Goal: Information Seeking & Learning: Learn about a topic

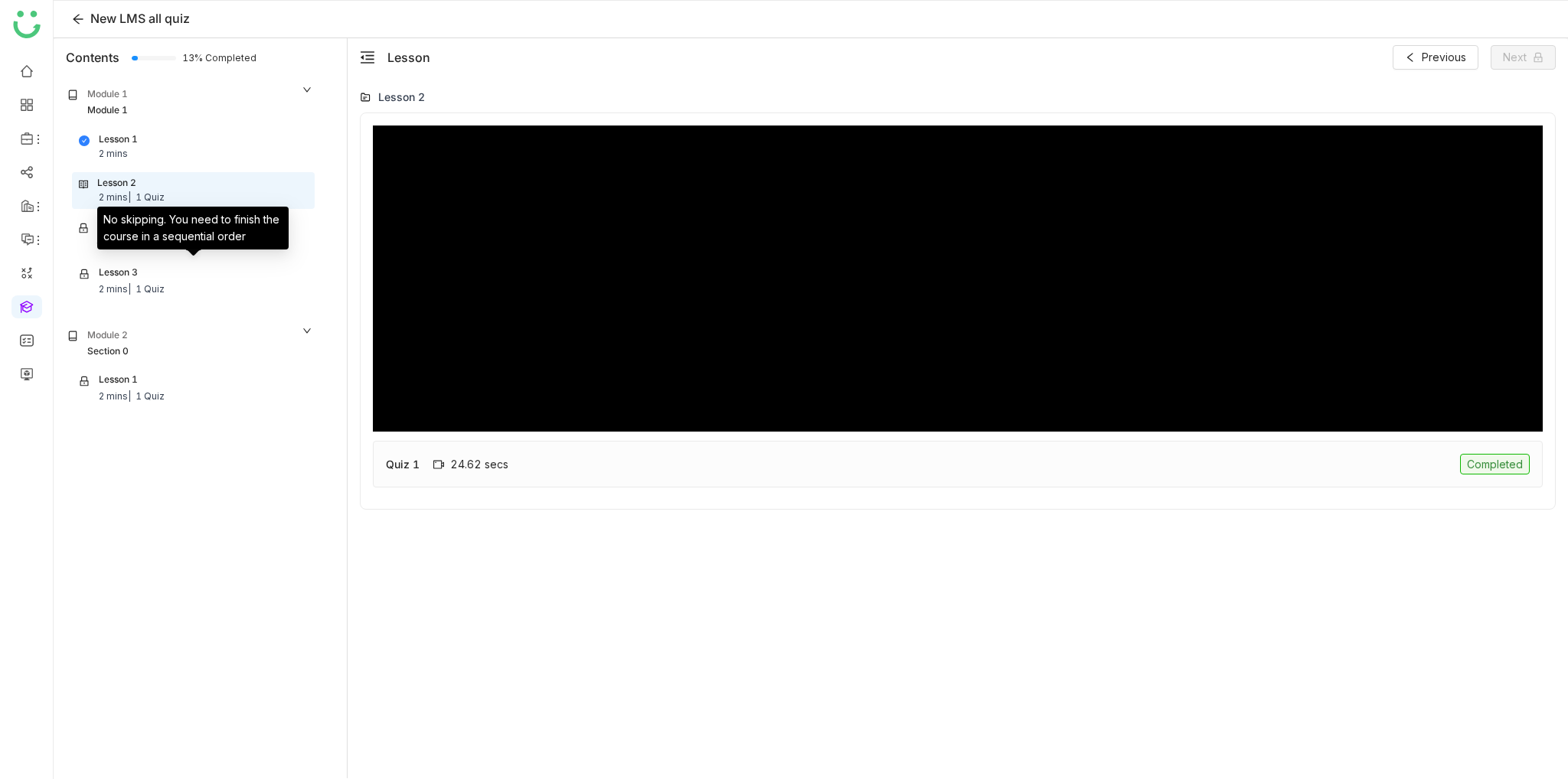
click at [214, 237] on div "No skipping. You need to finish the course in a sequential order" at bounding box center [193, 228] width 192 height 43
click at [976, 483] on div "Quiz 1 24.62 secs Completed" at bounding box center [958, 463] width 1170 height 47
click at [977, 478] on div "Quiz 1 24.62 secs Completed" at bounding box center [958, 463] width 1170 height 47
click at [136, 243] on div "6 Question |" at bounding box center [124, 244] width 55 height 15
type input "***"
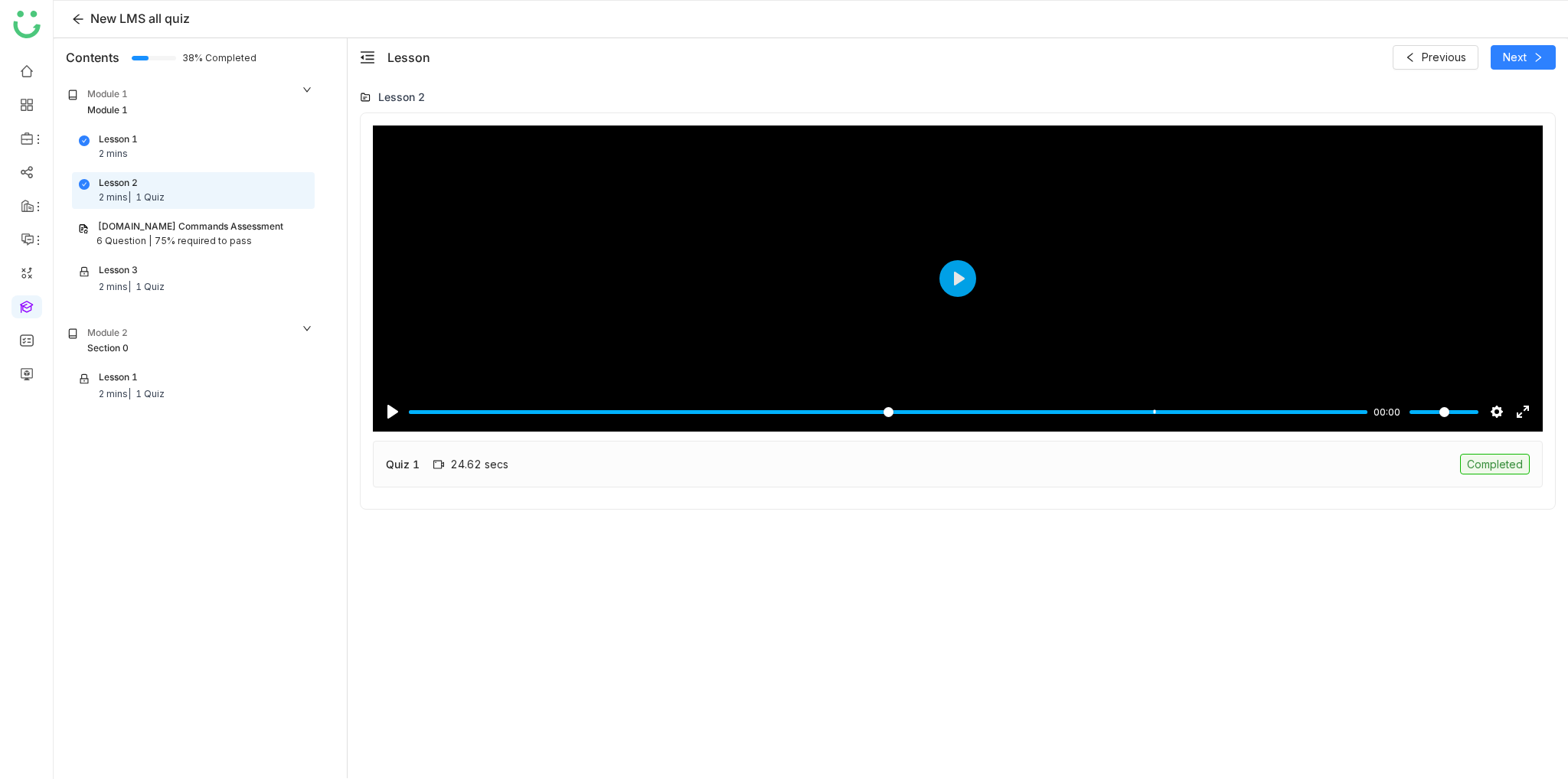
click at [1167, 487] on gtmb-native-single-document-block "Pause Play % buffered 00:27 00:00 Settings Captions Disabled Quality undefined …" at bounding box center [958, 311] width 1170 height 371
click at [1167, 470] on div "Quiz 1 24.62 secs Completed" at bounding box center [958, 463] width 1170 height 47
click at [1520, 57] on span "Next" at bounding box center [1514, 57] width 24 height 17
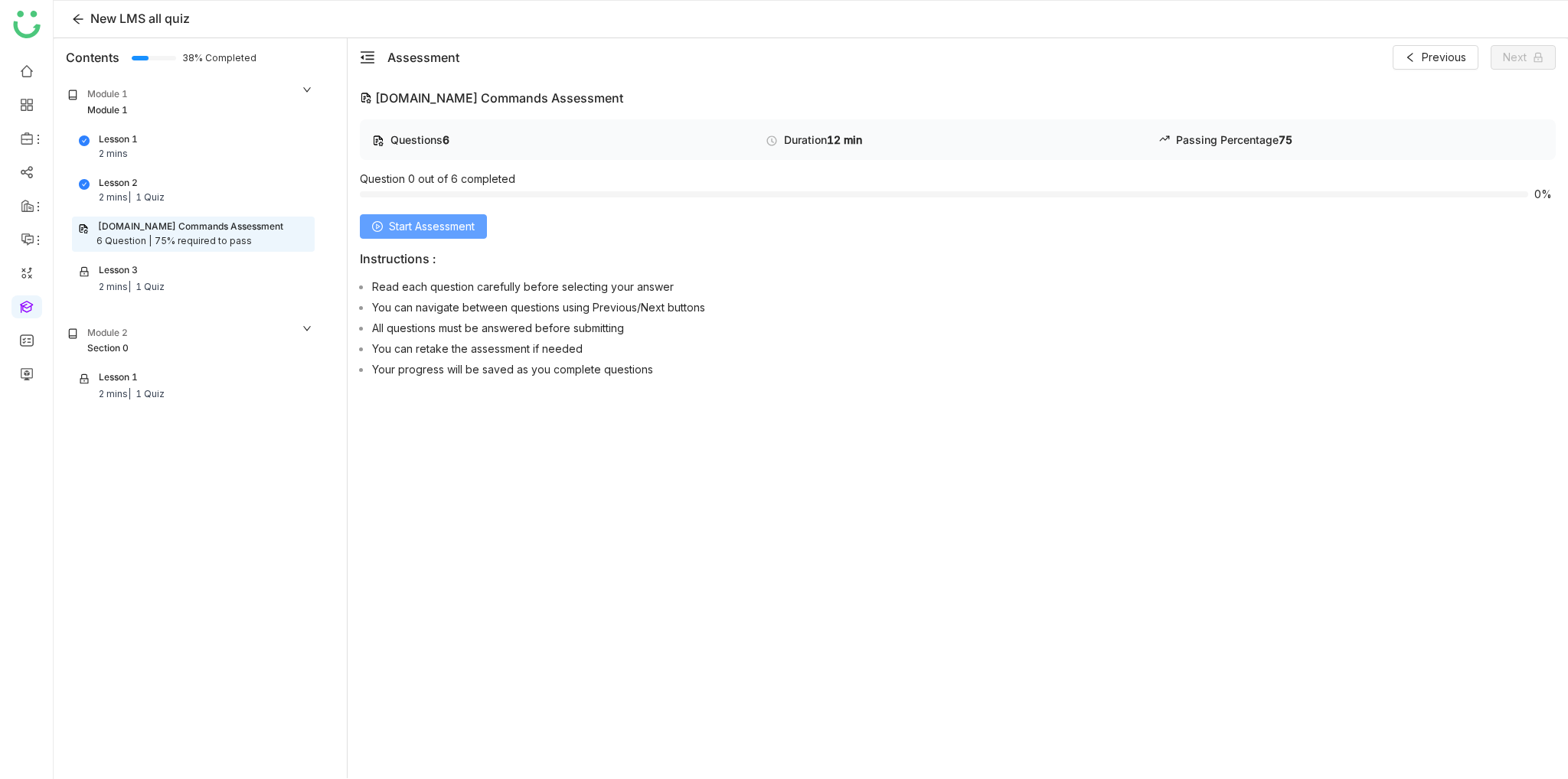
click at [474, 224] on span "Start Assessment" at bounding box center [432, 227] width 86 height 17
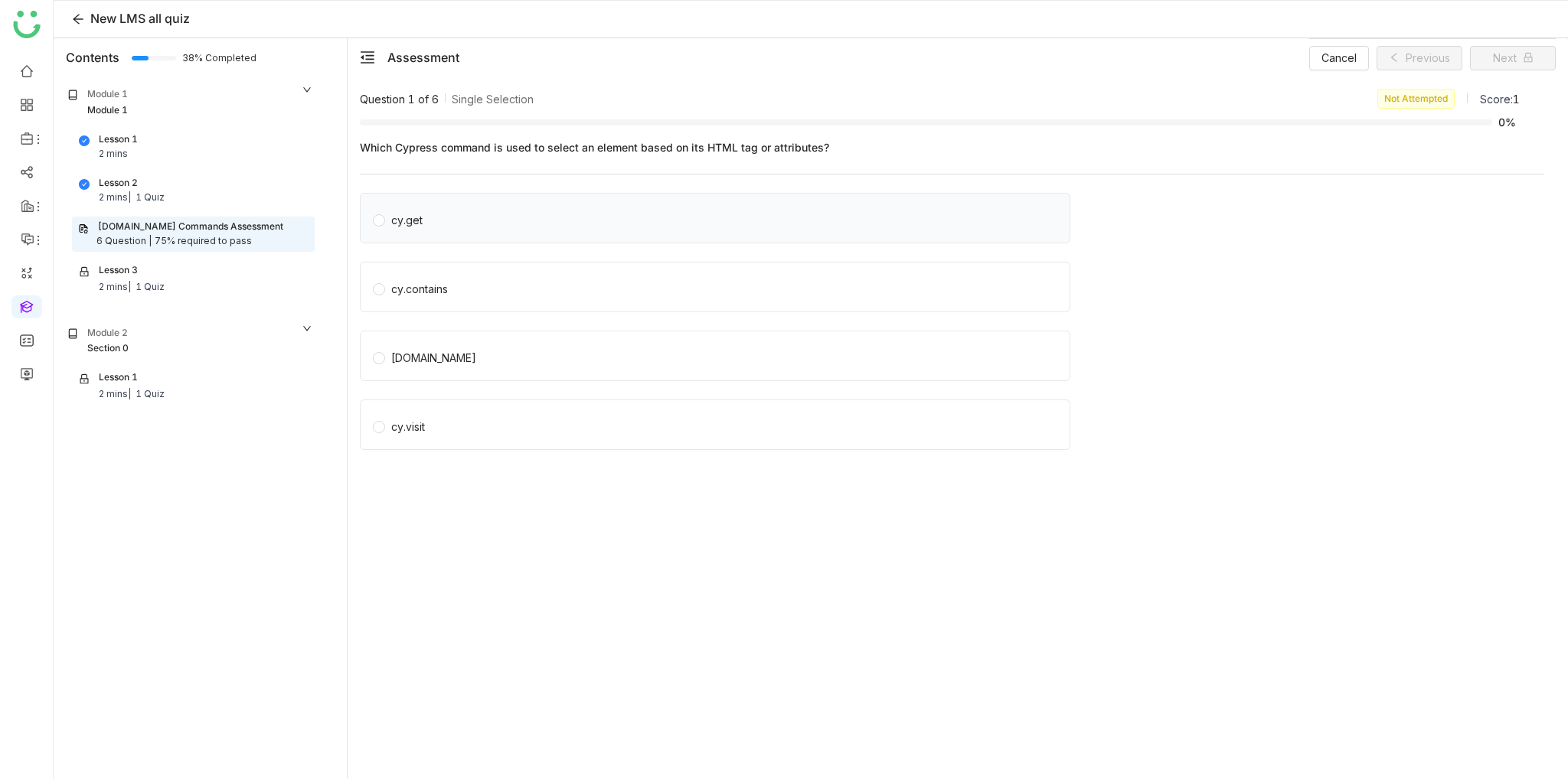
click at [471, 234] on div "cy.get" at bounding box center [715, 218] width 710 height 51
click at [369, 219] on div "cy.get" at bounding box center [715, 218] width 710 height 51
click at [1503, 56] on span "Next" at bounding box center [1504, 58] width 24 height 17
click at [400, 218] on div "cy.get" at bounding box center [407, 221] width 31 height 17
click at [395, 283] on div "cy.contains" at bounding box center [420, 290] width 57 height 17
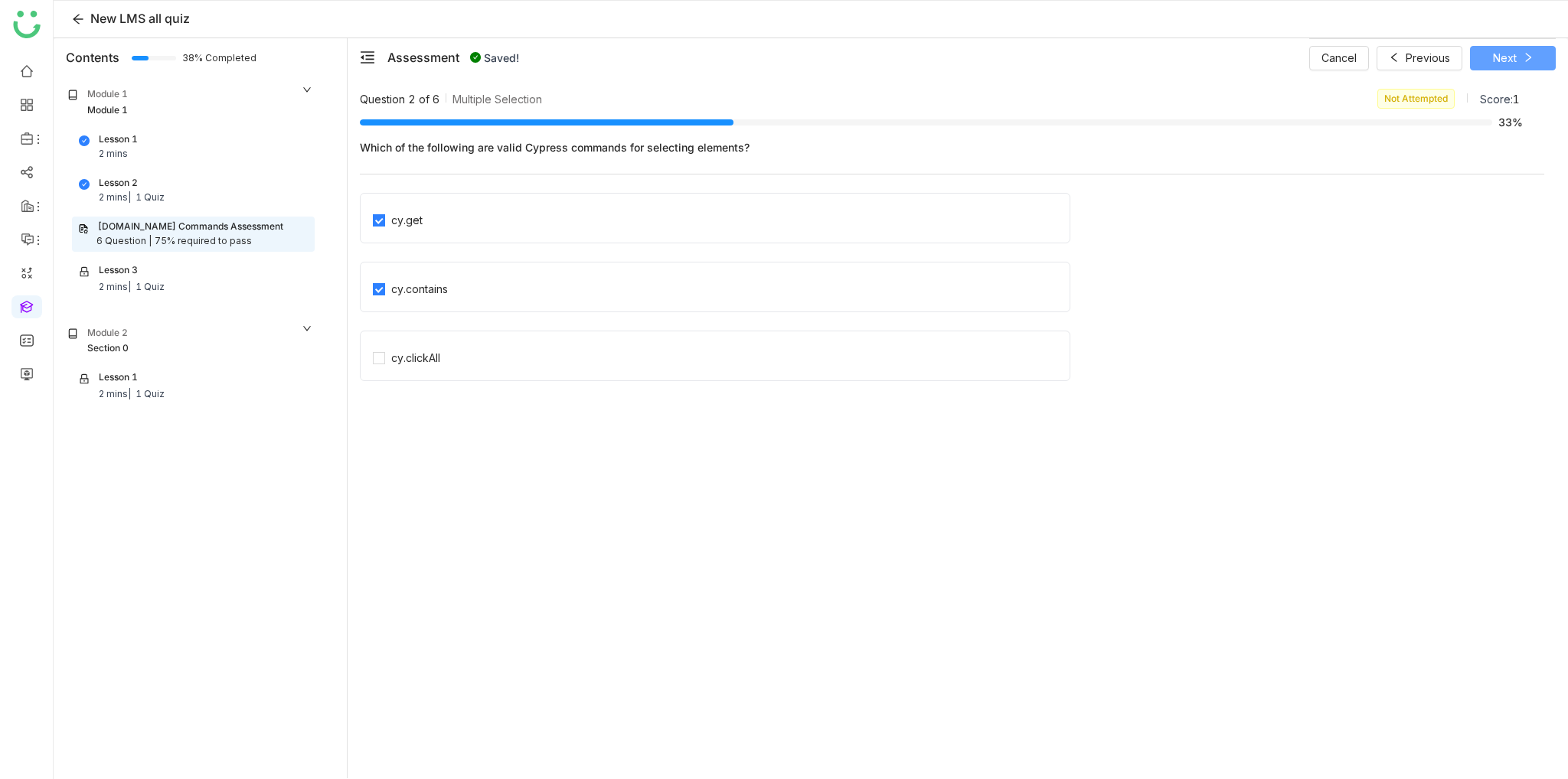
click at [1508, 55] on span "Next" at bounding box center [1504, 58] width 24 height 17
click at [438, 263] on div at bounding box center [953, 242] width 1183 height 46
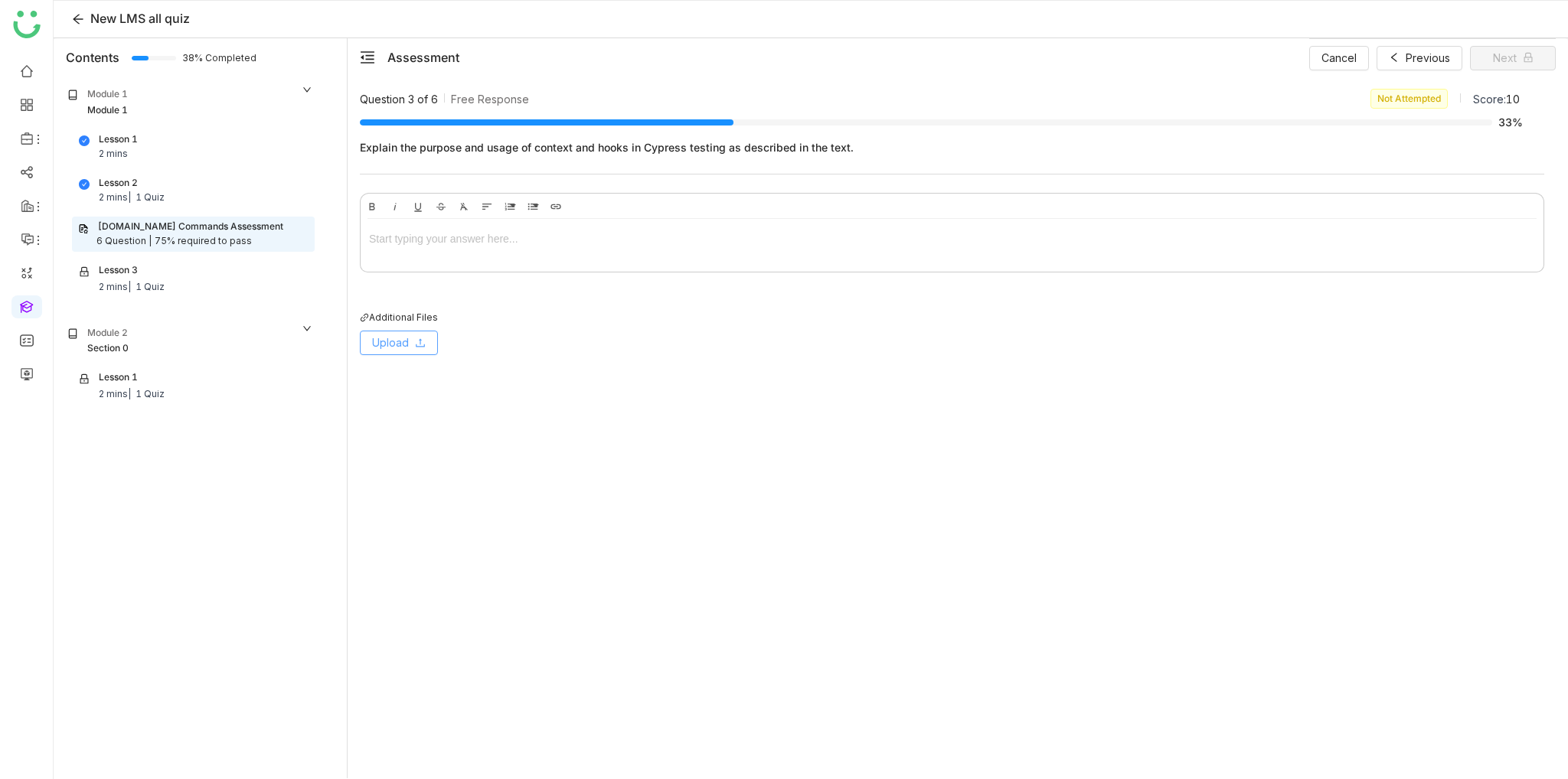
click at [410, 333] on button "Upload" at bounding box center [399, 343] width 78 height 25
click at [438, 378] on div "Upload from Computer" at bounding box center [447, 374] width 116 height 17
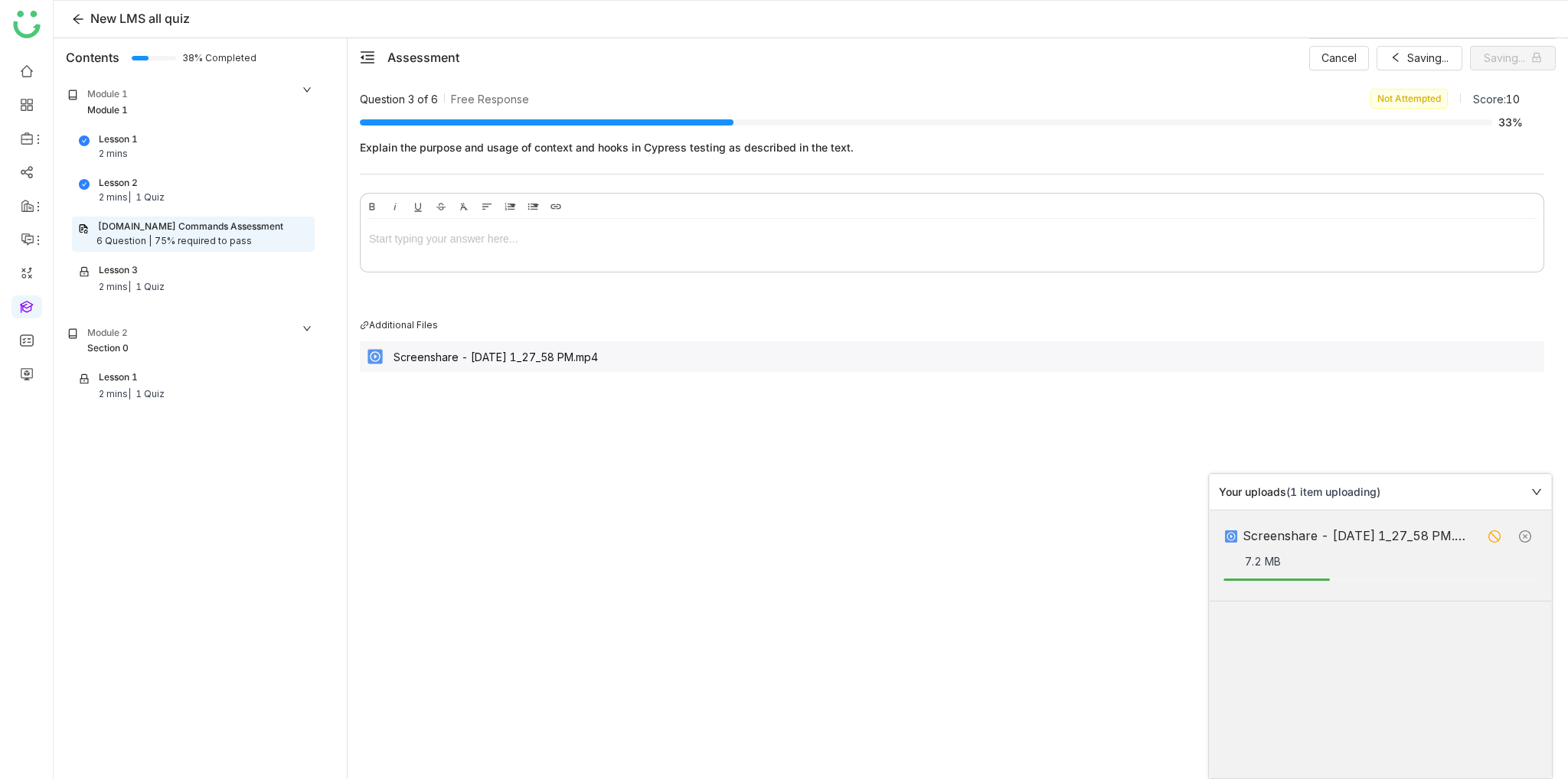
click at [1537, 493] on icon at bounding box center [1537, 492] width 9 height 6
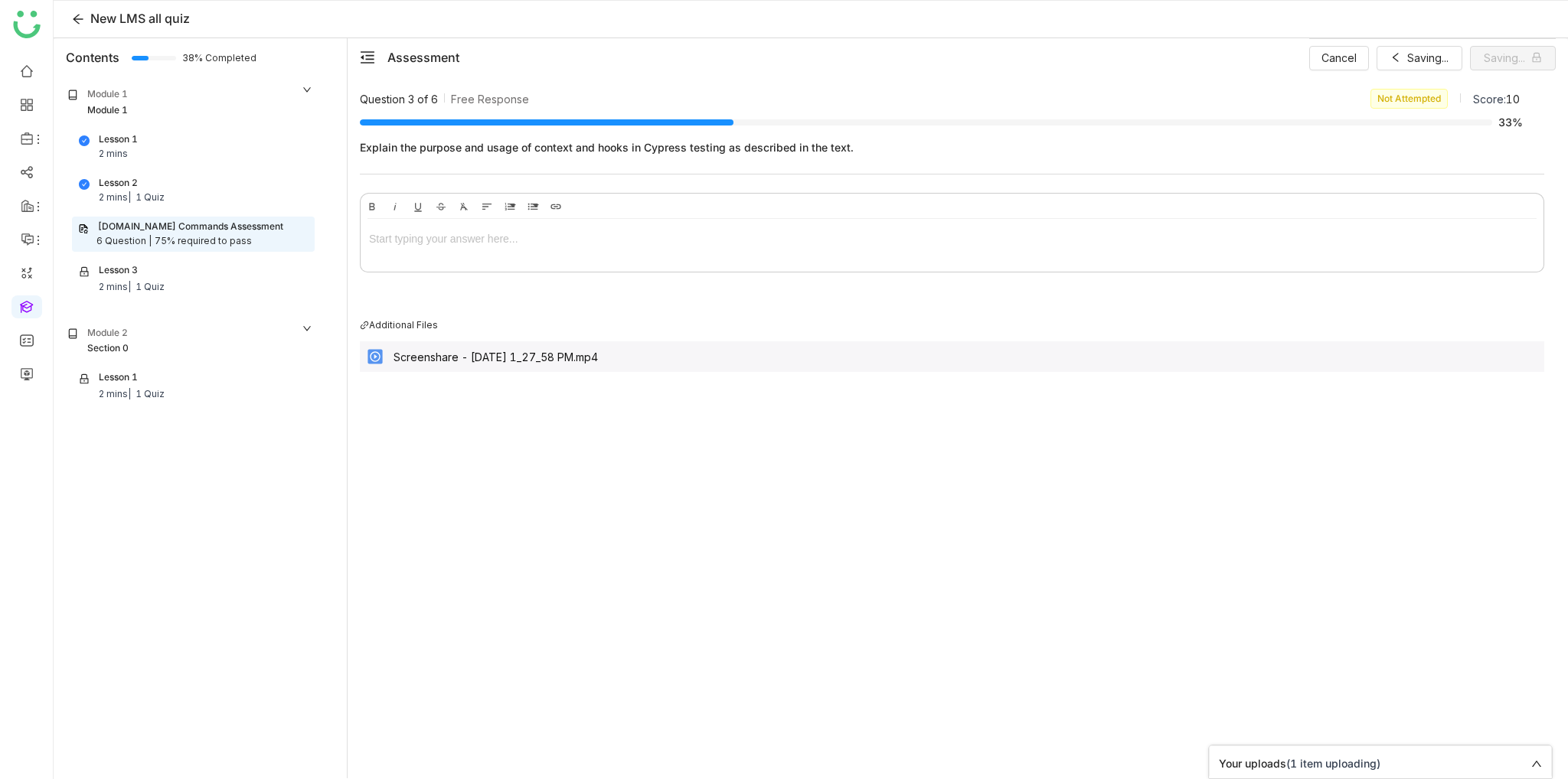
click at [749, 489] on div "Question 3 of 6 Free Response Not Attempted Score: 10 33% Explain the purpose a…" at bounding box center [958, 433] width 1196 height 689
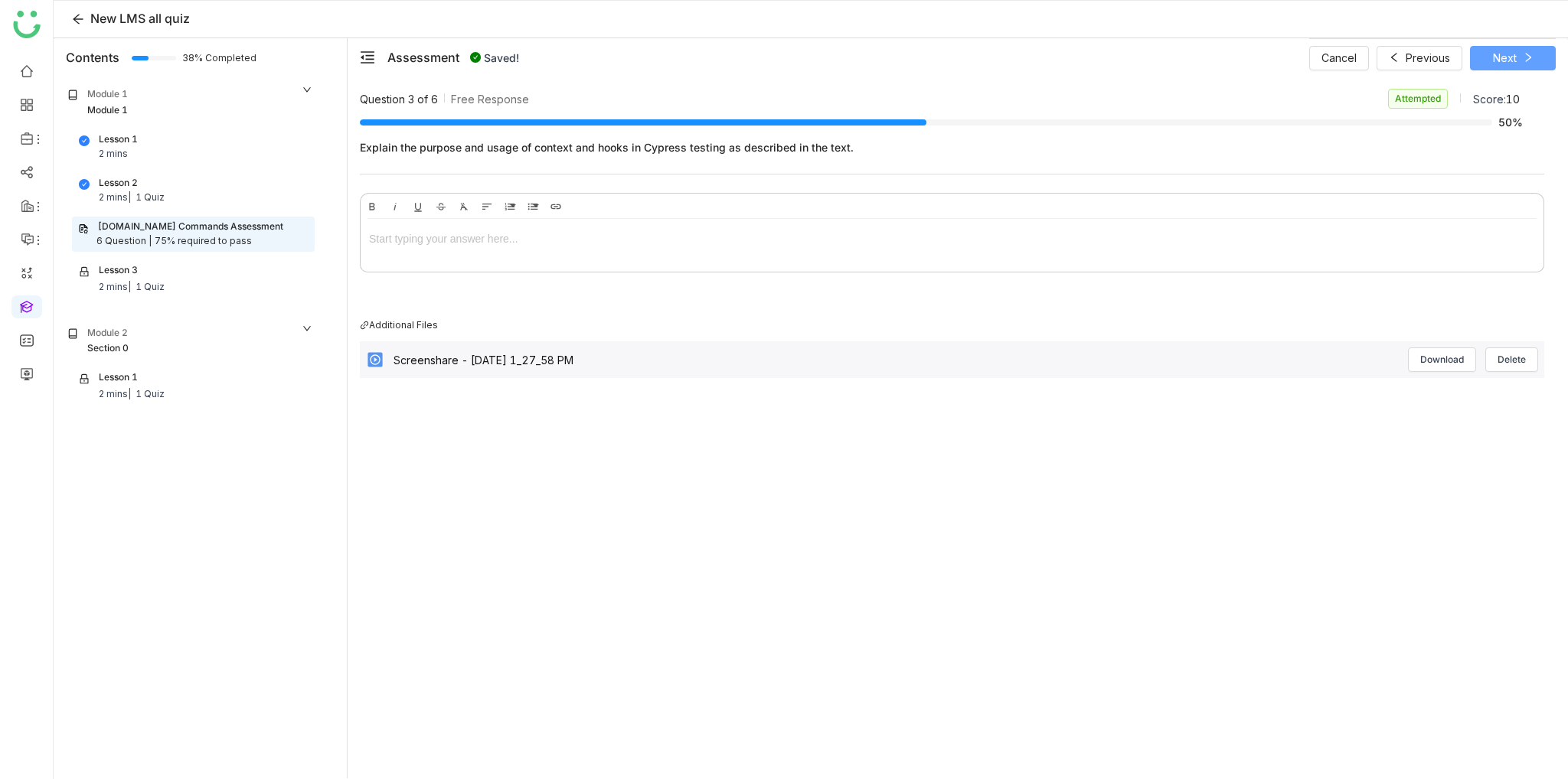
click at [1476, 61] on button "Next" at bounding box center [1513, 58] width 86 height 25
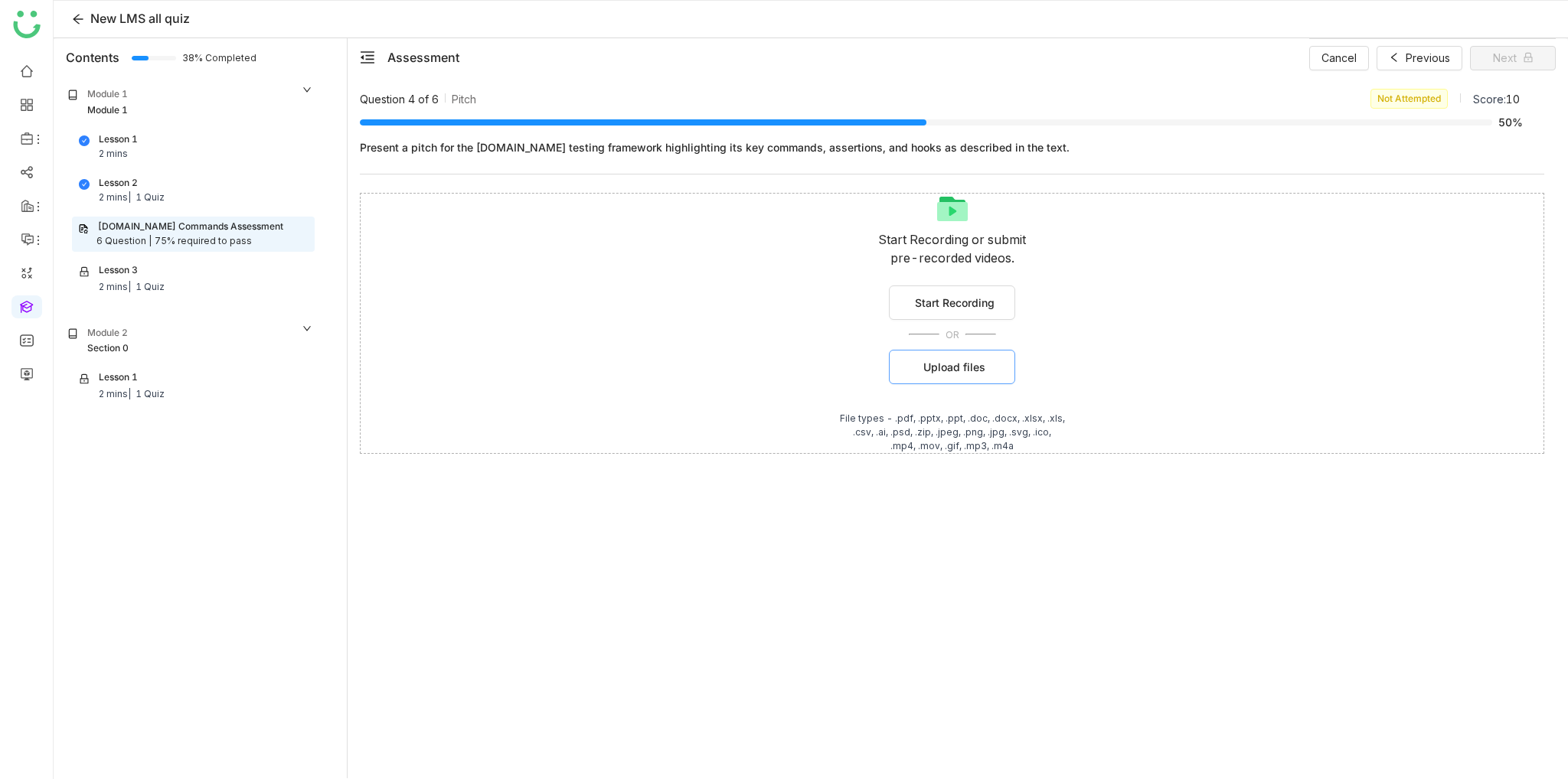
click at [940, 356] on button "Upload files" at bounding box center [952, 367] width 126 height 34
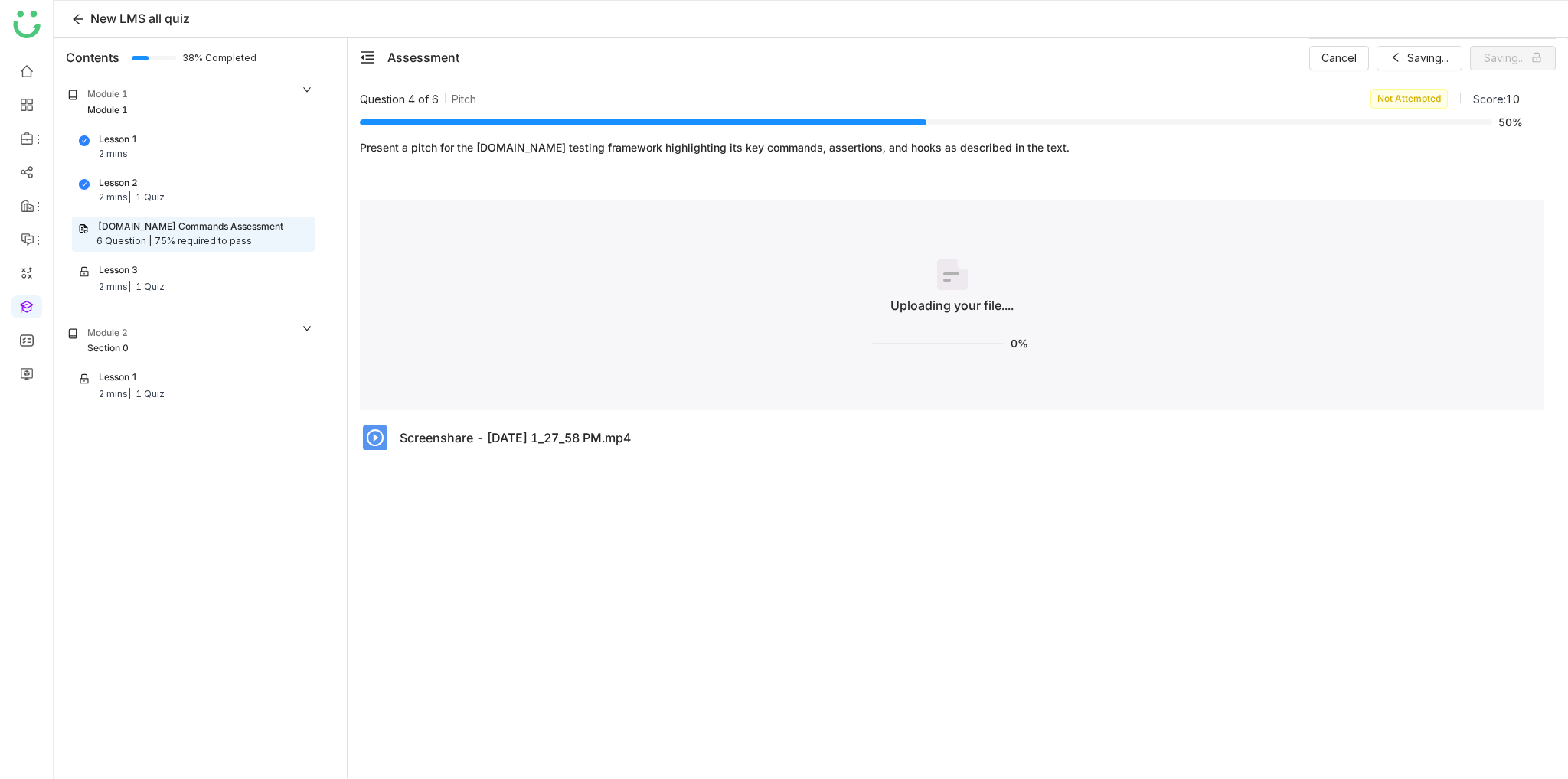
click at [840, 587] on div "Question 4 of 6 Pitch Not Attempted Score: 10 50% Present a pitch for the Cypre…" at bounding box center [958, 433] width 1196 height 689
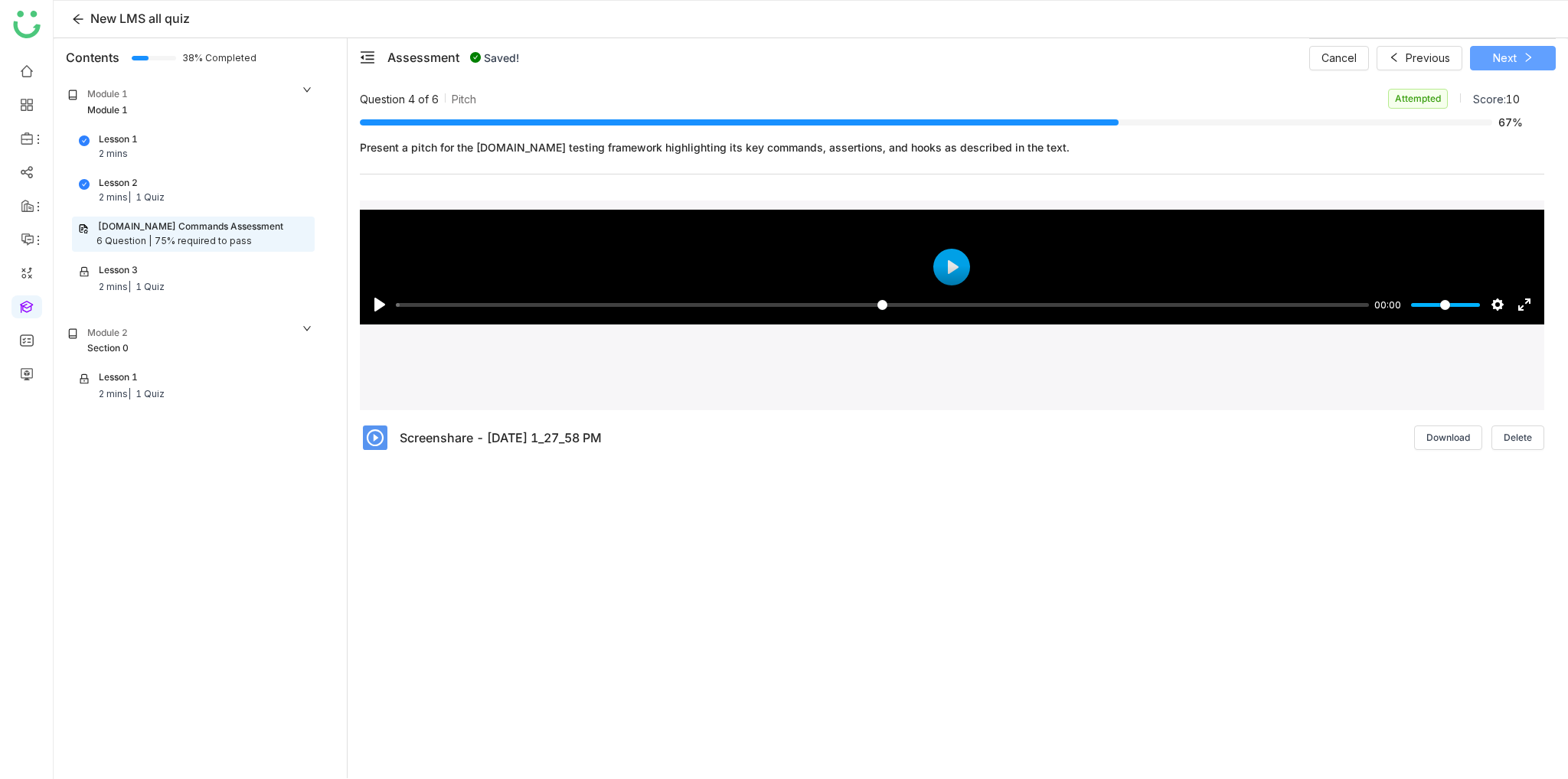
click at [1512, 59] on span "Next" at bounding box center [1504, 58] width 24 height 17
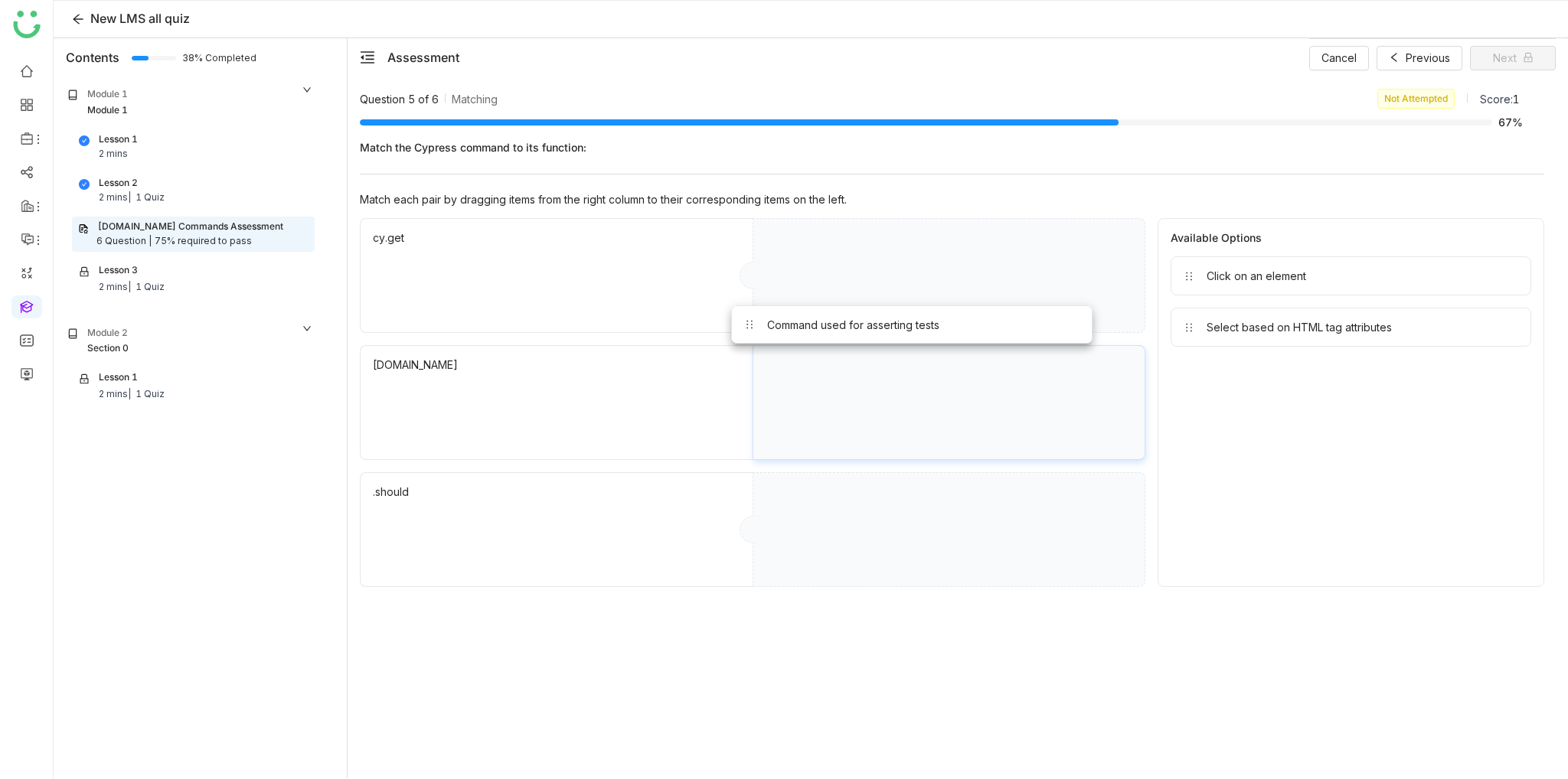
drag, startPoint x: 1245, startPoint y: 335, endPoint x: 1081, endPoint y: 282, distance: 172.4
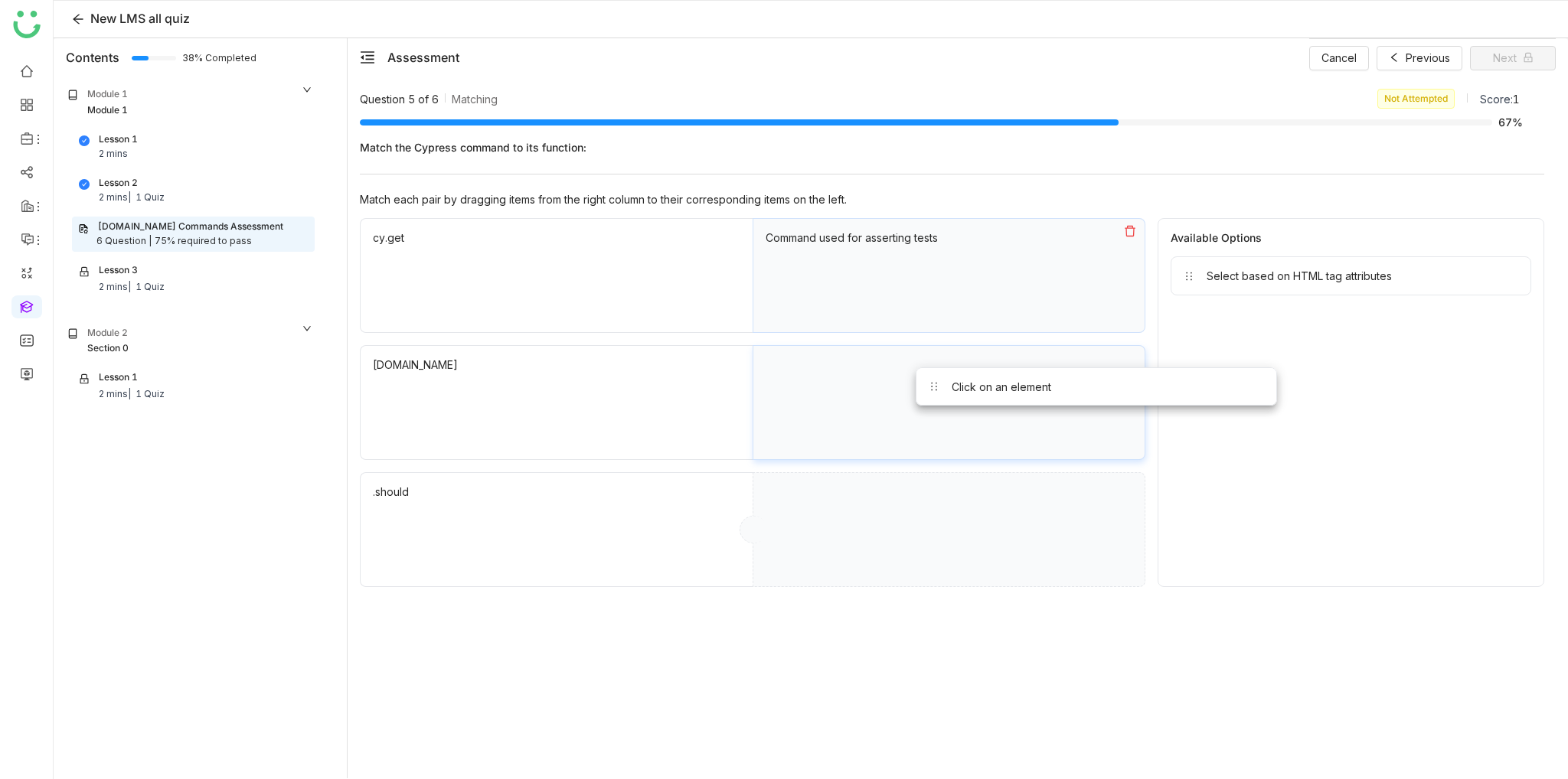
drag, startPoint x: 1293, startPoint y: 283, endPoint x: 887, endPoint y: 421, distance: 428.8
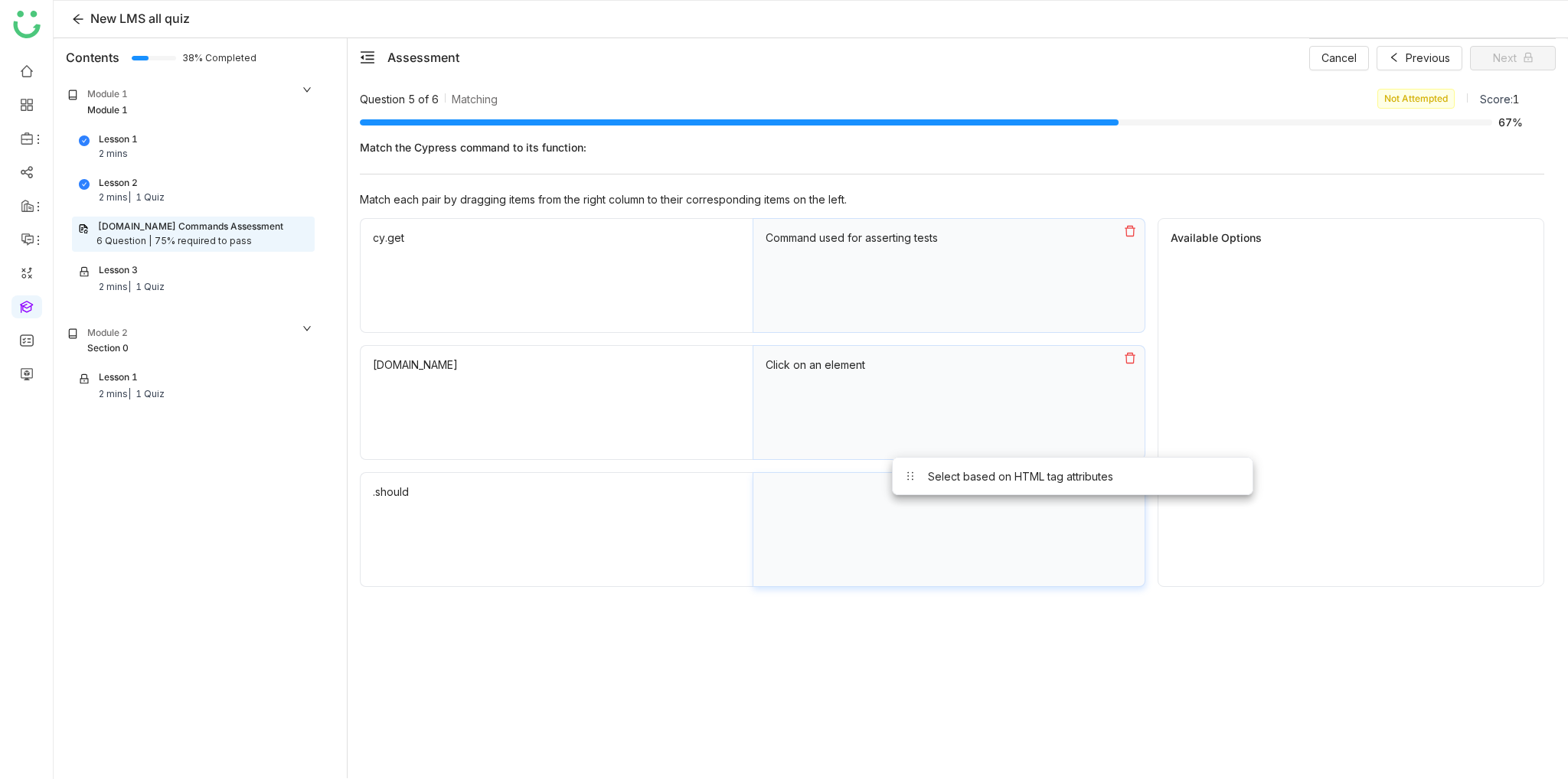
drag, startPoint x: 1314, startPoint y: 283, endPoint x: 938, endPoint y: 526, distance: 447.7
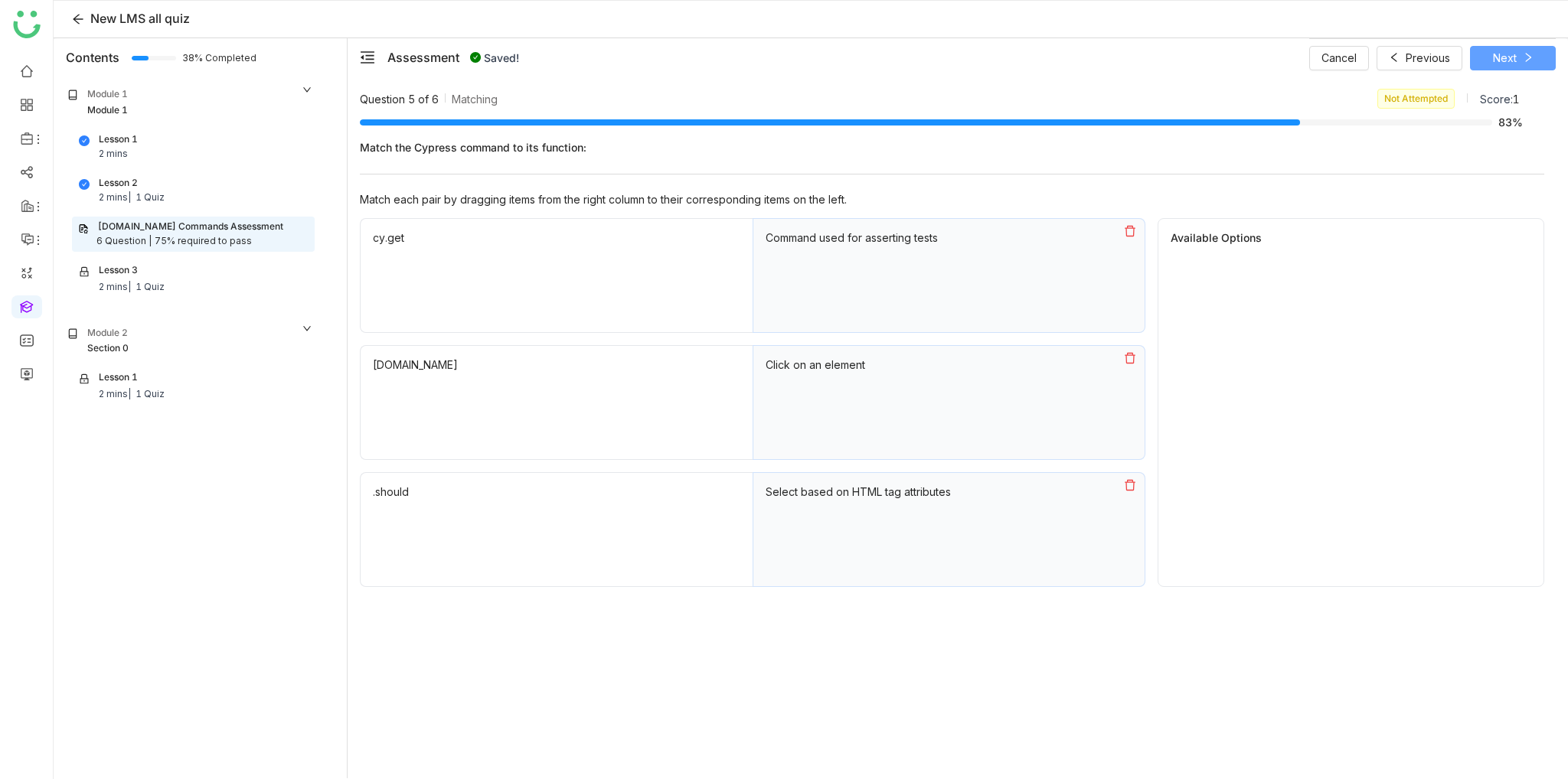
click at [1513, 64] on span "Next" at bounding box center [1504, 58] width 24 height 17
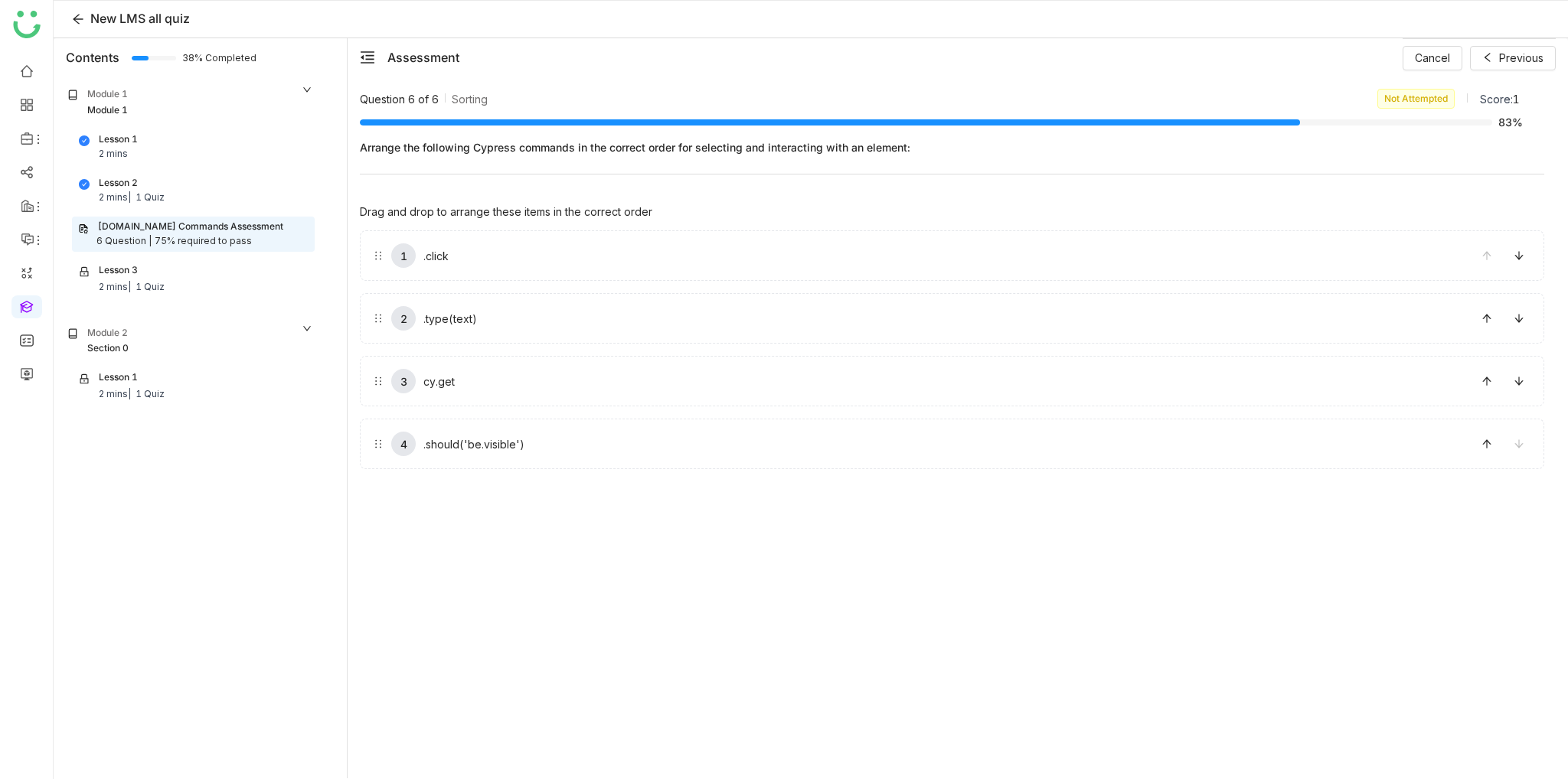
click at [910, 147] on span "Arrange the following Cypress commands in the correct order for selecting and i…" at bounding box center [953, 147] width 1185 height 16
click at [1507, 126] on span "83%" at bounding box center [1509, 123] width 21 height 11
click at [1488, 321] on icon at bounding box center [1487, 319] width 11 height 11
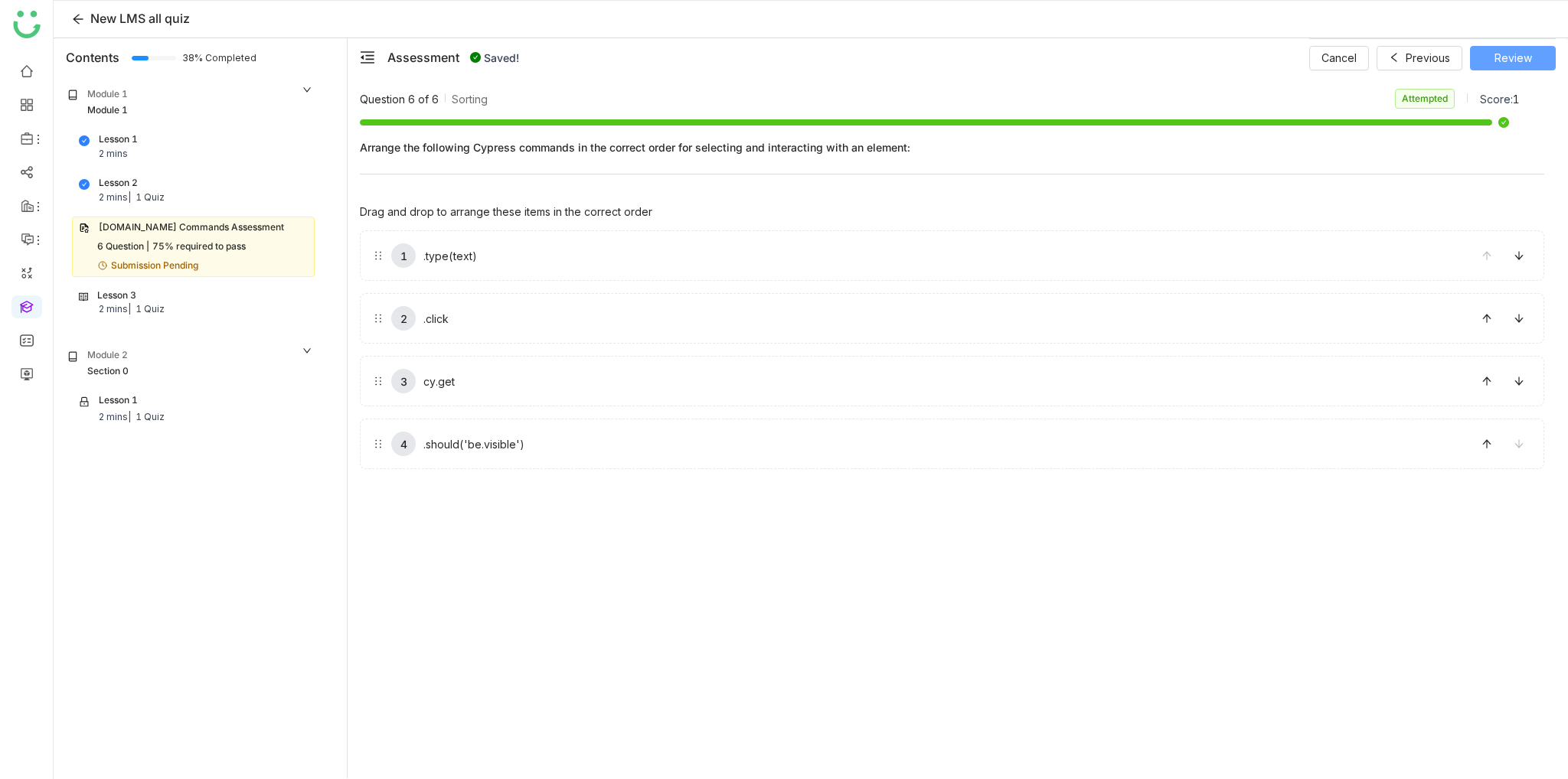
click at [1518, 53] on span "Review" at bounding box center [1513, 58] width 38 height 17
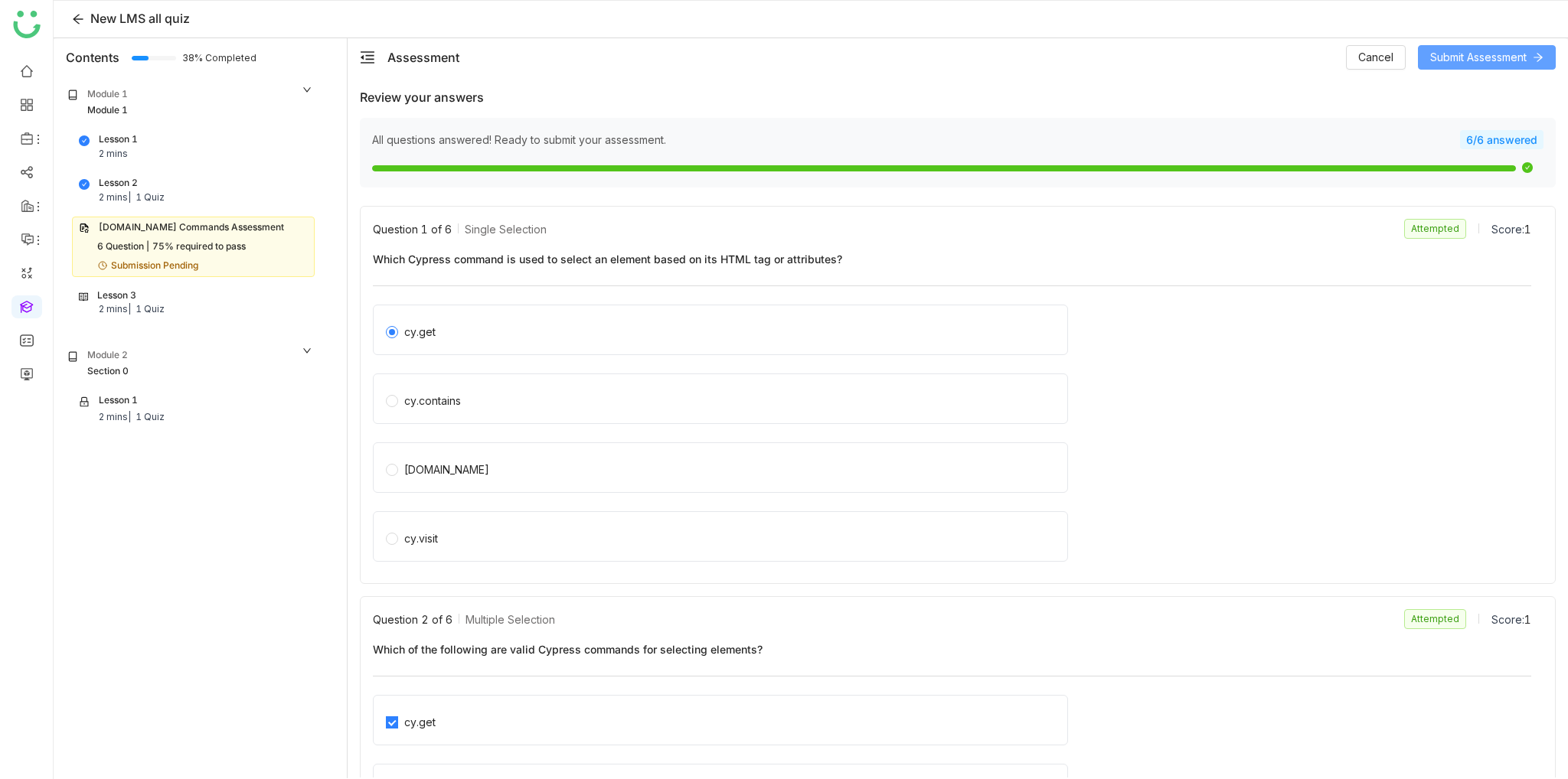
click at [1502, 54] on span "Submit Assessment" at bounding box center [1478, 57] width 97 height 17
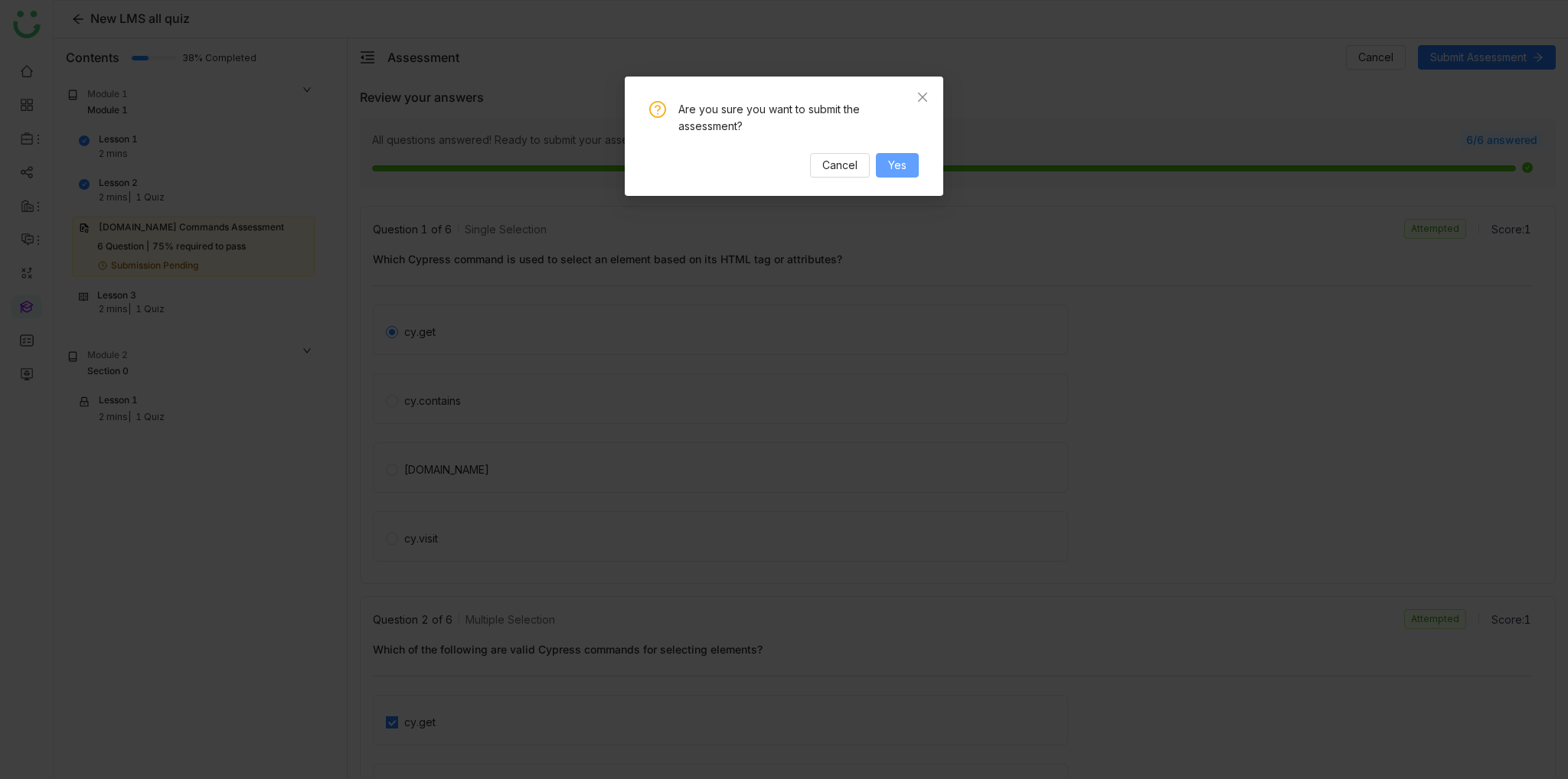
click at [884, 160] on button "Yes" at bounding box center [897, 165] width 43 height 25
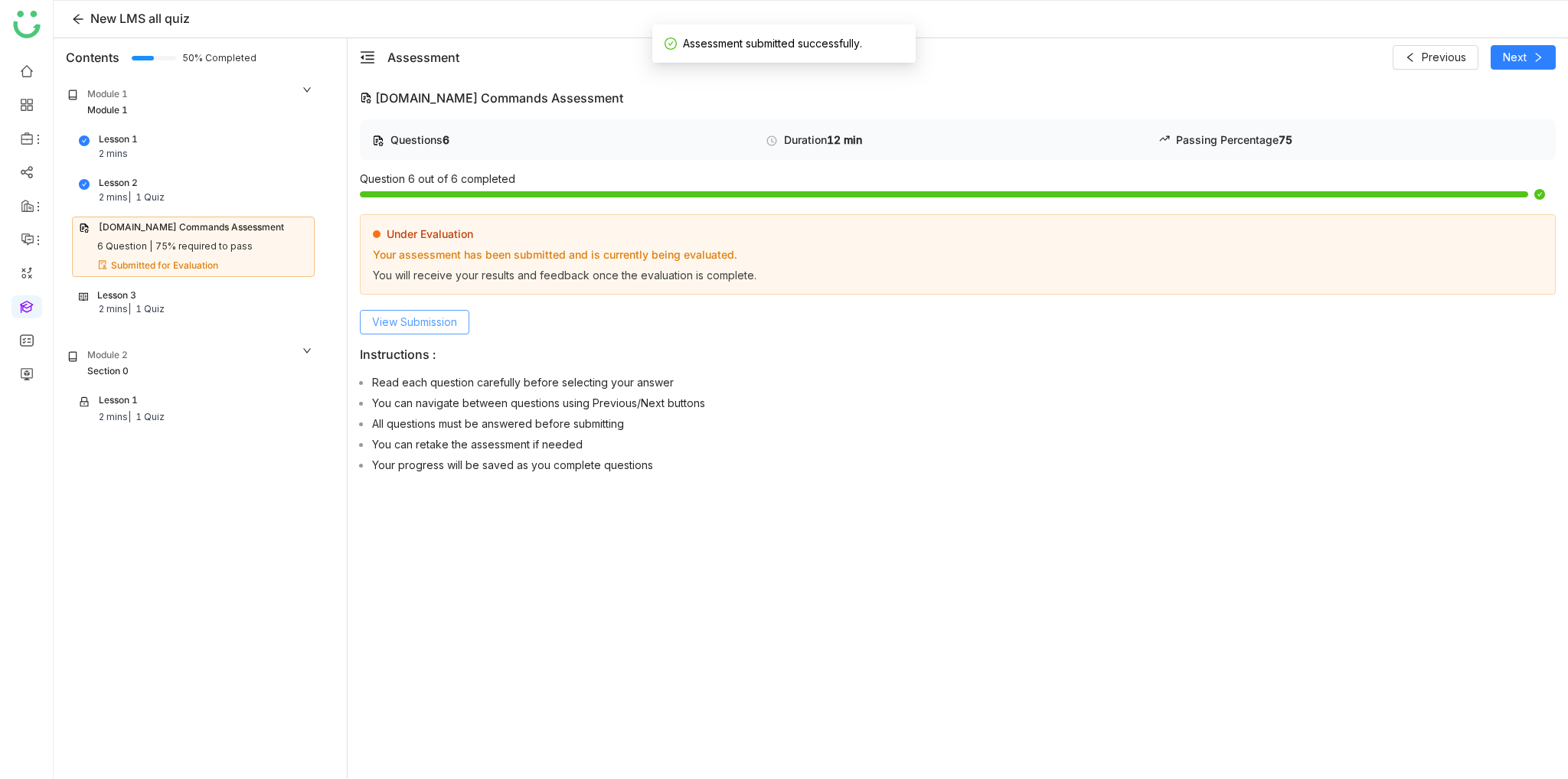
click at [436, 330] on button "View Submission" at bounding box center [415, 322] width 110 height 25
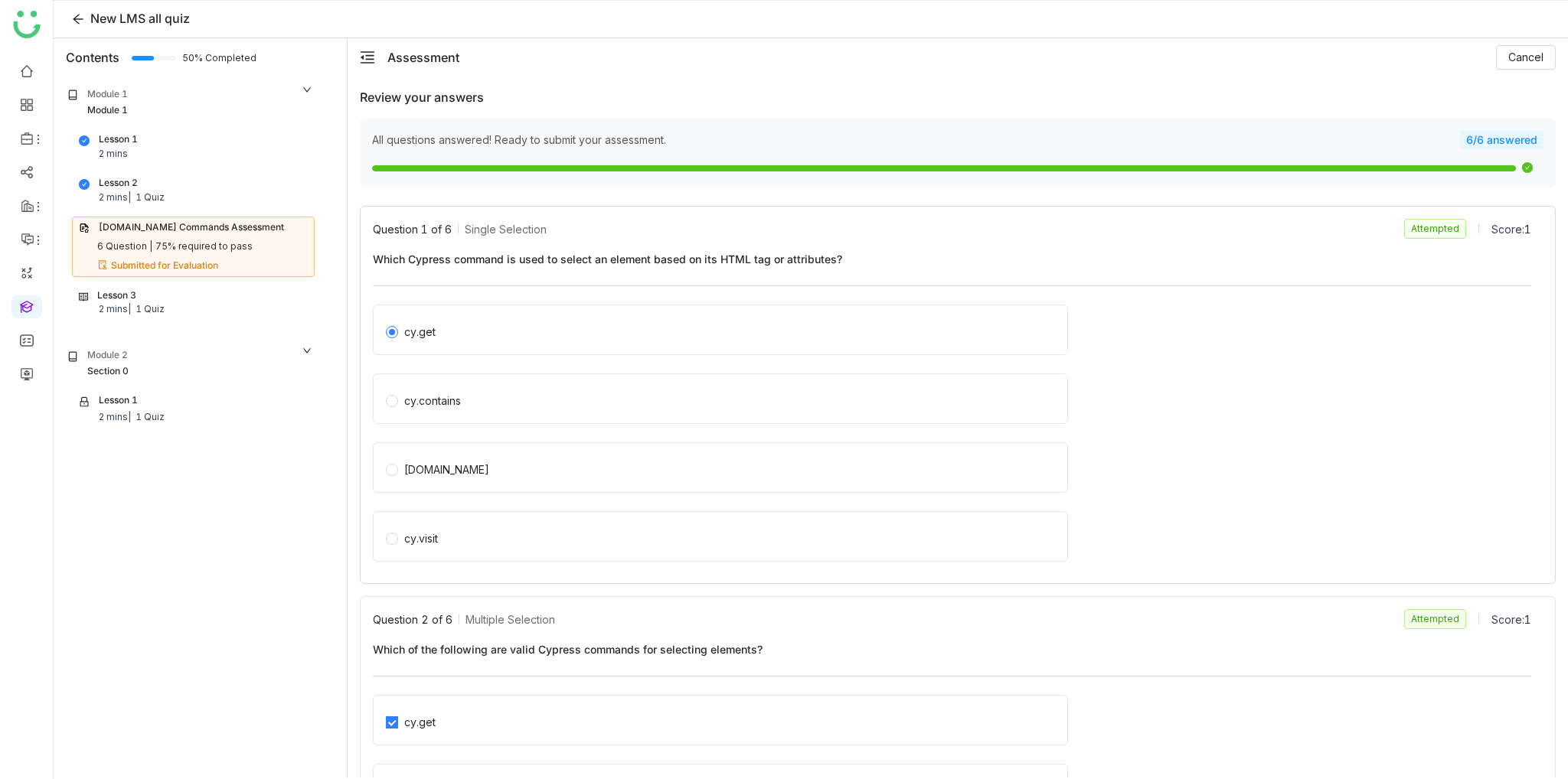
click at [1300, 329] on div "cy.get" at bounding box center [953, 335] width 1159 height 60
click at [211, 297] on div "Lesson 3 2 mins | 1 Quiz" at bounding box center [193, 303] width 229 height 29
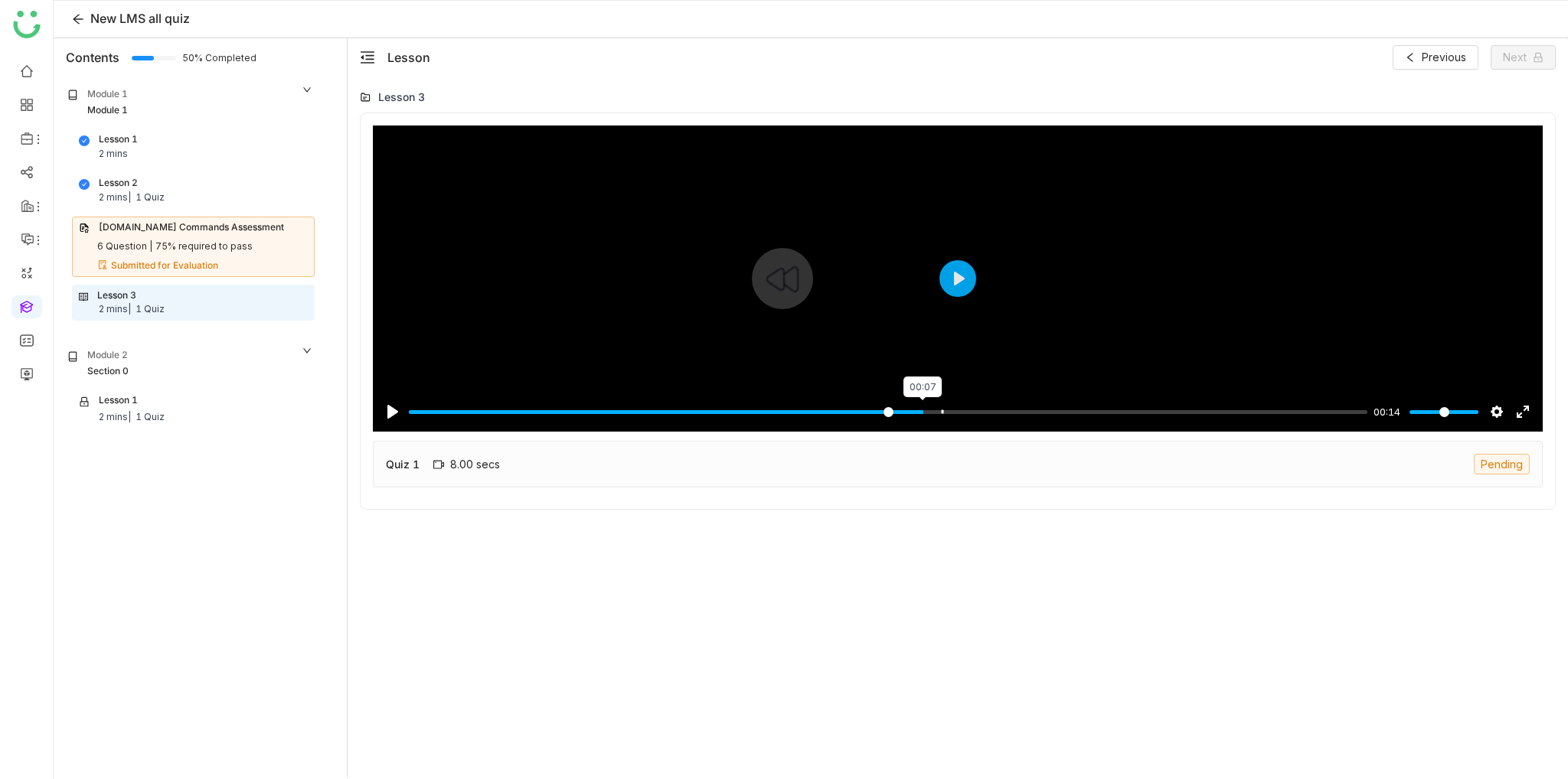
click at [922, 411] on input "Seek" at bounding box center [888, 412] width 959 height 15
click at [383, 409] on button "Pause Play" at bounding box center [393, 412] width 25 height 25
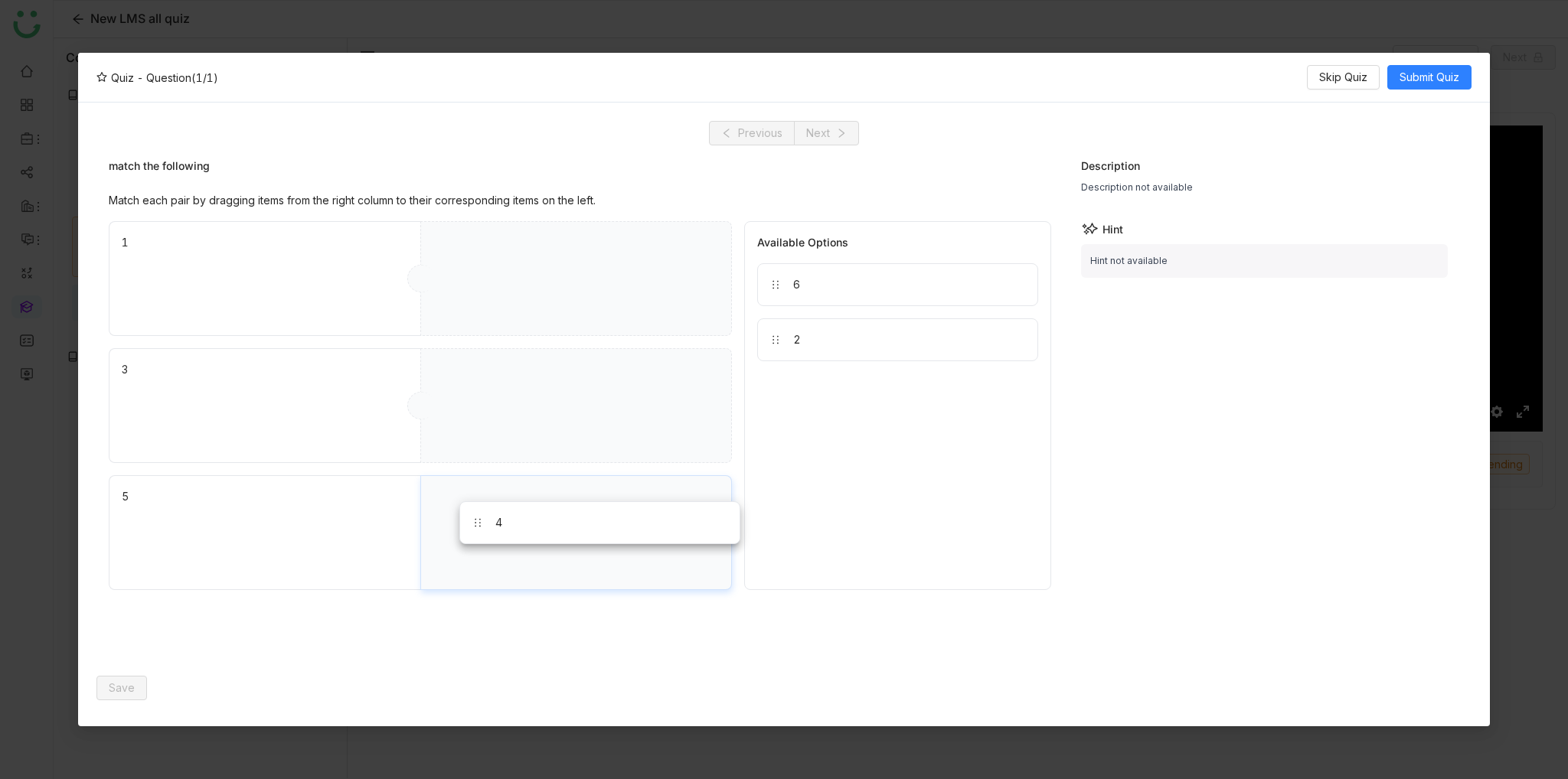
drag, startPoint x: 847, startPoint y: 286, endPoint x: 586, endPoint y: 499, distance: 336.9
drag, startPoint x: 862, startPoint y: 339, endPoint x: 556, endPoint y: 420, distance: 316.5
drag, startPoint x: 793, startPoint y: 272, endPoint x: 559, endPoint y: 255, distance: 234.6
click at [1458, 80] on span "Submit Quiz" at bounding box center [1429, 77] width 60 height 17
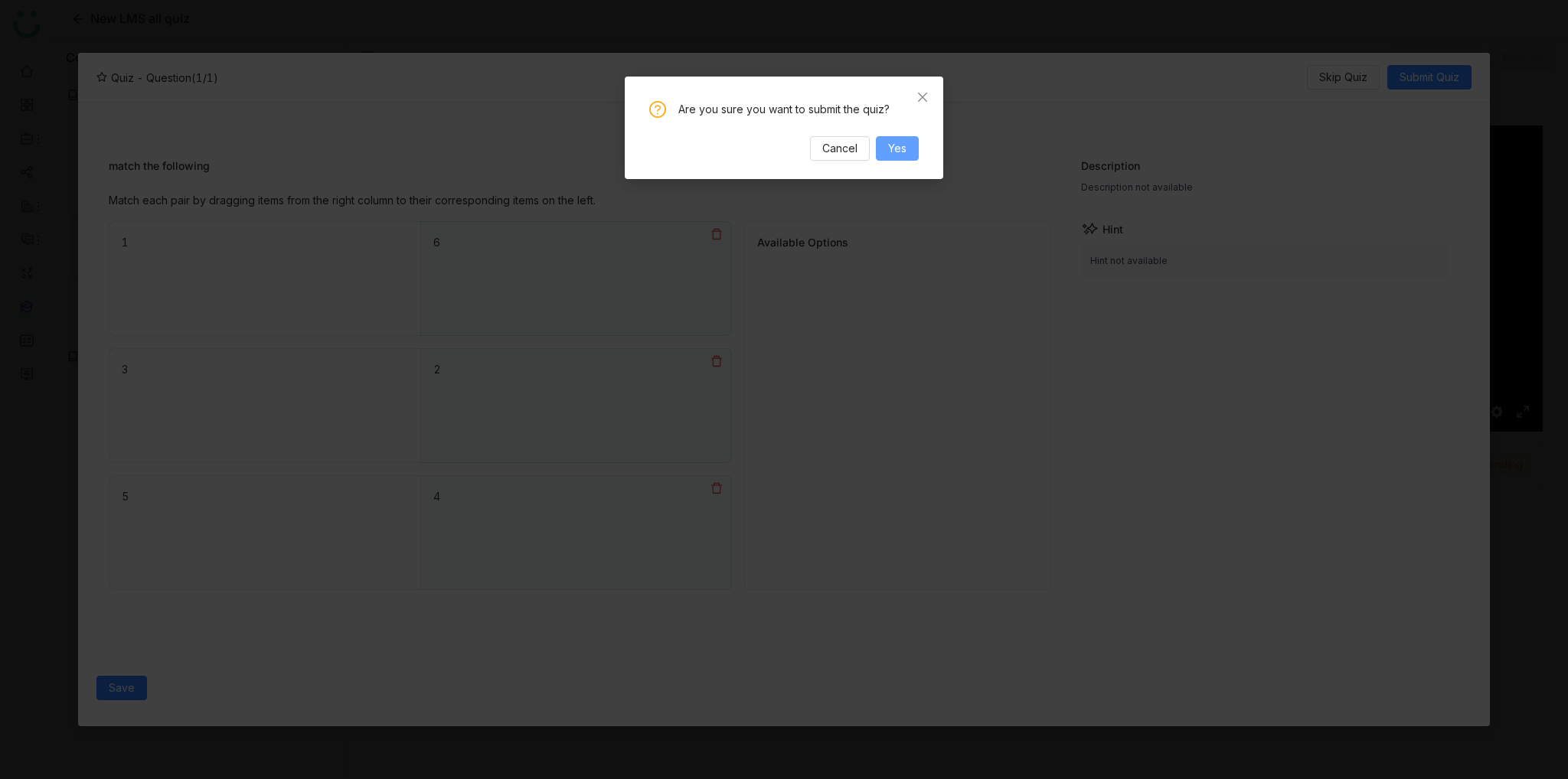
click at [913, 152] on button "Yes" at bounding box center [897, 149] width 43 height 25
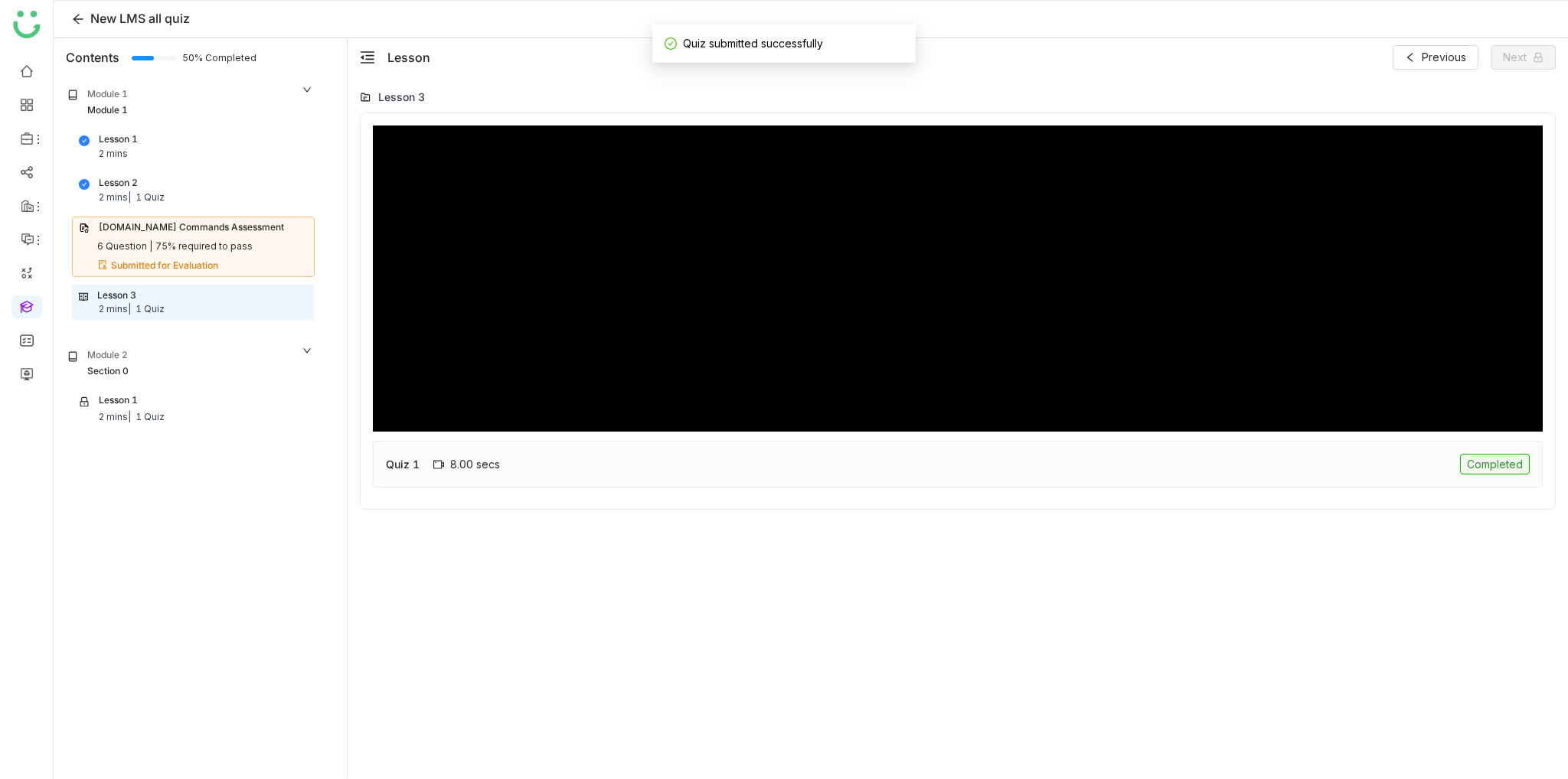
click at [190, 382] on div "Module 2 Section 0" at bounding box center [190, 364] width 267 height 46
click at [197, 359] on div "Module 2" at bounding box center [190, 356] width 246 height 16
click at [185, 426] on nz-collapse-panel "Module 2 Section 0 Lesson 1 2 mins | 1 Quiz" at bounding box center [190, 391] width 267 height 108
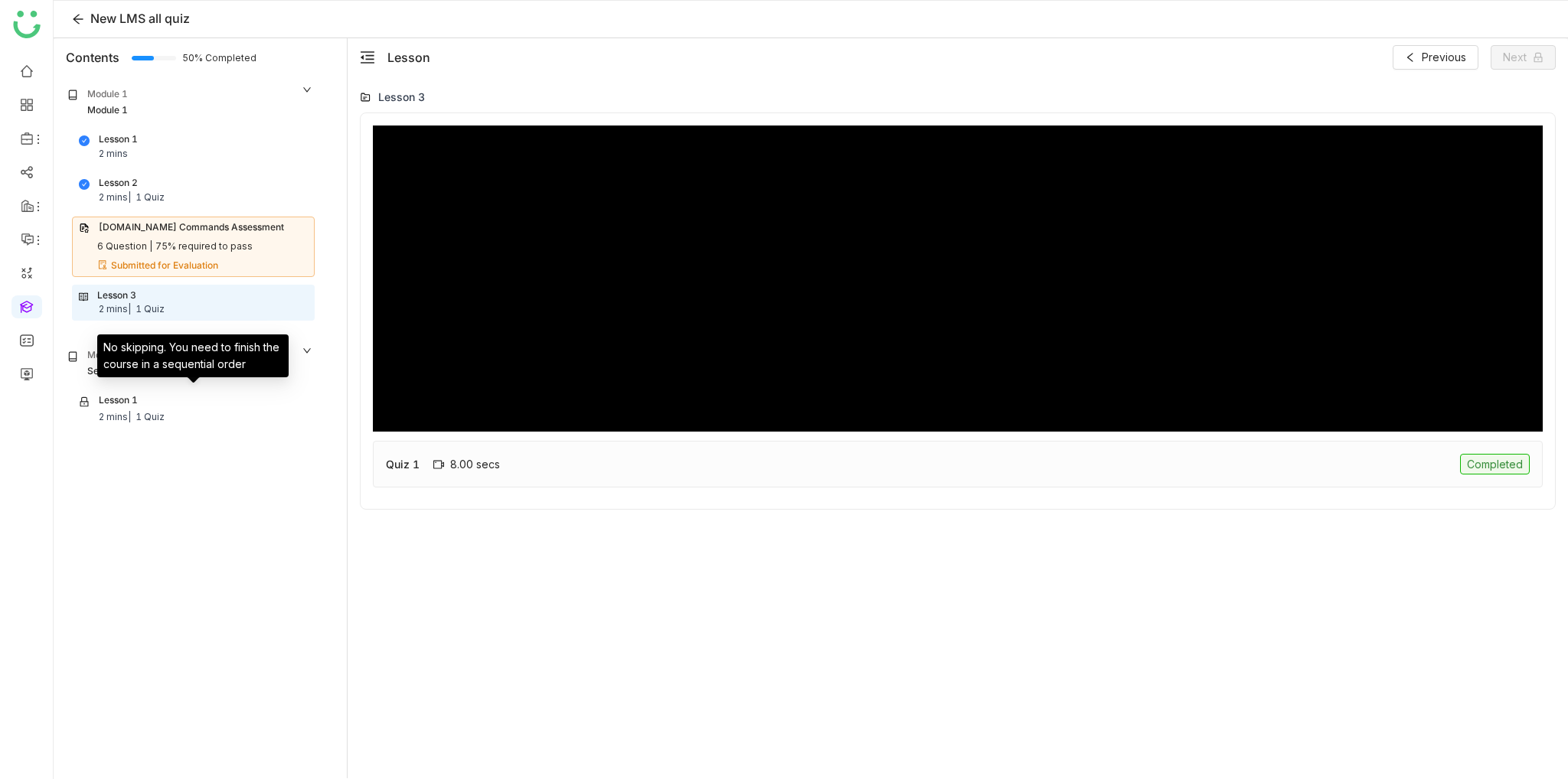
click at [205, 415] on div "Lesson 1 2 mins | 1 Quiz" at bounding box center [193, 409] width 229 height 31
click at [200, 394] on div "Lesson 1 2 mins | 1 Quiz" at bounding box center [193, 409] width 229 height 31
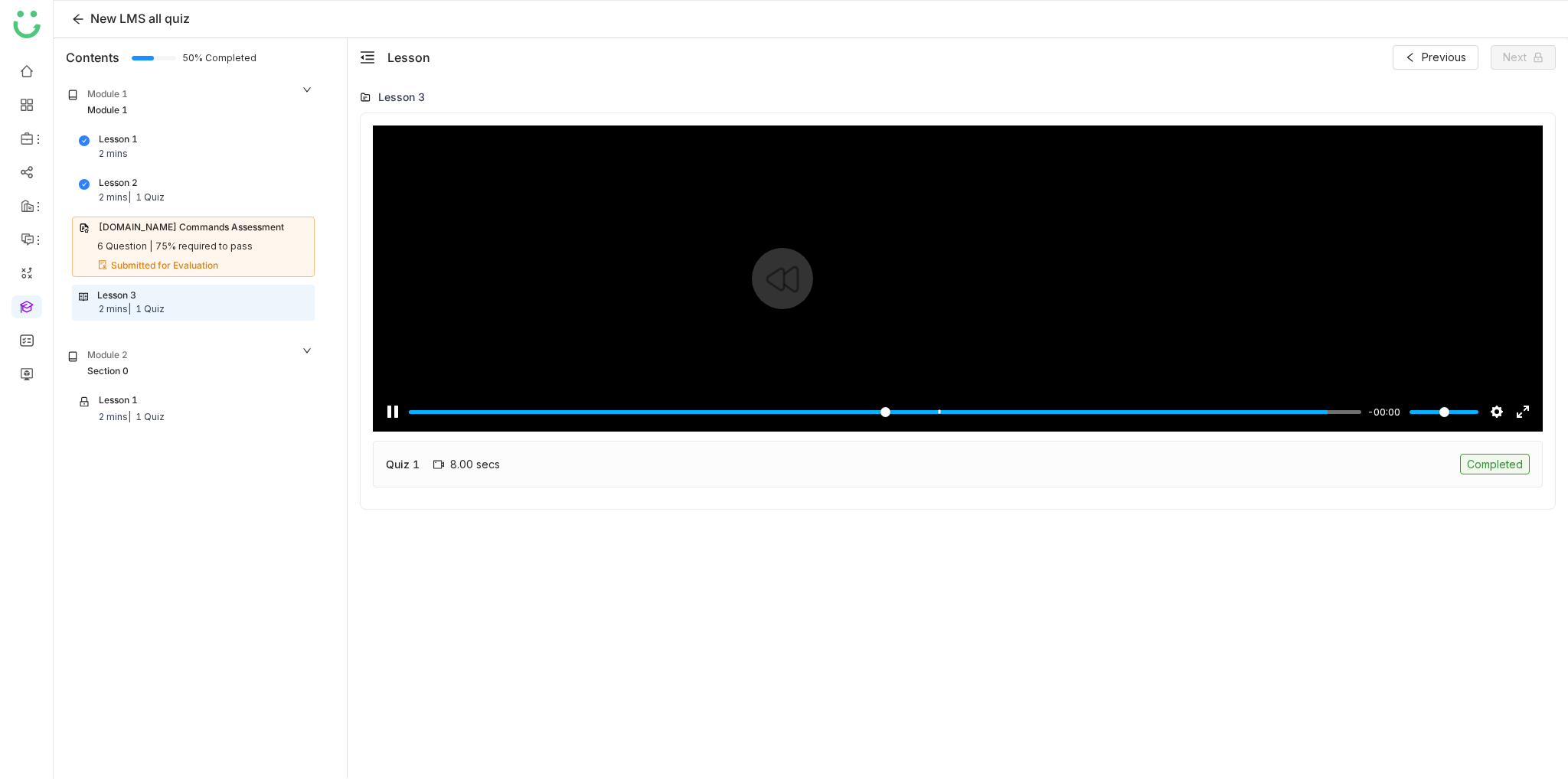
type input "***"
click at [1509, 55] on span "Next" at bounding box center [1514, 57] width 24 height 17
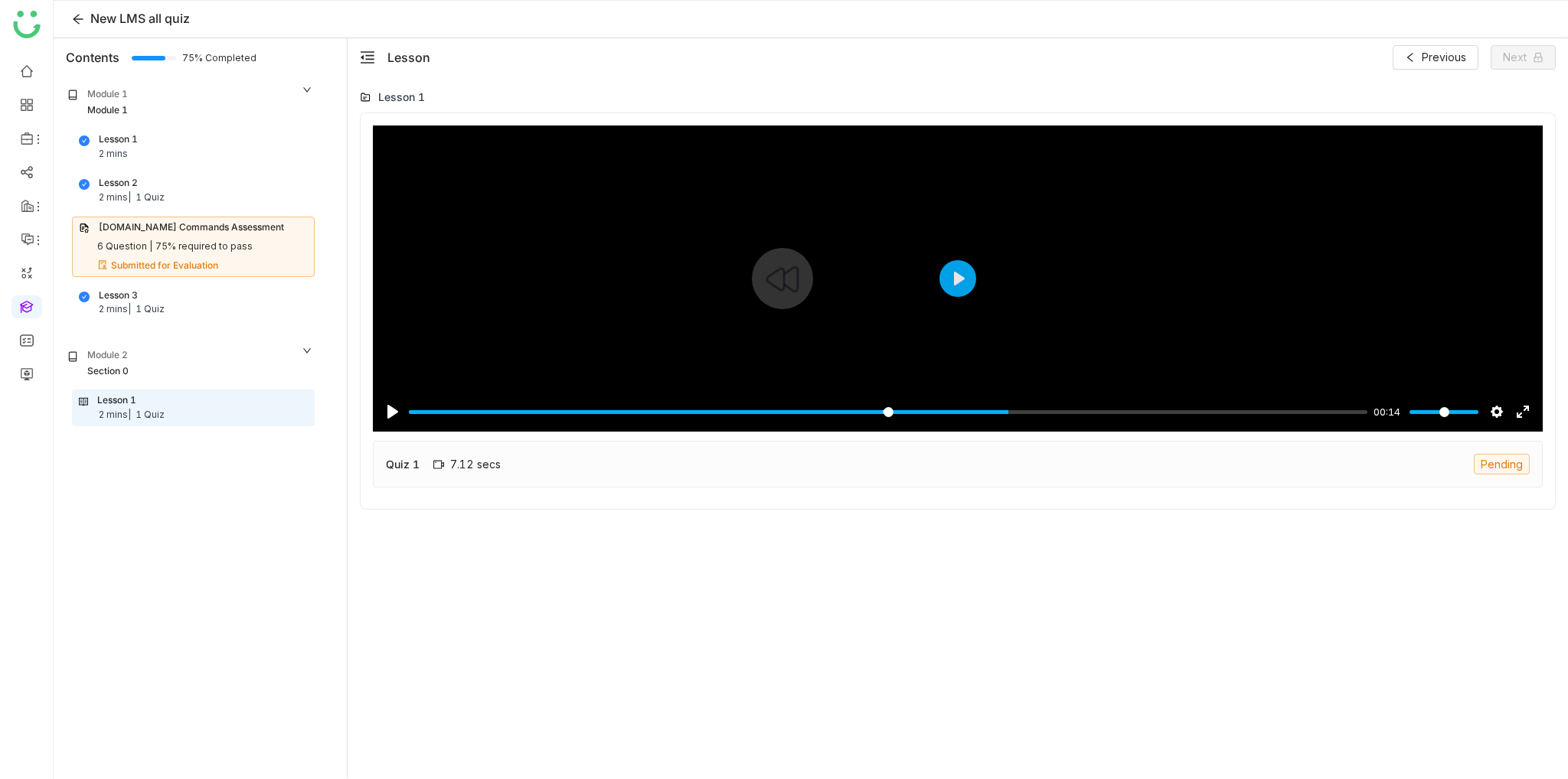
click at [1006, 410] on input "Seek" at bounding box center [888, 412] width 959 height 15
click at [842, 411] on input "Seek" at bounding box center [888, 412] width 959 height 15
click at [387, 409] on button "Pause Play" at bounding box center [393, 412] width 25 height 25
click at [729, 422] on div "Pause Play % buffered 00:06 -00:12 Settings Captions Disabled Quality undefined…" at bounding box center [958, 402] width 1170 height 59
click at [733, 408] on input "Seek" at bounding box center [885, 412] width 953 height 15
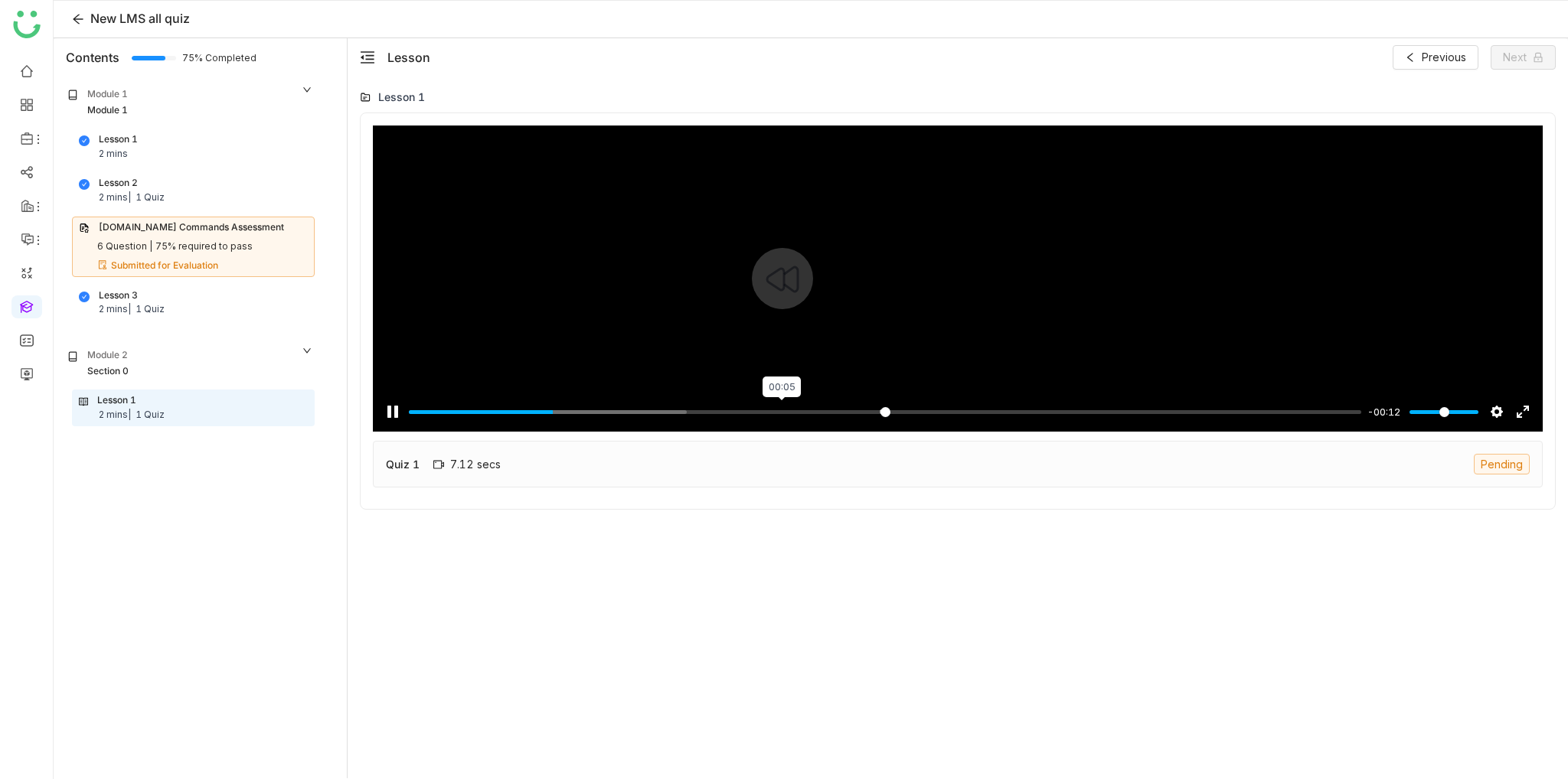
click at [781, 411] on input "Seek" at bounding box center [885, 412] width 953 height 15
click at [894, 411] on input "Seek" at bounding box center [885, 412] width 953 height 15
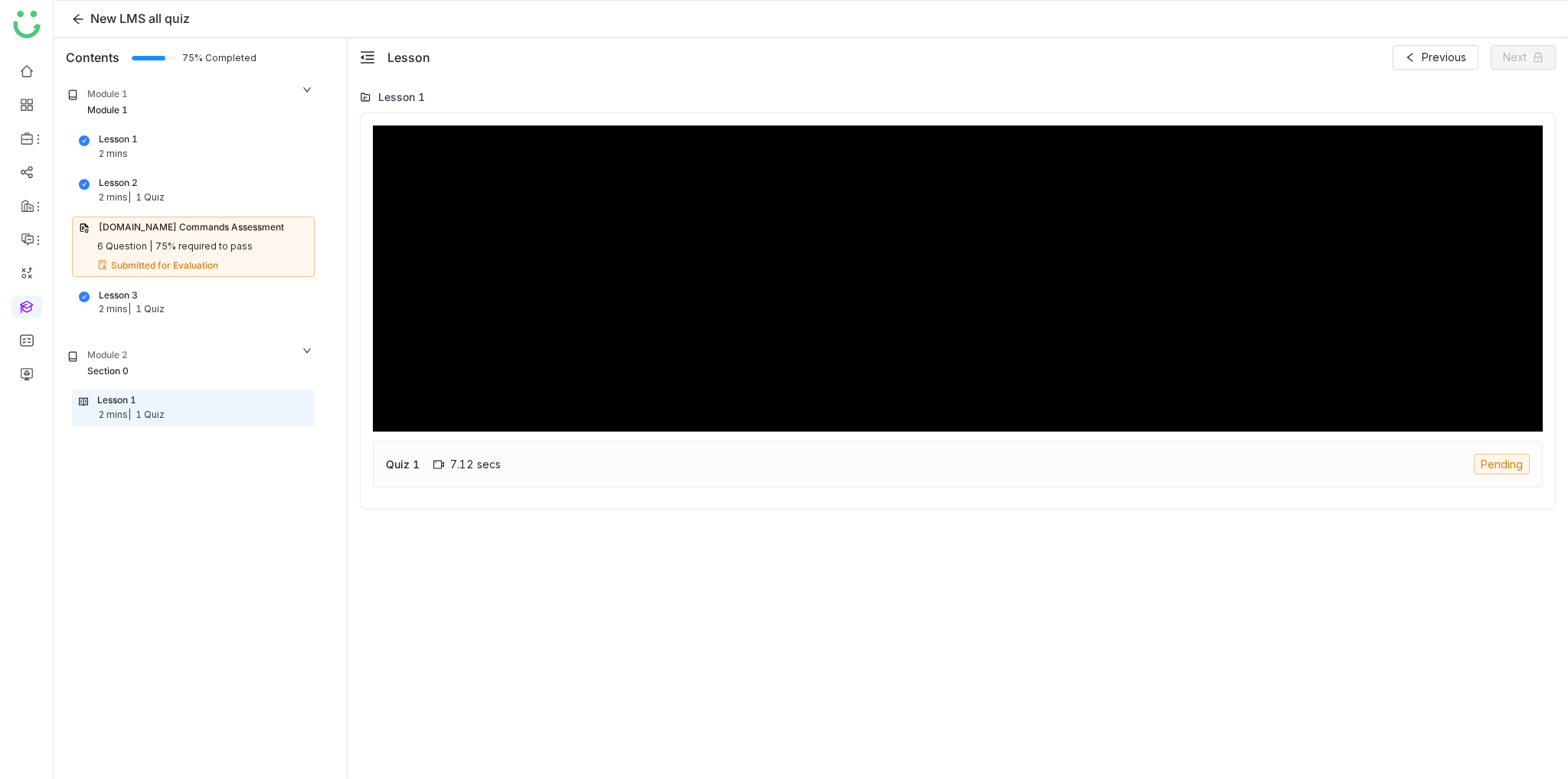
click at [870, 454] on div "Quiz 1 7.12 secs Pending" at bounding box center [958, 463] width 1170 height 47
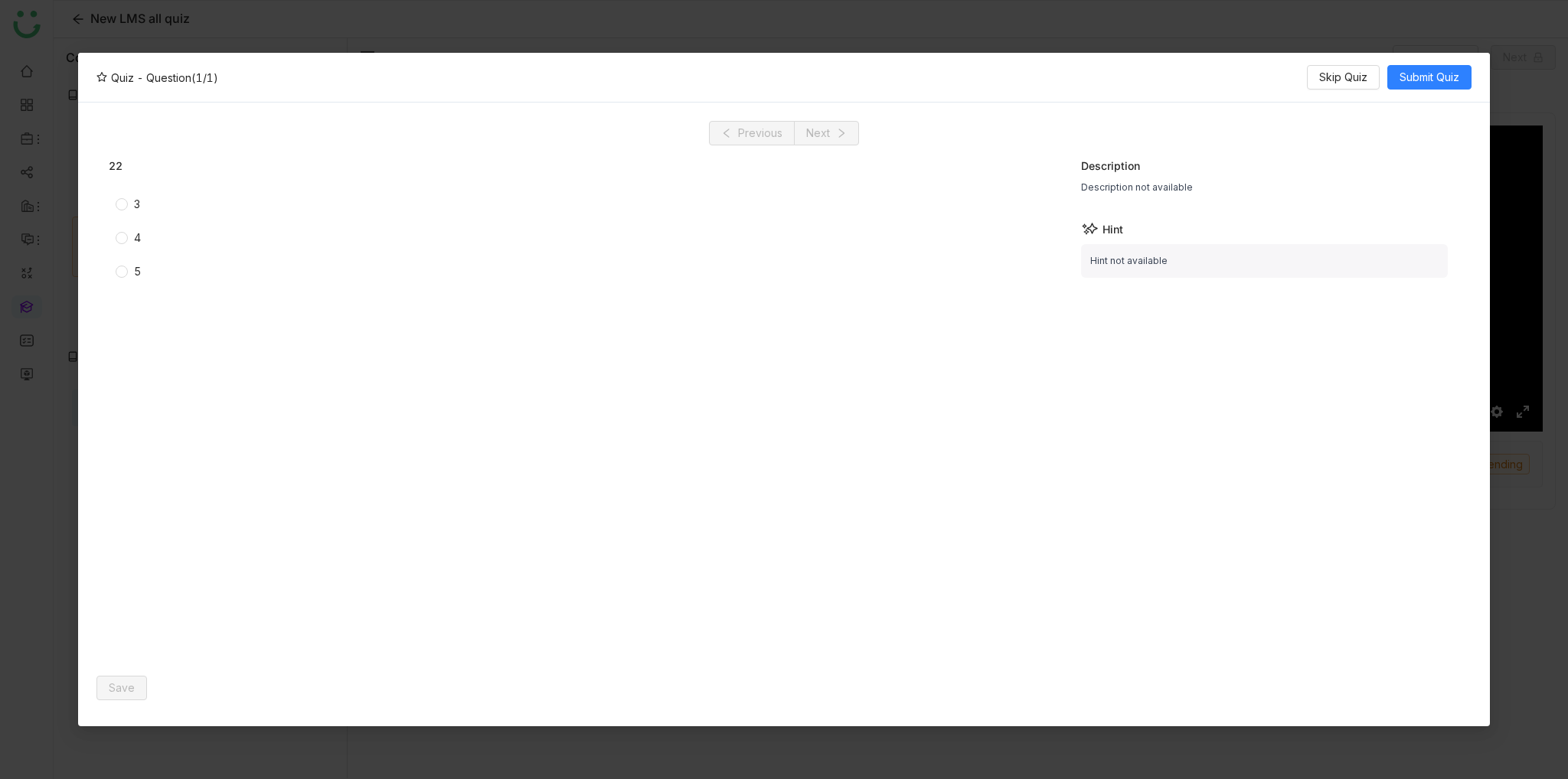
click at [138, 199] on div "3" at bounding box center [137, 205] width 6 height 17
click at [1410, 84] on span "Submit Quiz" at bounding box center [1429, 77] width 60 height 17
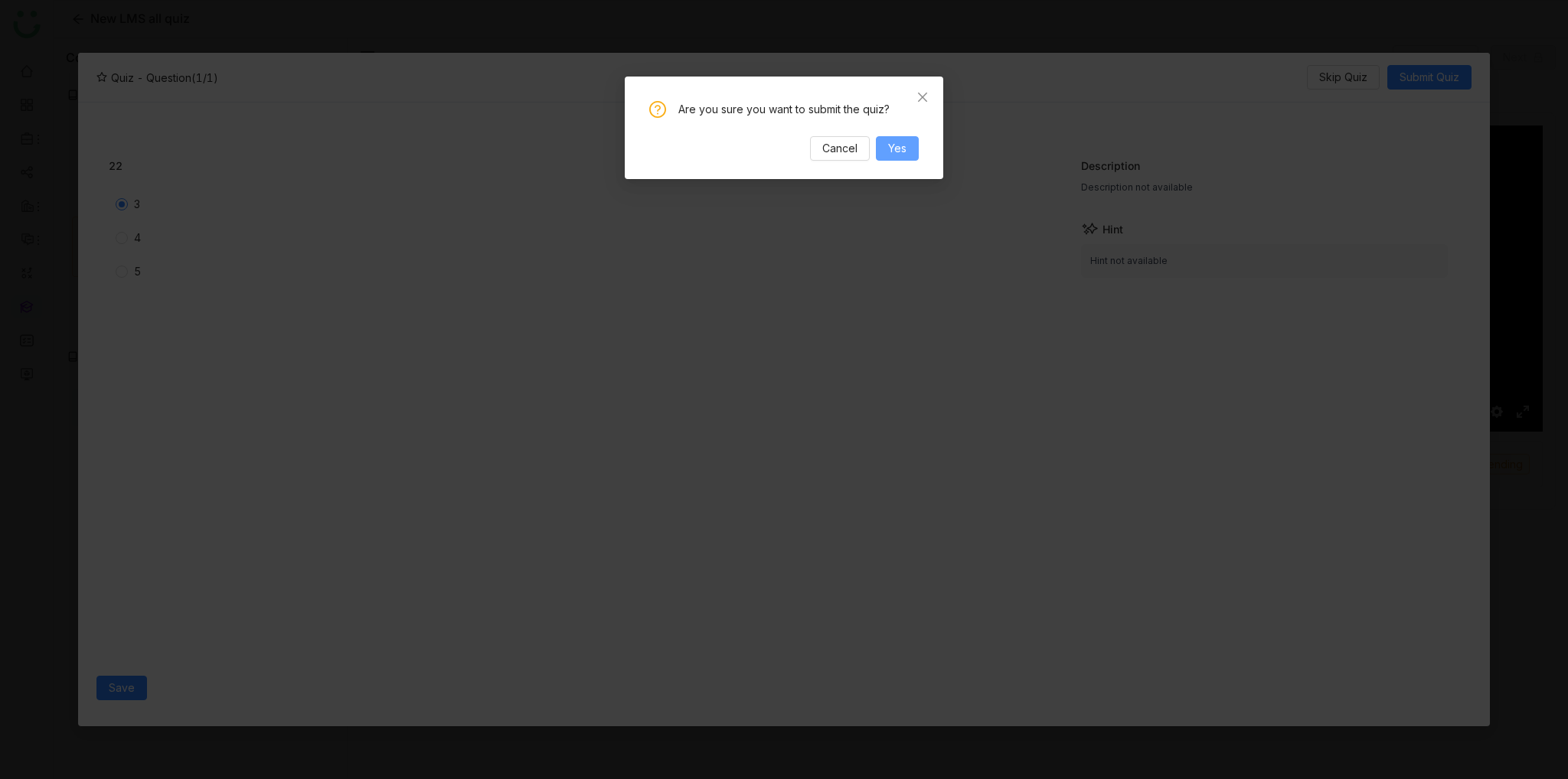
click at [894, 145] on span "Yes" at bounding box center [897, 149] width 18 height 17
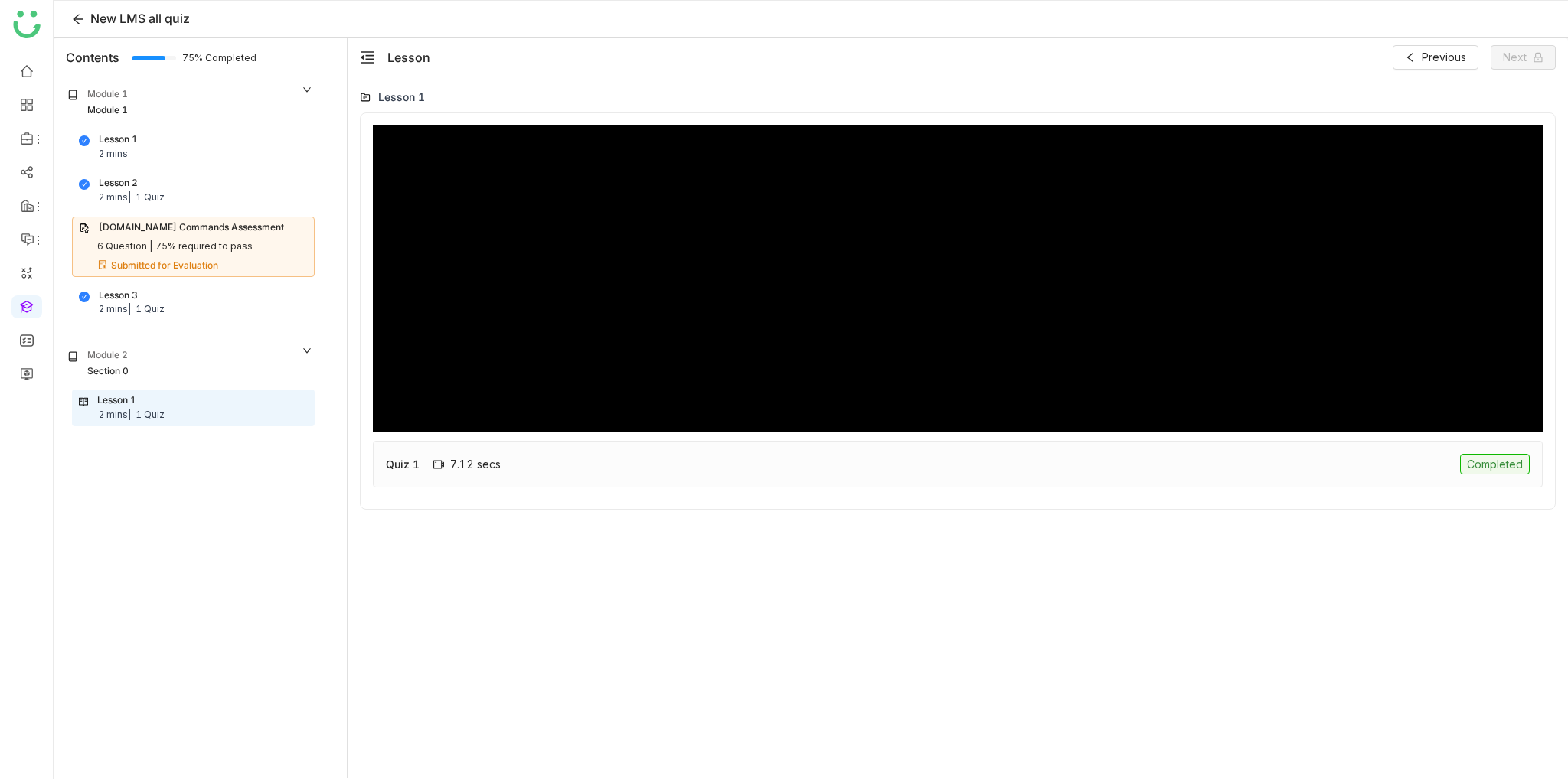
type input "***"
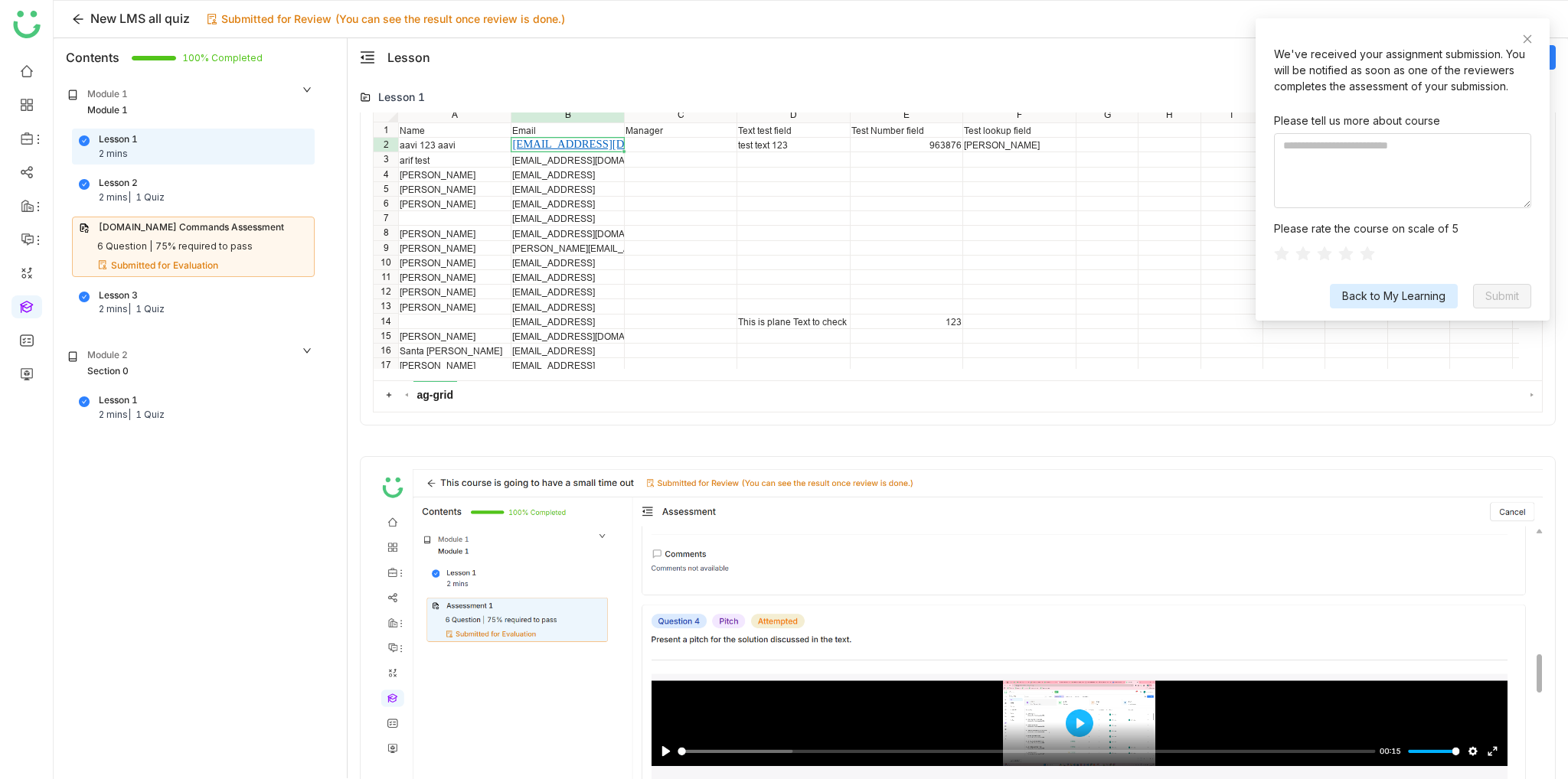
scroll to position [77, 0]
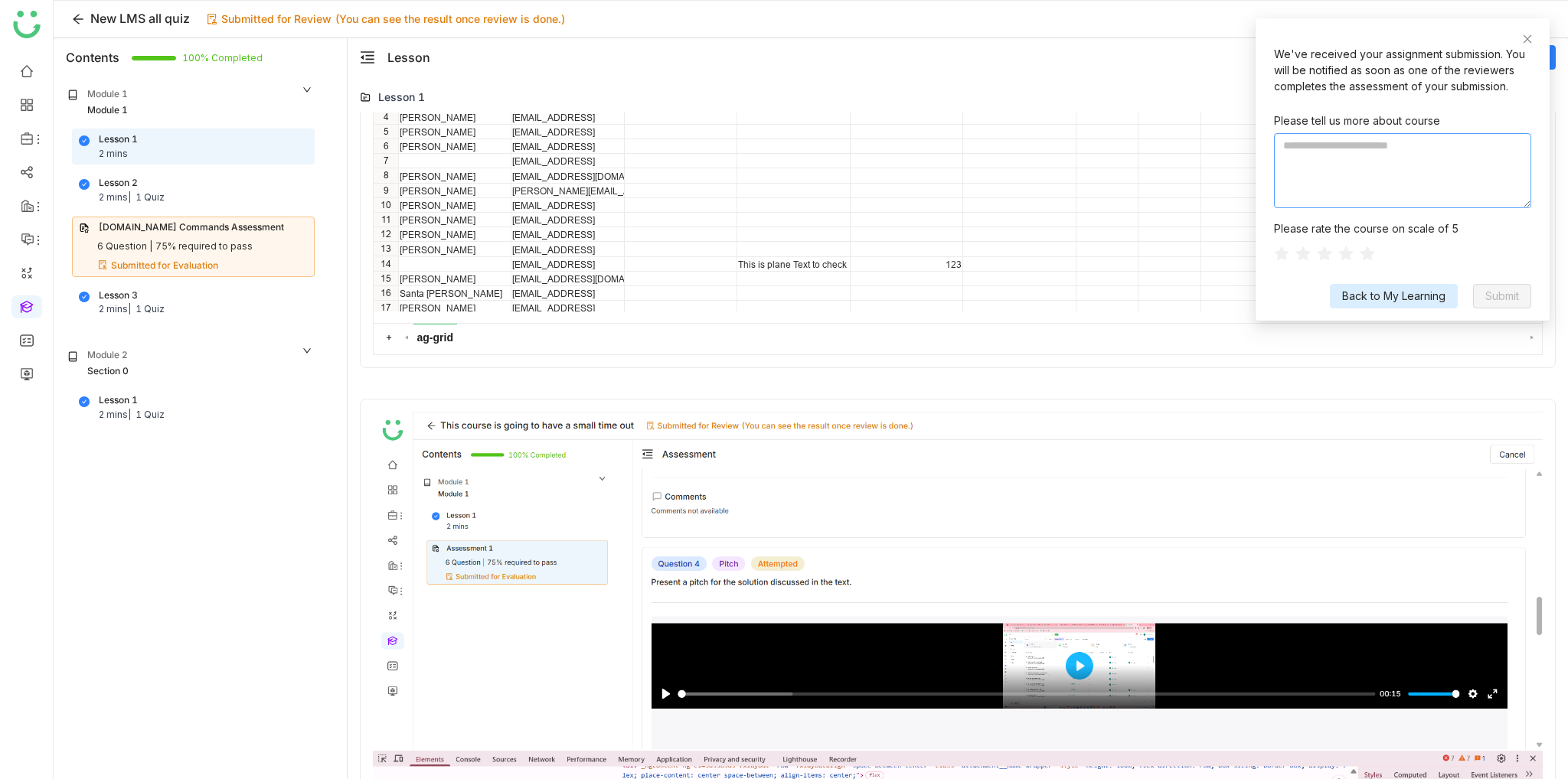
click at [1461, 185] on textarea at bounding box center [1402, 171] width 258 height 75
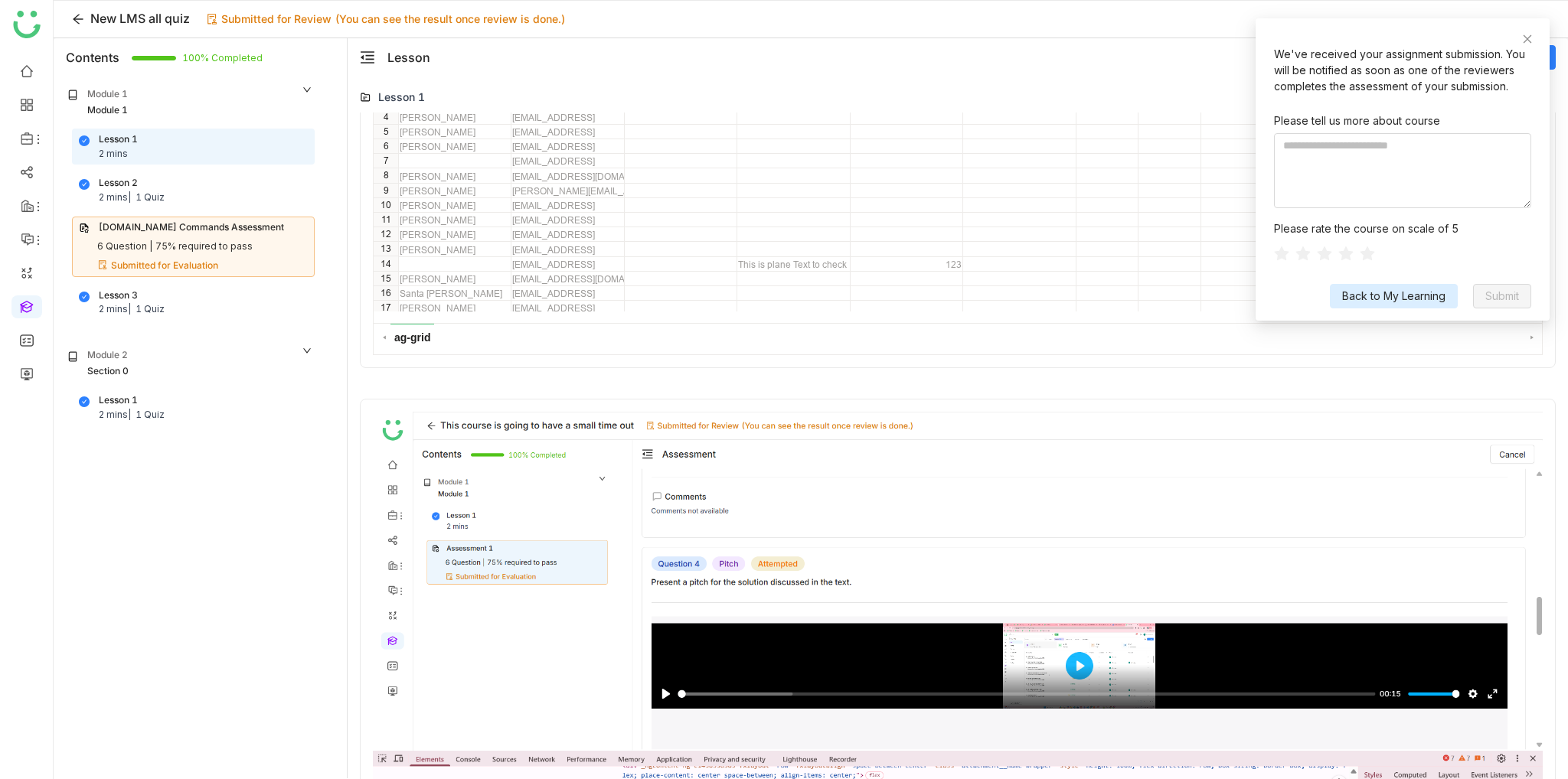
scroll to position [0, 0]
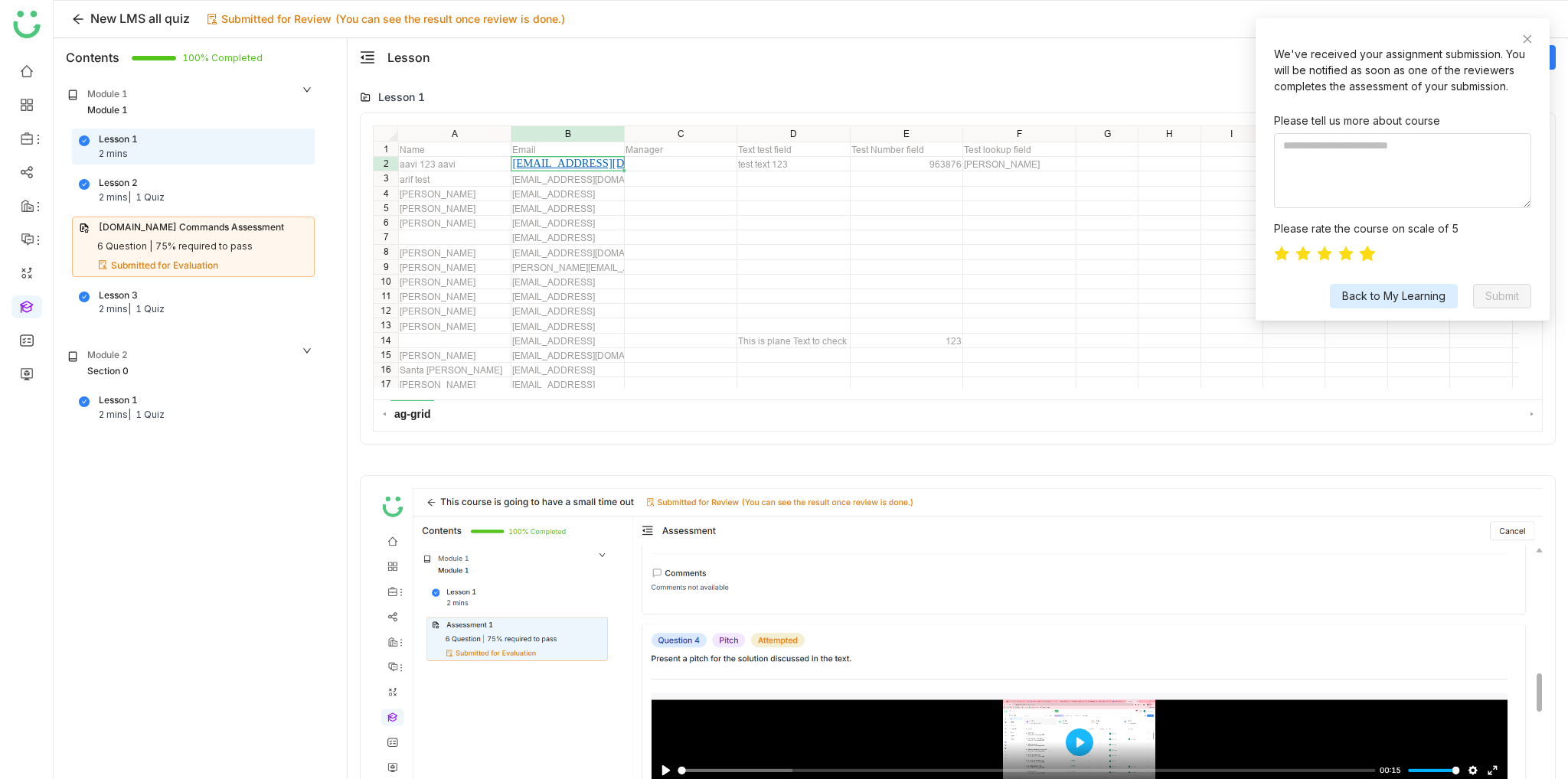
click at [1370, 255] on icon at bounding box center [1367, 254] width 16 height 15
click at [1398, 179] on textarea at bounding box center [1402, 171] width 258 height 75
click at [1415, 146] on textarea at bounding box center [1402, 171] width 258 height 75
type textarea "*********"
click at [1519, 301] on span "Submit" at bounding box center [1502, 296] width 34 height 17
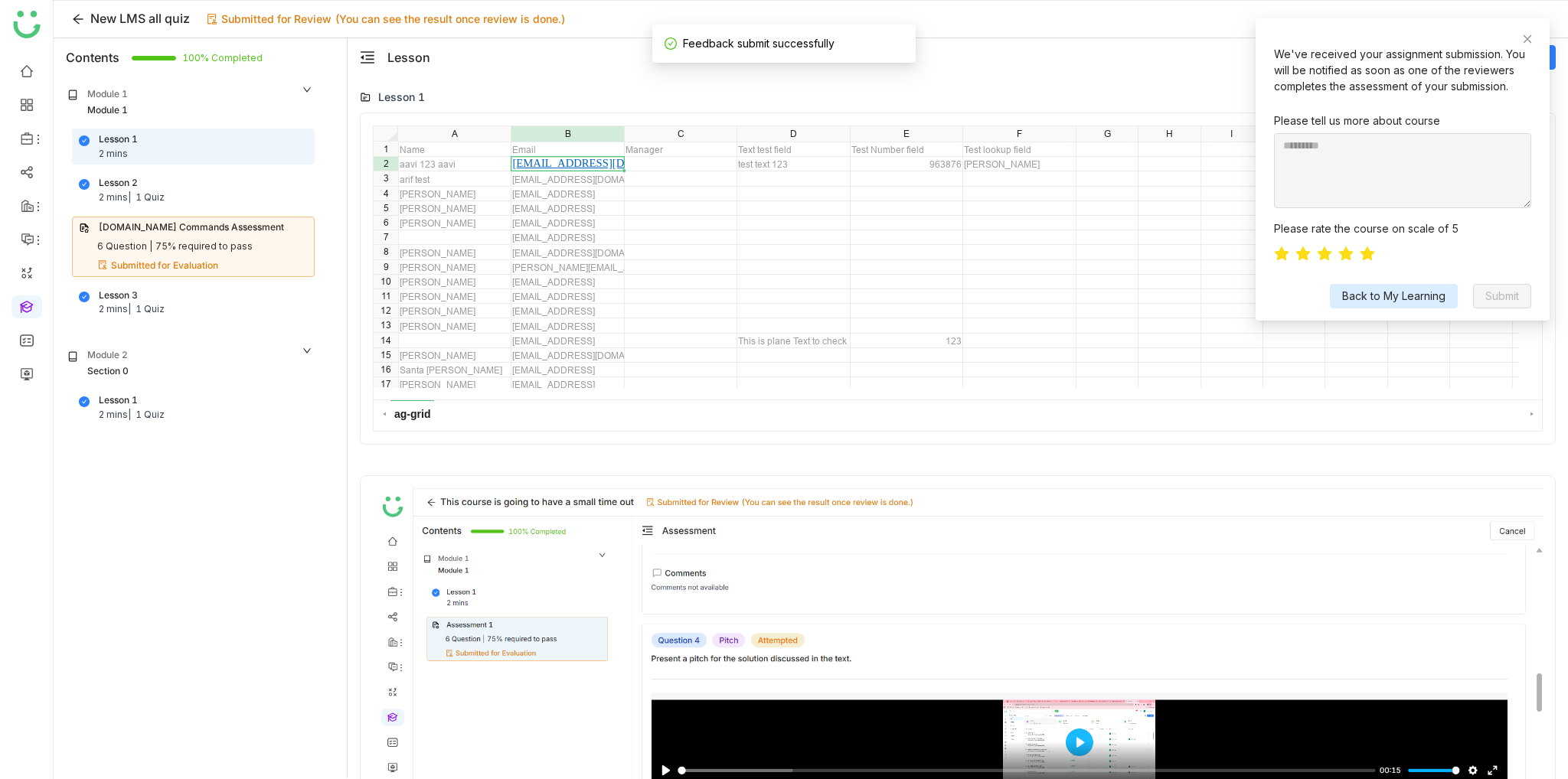
click at [1094, 22] on div "New LMS all quiz Submitted for Review (You can see the result once review is do…" at bounding box center [811, 19] width 1514 height 38
click at [1533, 42] on div "We've received your assignment submission. You will be notified as soon as one …" at bounding box center [1403, 169] width 294 height 303
click at [1521, 34] on div "We've received your assignment submission. You will be notified as soon as one …" at bounding box center [1403, 169] width 294 height 303
click at [1521, 39] on div "We've received your assignment submission. You will be notified as soon as one …" at bounding box center [1403, 169] width 294 height 303
click at [1529, 38] on icon at bounding box center [1527, 39] width 11 height 11
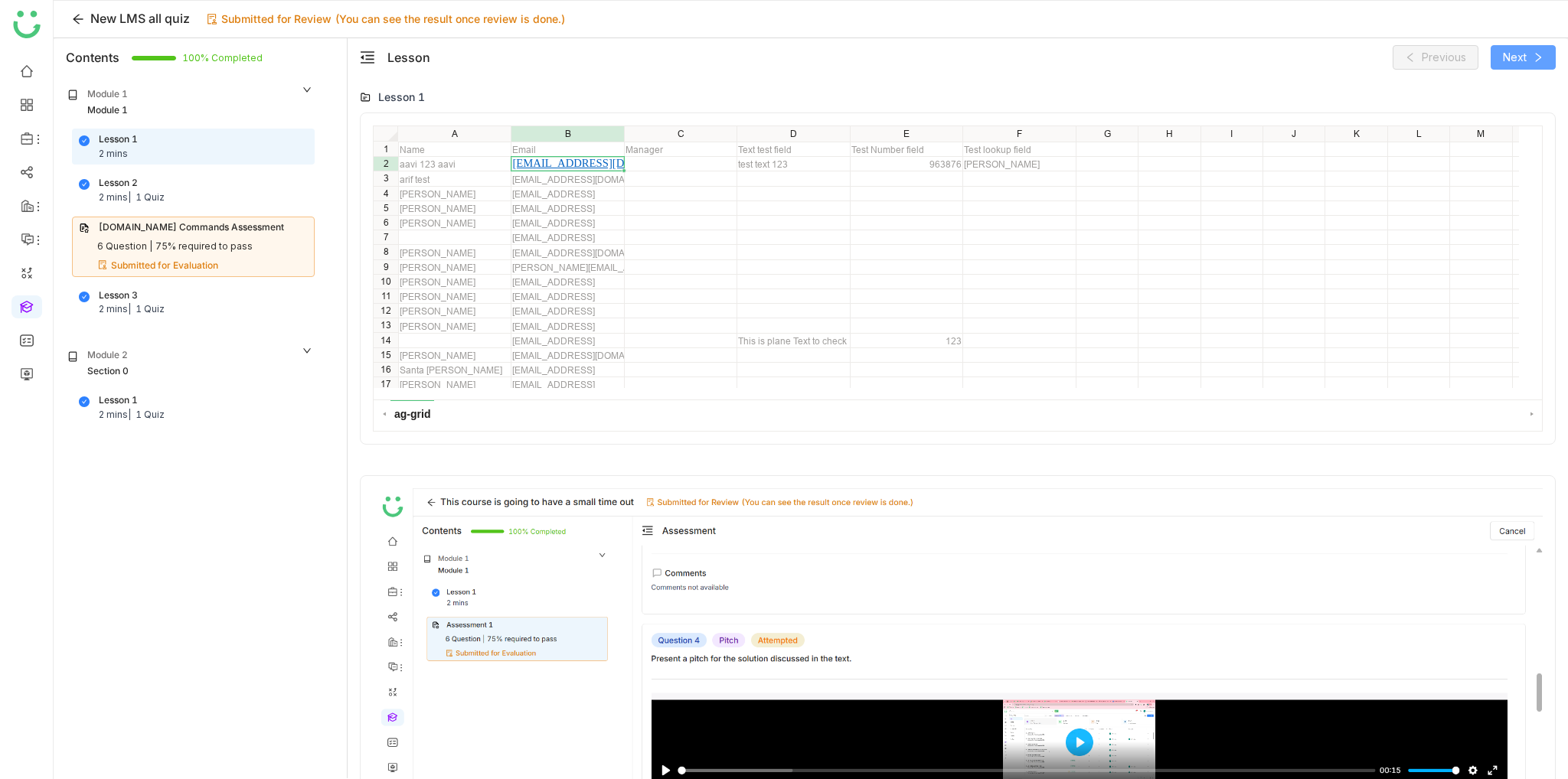
click at [1527, 57] on button "Next" at bounding box center [1523, 57] width 65 height 25
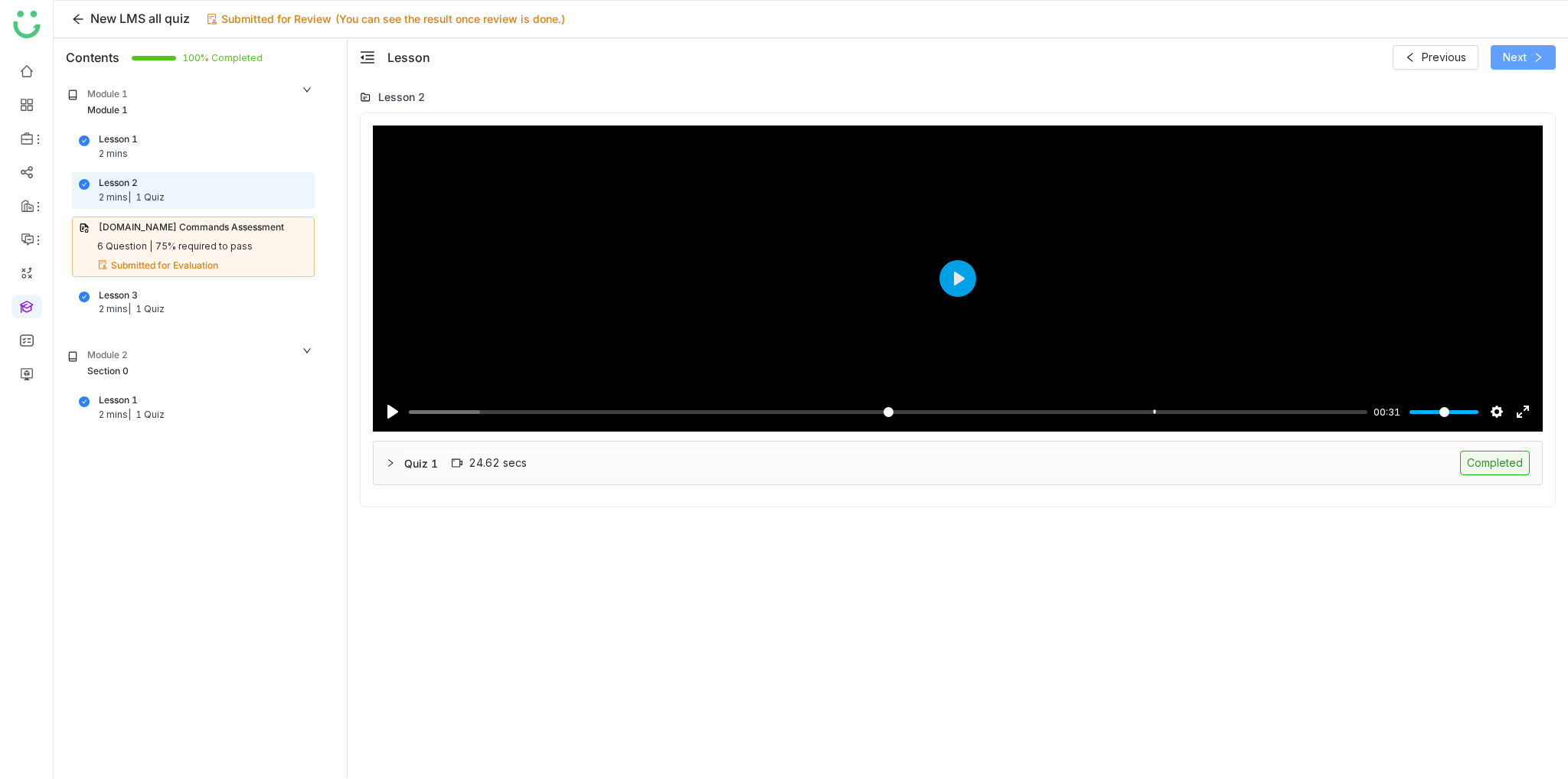
click at [1536, 68] on button "Next" at bounding box center [1523, 57] width 65 height 25
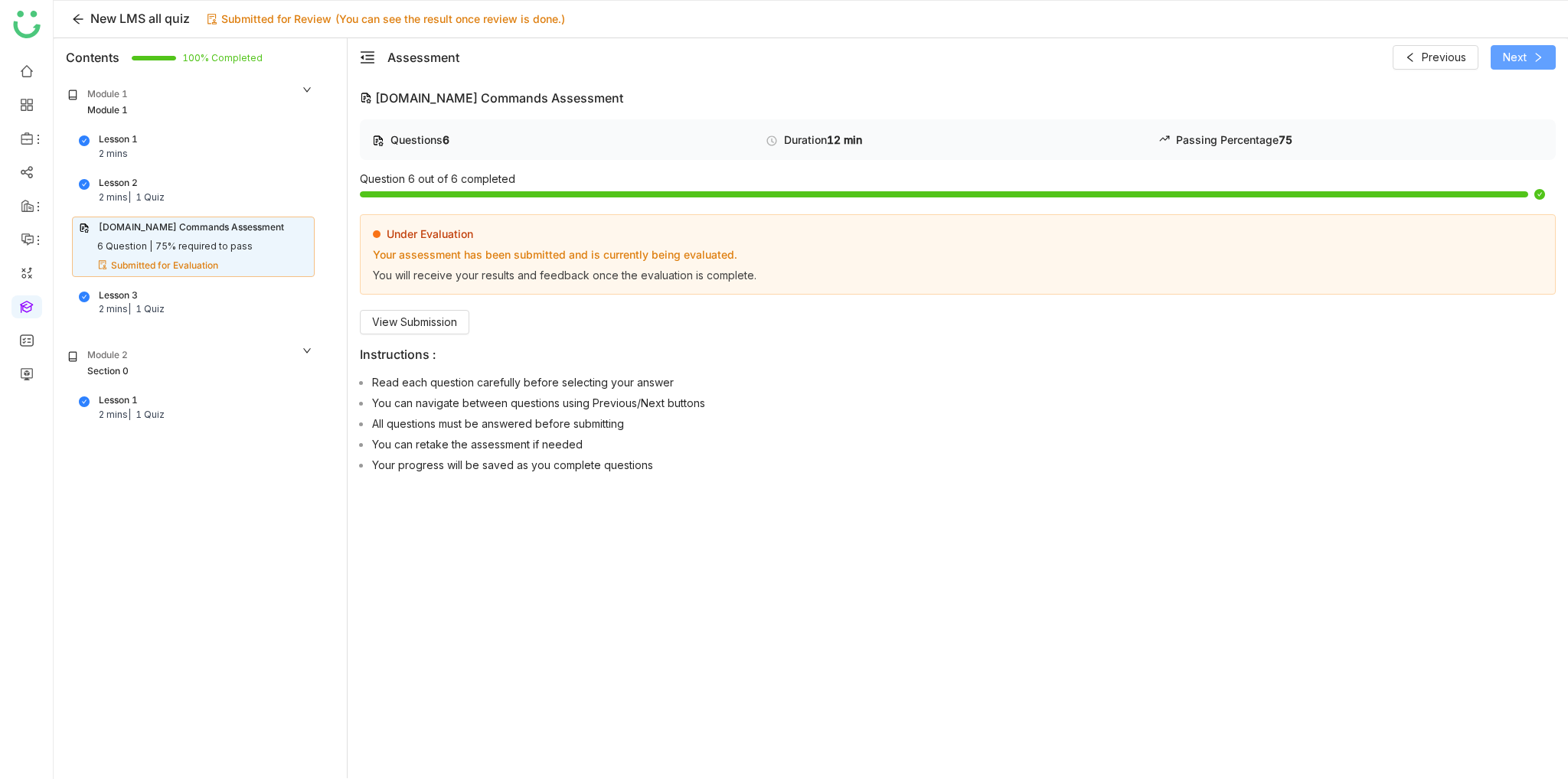
click at [1536, 61] on icon at bounding box center [1538, 57] width 5 height 9
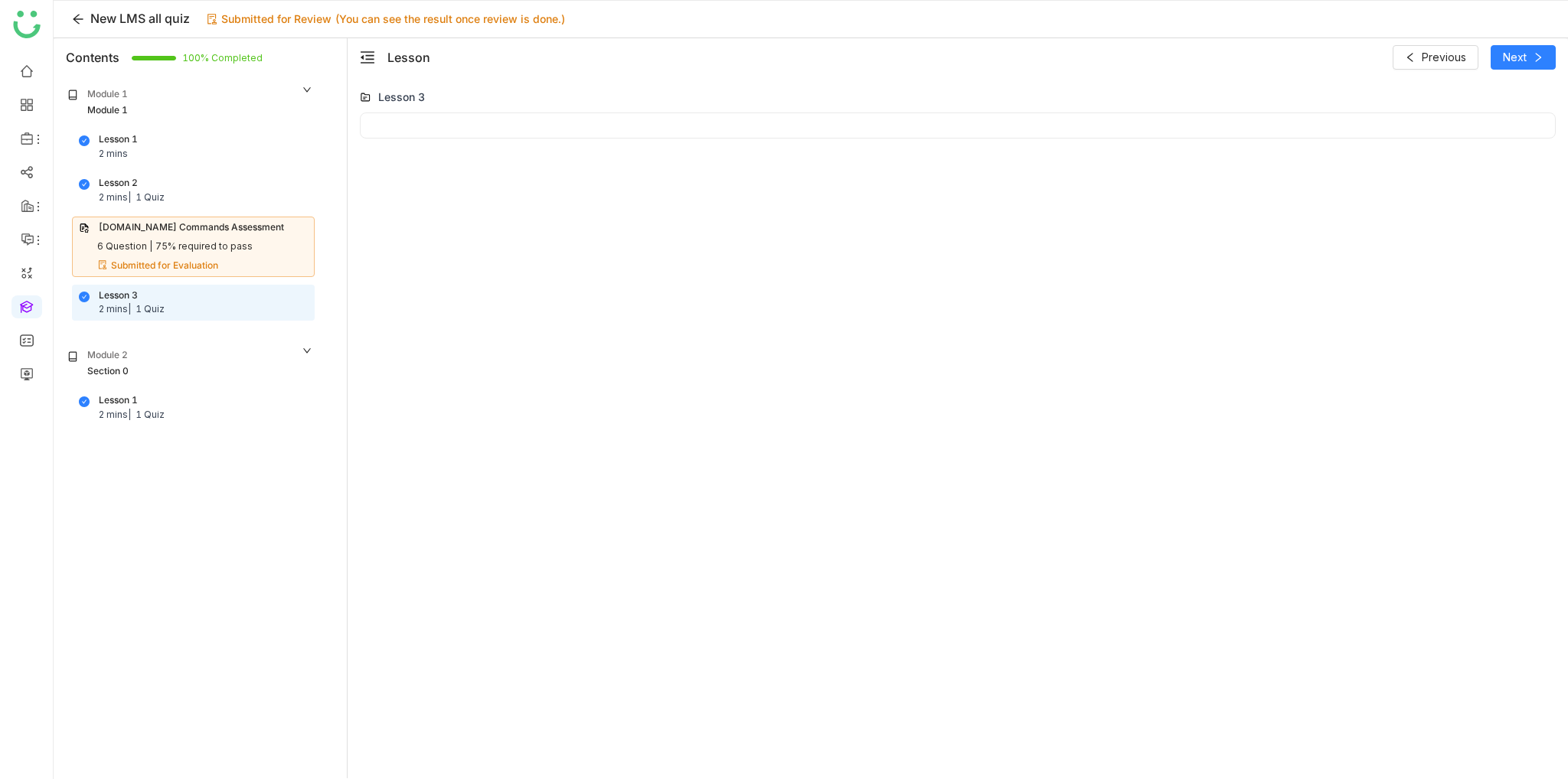
click at [1173, 52] on div "Lesson Previous Next" at bounding box center [958, 57] width 1196 height 25
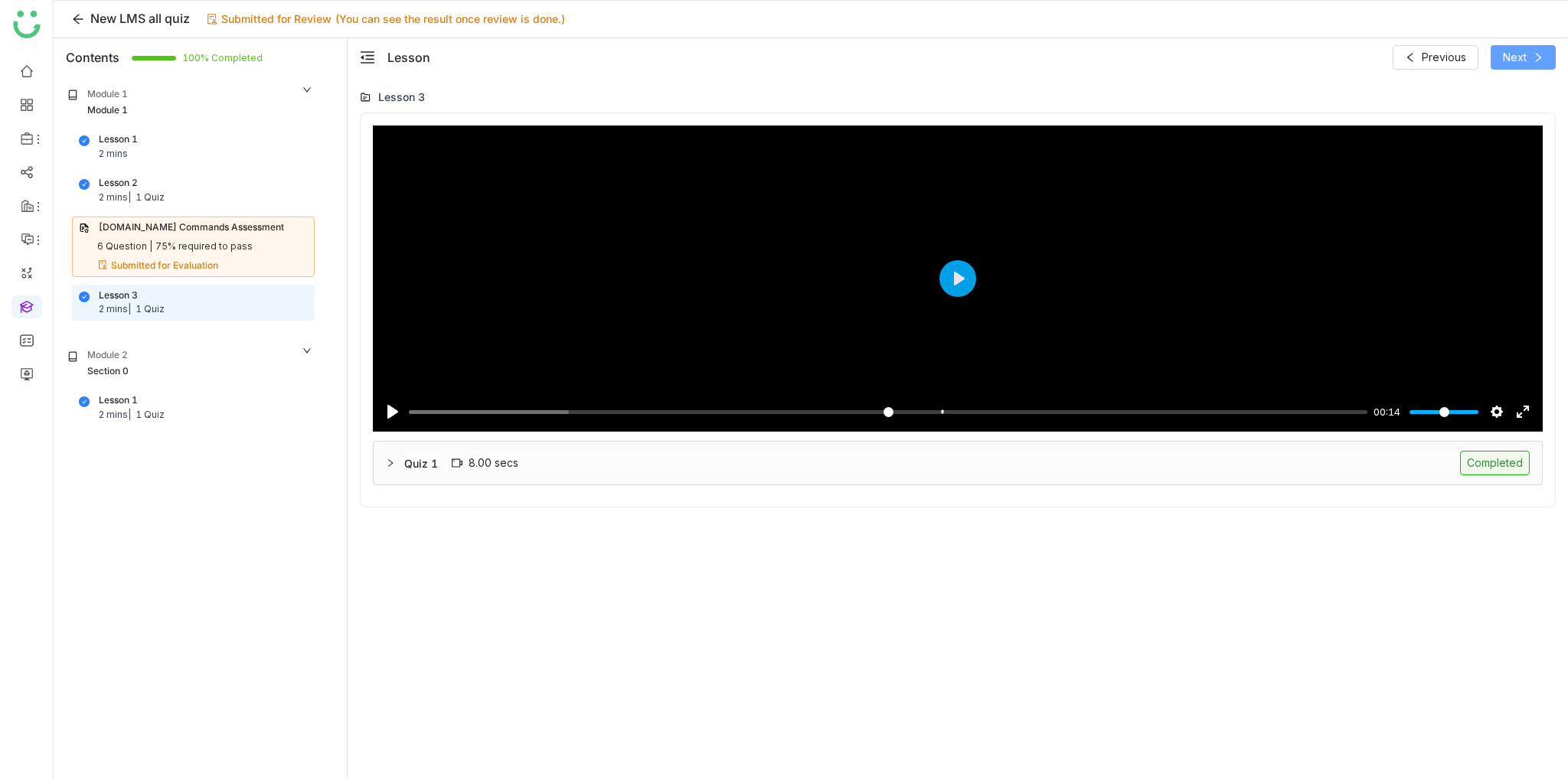
click at [1523, 47] on button "Next" at bounding box center [1523, 57] width 65 height 25
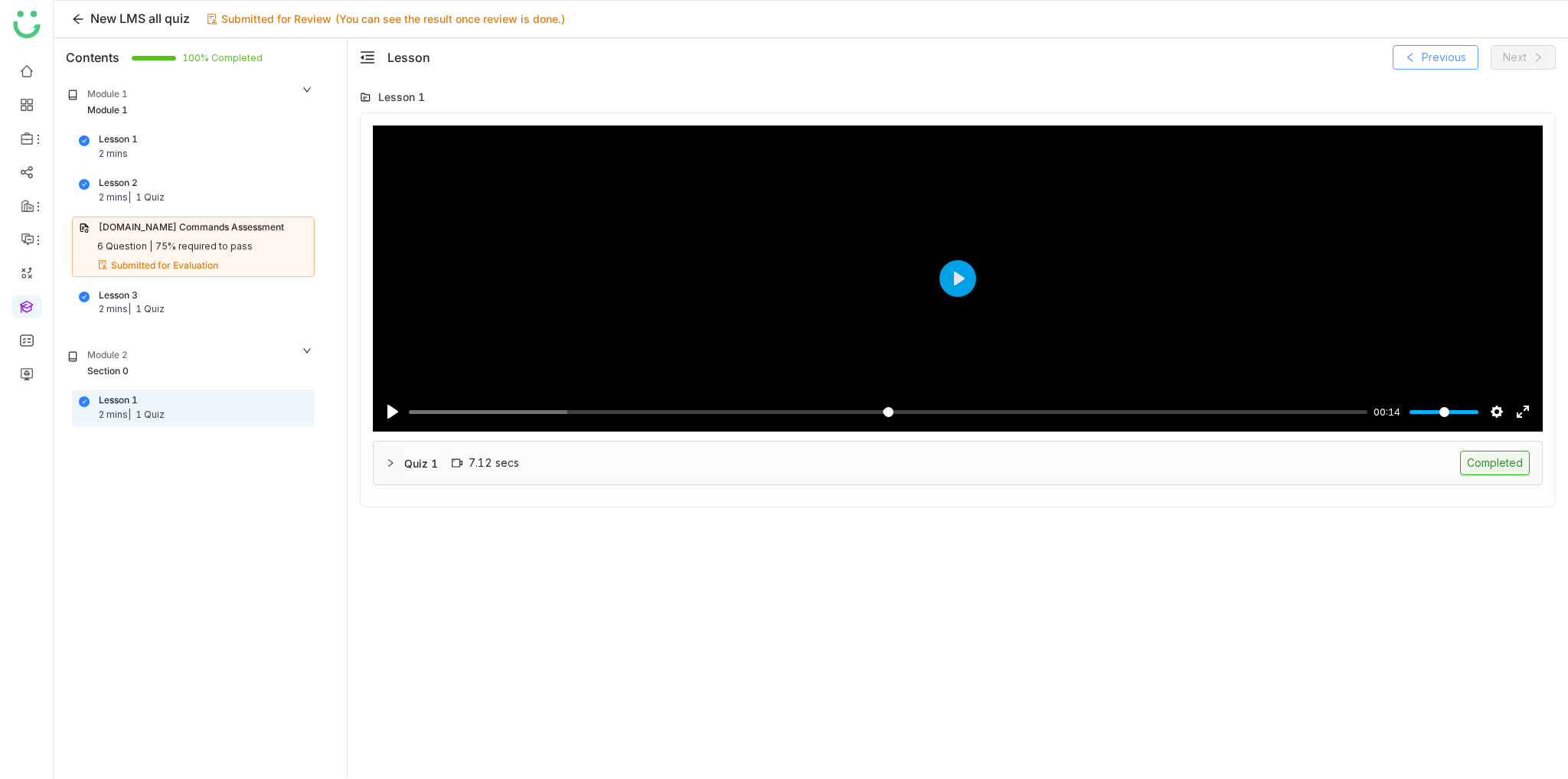
click at [1411, 52] on icon at bounding box center [1410, 57] width 11 height 11
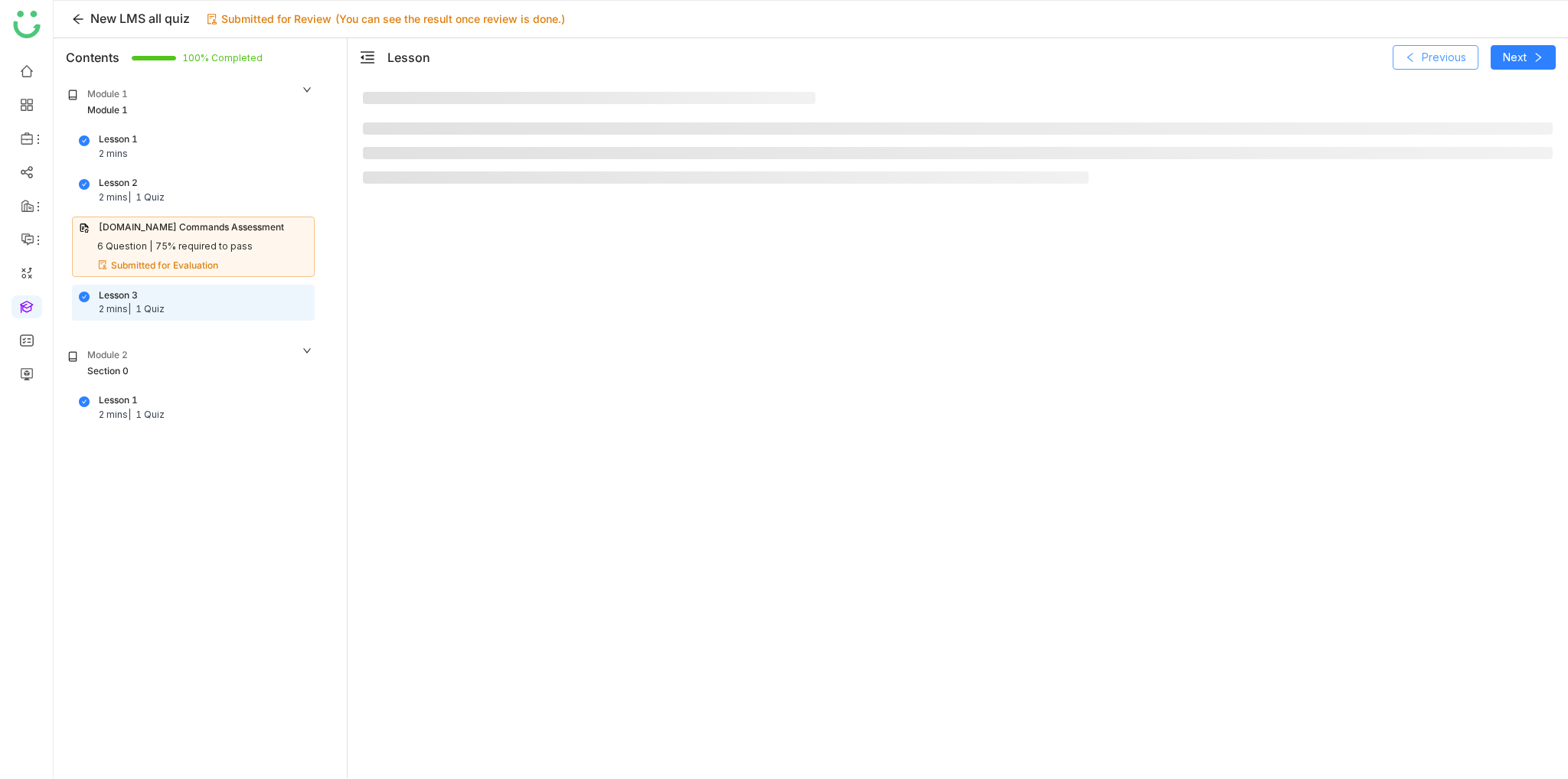
click at [1411, 52] on icon at bounding box center [1410, 57] width 11 height 11
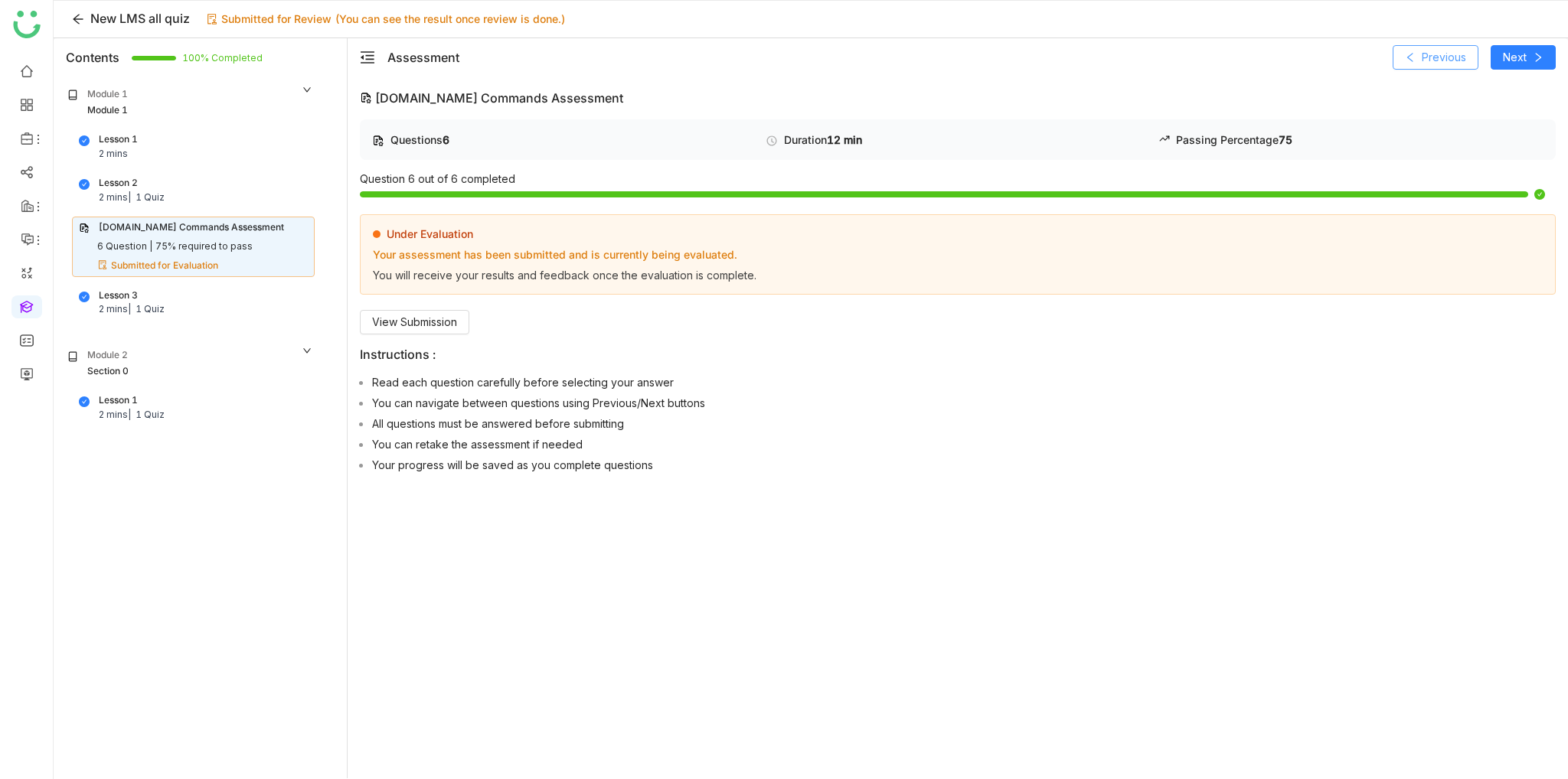
click at [1411, 52] on icon at bounding box center [1410, 57] width 11 height 11
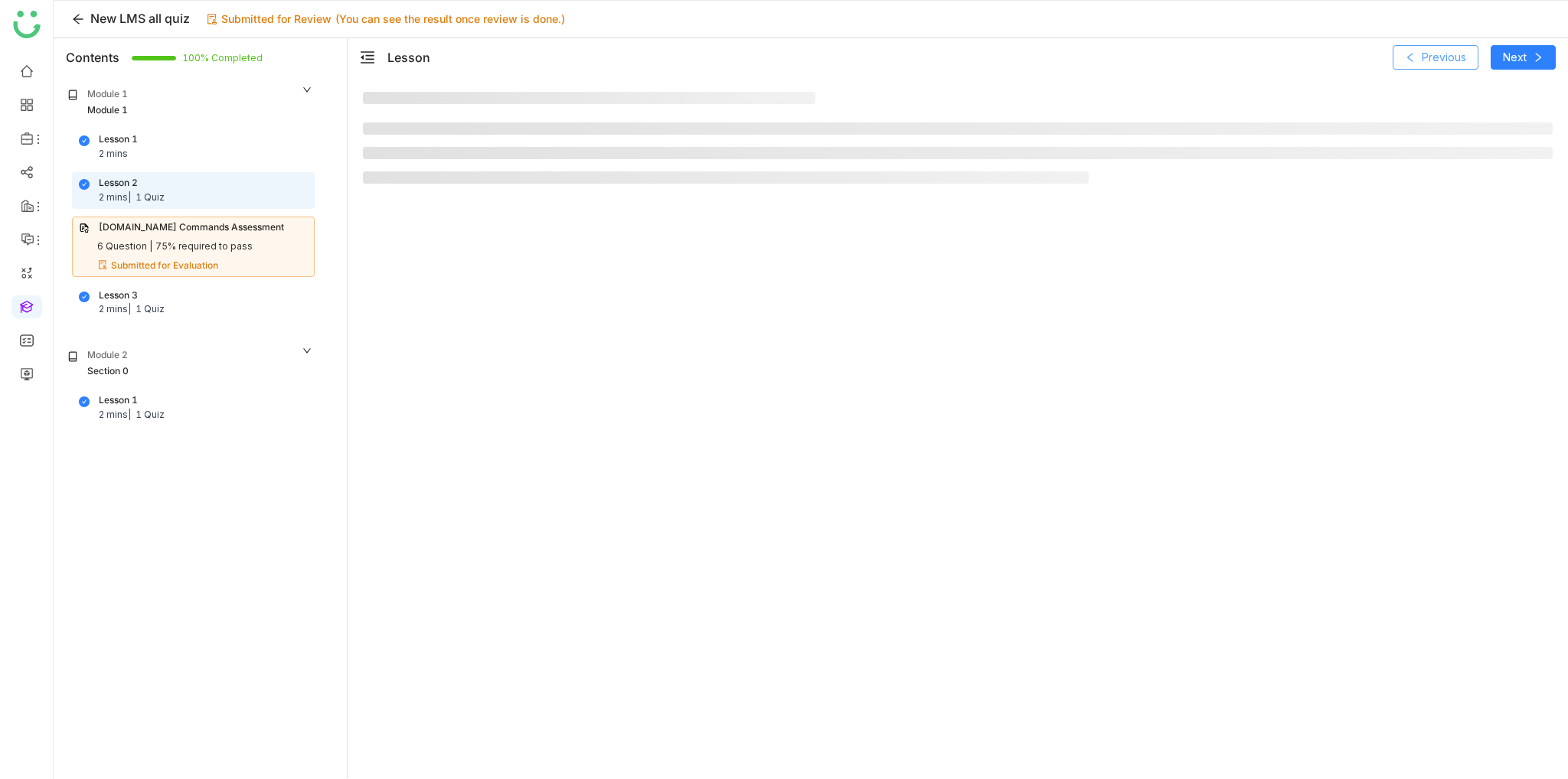
click at [1411, 52] on icon at bounding box center [1410, 57] width 11 height 11
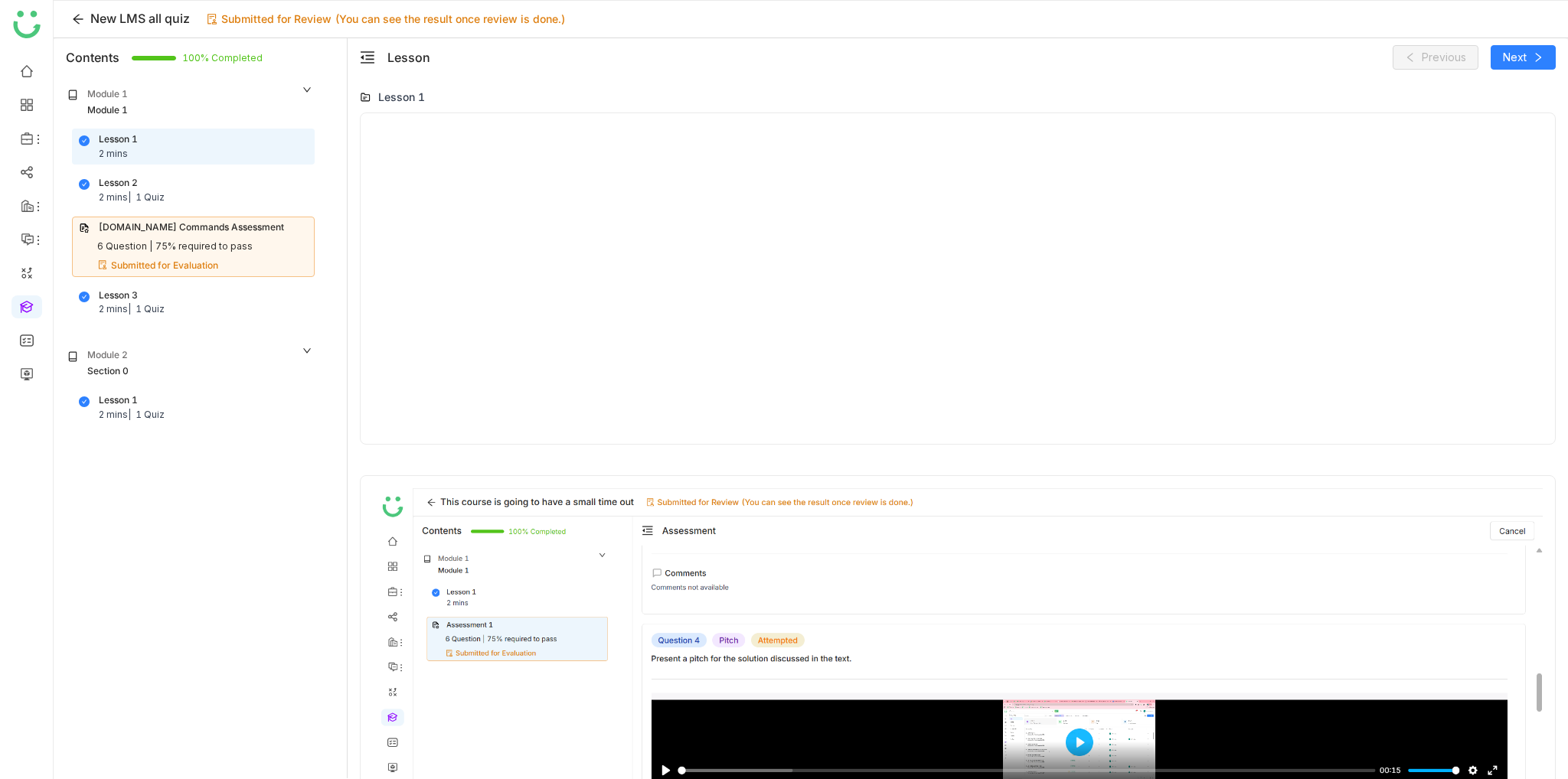
click at [802, 81] on div "Lesson 1" at bounding box center [958, 428] width 1221 height 703
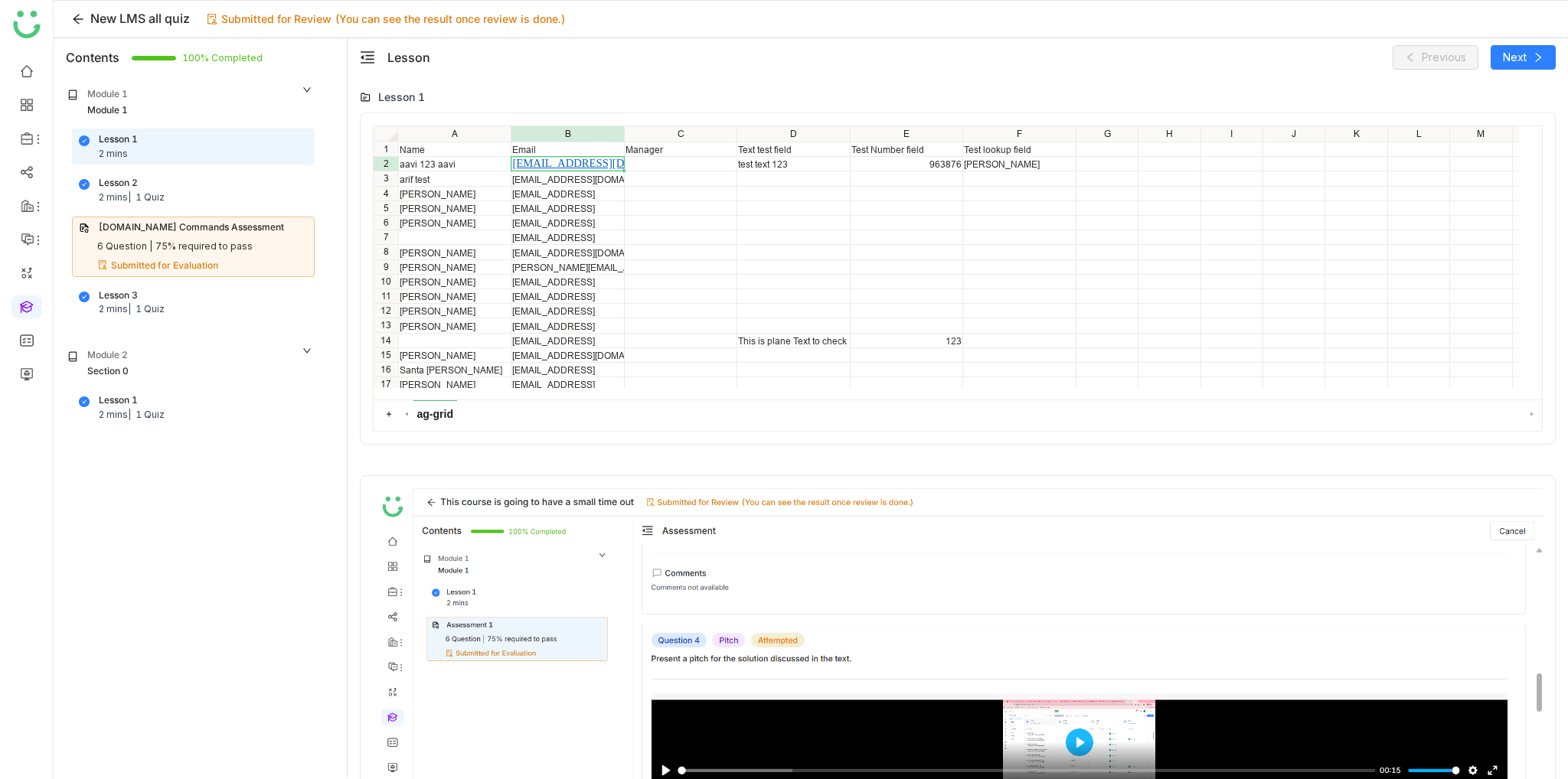
click at [271, 83] on div "Module 1 Module 1" at bounding box center [190, 103] width 255 height 40
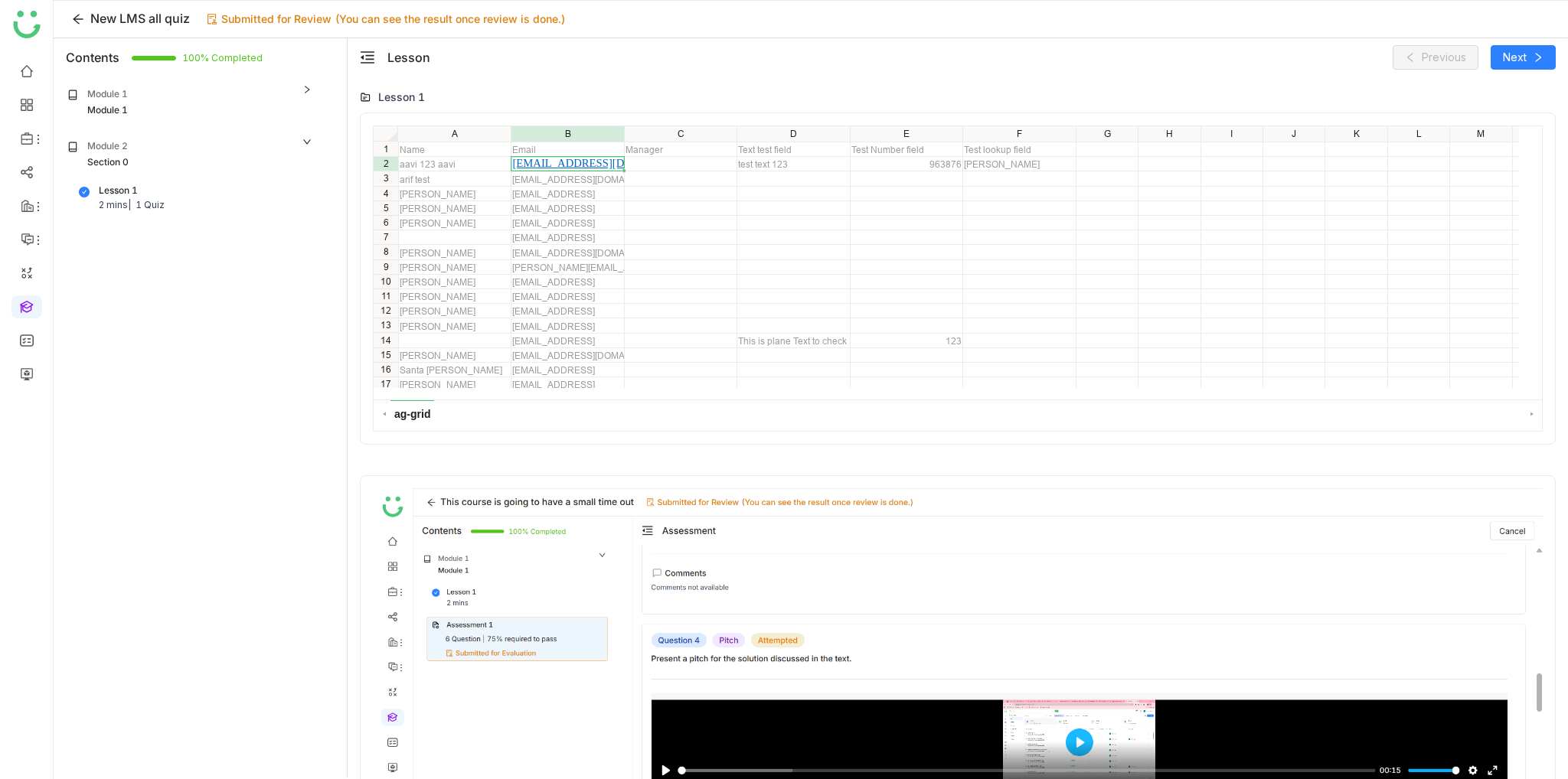
click at [273, 159] on div "Section 0" at bounding box center [190, 162] width 246 height 15
click at [273, 154] on div "Module 2" at bounding box center [190, 147] width 246 height 16
click at [267, 135] on div "Module 2 Section 0" at bounding box center [190, 155] width 255 height 40
click at [267, 105] on div "Module 1" at bounding box center [190, 110] width 246 height 15
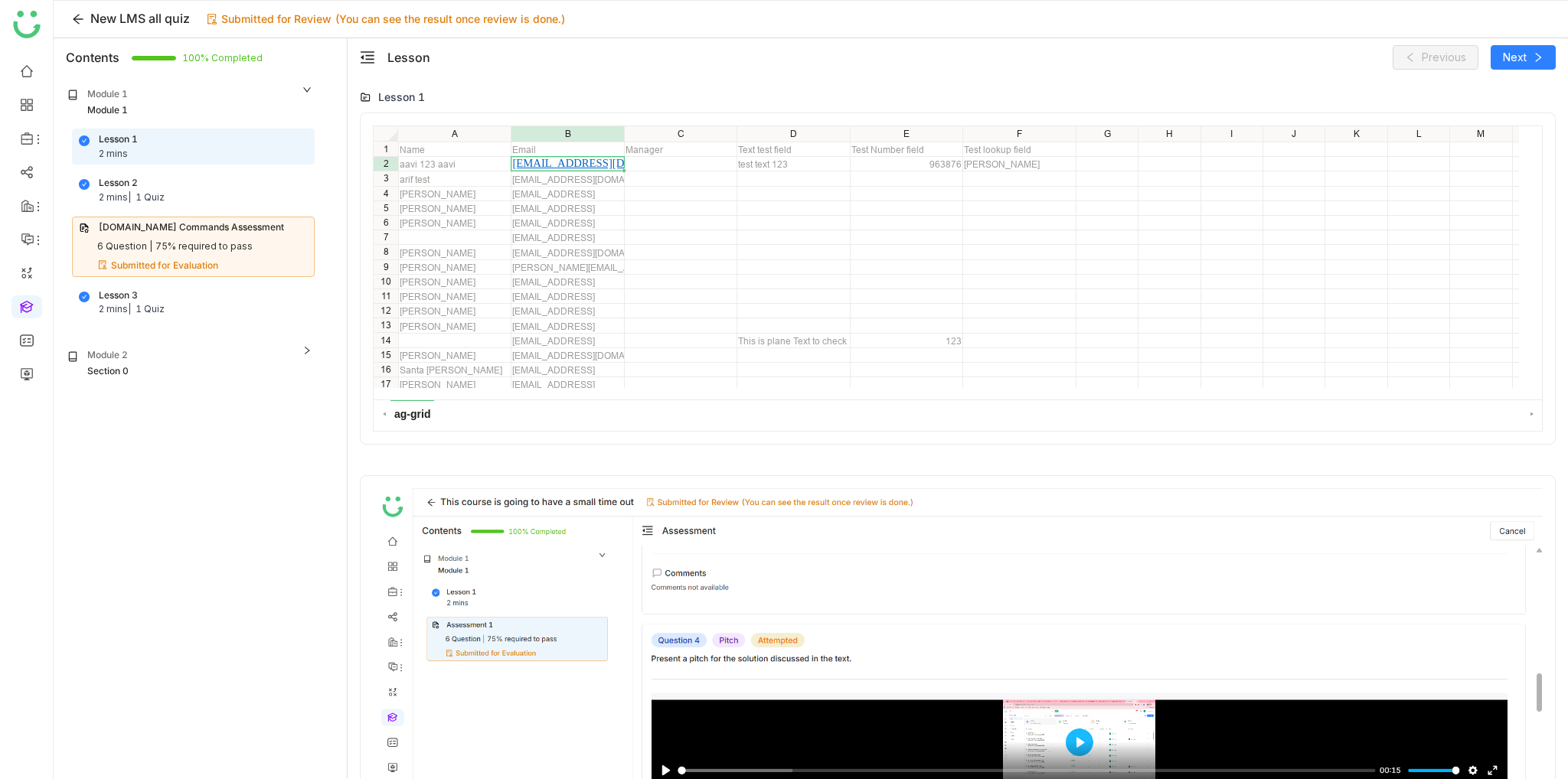
click at [267, 96] on div "Module 1" at bounding box center [190, 95] width 246 height 16
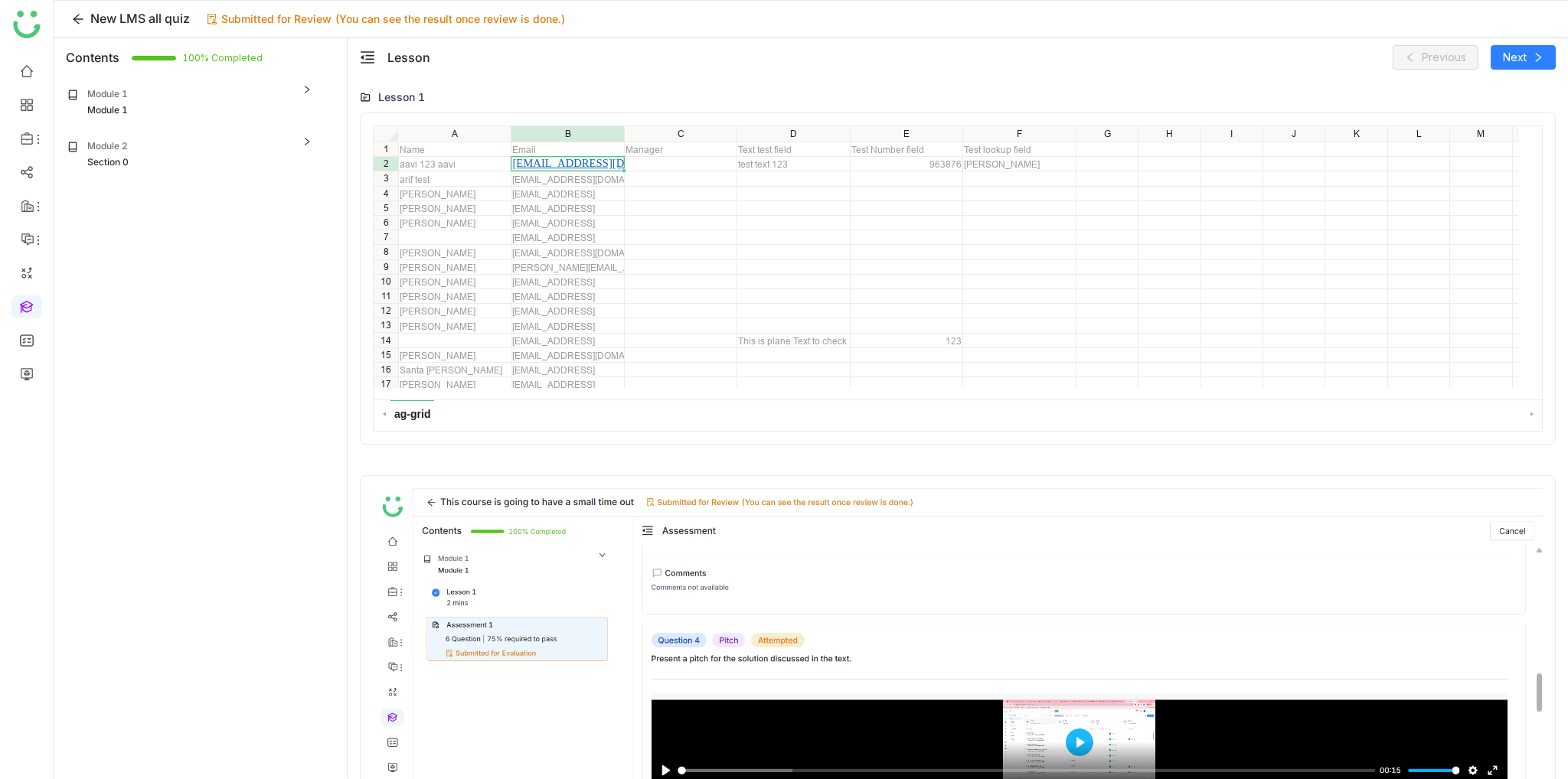
click at [251, 151] on div "Module 2" at bounding box center [190, 147] width 246 height 16
click at [274, 97] on div "Module 1" at bounding box center [190, 95] width 246 height 16
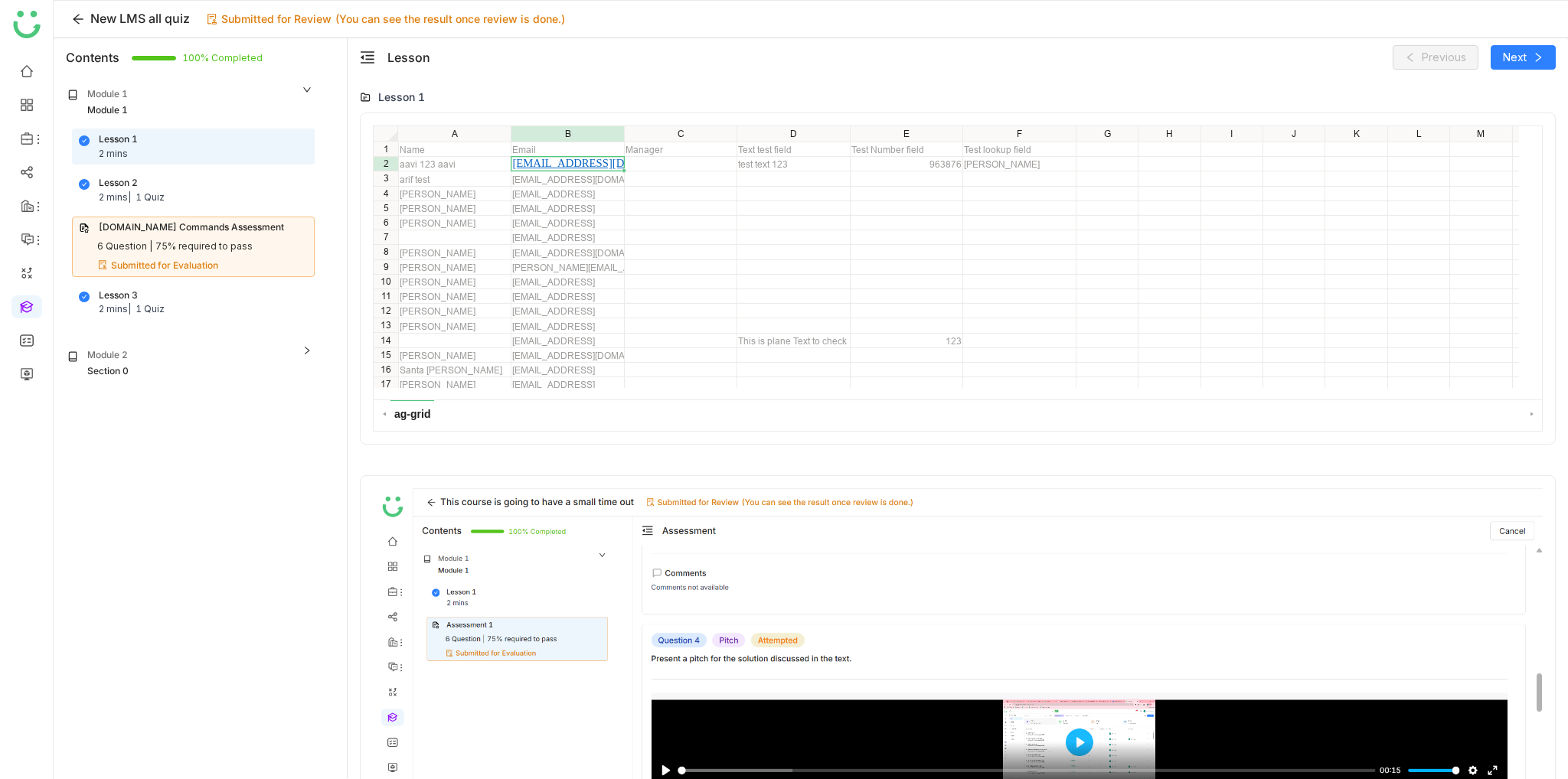
click at [277, 93] on div "Module 1" at bounding box center [190, 95] width 246 height 16
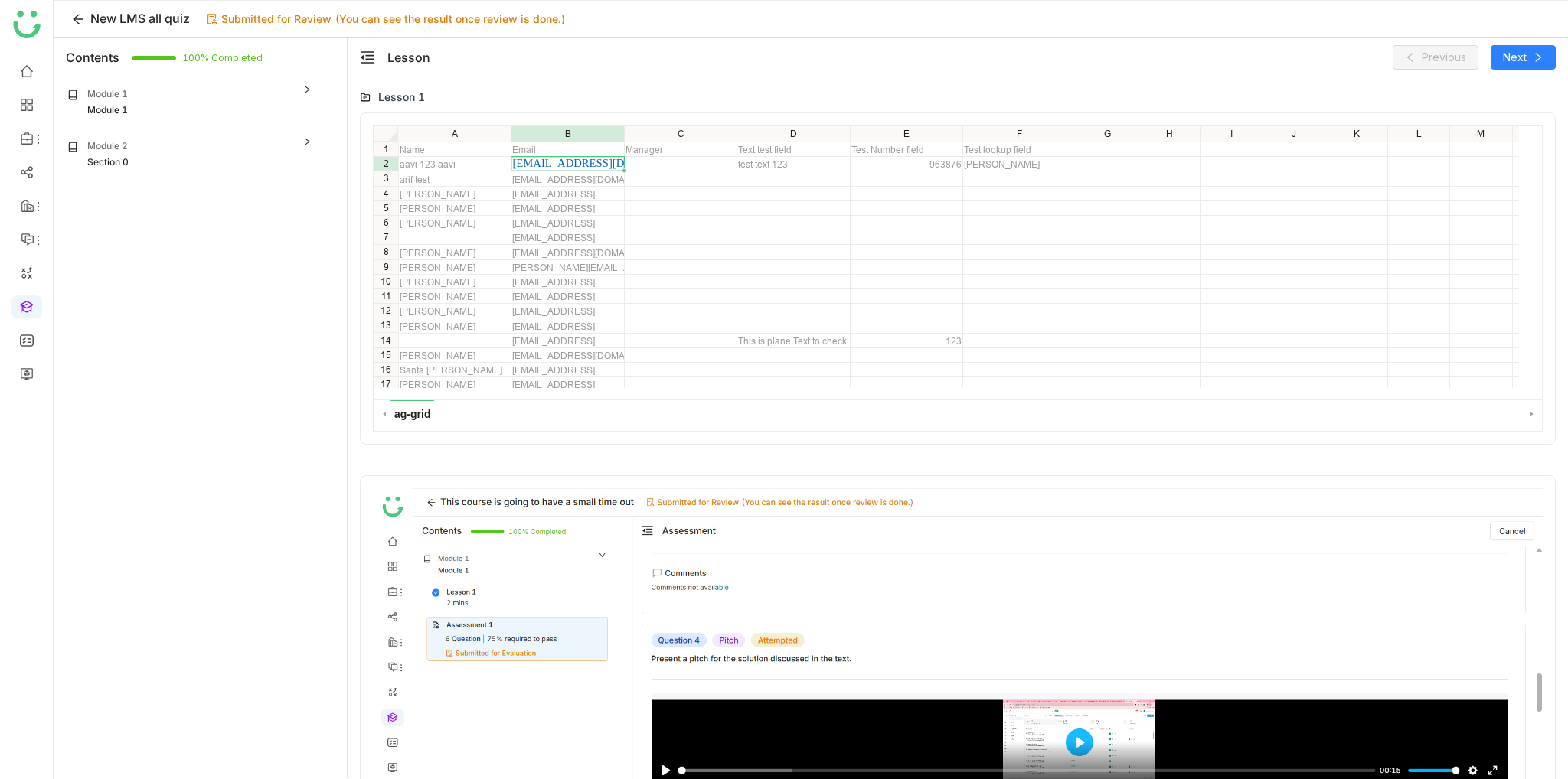
click at [277, 91] on div "Module 1" at bounding box center [190, 95] width 246 height 16
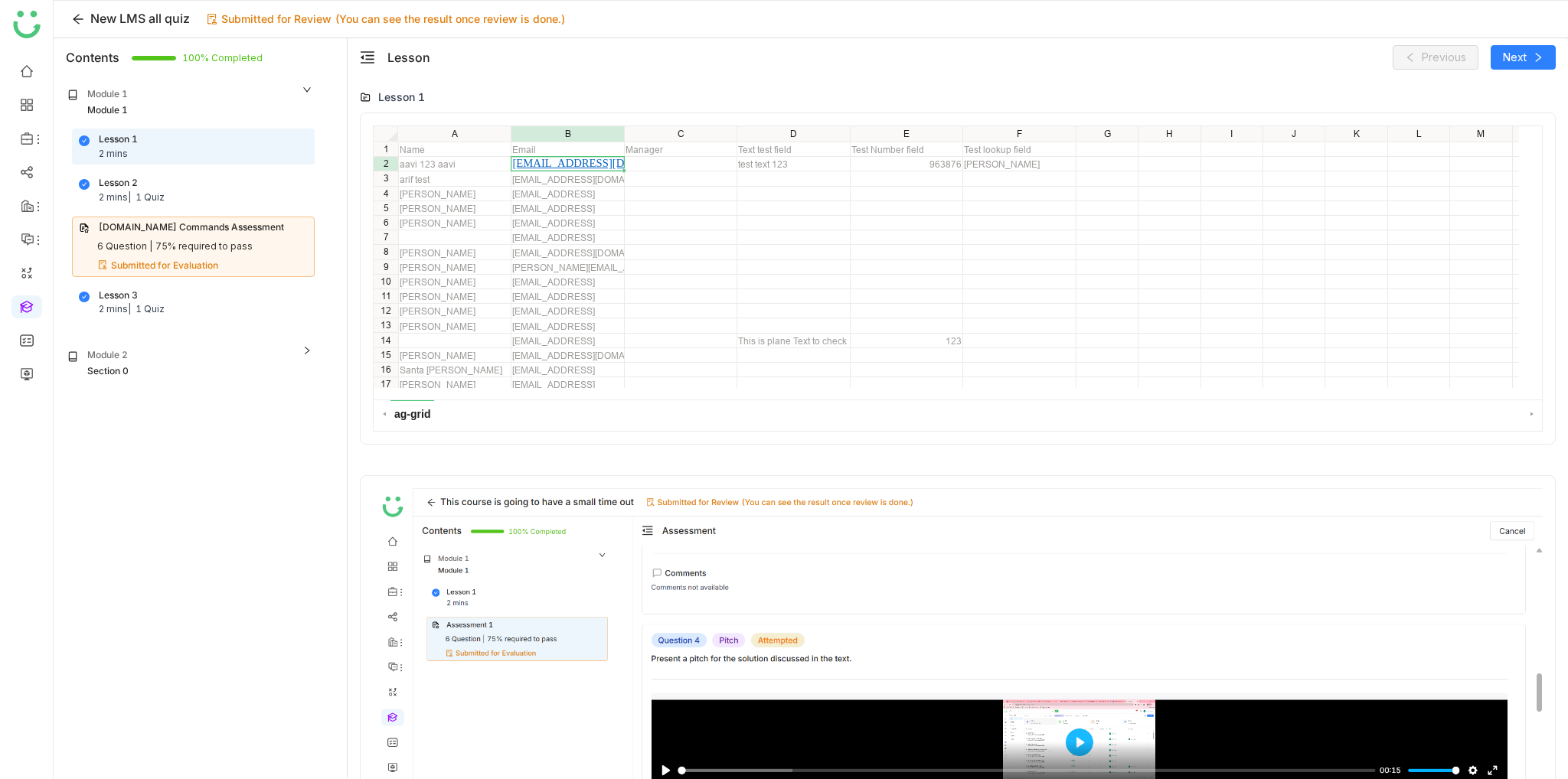
click at [225, 222] on div "Cypress.io Commands Assessment" at bounding box center [192, 227] width 185 height 15
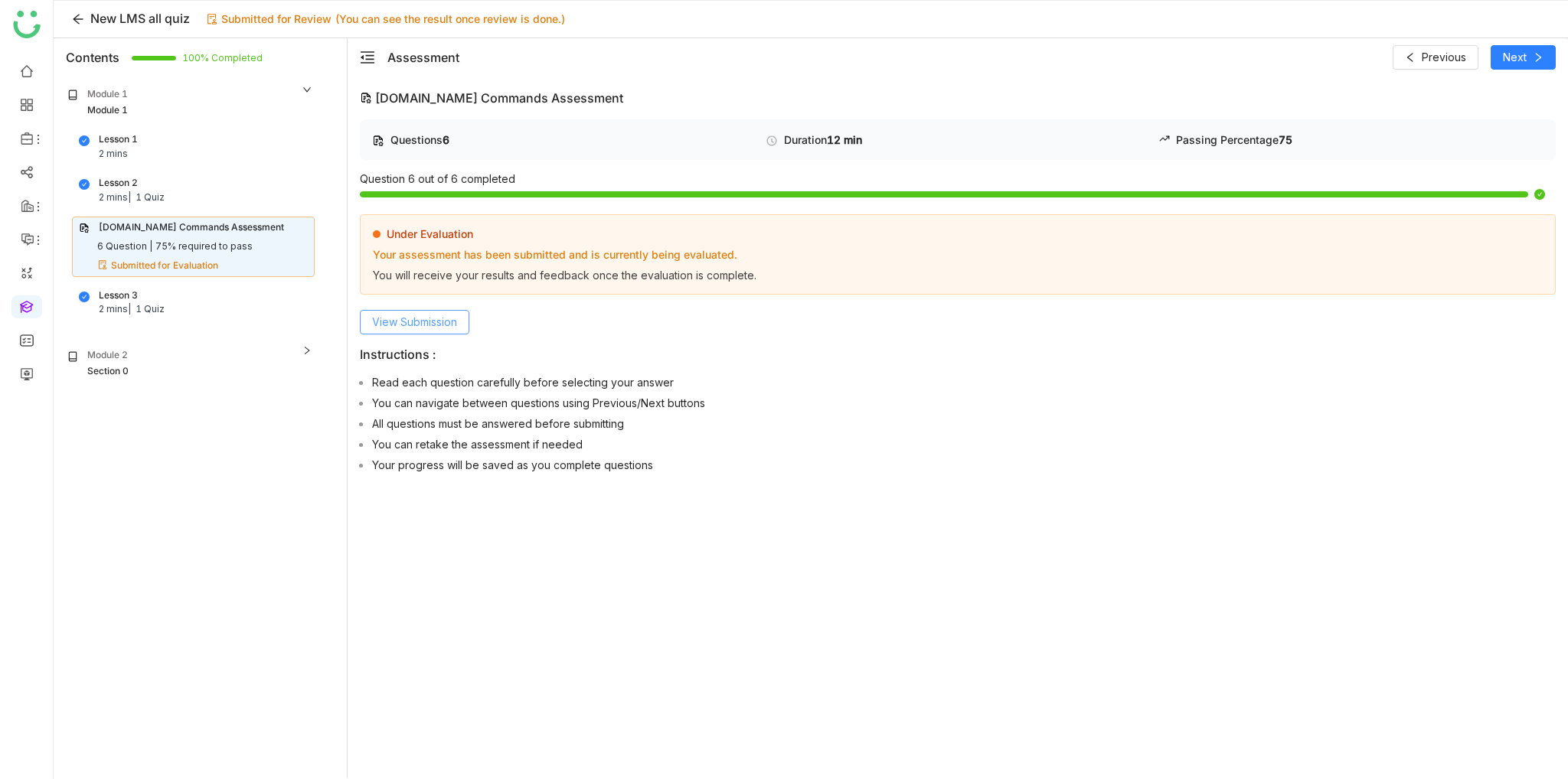
click at [389, 326] on span "View Submission" at bounding box center [415, 322] width 85 height 17
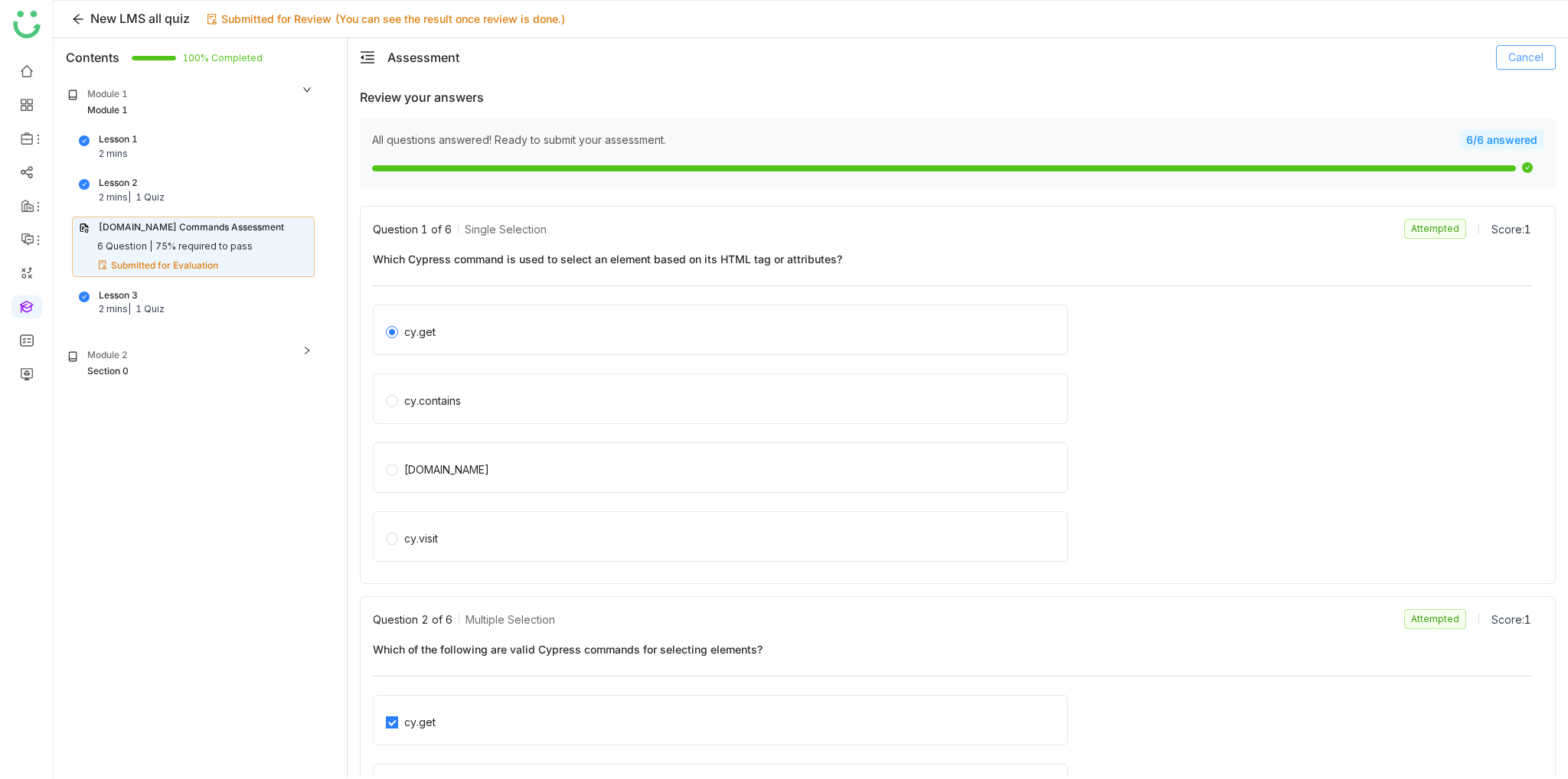
click at [1532, 57] on span "Cancel" at bounding box center [1526, 57] width 35 height 17
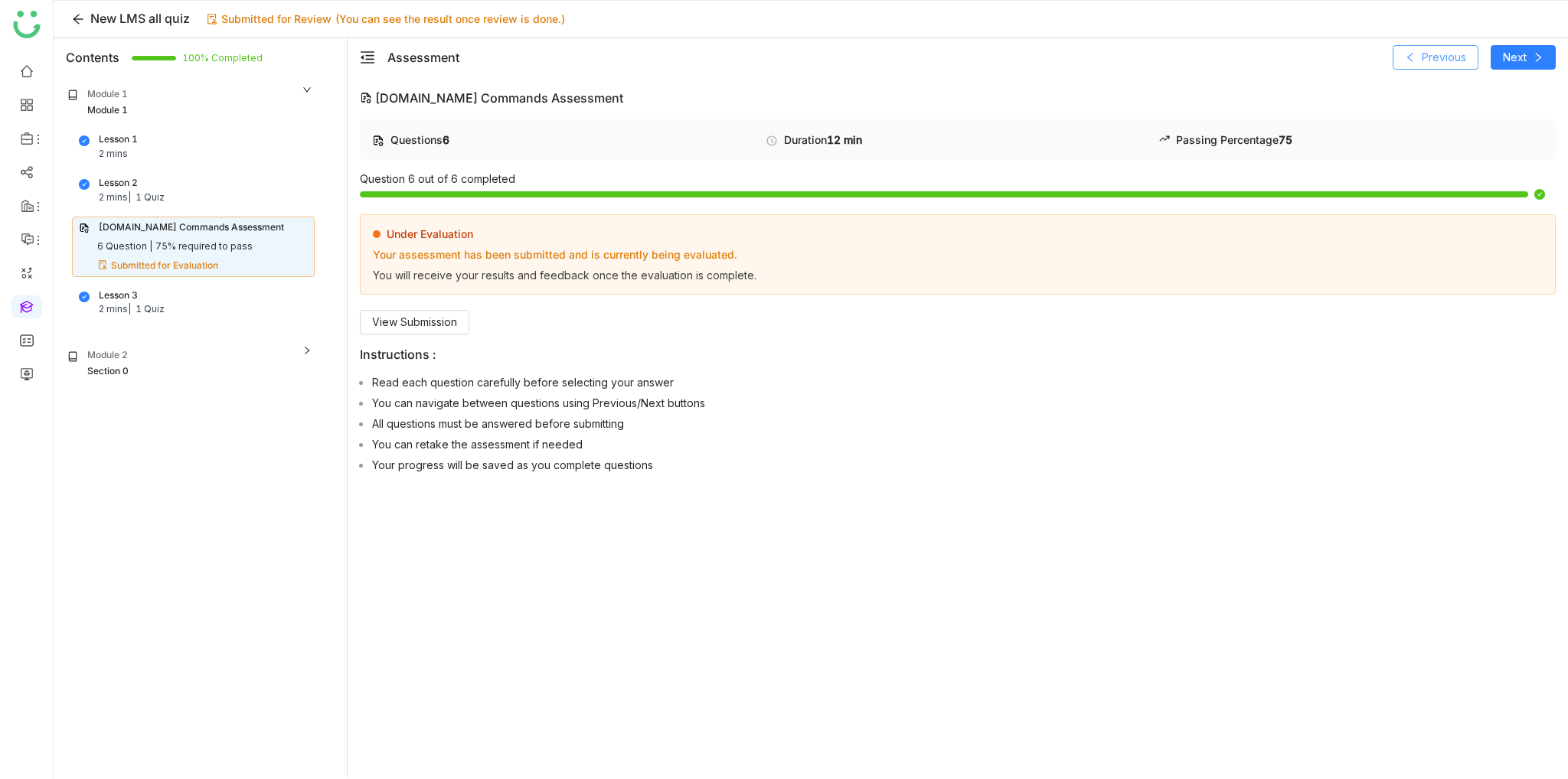
click at [1436, 54] on span "Previous" at bounding box center [1444, 57] width 44 height 17
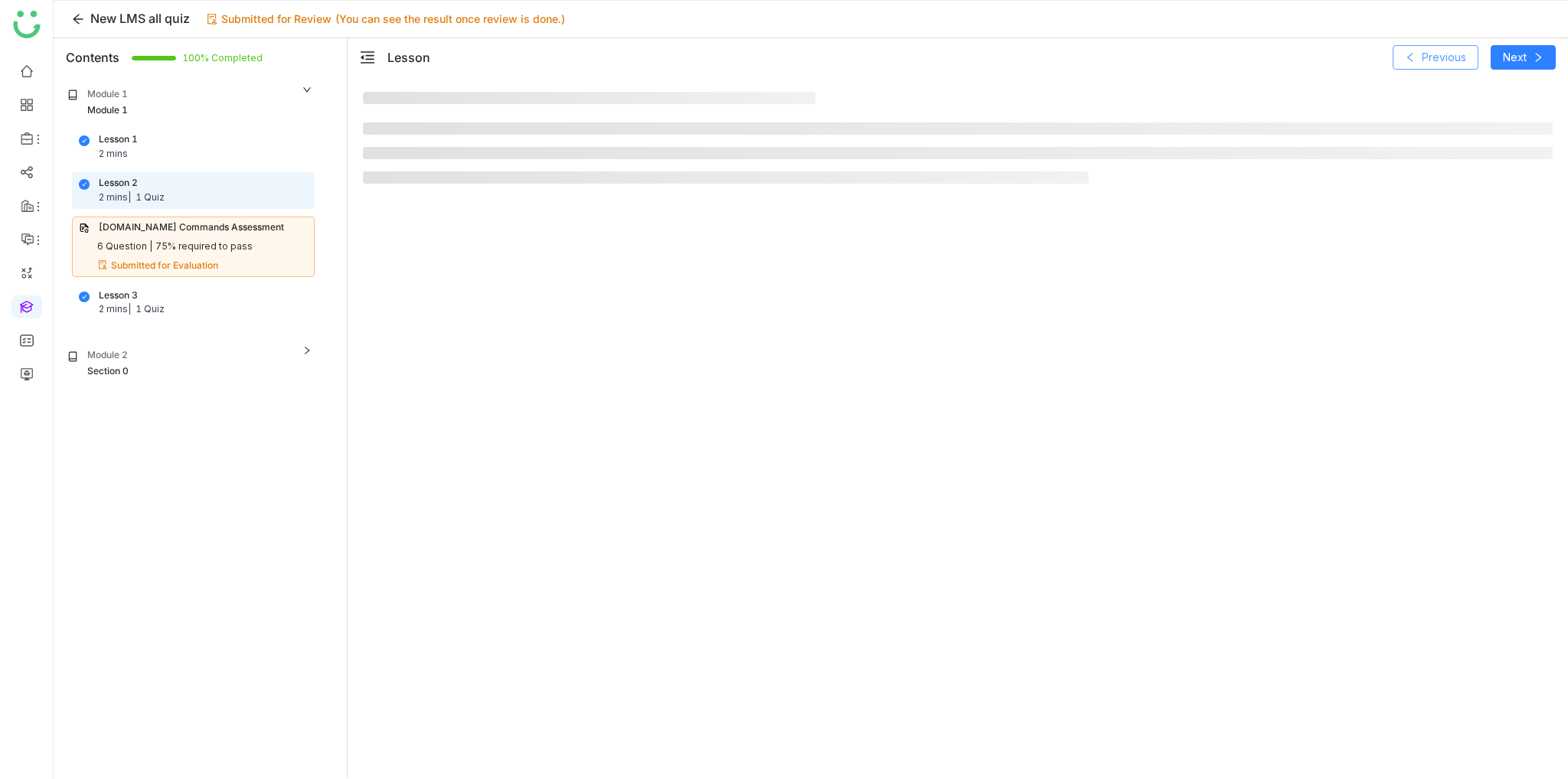
click at [1436, 54] on span "Previous" at bounding box center [1444, 57] width 44 height 17
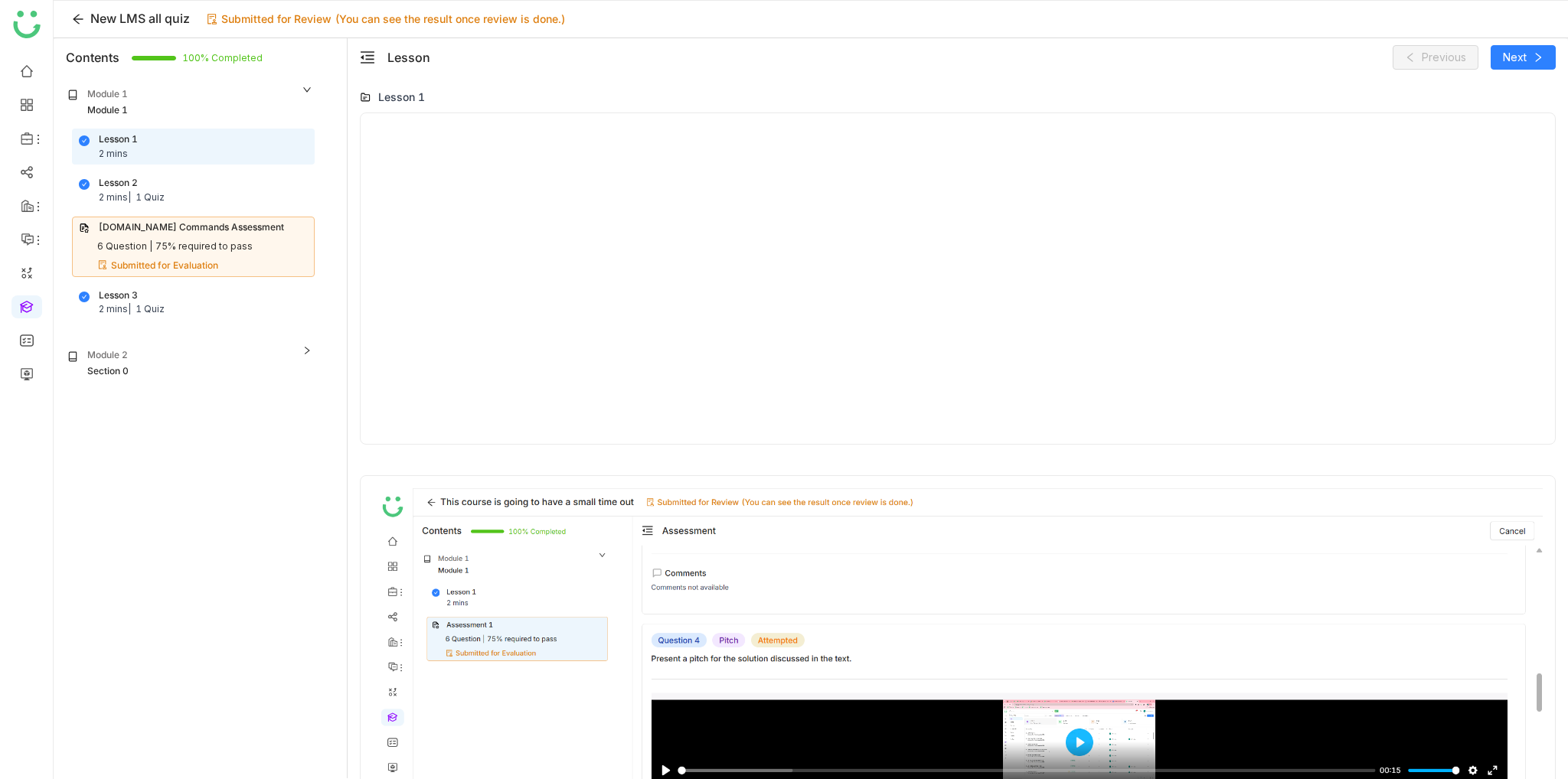
click at [707, 87] on div "Lesson 1" at bounding box center [958, 428] width 1221 height 703
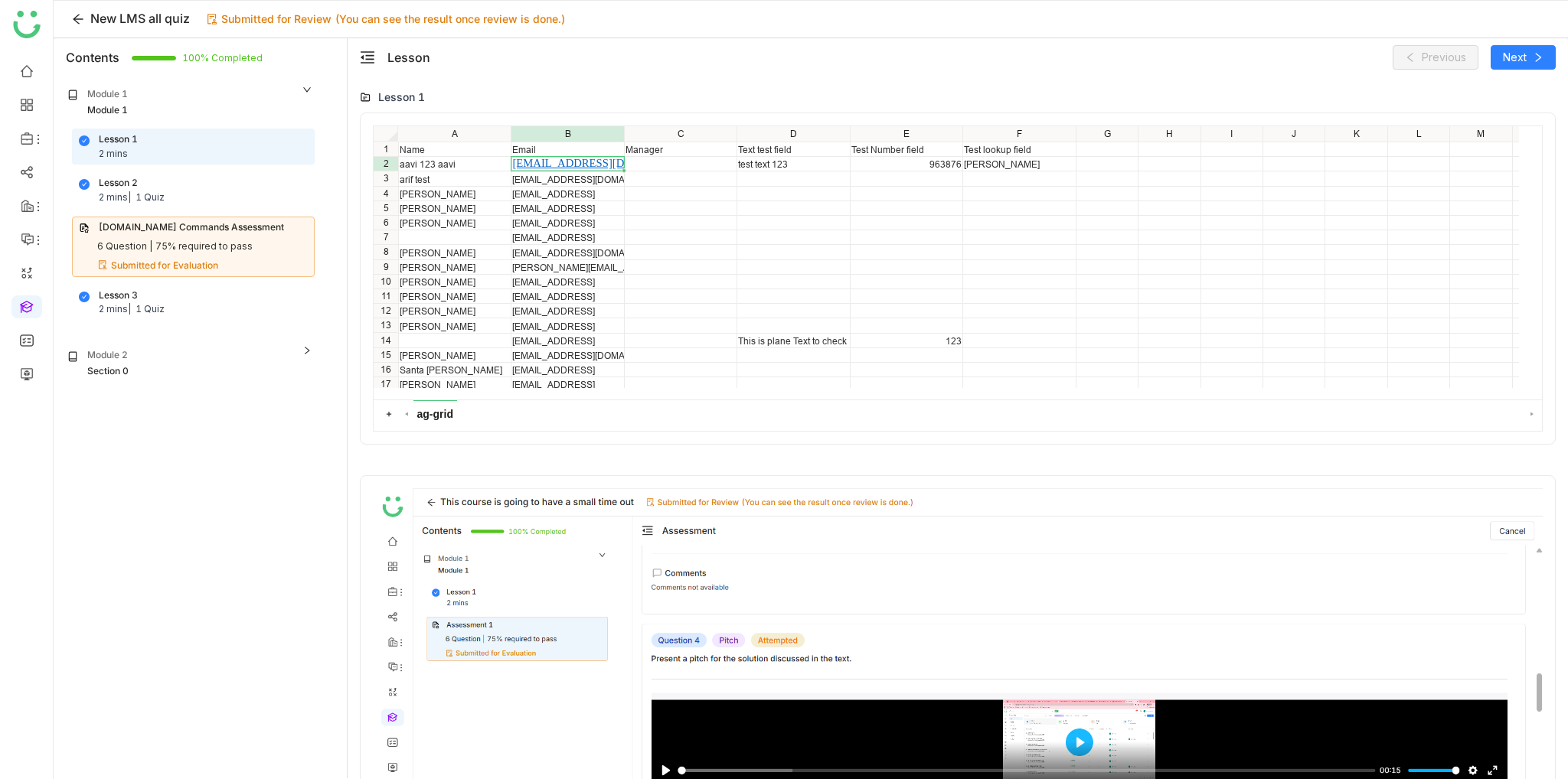
click at [228, 97] on div "Module 1" at bounding box center [190, 95] width 246 height 16
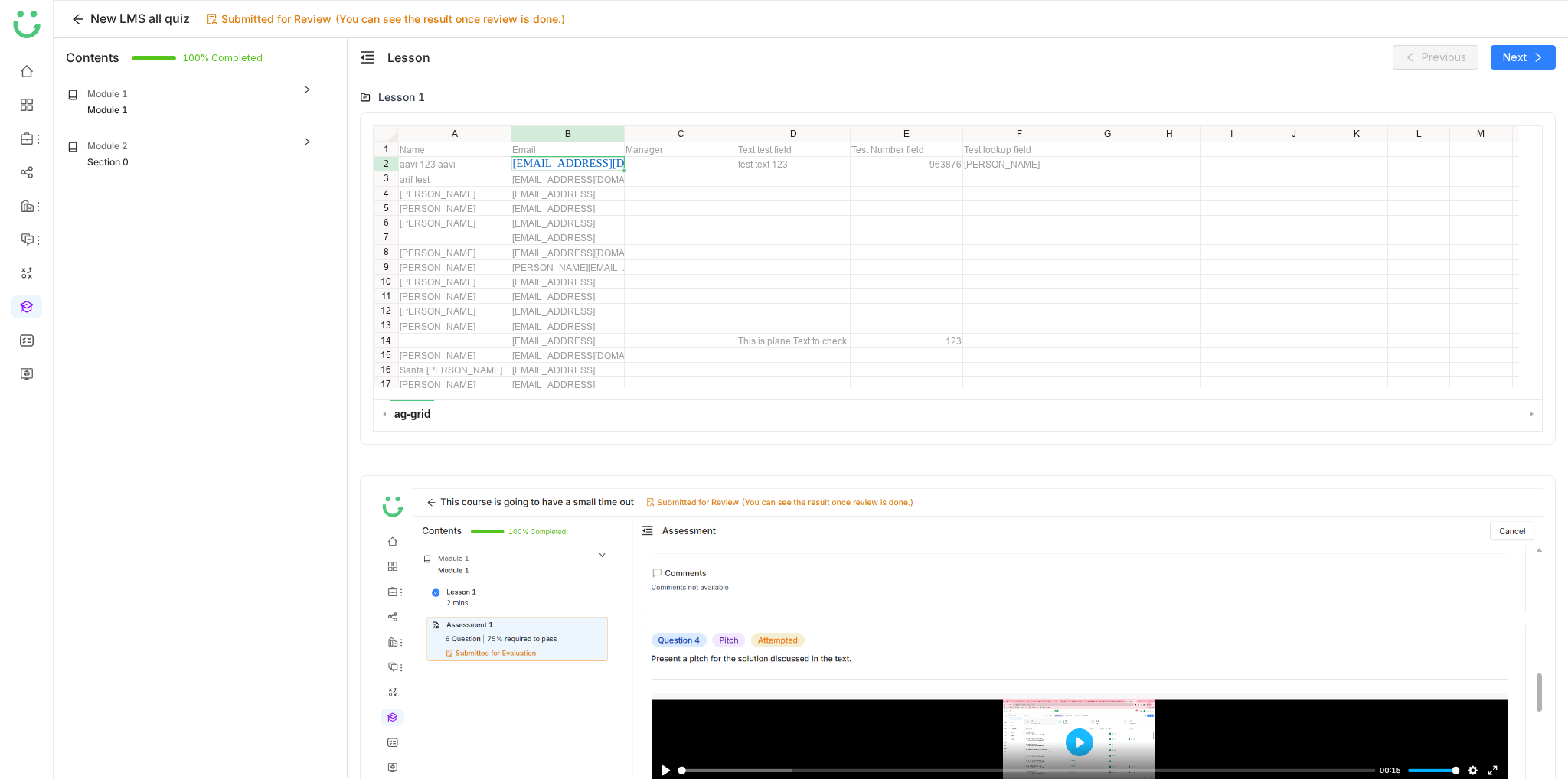
click at [251, 96] on div "Module 1" at bounding box center [190, 95] width 246 height 16
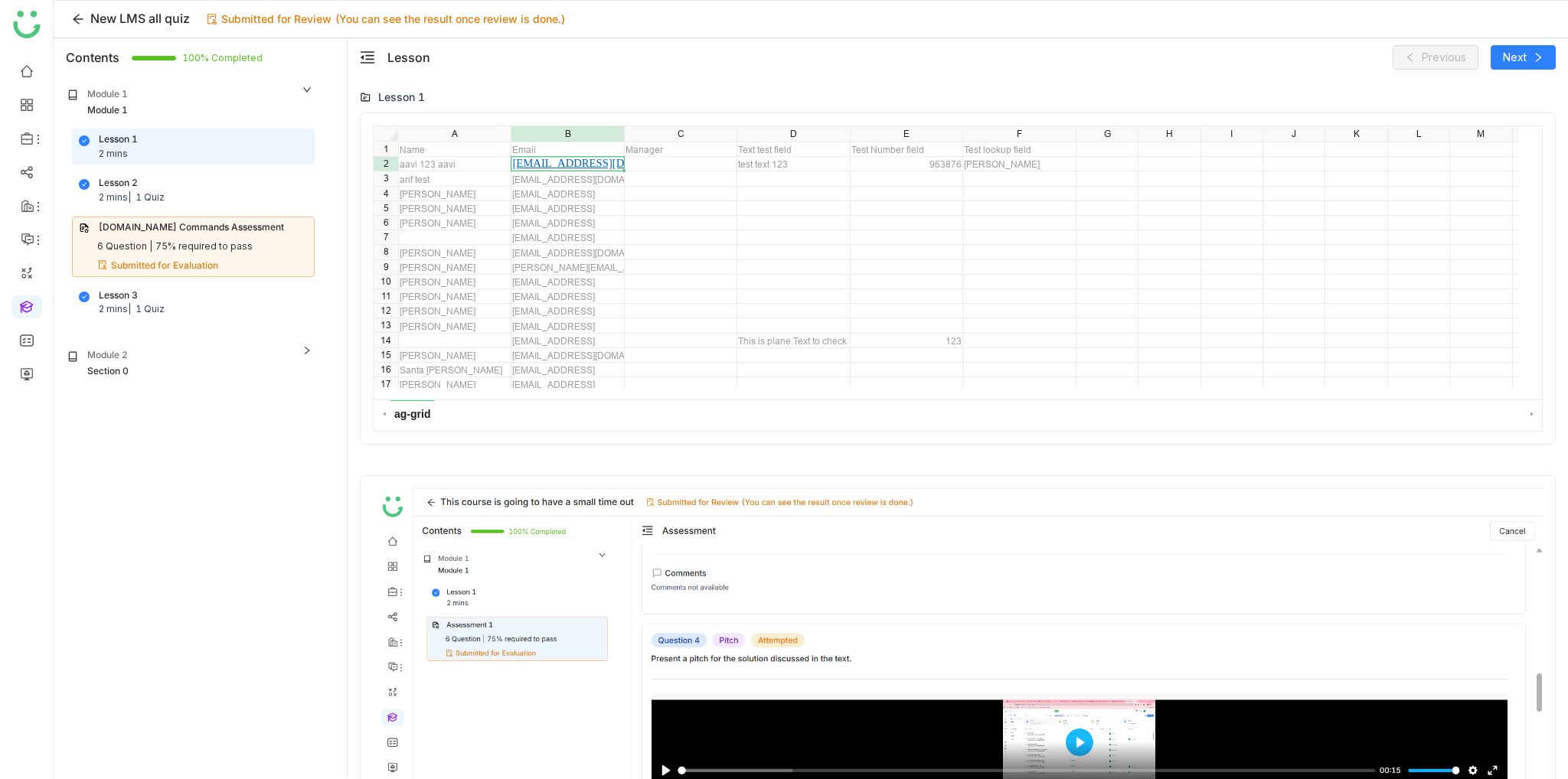
click at [184, 358] on div "Module 2" at bounding box center [190, 356] width 246 height 16
click at [226, 96] on div "Module 1" at bounding box center [190, 95] width 246 height 16
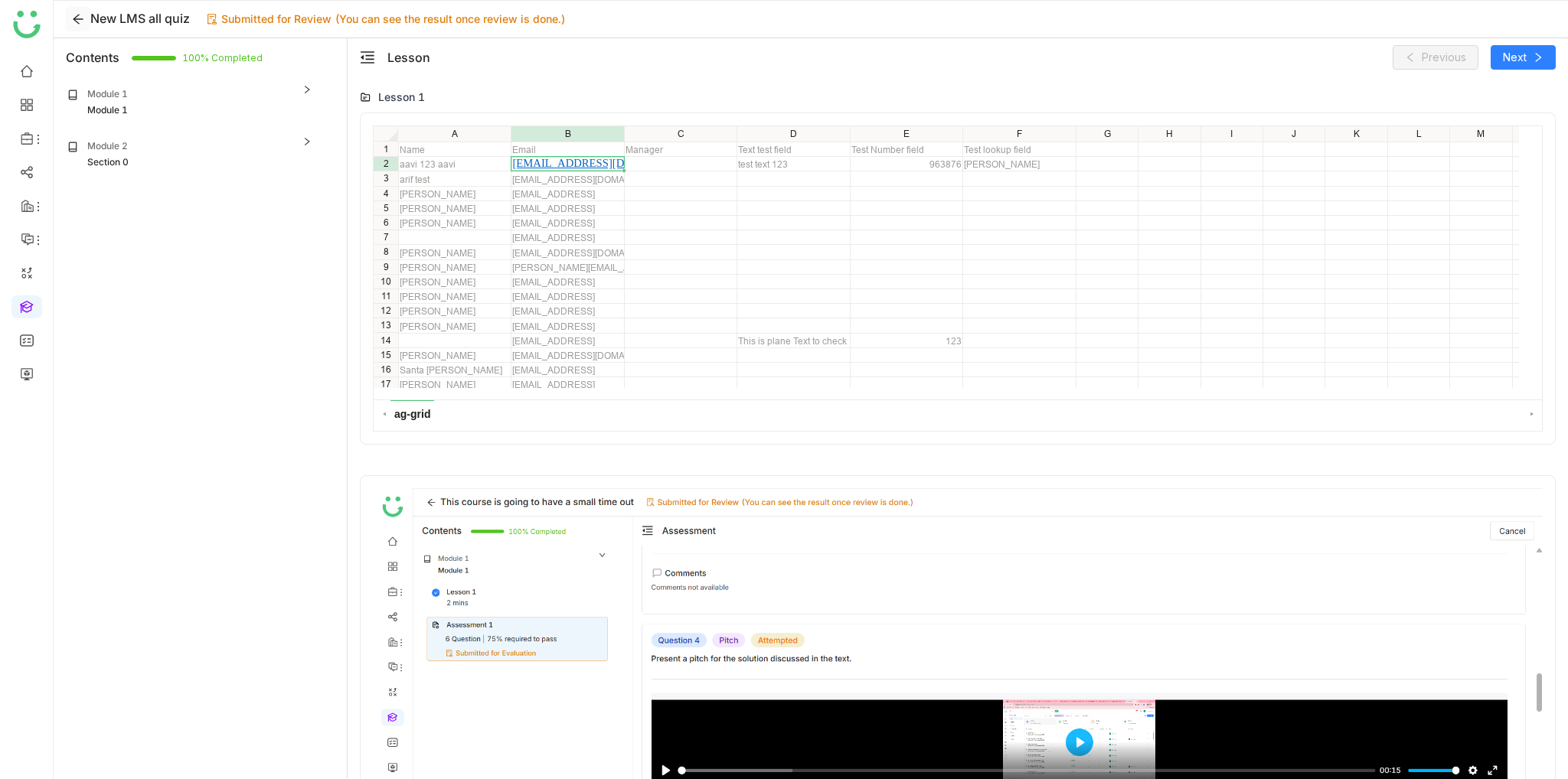
click at [87, 15] on icon at bounding box center [78, 19] width 23 height 12
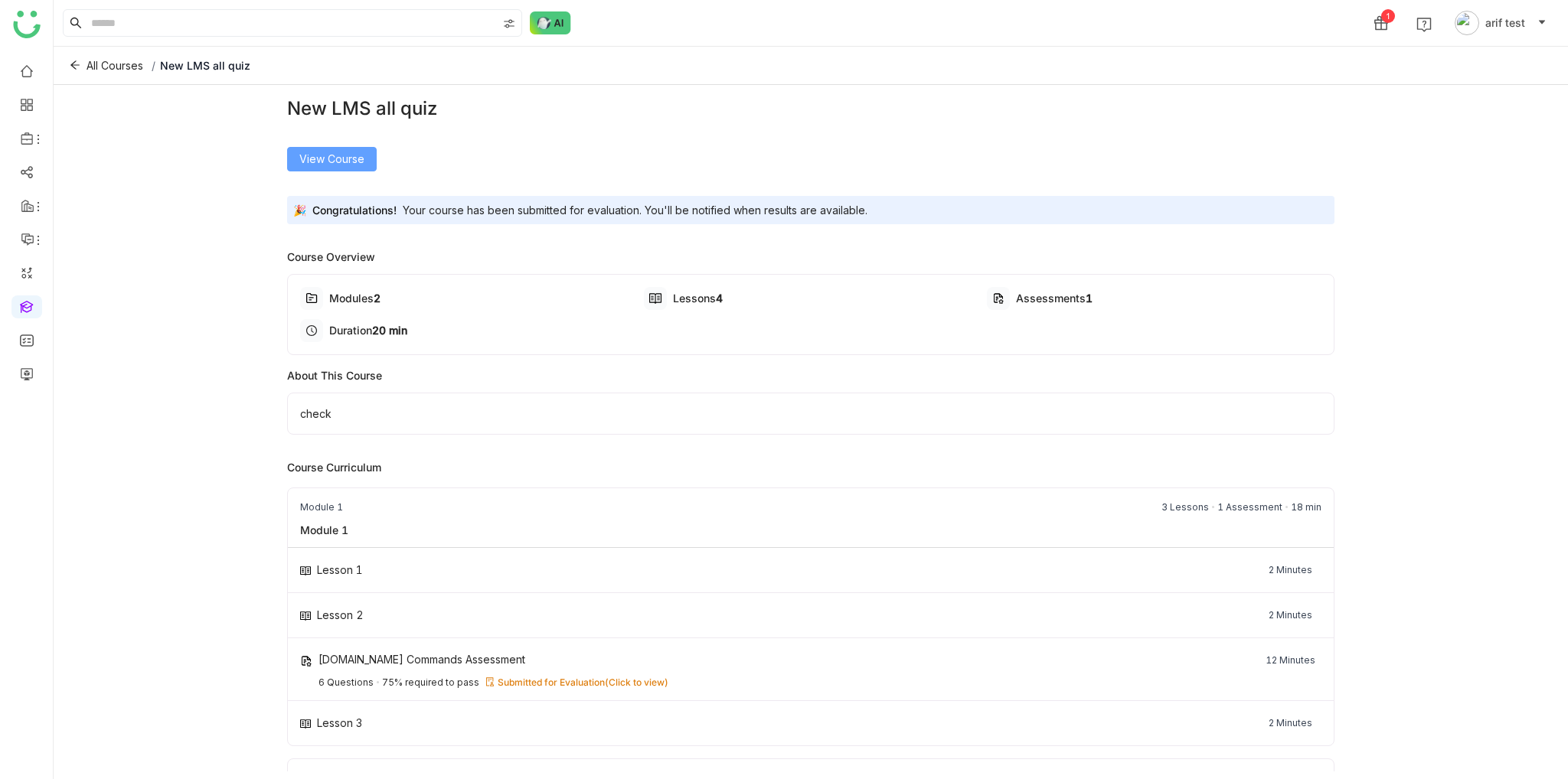
click at [303, 161] on span "View Course" at bounding box center [332, 159] width 65 height 17
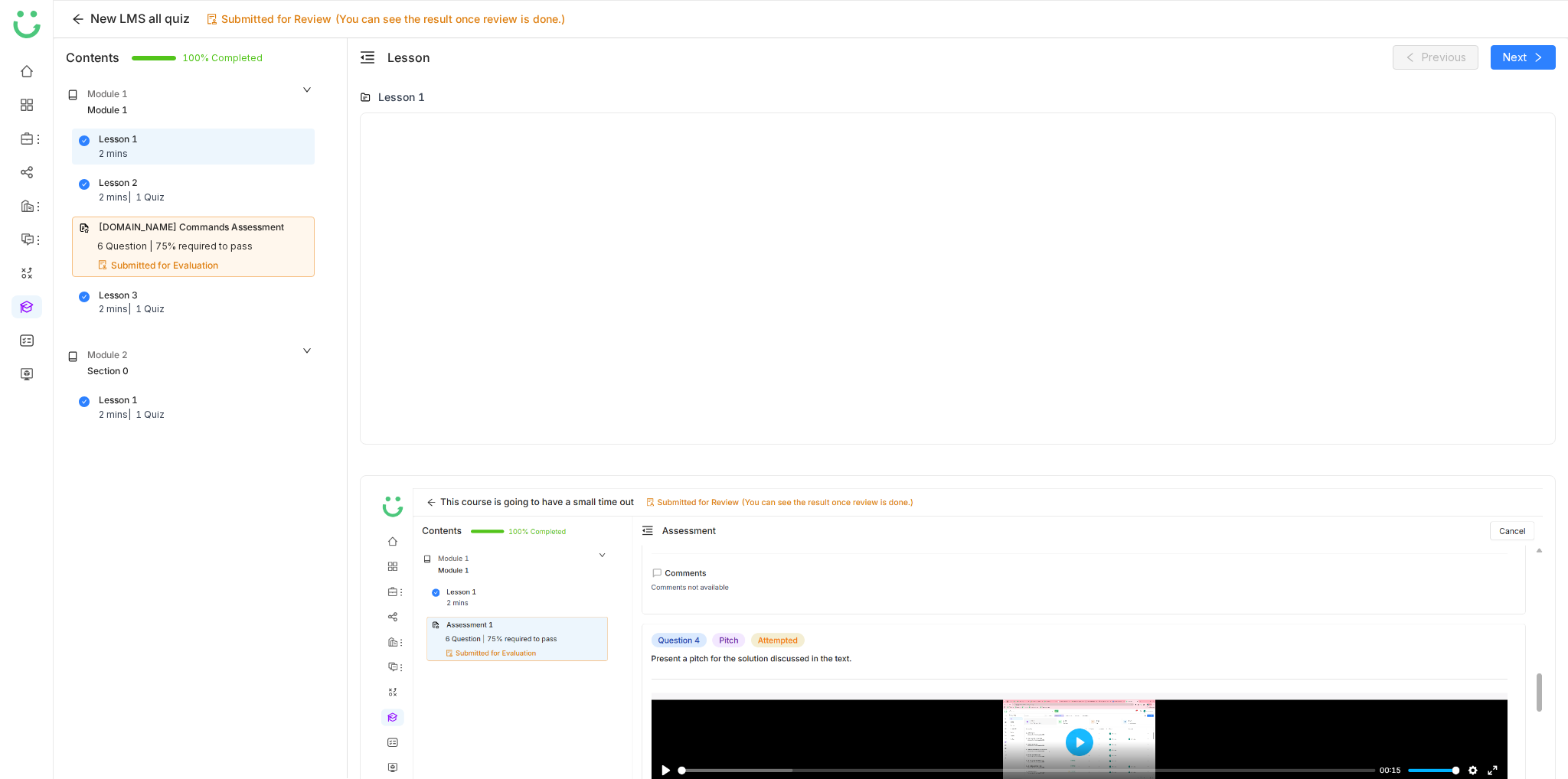
click at [297, 99] on div "Module 1" at bounding box center [190, 95] width 246 height 16
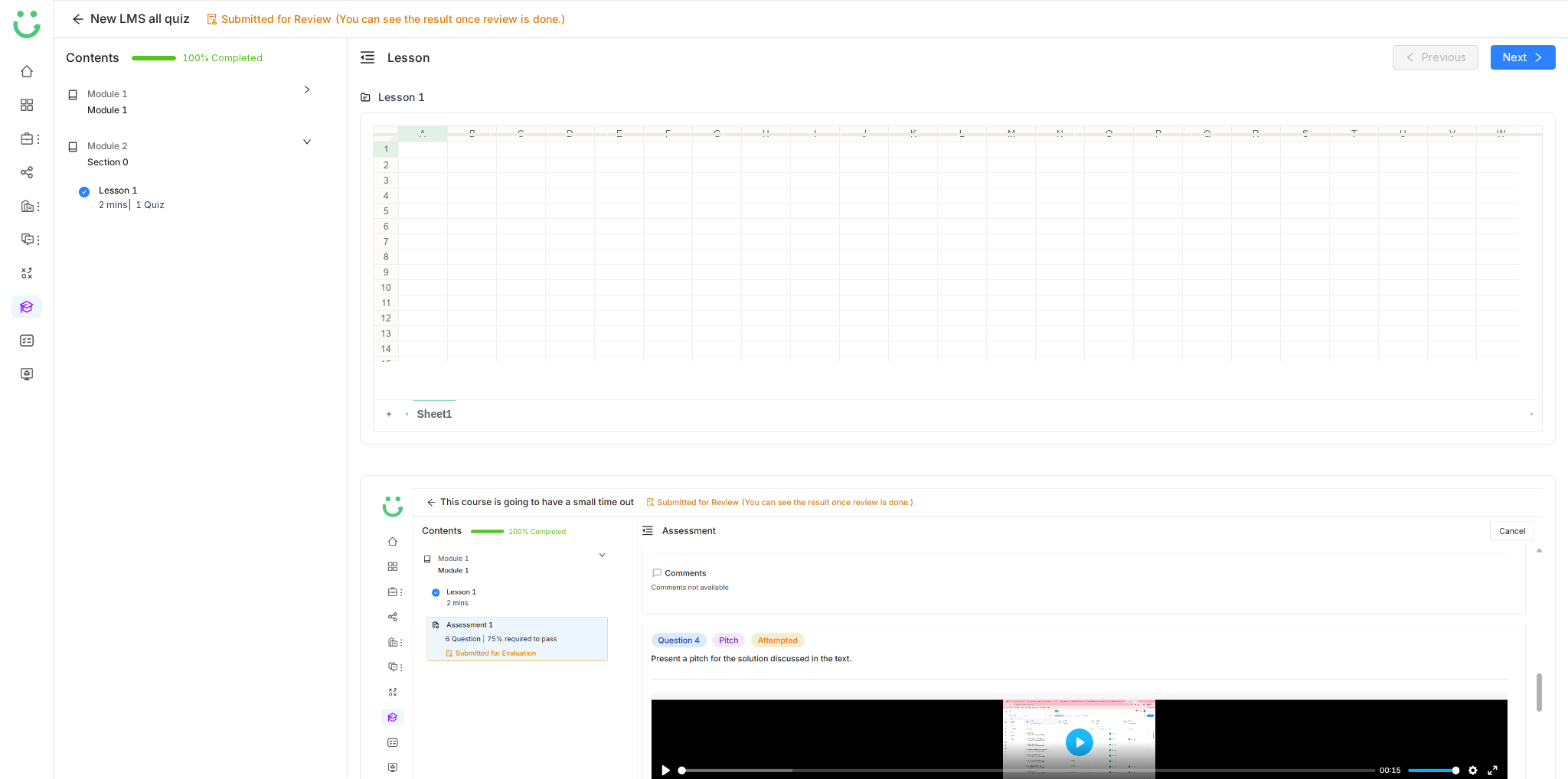
click at [308, 97] on div "Module 1" at bounding box center [190, 95] width 246 height 16
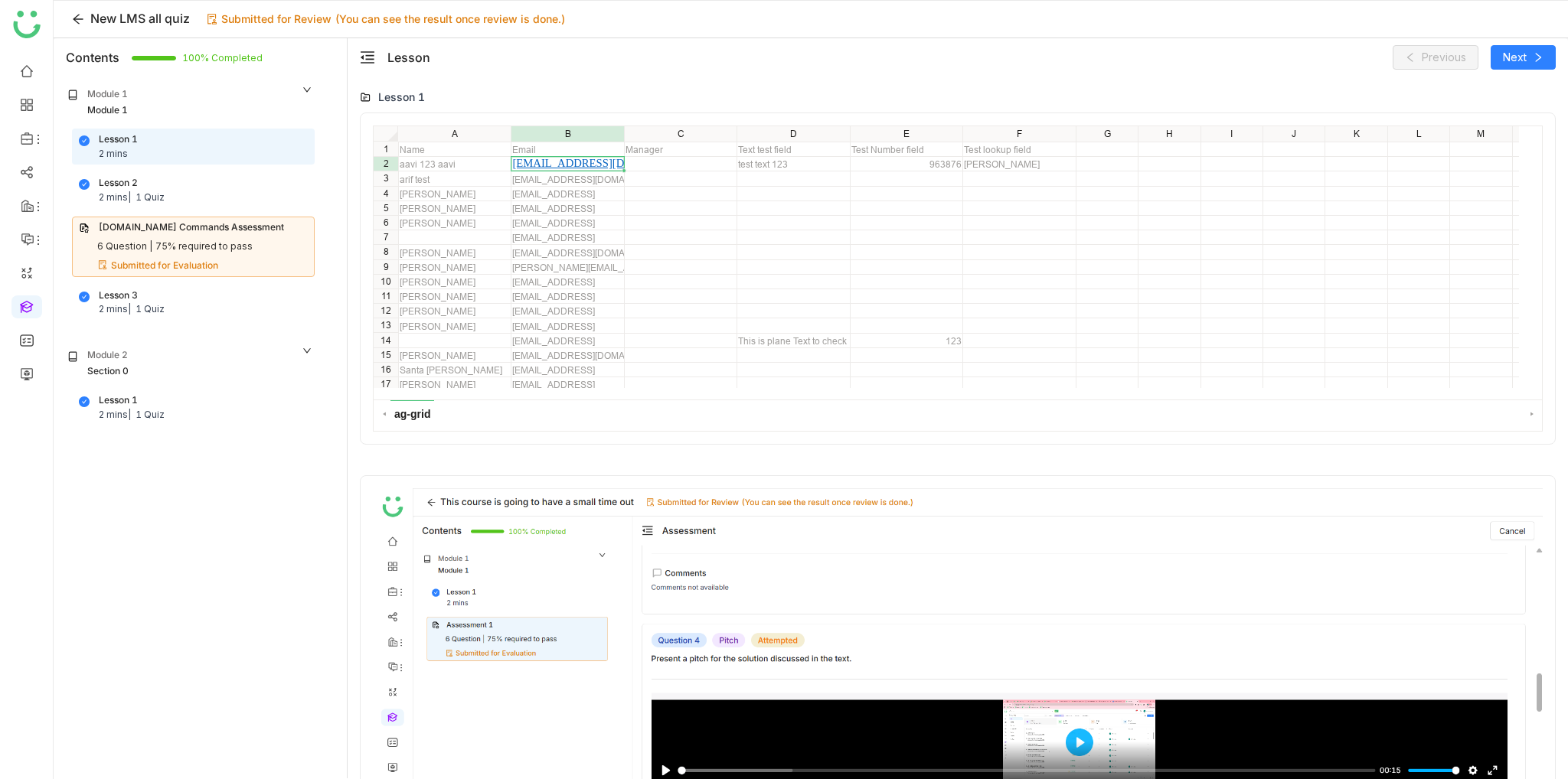
click at [220, 214] on div "Lesson 1 2 mins Lesson 2 2 mins | 1 Quiz Cypress.io Commands Assessment 6 Quest…" at bounding box center [190, 225] width 267 height 193
click at [222, 189] on div "Lesson 2 2 mins | 1 Quiz" at bounding box center [193, 191] width 229 height 29
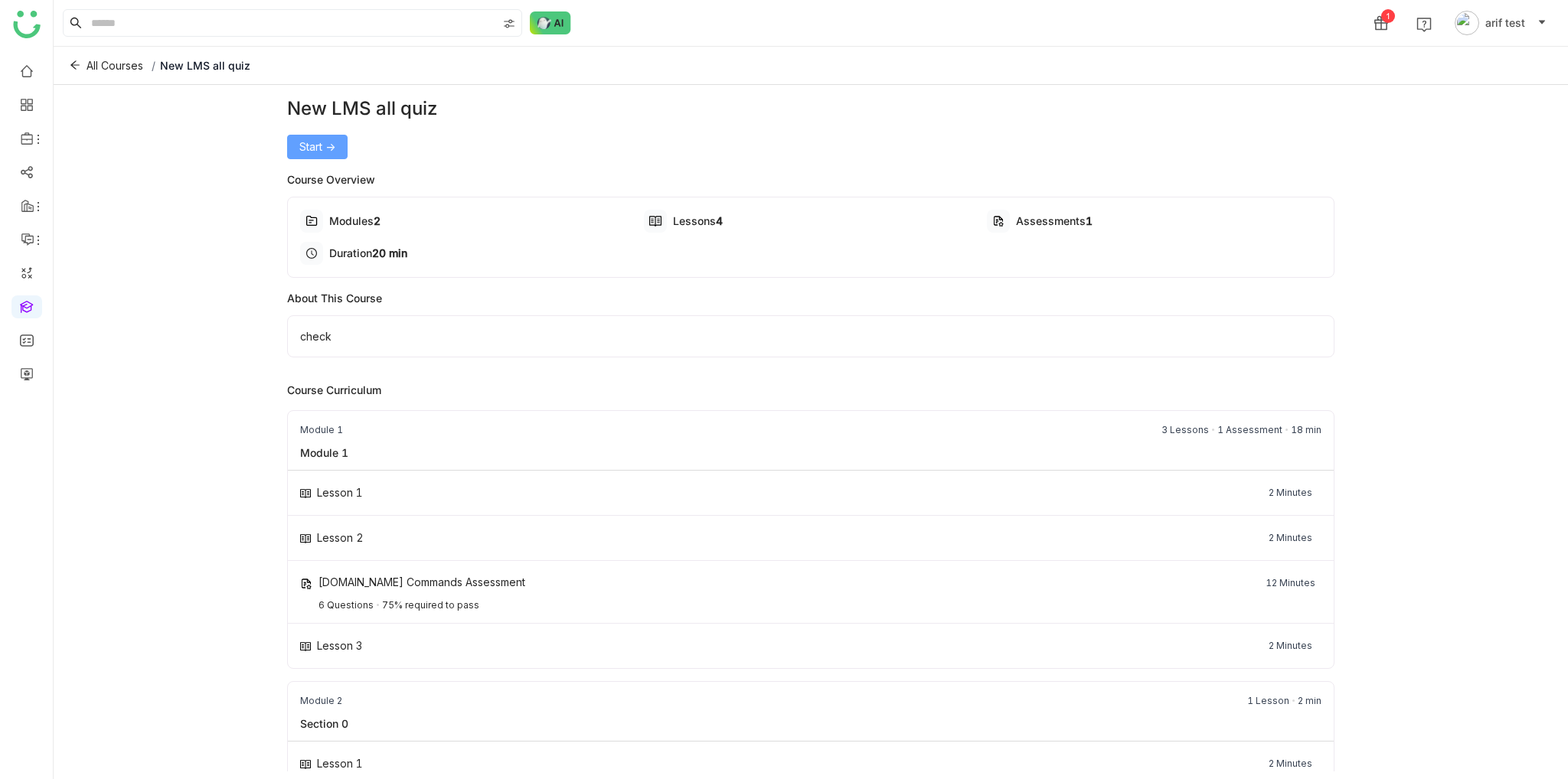
click at [328, 157] on button "Start ->" at bounding box center [317, 147] width 61 height 25
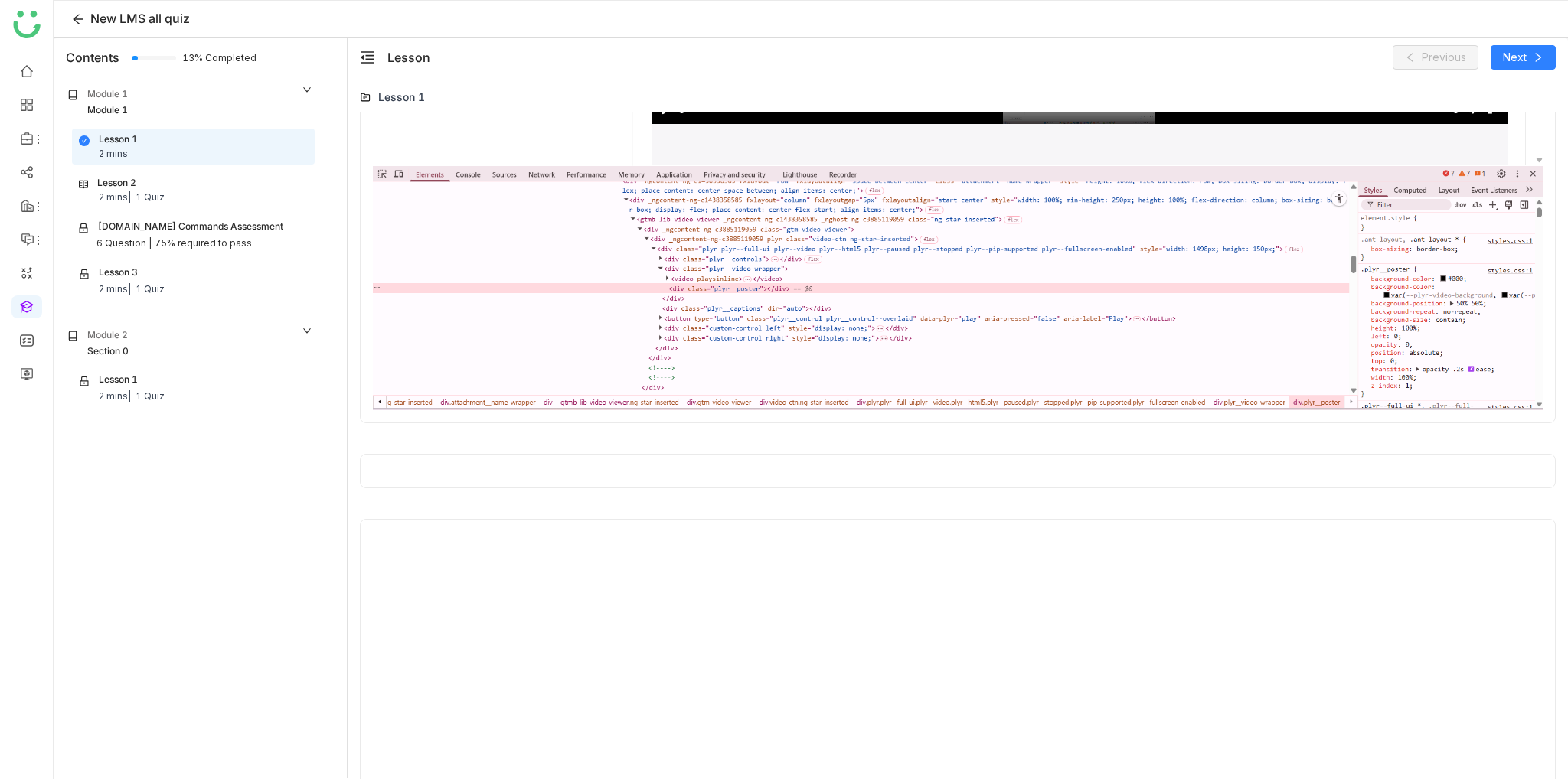
scroll to position [725, 0]
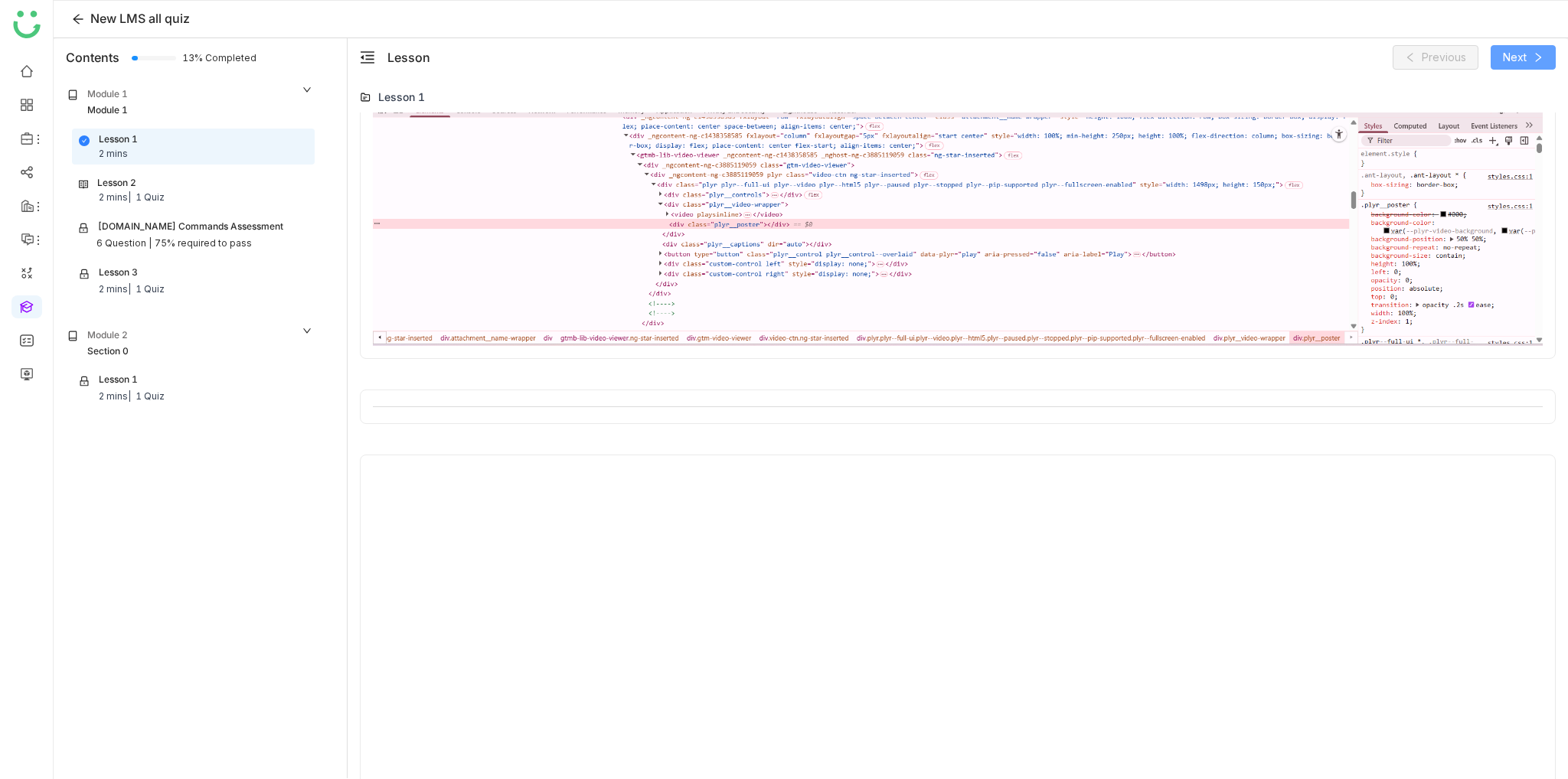
click at [1537, 54] on icon at bounding box center [1538, 57] width 5 height 9
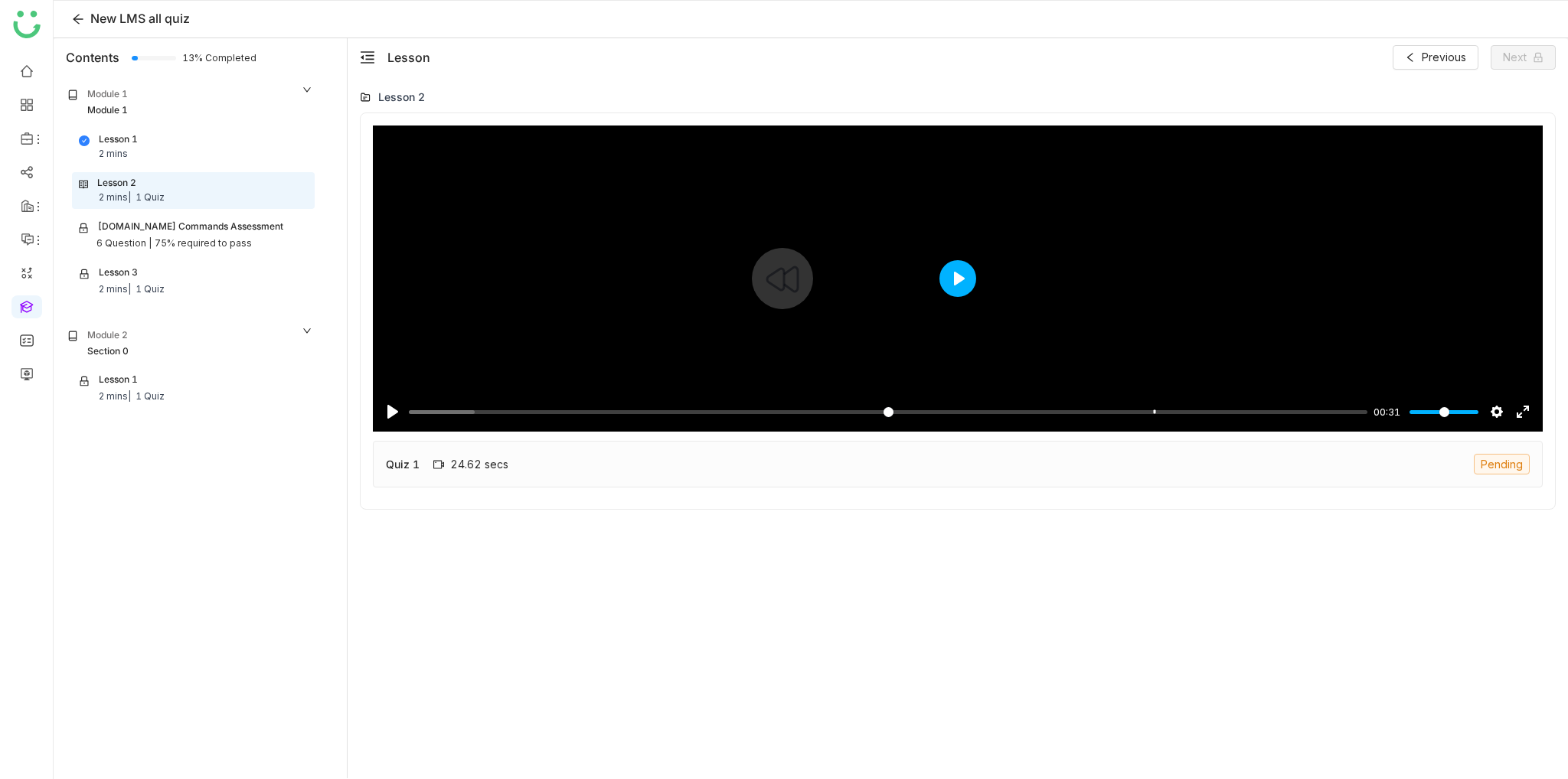
click at [974, 277] on button "Play" at bounding box center [958, 279] width 37 height 37
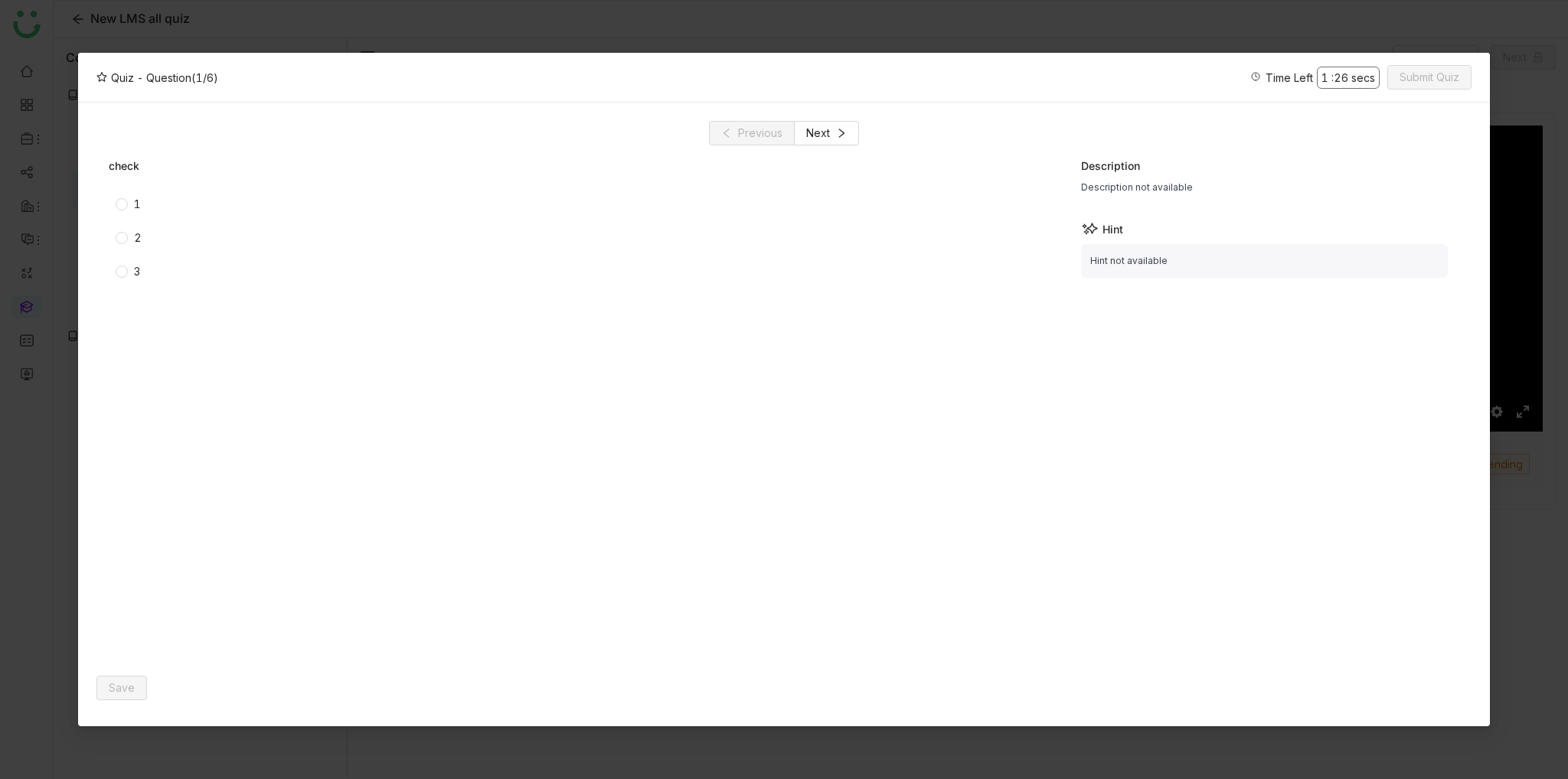
click at [114, 192] on div "1" at bounding box center [391, 205] width 565 height 25
click at [842, 128] on icon at bounding box center [841, 133] width 11 height 11
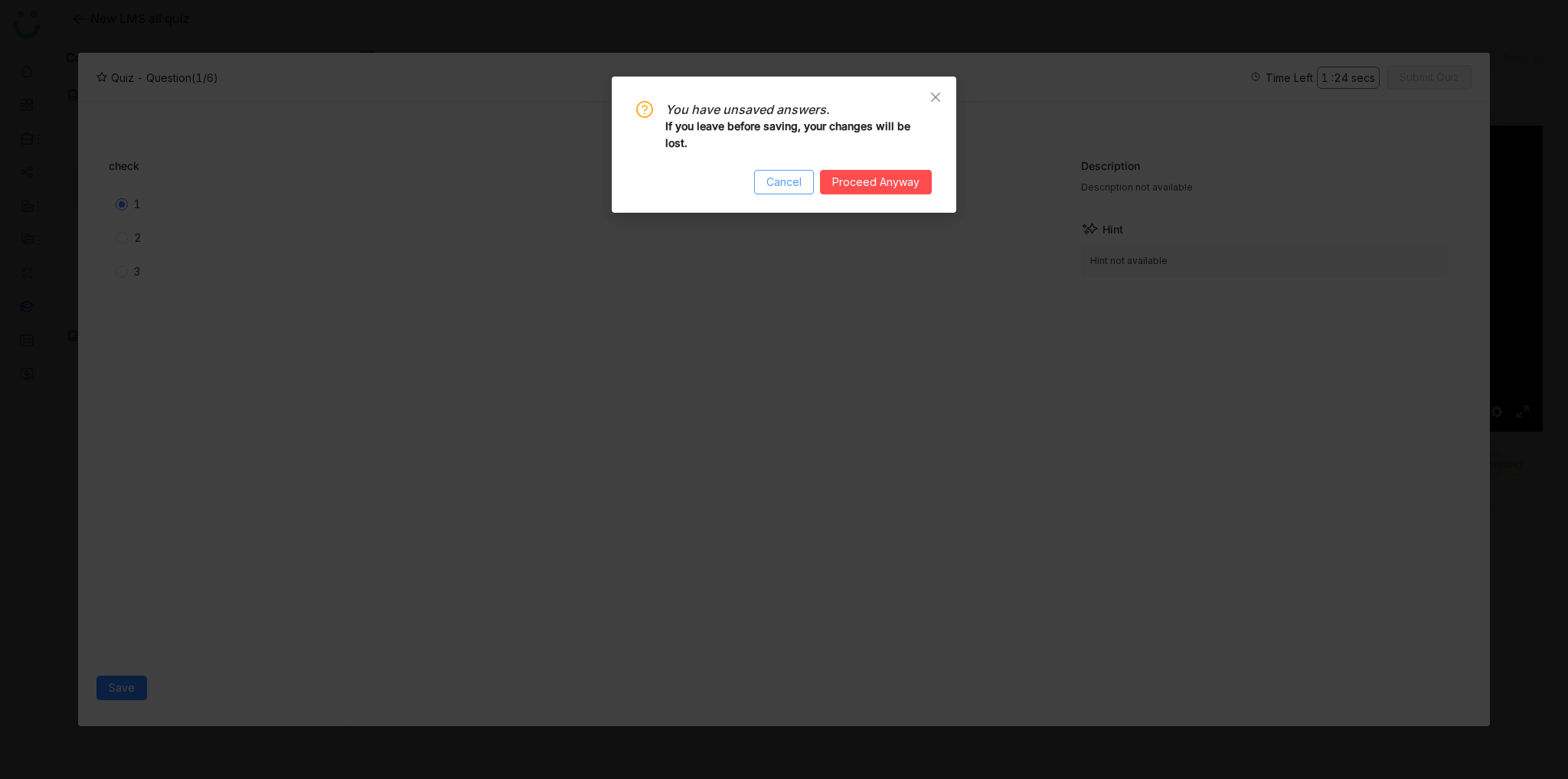
click at [786, 180] on span "Cancel" at bounding box center [784, 182] width 35 height 17
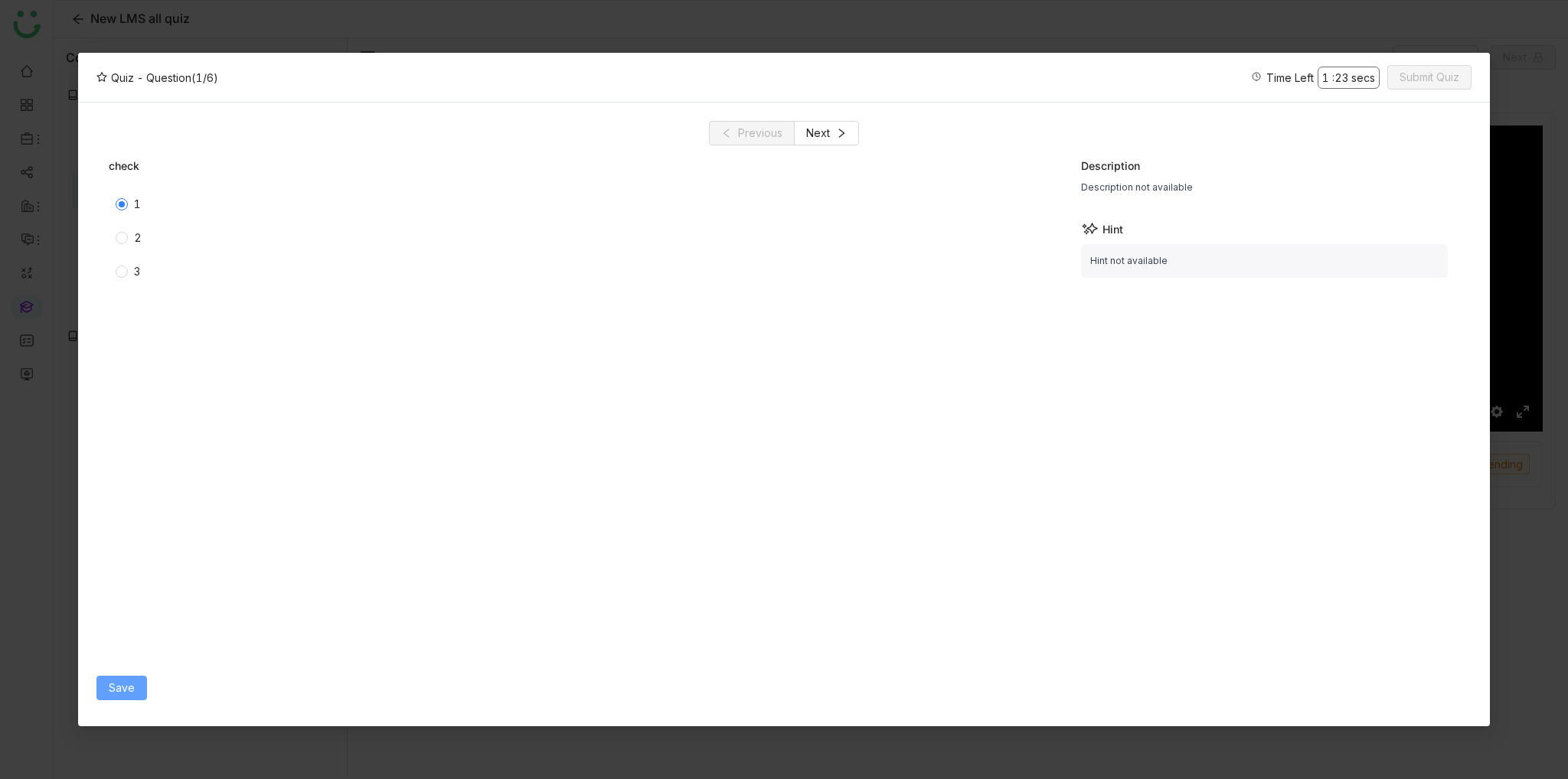
click at [137, 686] on button "Save" at bounding box center [122, 688] width 51 height 25
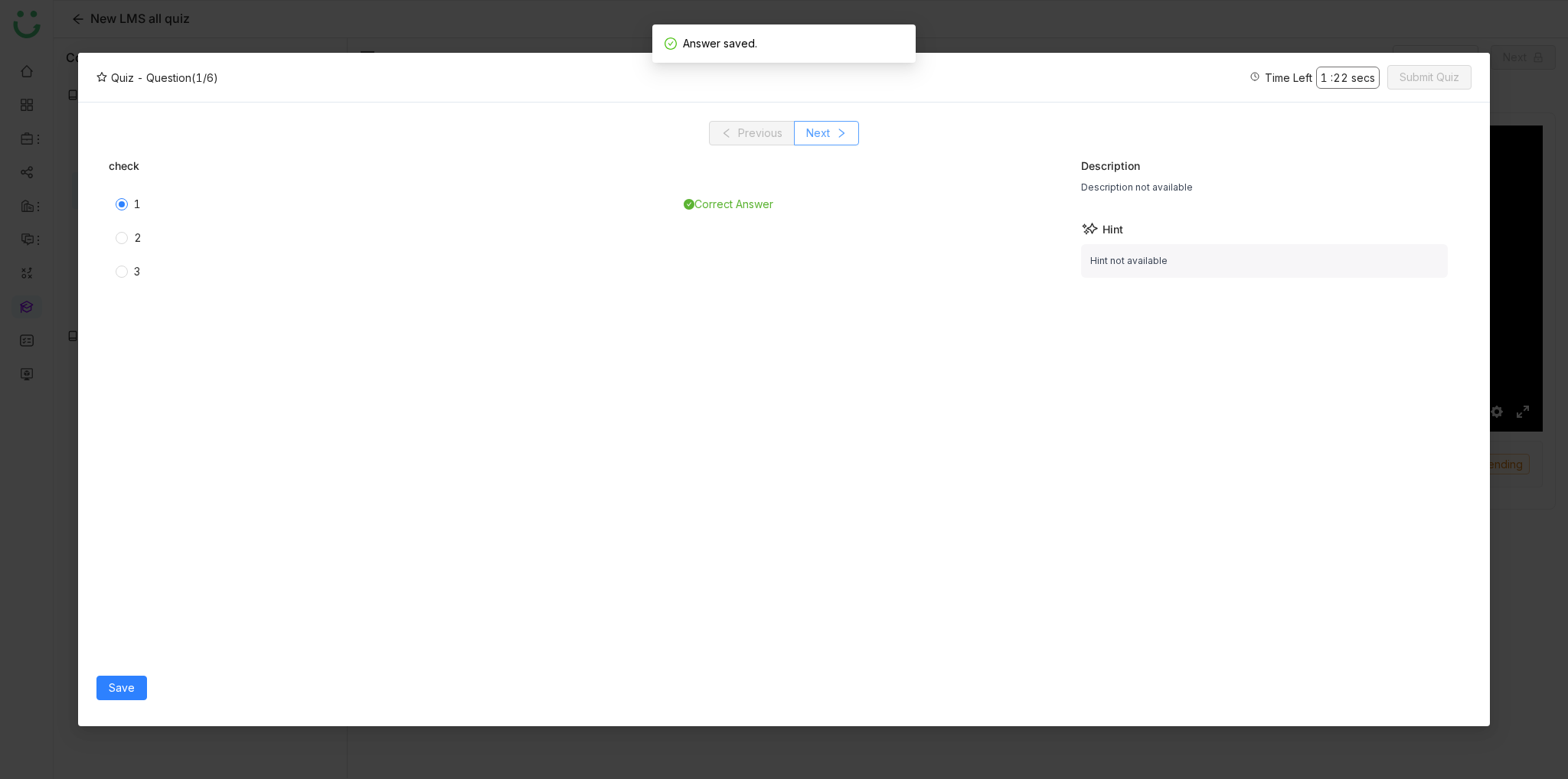
click at [846, 137] on button "Next" at bounding box center [826, 133] width 65 height 25
click at [109, 206] on div "1" at bounding box center [391, 205] width 565 height 25
click at [132, 247] on div "2" at bounding box center [391, 238] width 565 height 25
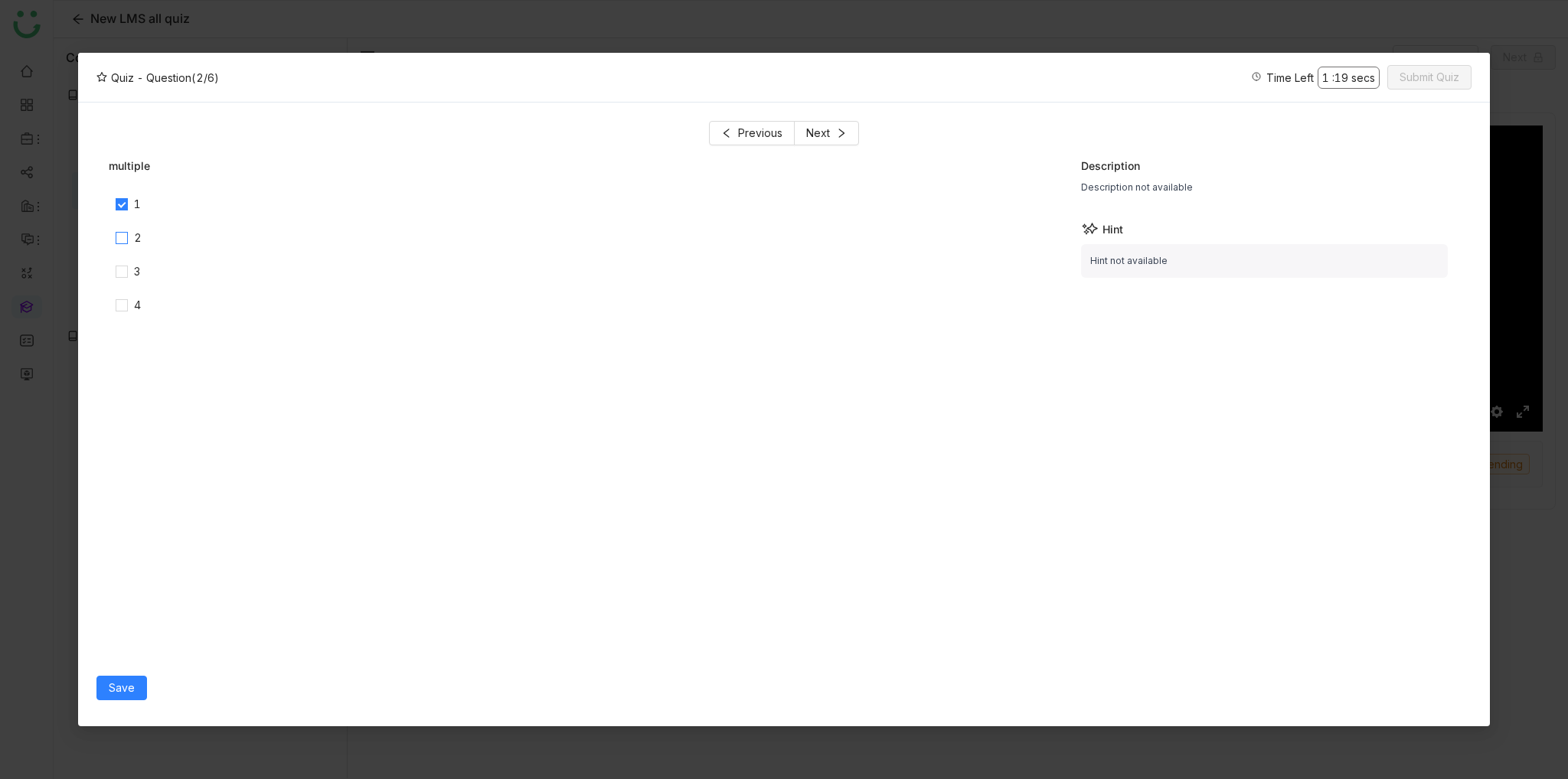
click at [129, 237] on span "2" at bounding box center [138, 238] width 20 height 17
click at [129, 691] on span "Save" at bounding box center [122, 688] width 26 height 17
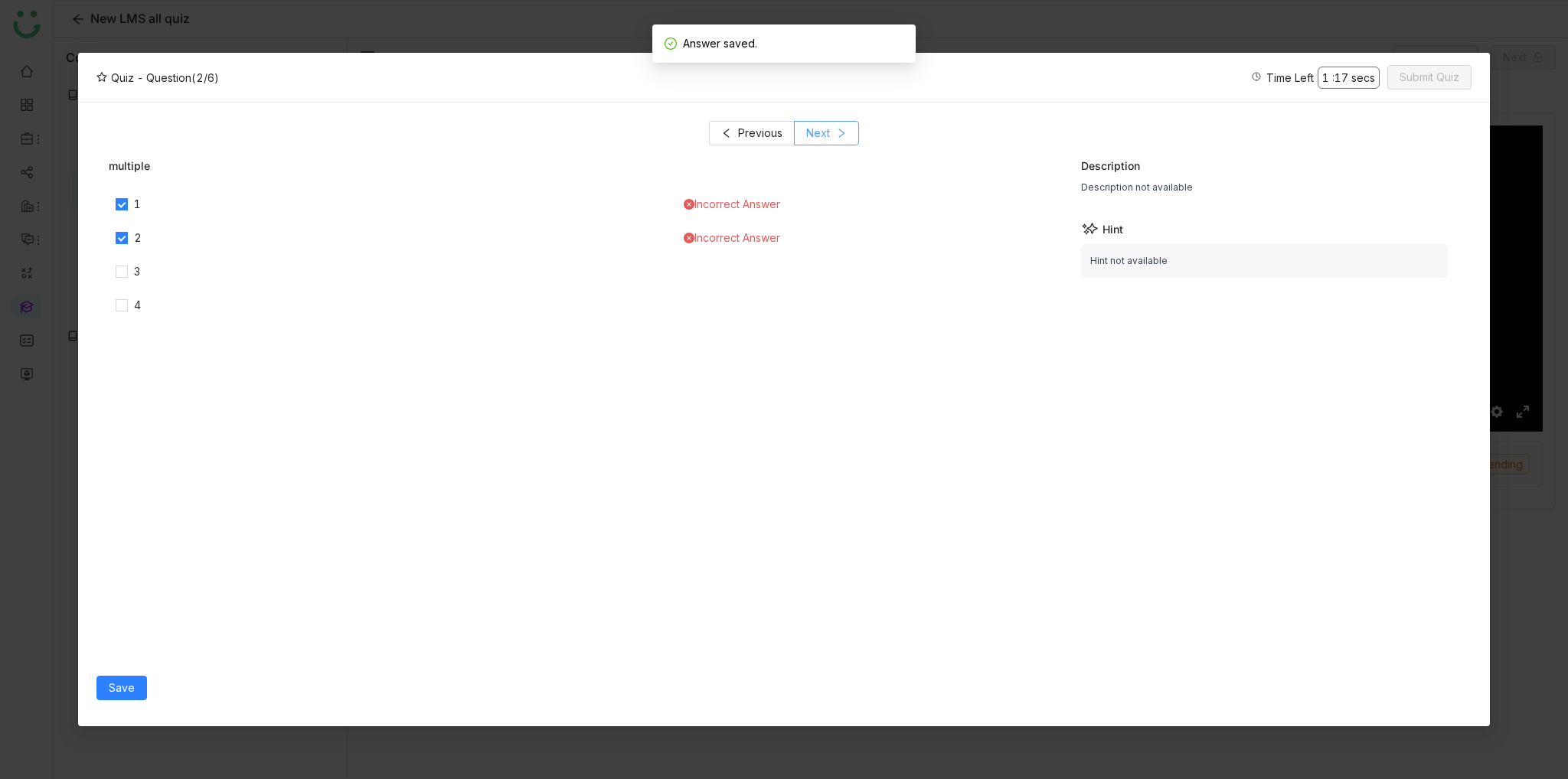
click at [812, 140] on span "Next" at bounding box center [818, 133] width 24 height 17
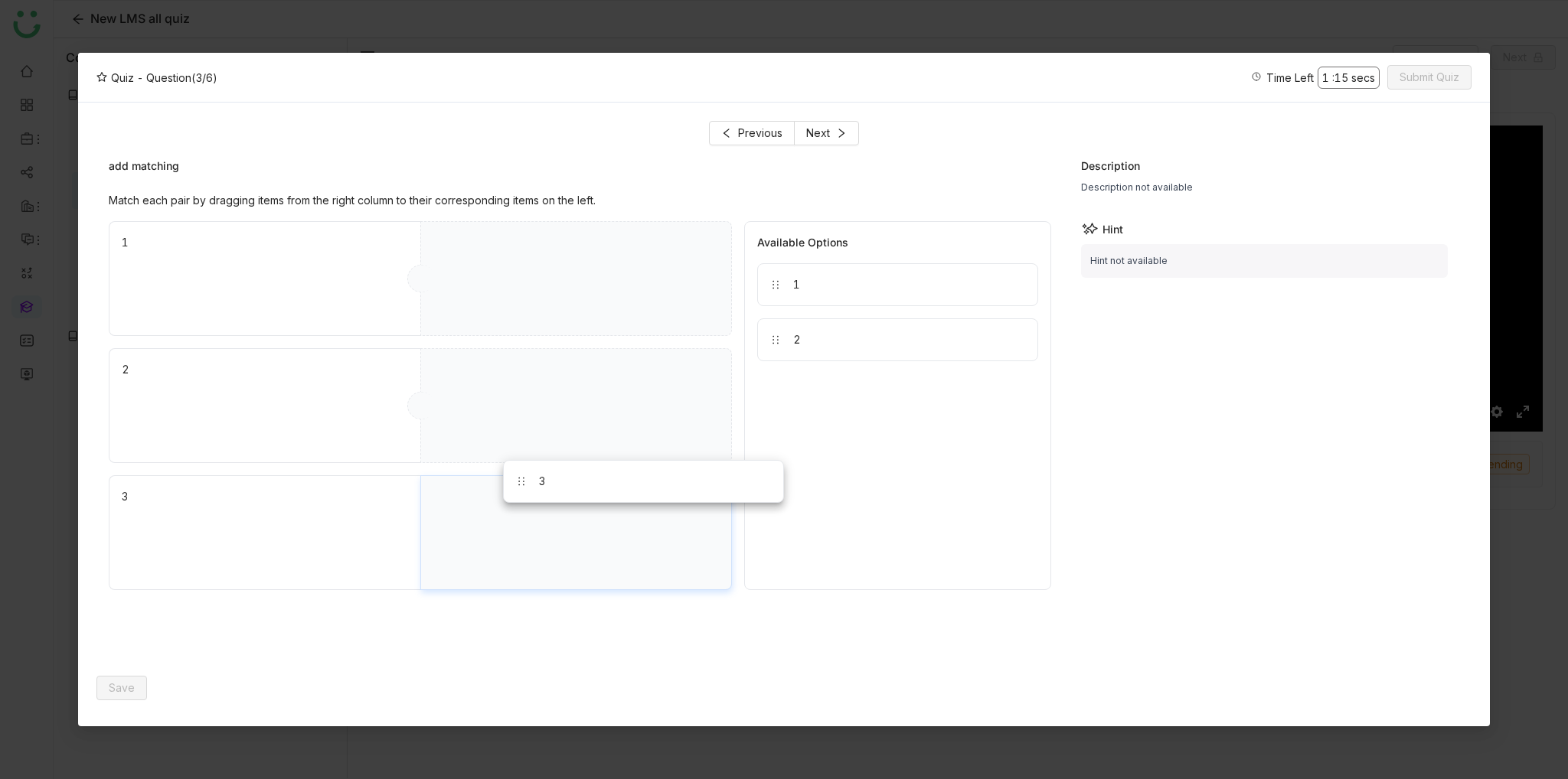
drag, startPoint x: 811, startPoint y: 289, endPoint x: 581, endPoint y: 465, distance: 289.6
drag, startPoint x: 779, startPoint y: 335, endPoint x: 537, endPoint y: 368, distance: 244.2
drag, startPoint x: 815, startPoint y: 288, endPoint x: 572, endPoint y: 277, distance: 243.2
click at [113, 686] on span "Save" at bounding box center [122, 688] width 26 height 17
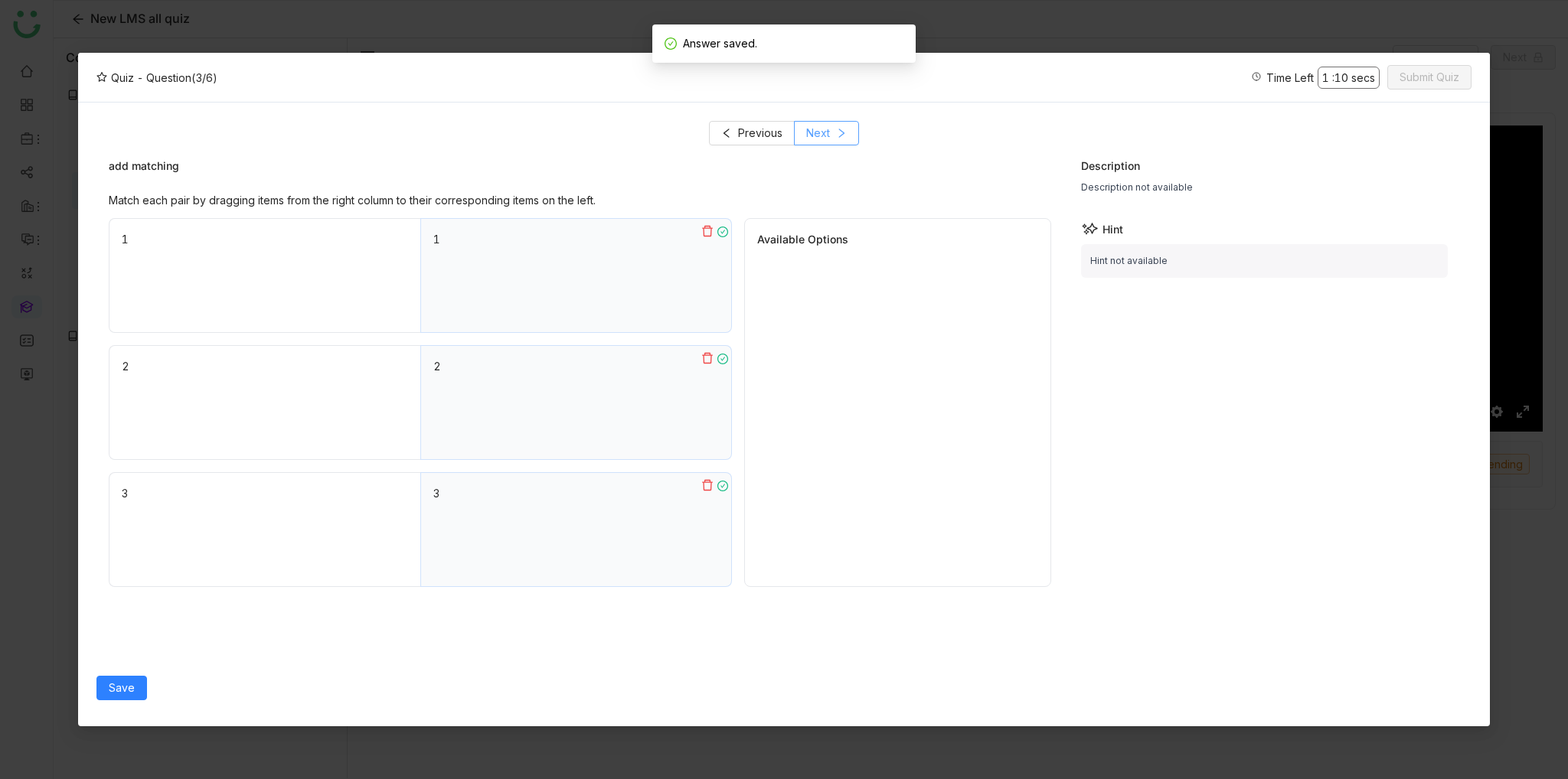
click at [826, 129] on span "Next" at bounding box center [818, 133] width 24 height 17
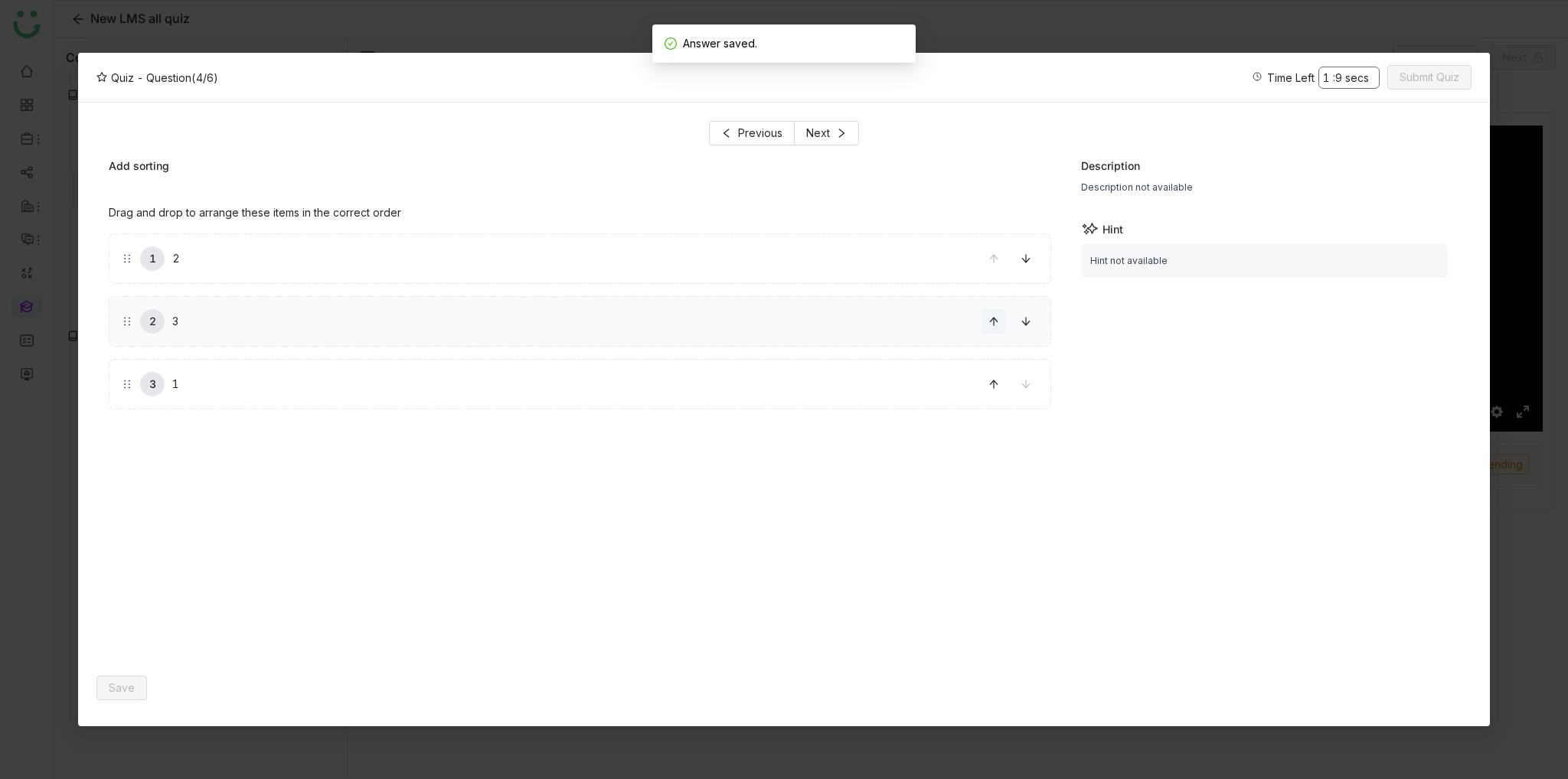
click at [995, 326] on icon at bounding box center [994, 322] width 11 height 11
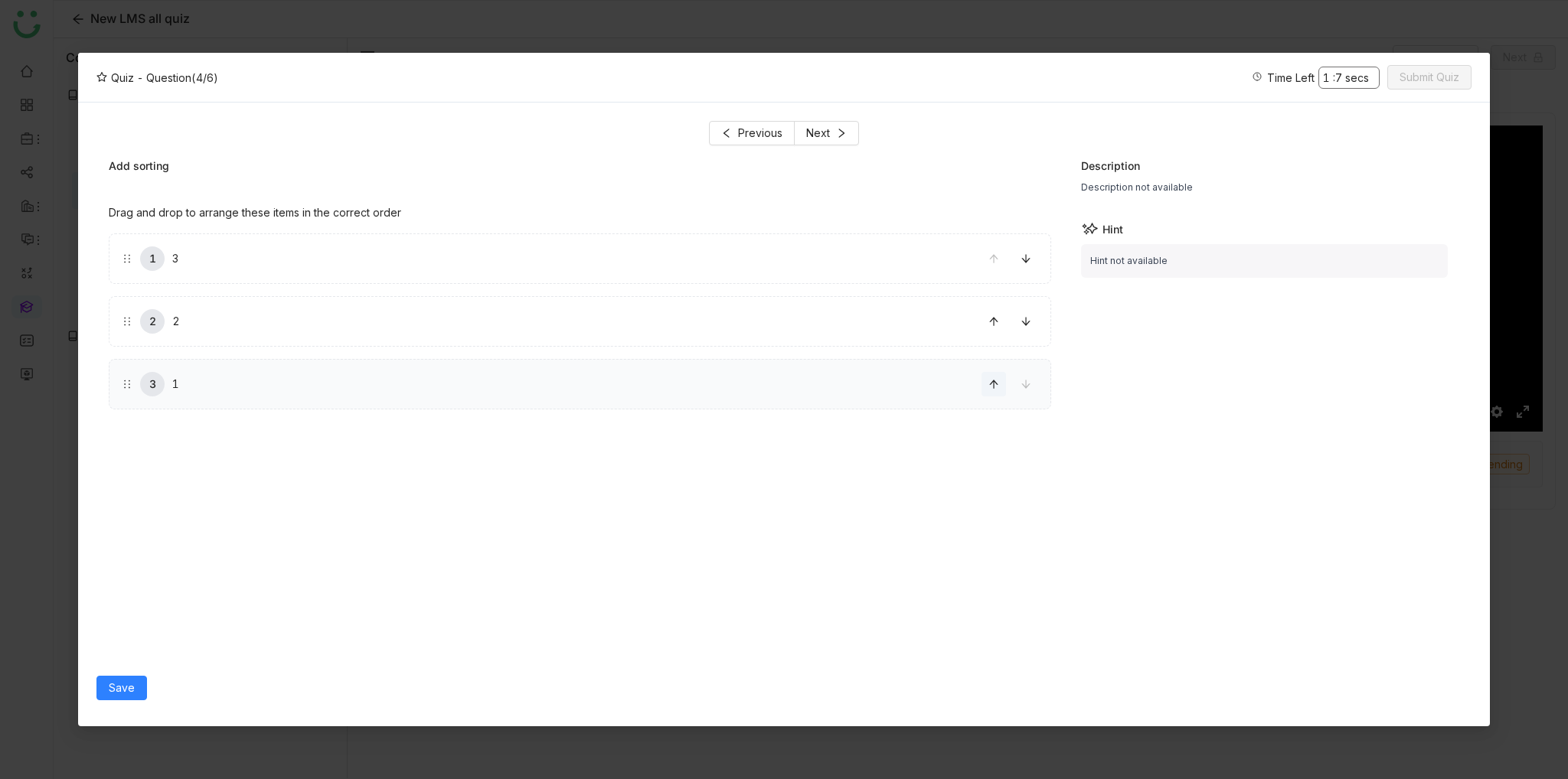
click at [996, 382] on icon at bounding box center [993, 385] width 8 height 8
click at [827, 133] on span "Next" at bounding box center [818, 133] width 24 height 17
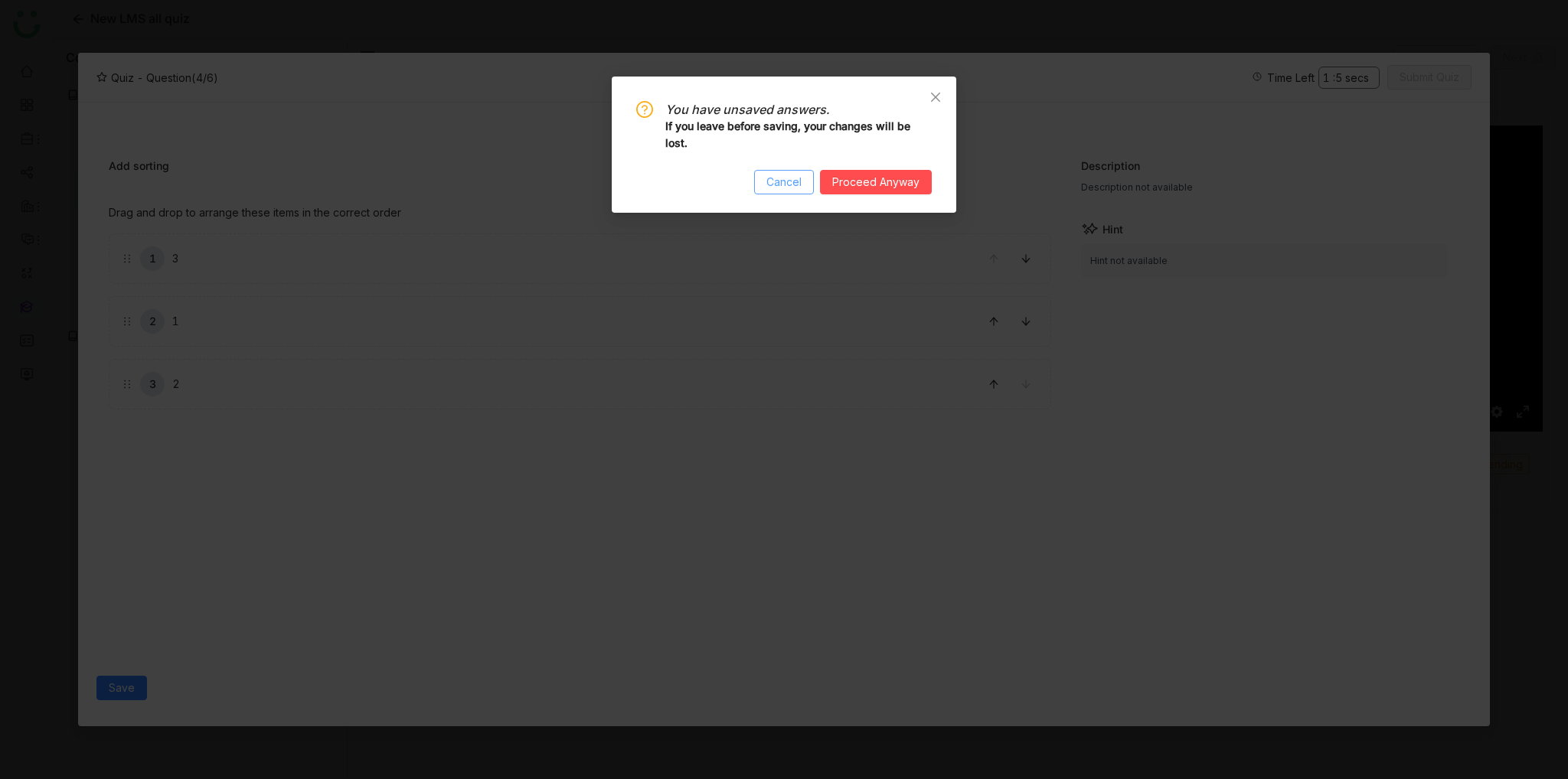
click at [794, 191] on span "Cancel" at bounding box center [784, 182] width 35 height 17
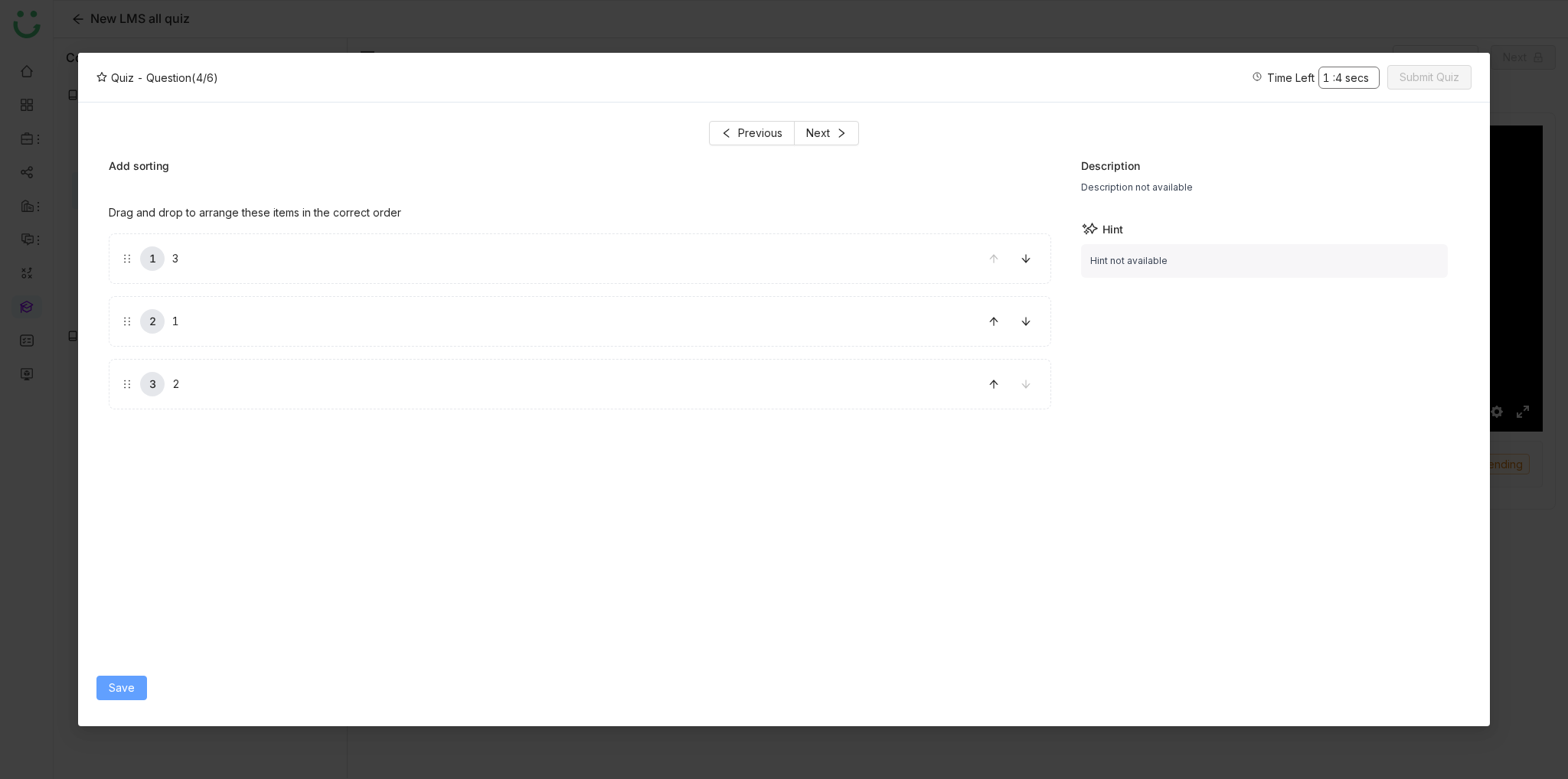
click at [106, 689] on button "Save" at bounding box center [122, 688] width 51 height 25
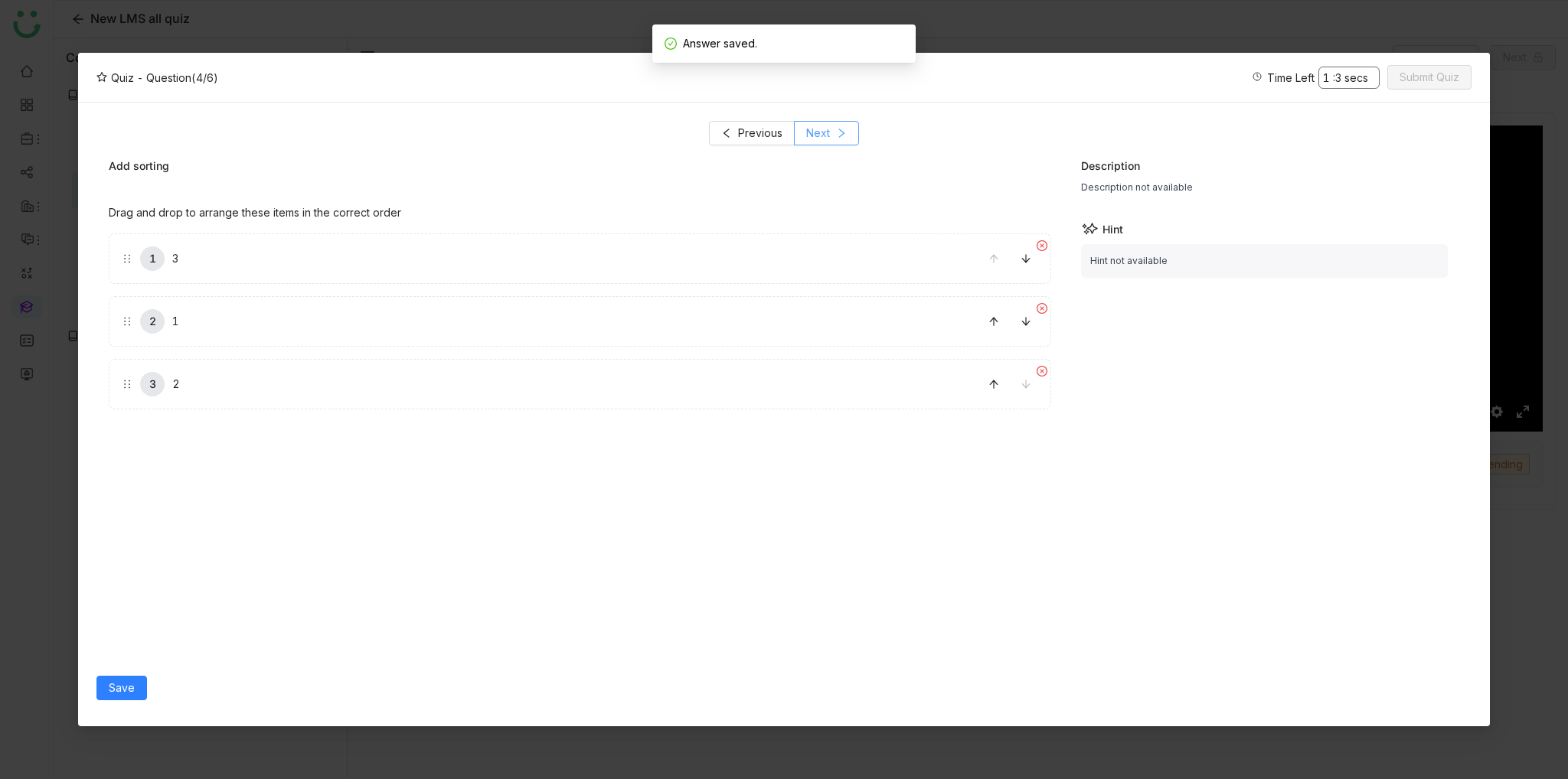
click at [820, 136] on span "Next" at bounding box center [818, 133] width 24 height 17
click at [242, 267] on label "1" at bounding box center [397, 259] width 551 height 49
click at [123, 686] on span "Save" at bounding box center [122, 688] width 26 height 17
click at [807, 132] on span "Next" at bounding box center [818, 133] width 24 height 17
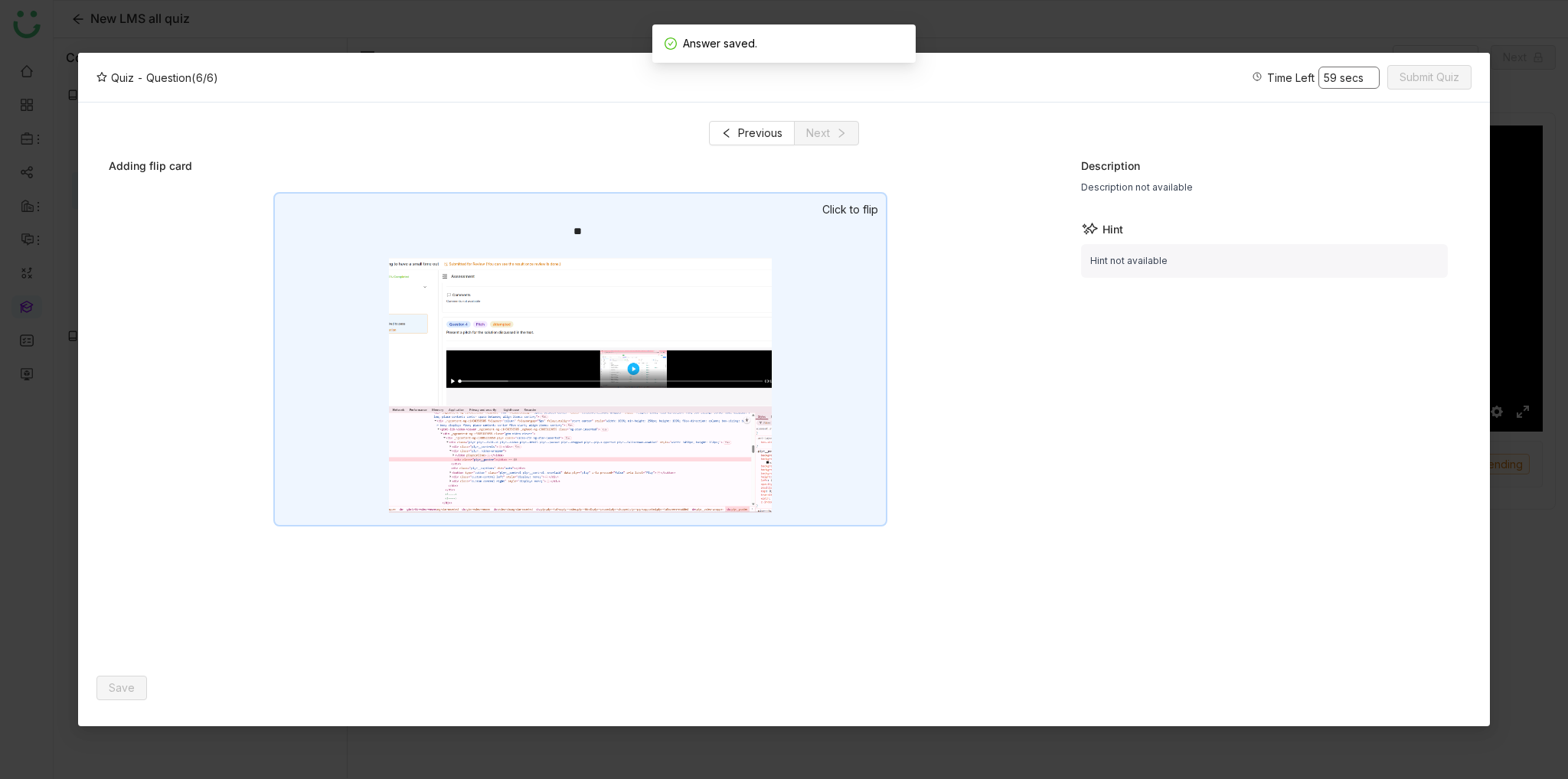
click at [759, 247] on div "**" at bounding box center [580, 359] width 614 height 335
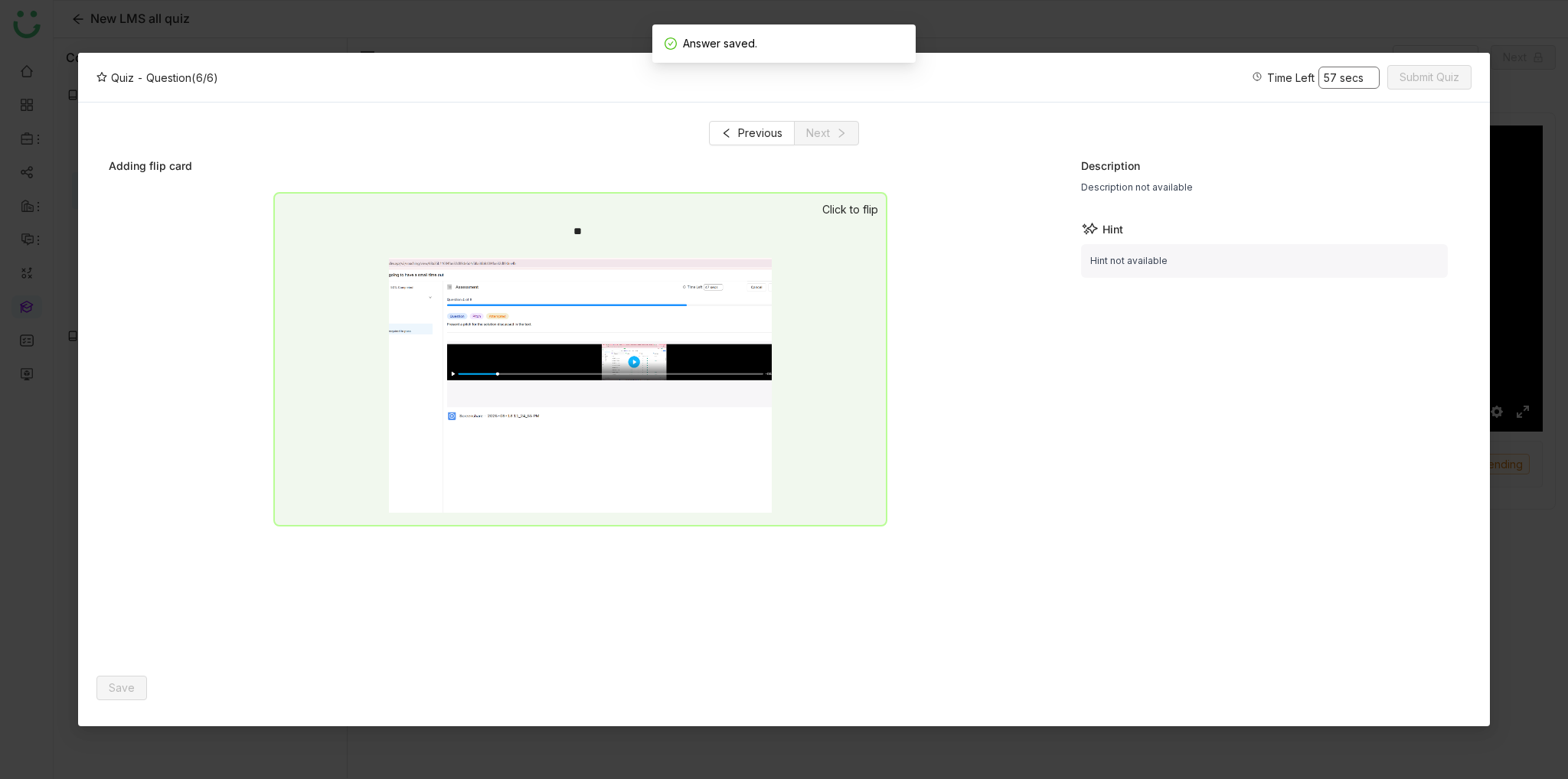
click at [180, 681] on div "Save" at bounding box center [578, 688] width 963 height 40
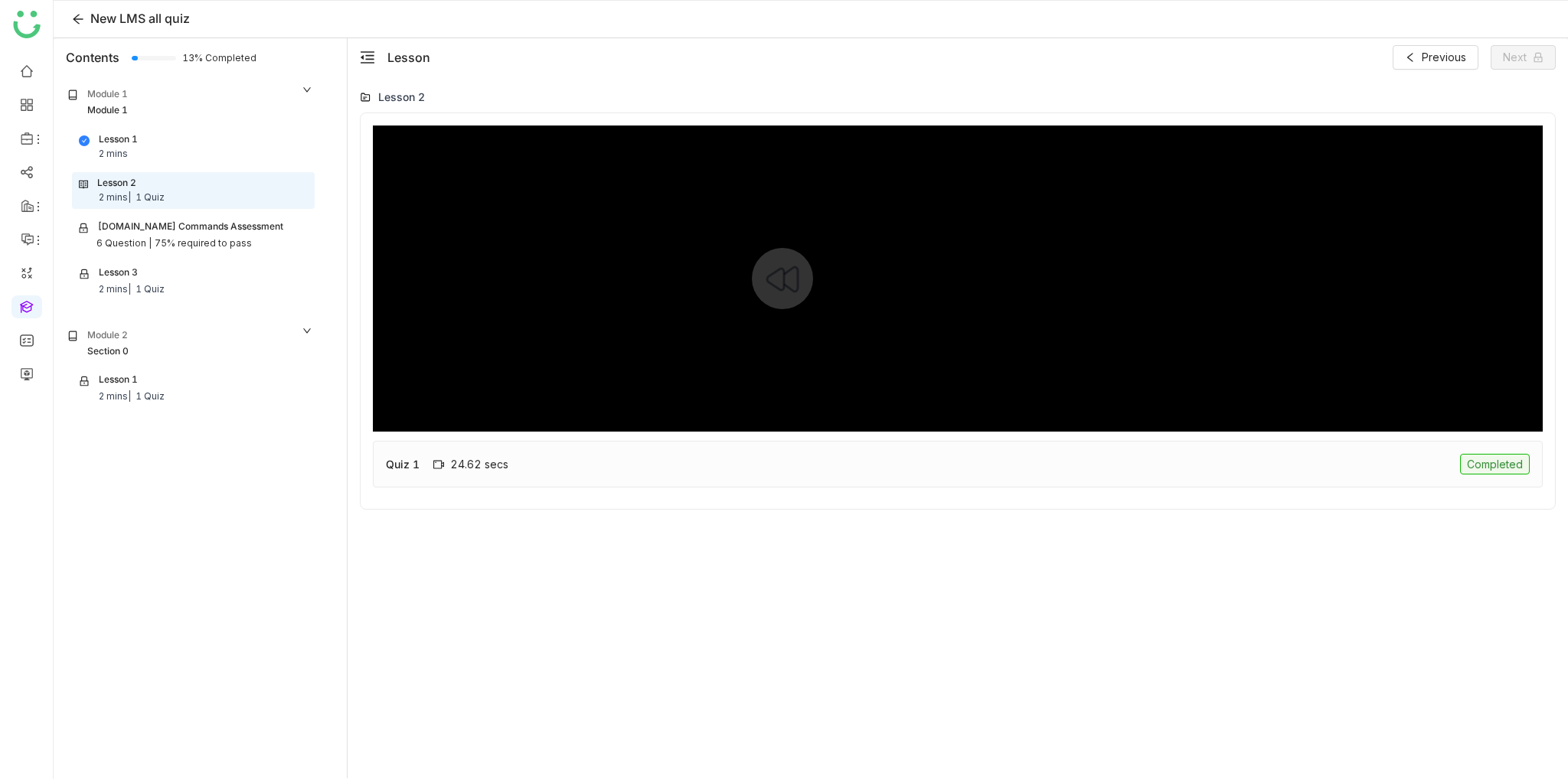
type input "***"
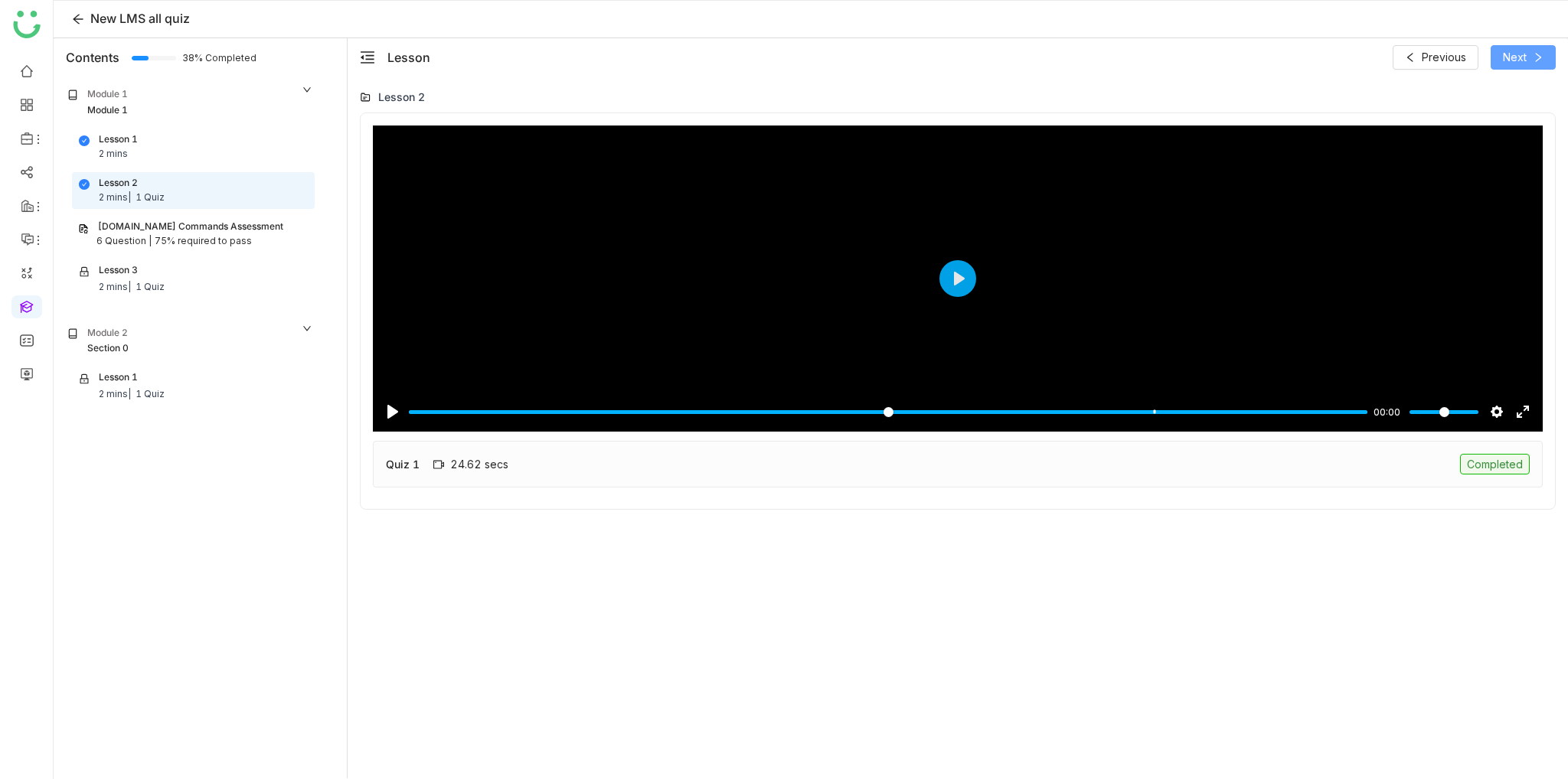
click at [1517, 64] on span "Next" at bounding box center [1514, 57] width 24 height 17
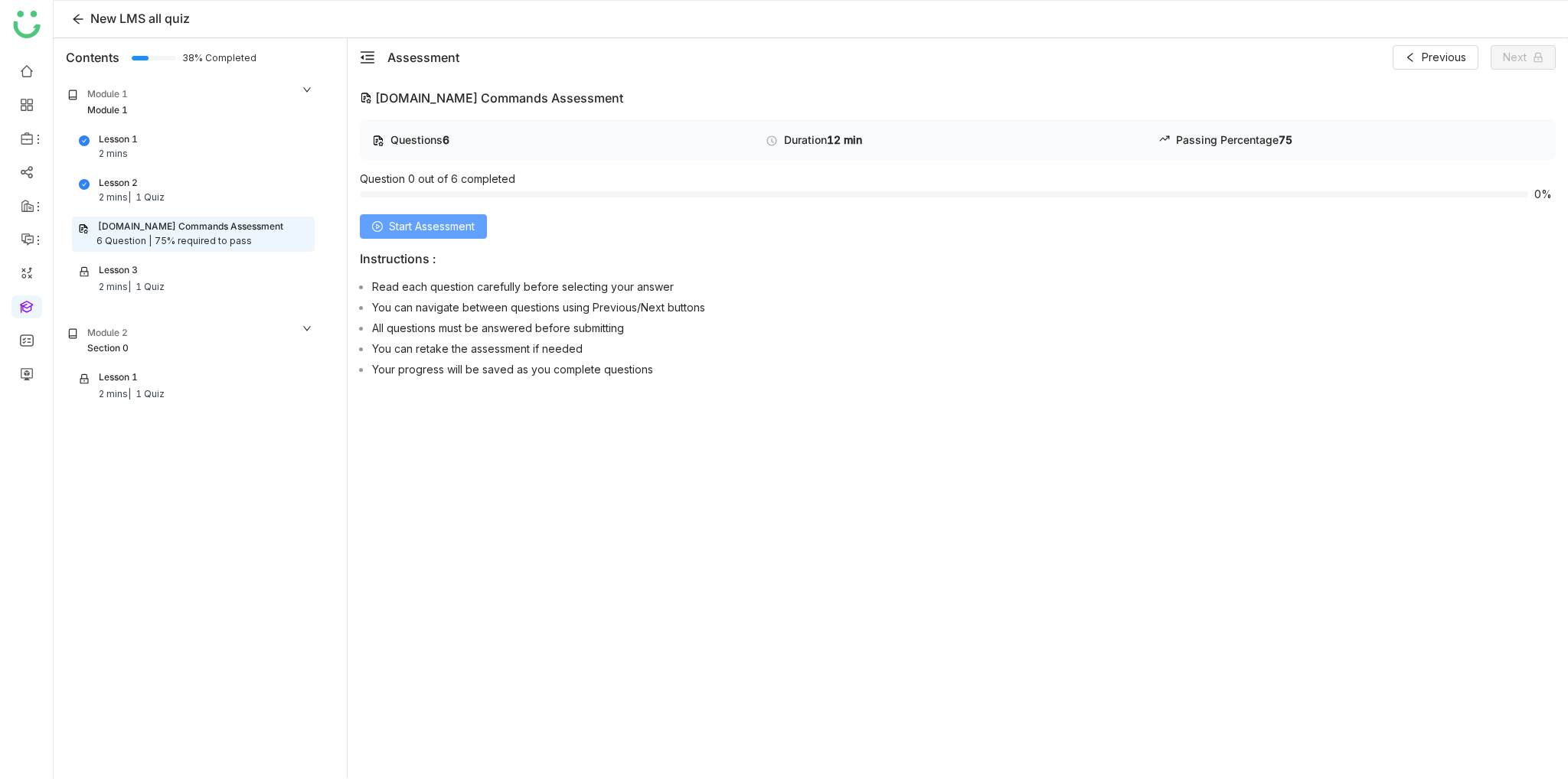
click at [429, 218] on span "Start Assessment" at bounding box center [432, 227] width 86 height 17
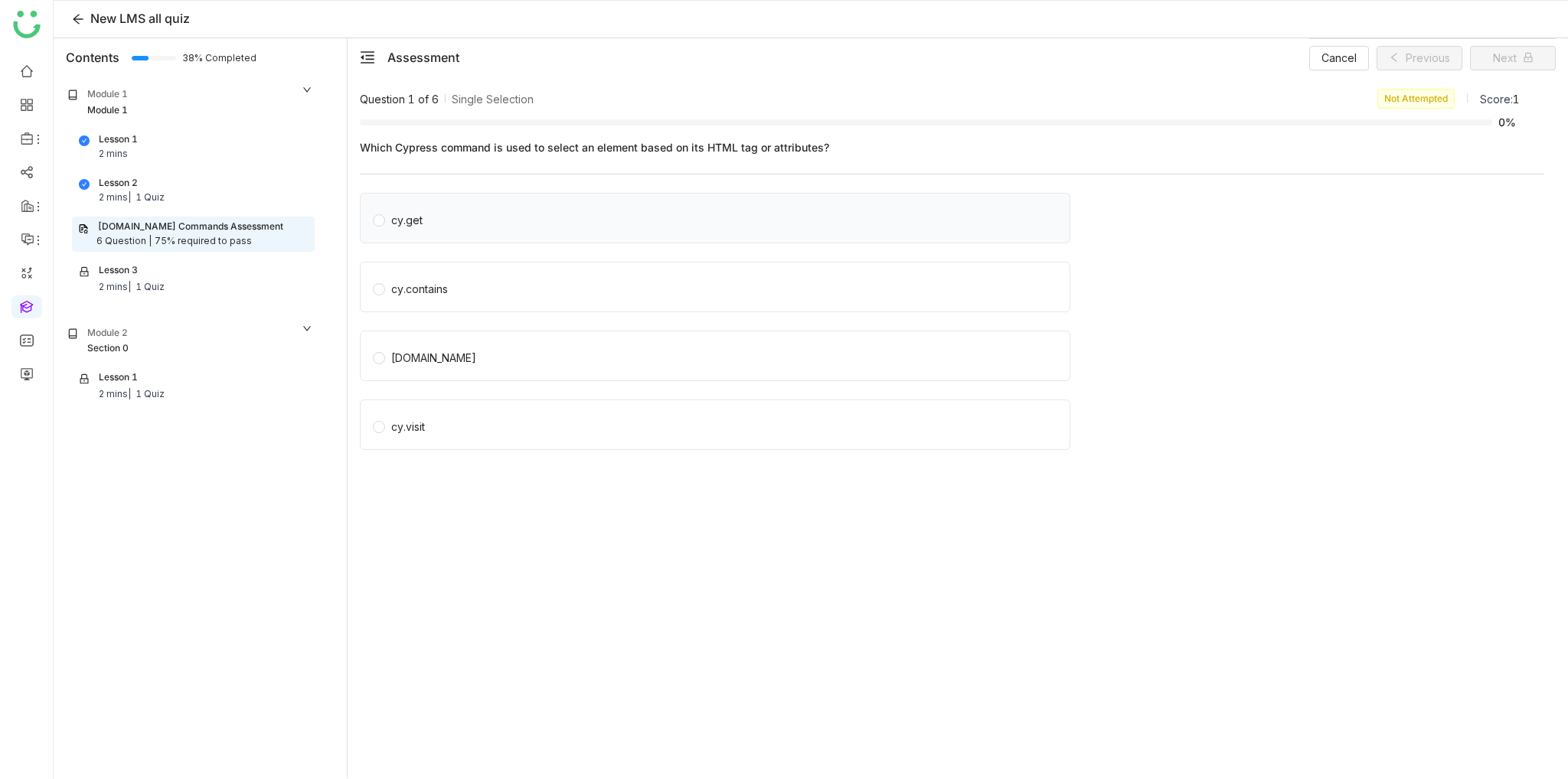
click at [444, 234] on div "cy.get" at bounding box center [715, 218] width 710 height 51
click at [405, 210] on span "cy.get" at bounding box center [407, 218] width 44 height 21
click at [1523, 60] on icon at bounding box center [1528, 57] width 11 height 11
click at [396, 223] on div "cy.get" at bounding box center [407, 221] width 31 height 17
click at [398, 265] on div "cy.contains" at bounding box center [715, 287] width 710 height 51
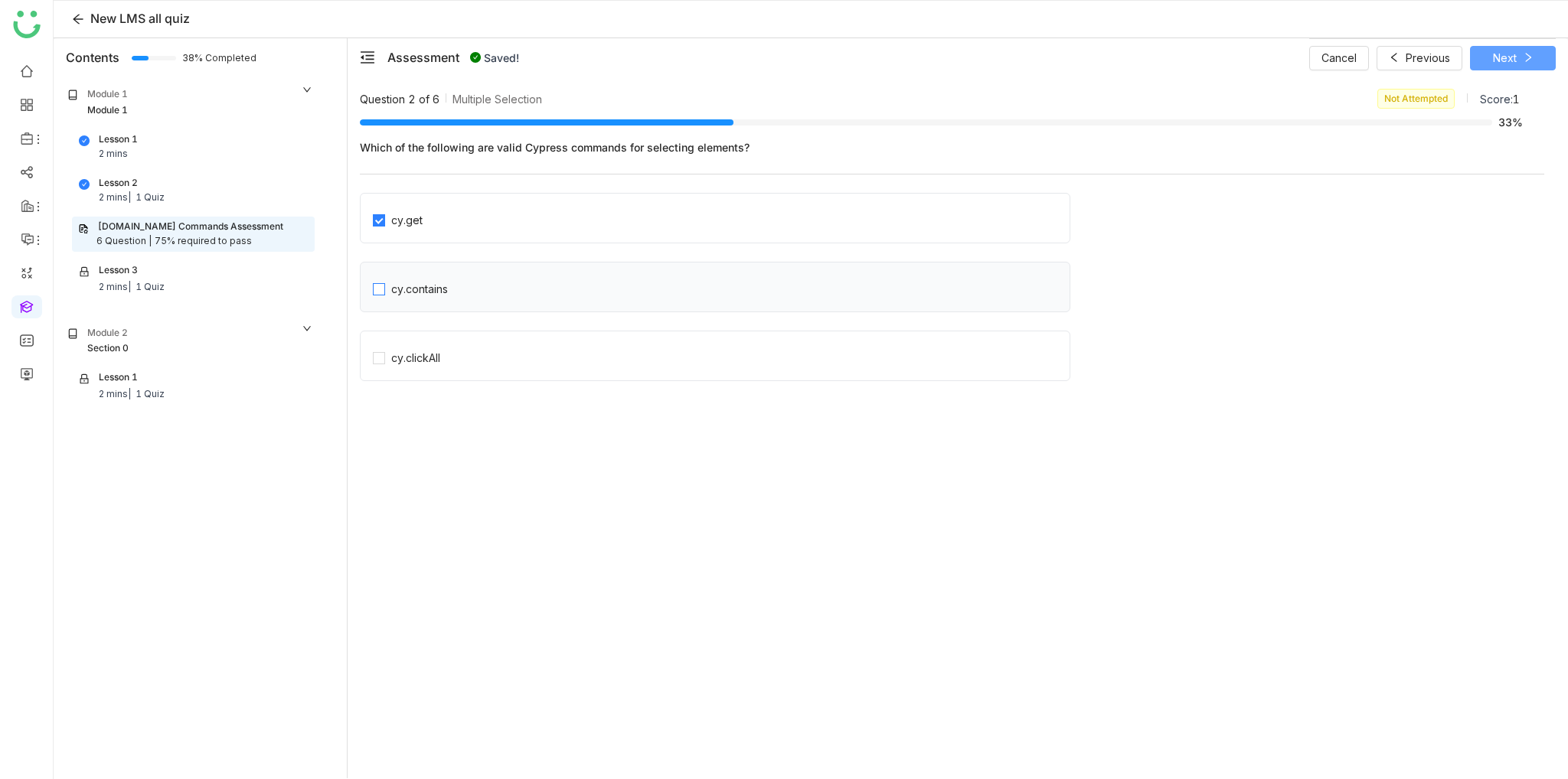
click at [399, 290] on div "cy.contains" at bounding box center [420, 290] width 57 height 17
click at [1537, 54] on button "Next" at bounding box center [1513, 58] width 86 height 25
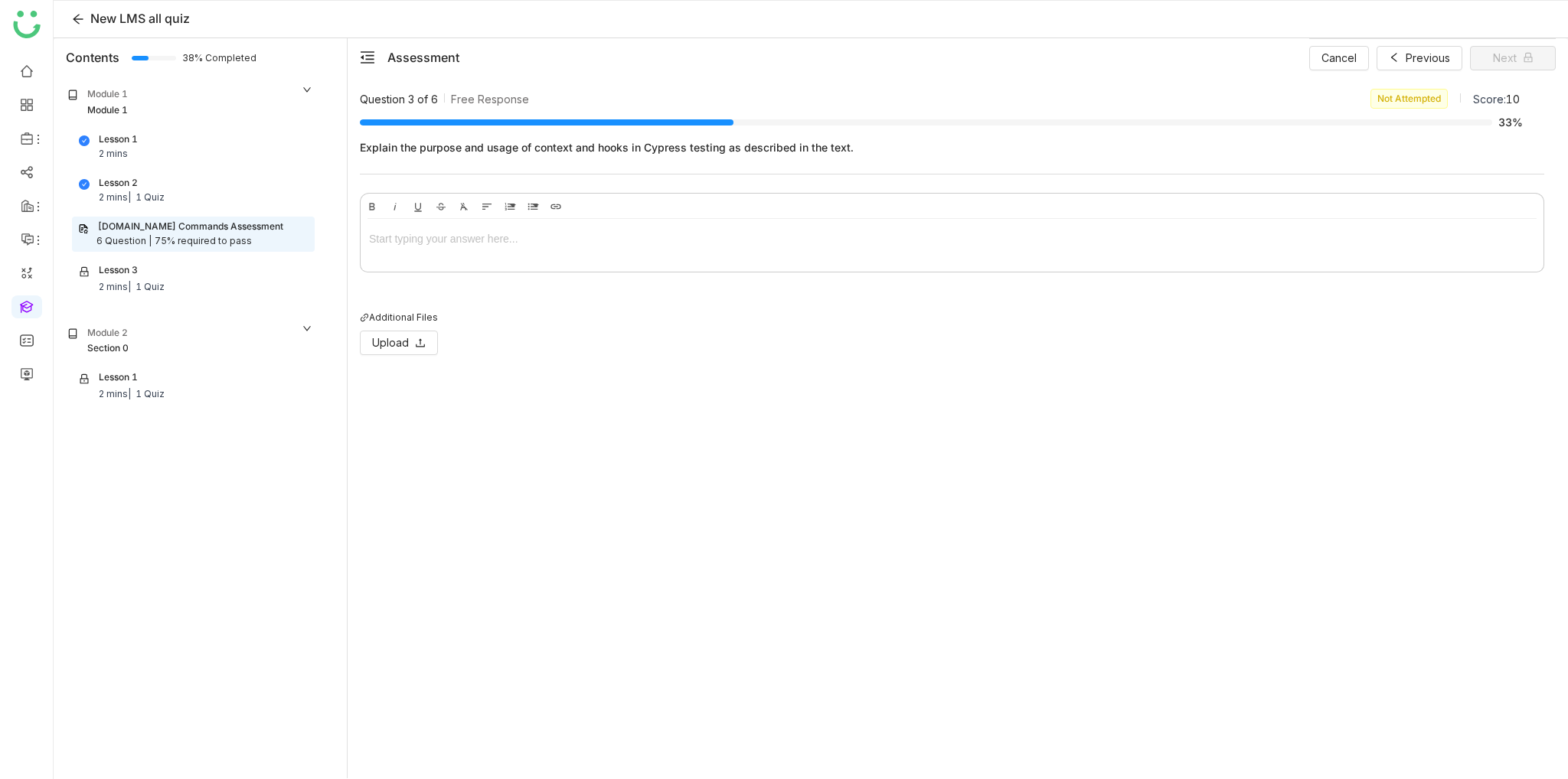
click at [477, 259] on div at bounding box center [953, 242] width 1183 height 46
click at [1525, 66] on button "Next" at bounding box center [1513, 58] width 86 height 25
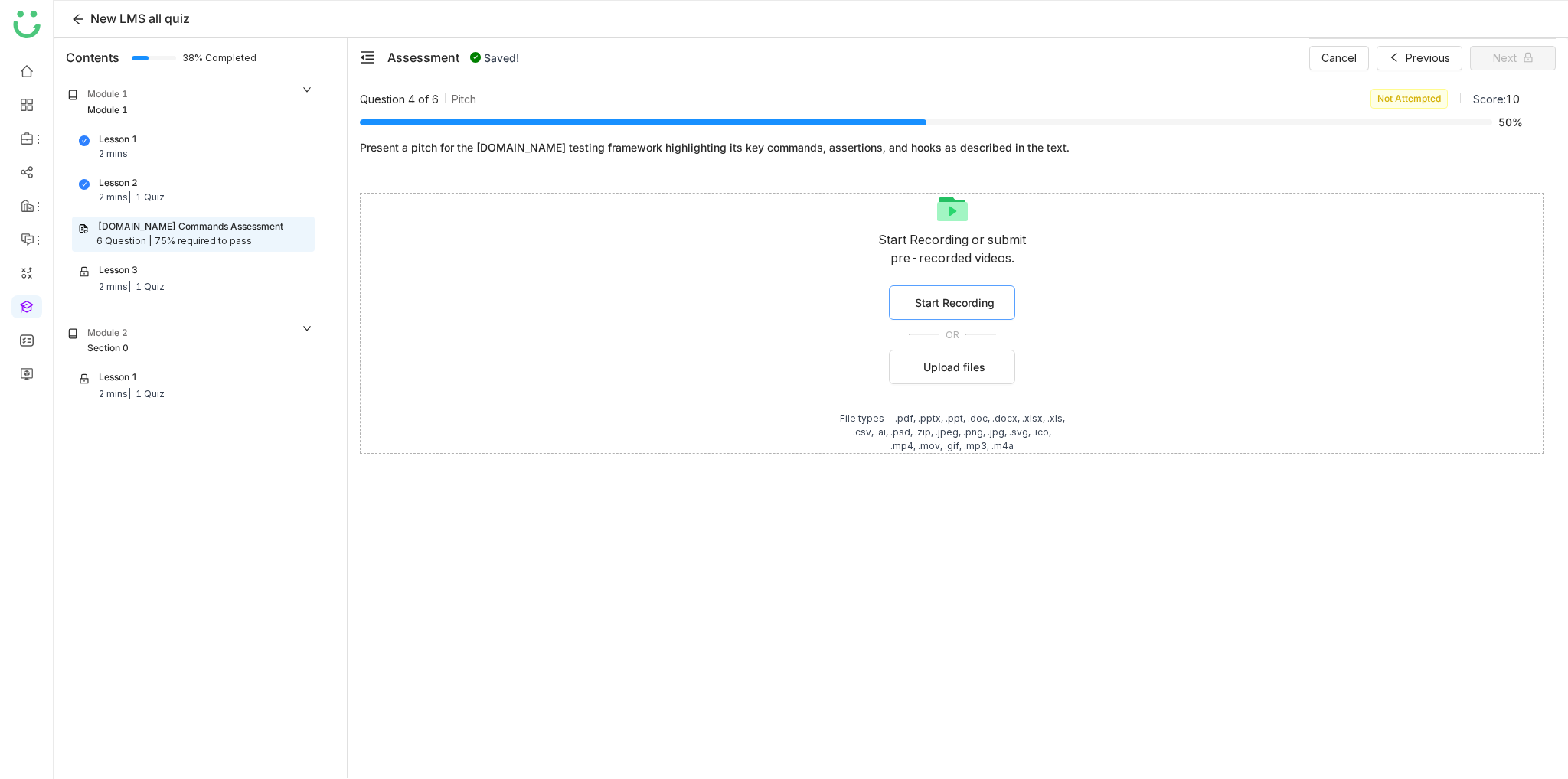
click at [969, 296] on span "Start Recording" at bounding box center [955, 303] width 80 height 16
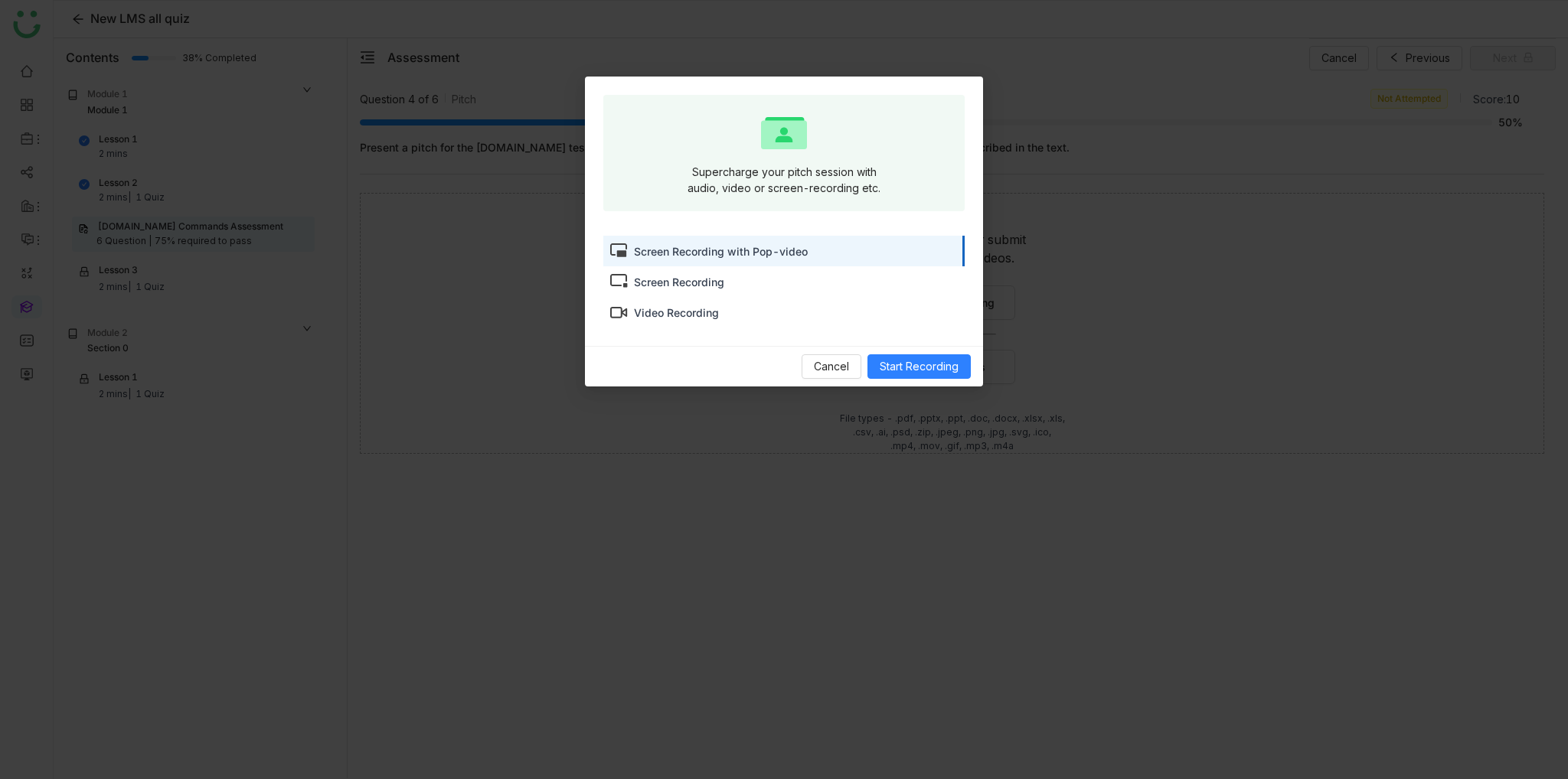
click at [829, 313] on div "Video Recording" at bounding box center [784, 313] width 362 height 31
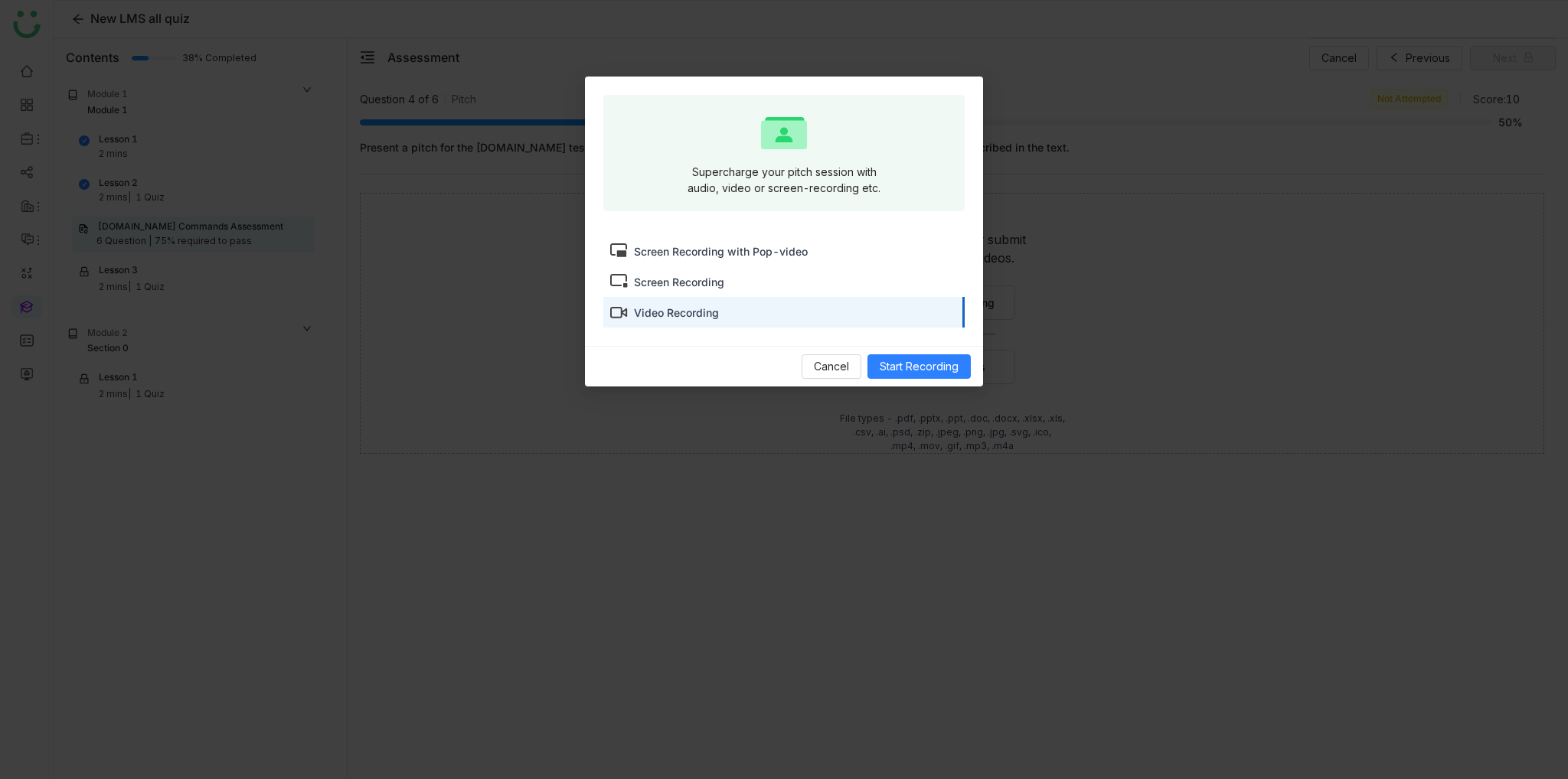
click at [832, 346] on div "Cancel Start Recording" at bounding box center [784, 366] width 399 height 41
click at [832, 364] on span "Cancel" at bounding box center [832, 367] width 35 height 17
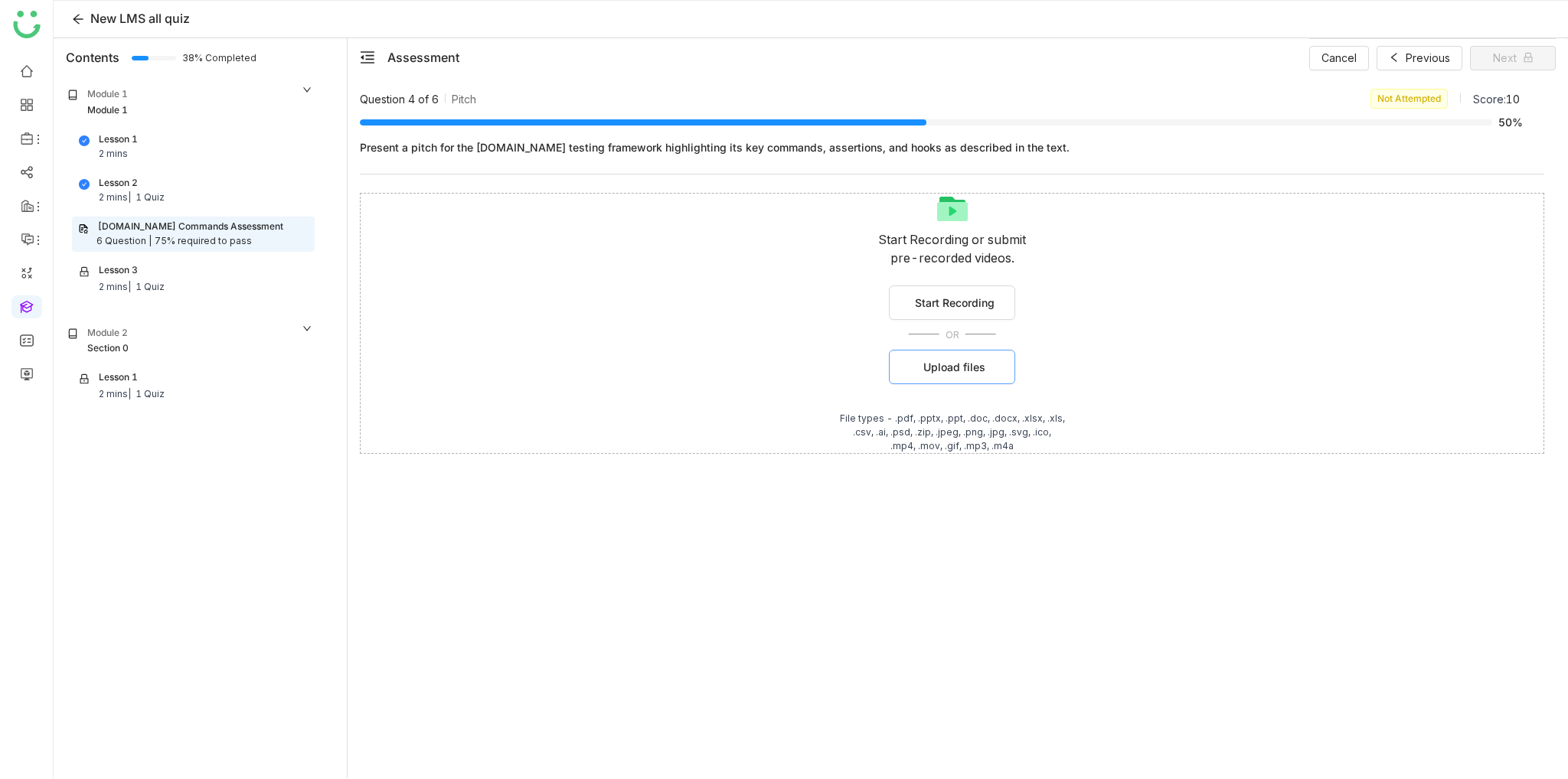
click at [953, 369] on span "Upload files" at bounding box center [954, 367] width 62 height 16
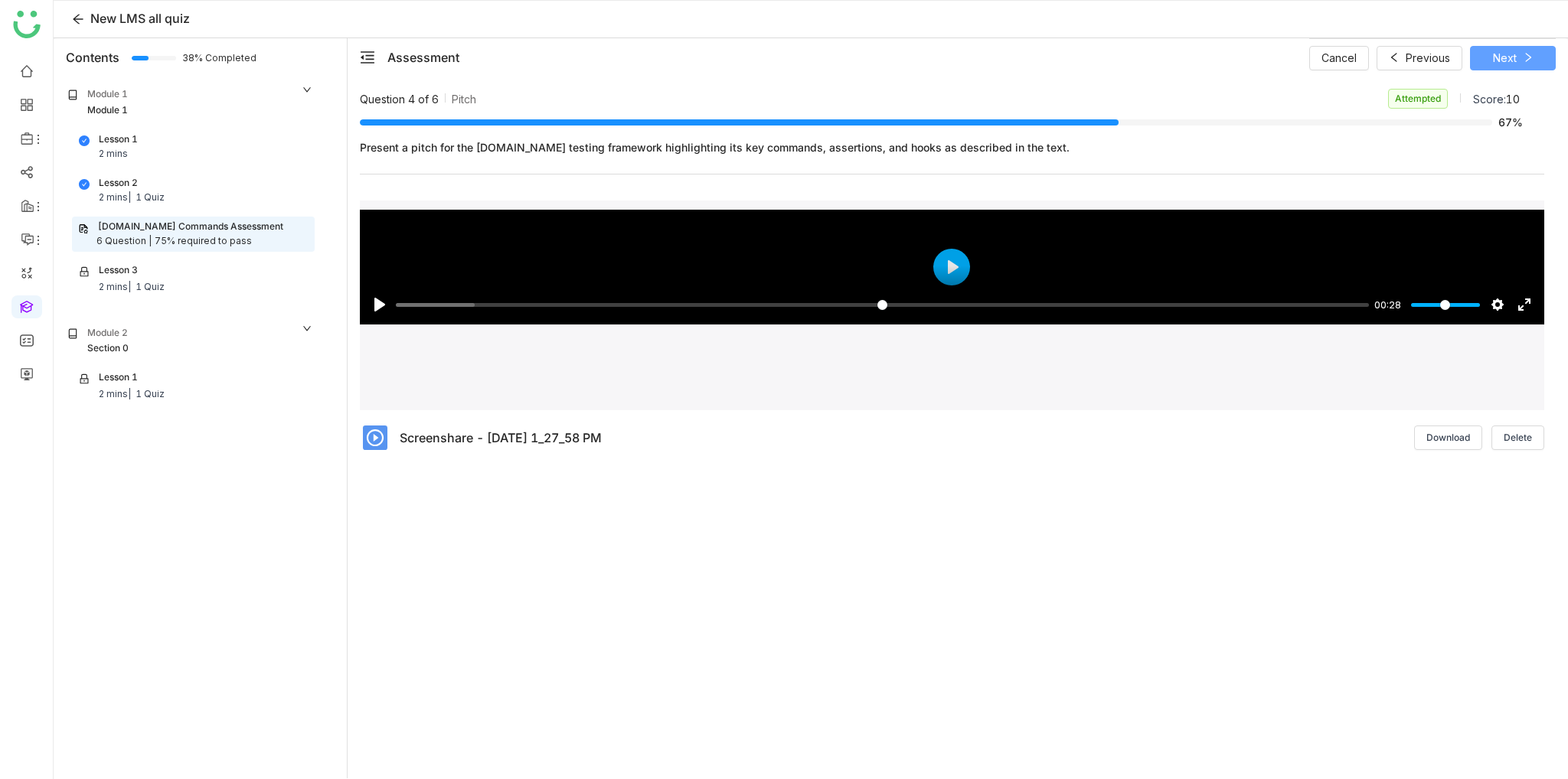
click at [1514, 62] on span "Next" at bounding box center [1504, 58] width 24 height 17
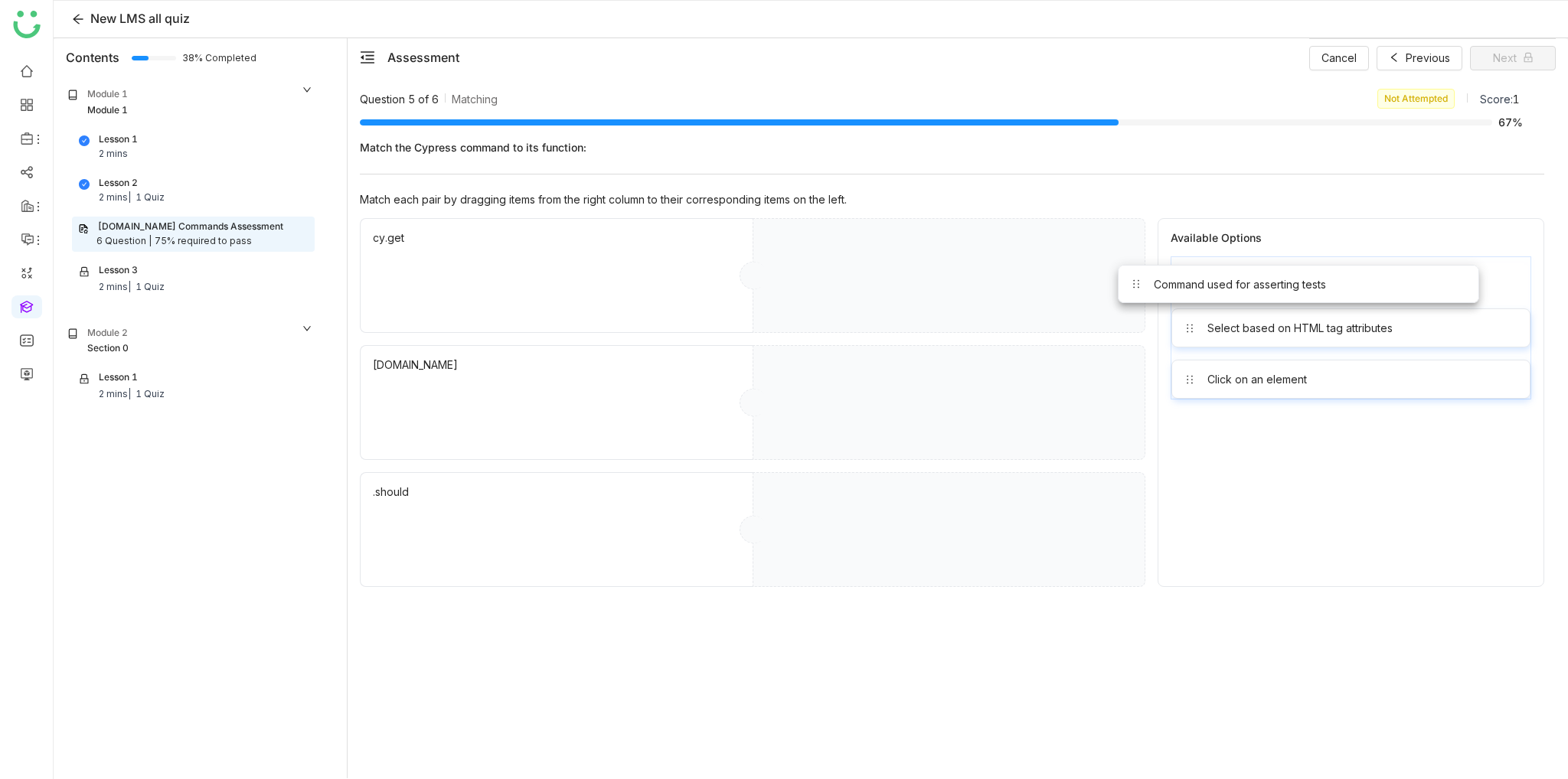
drag, startPoint x: 1243, startPoint y: 269, endPoint x: 927, endPoint y: 289, distance: 316.6
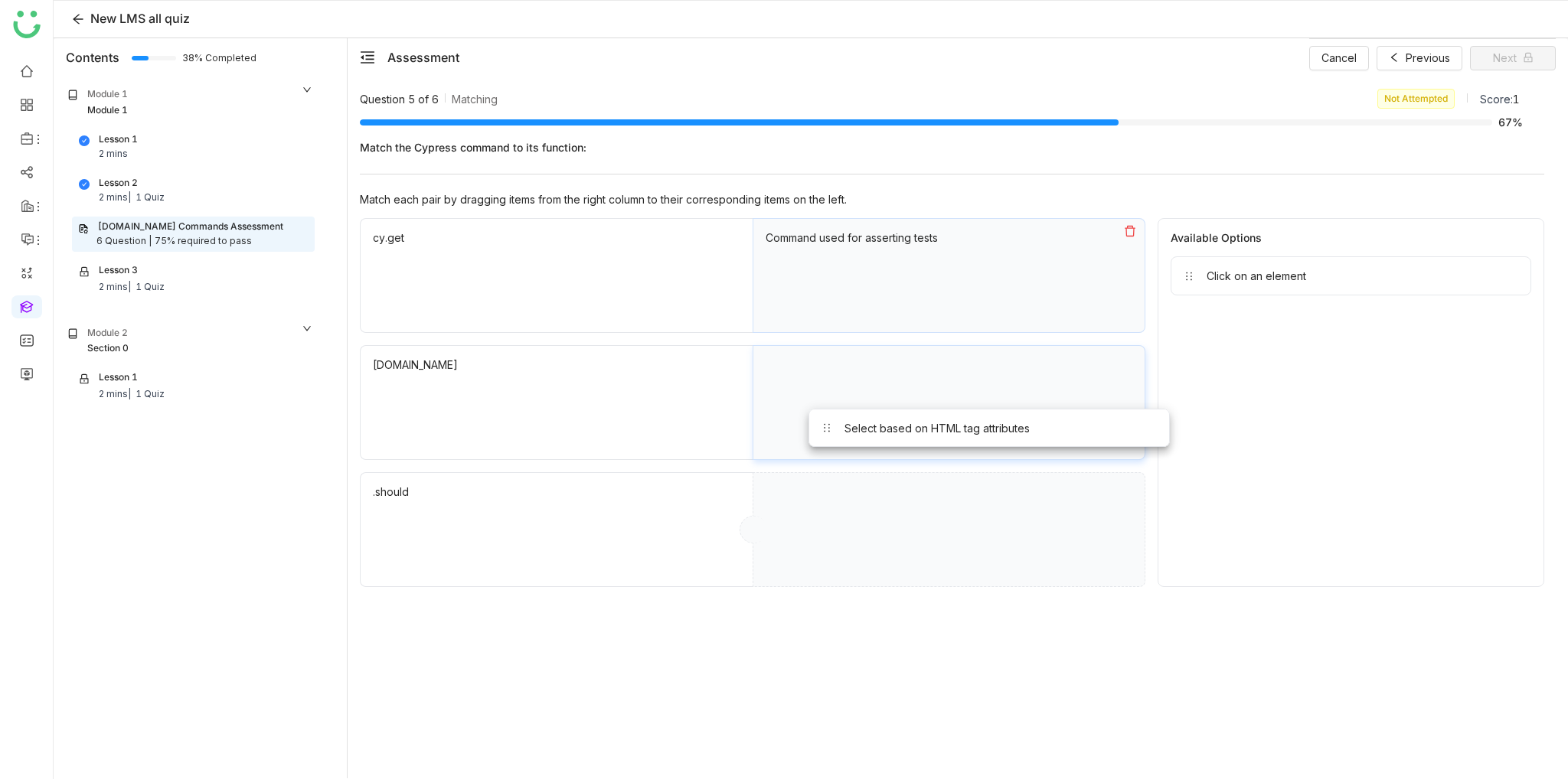
drag, startPoint x: 1289, startPoint y: 281, endPoint x: 928, endPoint y: 434, distance: 392.1
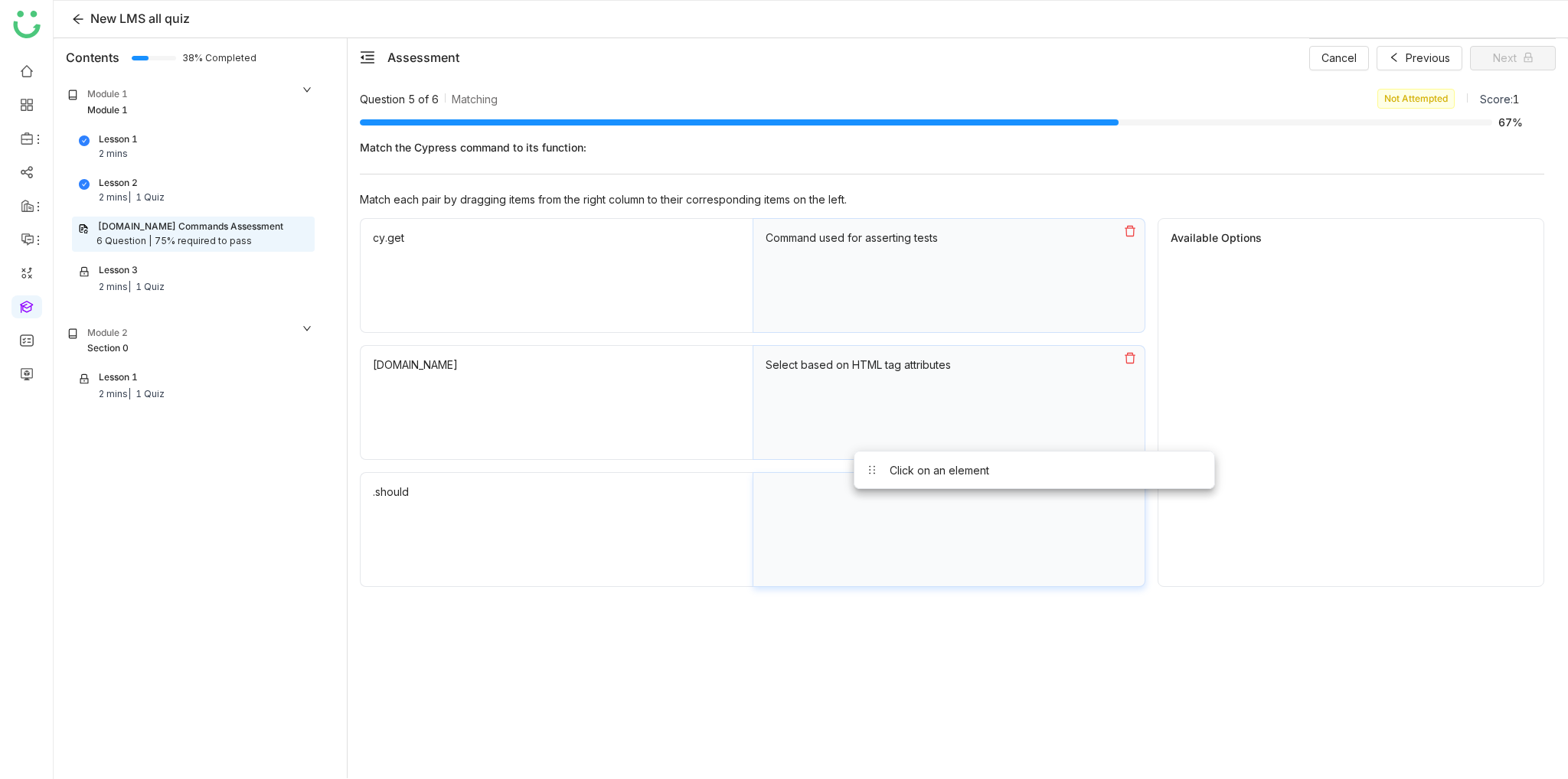
drag, startPoint x: 1226, startPoint y: 288, endPoint x: 877, endPoint y: 532, distance: 425.8
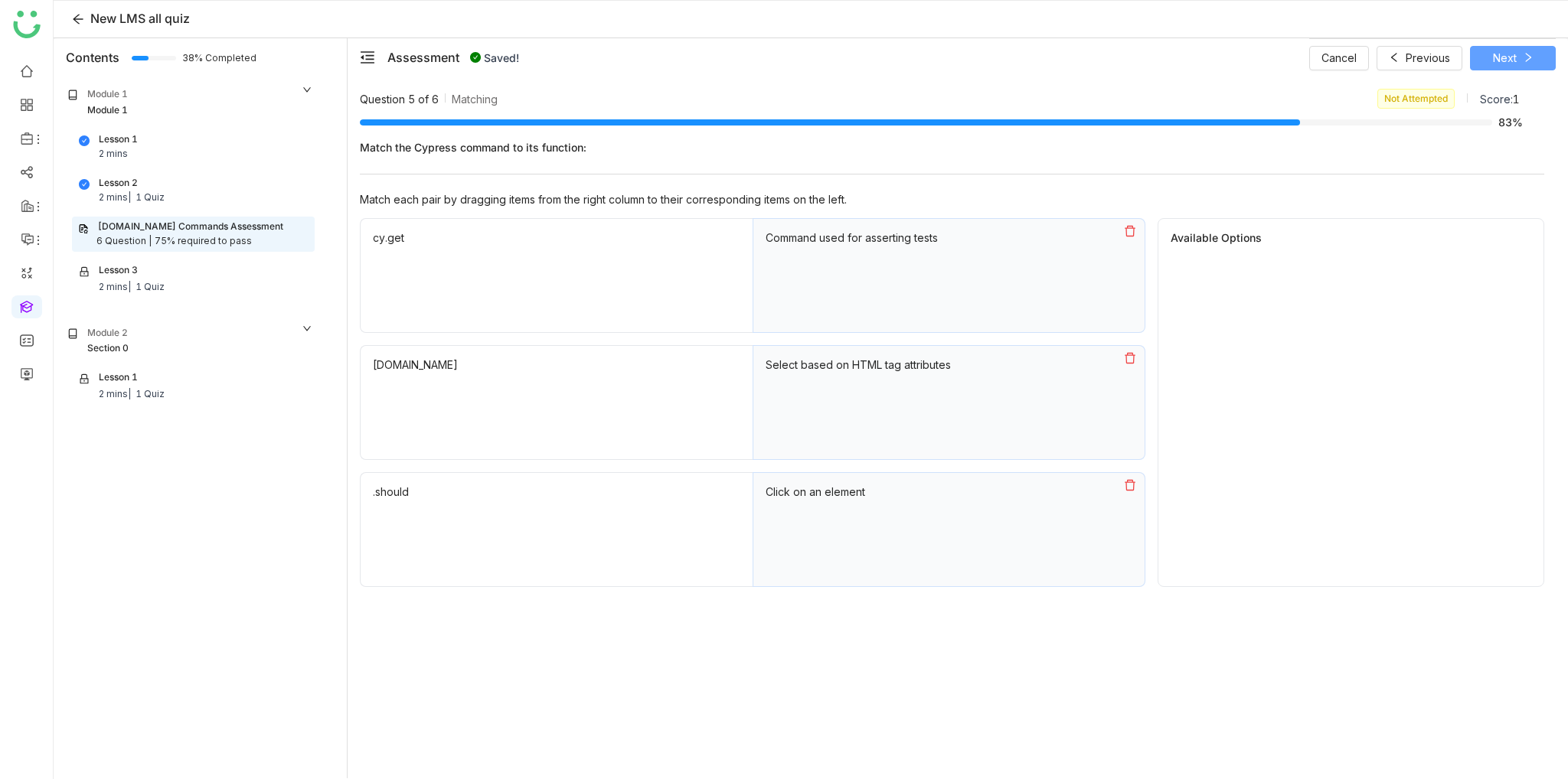
click at [1534, 51] on button "Next" at bounding box center [1513, 58] width 86 height 25
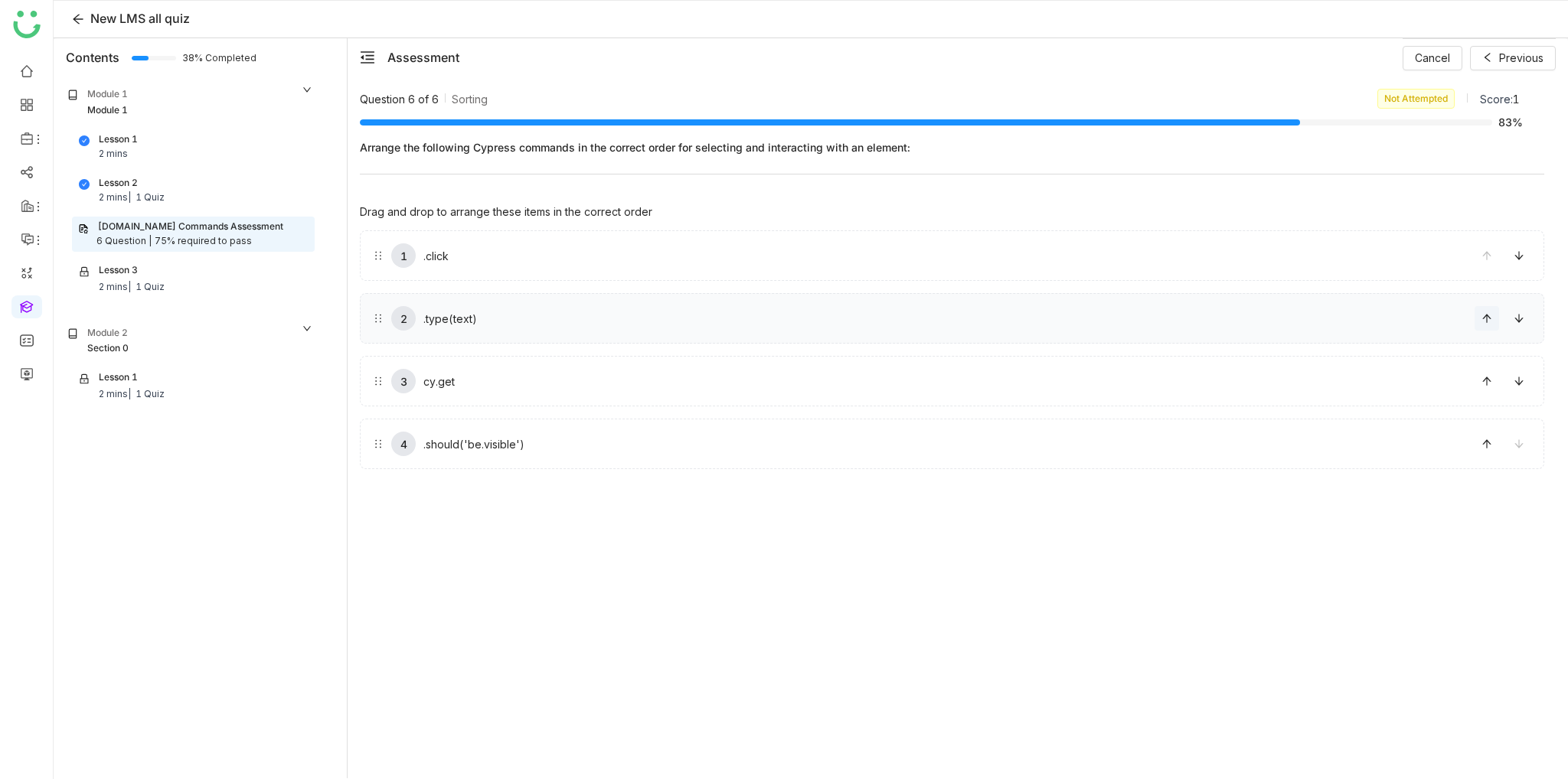
click at [1491, 316] on icon at bounding box center [1487, 319] width 11 height 11
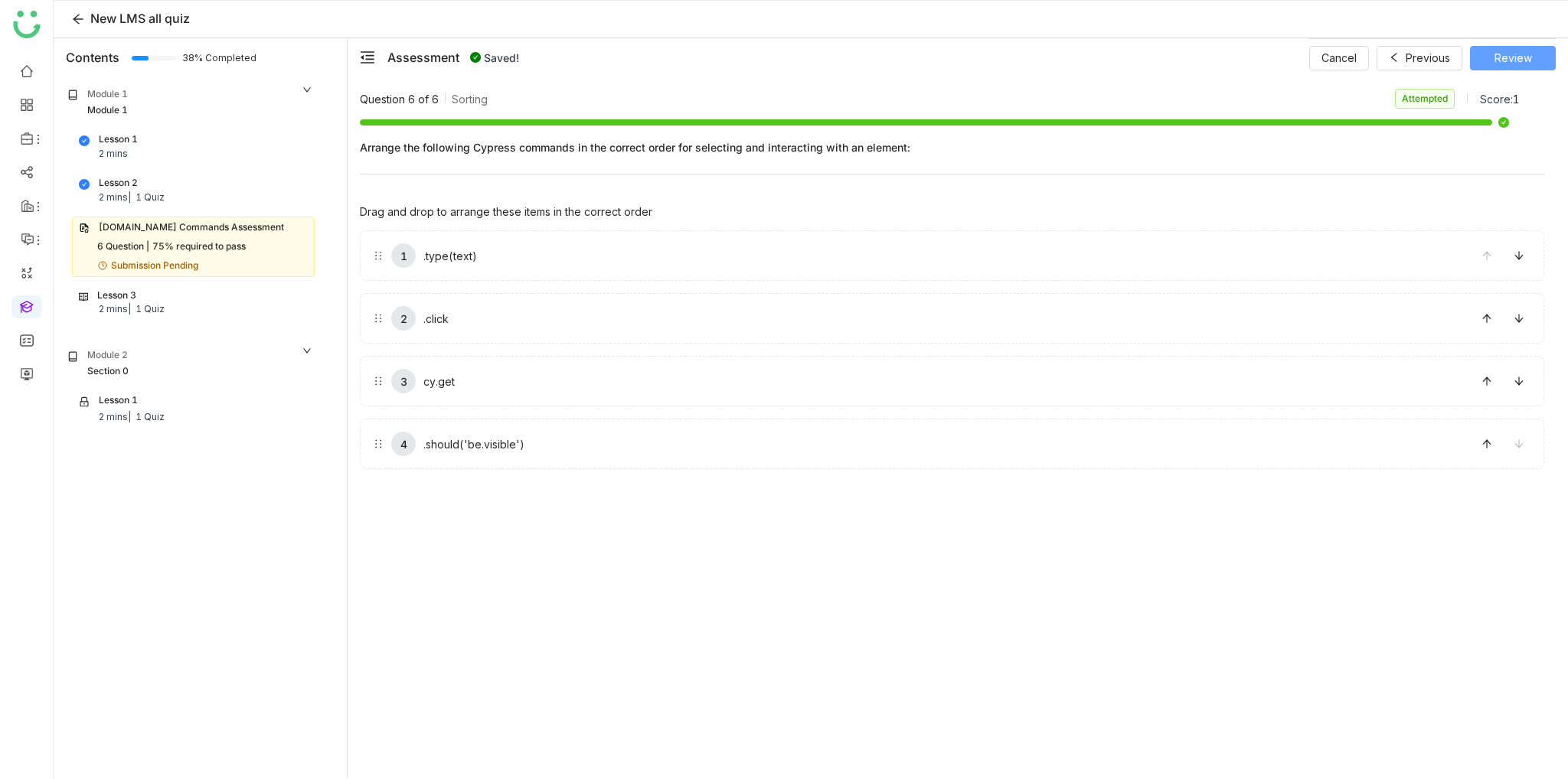
click at [1526, 65] on span "Review" at bounding box center [1513, 58] width 38 height 17
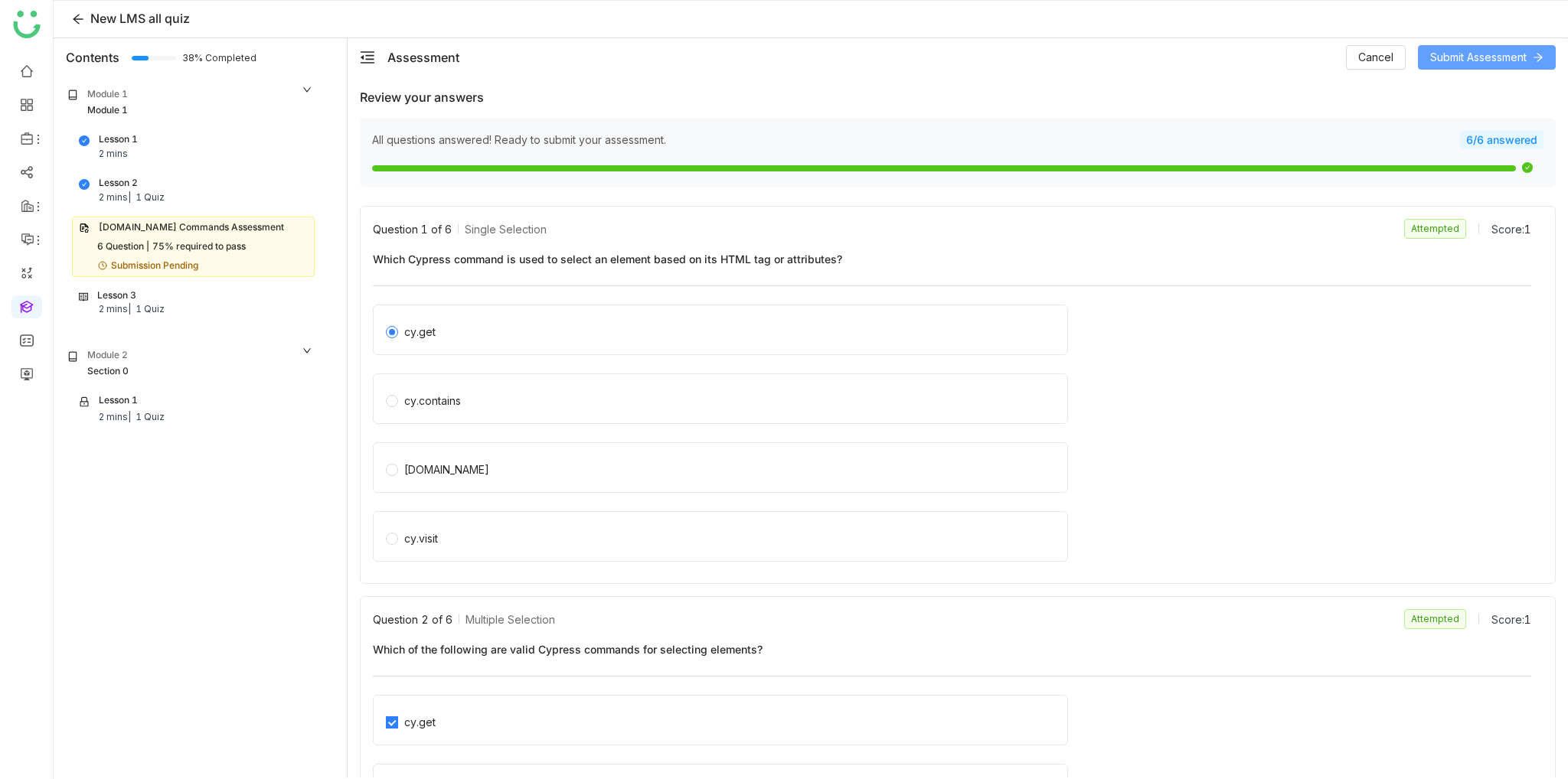
click at [1478, 66] on button "Submit Assessment" at bounding box center [1487, 57] width 138 height 25
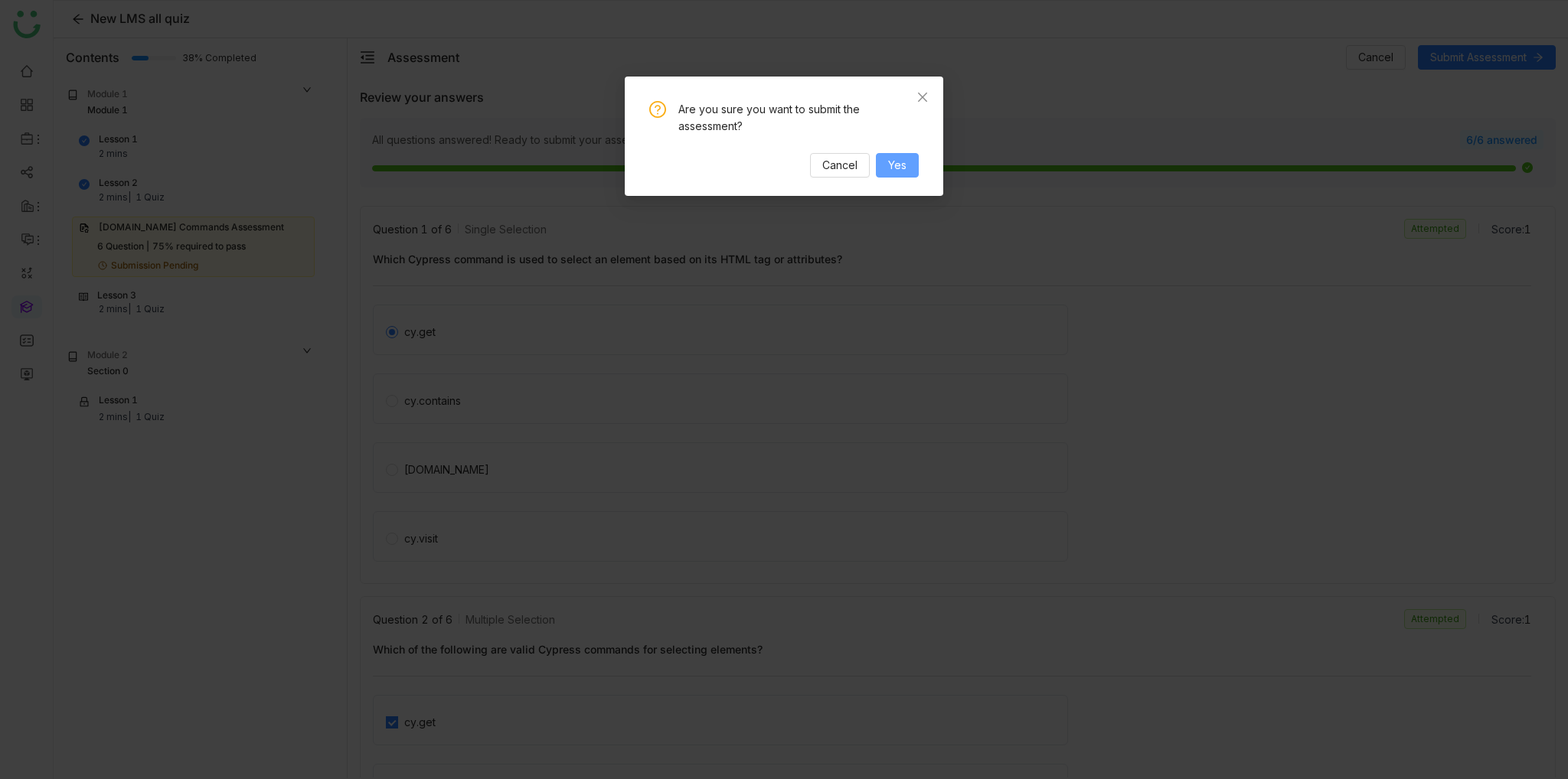
click at [889, 167] on span "Yes" at bounding box center [897, 165] width 18 height 17
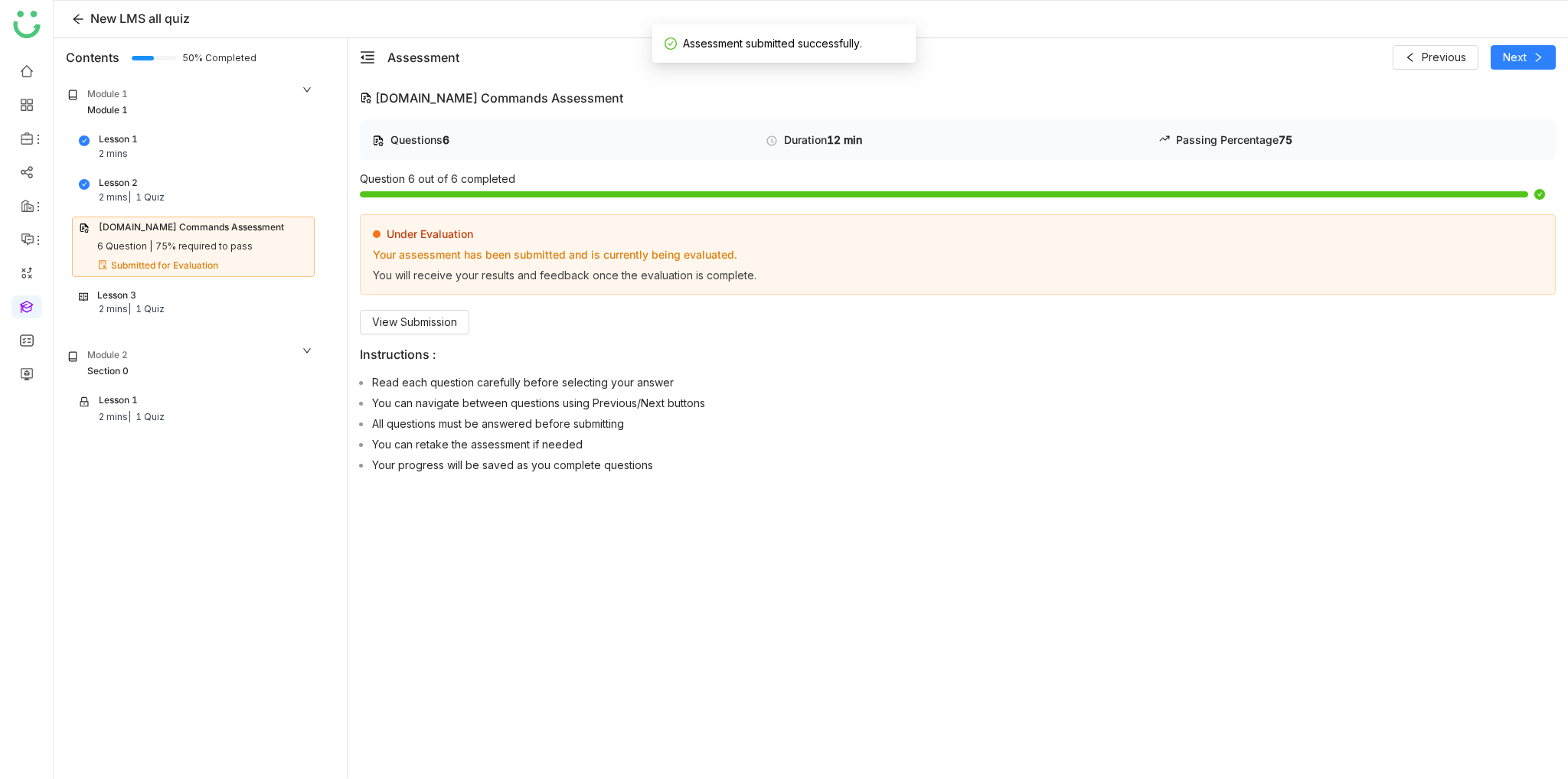
click at [178, 309] on div "Lesson 3 2 mins | 1 Quiz" at bounding box center [193, 303] width 229 height 29
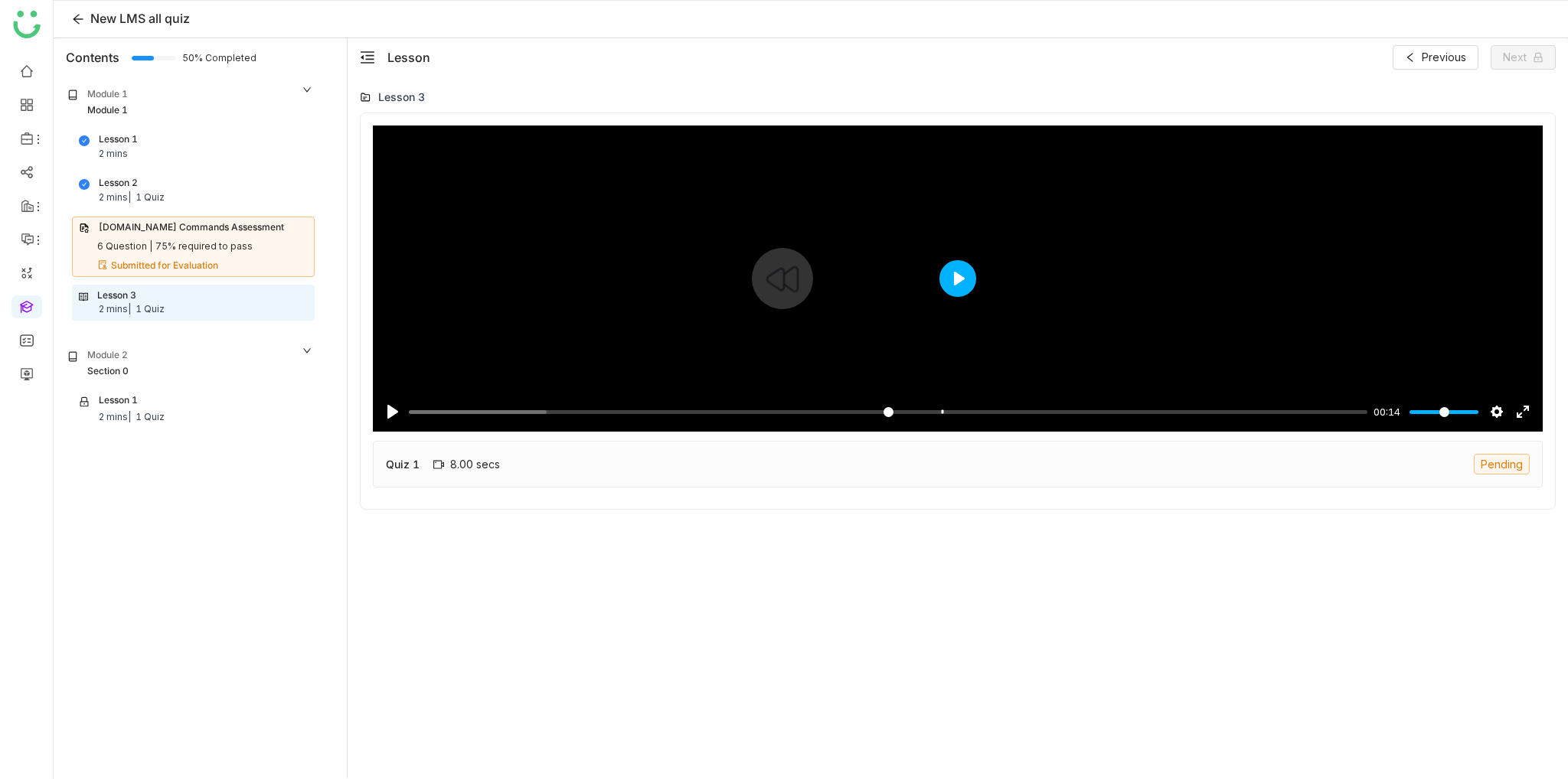
click at [965, 290] on button "Play" at bounding box center [958, 279] width 37 height 37
click at [881, 414] on input "Seek" at bounding box center [885, 412] width 953 height 15
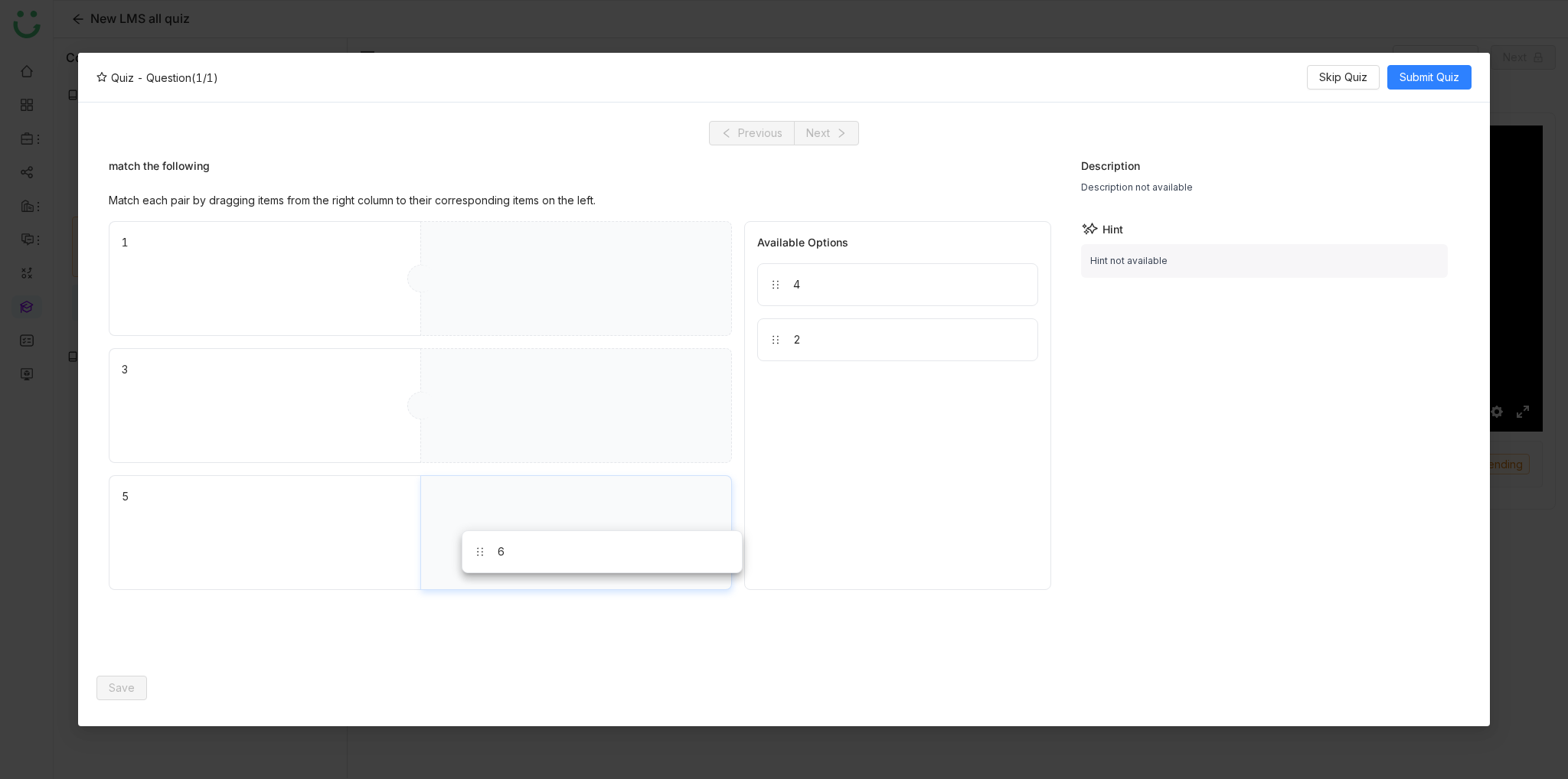
drag, startPoint x: 825, startPoint y: 346, endPoint x: 563, endPoint y: 506, distance: 307.0
drag, startPoint x: 763, startPoint y: 353, endPoint x: 582, endPoint y: 382, distance: 183.3
click at [815, 267] on div "4" at bounding box center [897, 285] width 281 height 43
drag, startPoint x: 804, startPoint y: 283, endPoint x: 485, endPoint y: 265, distance: 319.5
click at [1424, 82] on span "Submit Quiz" at bounding box center [1429, 77] width 60 height 17
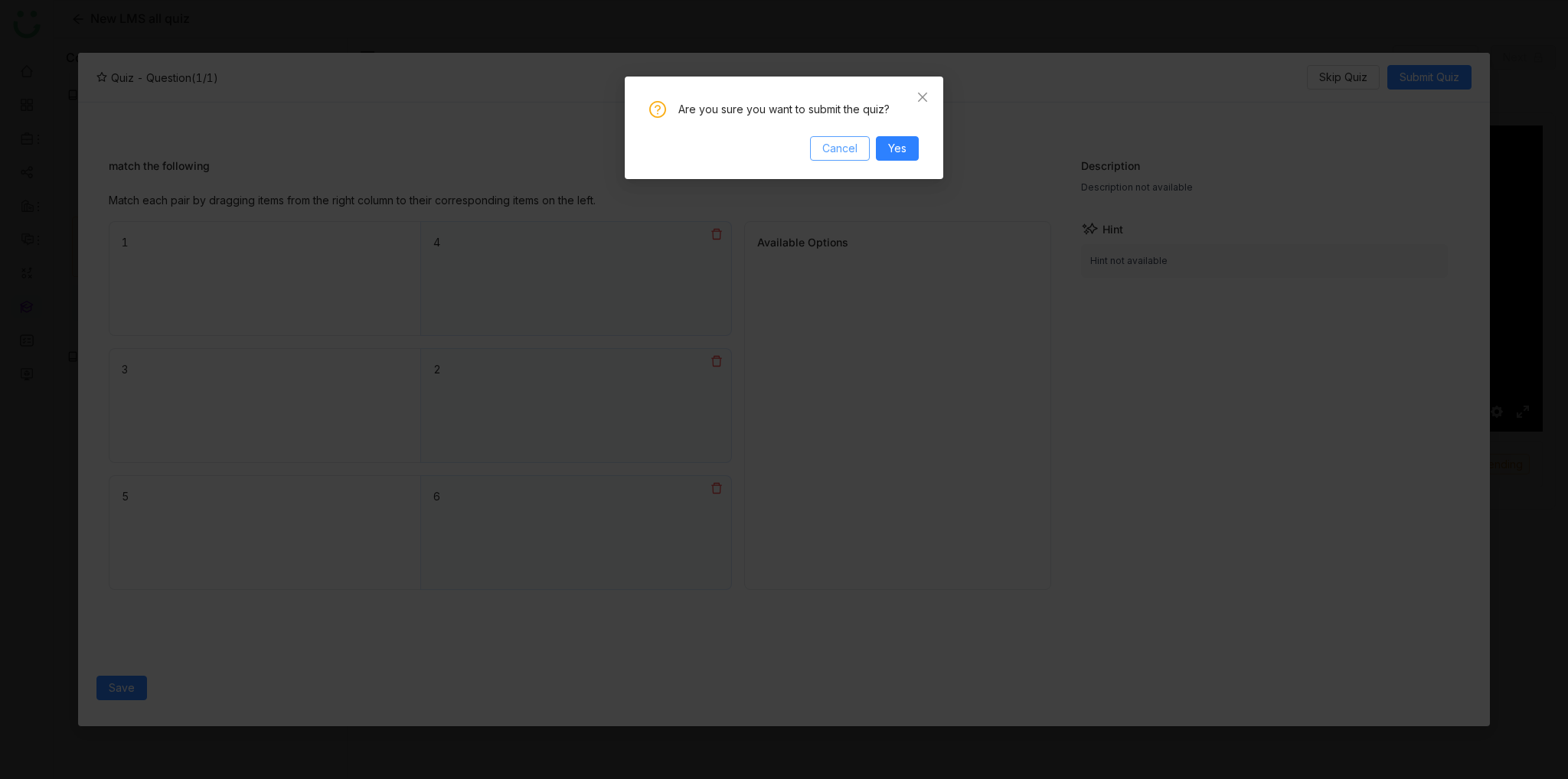
click at [835, 151] on span "Cancel" at bounding box center [840, 149] width 35 height 17
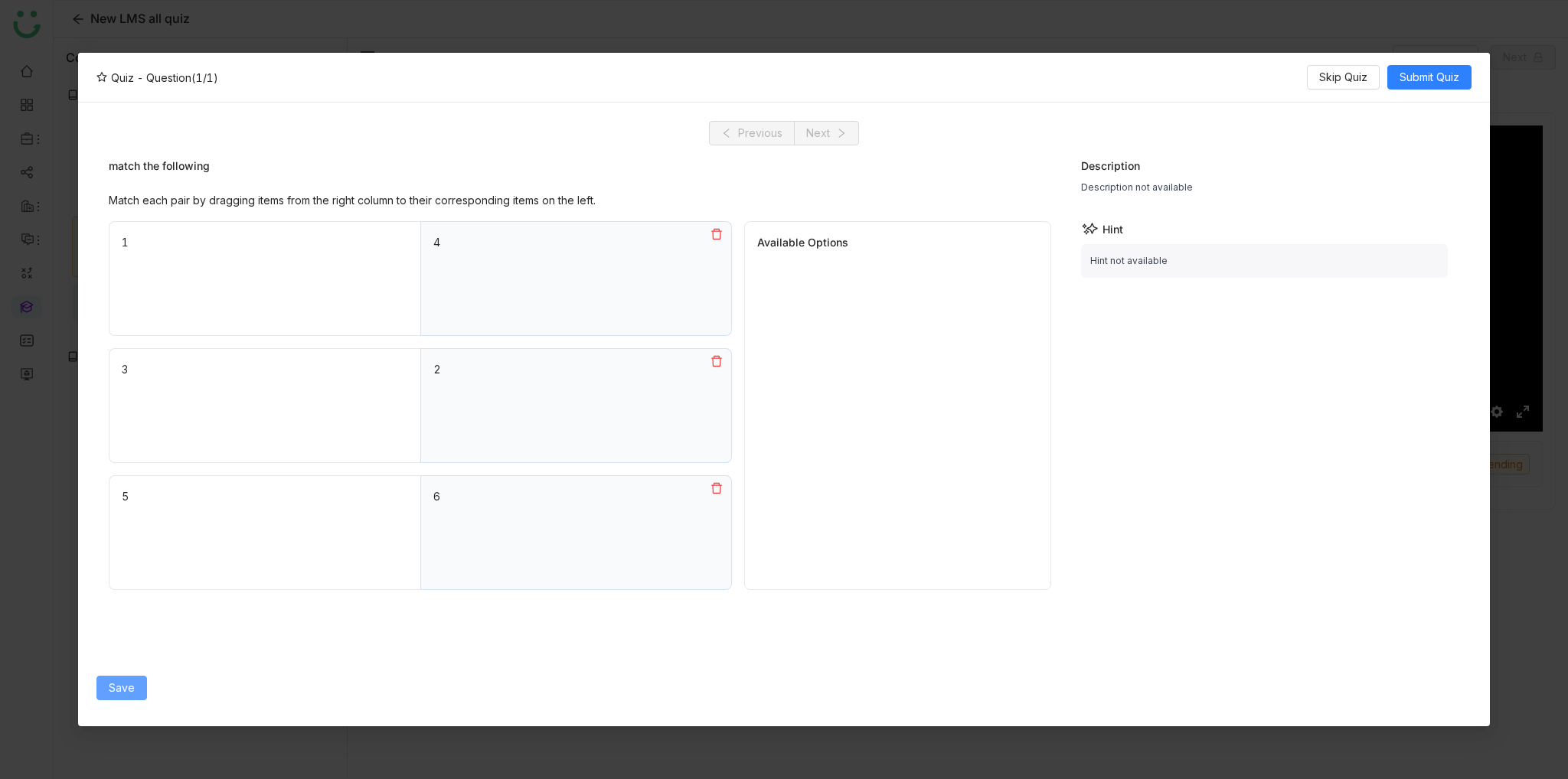
click at [120, 686] on span "Save" at bounding box center [122, 688] width 26 height 17
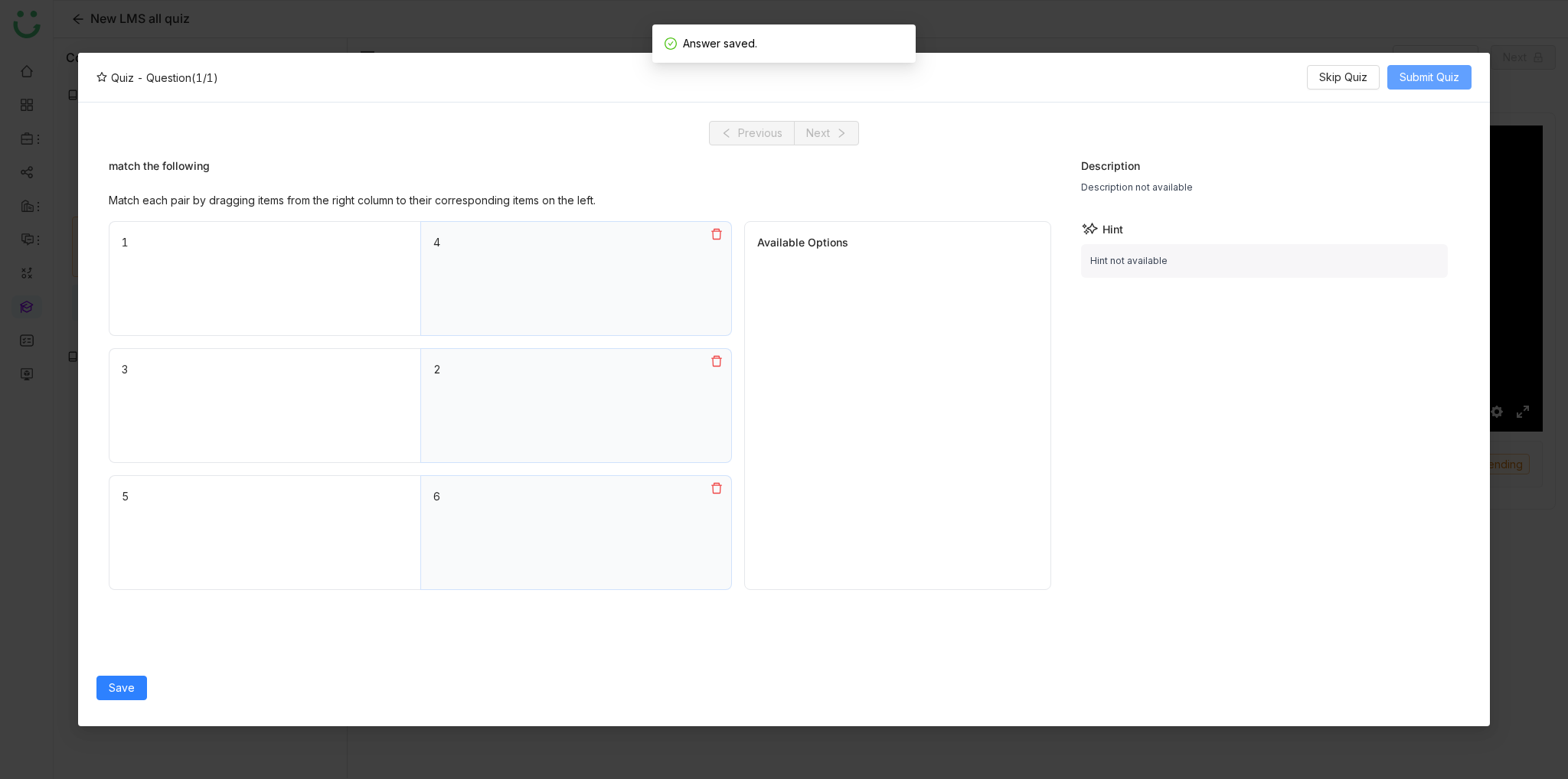
click at [1447, 75] on span "Submit Quiz" at bounding box center [1429, 77] width 60 height 17
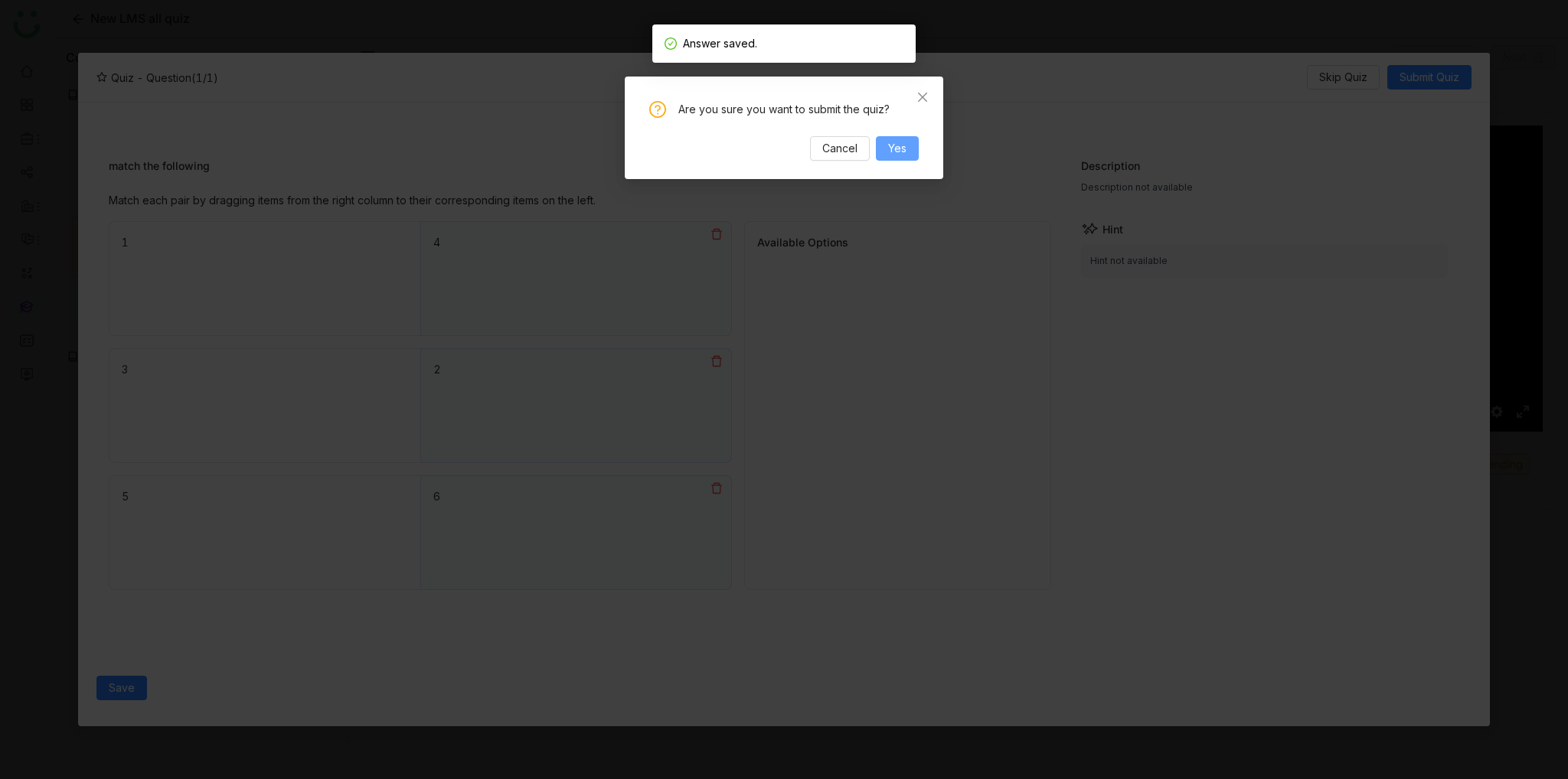
click at [910, 147] on button "Yes" at bounding box center [897, 149] width 43 height 25
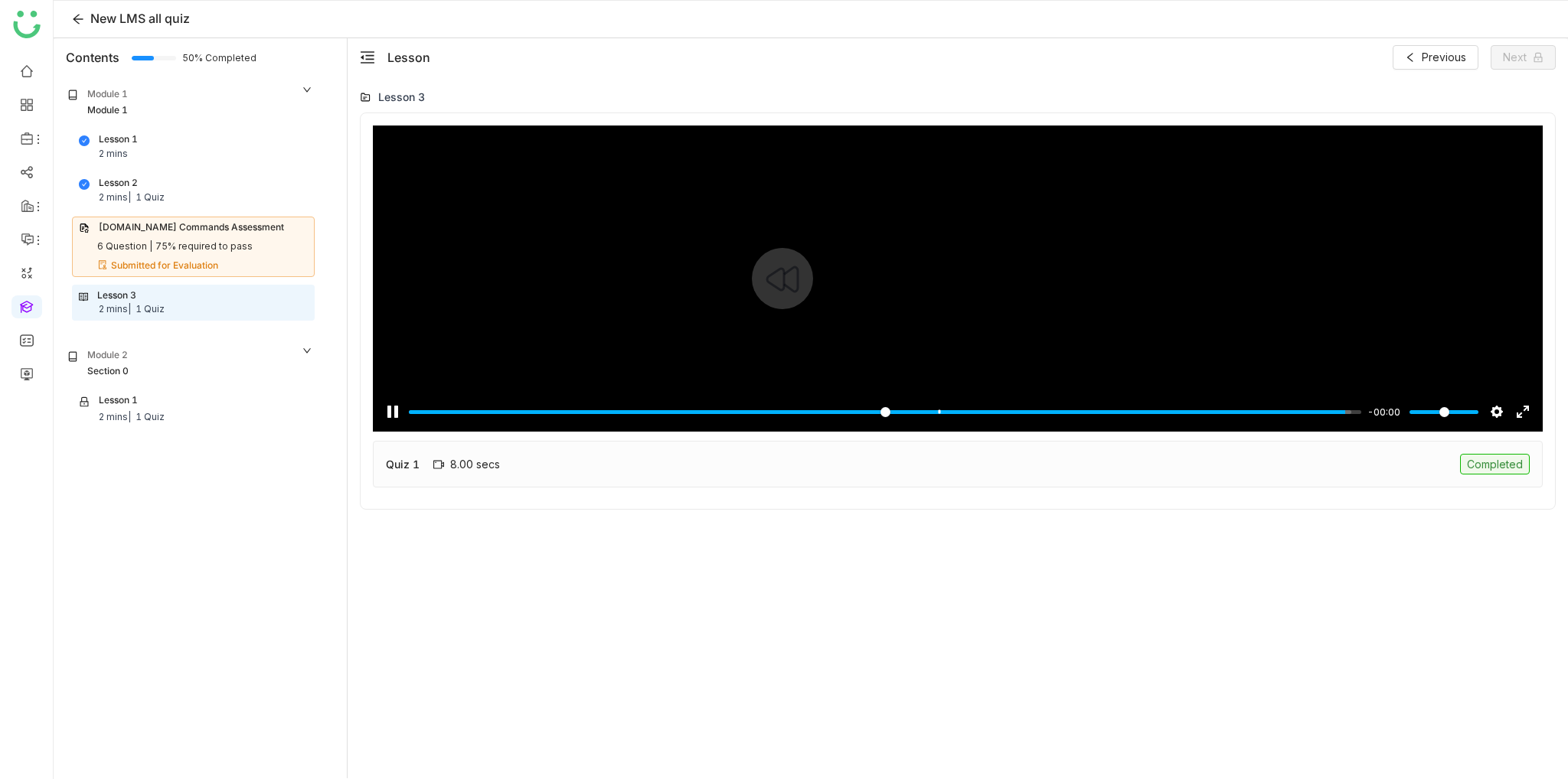
type input "***"
click at [1530, 65] on button "Next" at bounding box center [1523, 57] width 65 height 25
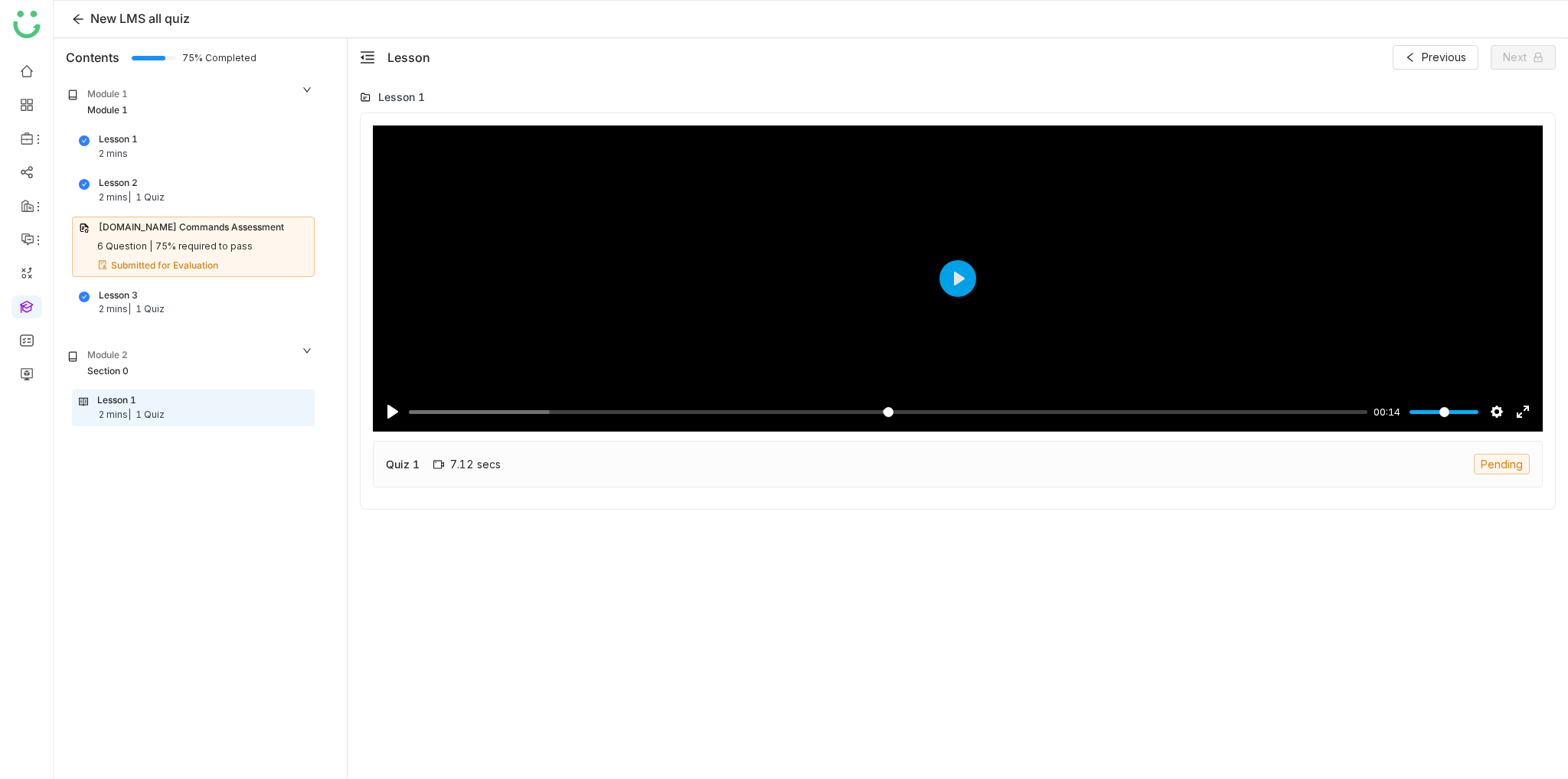
click at [159, 357] on div "Module 2" at bounding box center [190, 356] width 246 height 16
click at [169, 414] on div "Lesson 1 2 mins | 1 Quiz" at bounding box center [193, 408] width 229 height 29
click at [947, 281] on button "Play" at bounding box center [958, 279] width 37 height 37
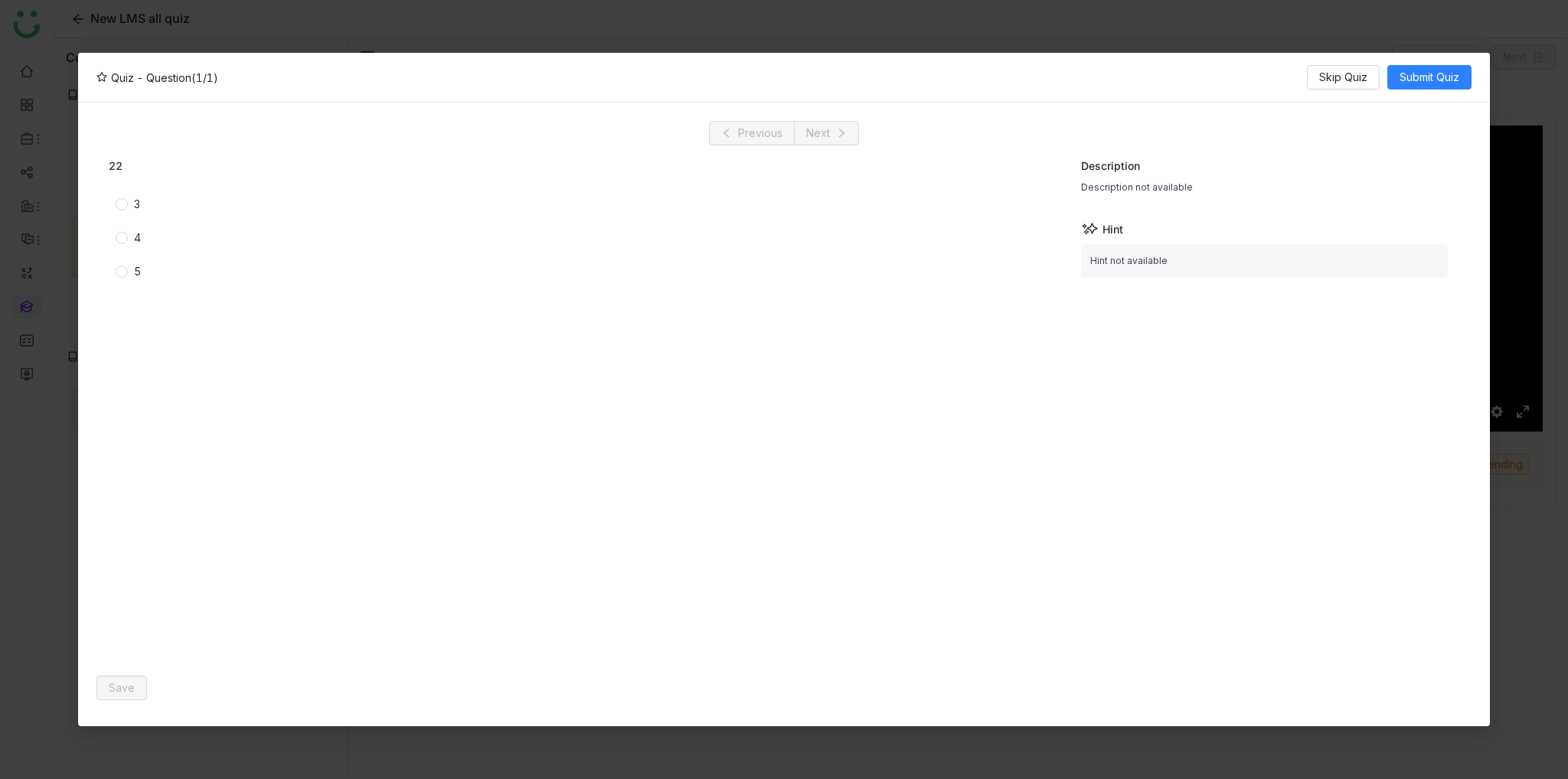
click at [146, 207] on span "3" at bounding box center [137, 205] width 18 height 17
click at [120, 677] on button "Save" at bounding box center [122, 688] width 51 height 25
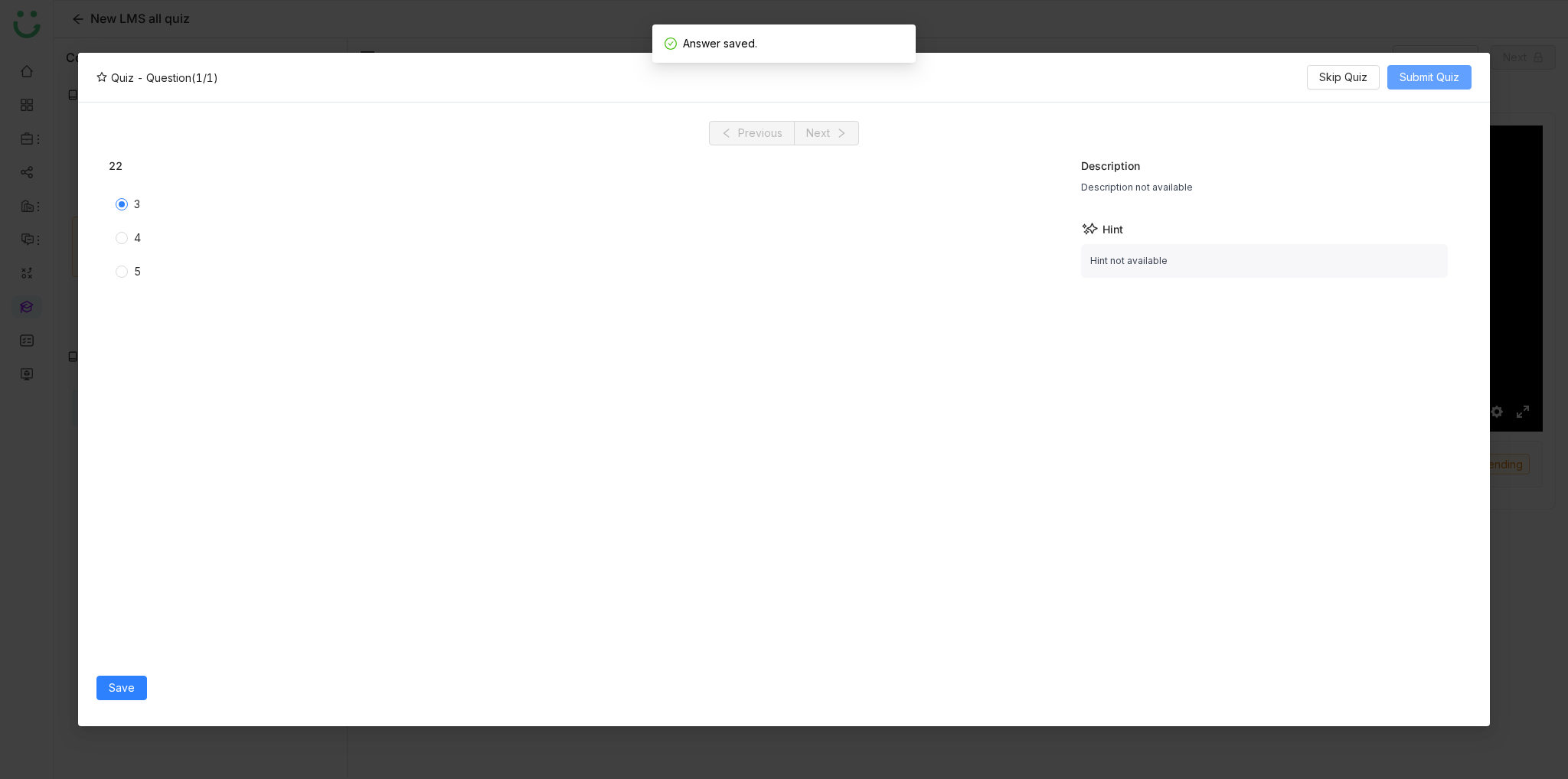
click at [1448, 83] on span "Submit Quiz" at bounding box center [1429, 77] width 60 height 17
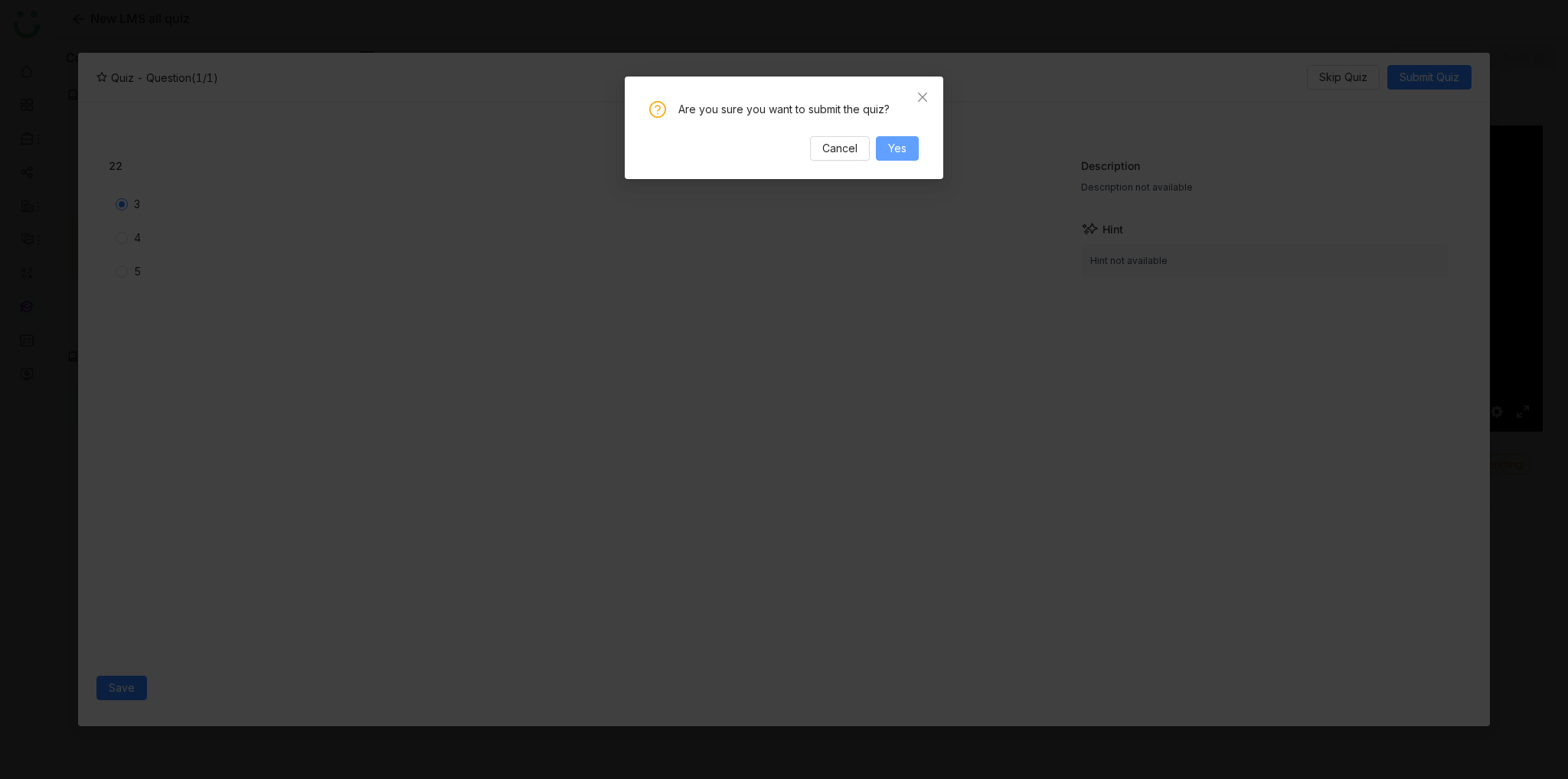
click at [892, 142] on span "Yes" at bounding box center [897, 149] width 18 height 17
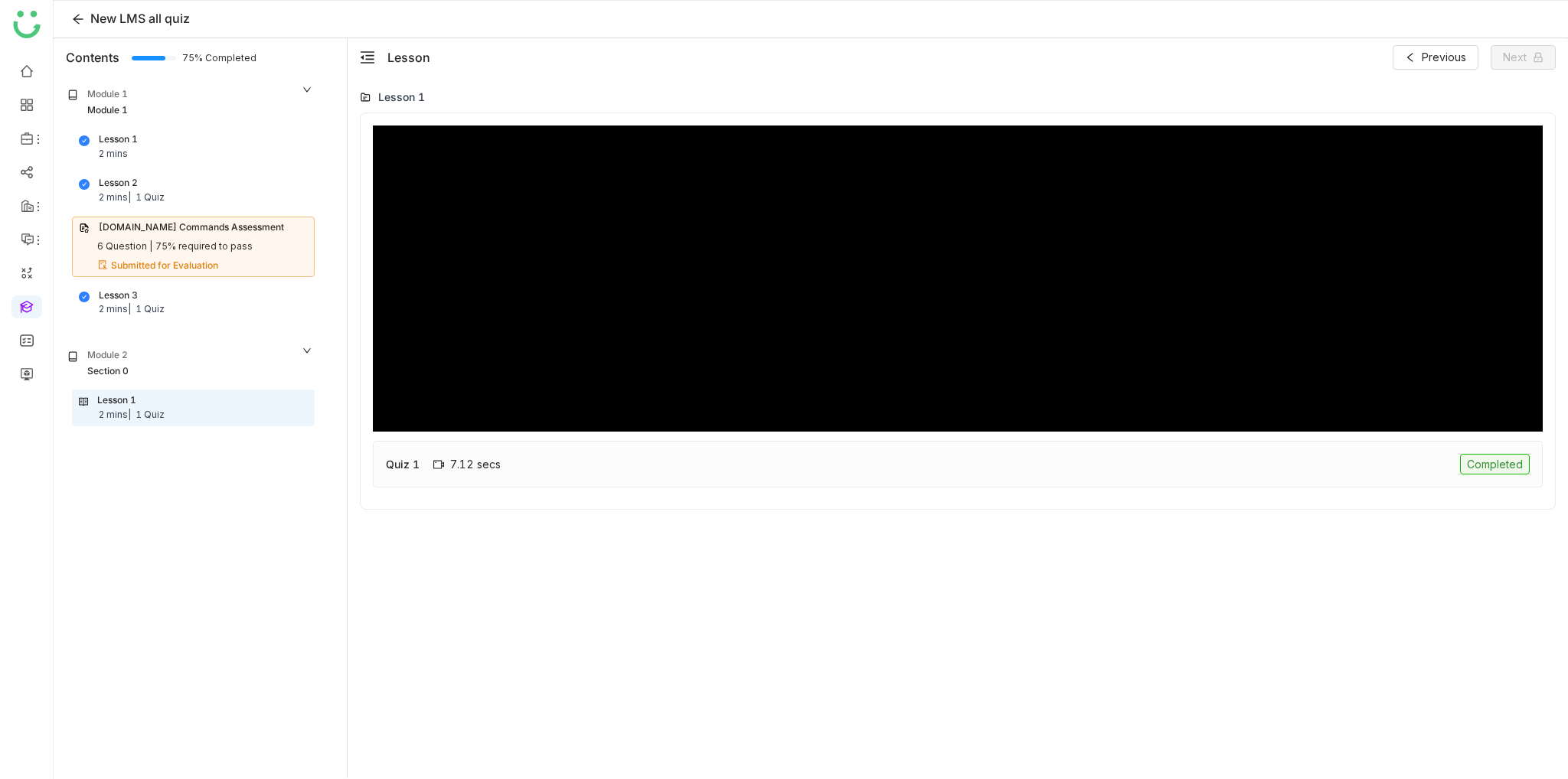
click at [1011, 463] on div "Quiz 1 7.12 secs Completed" at bounding box center [958, 463] width 1170 height 47
type input "***"
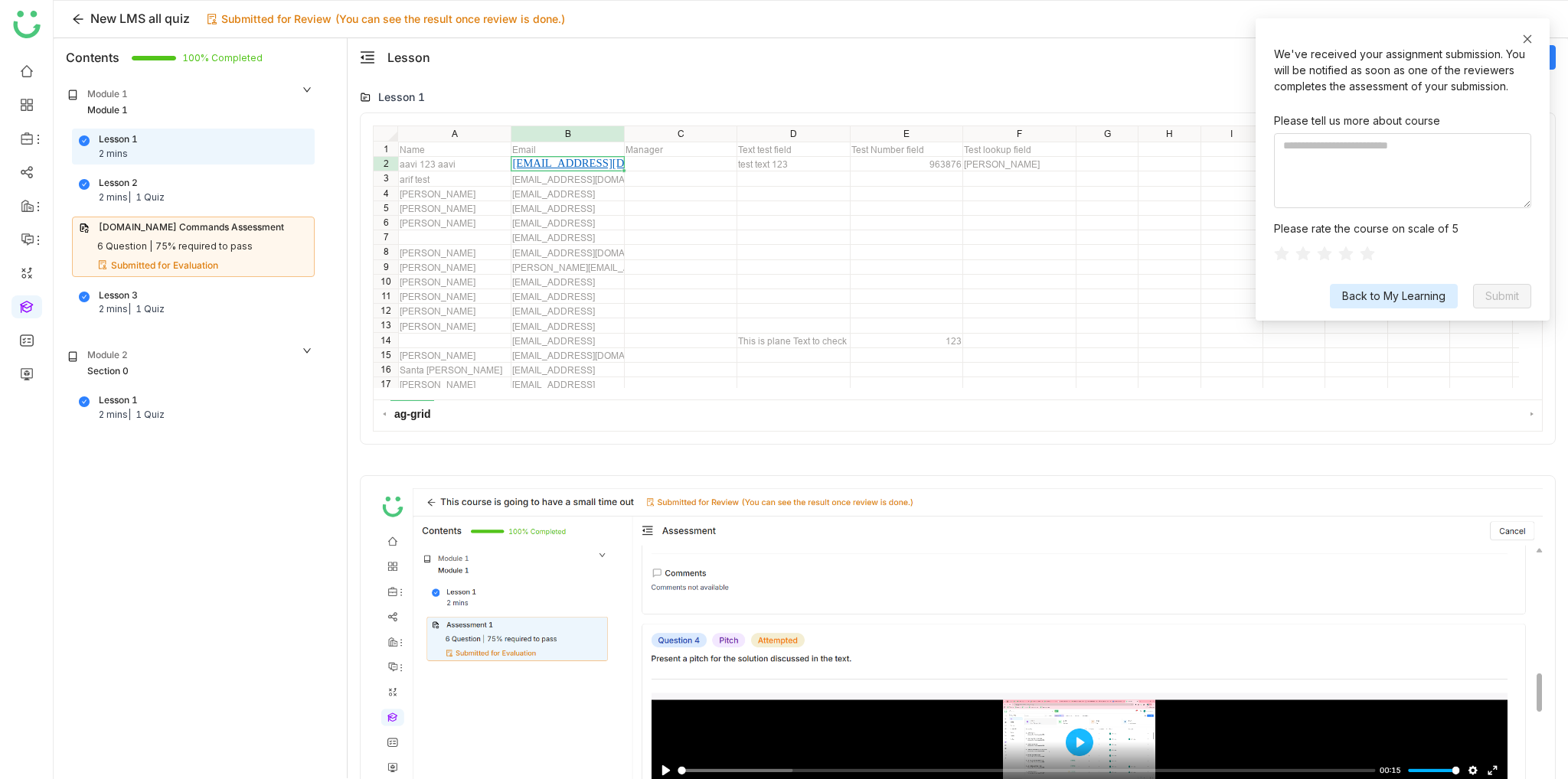
click at [1531, 47] on link at bounding box center [1527, 39] width 11 height 17
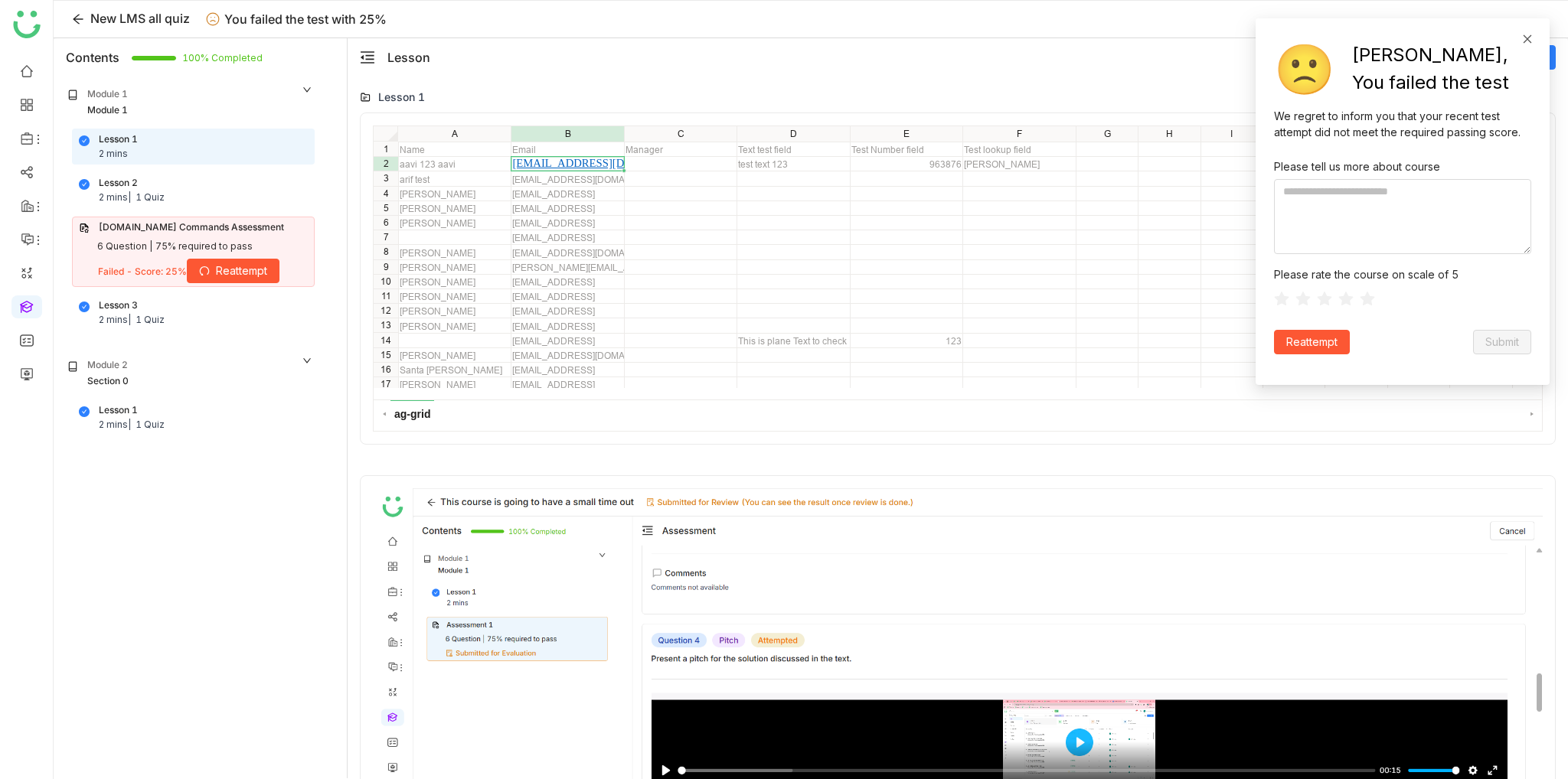
click at [1525, 34] on icon at bounding box center [1527, 39] width 11 height 11
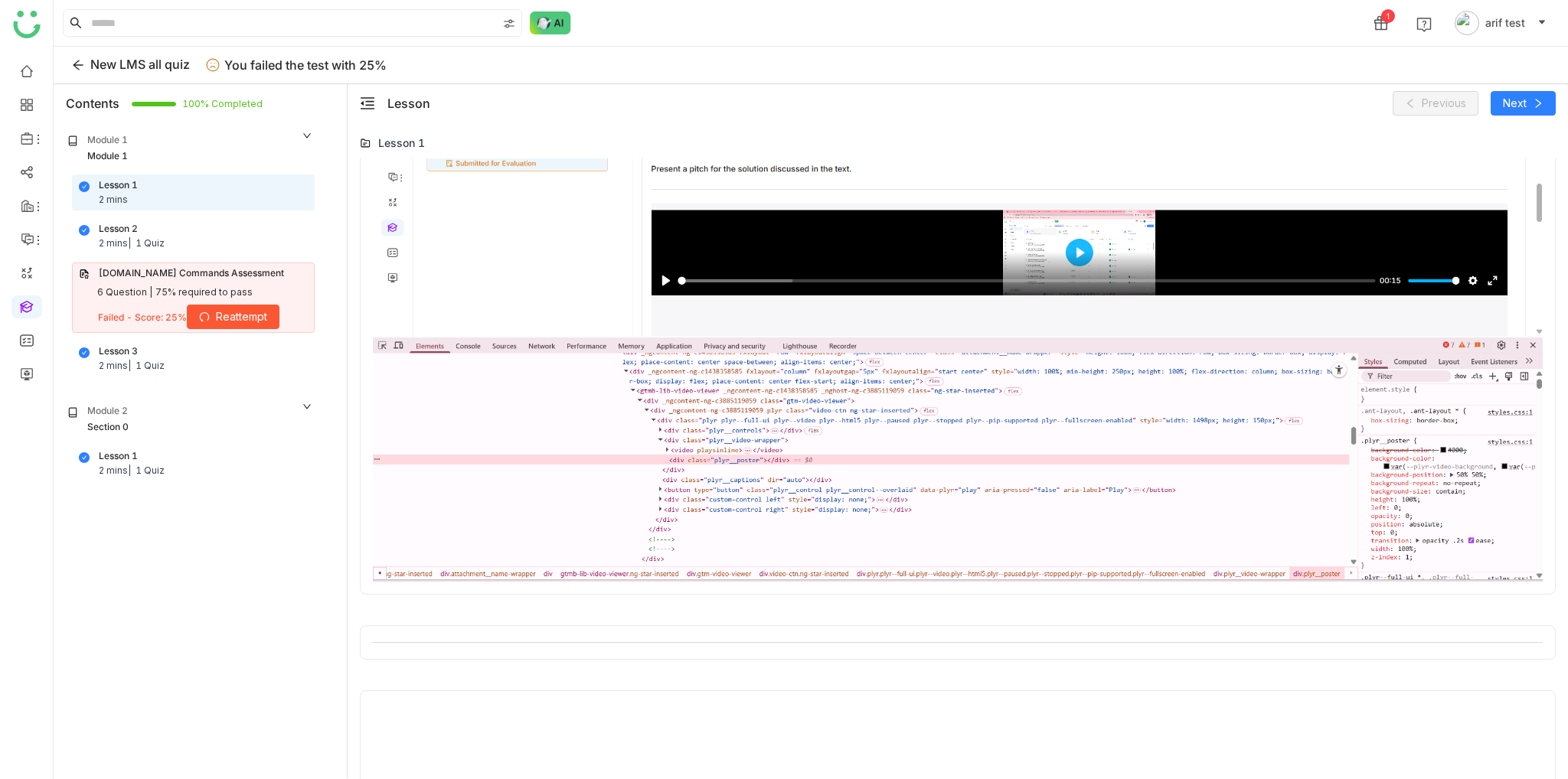
scroll to position [771, 0]
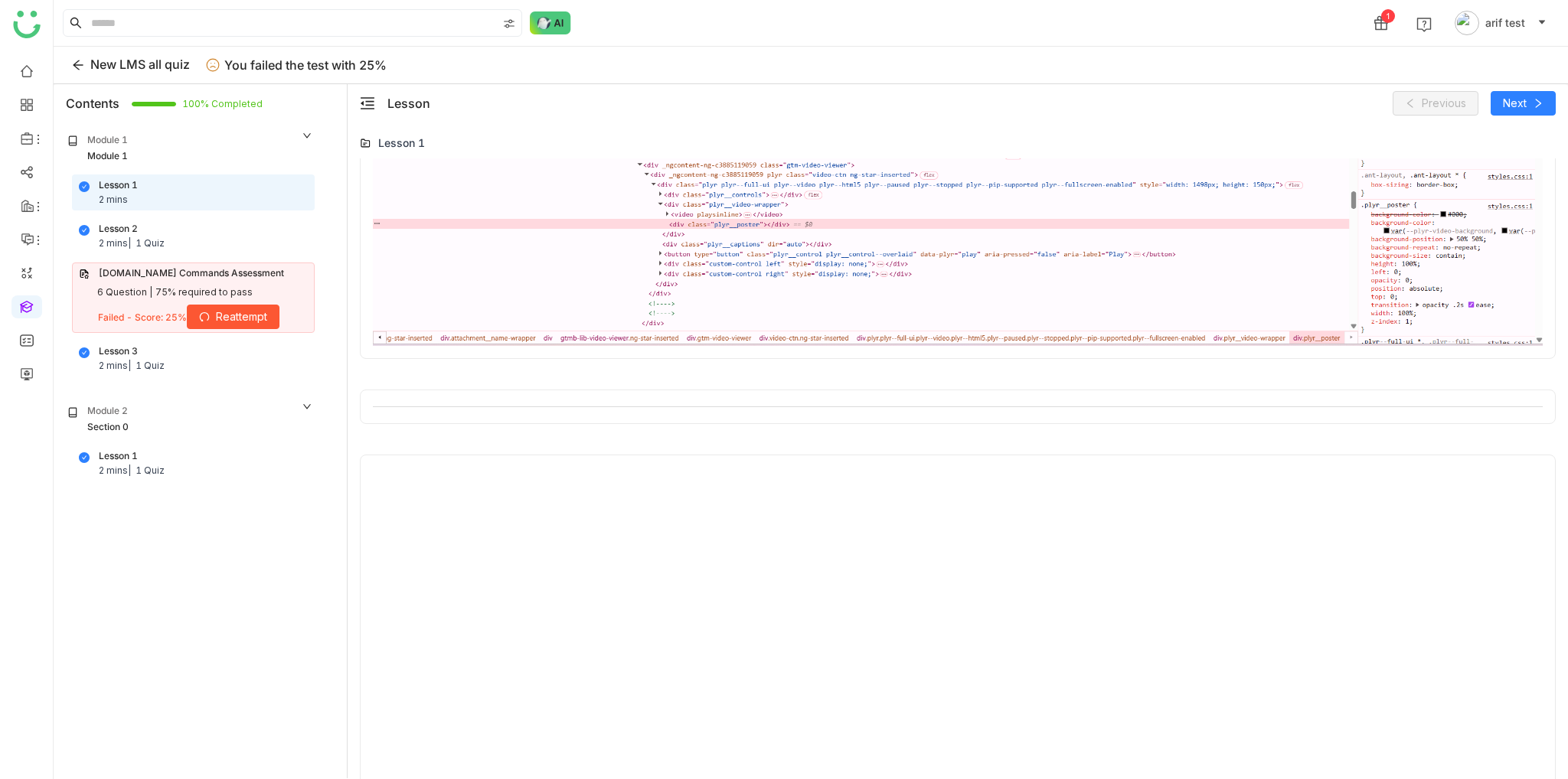
drag, startPoint x: 139, startPoint y: 248, endPoint x: 159, endPoint y: 248, distance: 20.0
click at [139, 248] on div "1 Quiz" at bounding box center [150, 244] width 29 height 15
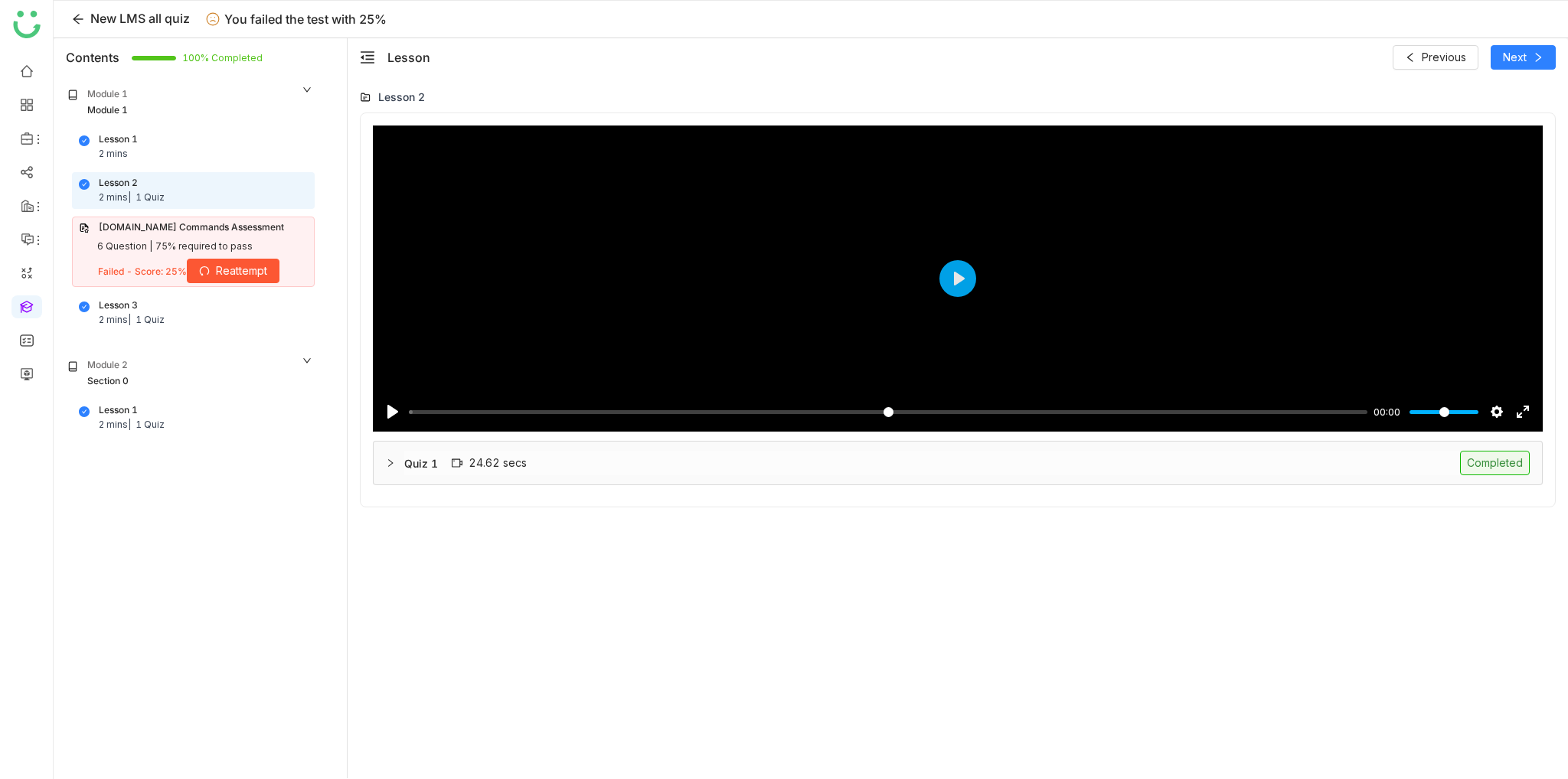
click at [980, 457] on div "Quiz 1 24.62 secs Completed" at bounding box center [967, 463] width 1126 height 25
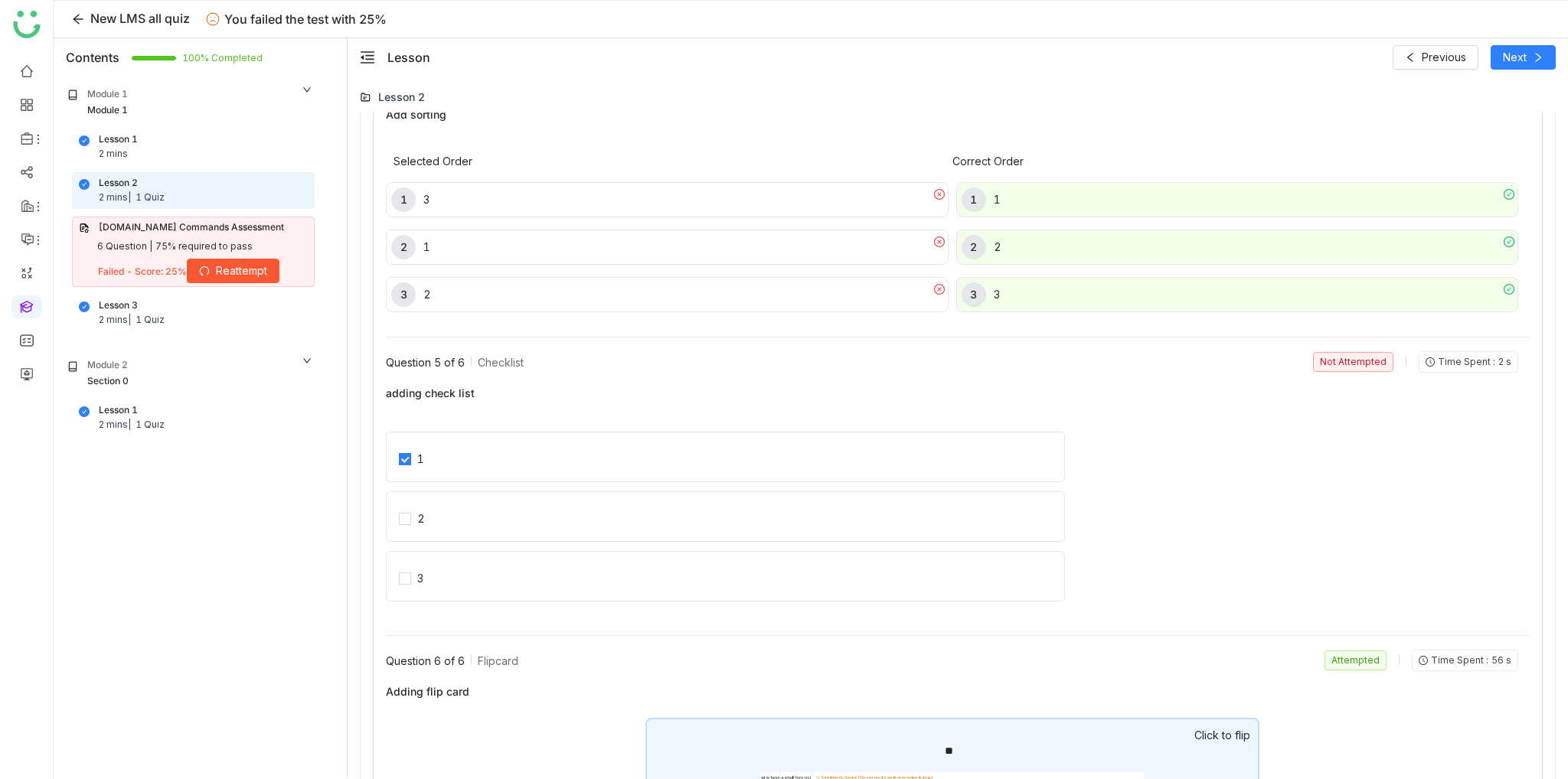
scroll to position [2047, 0]
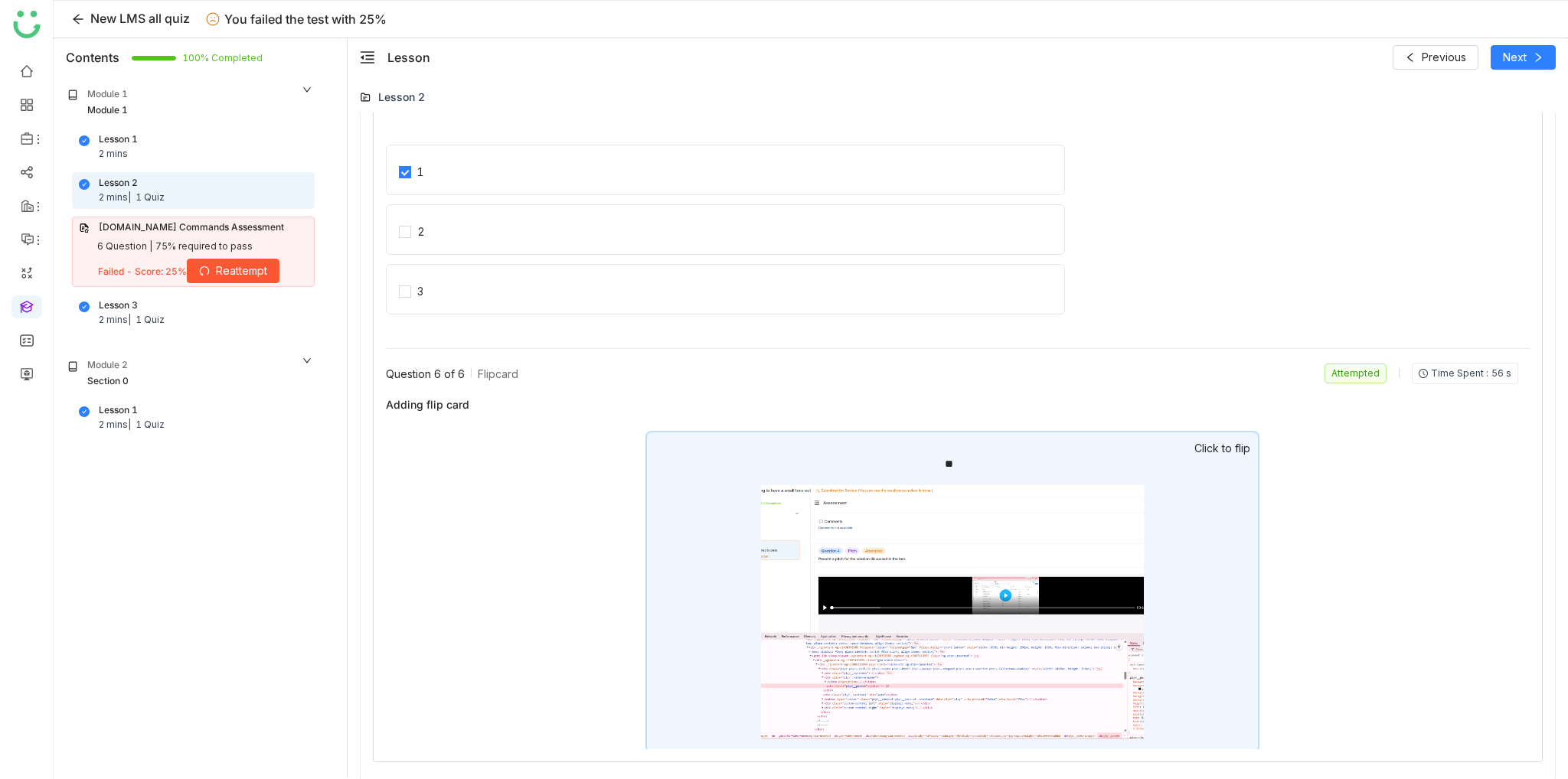
click at [236, 273] on span "Reattempt" at bounding box center [241, 271] width 51 height 17
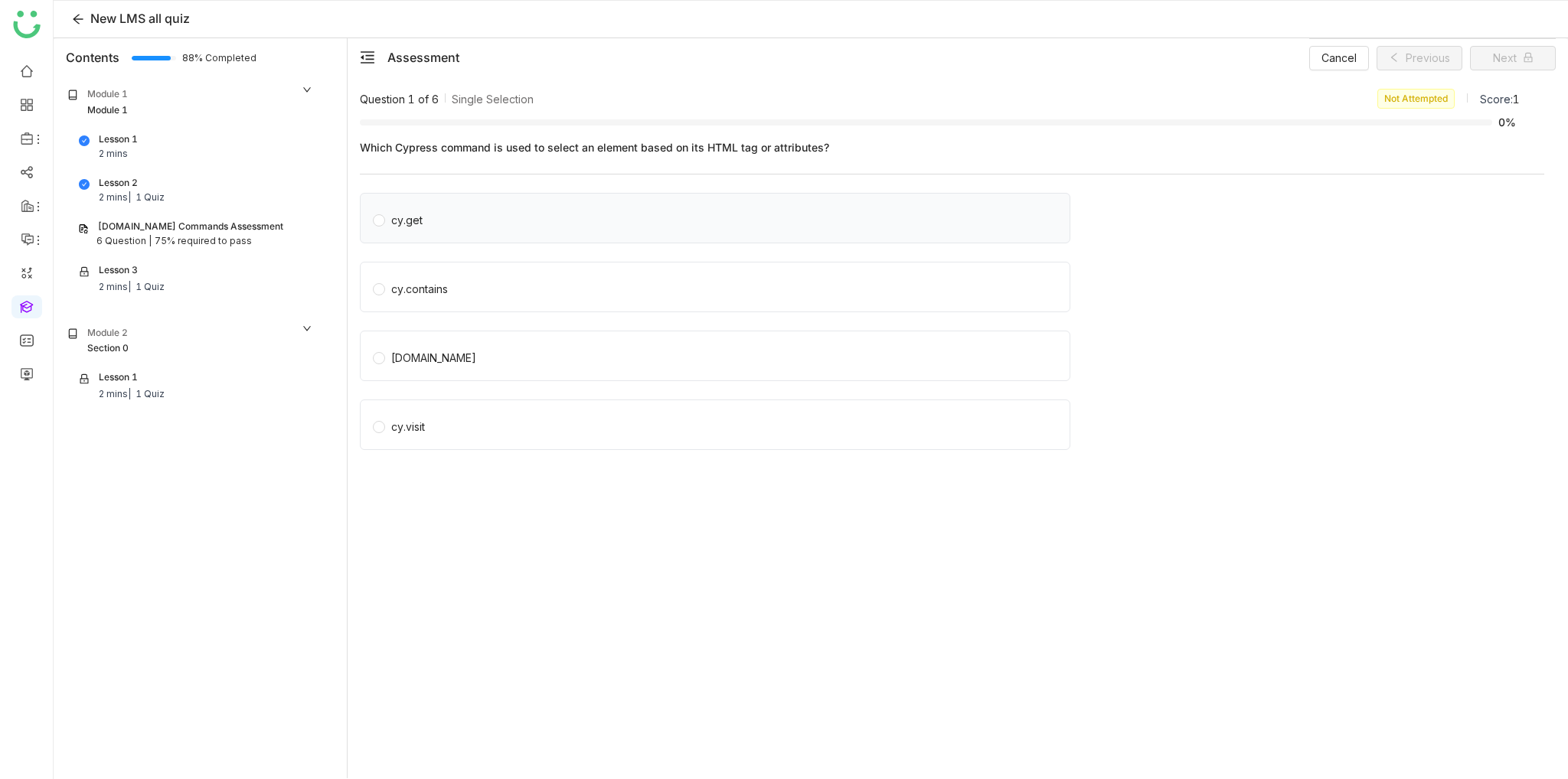
click at [413, 208] on span "cy.get" at bounding box center [407, 218] width 44 height 21
click at [444, 286] on div "cy.contains" at bounding box center [420, 290] width 57 height 17
click at [445, 353] on label "cy.click" at bounding box center [718, 356] width 691 height 21
click at [490, 234] on div "cy.get" at bounding box center [715, 218] width 710 height 51
click at [1516, 41] on div "Cancel Previous Next" at bounding box center [1432, 57] width 247 height 38
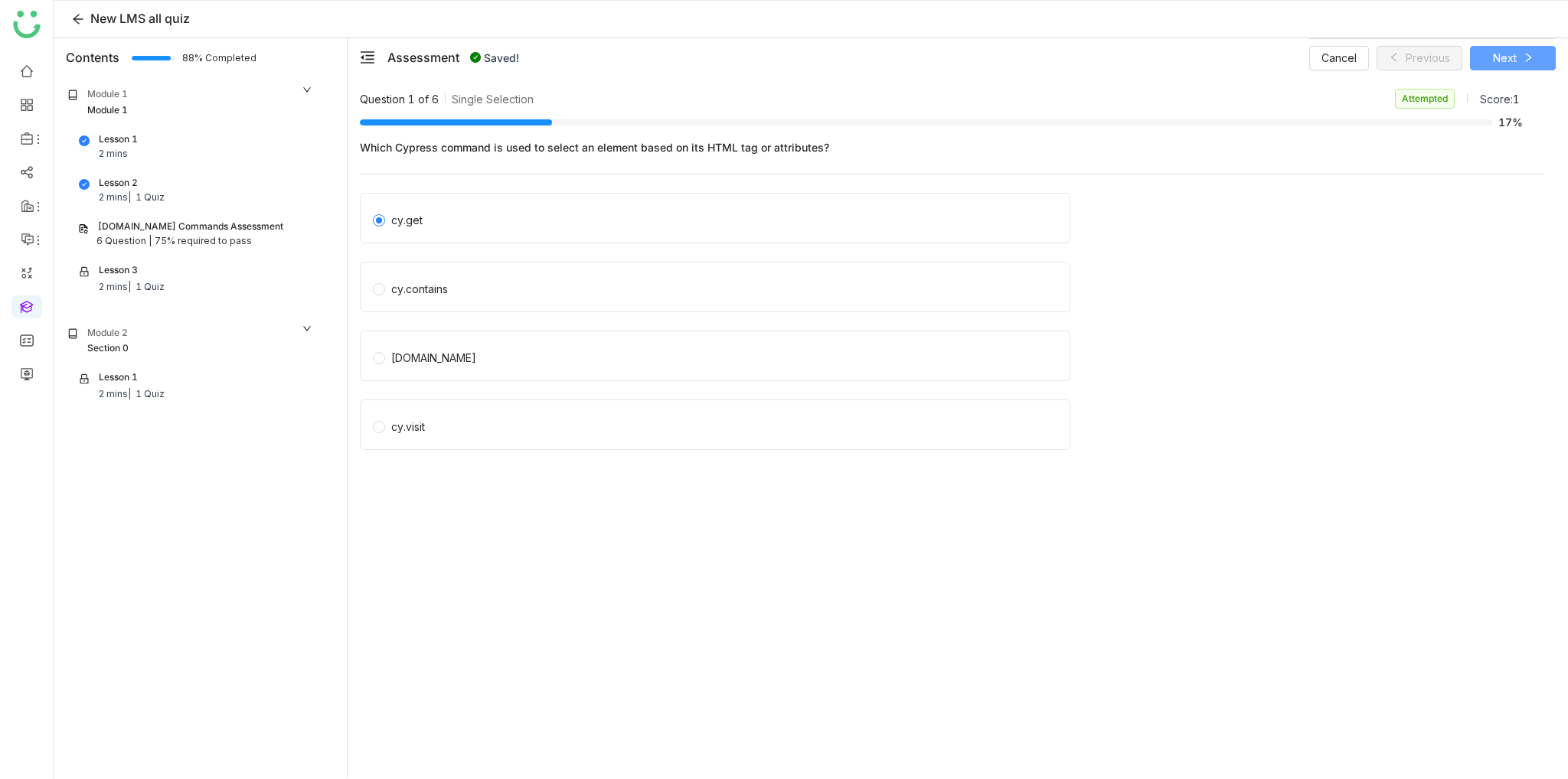
click at [1511, 60] on span "Next" at bounding box center [1504, 58] width 24 height 17
click at [427, 231] on div "cy.get" at bounding box center [715, 218] width 710 height 51
click at [399, 223] on div "cy.get" at bounding box center [407, 221] width 31 height 17
click at [411, 296] on div "cy.contains" at bounding box center [420, 290] width 57 height 17
click at [448, 283] on span "cy.contains" at bounding box center [420, 287] width 69 height 21
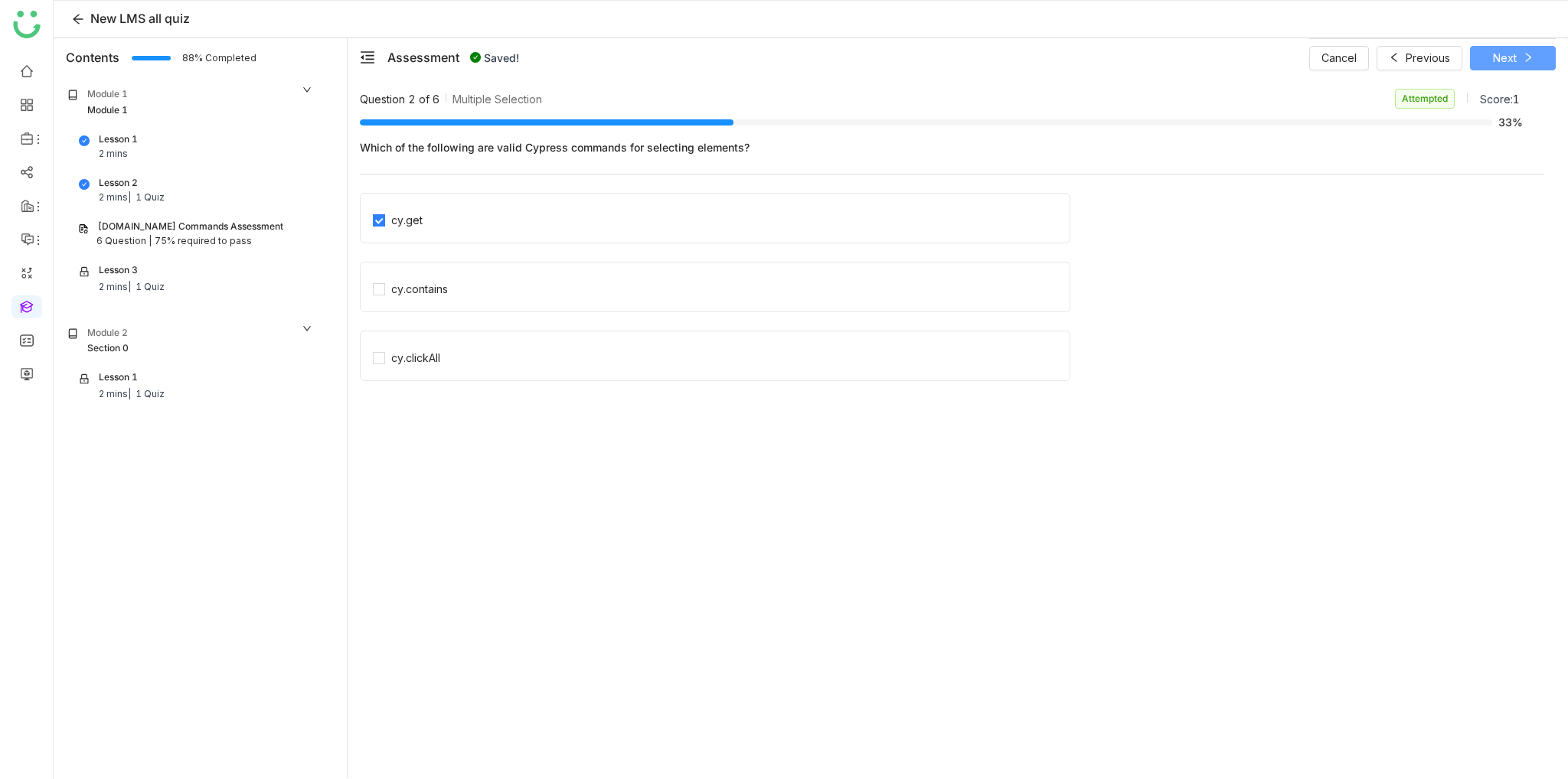
click at [1523, 61] on icon at bounding box center [1528, 57] width 11 height 11
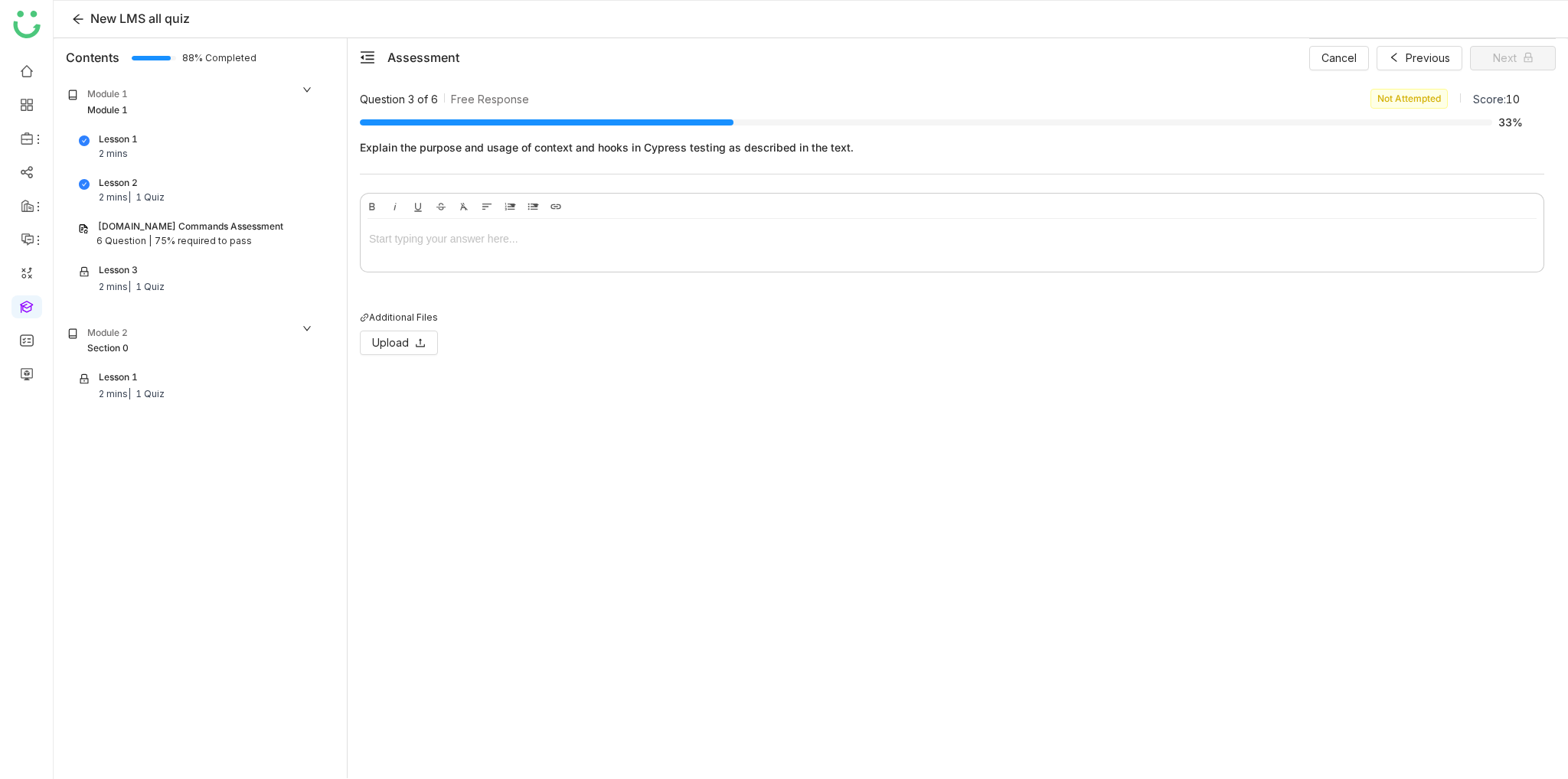
click at [420, 255] on div at bounding box center [953, 242] width 1183 height 46
click at [1500, 56] on span "Next" at bounding box center [1504, 58] width 24 height 17
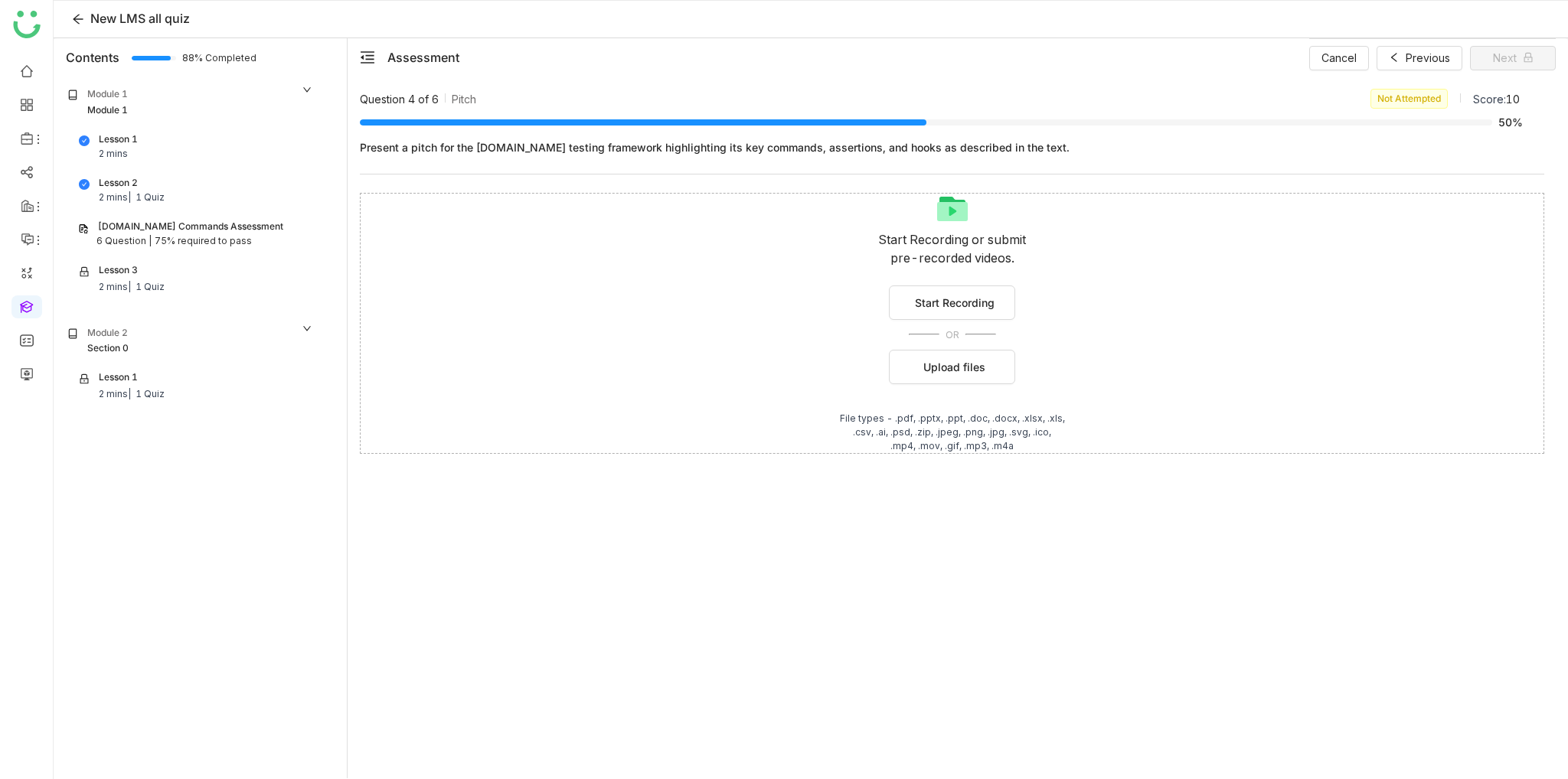
click at [1022, 370] on div "Start Recording or submit pre-recorded videos. Start Recording OR Upload files …" at bounding box center [953, 323] width 1185 height 261
click at [953, 379] on button "Upload files" at bounding box center [952, 367] width 126 height 34
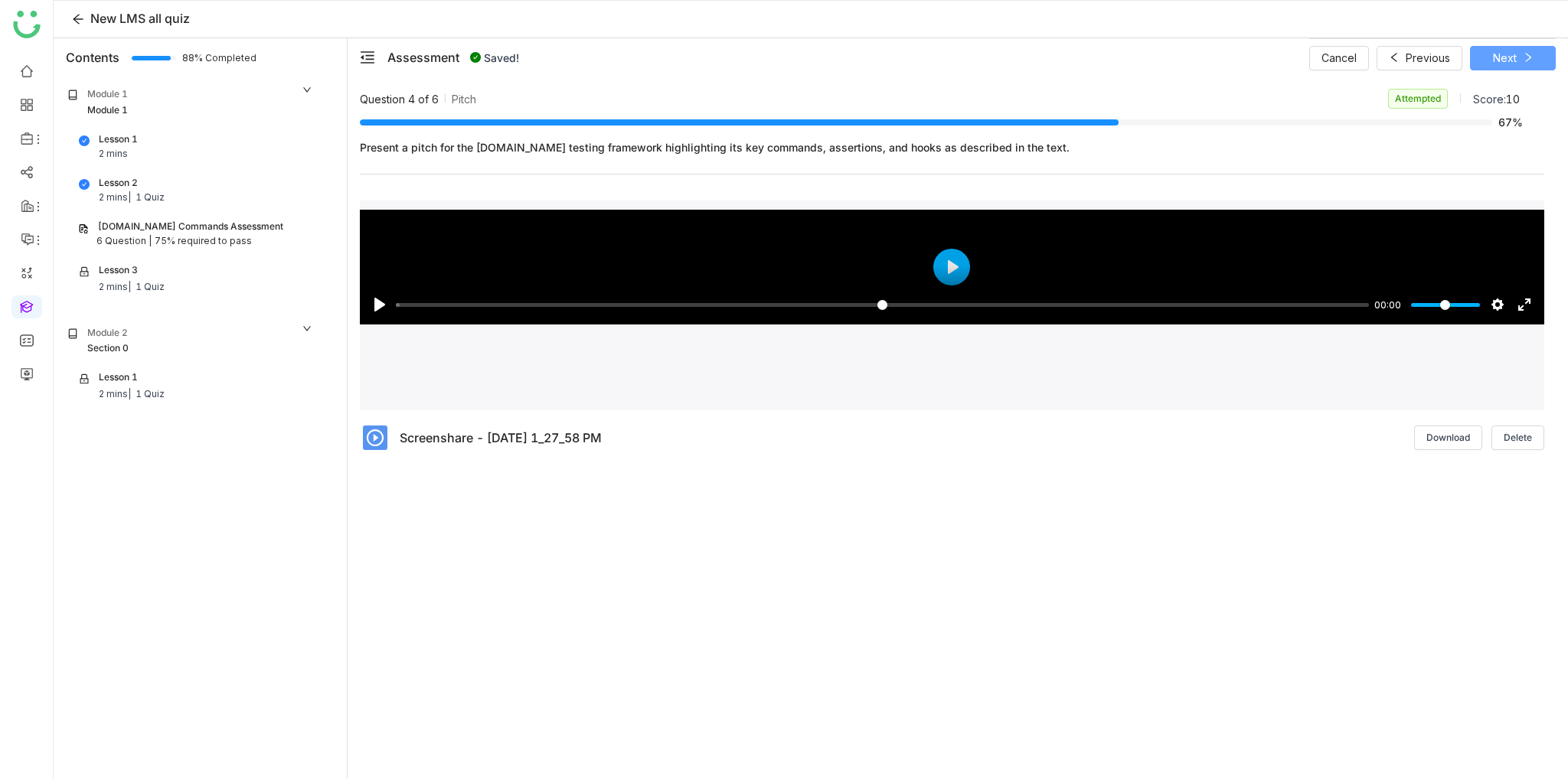
click at [1511, 59] on span "Next" at bounding box center [1504, 58] width 24 height 17
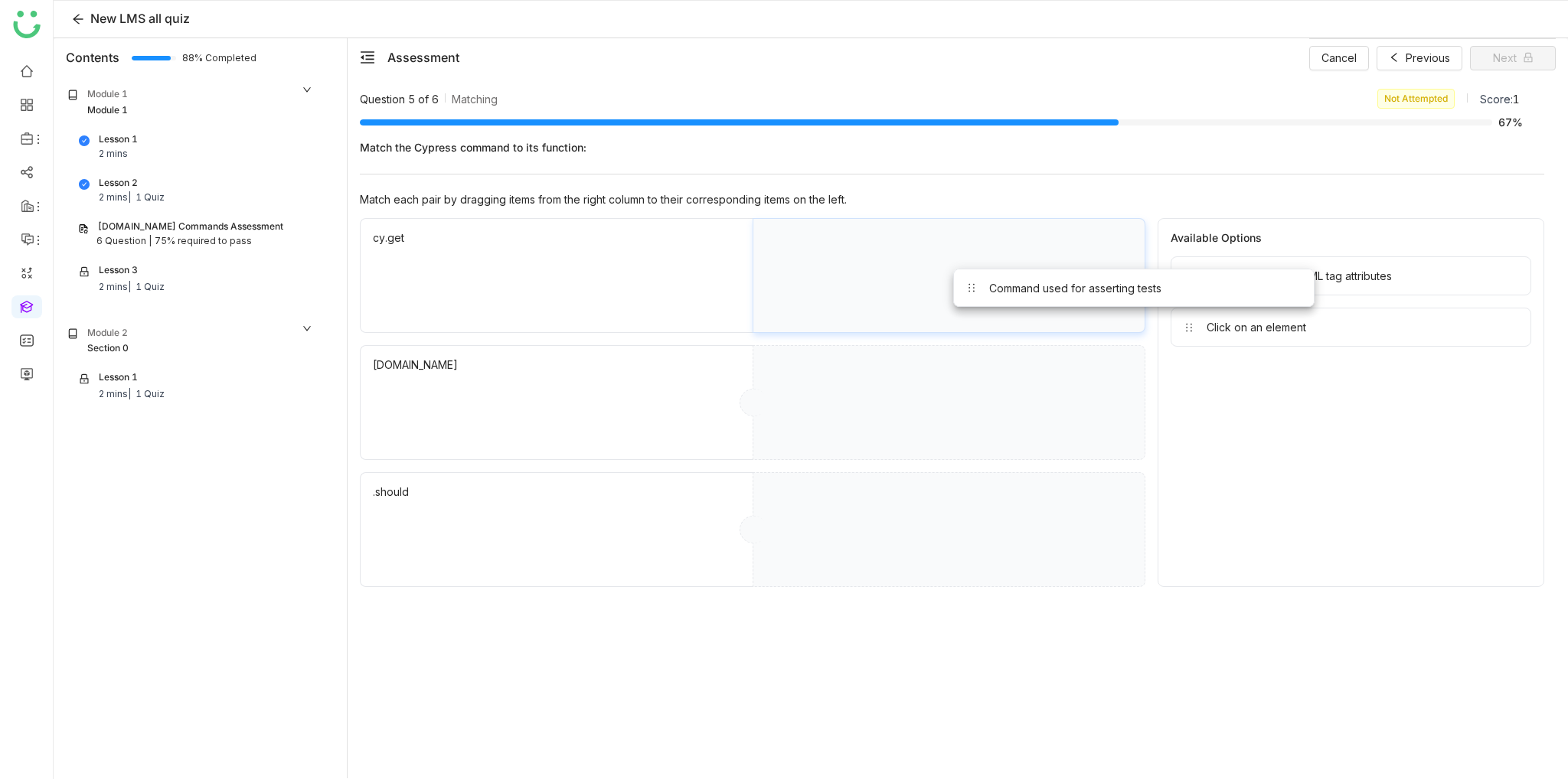
drag, startPoint x: 1283, startPoint y: 274, endPoint x: 914, endPoint y: 288, distance: 369.3
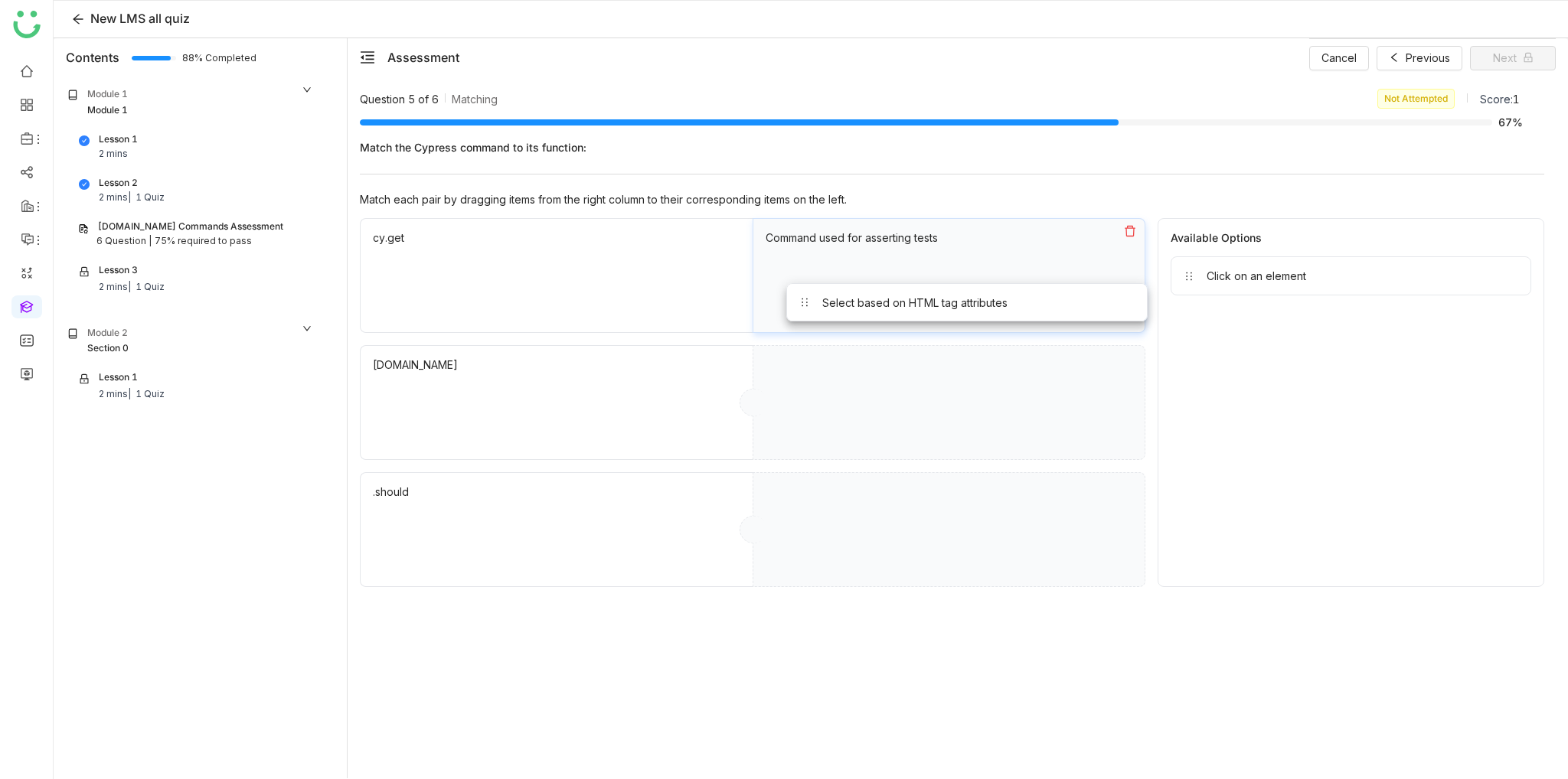
drag, startPoint x: 1285, startPoint y: 290, endPoint x: 927, endPoint y: 307, distance: 358.4
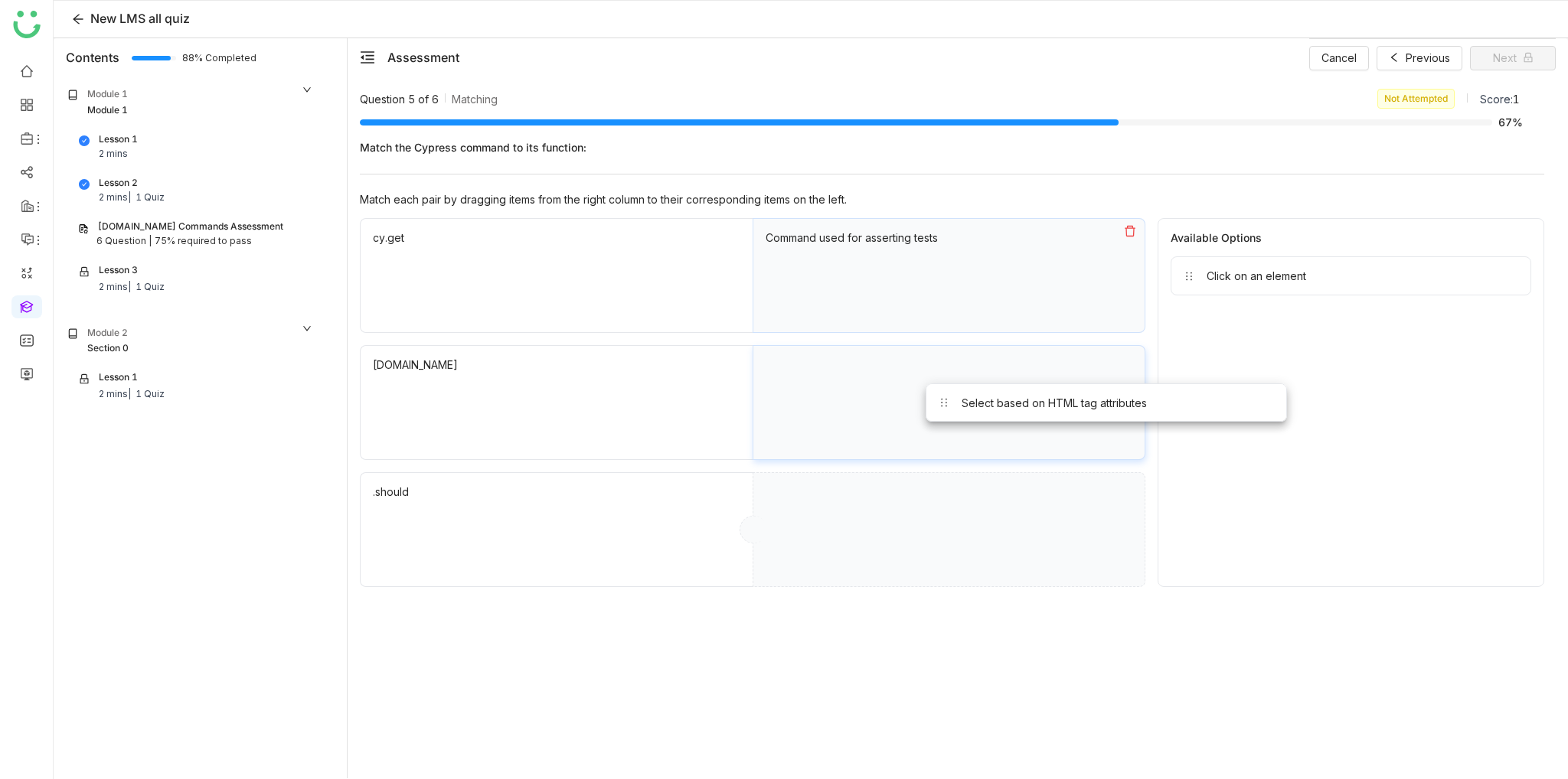
drag, startPoint x: 1276, startPoint y: 283, endPoint x: 989, endPoint y: 410, distance: 313.8
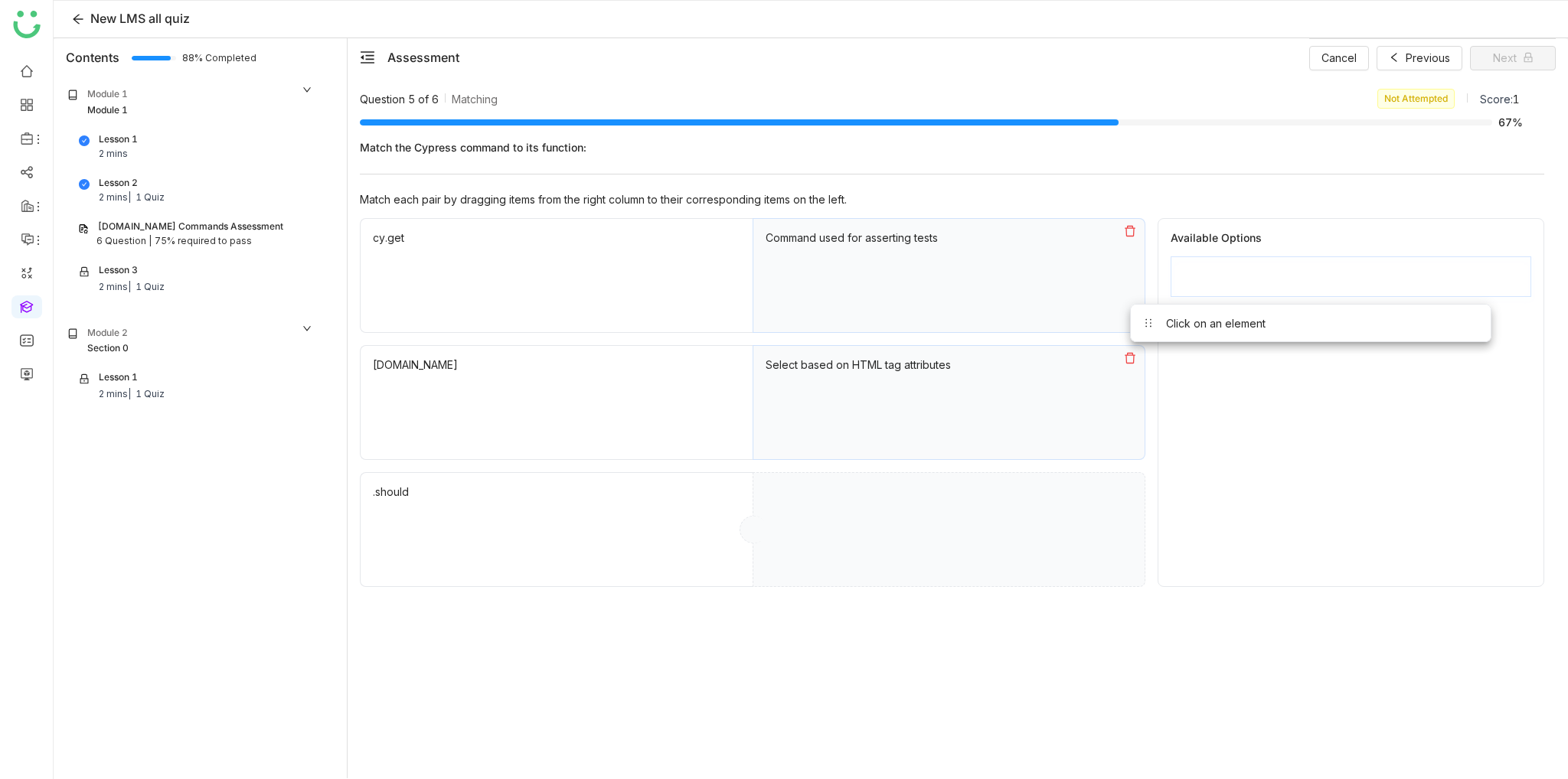
drag, startPoint x: 1266, startPoint y: 280, endPoint x: 931, endPoint y: 495, distance: 398.1
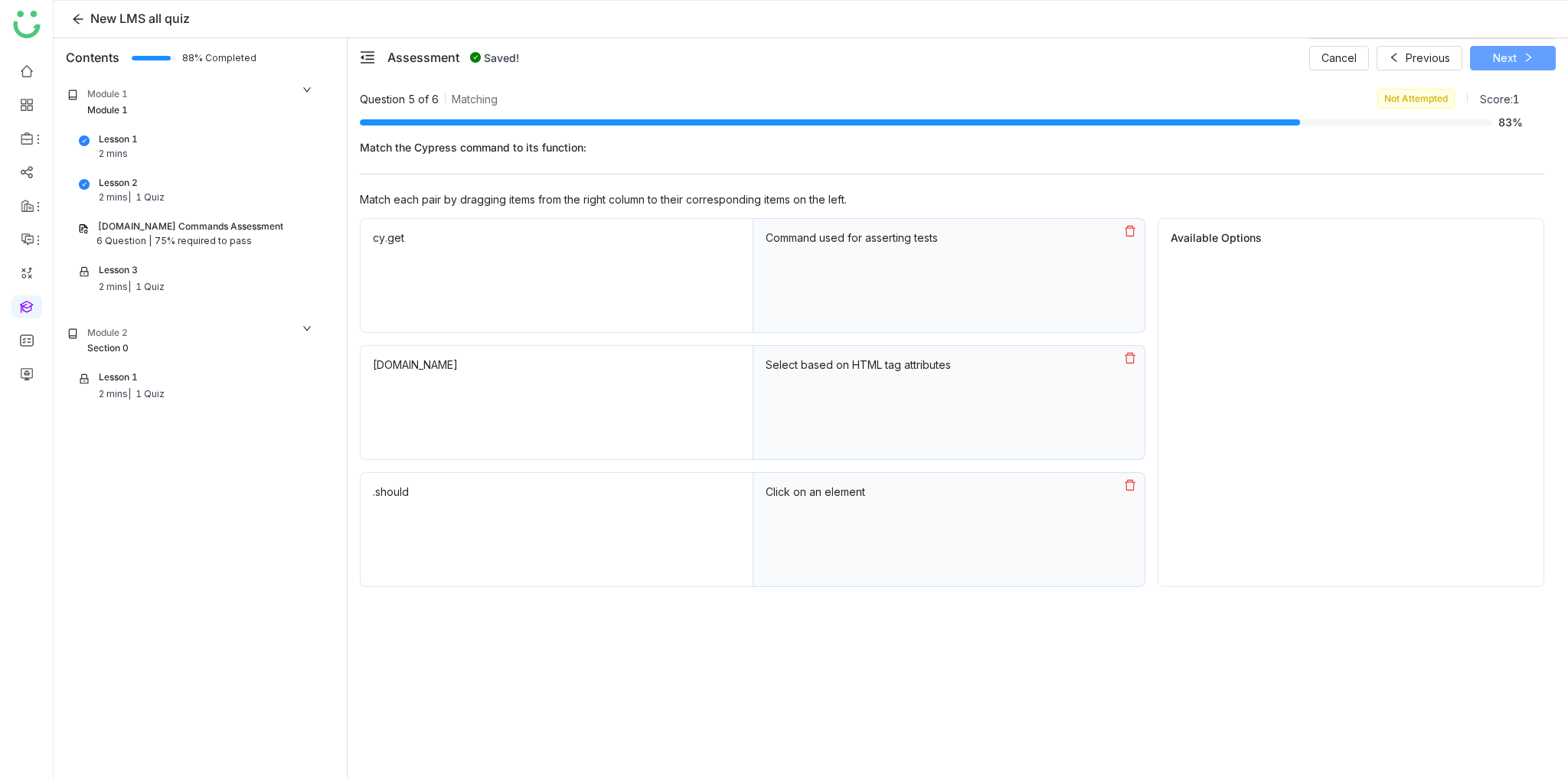
click at [1540, 54] on button "Next" at bounding box center [1513, 58] width 86 height 25
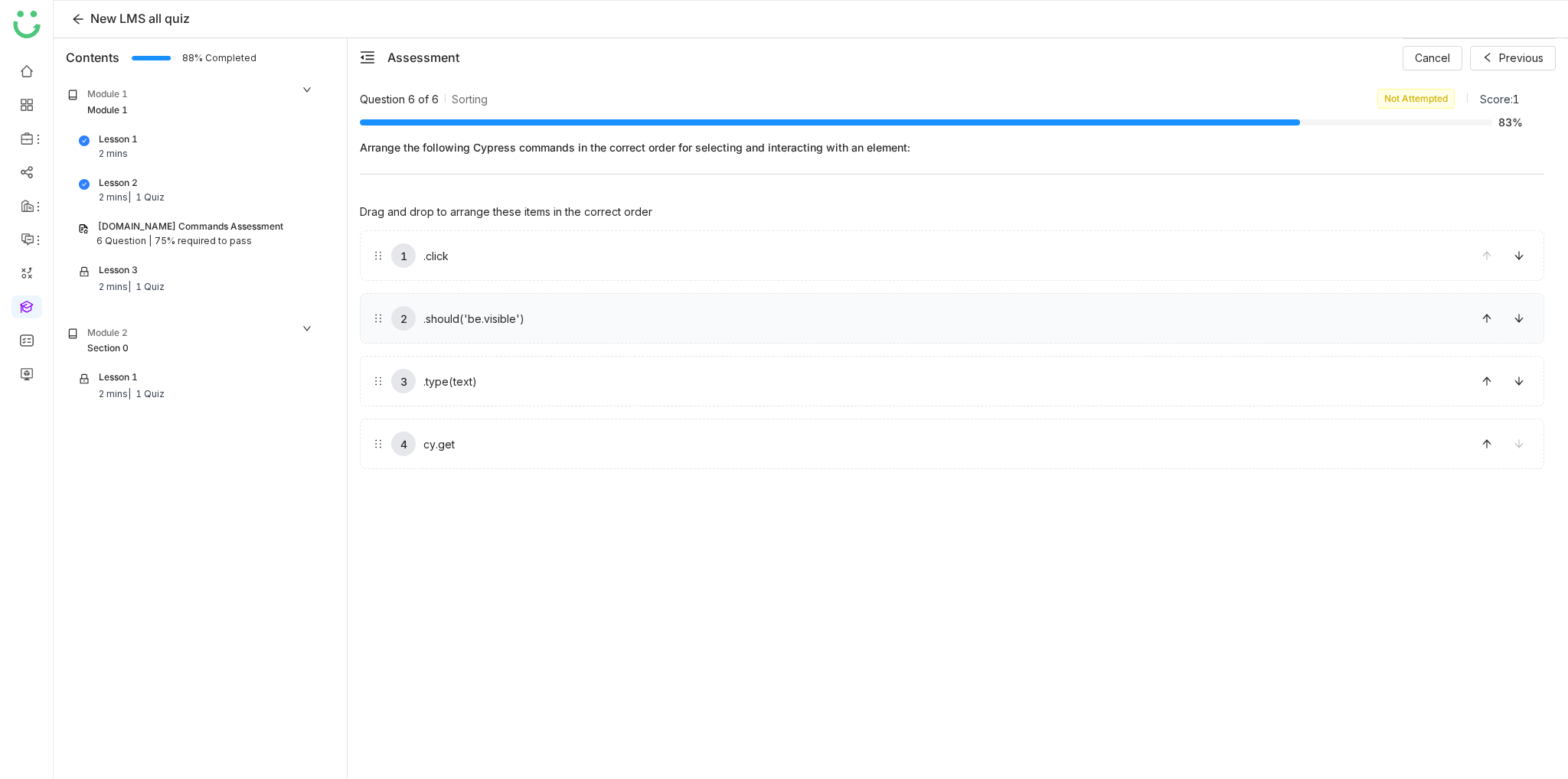
click at [1491, 331] on div "2 .should('be.visible')" at bounding box center [953, 319] width 1185 height 51
click at [1489, 319] on icon at bounding box center [1487, 319] width 11 height 11
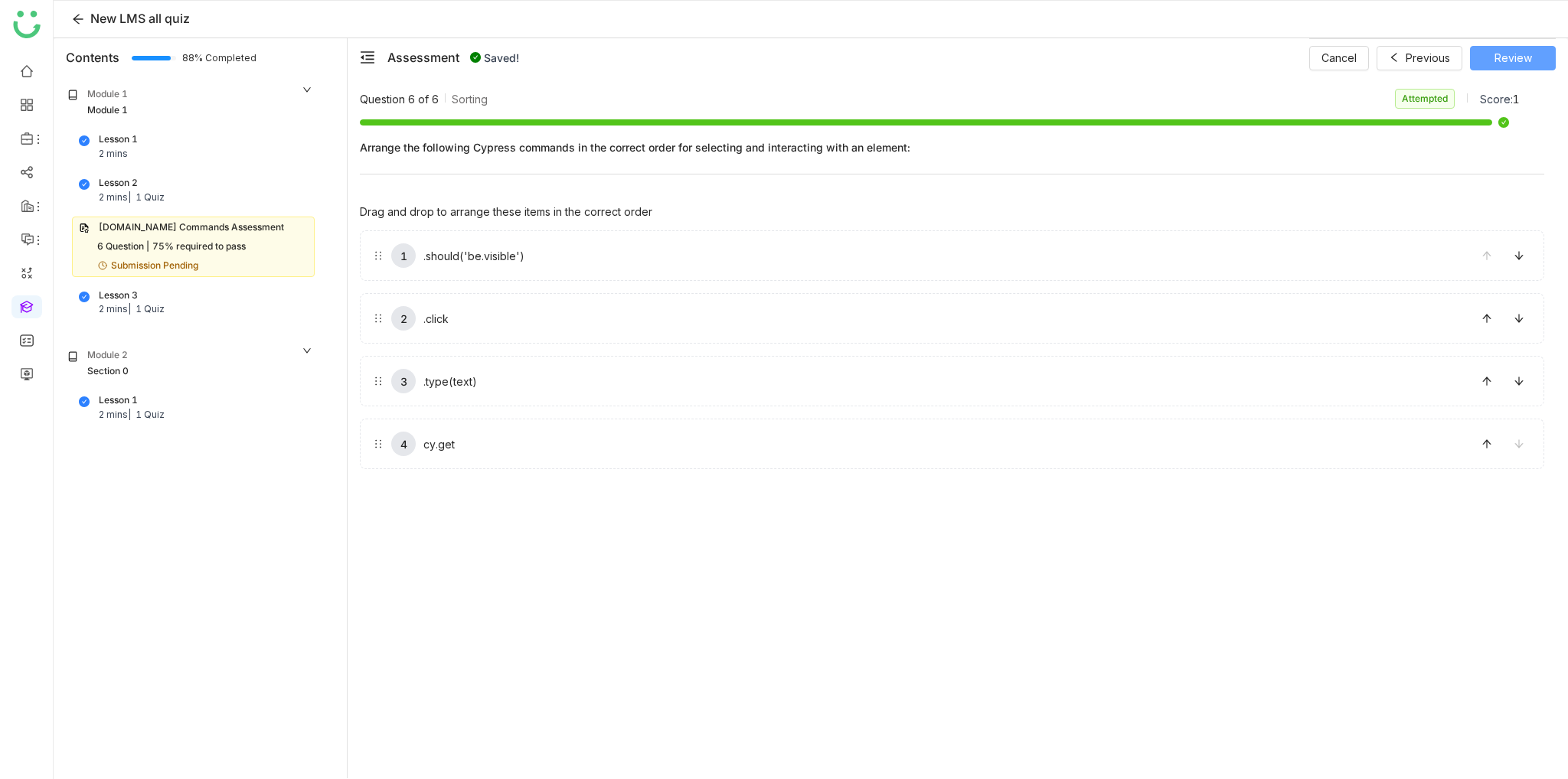
click at [1501, 59] on span "Review" at bounding box center [1513, 58] width 38 height 17
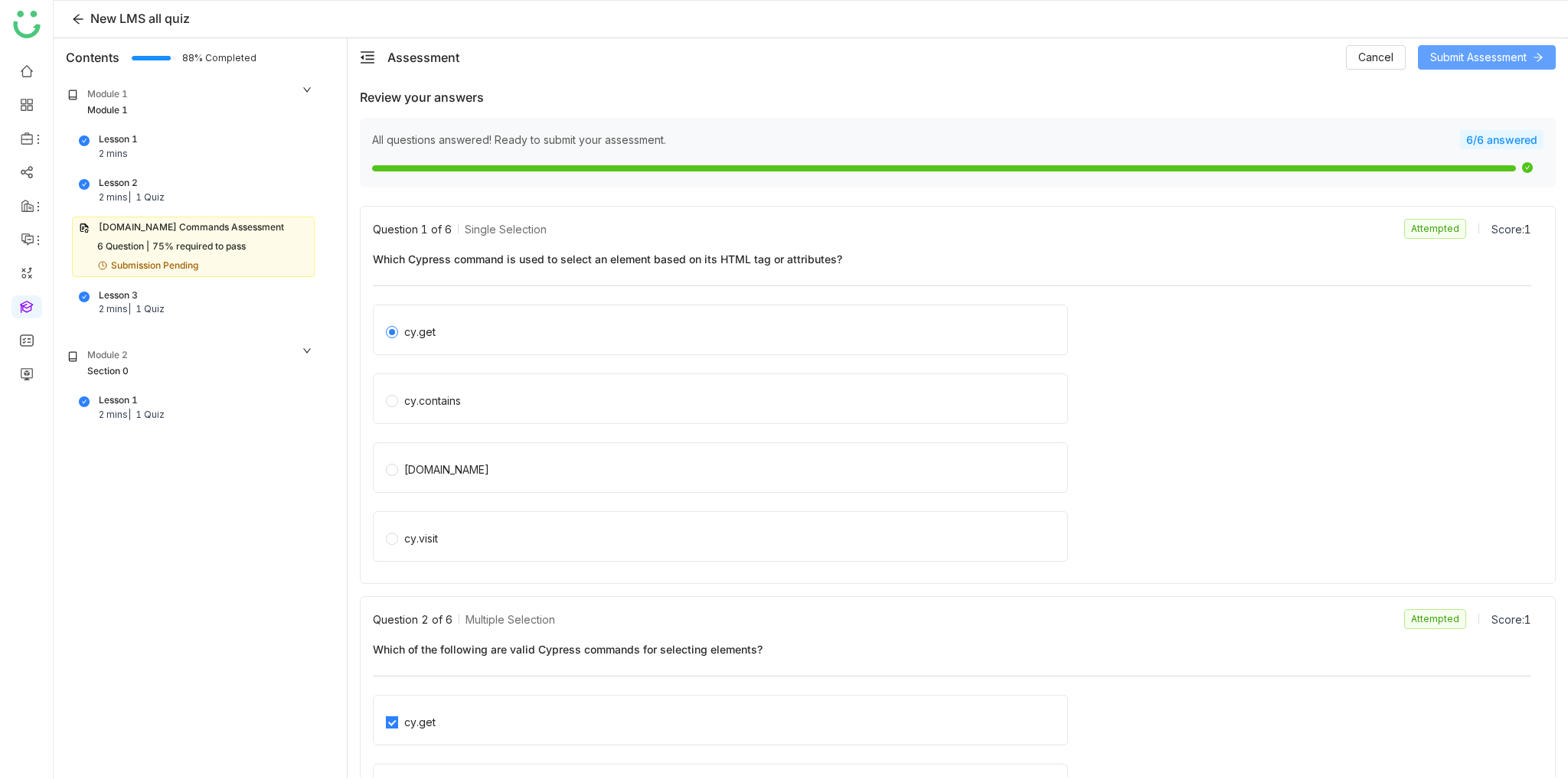
click at [1493, 64] on span "Submit Assessment" at bounding box center [1478, 57] width 97 height 17
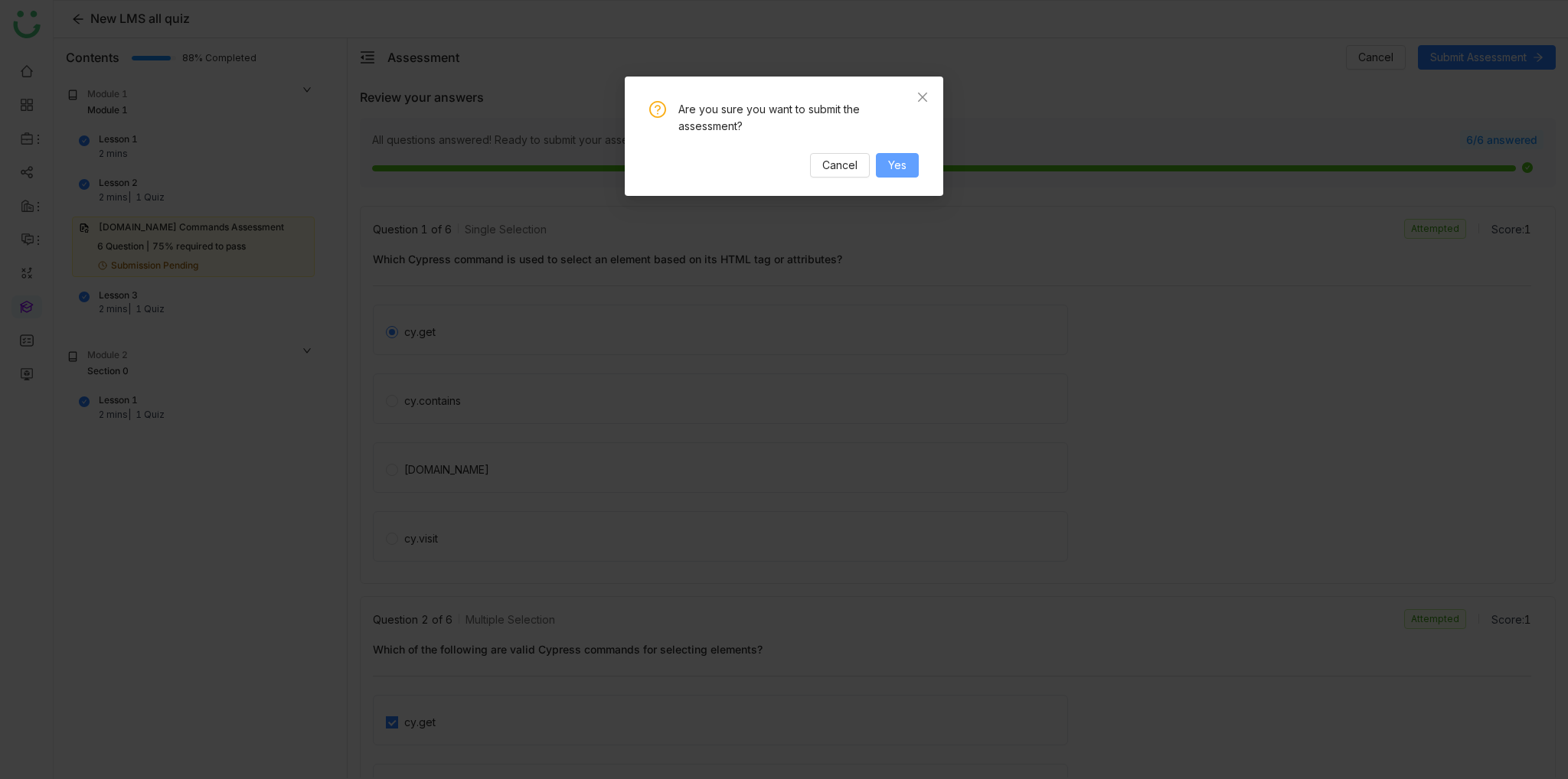
click at [891, 175] on button "Yes" at bounding box center [897, 165] width 43 height 25
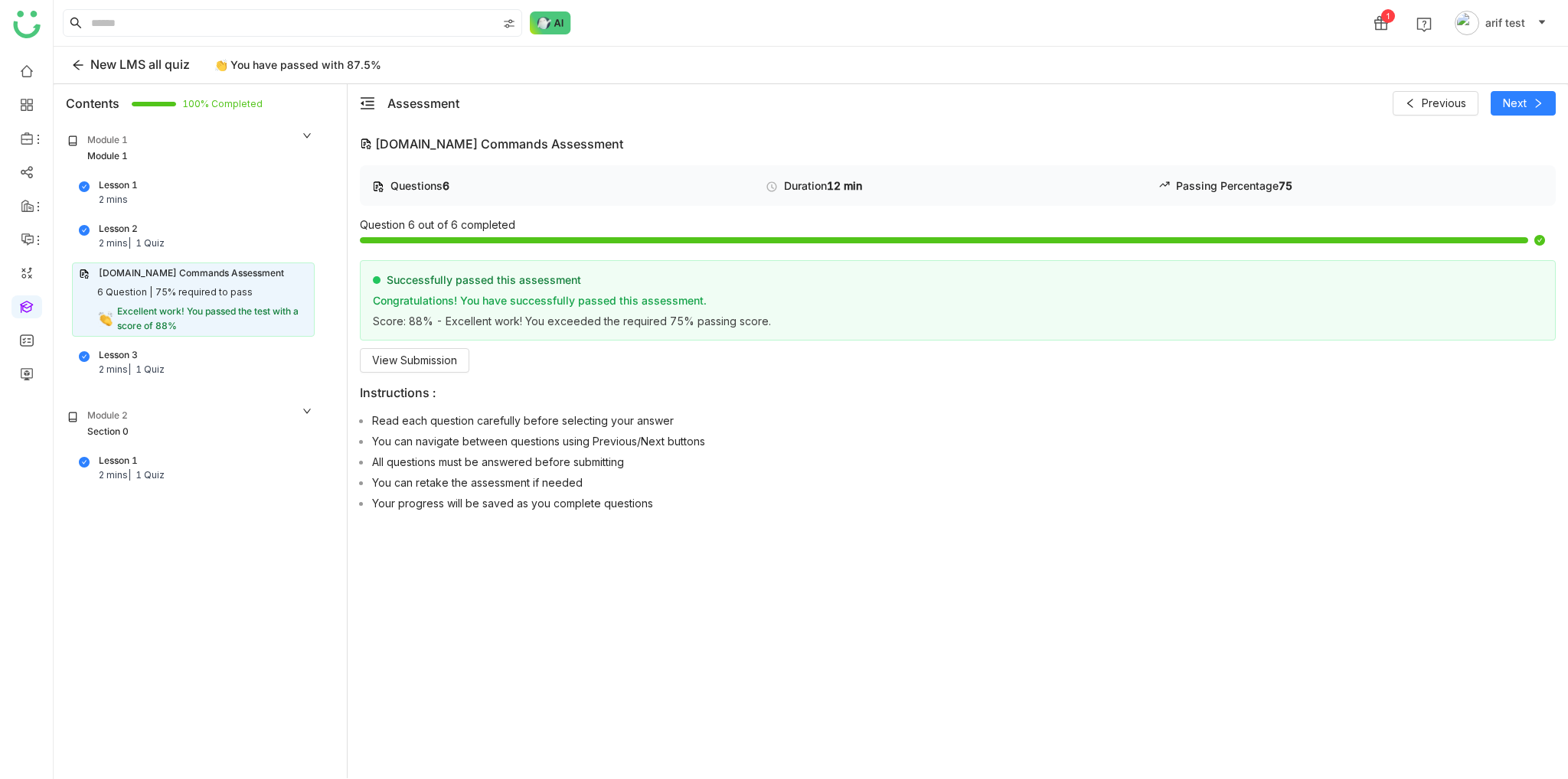
click at [200, 280] on div "[DOMAIN_NAME] Commands Assessment 6 Question | 75% required to pass Excellent w…" at bounding box center [193, 299] width 243 height 74
click at [412, 367] on span "View Submission" at bounding box center [415, 361] width 85 height 17
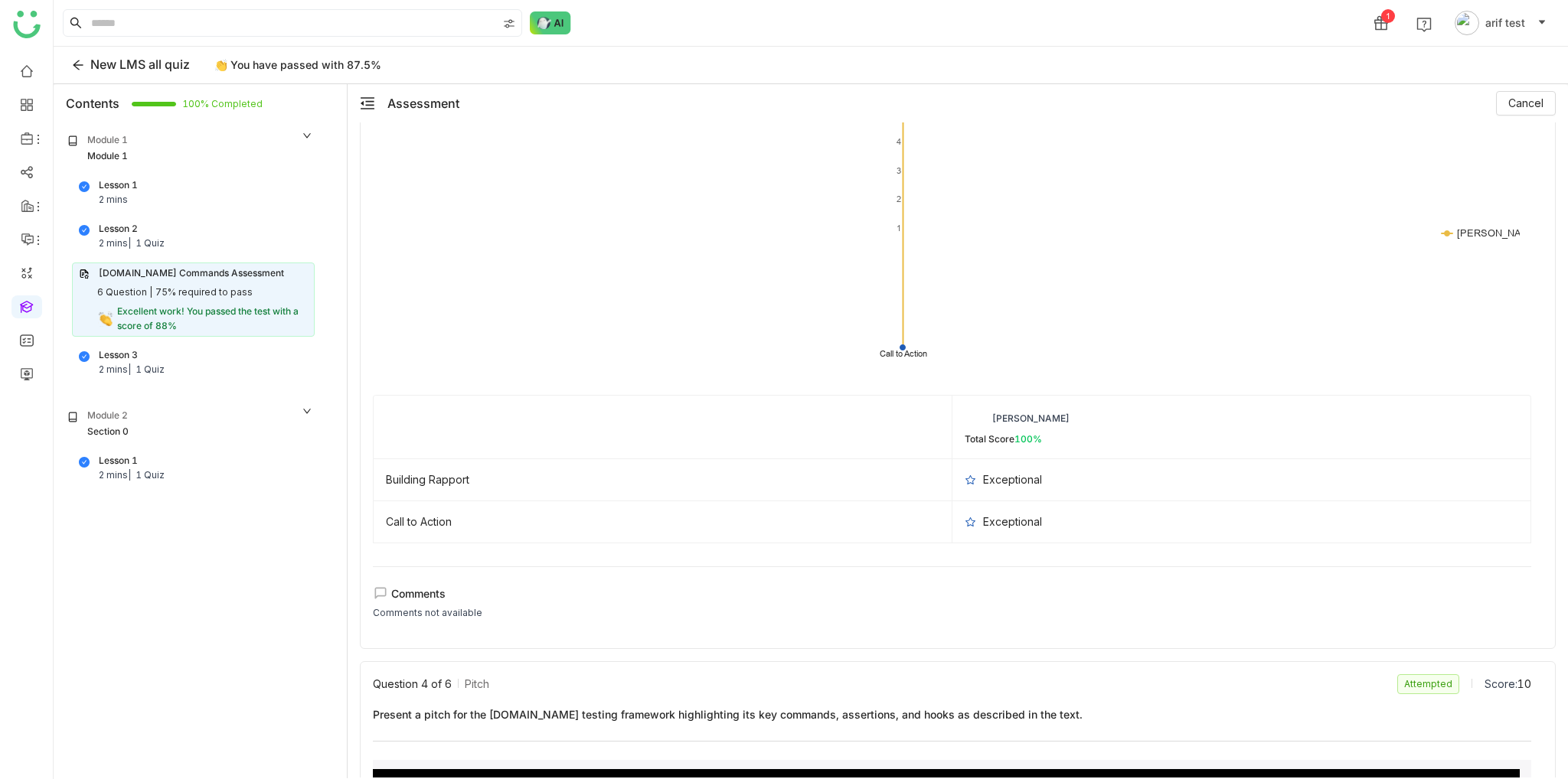
scroll to position [931, 0]
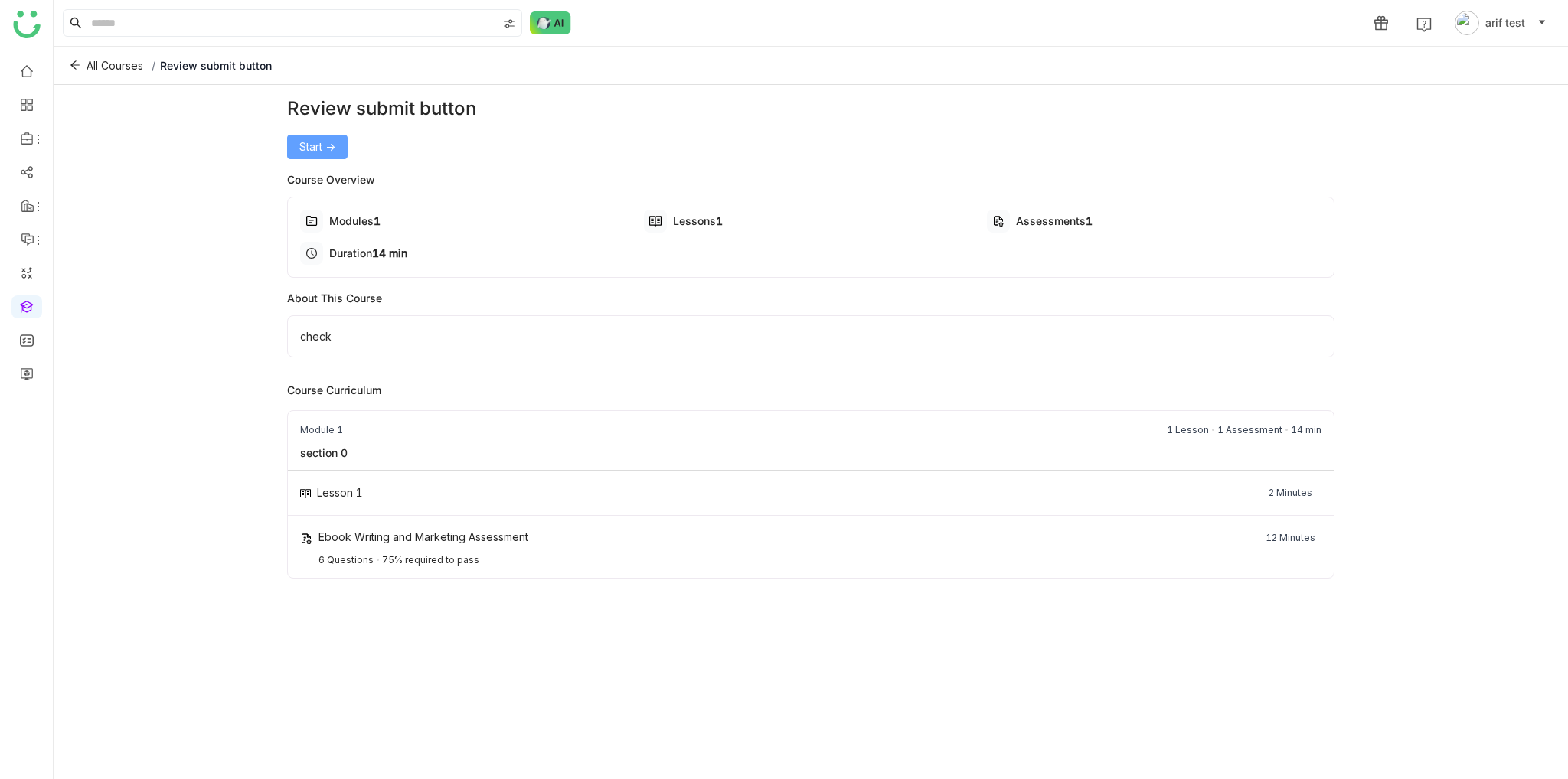
click at [333, 154] on span "Start ->" at bounding box center [317, 147] width 36 height 17
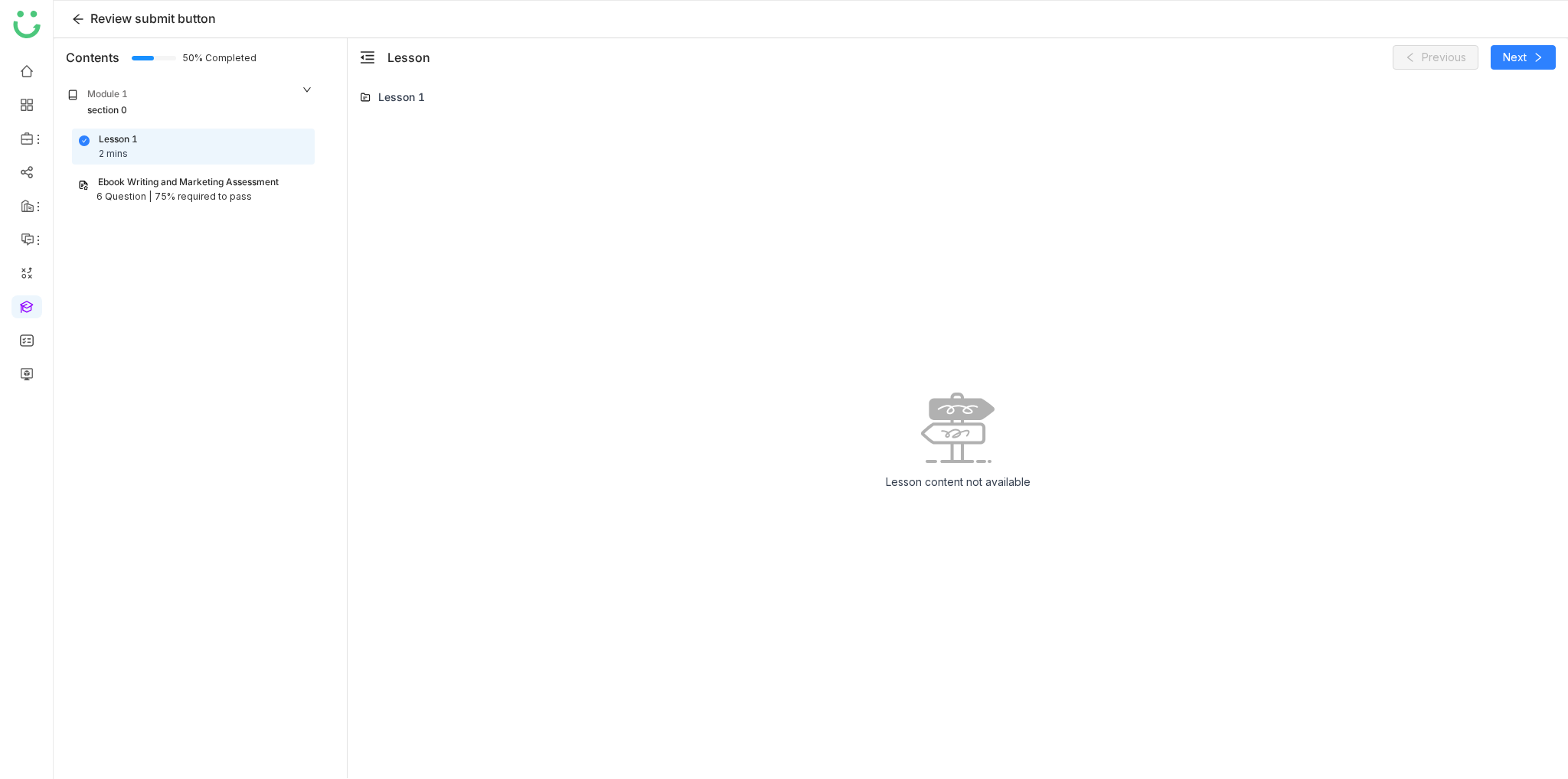
click at [232, 177] on div "Ebook Writing and Marketing Assessment" at bounding box center [189, 182] width 181 height 15
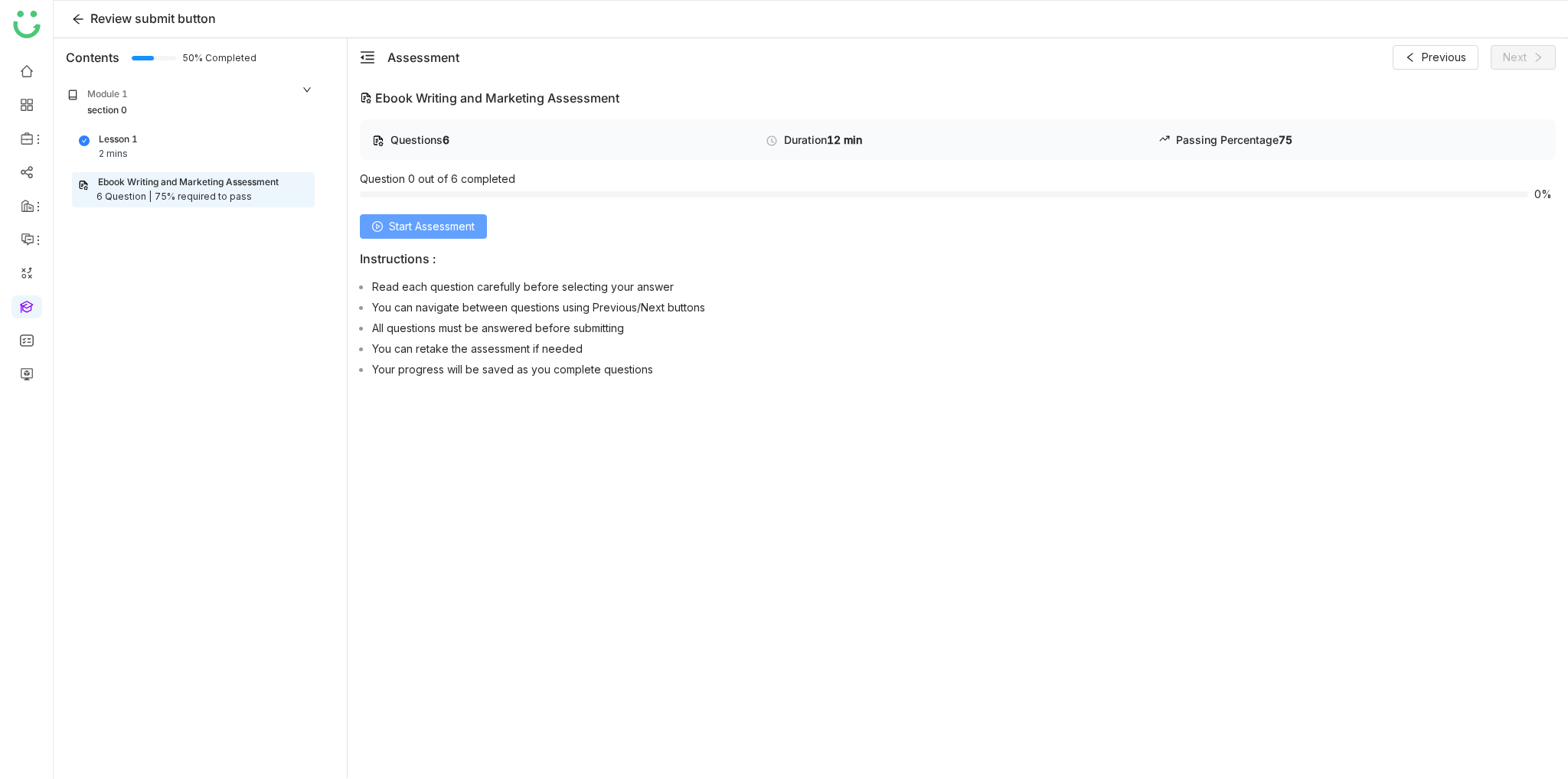
click at [428, 227] on span "Start Assessment" at bounding box center [432, 227] width 86 height 17
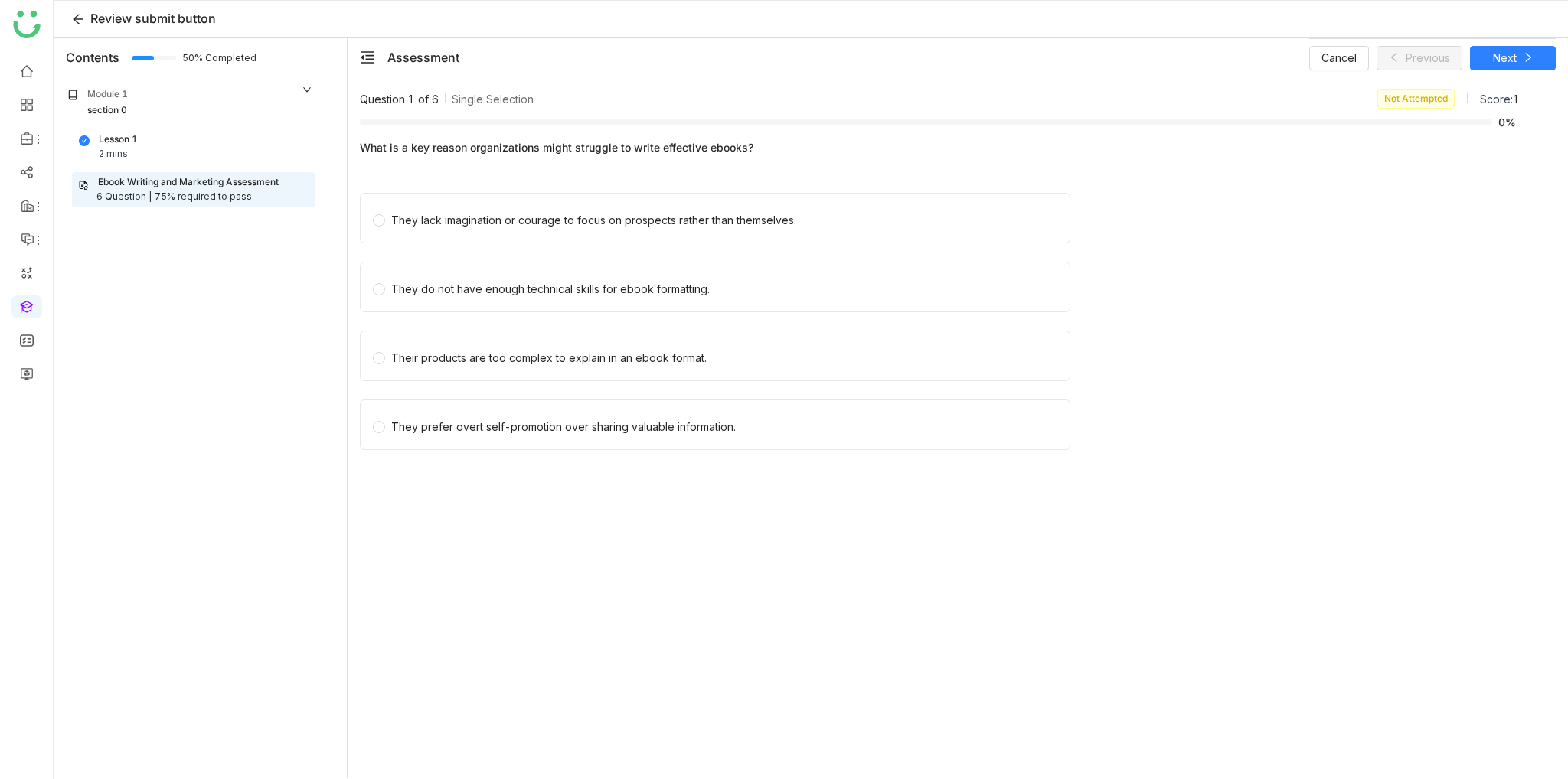
click at [541, 247] on div "They lack imagination or courage to focus on prospects rather than themselves." at bounding box center [953, 223] width 1185 height 60
click at [541, 230] on div "They lack imagination or courage to focus on prospects rather than themselves." at bounding box center [715, 218] width 710 height 51
click at [509, 215] on div "They lack imagination or courage to focus on prospects rather than themselves." at bounding box center [594, 221] width 405 height 17
click at [1531, 61] on icon at bounding box center [1537, 57] width 11 height 11
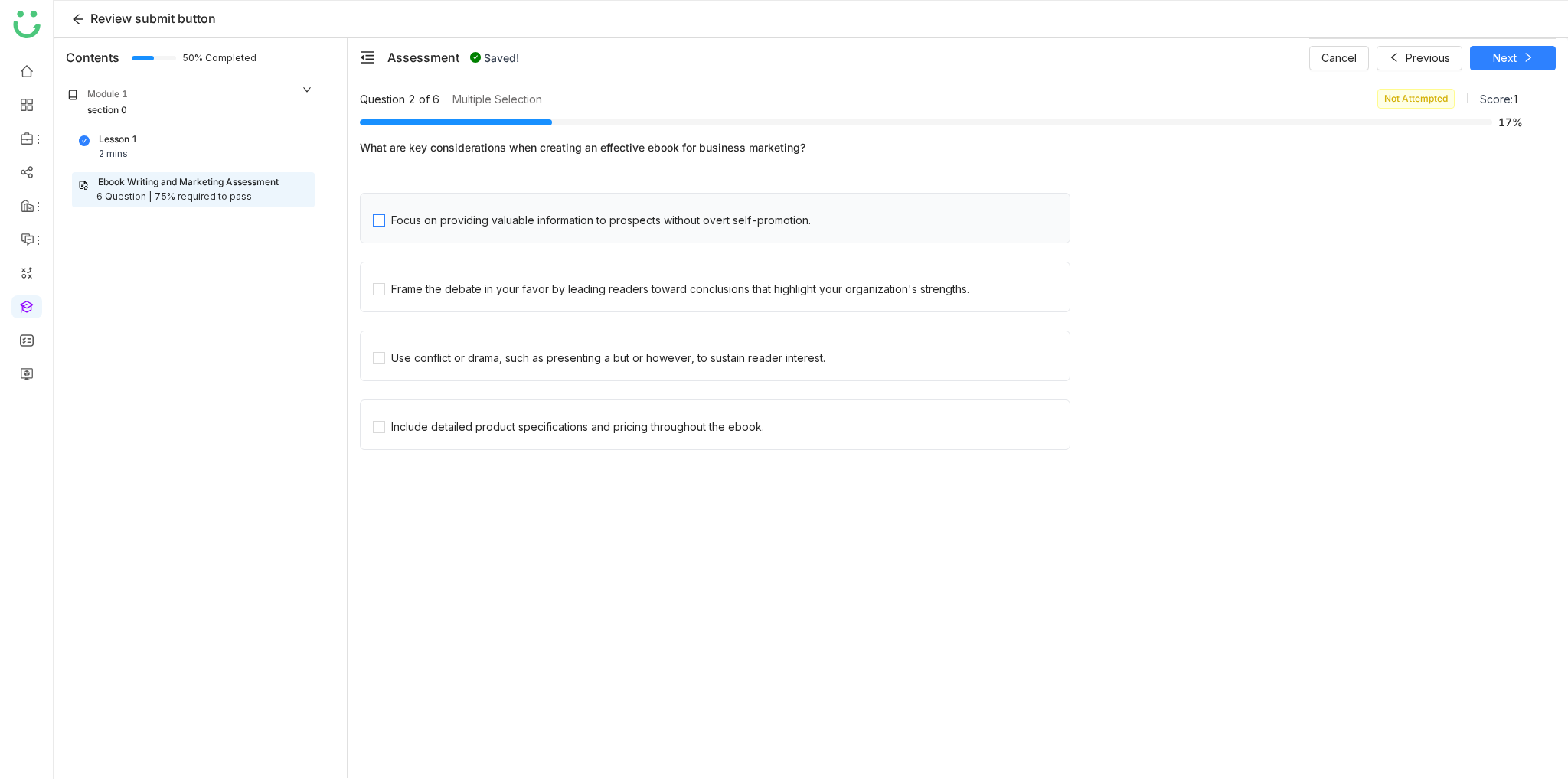
click at [385, 211] on span "Focus on providing valuable information to prospects without overt self-promoti…" at bounding box center [601, 218] width 431 height 21
click at [1521, 67] on button "Next" at bounding box center [1513, 58] width 86 height 25
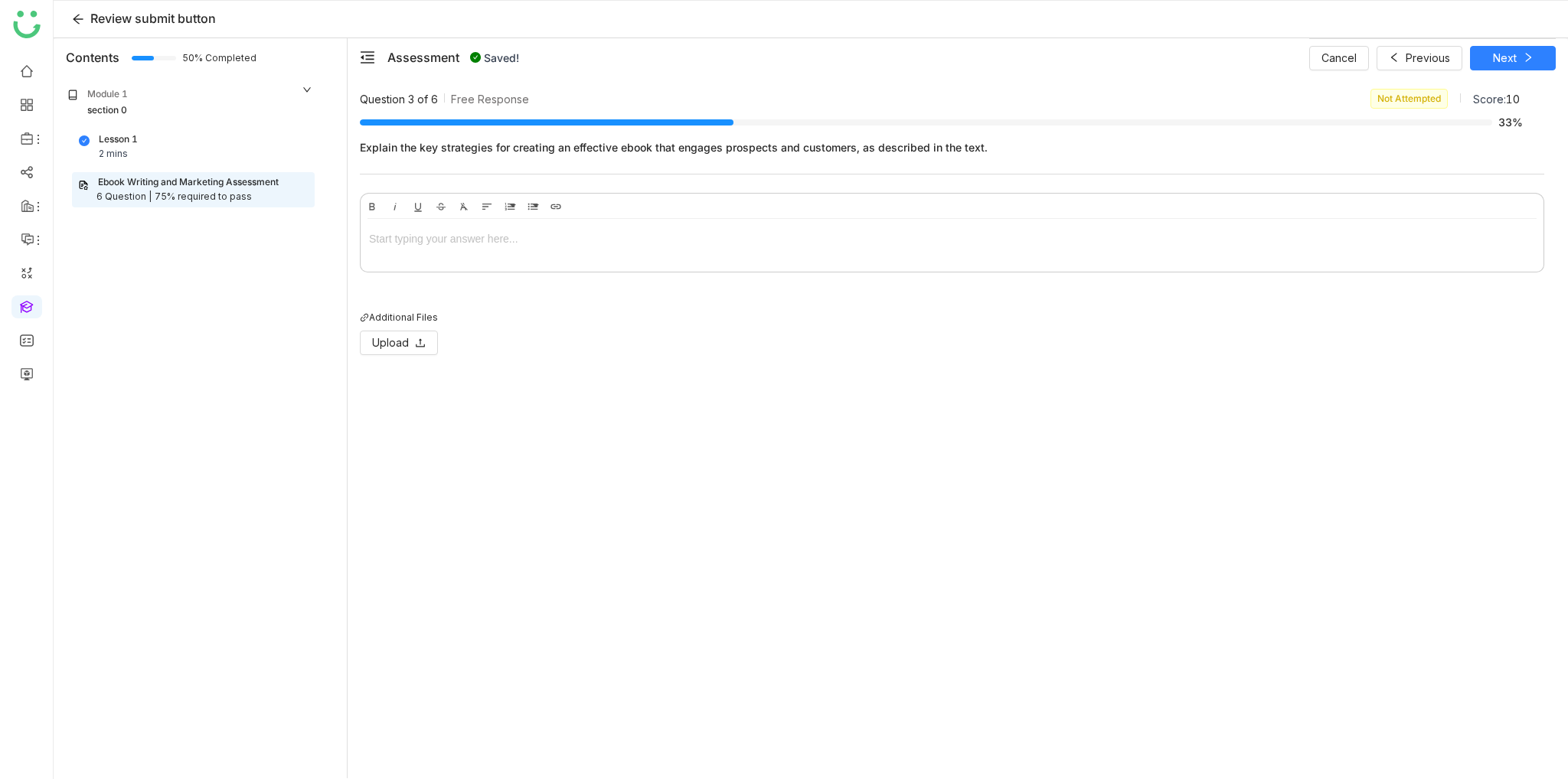
click at [449, 240] on div at bounding box center [953, 239] width 1166 height 17
click at [1527, 51] on div "Cancel Saving... Saving..." at bounding box center [1432, 57] width 247 height 38
click at [1517, 53] on button "Next" at bounding box center [1513, 58] width 86 height 25
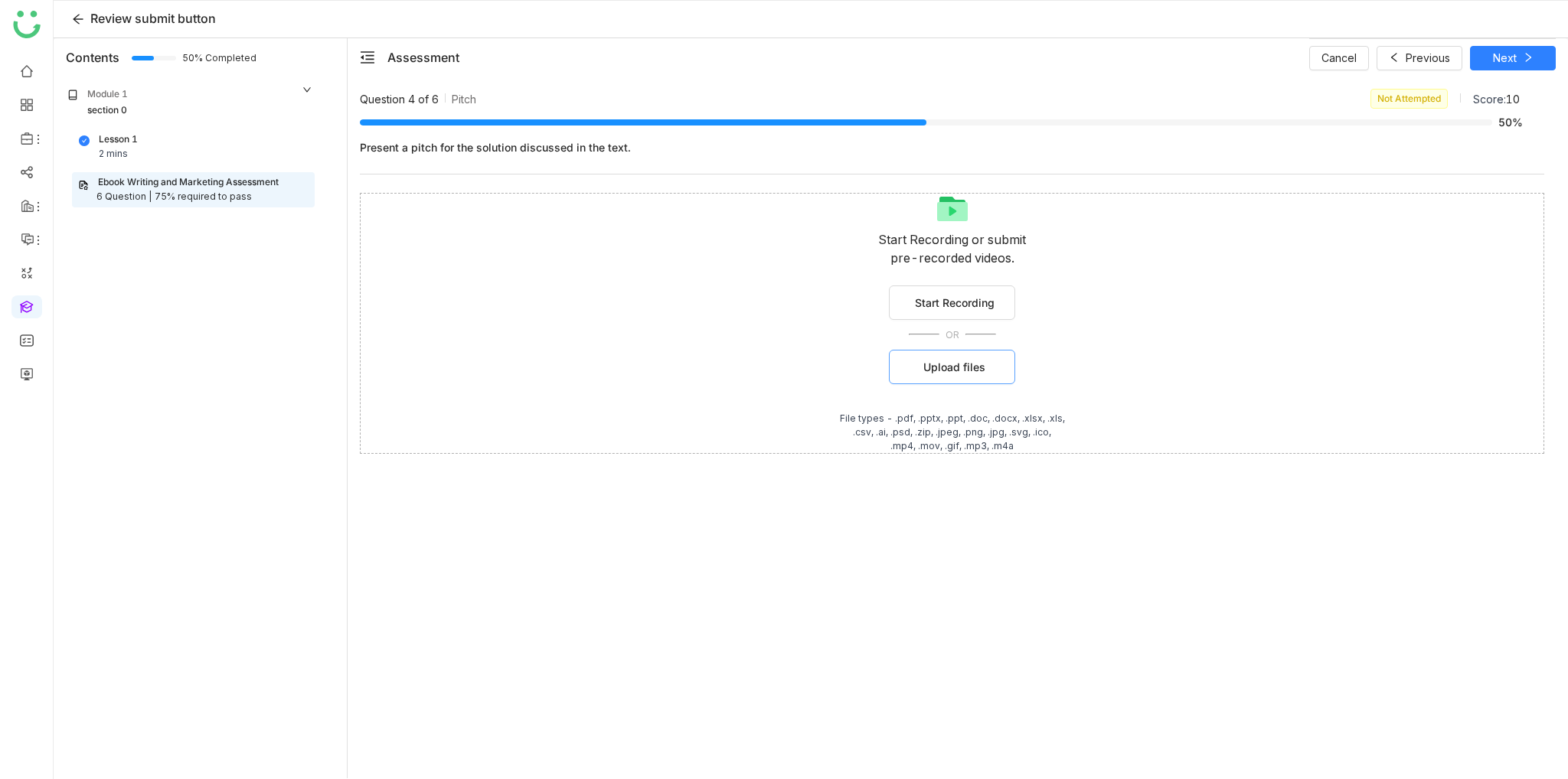
drag, startPoint x: 936, startPoint y: 393, endPoint x: 934, endPoint y: 381, distance: 12.2
click at [935, 393] on div "Start Recording or submit pre-recorded videos. Start Recording OR Upload files …" at bounding box center [953, 323] width 1185 height 261
click at [936, 376] on button "Upload files" at bounding box center [952, 367] width 126 height 34
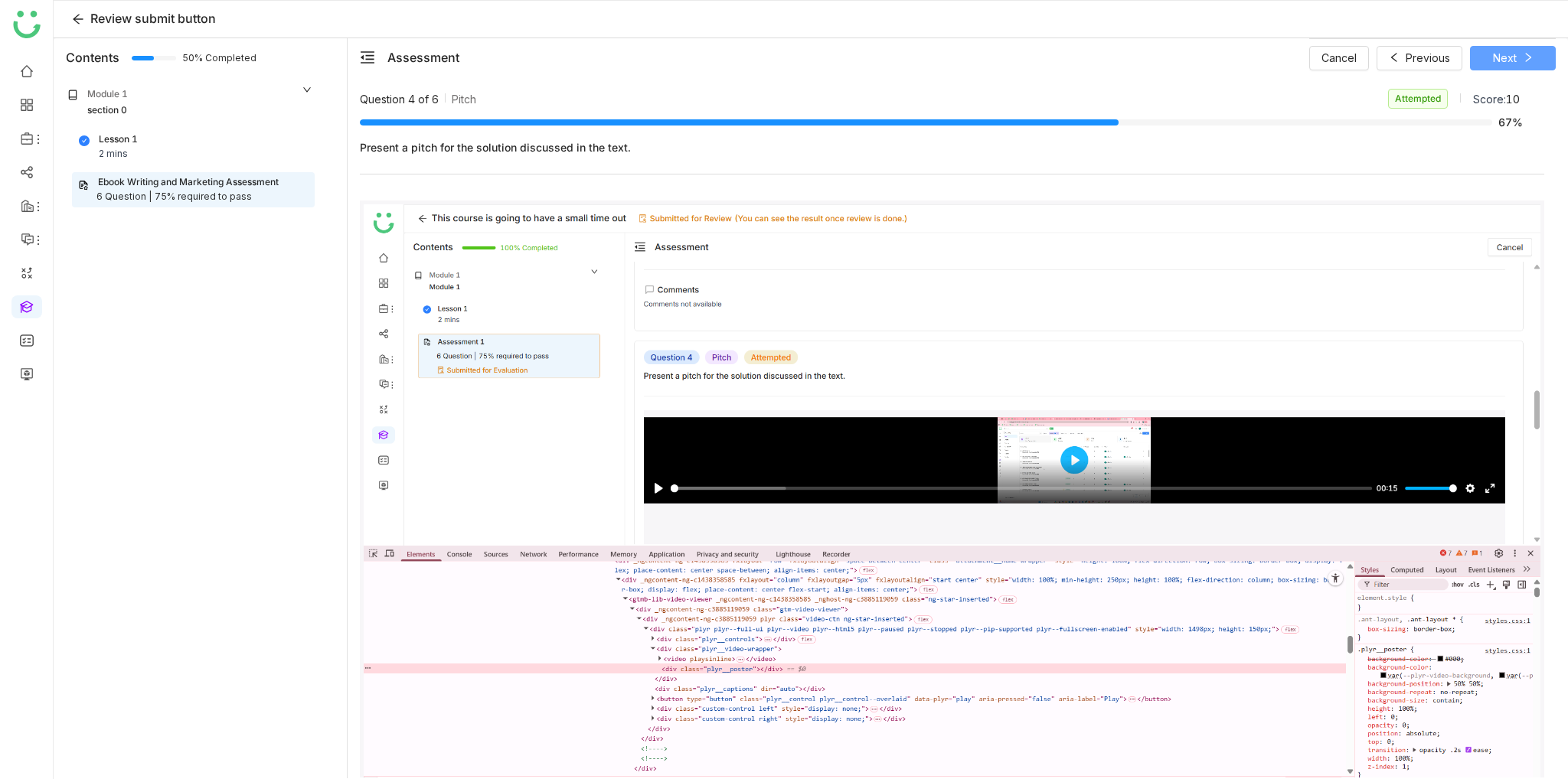
click at [1514, 55] on span "Next" at bounding box center [1504, 58] width 24 height 17
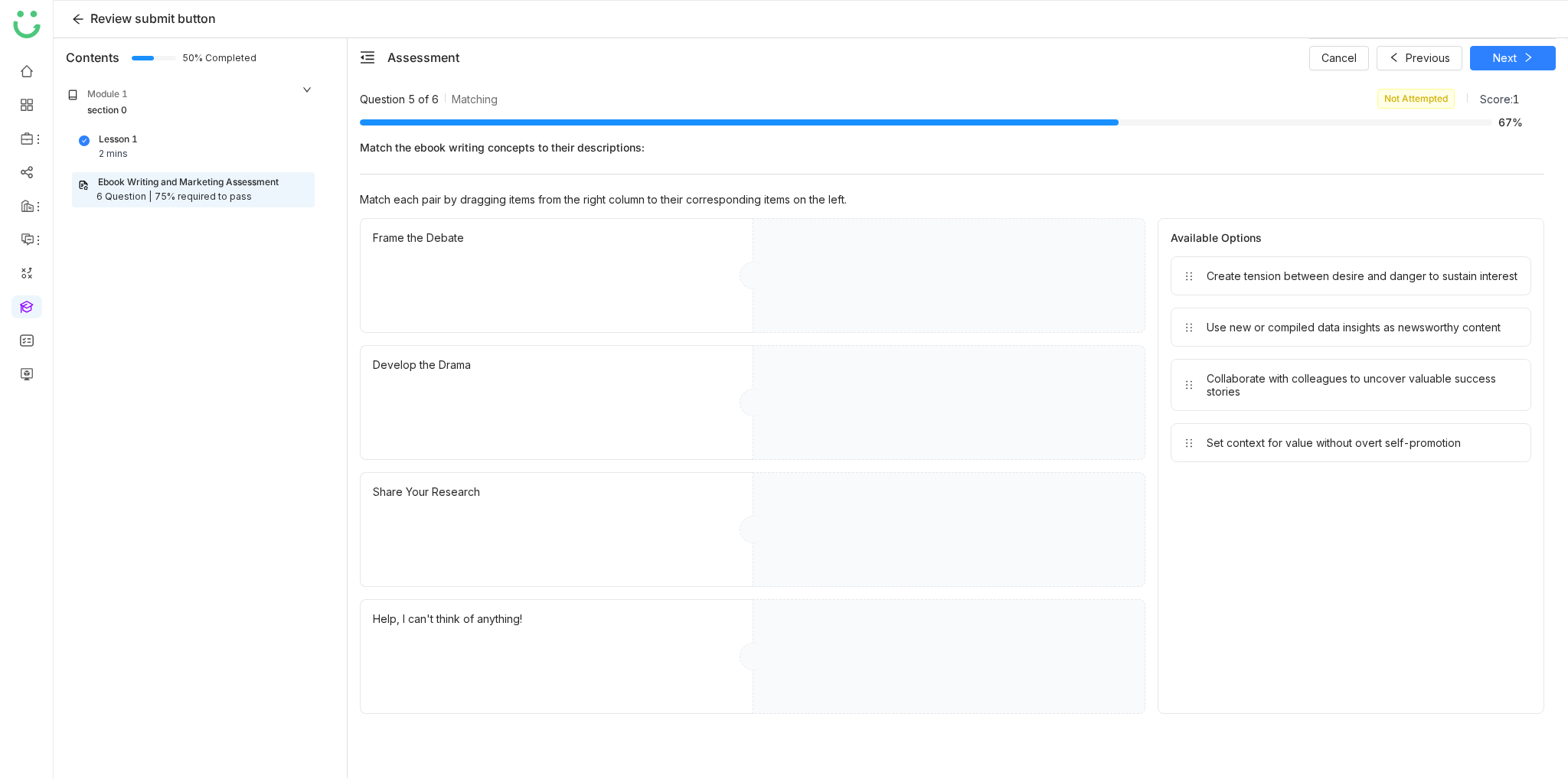
drag, startPoint x: 1268, startPoint y: 284, endPoint x: 855, endPoint y: 312, distance: 413.9
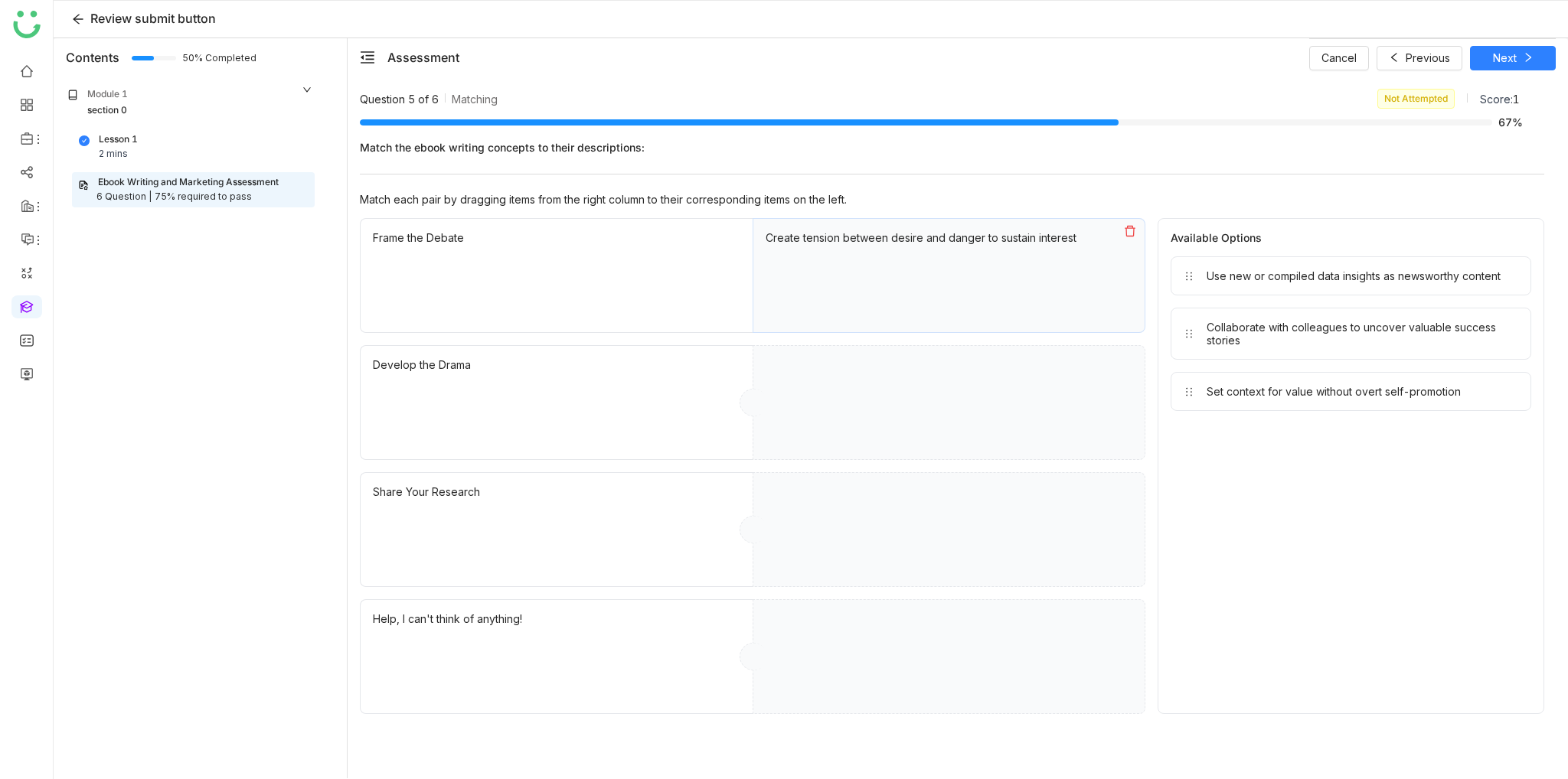
drag, startPoint x: 1271, startPoint y: 277, endPoint x: 882, endPoint y: 426, distance: 416.6
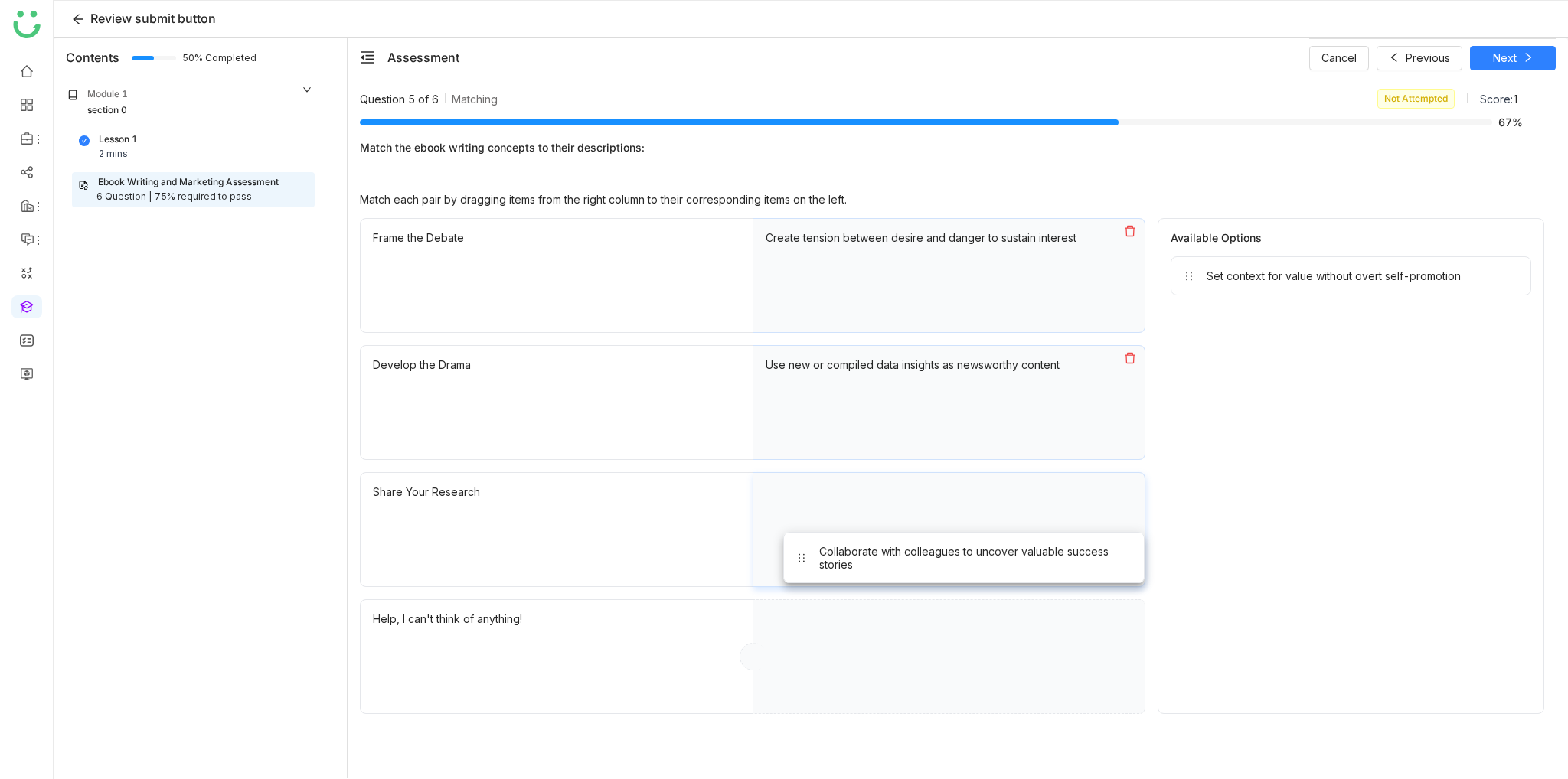
drag, startPoint x: 1262, startPoint y: 292, endPoint x: 874, endPoint y: 569, distance: 476.7
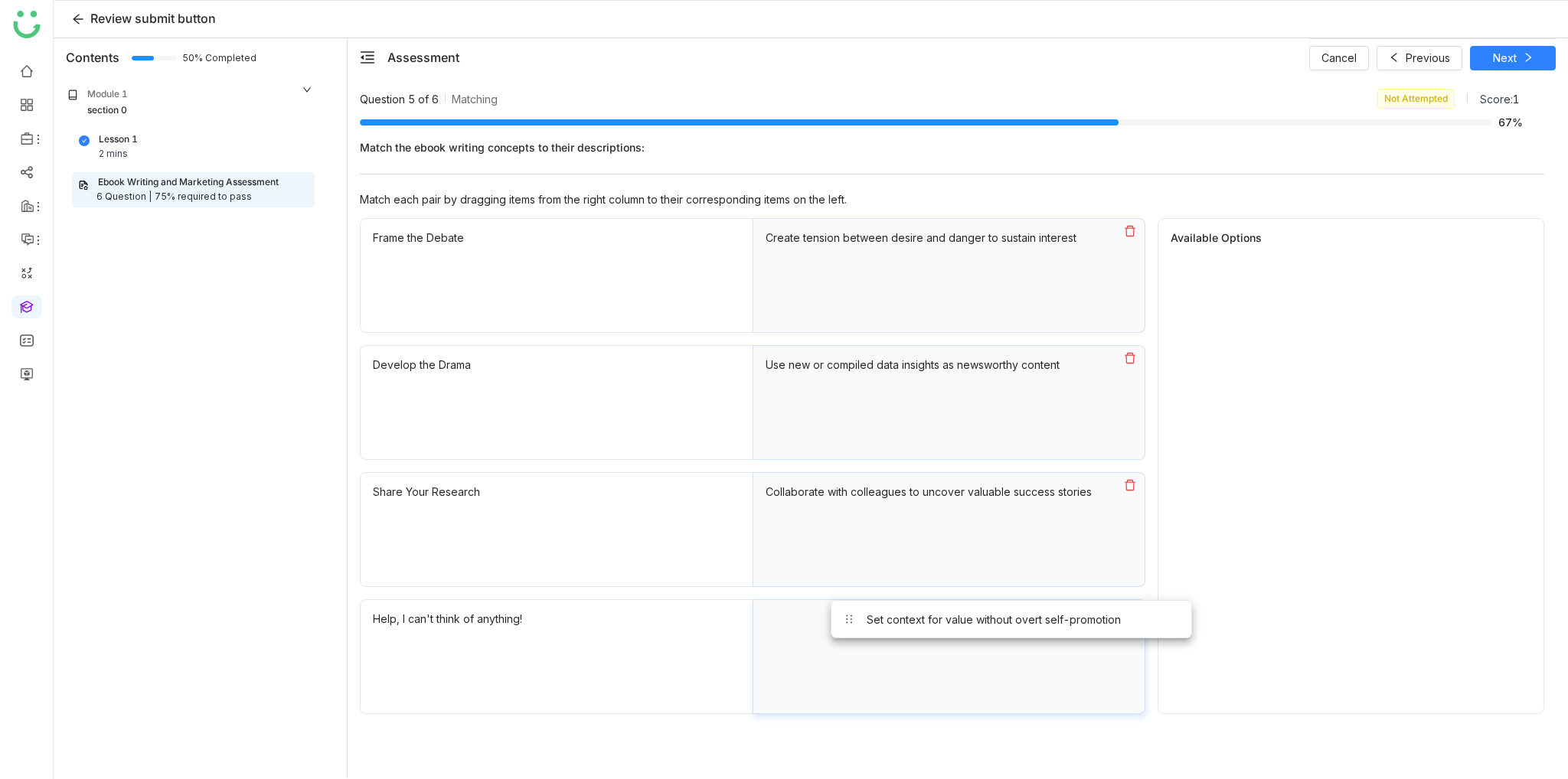
drag, startPoint x: 1279, startPoint y: 275, endPoint x: 901, endPoint y: 630, distance: 518.6
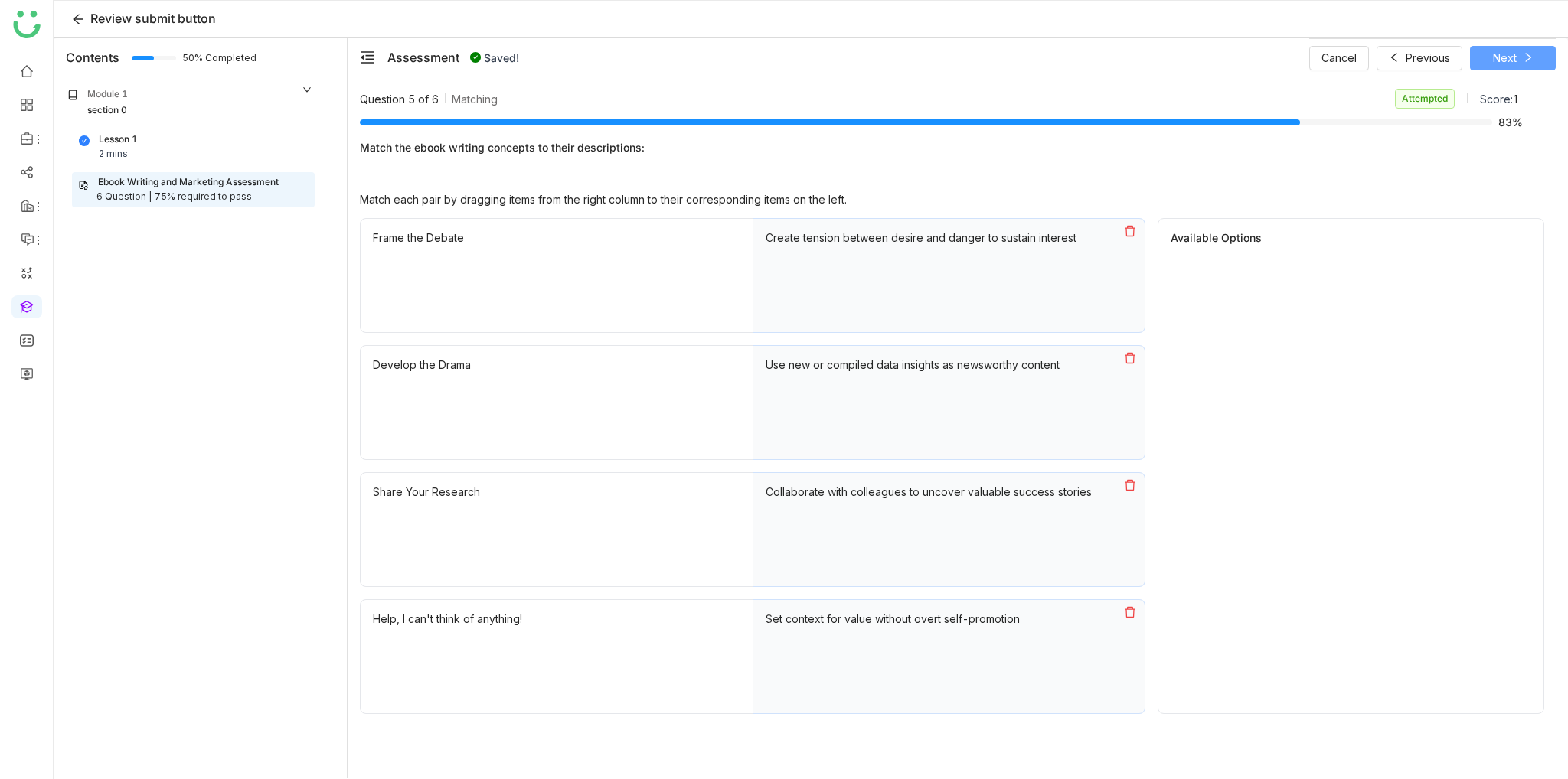
click at [1517, 63] on button "Next" at bounding box center [1513, 58] width 86 height 25
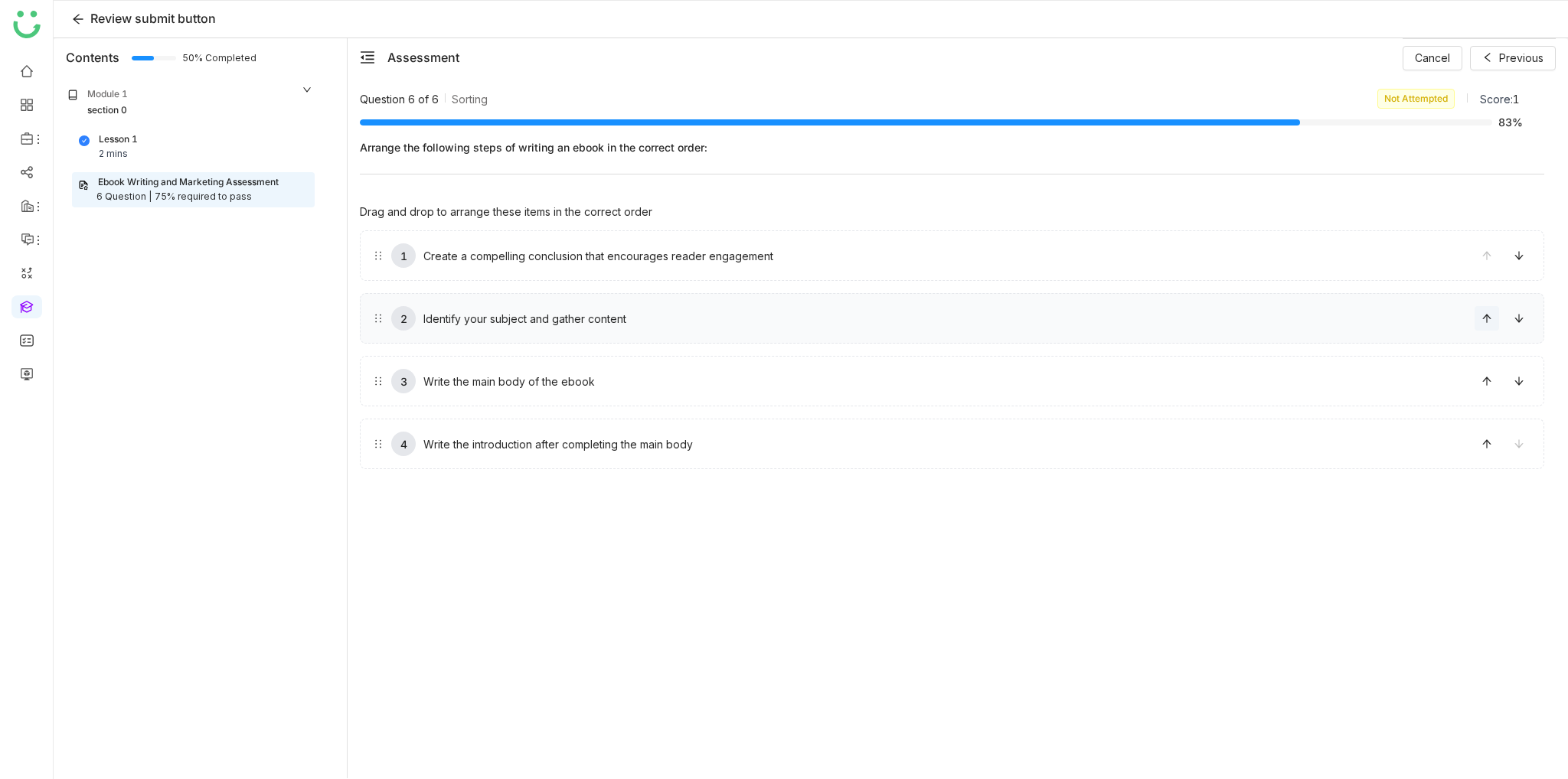
click at [1479, 316] on span at bounding box center [1487, 319] width 23 height 11
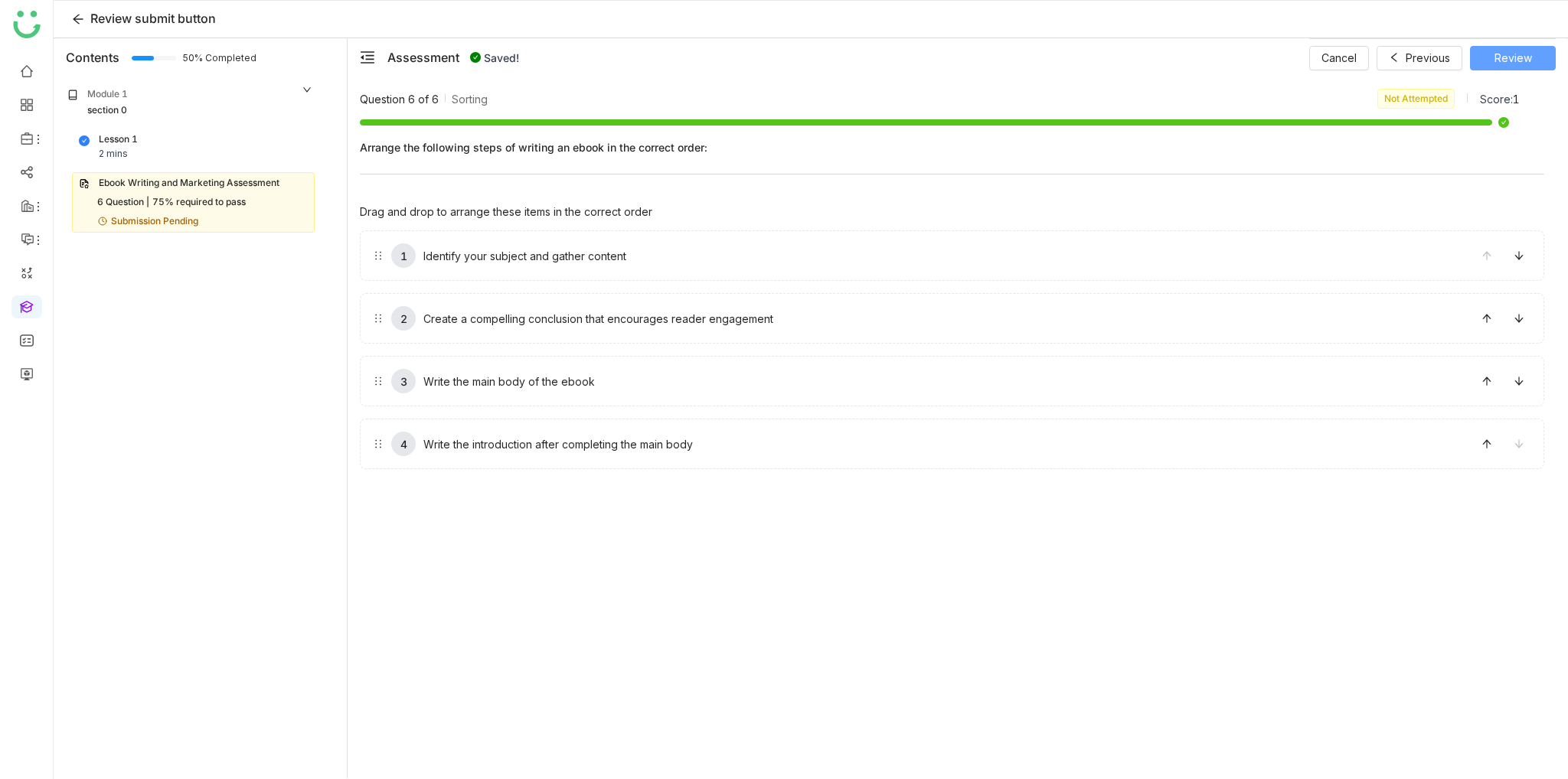
click at [1520, 66] on button "Review" at bounding box center [1513, 58] width 86 height 25
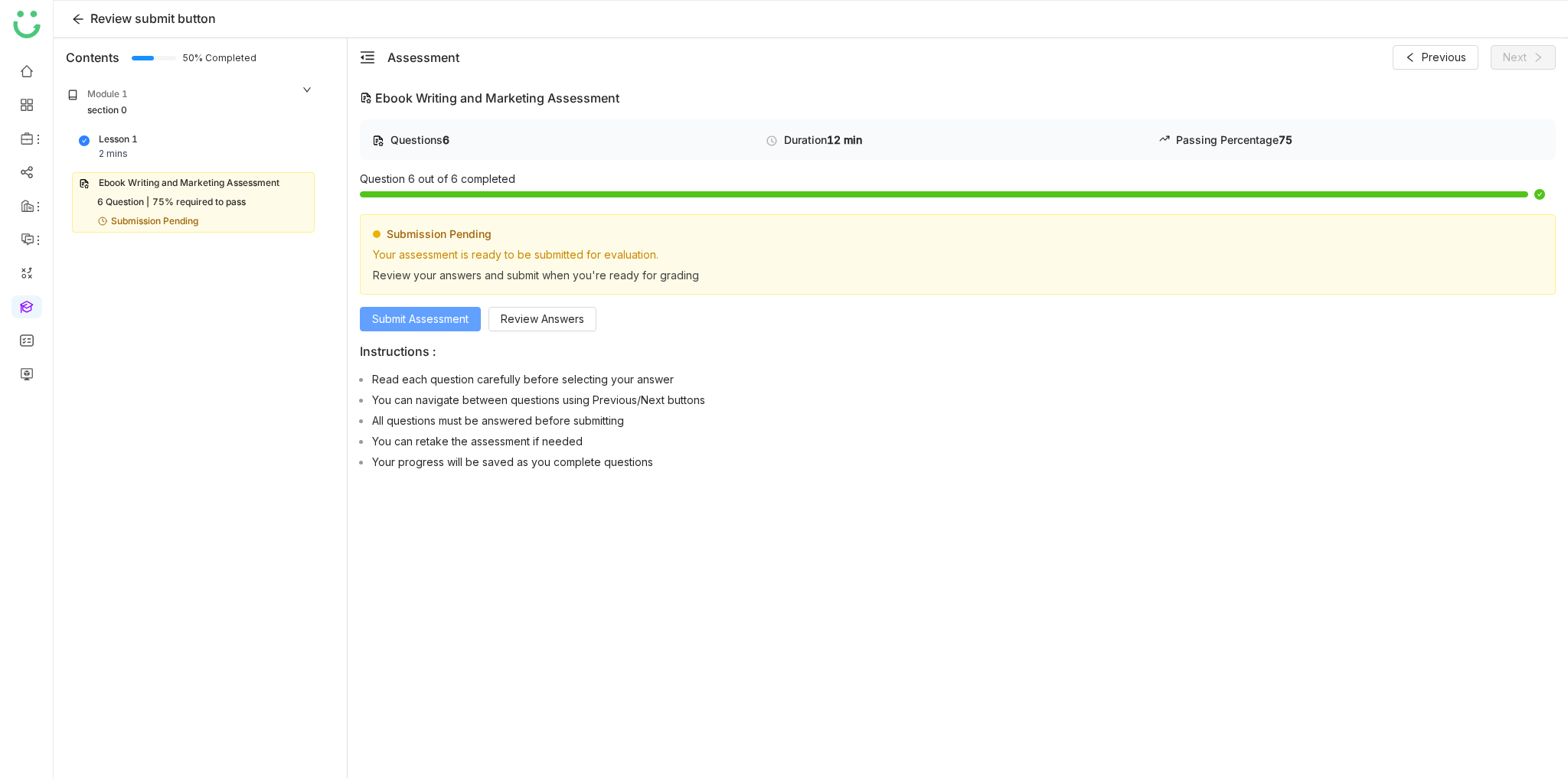
click at [447, 319] on span "Submit Assessment" at bounding box center [421, 319] width 97 height 17
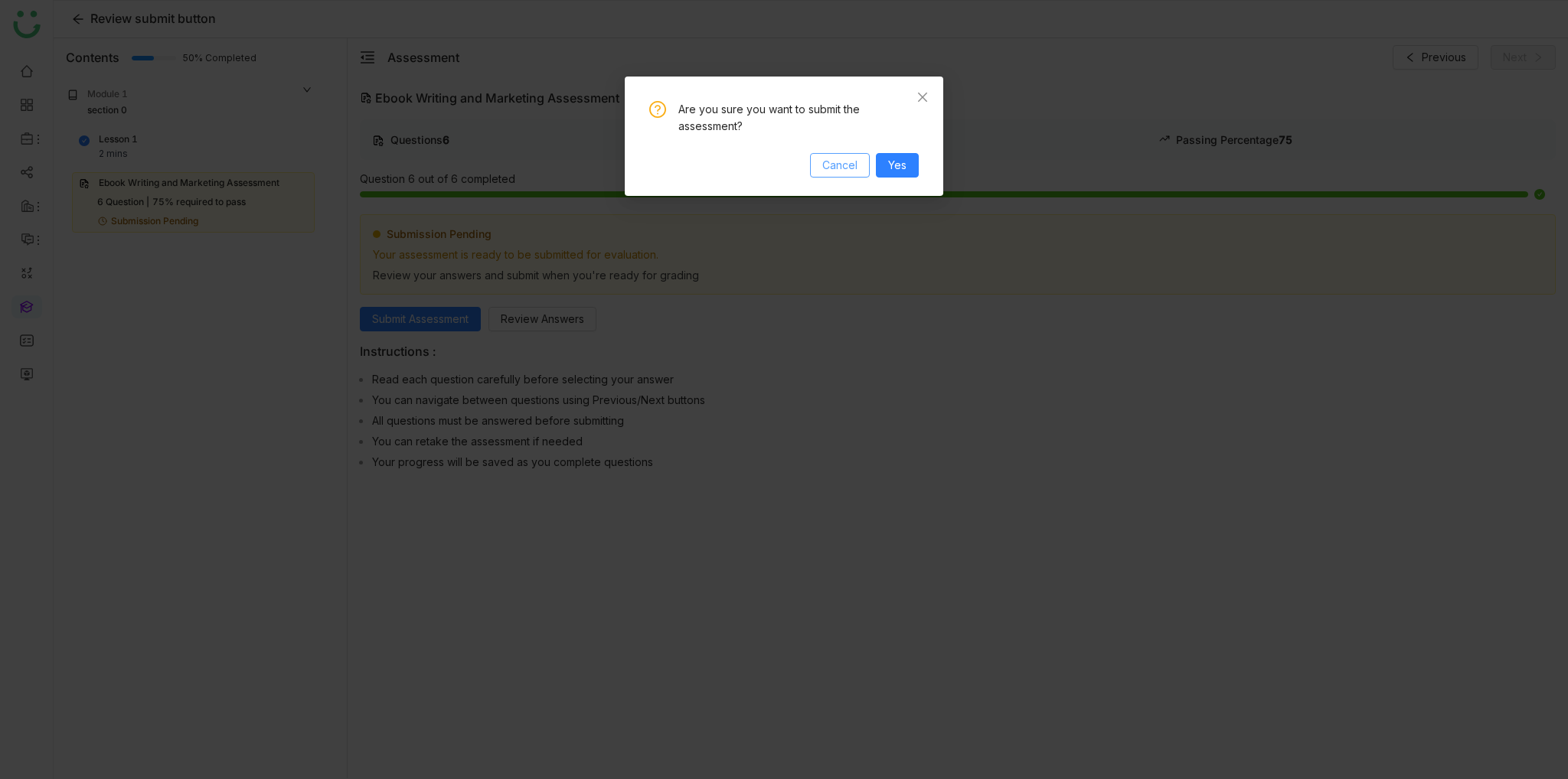
click at [834, 172] on span "Cancel" at bounding box center [840, 165] width 35 height 17
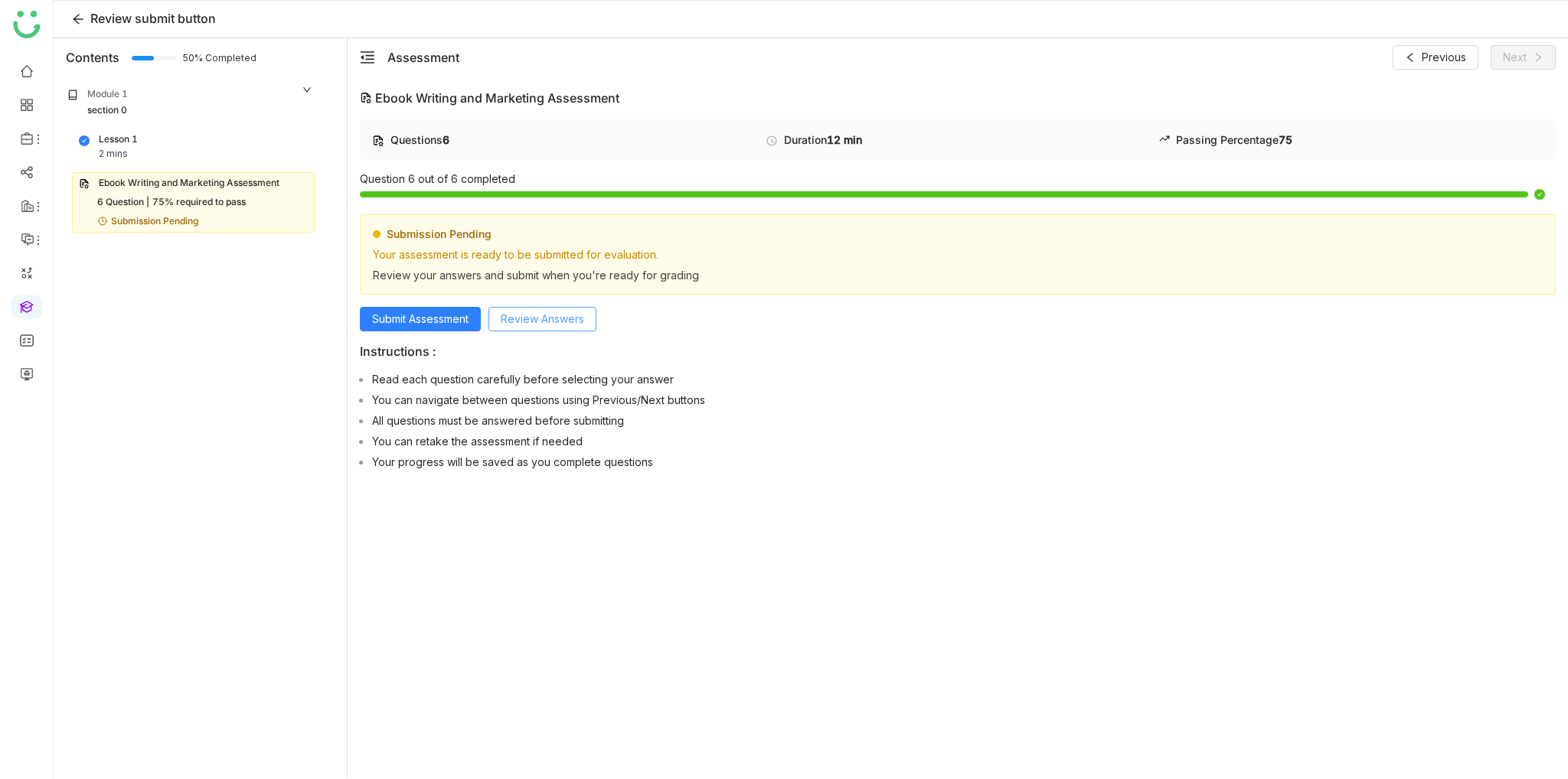
click at [563, 311] on span "Review Answers" at bounding box center [542, 319] width 84 height 17
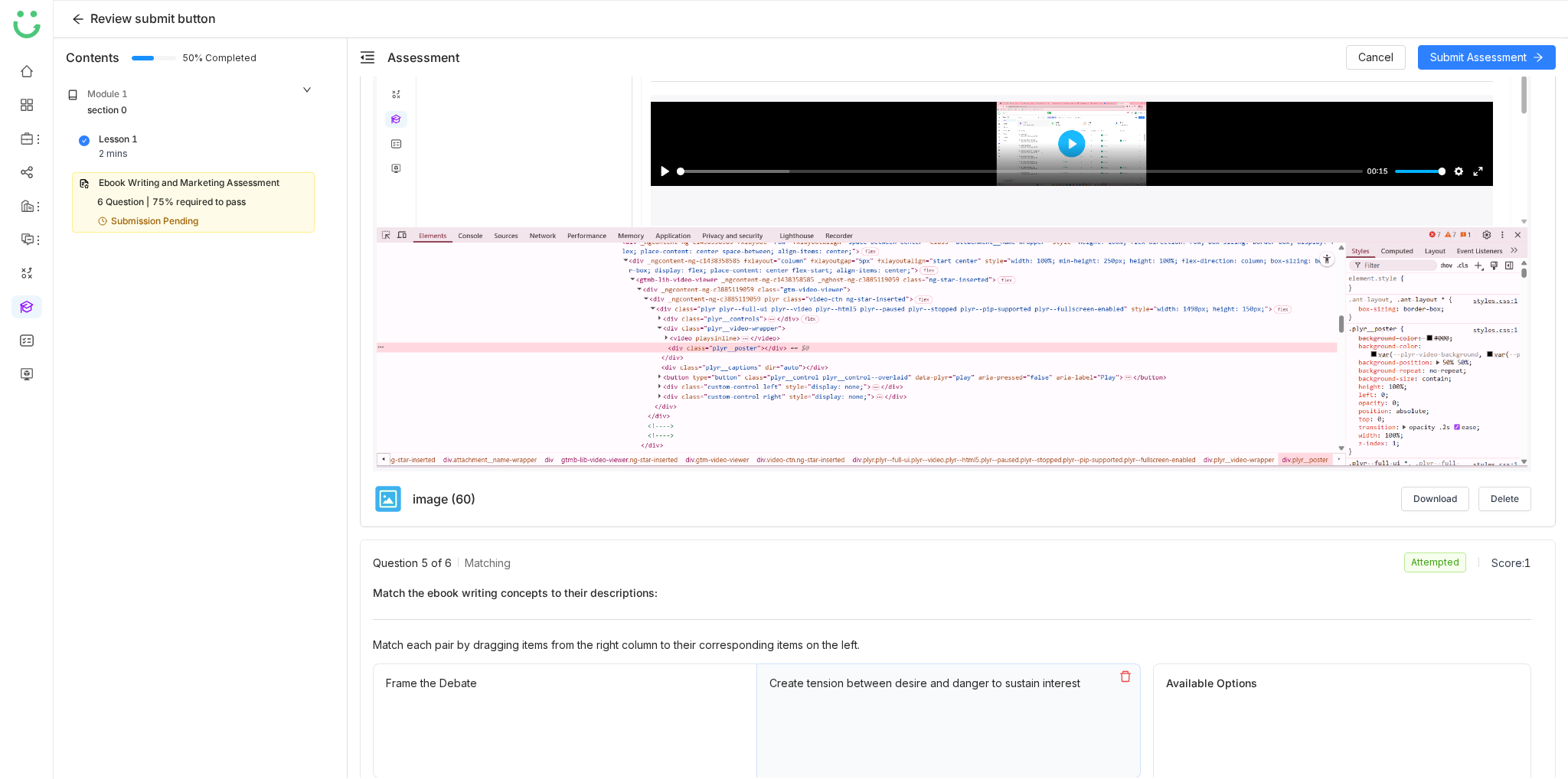
scroll to position [1607, 0]
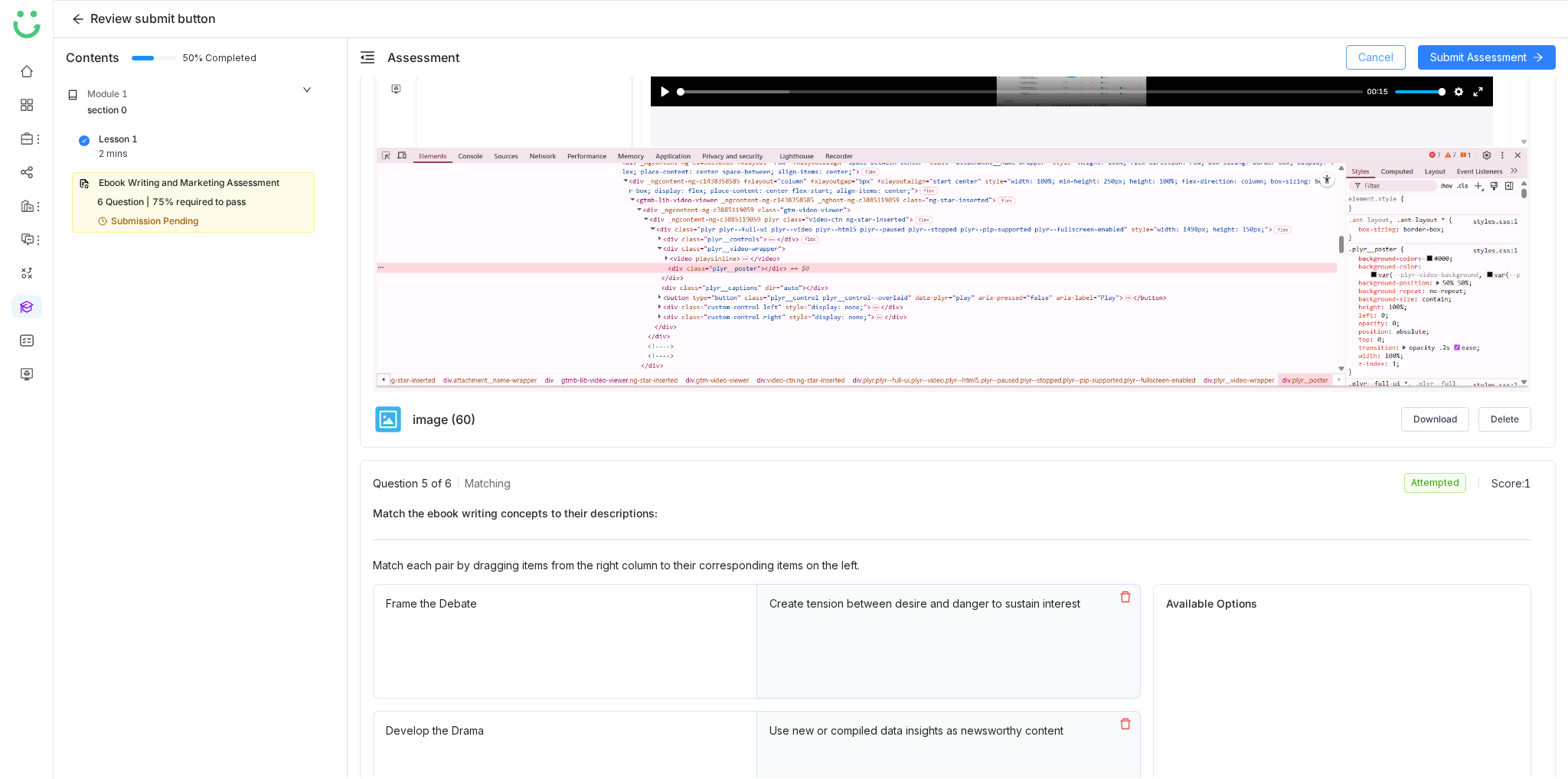
click at [1372, 50] on span "Cancel" at bounding box center [1376, 57] width 35 height 17
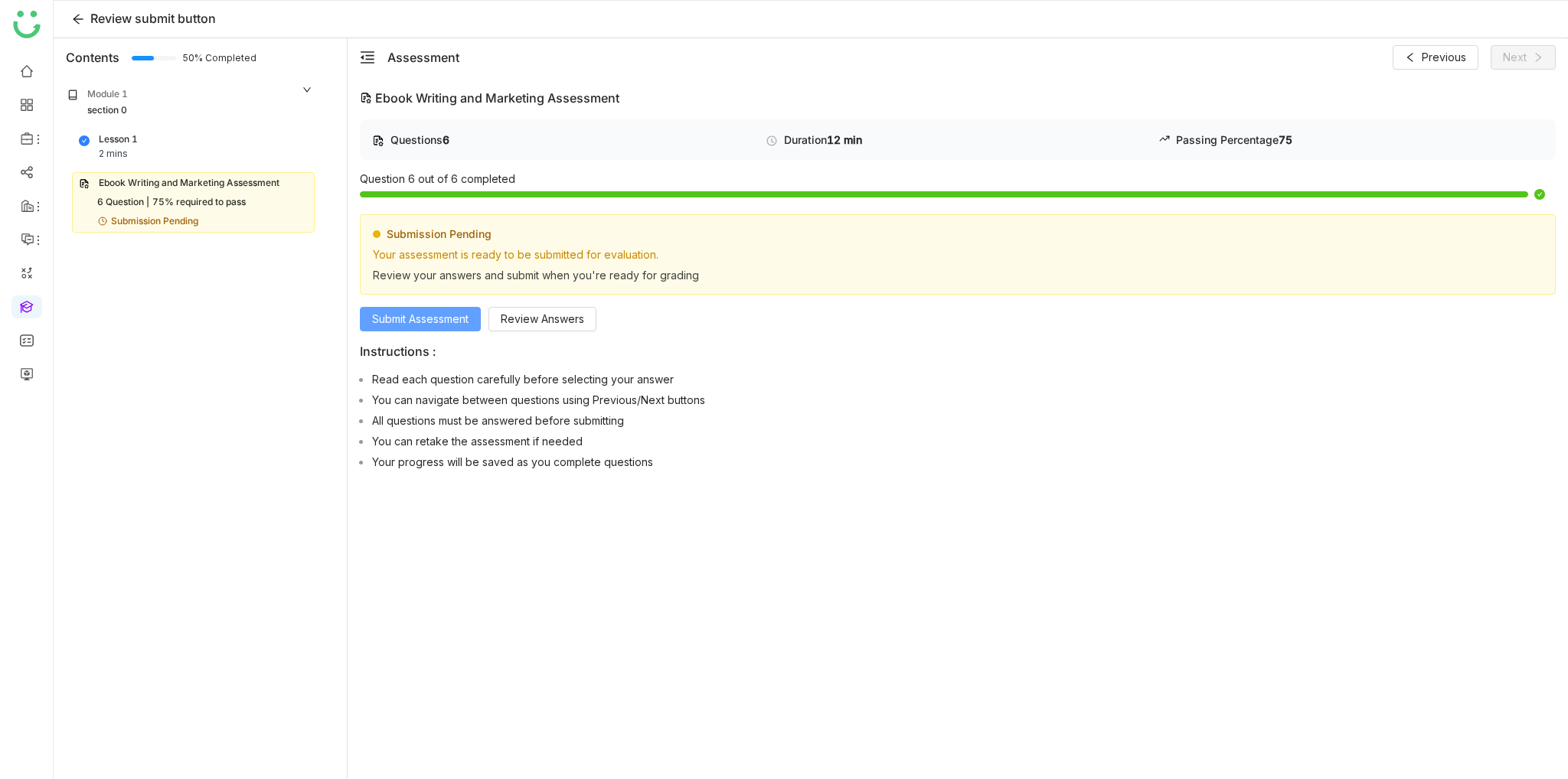
click at [449, 307] on button "Submit Assessment" at bounding box center [421, 319] width 121 height 25
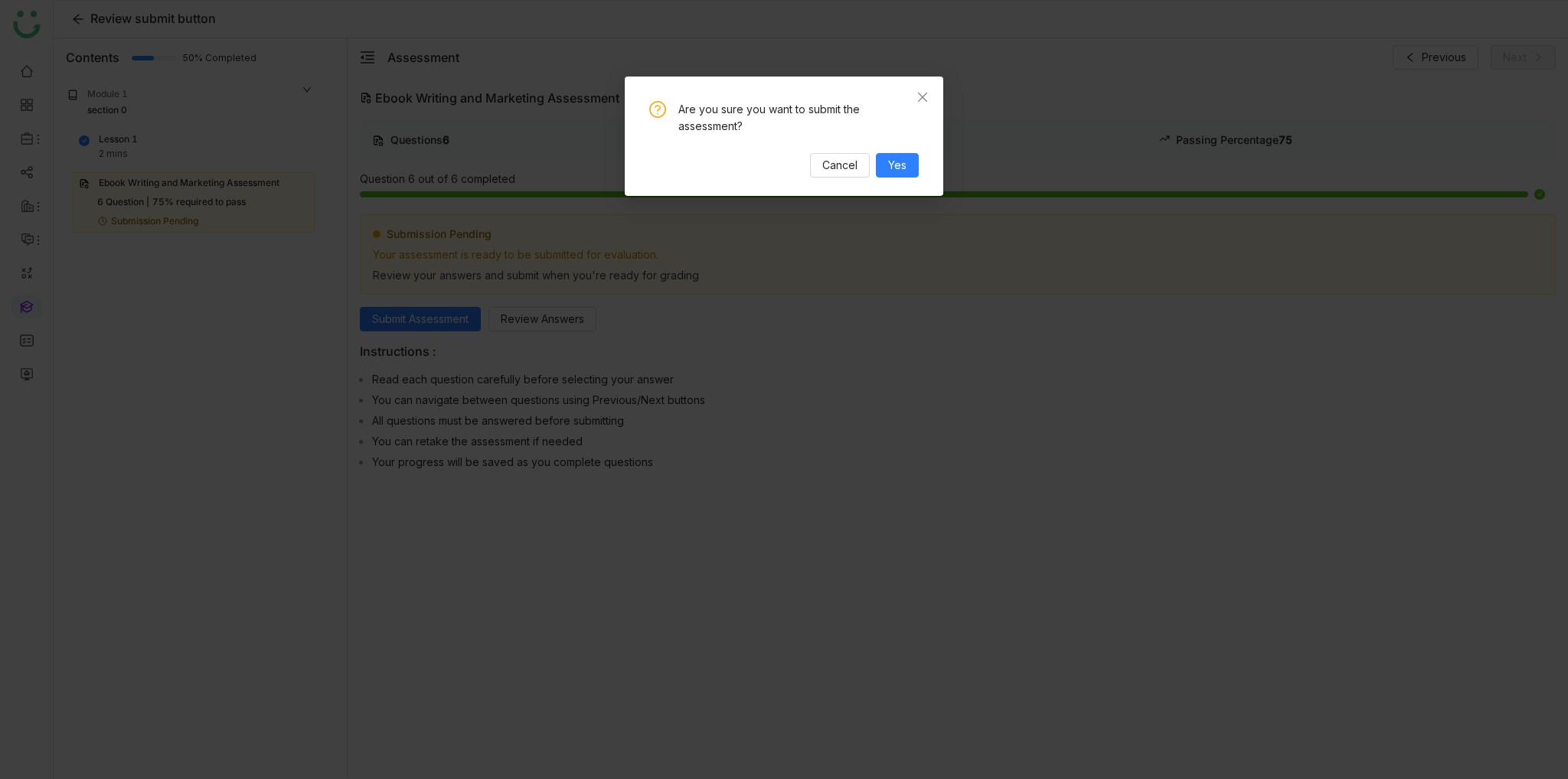
click at [913, 181] on div "Are you sure you want to submit the assessment? Cancel Yes" at bounding box center [784, 136] width 319 height 119
click at [910, 174] on button "Yes" at bounding box center [897, 165] width 43 height 25
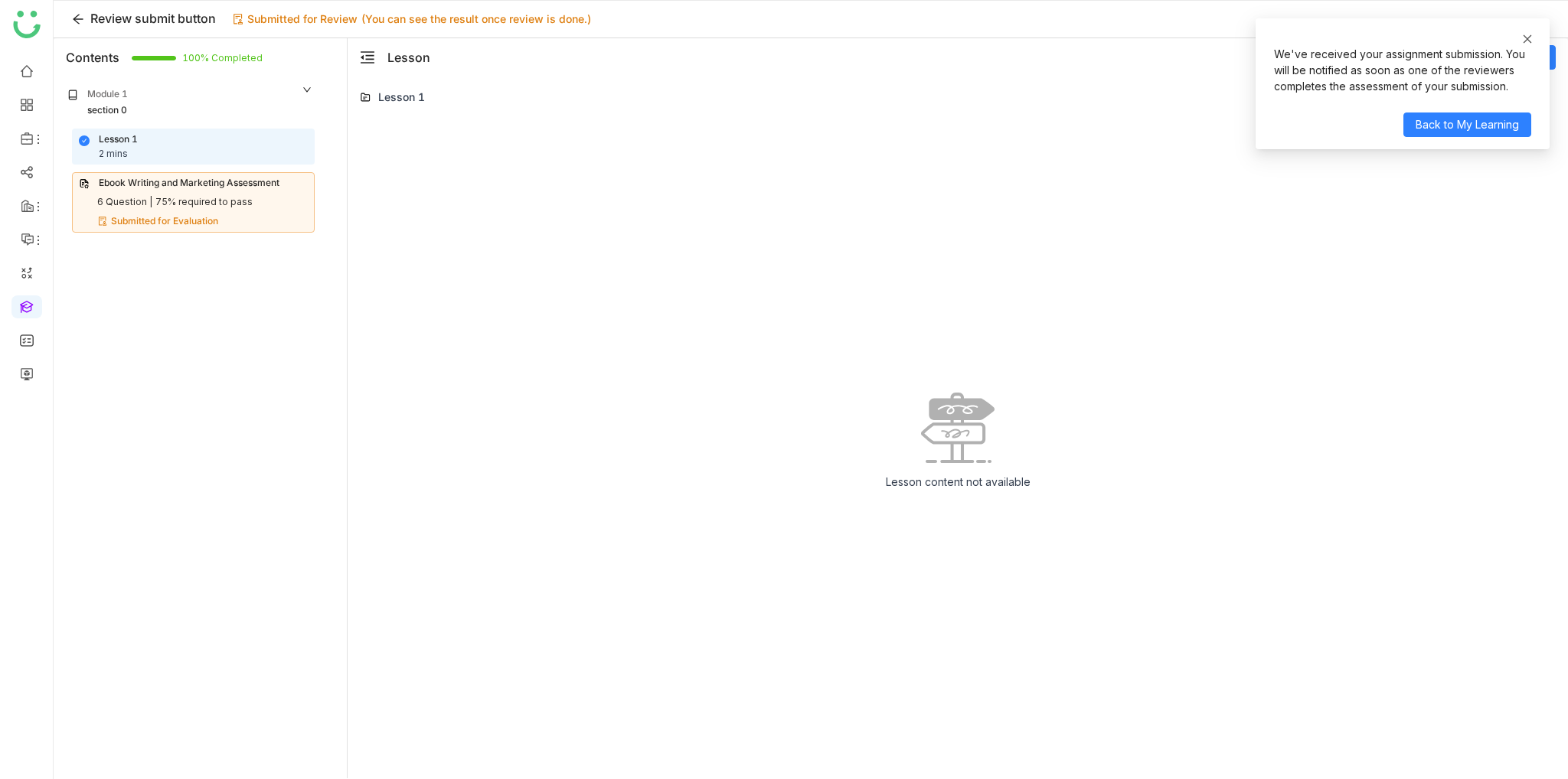
click at [1523, 38] on icon at bounding box center [1527, 39] width 11 height 11
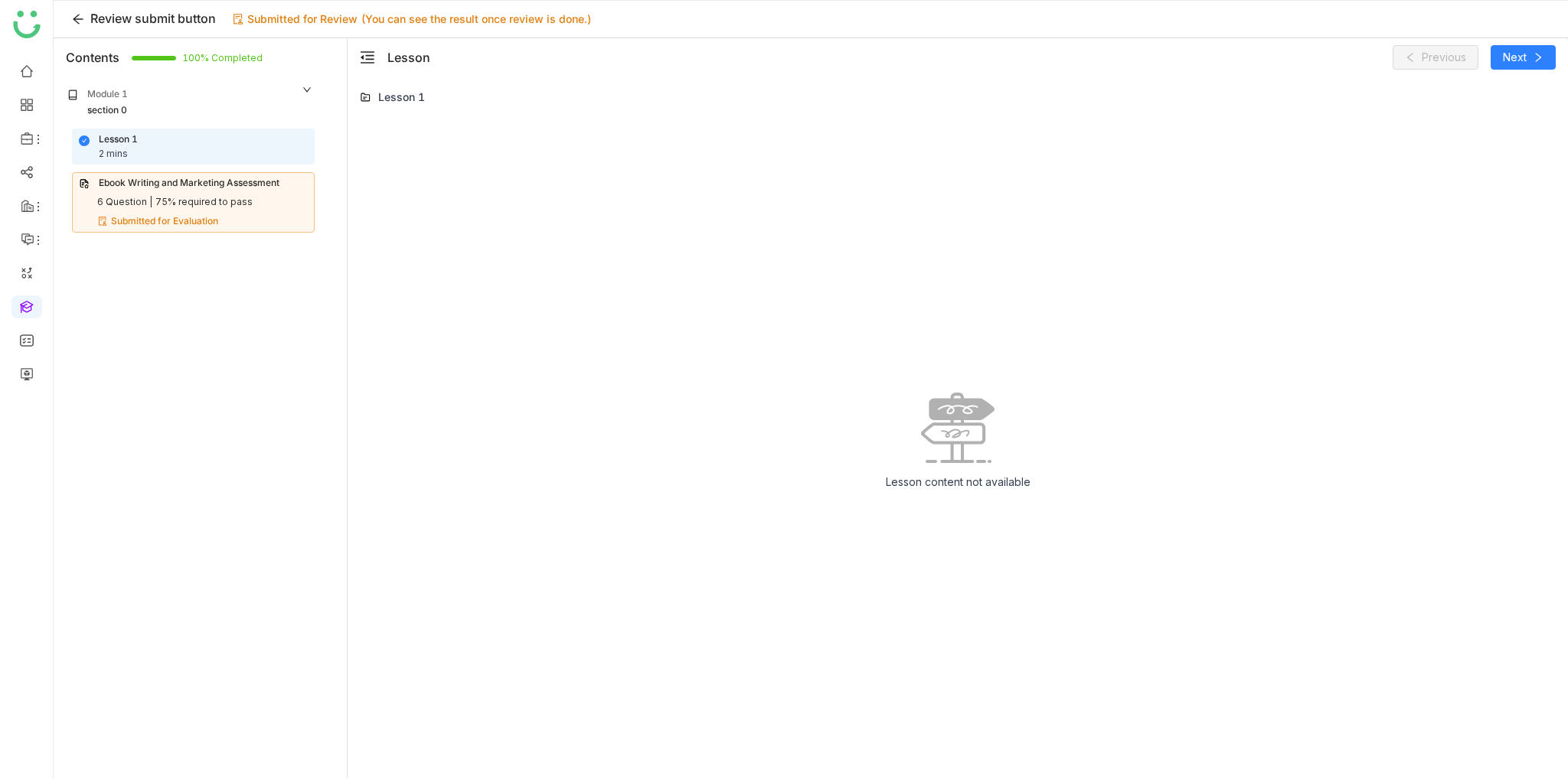
click at [200, 139] on div "Lesson 1 2 mins" at bounding box center [193, 147] width 229 height 29
click at [242, 212] on div "Ebook Writing and Marketing Assessment 6 Question | 75% required to pass Submit…" at bounding box center [193, 202] width 243 height 61
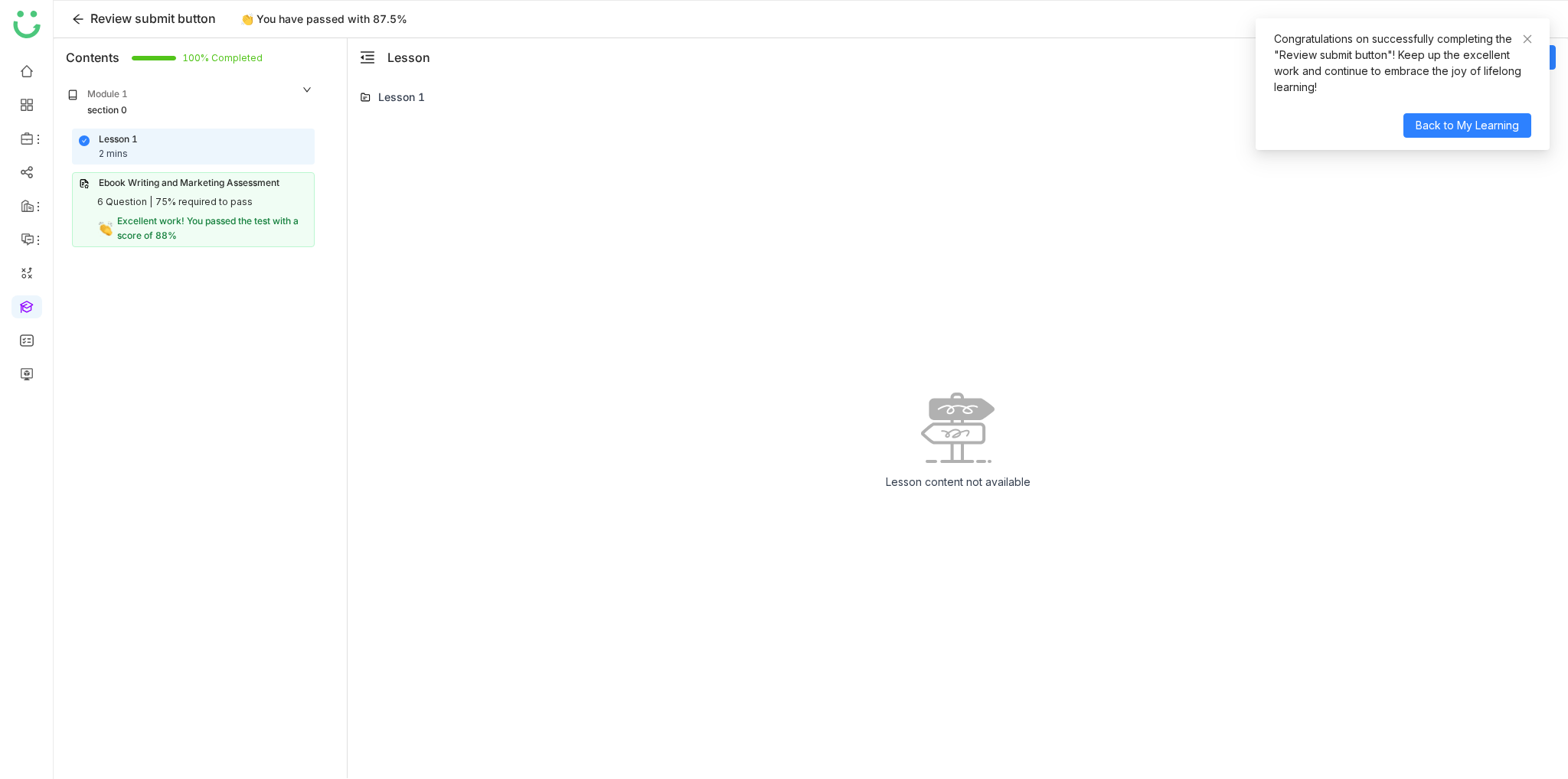
click at [190, 172] on div "Ebook Writing and Marketing Assessment 6 Question | 75% required to pass Excell…" at bounding box center [193, 209] width 243 height 74
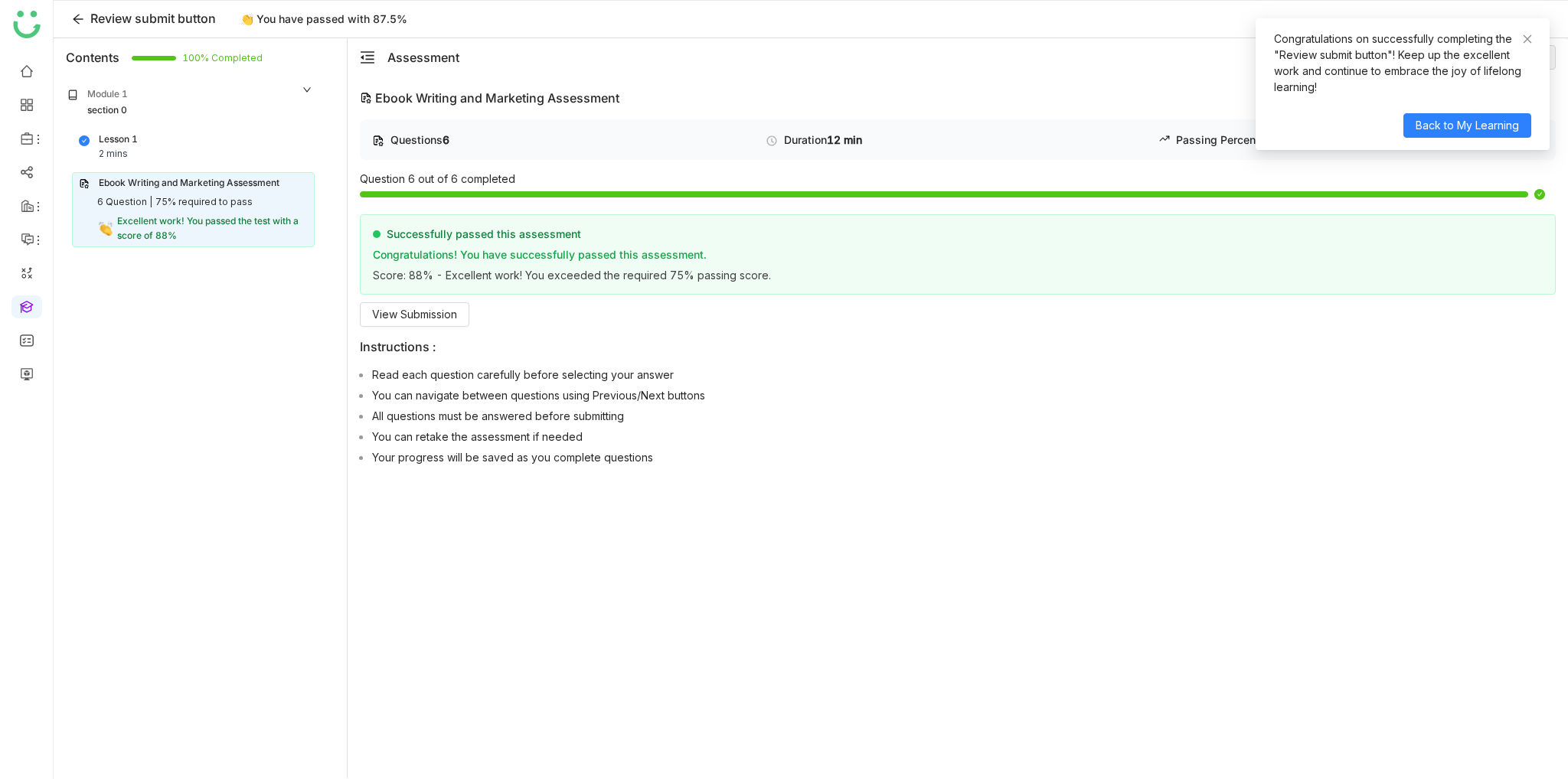
click at [453, 327] on div "Questions 6 Duration 12 min Passing Percentage 75 Question 6 out of 6 completed…" at bounding box center [958, 296] width 1196 height 352
click at [454, 322] on button "View Submission" at bounding box center [415, 315] width 110 height 25
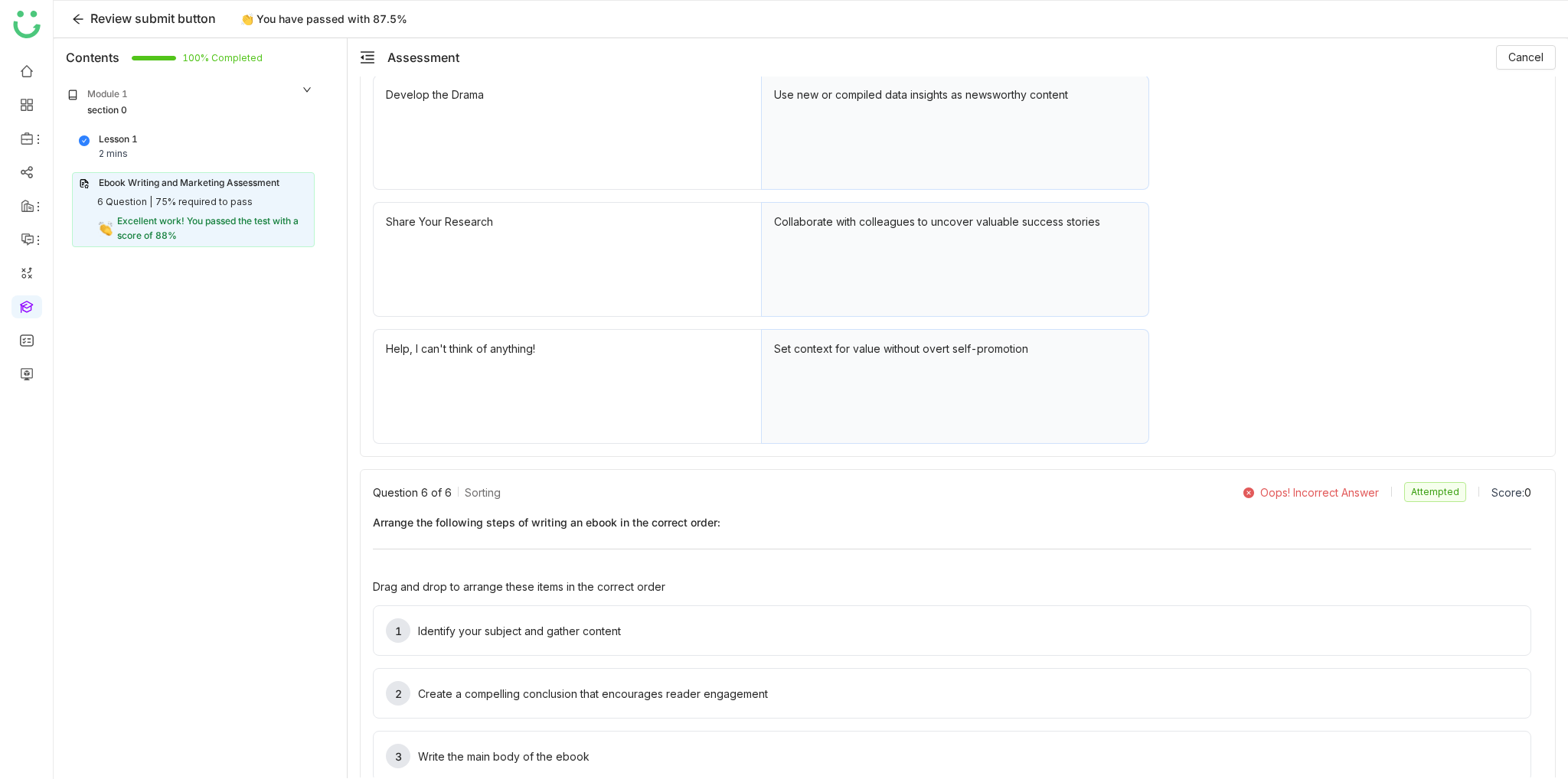
scroll to position [3353, 0]
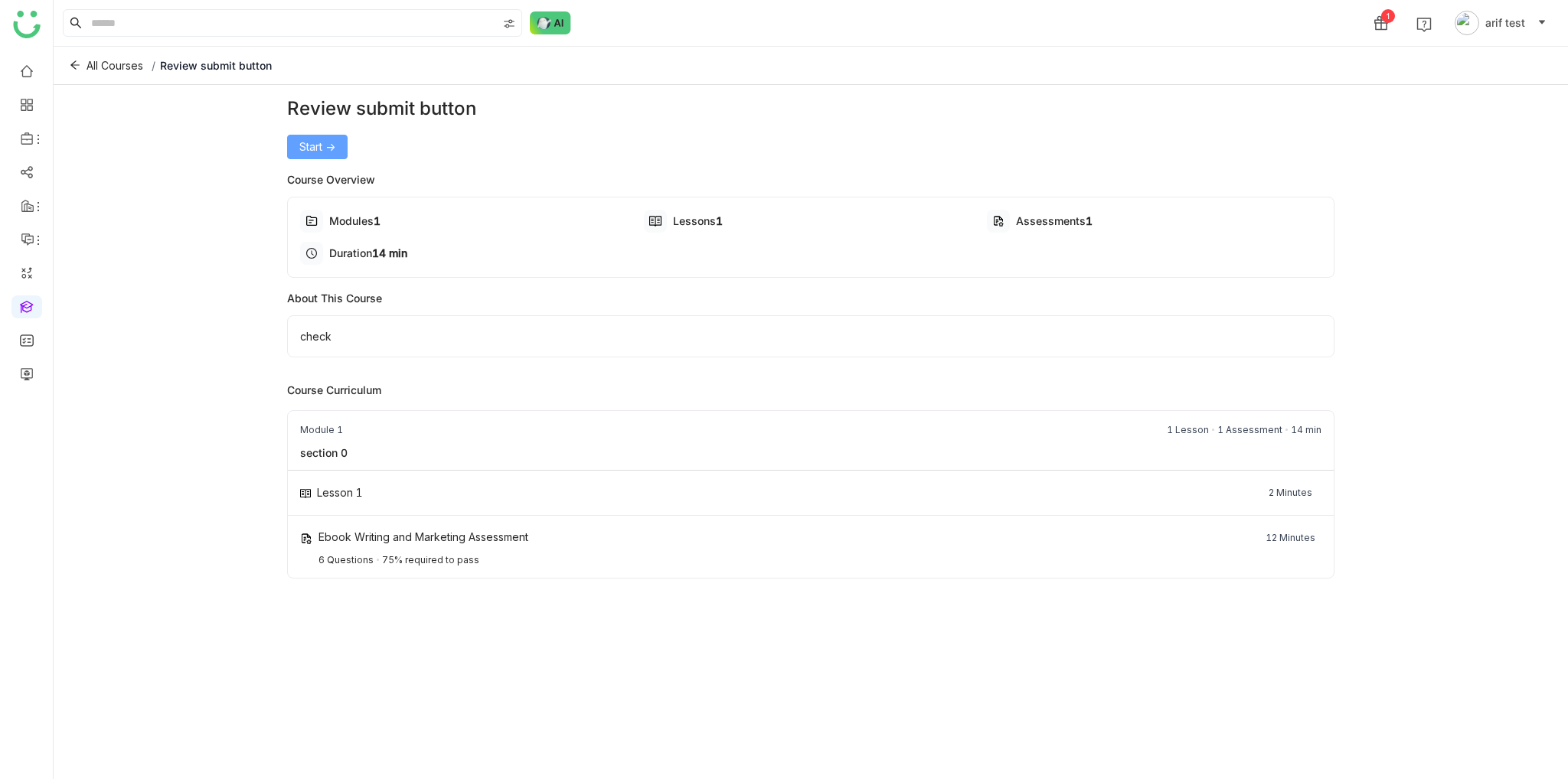
click at [313, 148] on span "Start ->" at bounding box center [317, 147] width 36 height 17
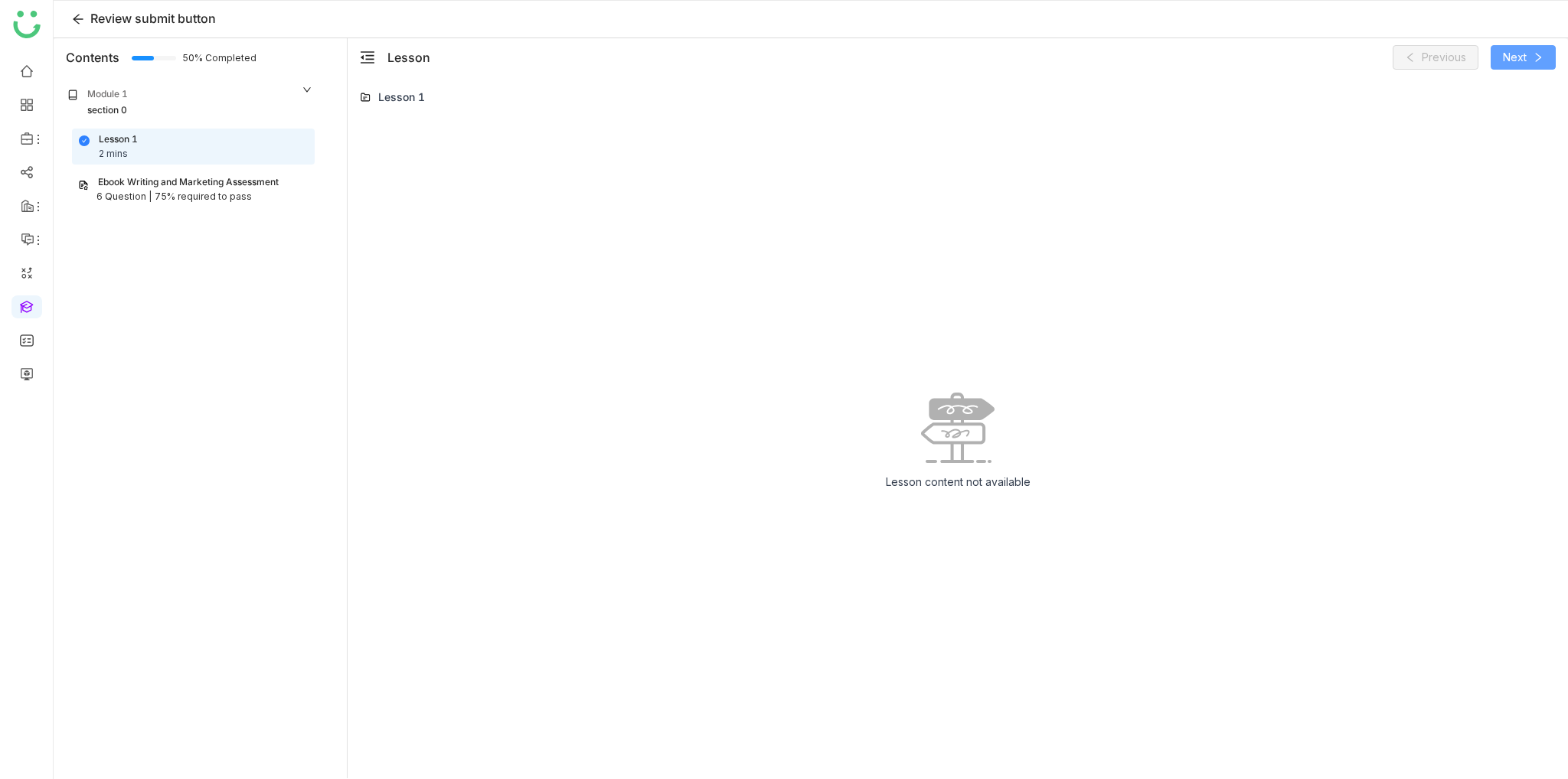
click at [1537, 59] on icon at bounding box center [1538, 57] width 5 height 9
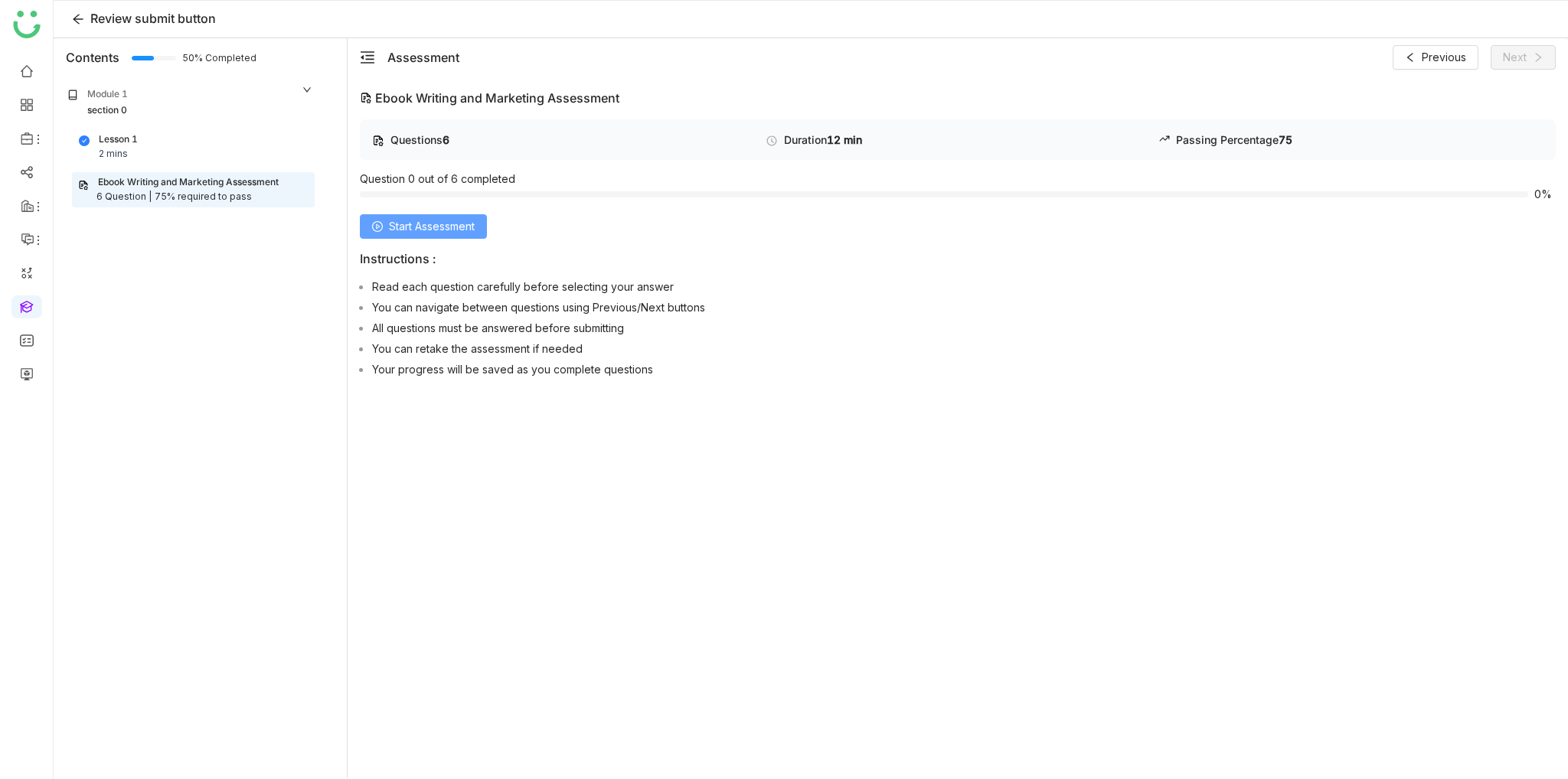
click at [467, 221] on span "Start Assessment" at bounding box center [432, 227] width 86 height 17
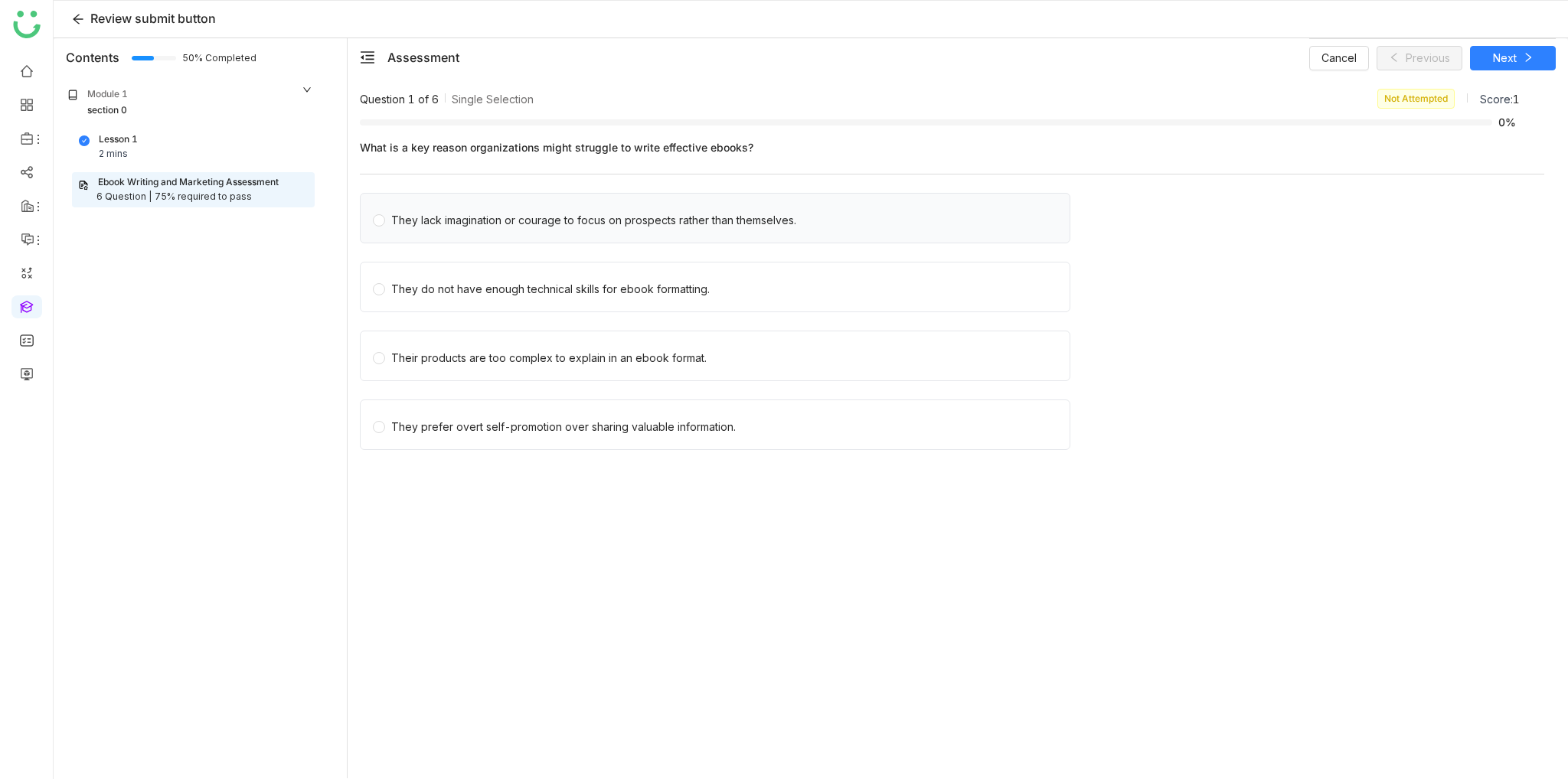
click at [572, 230] on div "They lack imagination or courage to focus on prospects rather than themselves." at bounding box center [715, 218] width 710 height 51
click at [510, 365] on div "Their products are too complex to explain in an ebook format." at bounding box center [549, 358] width 316 height 17
click at [1526, 47] on button "Next" at bounding box center [1513, 58] width 86 height 25
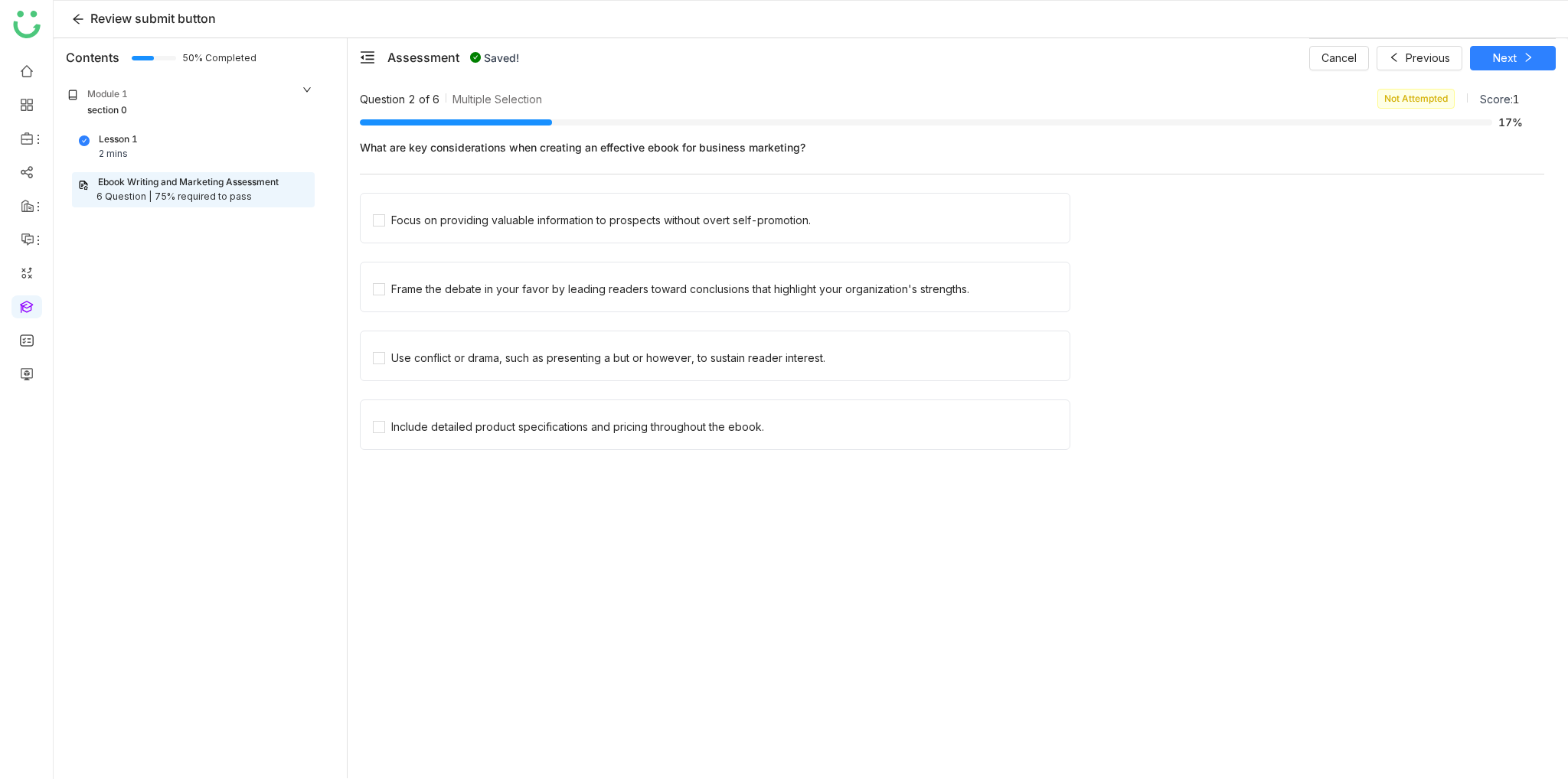
click at [497, 226] on div "Focus on providing valuable information to prospects without overt self-promoti…" at bounding box center [602, 221] width 420 height 17
drag, startPoint x: 1543, startPoint y: 61, endPoint x: 1497, endPoint y: 74, distance: 47.8
click at [1543, 61] on button "Next" at bounding box center [1513, 58] width 86 height 25
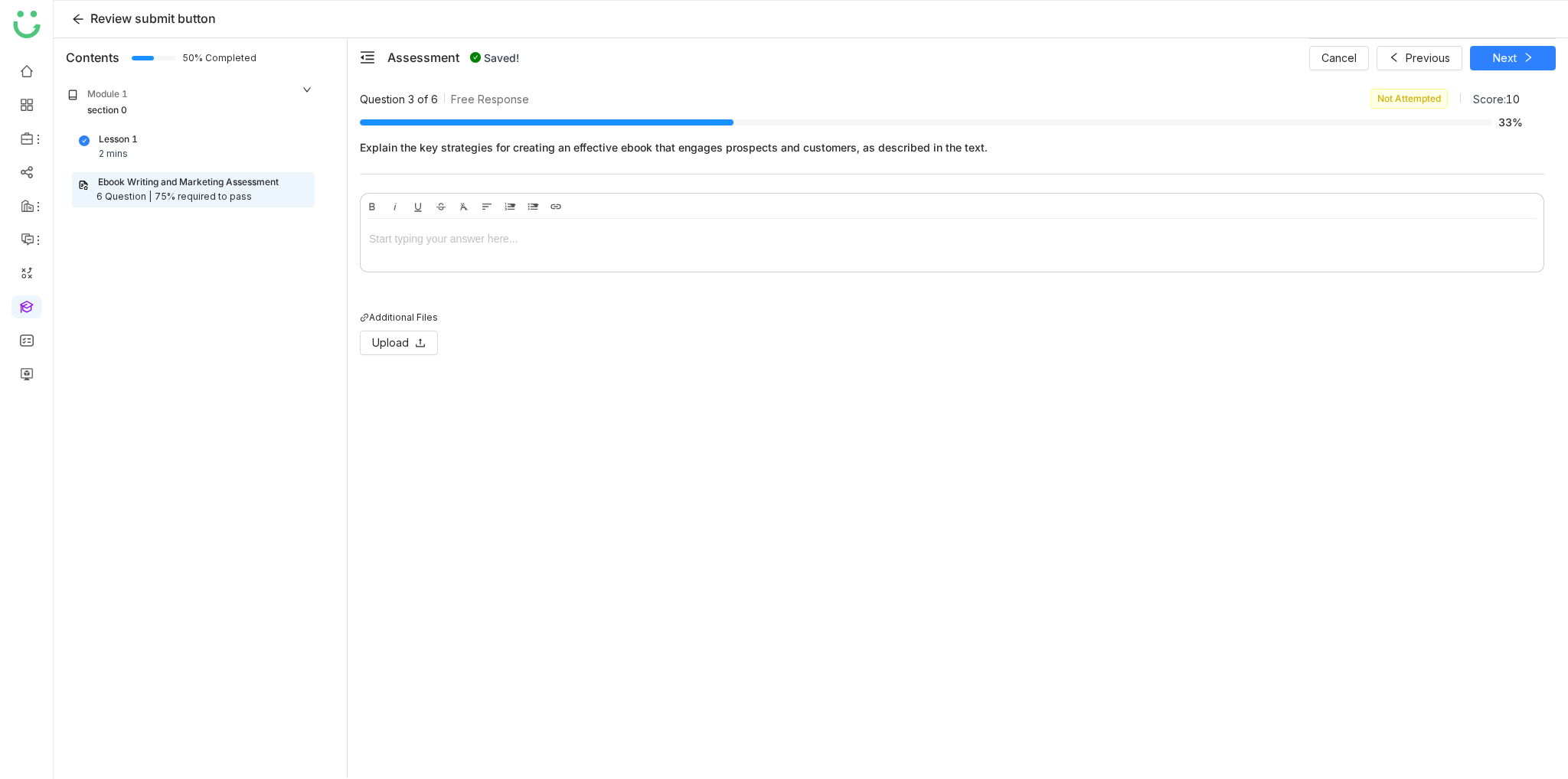
click at [436, 255] on div at bounding box center [953, 242] width 1183 height 46
click at [1518, 53] on button "Next" at bounding box center [1513, 58] width 86 height 25
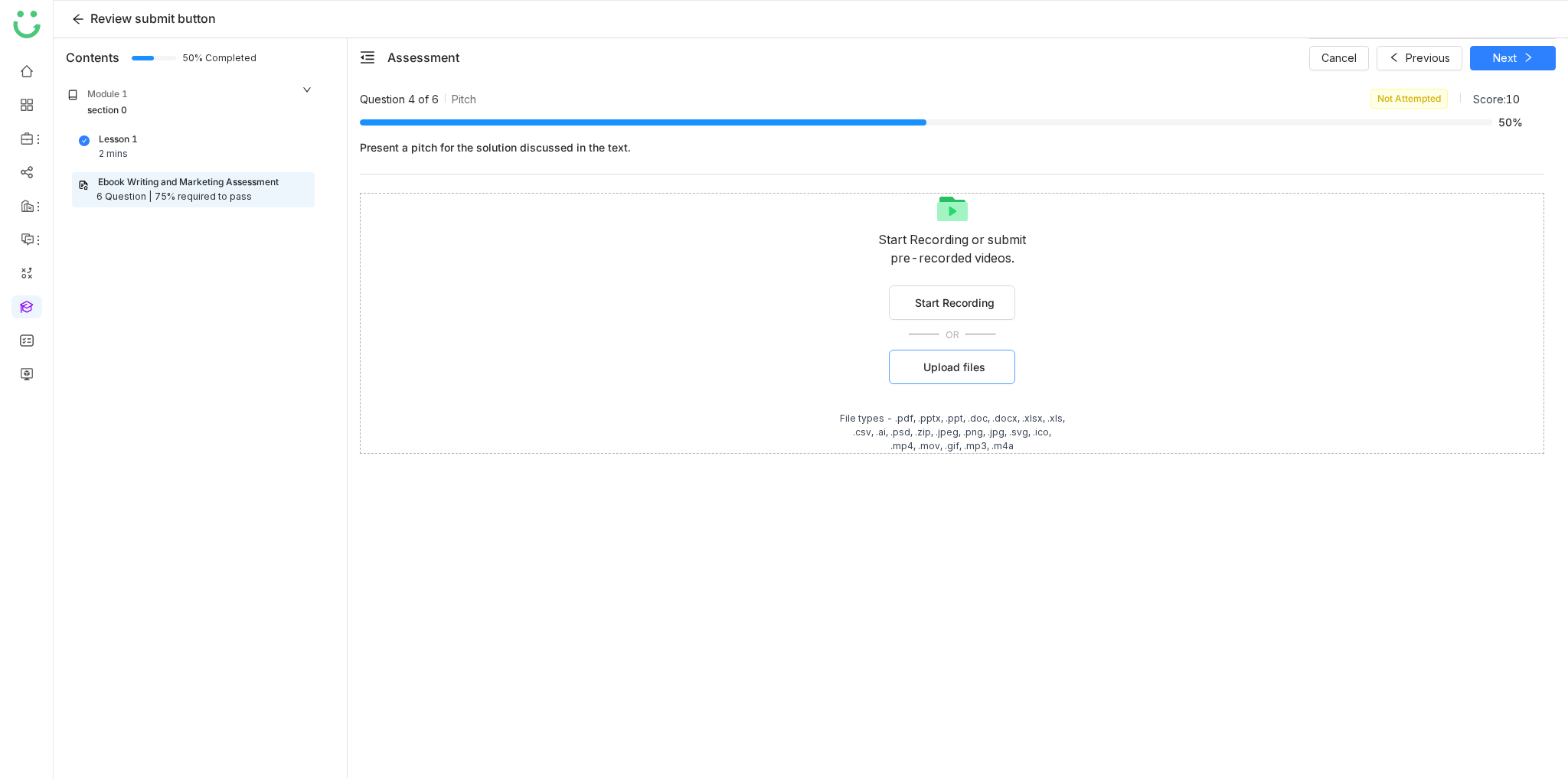
click at [911, 368] on button "Upload files" at bounding box center [952, 367] width 126 height 34
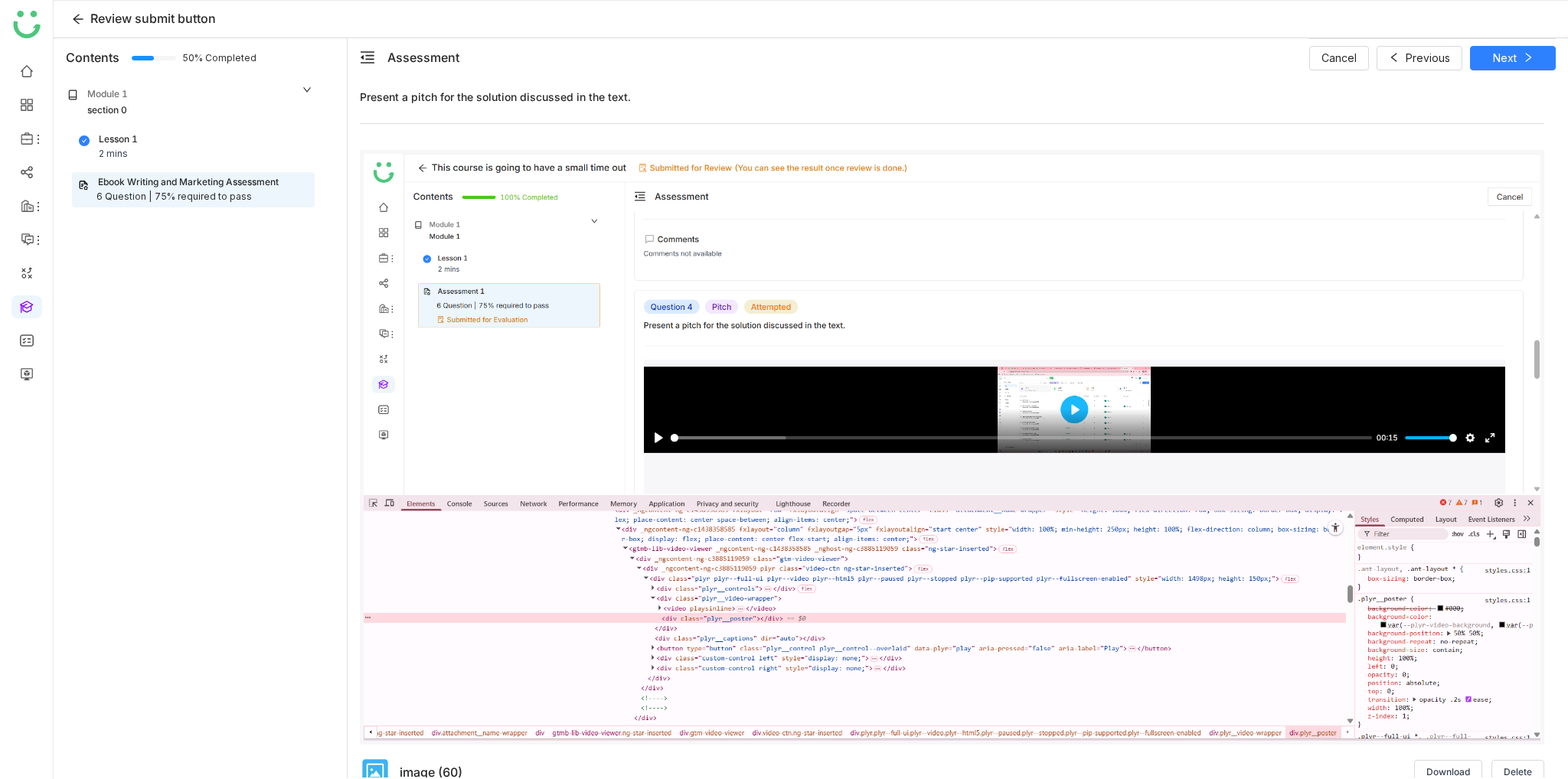
scroll to position [71, 0]
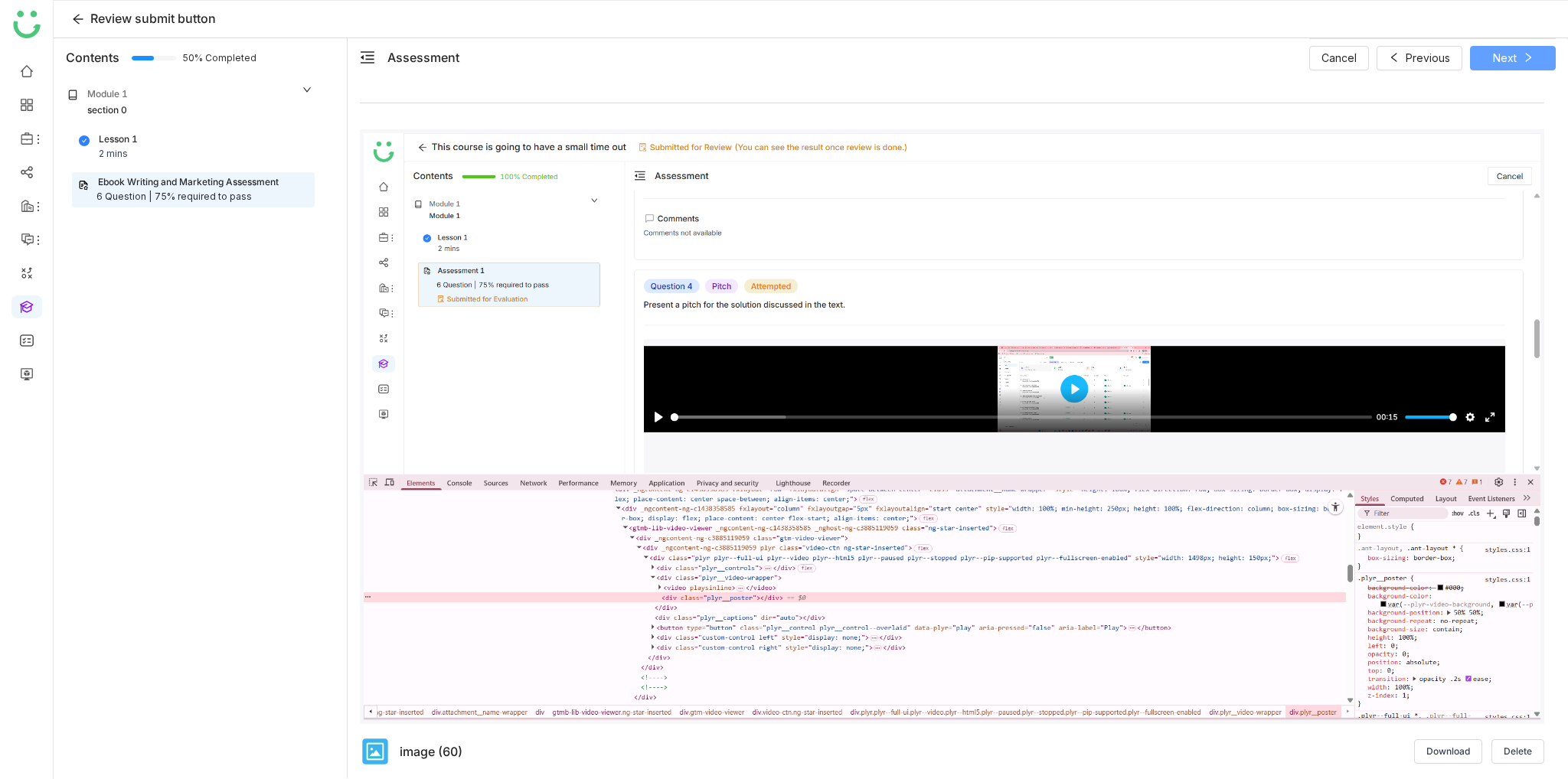
click at [1526, 68] on button "Next" at bounding box center [1513, 58] width 86 height 25
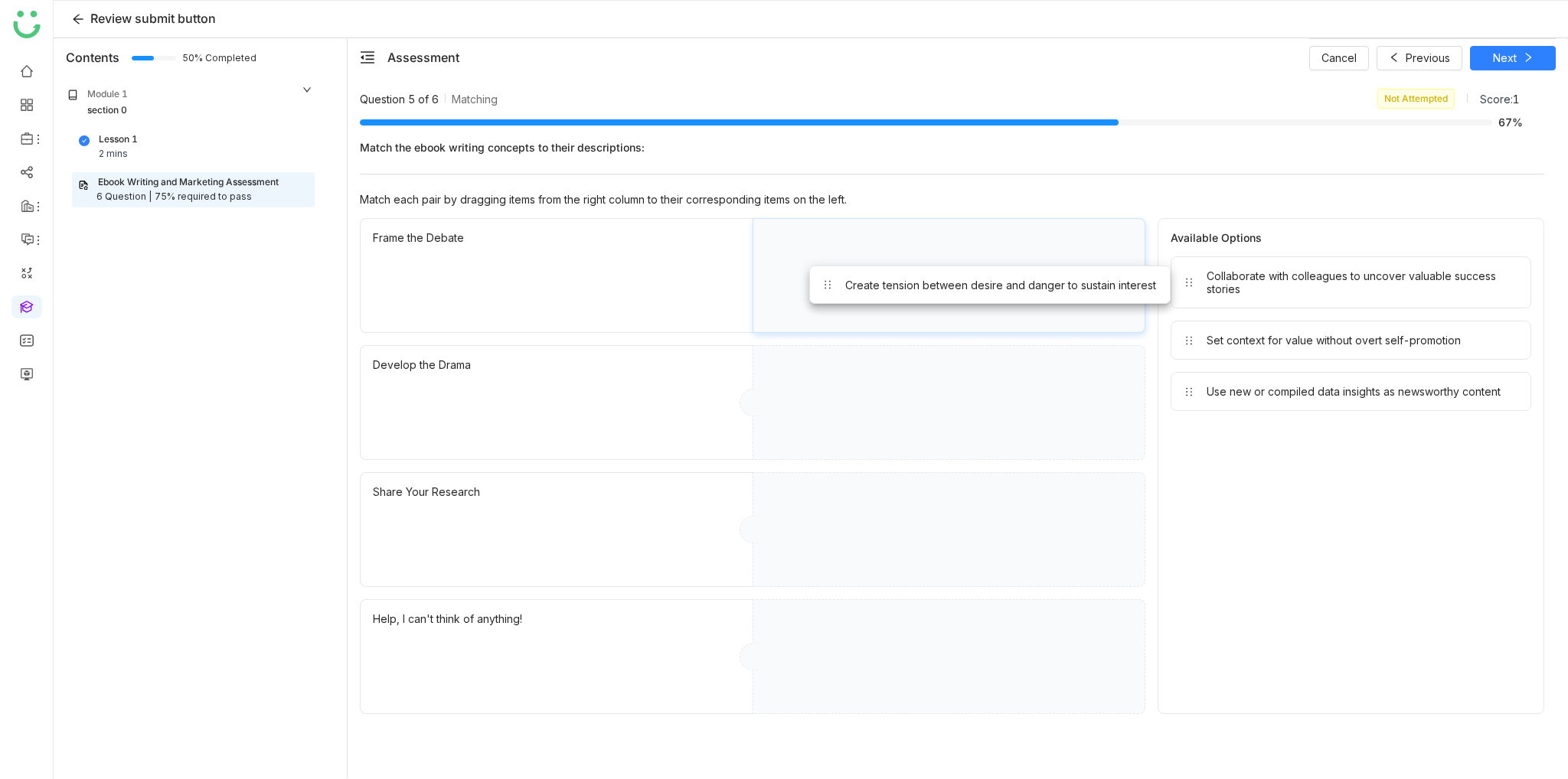
drag, startPoint x: 1328, startPoint y: 281, endPoint x: 858, endPoint y: 289, distance: 470.1
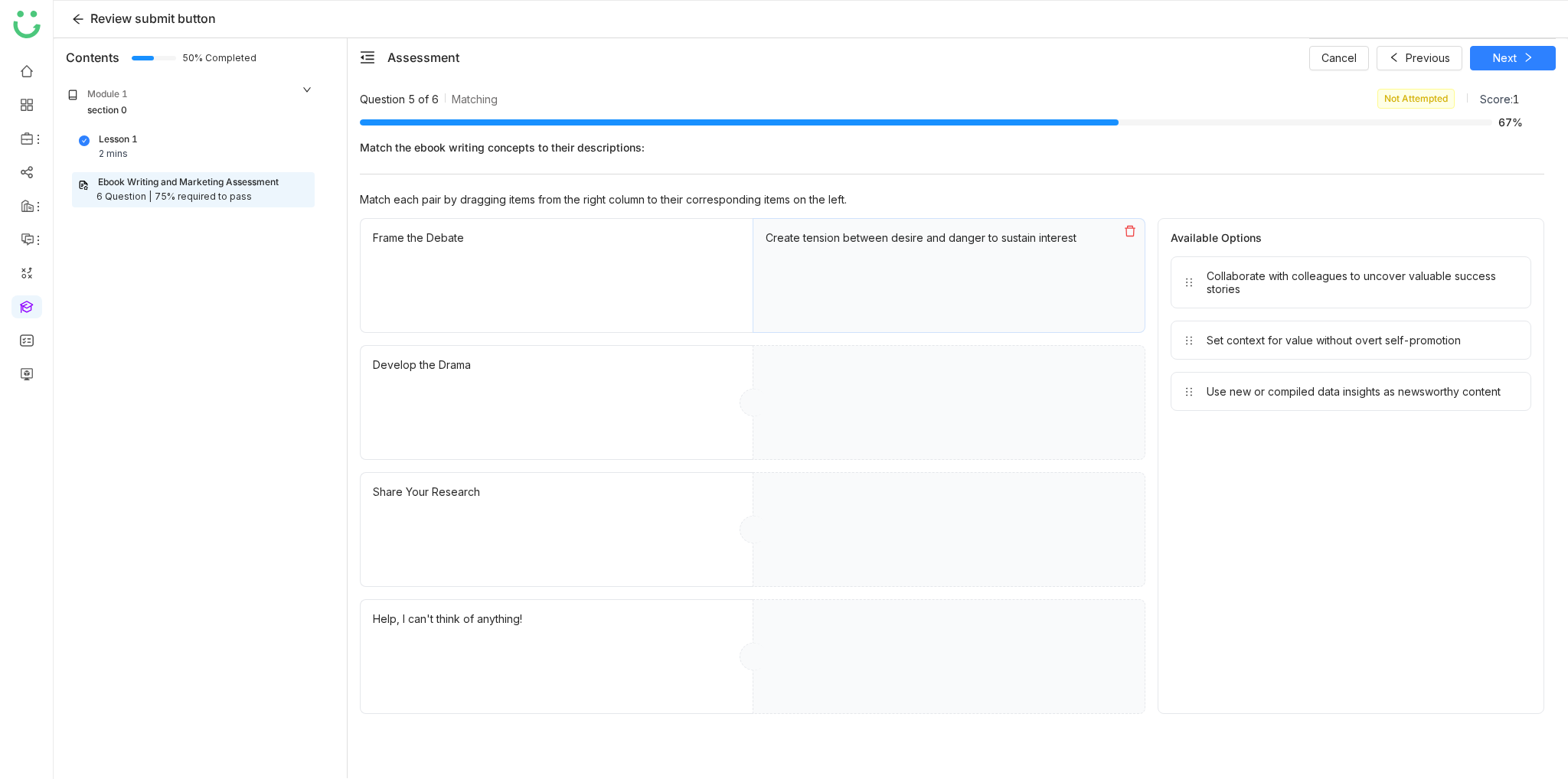
drag, startPoint x: 1250, startPoint y: 284, endPoint x: 897, endPoint y: 426, distance: 380.5
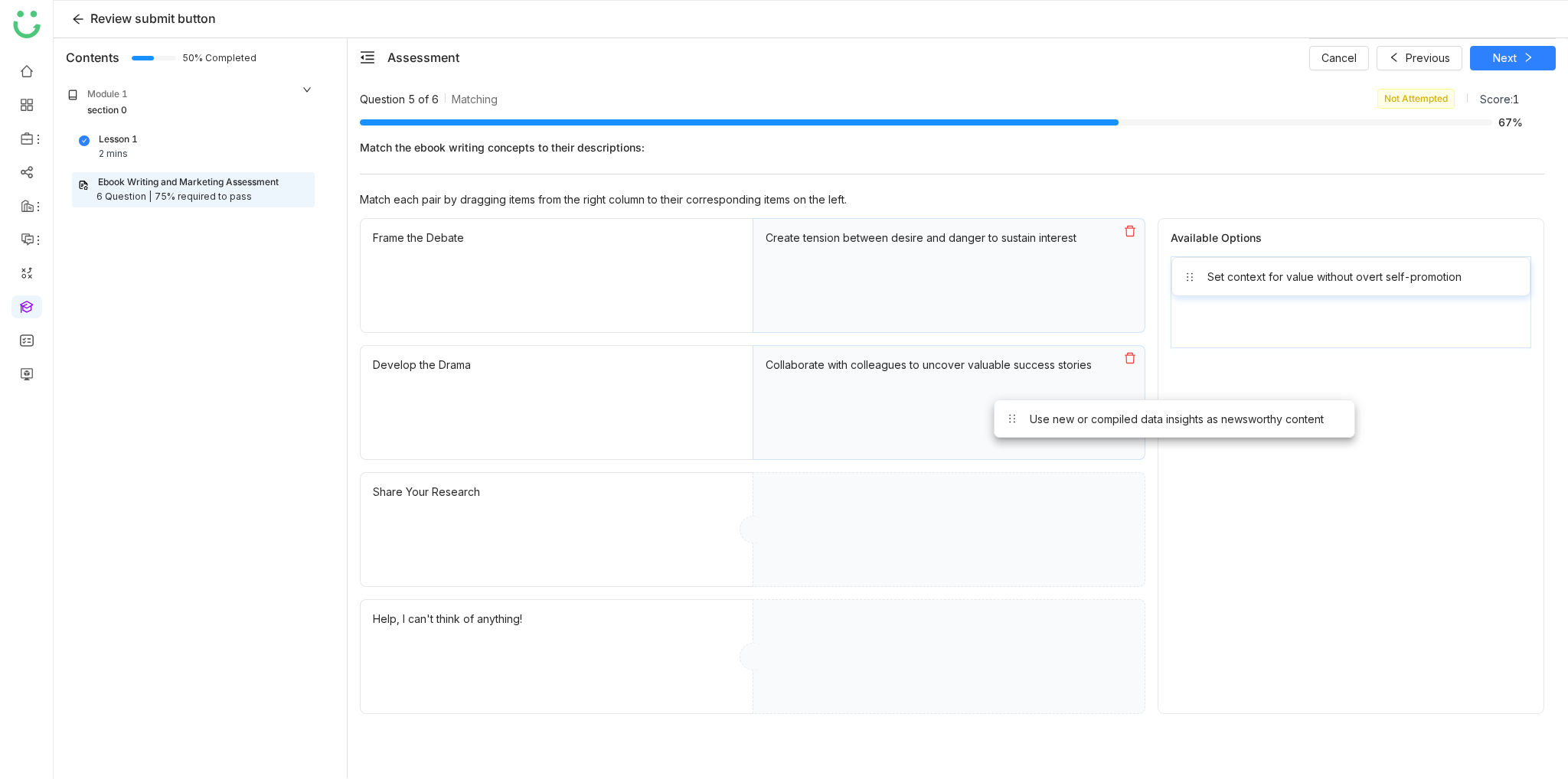
drag, startPoint x: 1333, startPoint y: 322, endPoint x: 854, endPoint y: 578, distance: 543.1
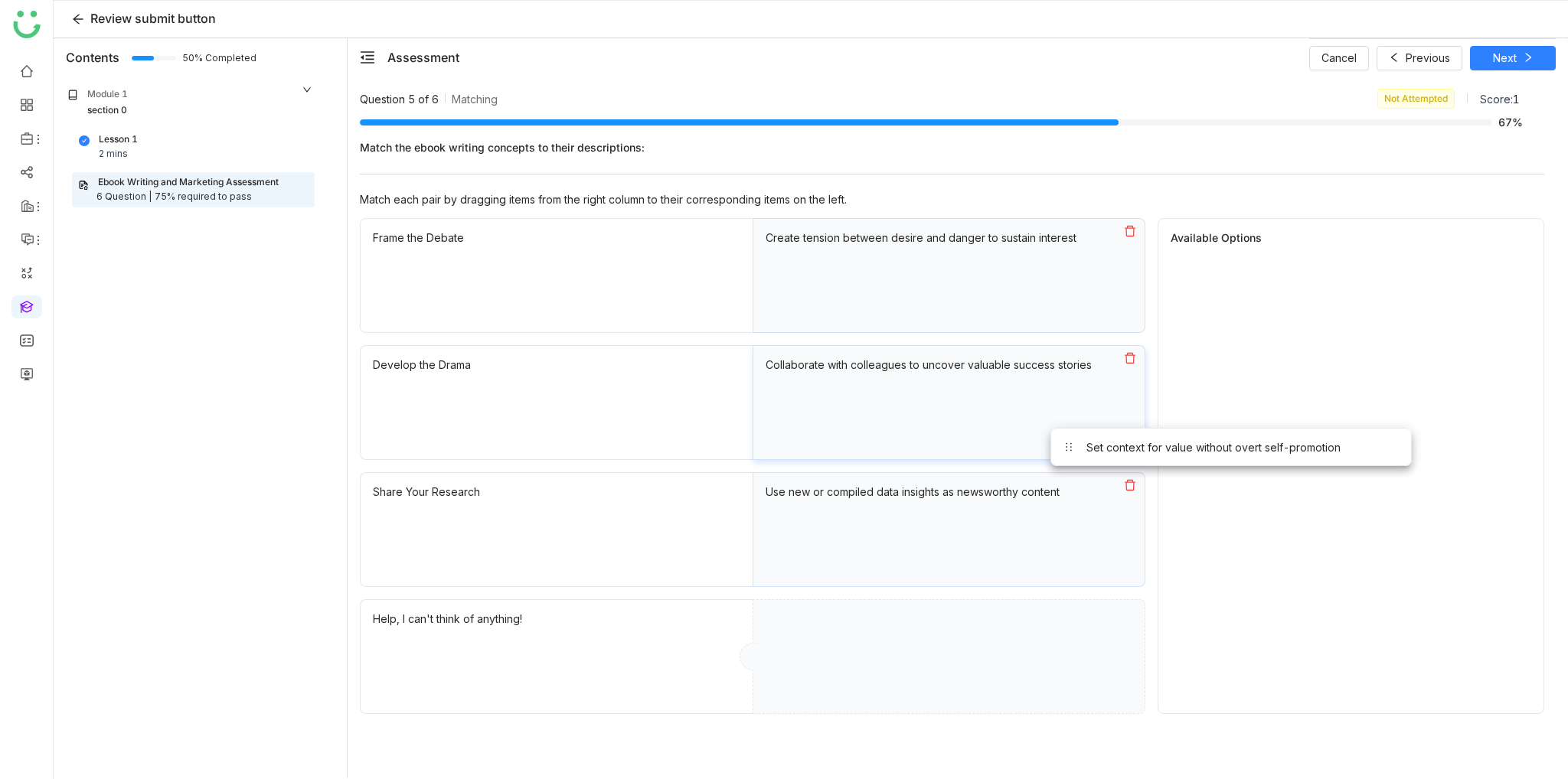
drag, startPoint x: 1247, startPoint y: 278, endPoint x: 950, endPoint y: 631, distance: 461.3
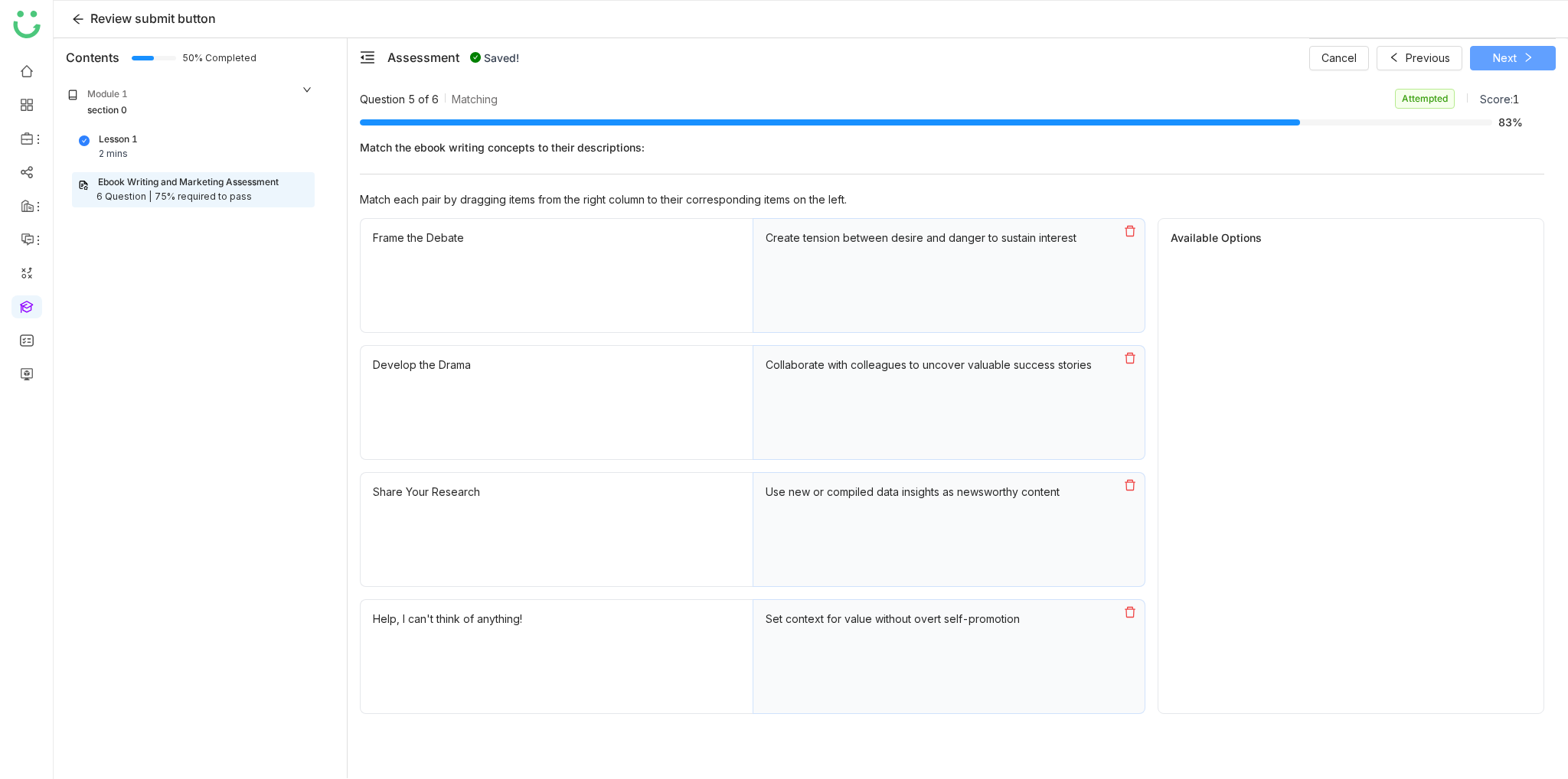
click at [1532, 65] on button "Next" at bounding box center [1513, 58] width 86 height 25
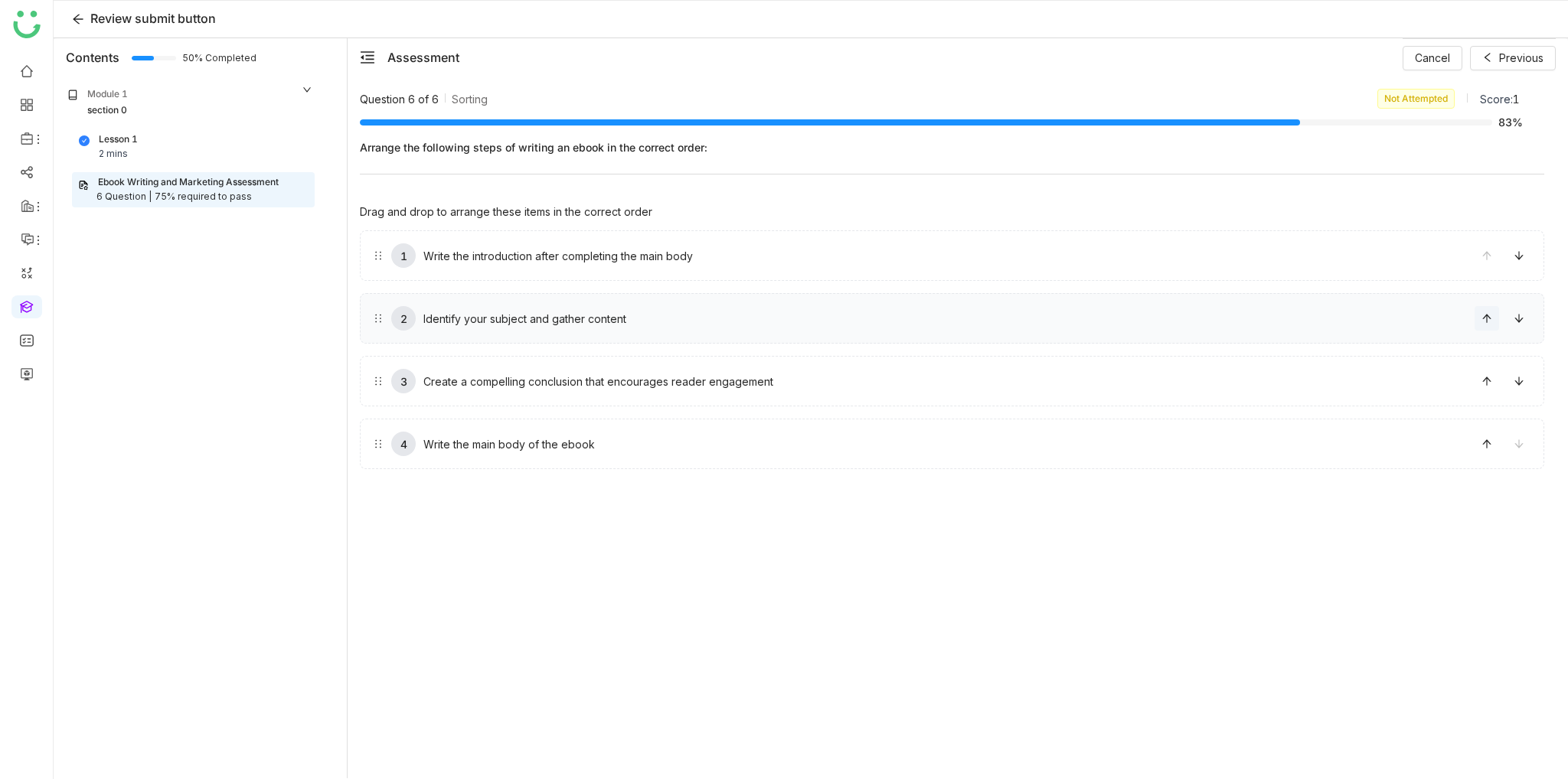
click at [1491, 324] on button at bounding box center [1487, 319] width 25 height 25
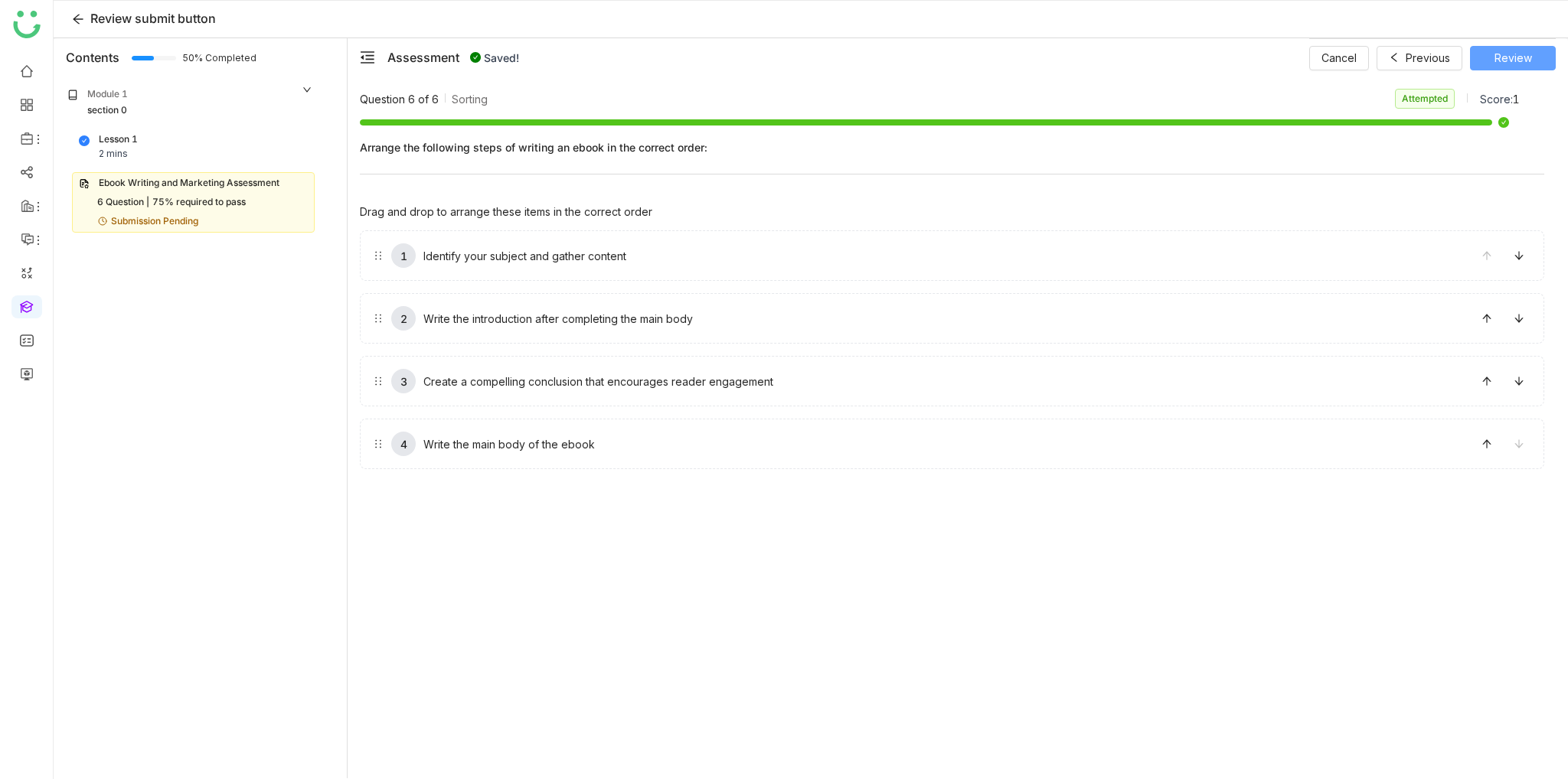
click at [1522, 56] on span "Review" at bounding box center [1513, 58] width 38 height 17
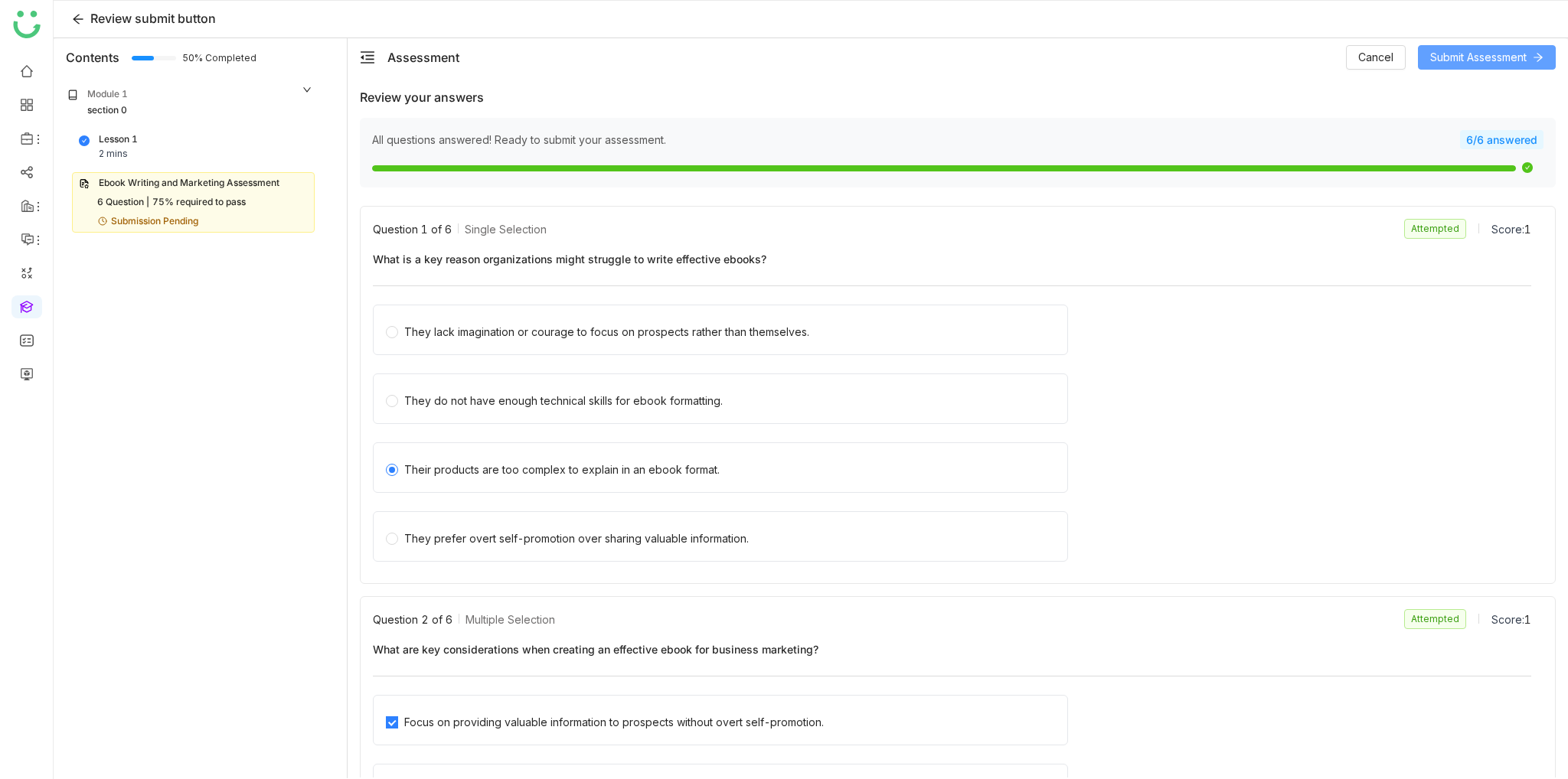
click at [1510, 53] on span "Submit Assessment" at bounding box center [1478, 57] width 97 height 17
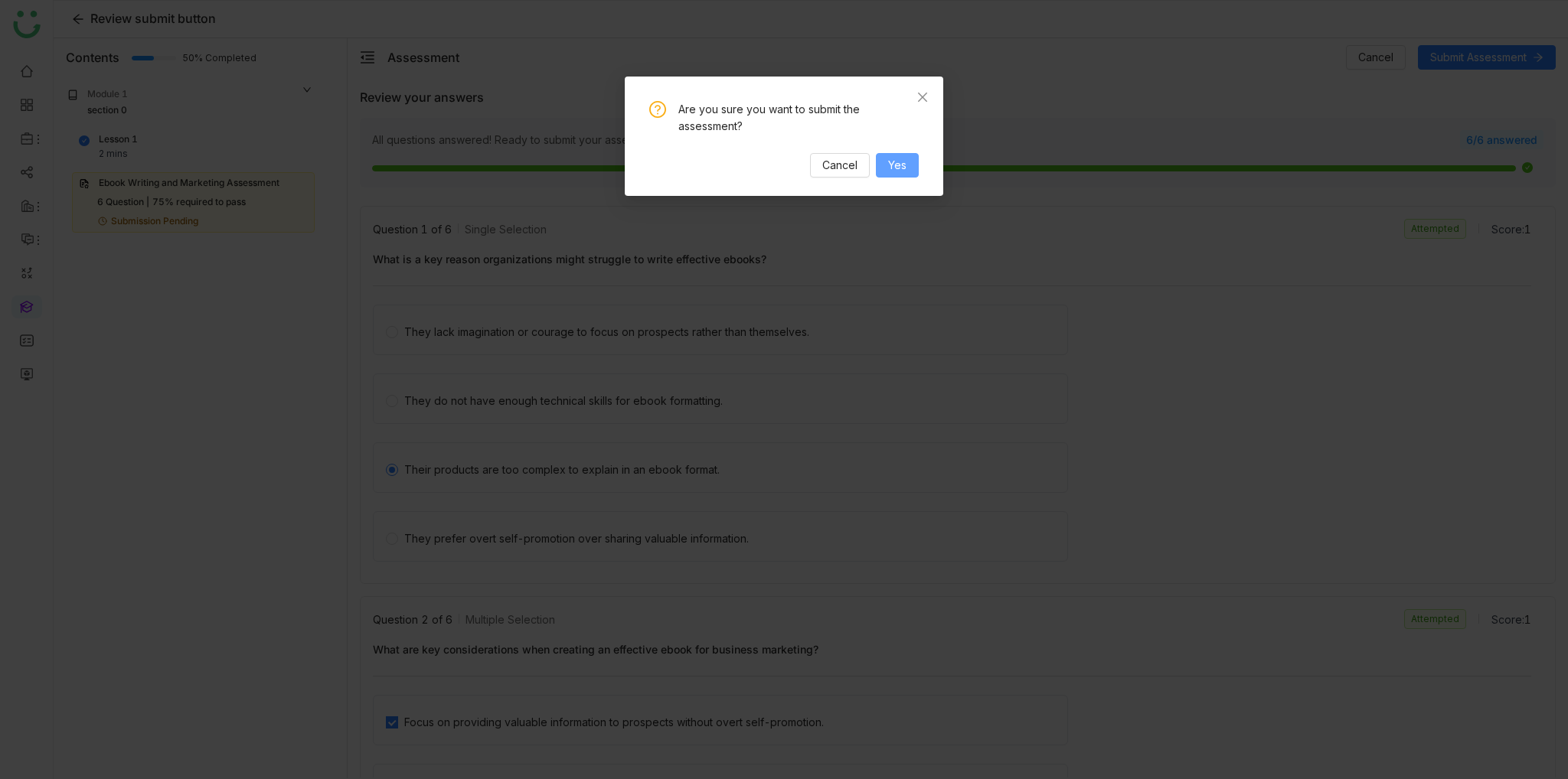
click at [897, 172] on span "Yes" at bounding box center [897, 165] width 18 height 17
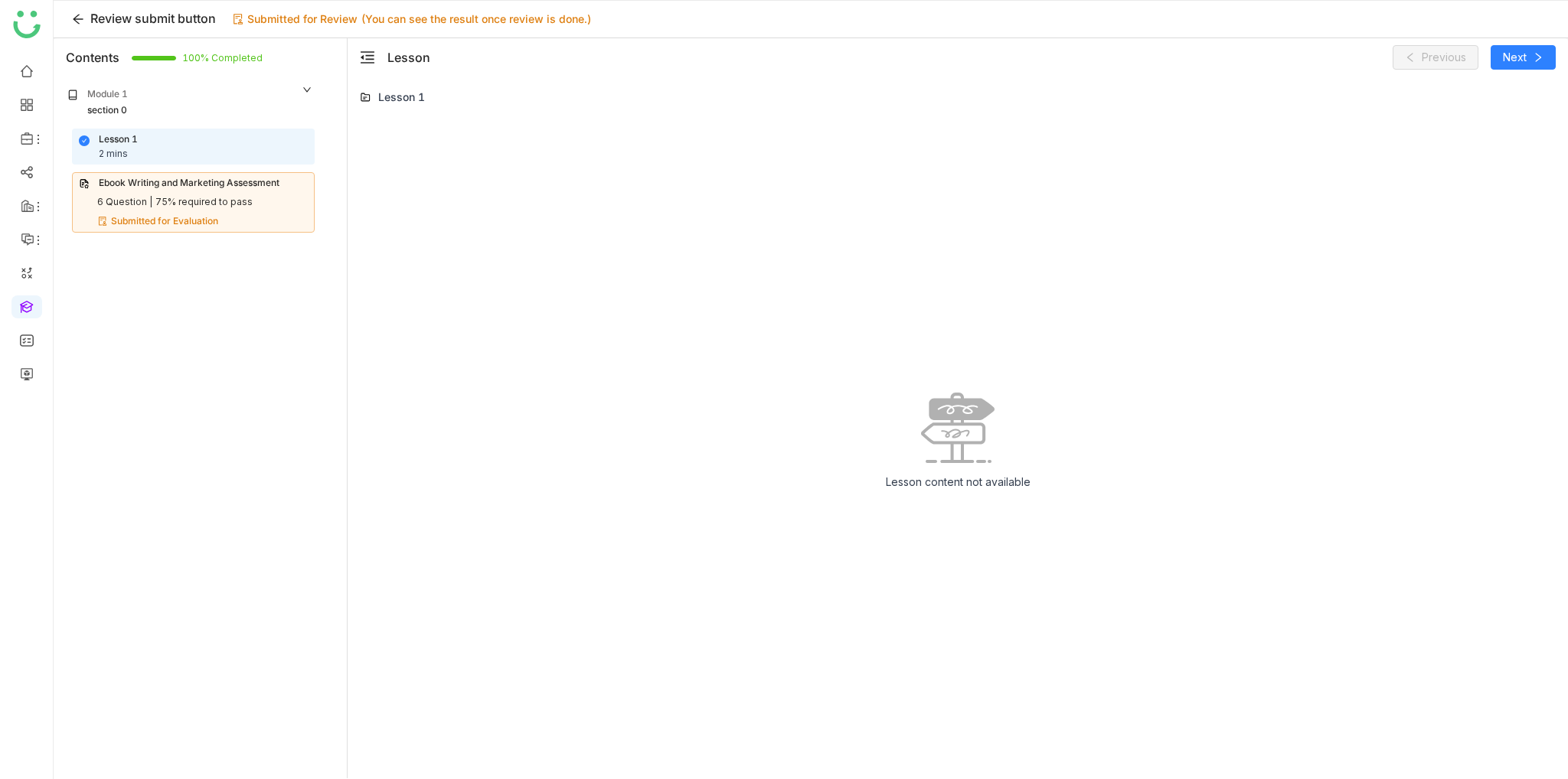
click at [178, 208] on div "75% required to pass" at bounding box center [204, 202] width 97 height 15
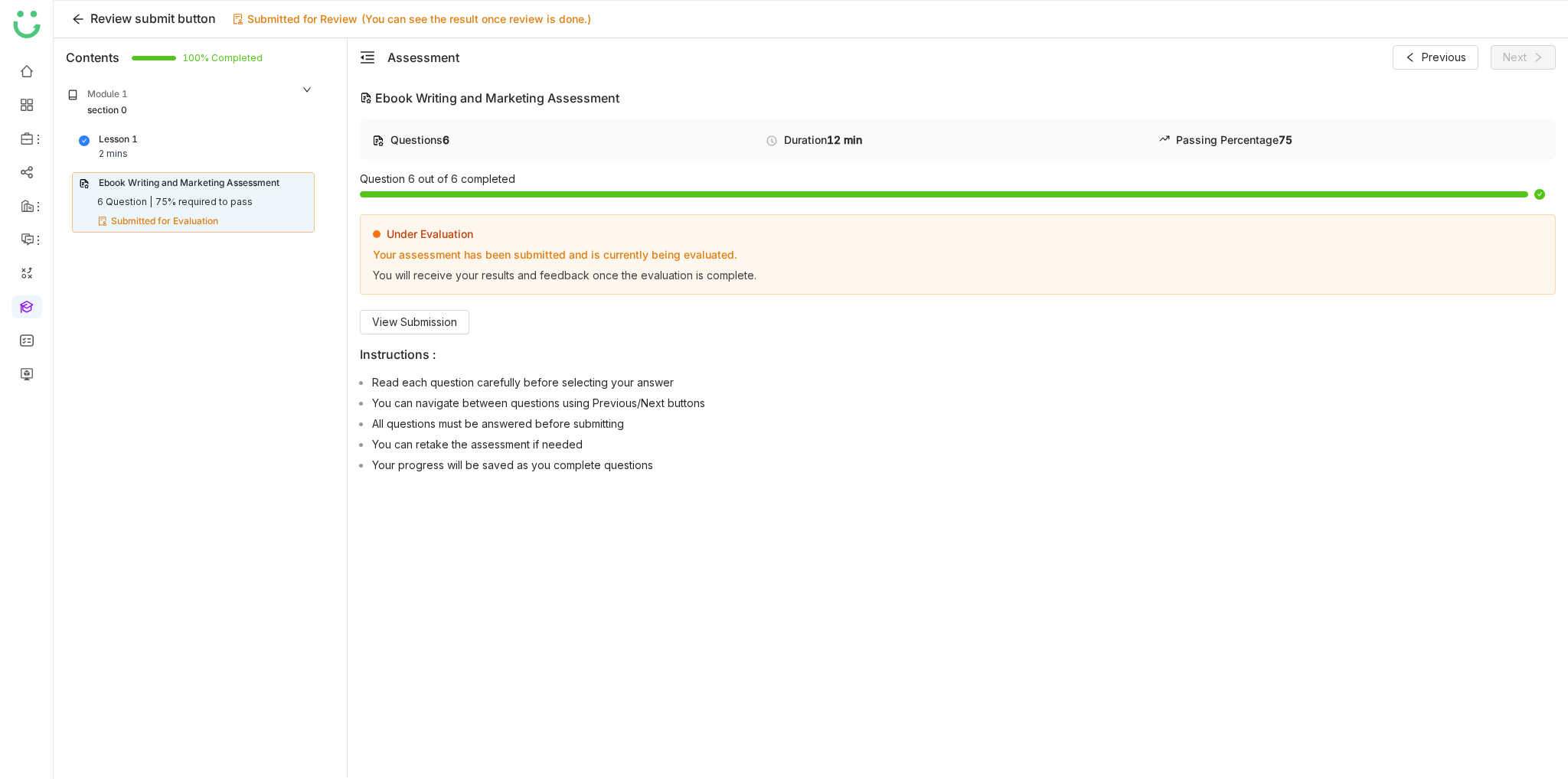
click at [416, 296] on div "Under Evaluation Your assessment has been submitted and is currently being eval…" at bounding box center [958, 274] width 1196 height 120
click at [425, 328] on span "View Submission" at bounding box center [415, 322] width 85 height 17
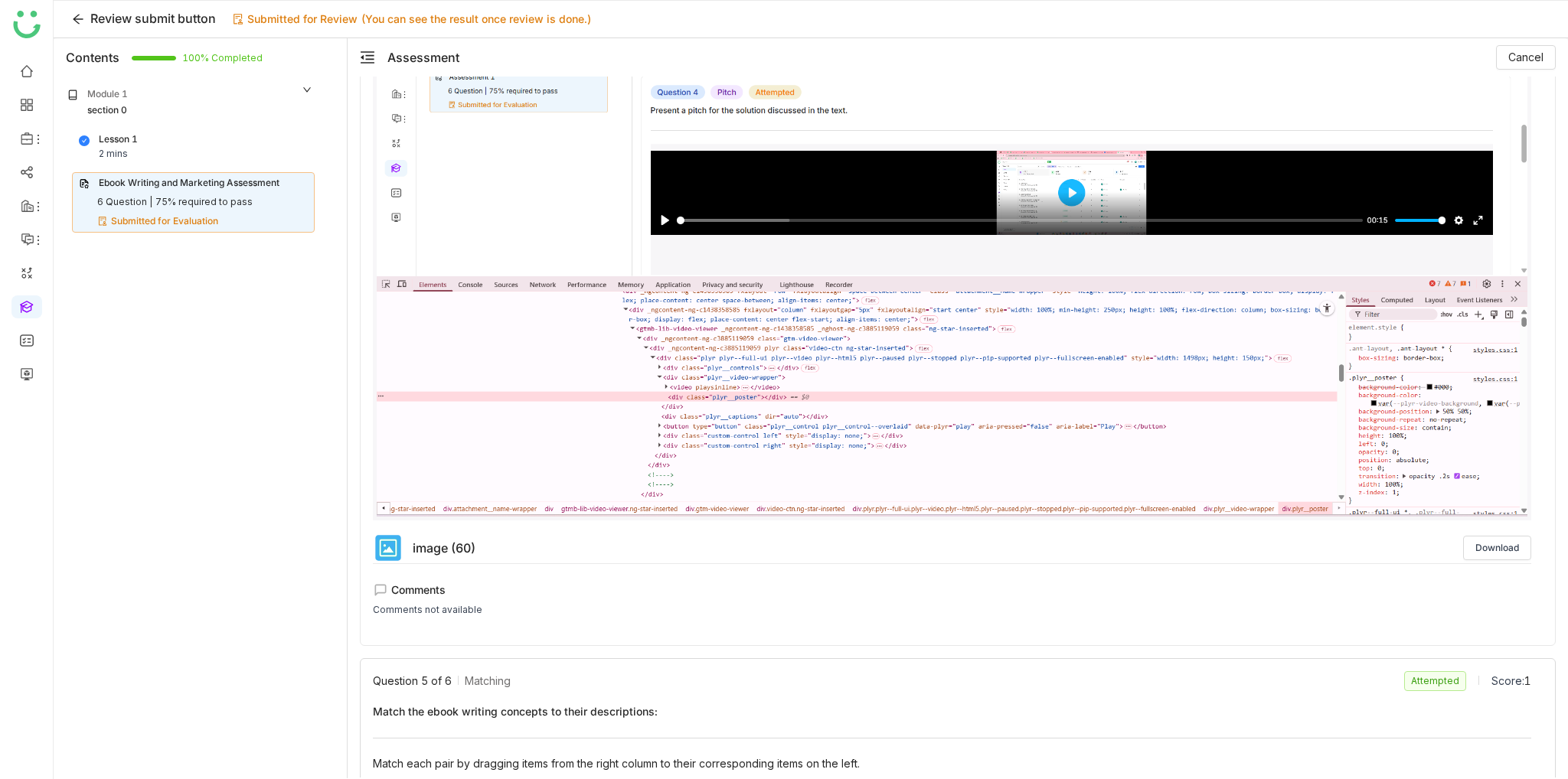
scroll to position [1607, 0]
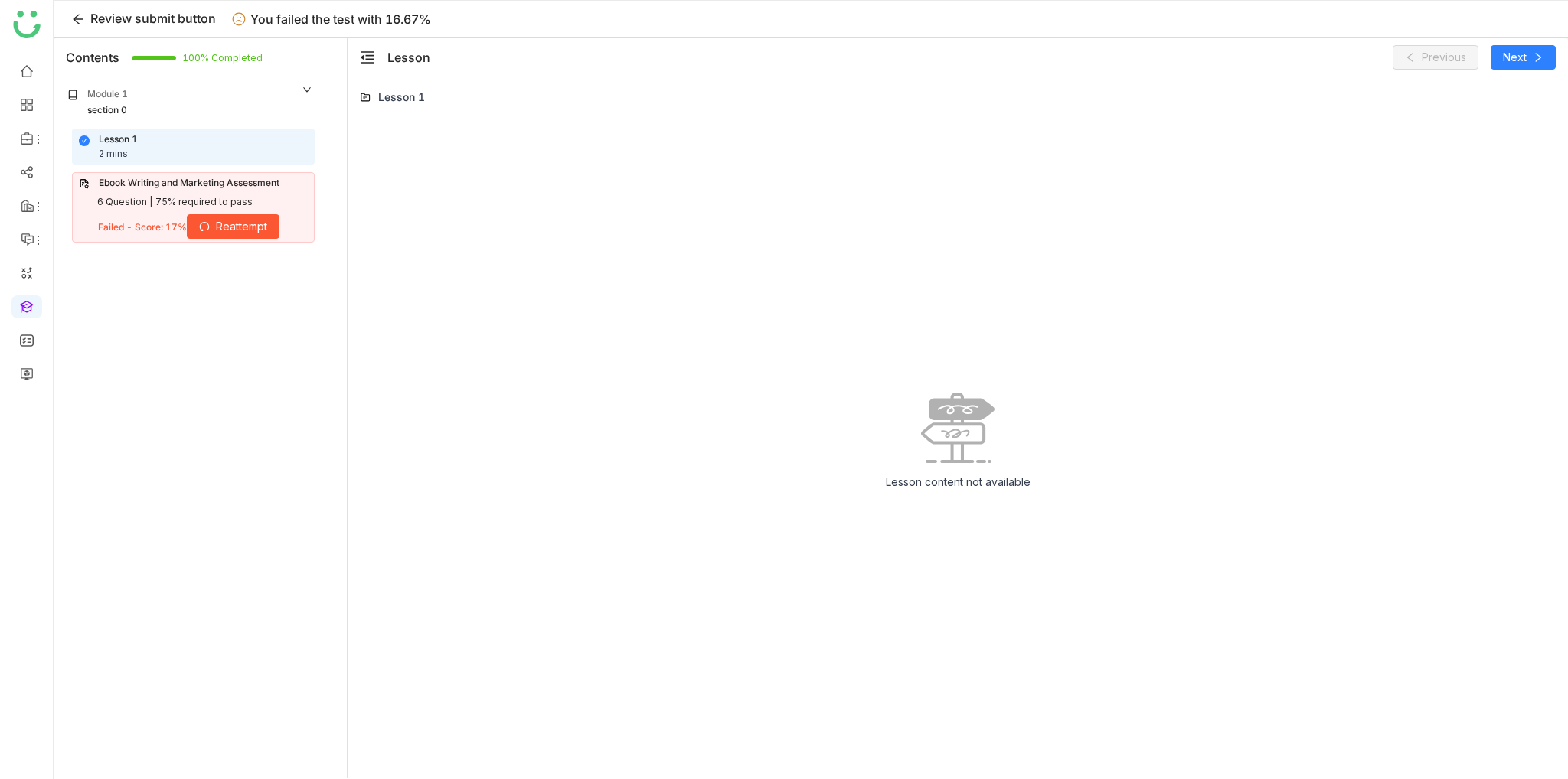
click at [248, 227] on span "Reattempt" at bounding box center [241, 227] width 51 height 17
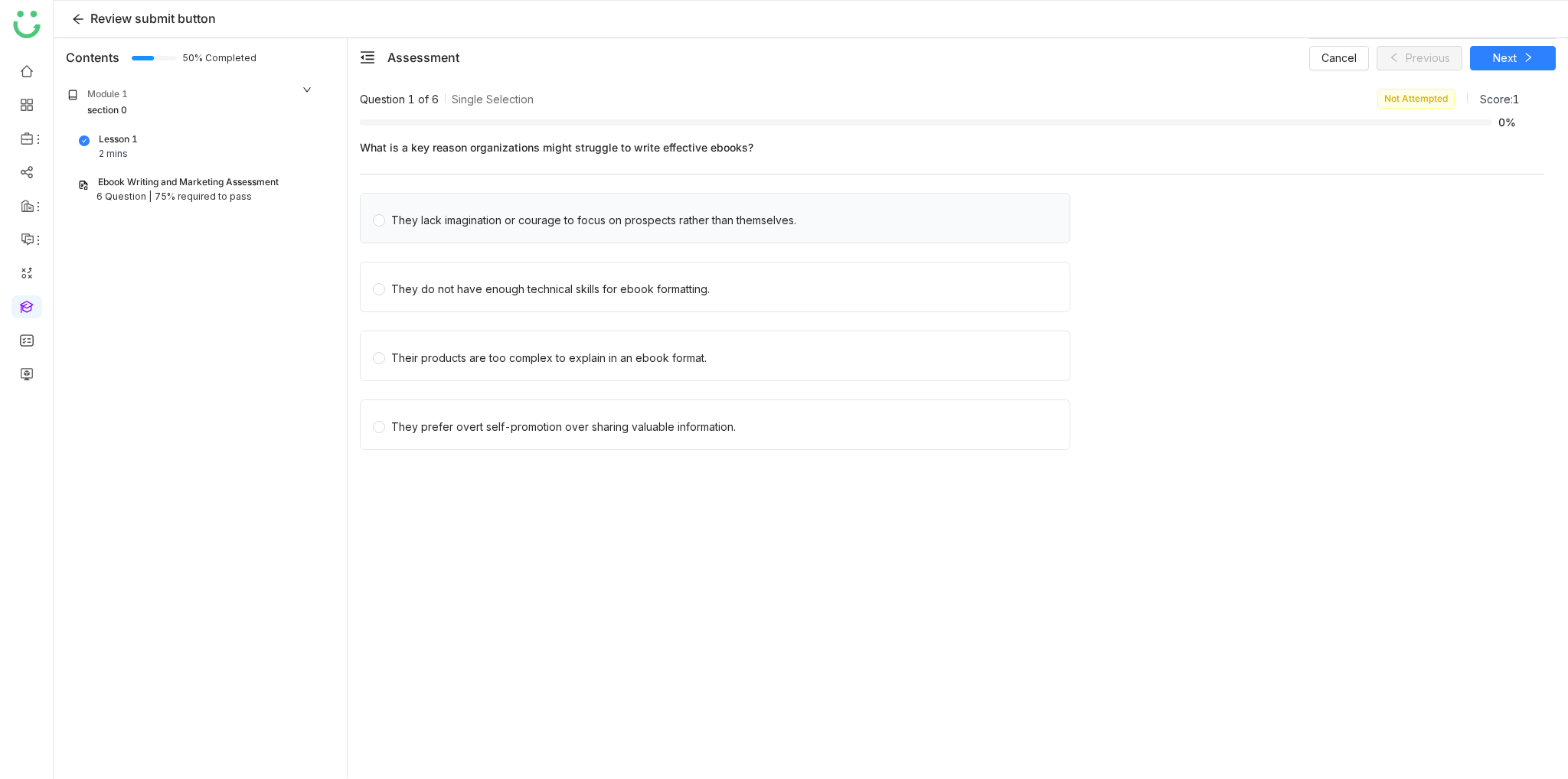
click at [549, 236] on div "They lack imagination or courage to focus on prospects rather than themselves." at bounding box center [715, 218] width 710 height 51
click at [533, 231] on div "They lack imagination or courage to focus on prospects rather than themselves." at bounding box center [715, 218] width 710 height 51
click at [547, 221] on div "They lack imagination or courage to focus on prospects rather than themselves." at bounding box center [594, 221] width 405 height 17
click at [1488, 51] on button "Next" at bounding box center [1513, 58] width 86 height 25
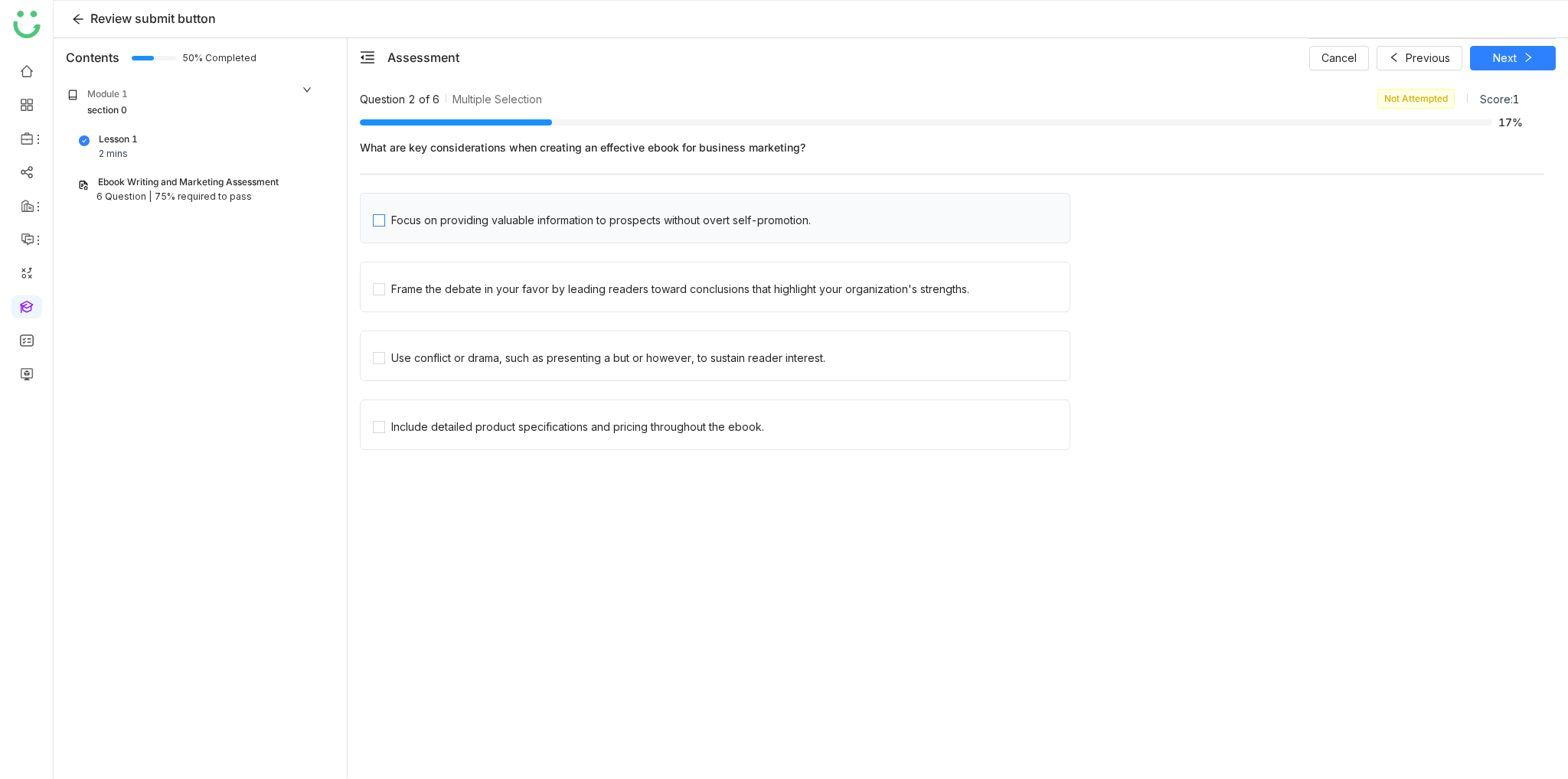
click at [652, 227] on div "Focus on providing valuable information to prospects without overt self-promoti…" at bounding box center [602, 221] width 420 height 17
click at [1510, 66] on button "Next" at bounding box center [1513, 58] width 86 height 25
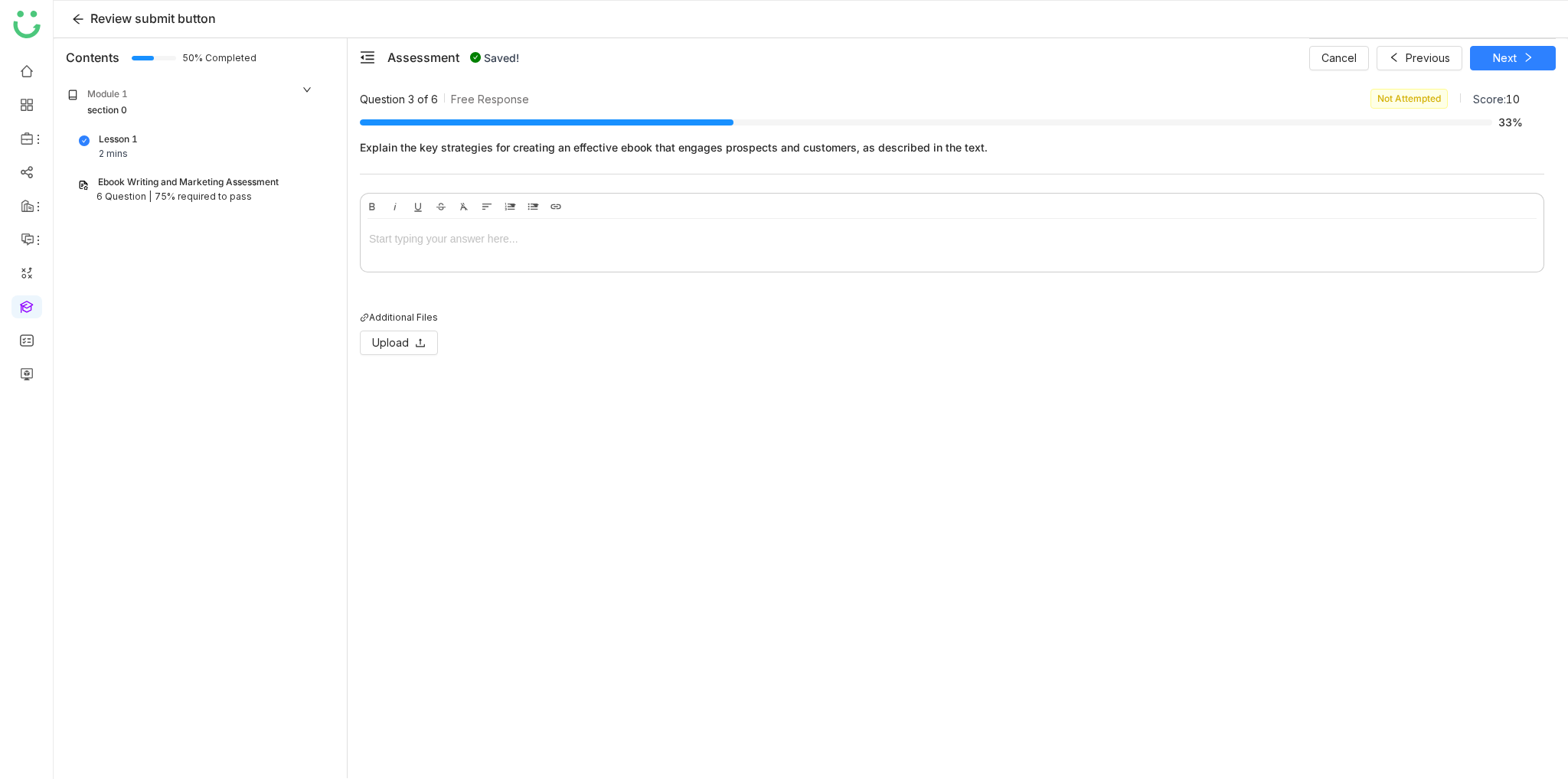
click at [537, 244] on div at bounding box center [953, 239] width 1166 height 17
click at [1517, 58] on button "Next" at bounding box center [1513, 58] width 86 height 25
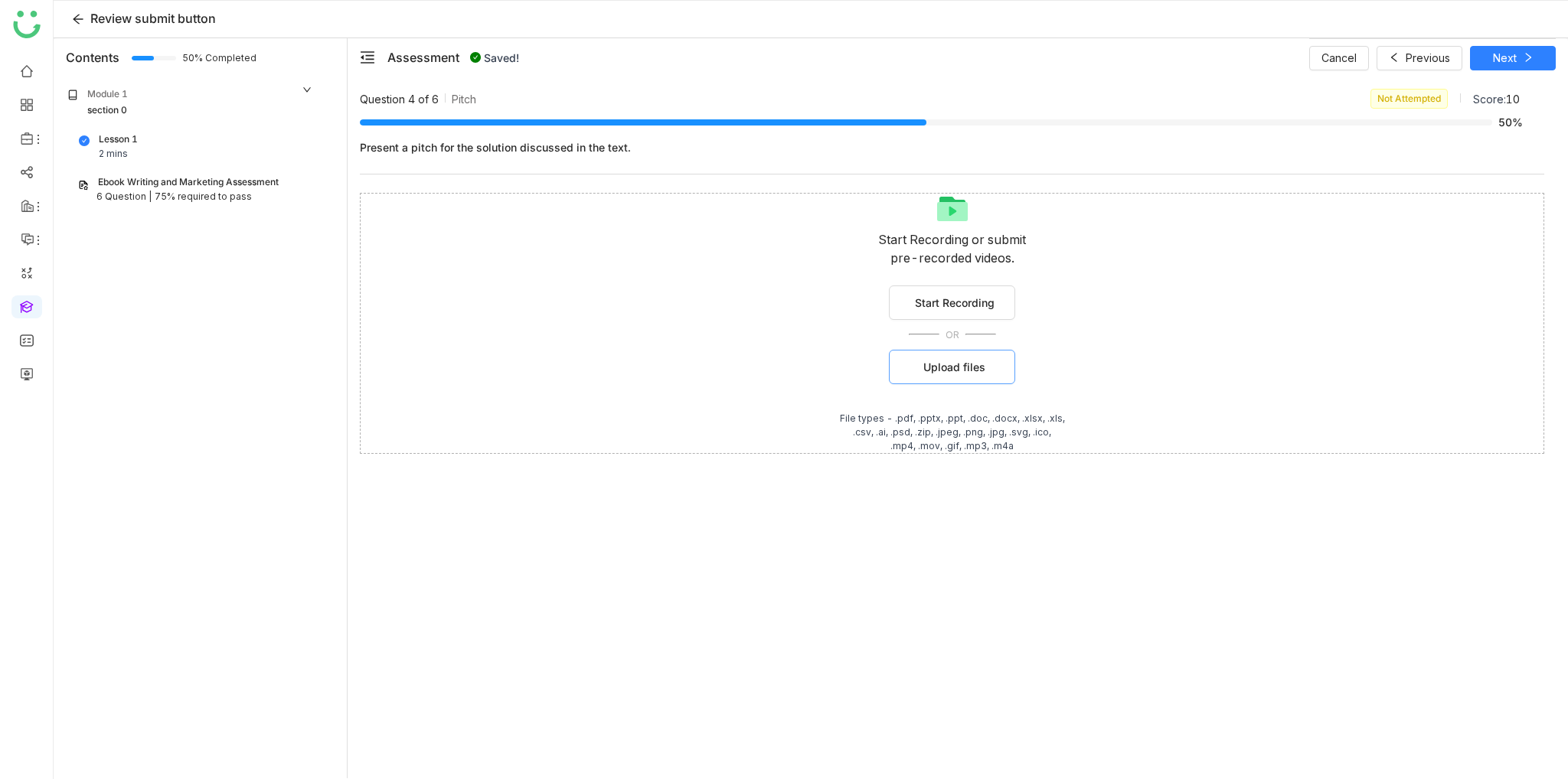
click at [976, 361] on span "Upload files" at bounding box center [954, 367] width 62 height 16
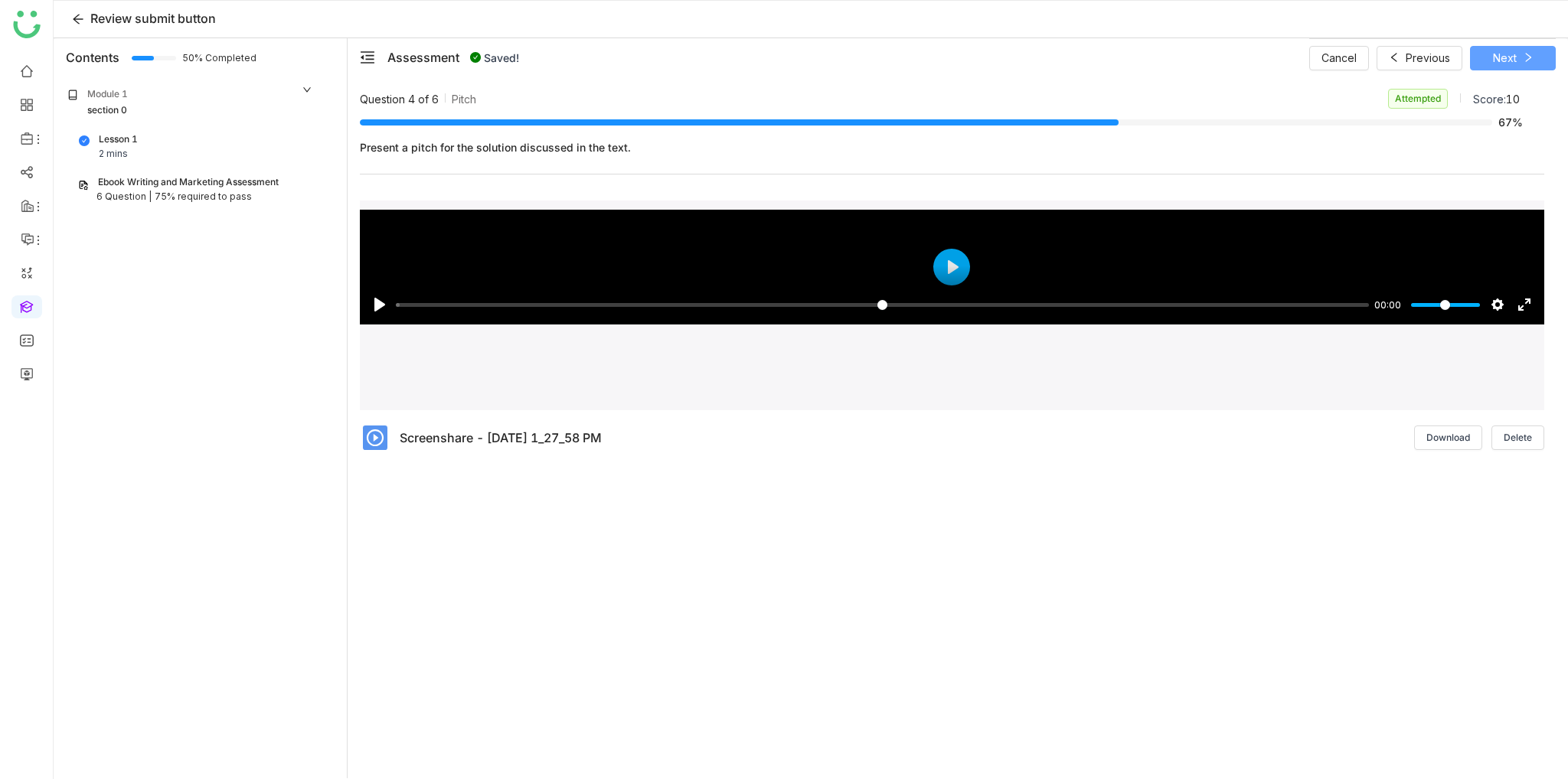
click at [1512, 63] on span "Next" at bounding box center [1504, 58] width 24 height 17
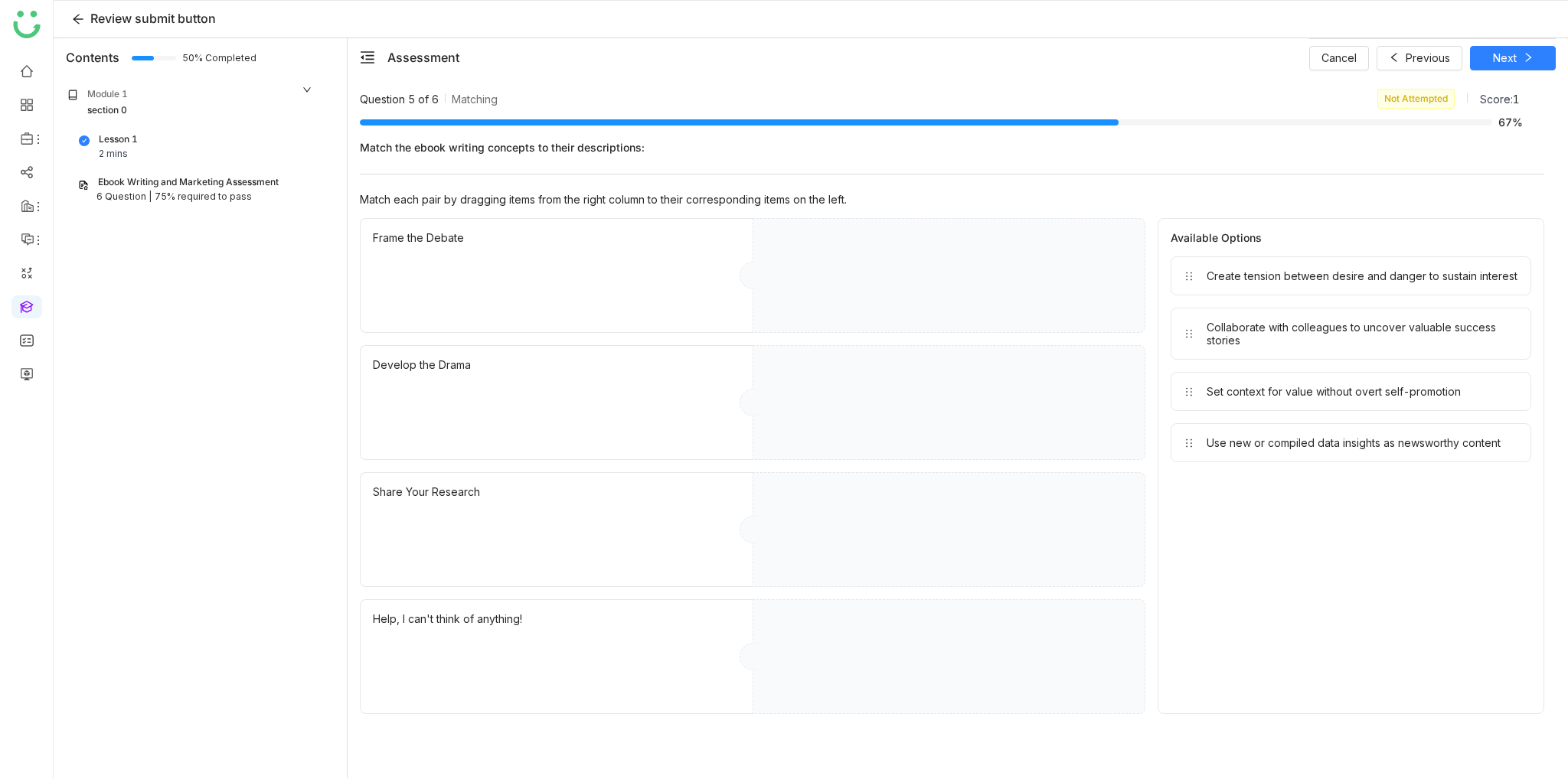
drag, startPoint x: 1248, startPoint y: 280, endPoint x: 875, endPoint y: 296, distance: 373.3
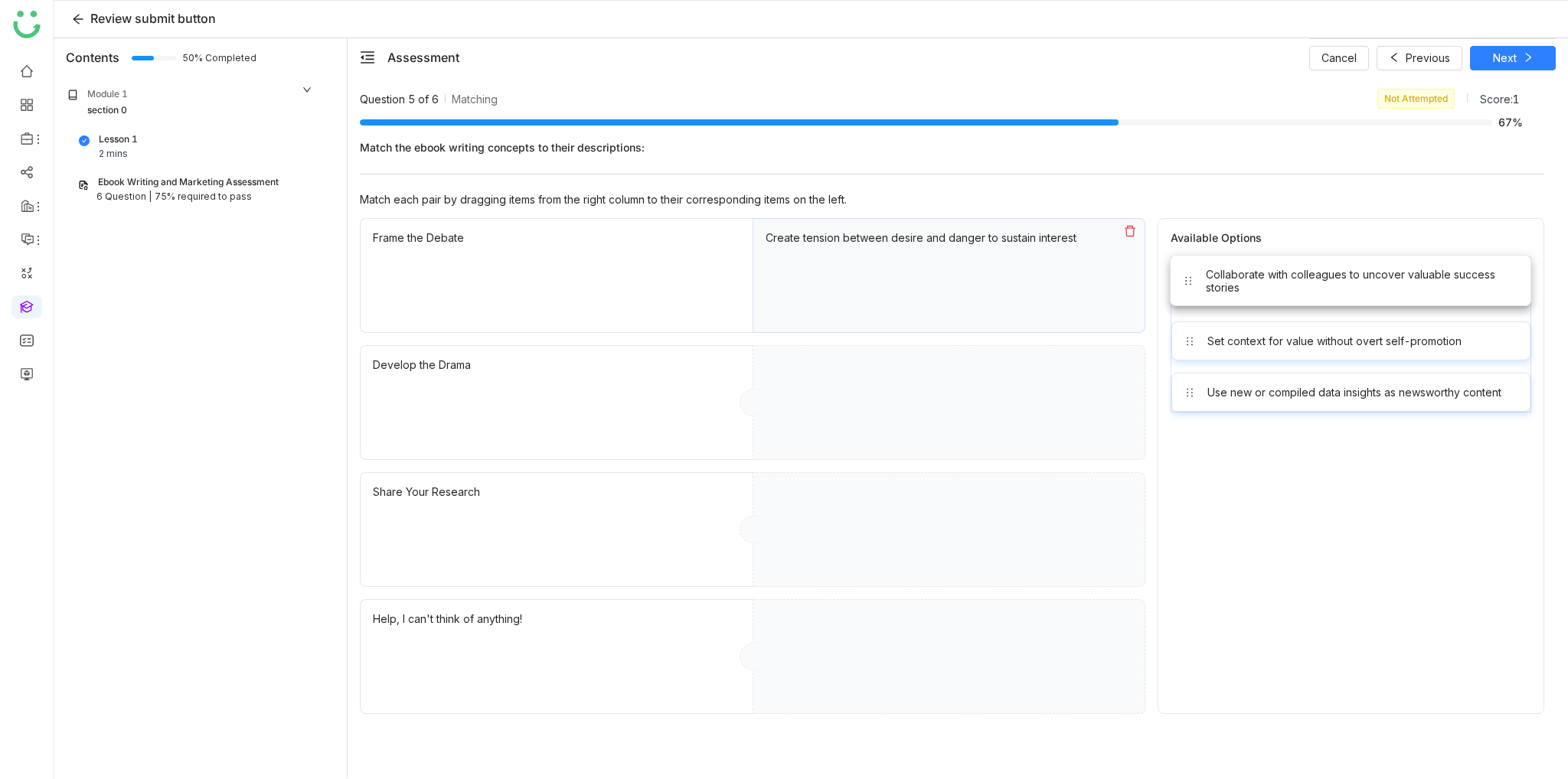
drag, startPoint x: 1265, startPoint y: 292, endPoint x: 943, endPoint y: 485, distance: 375.4
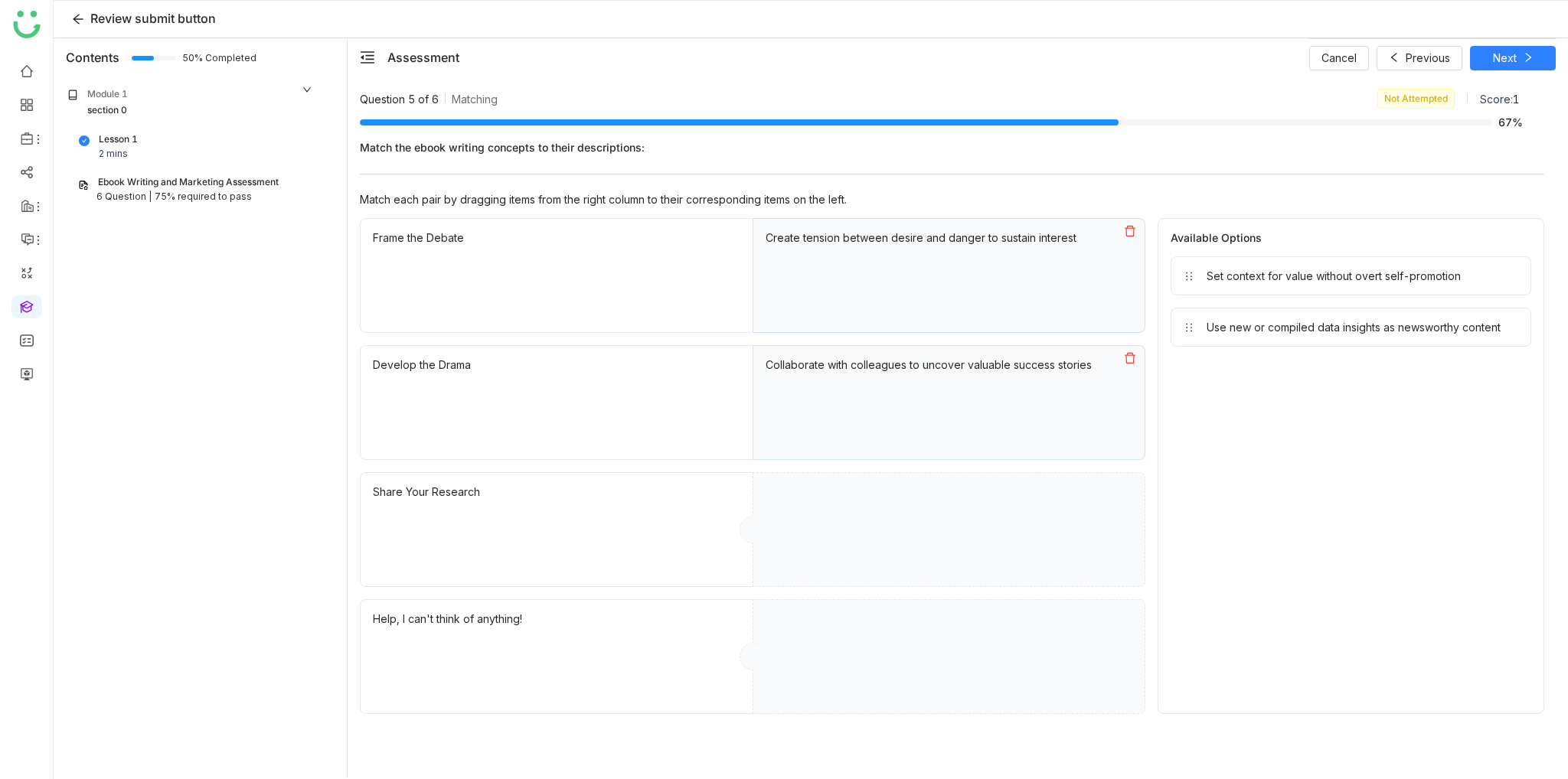
drag, startPoint x: 1287, startPoint y: 329, endPoint x: 904, endPoint y: 620, distance: 481.0
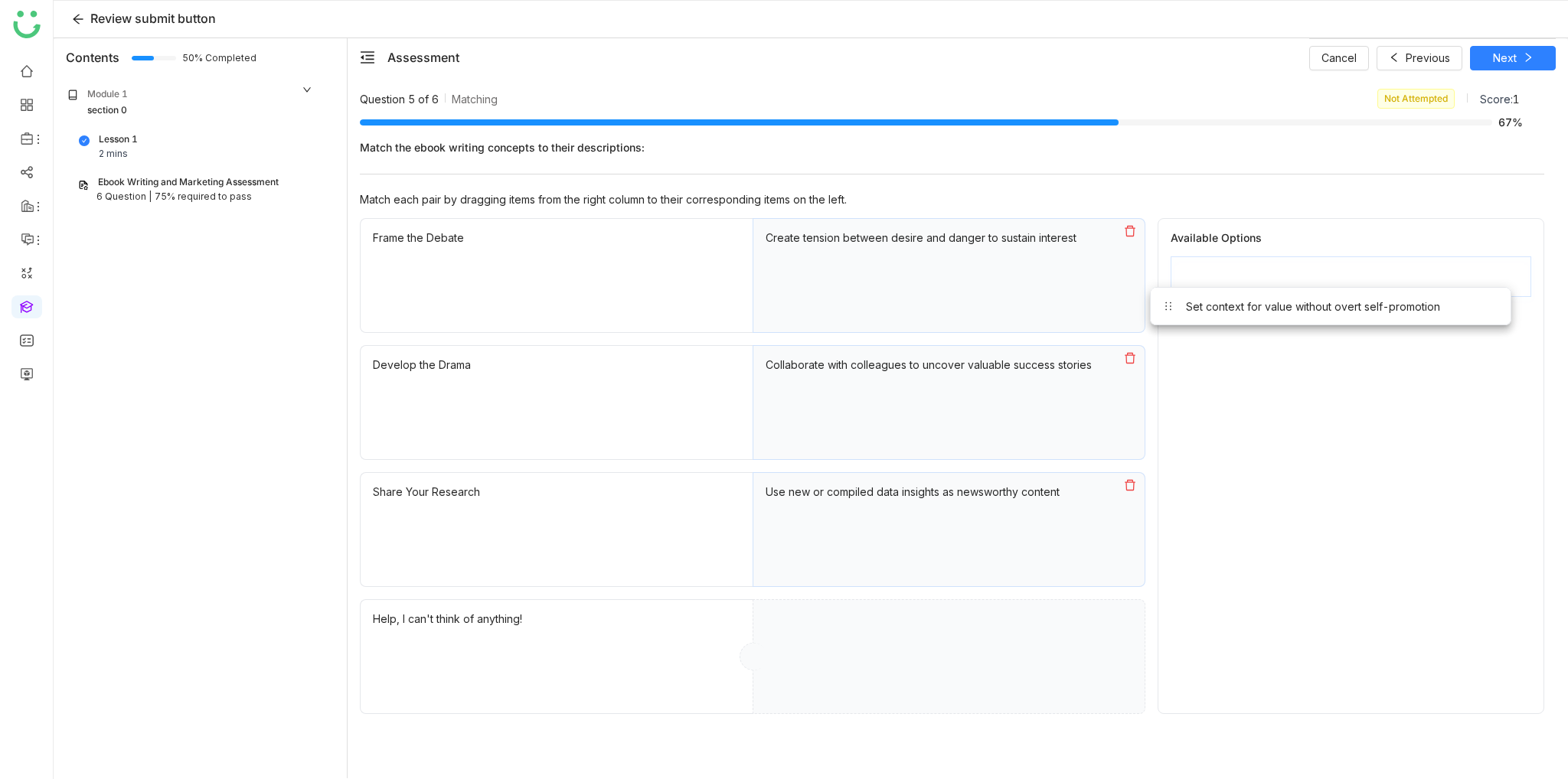
drag, startPoint x: 1255, startPoint y: 287, endPoint x: 990, endPoint y: 603, distance: 412.4
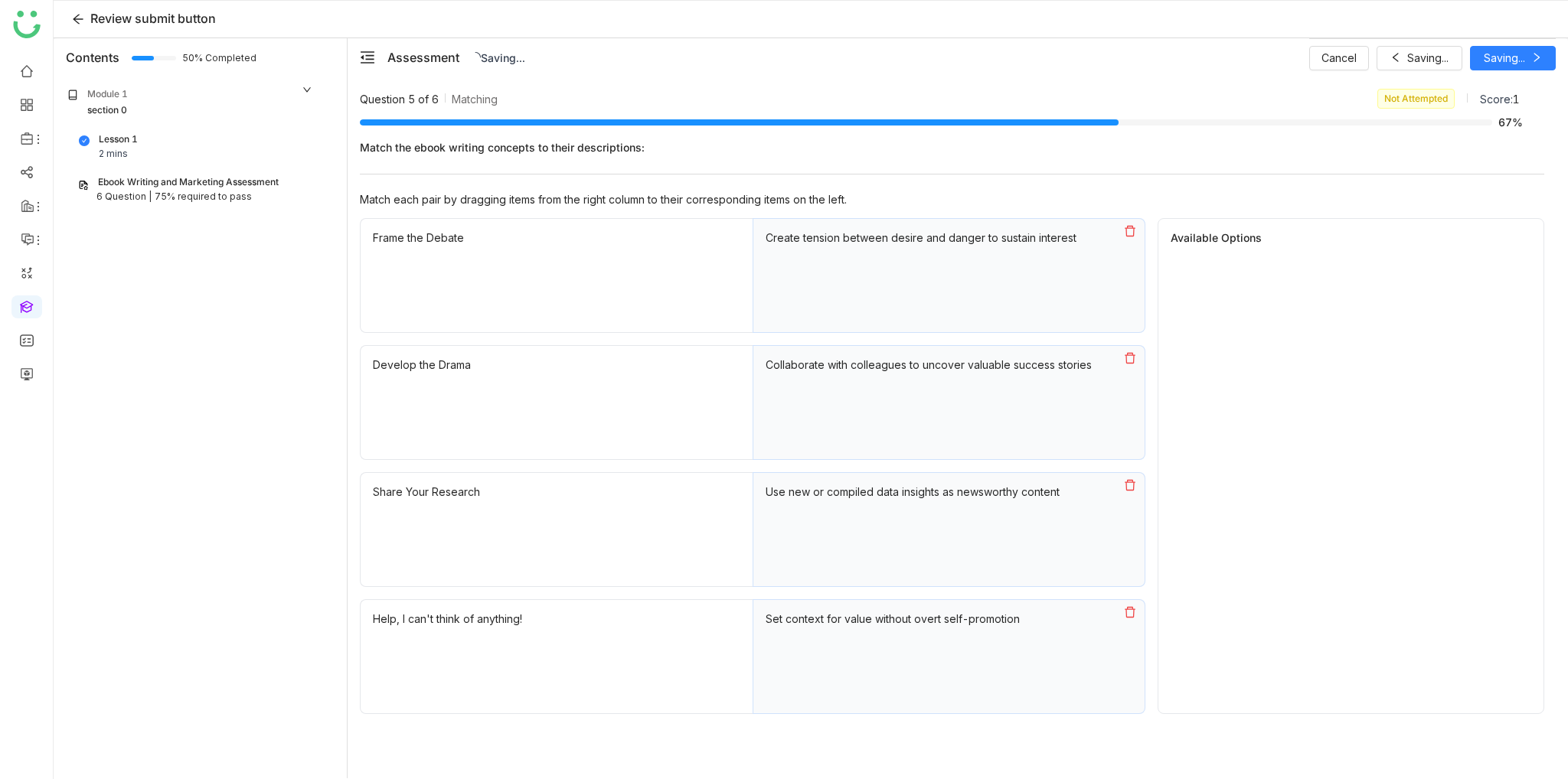
click at [1508, 59] on div "Cancel Saving... Saving..." at bounding box center [1432, 57] width 247 height 38
click at [1508, 59] on span "Next" at bounding box center [1504, 58] width 24 height 17
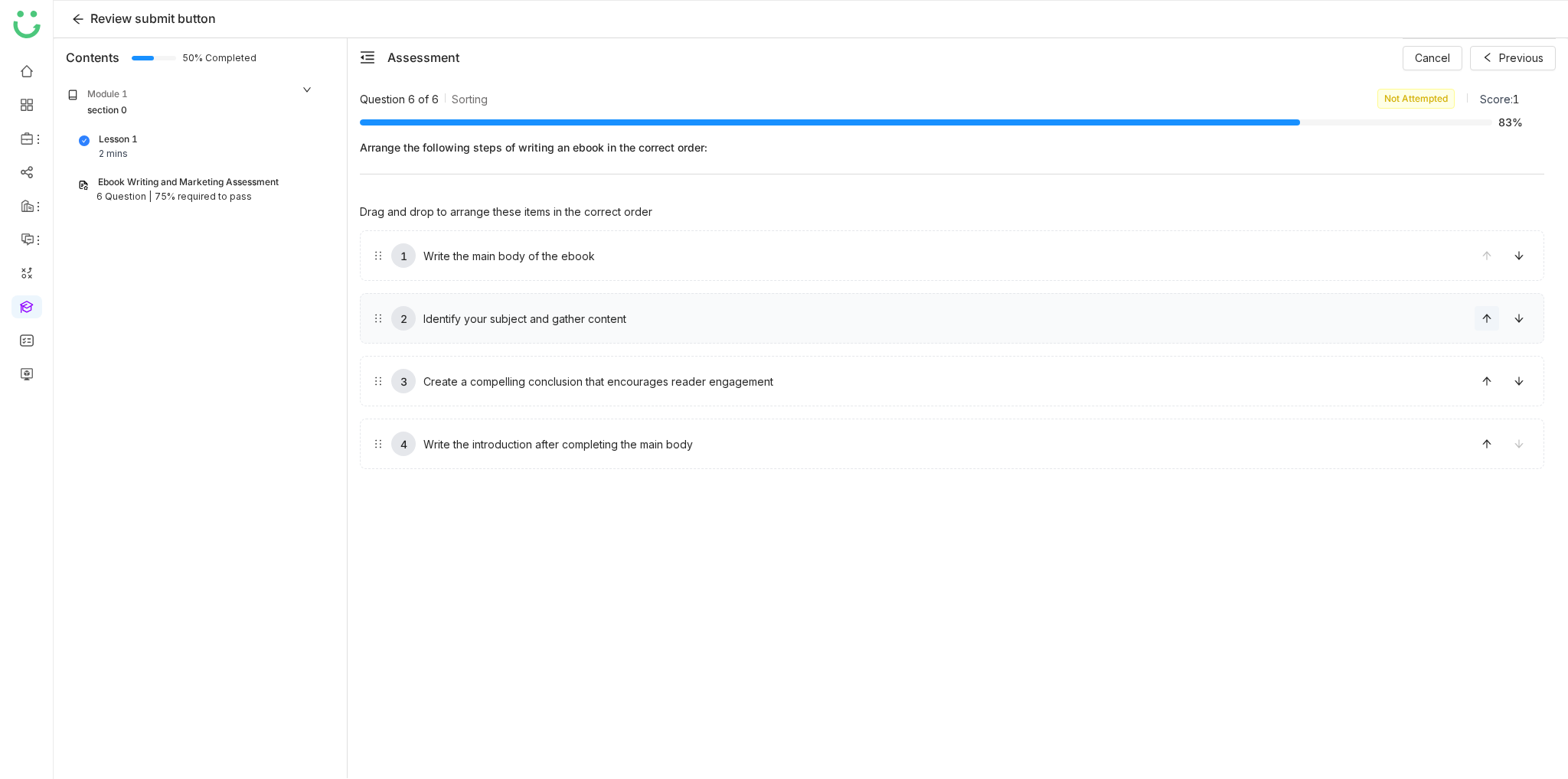
click at [1491, 324] on button at bounding box center [1487, 319] width 25 height 25
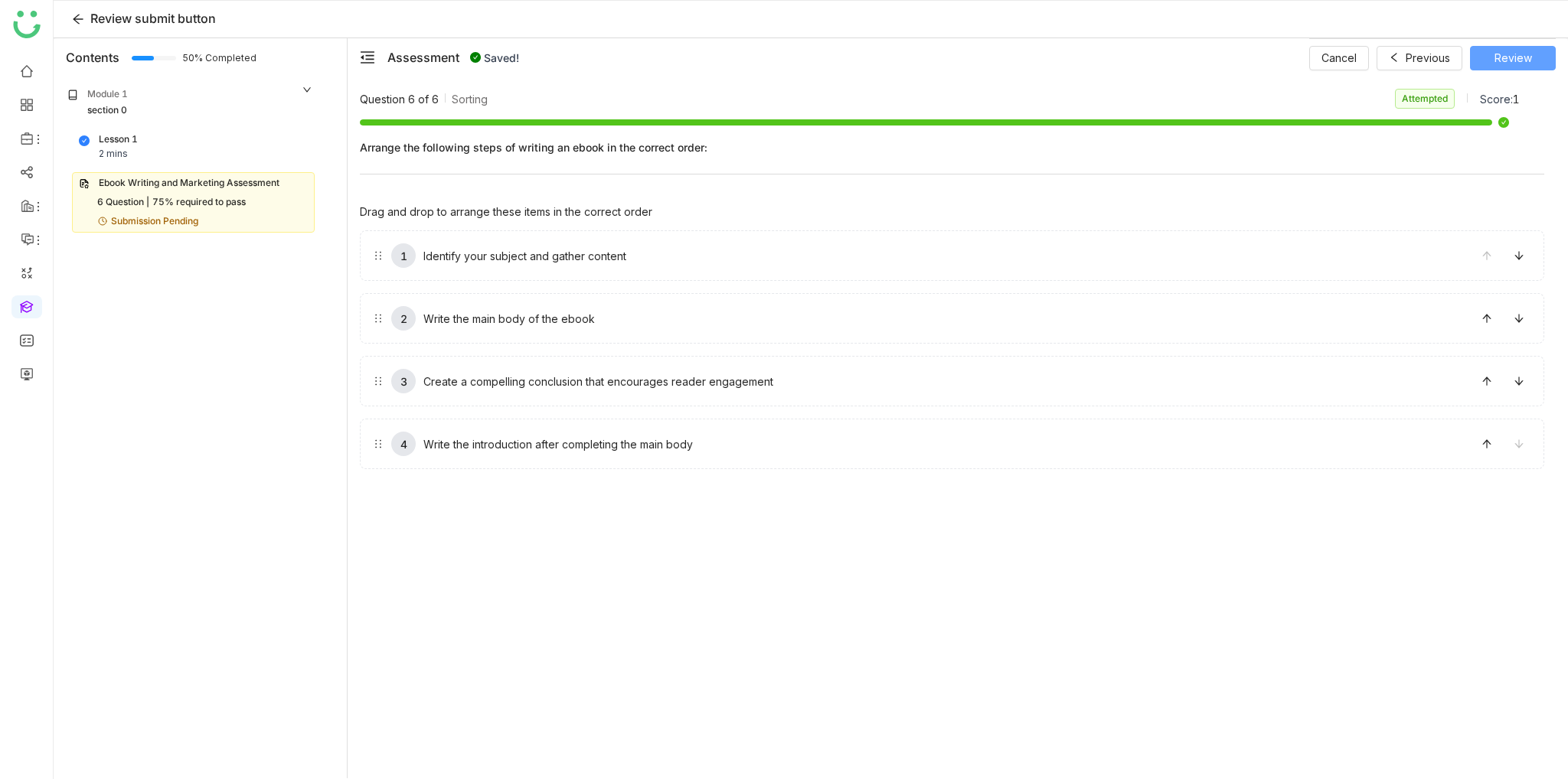
click at [1537, 57] on button "Review" at bounding box center [1513, 58] width 86 height 25
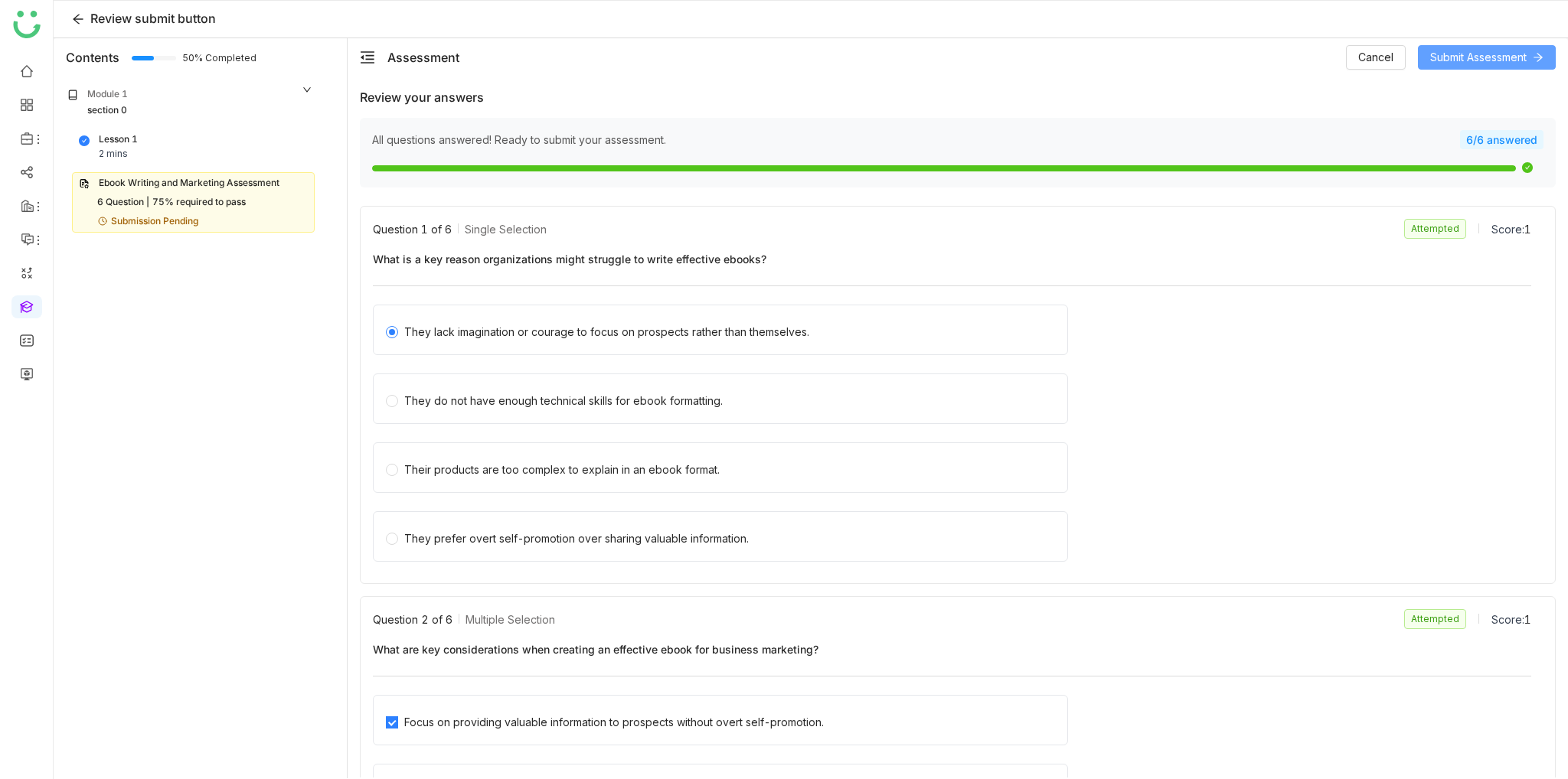
click at [1505, 57] on span "Submit Assessment" at bounding box center [1478, 57] width 97 height 17
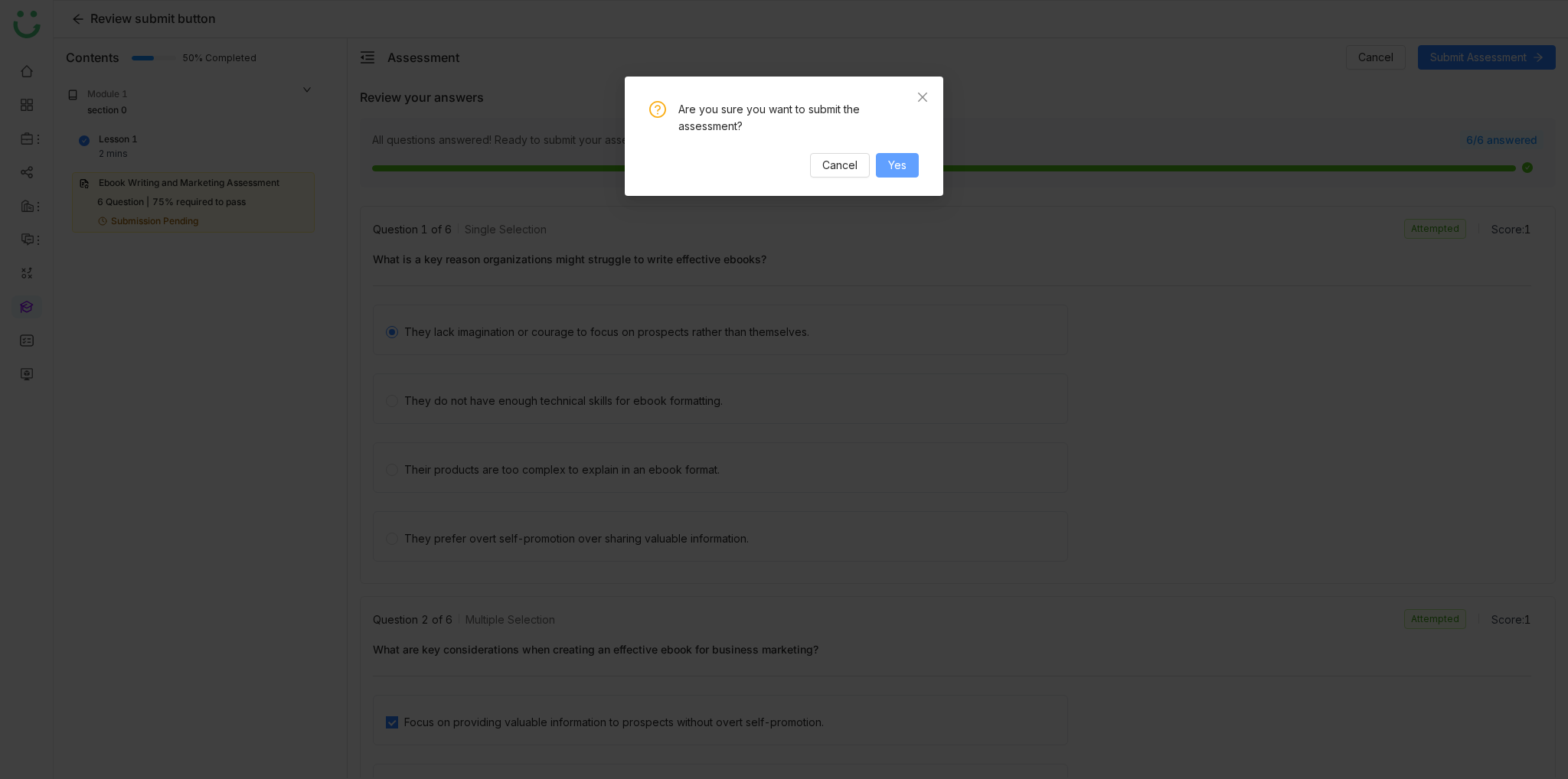
click at [896, 162] on span "Yes" at bounding box center [897, 165] width 18 height 17
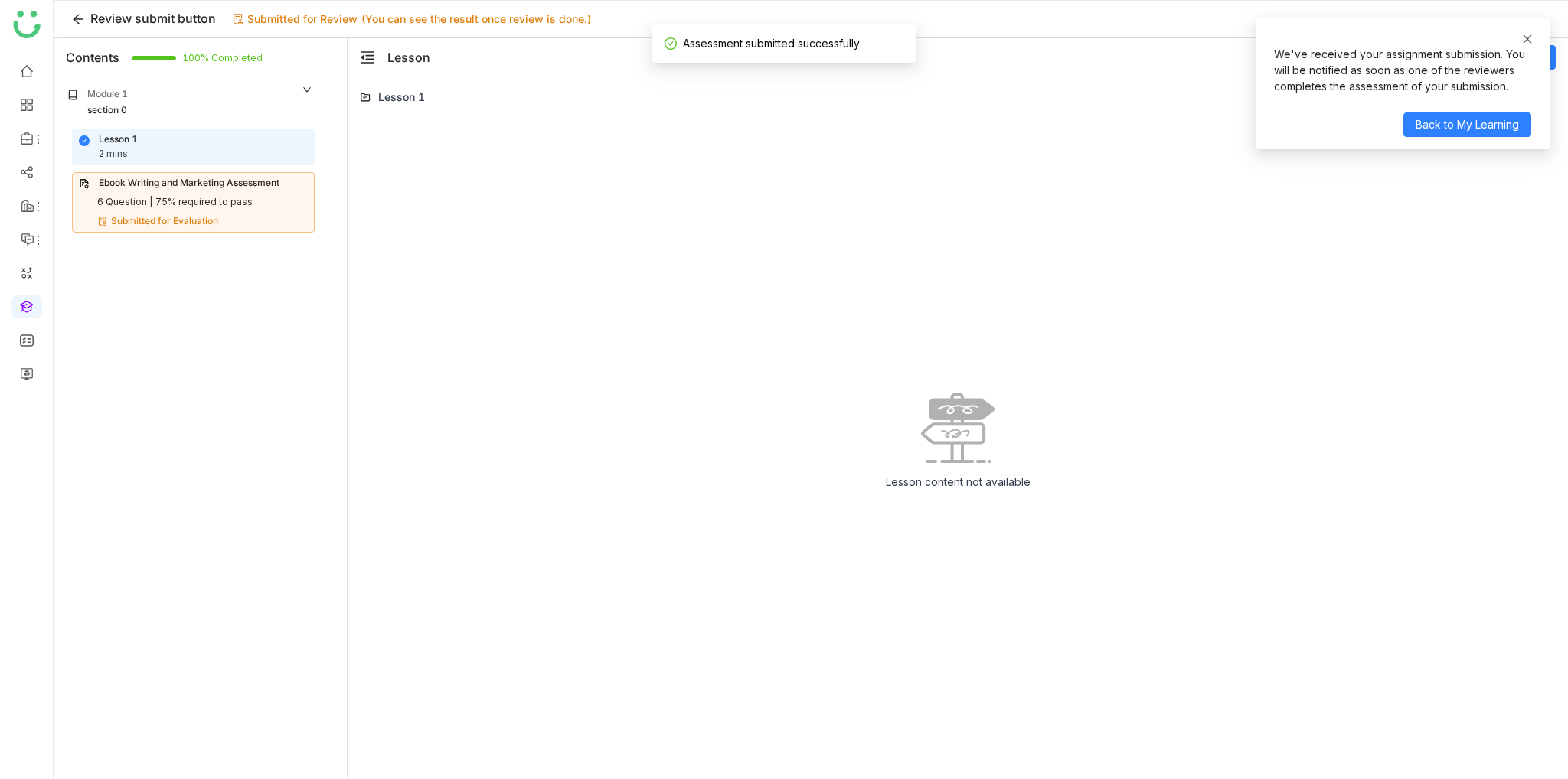
click at [1523, 47] on link at bounding box center [1527, 39] width 11 height 17
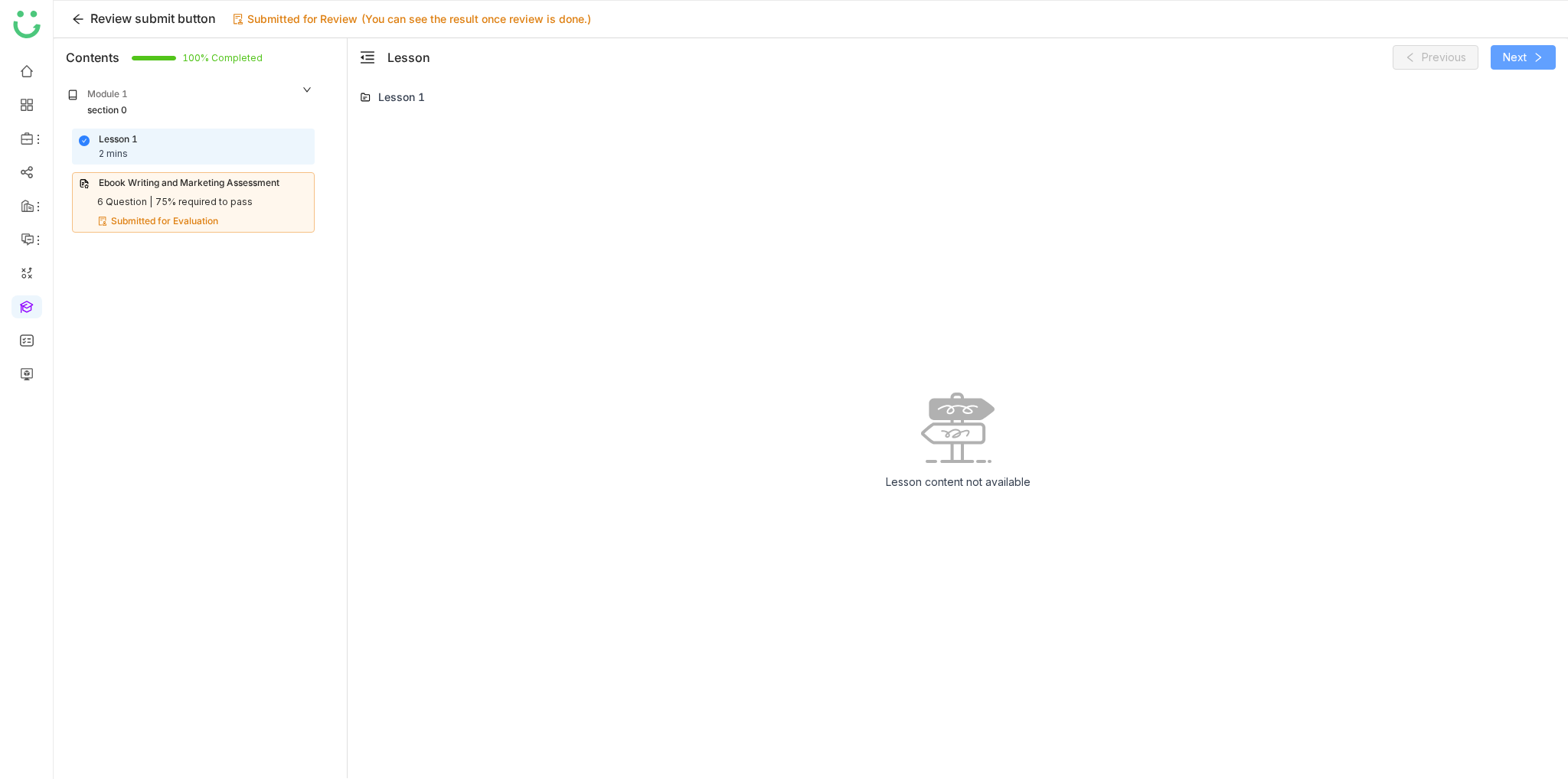
click at [1525, 62] on span "Next" at bounding box center [1514, 57] width 24 height 17
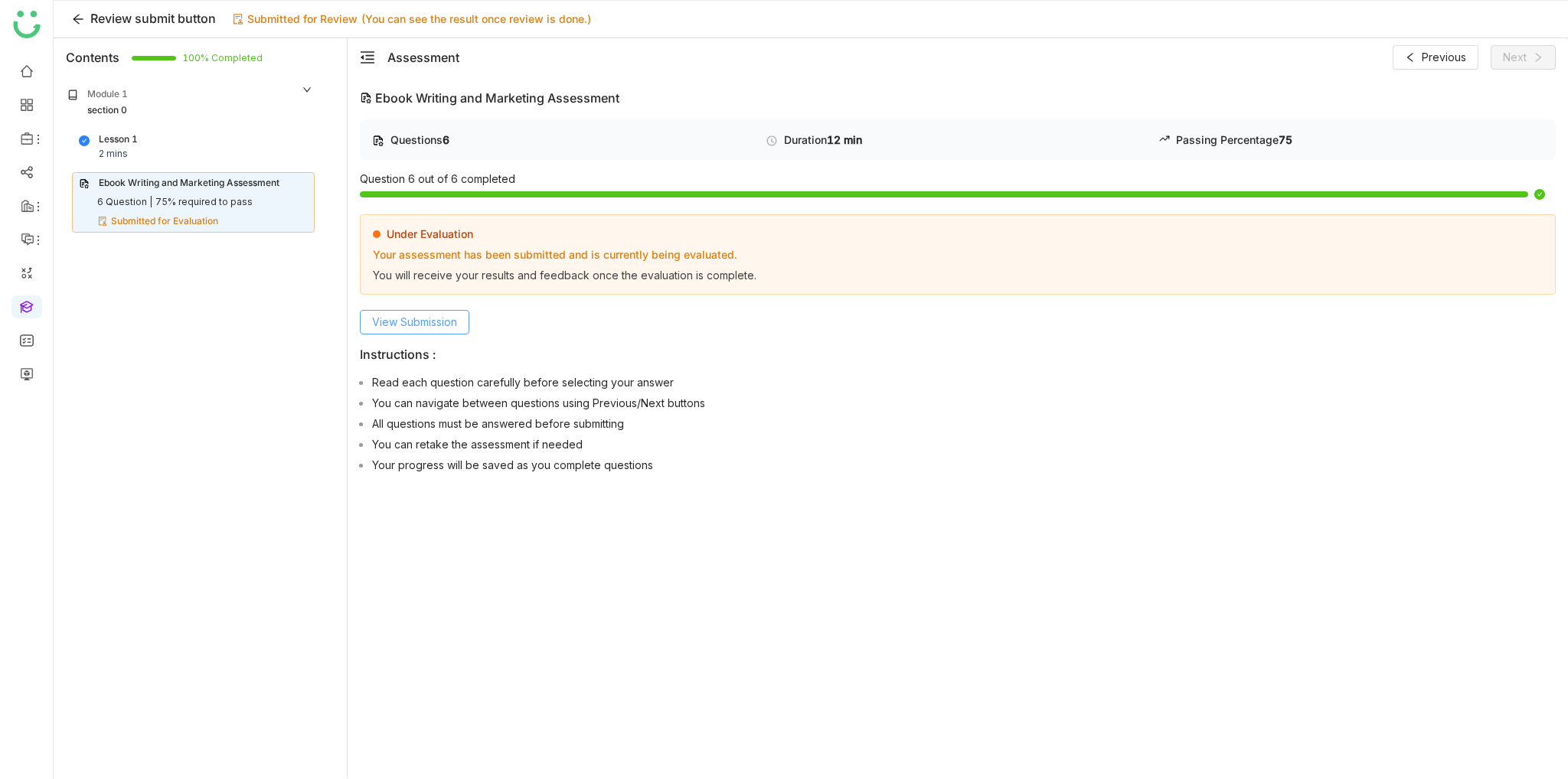
click at [413, 317] on span "View Submission" at bounding box center [415, 322] width 85 height 17
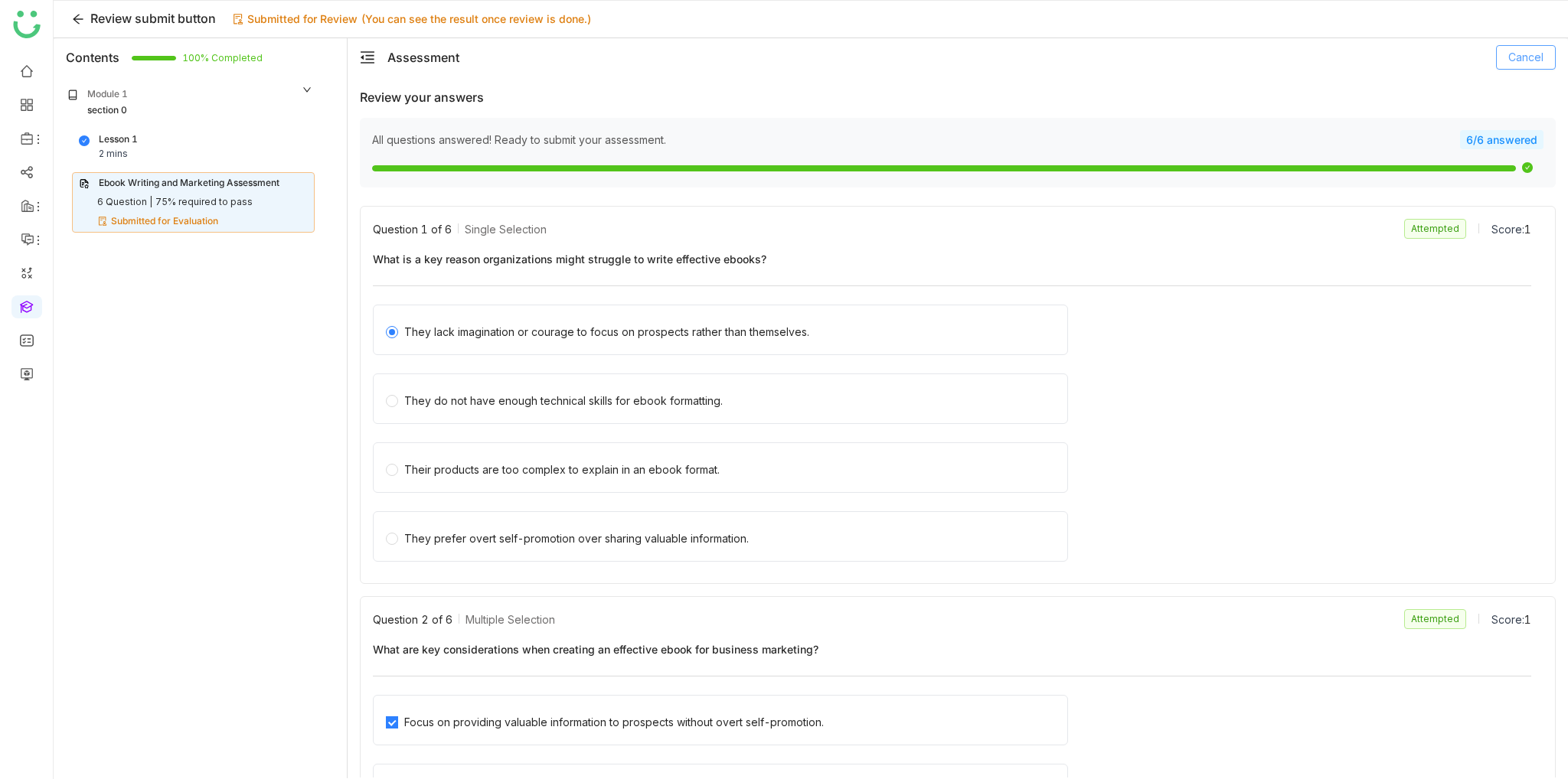
click at [1527, 60] on span "Cancel" at bounding box center [1526, 57] width 35 height 17
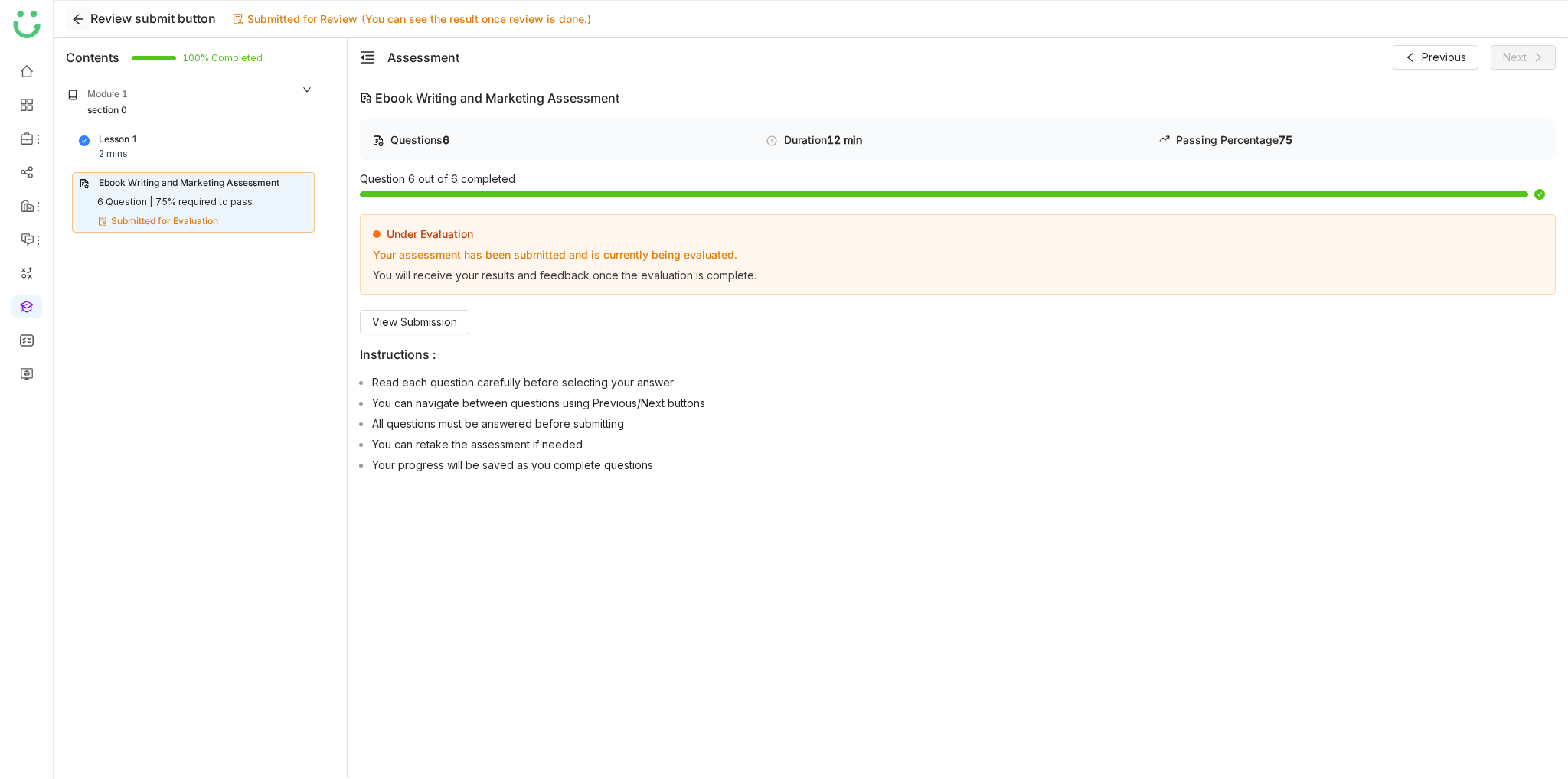
click at [76, 19] on icon at bounding box center [77, 19] width 10 height 10
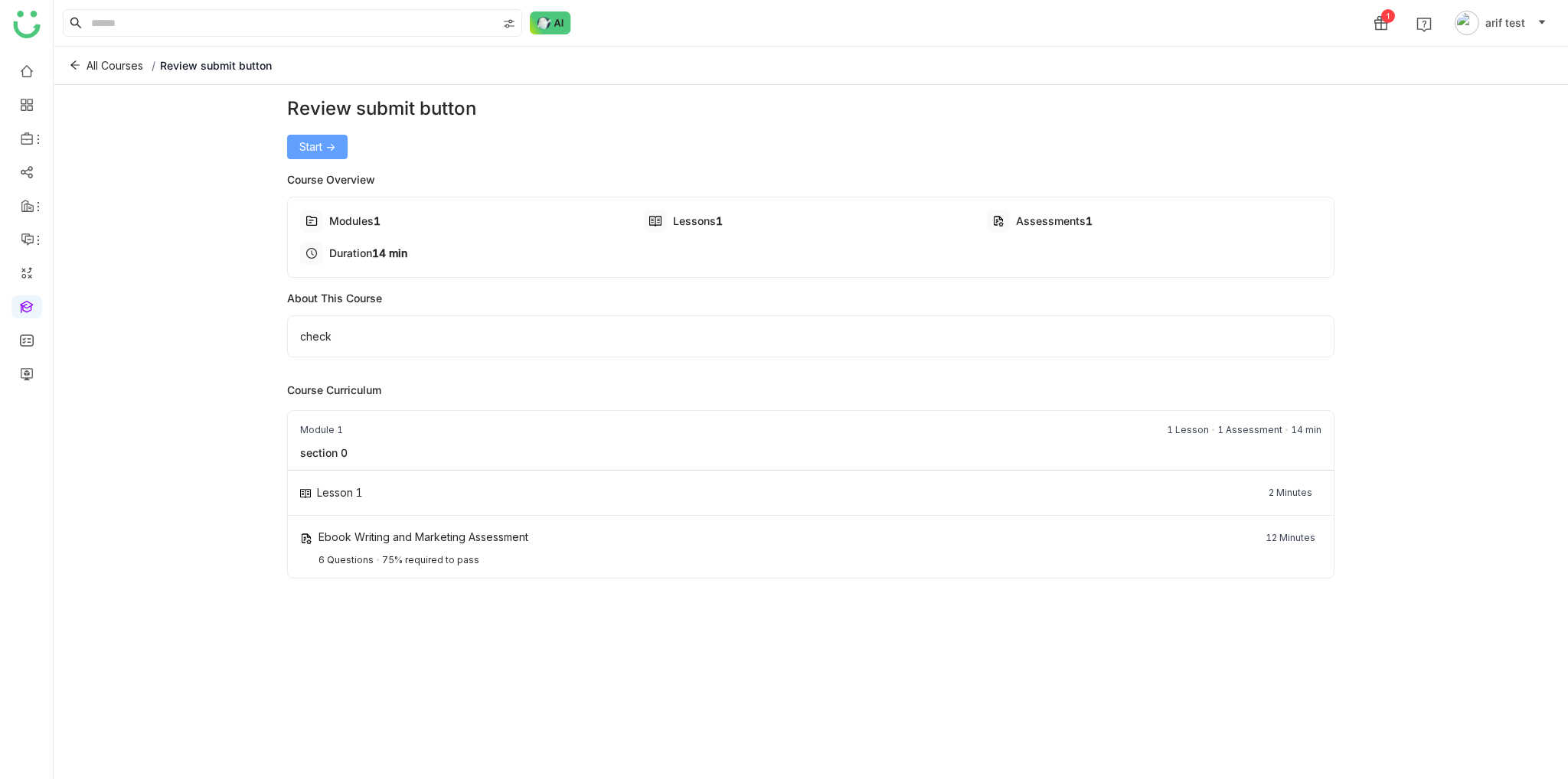
click at [313, 142] on span "Start ->" at bounding box center [317, 147] width 36 height 17
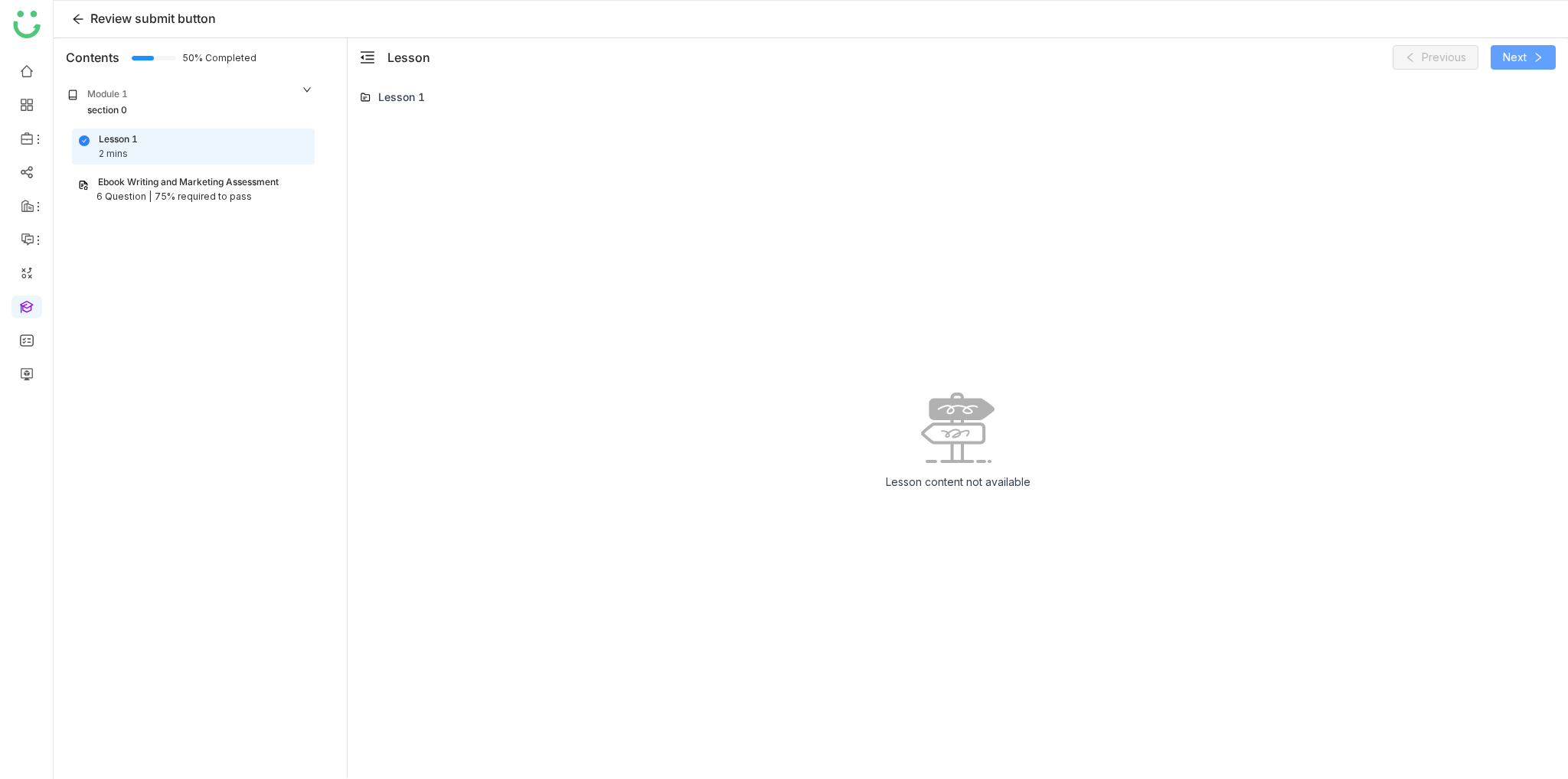
click at [1533, 62] on icon at bounding box center [1538, 57] width 11 height 11
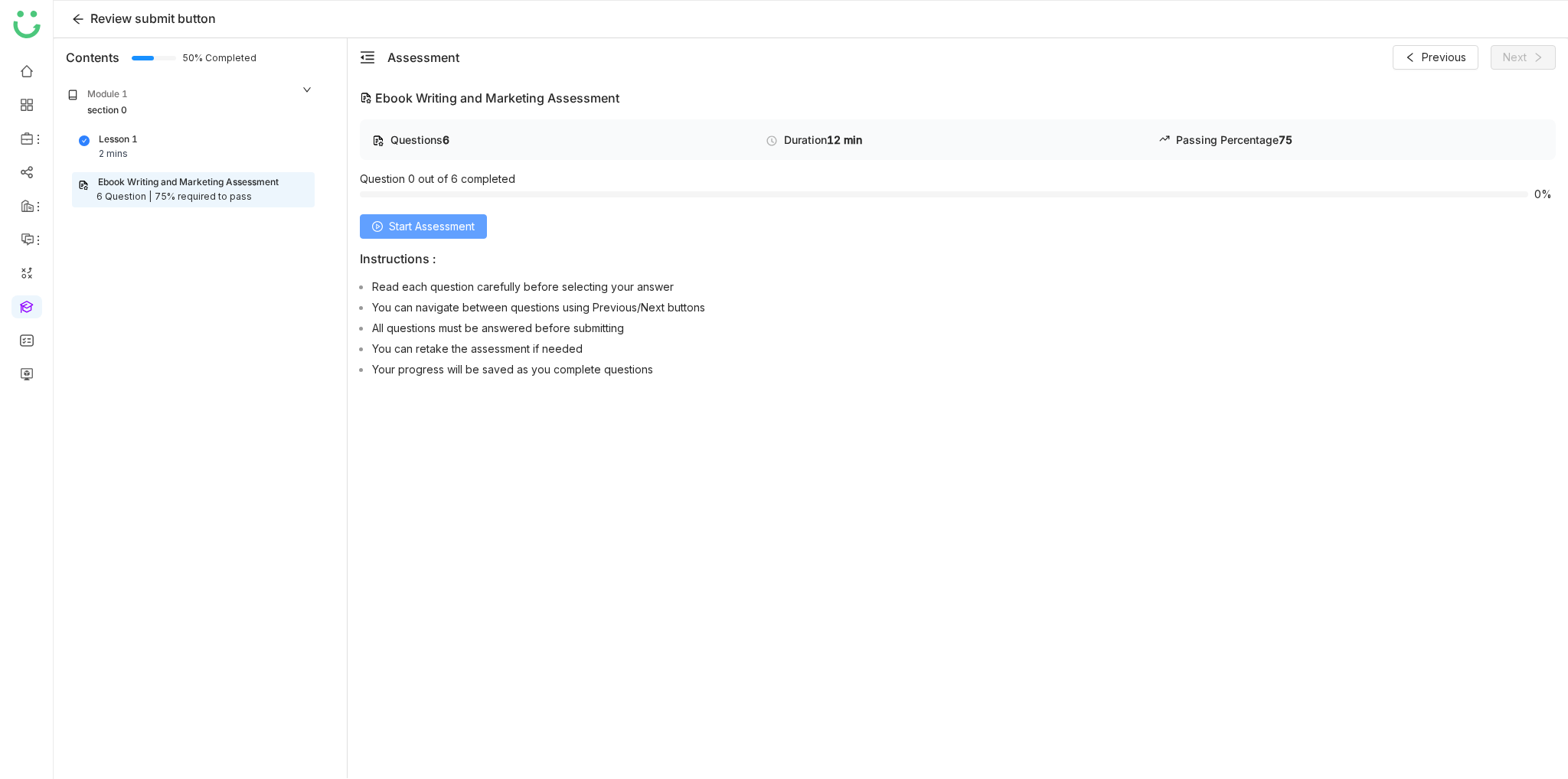
click at [428, 218] on span "Start Assessment" at bounding box center [432, 227] width 86 height 17
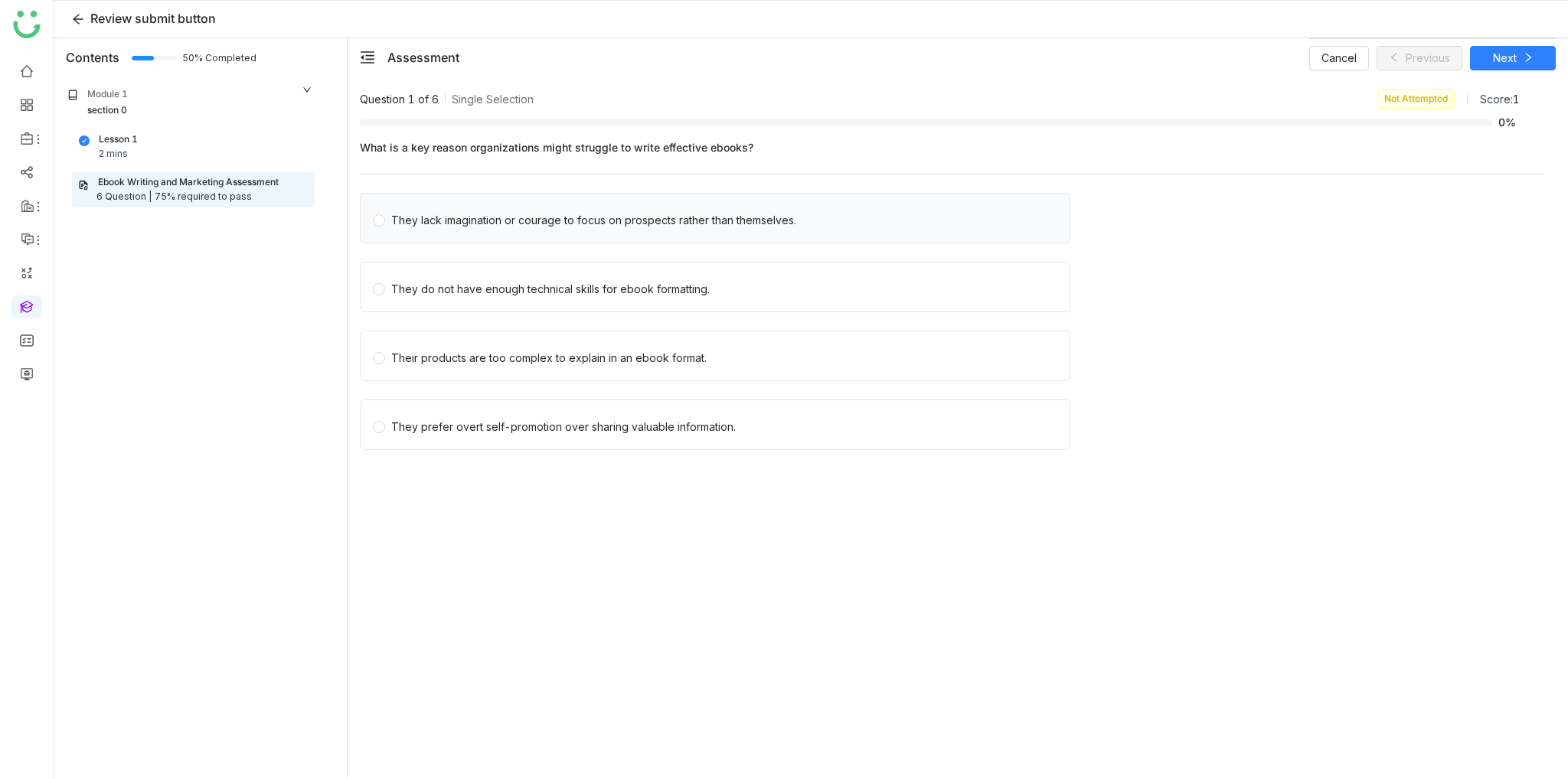
click at [490, 214] on div "They lack imagination or courage to focus on prospects rather than themselves." at bounding box center [594, 221] width 405 height 17
click at [1520, 67] on button "Next" at bounding box center [1513, 58] width 86 height 25
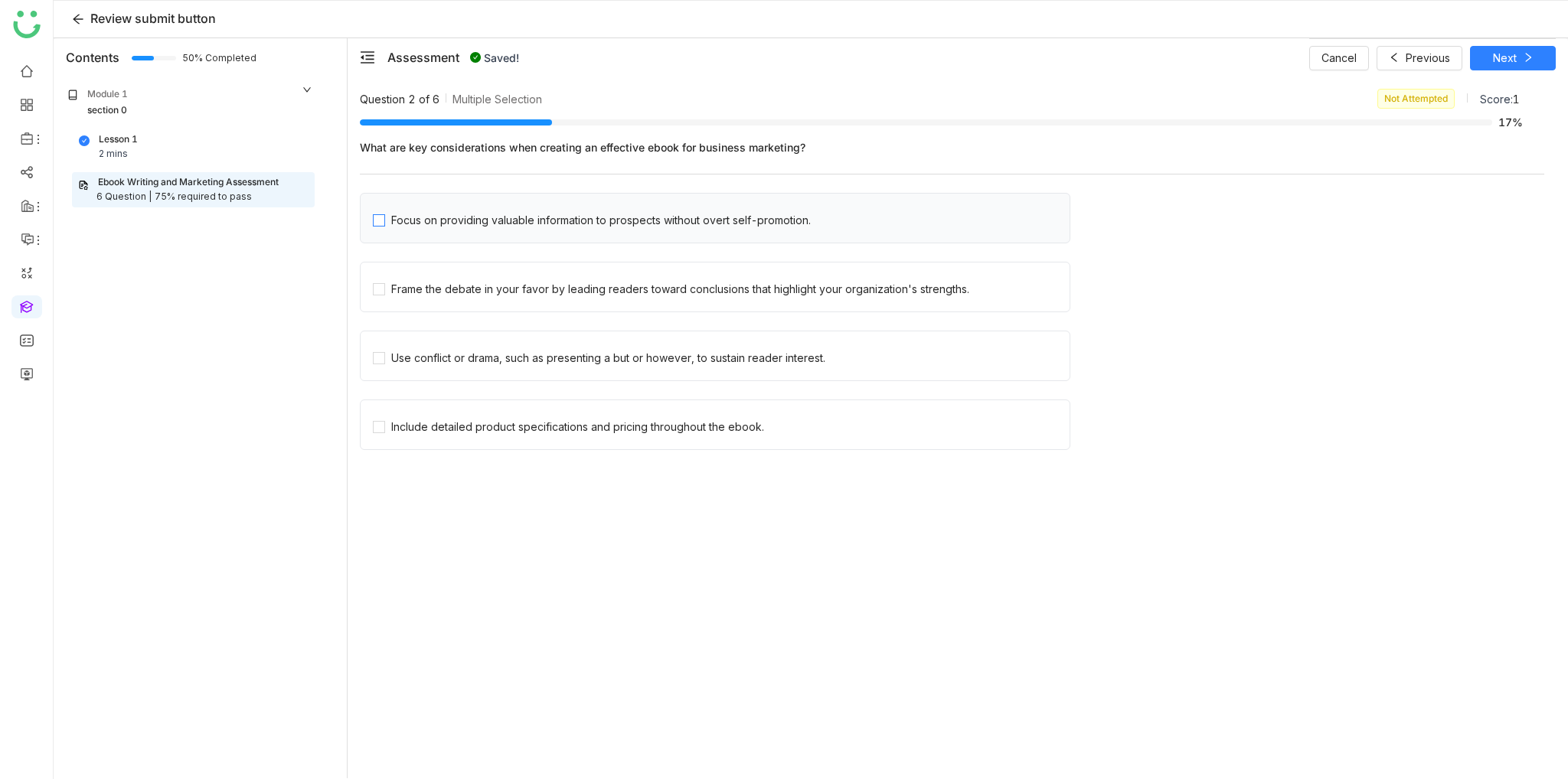
click at [465, 223] on div "Focus on providing valuable information to prospects without overt self-promoti…" at bounding box center [602, 221] width 420 height 17
click at [1531, 63] on span at bounding box center [1537, 58] width 11 height 12
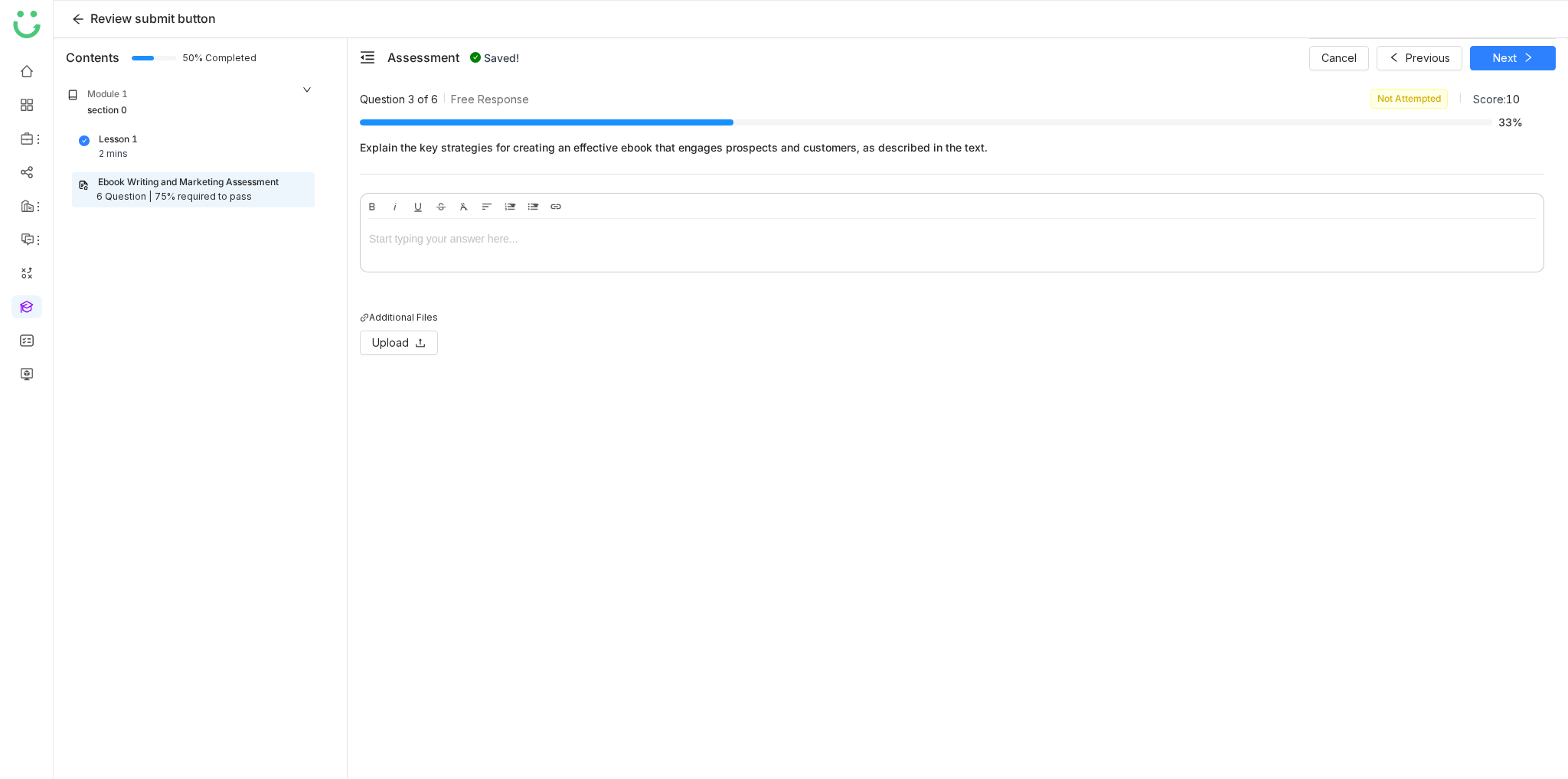
click at [448, 244] on div at bounding box center [953, 239] width 1166 height 17
click at [1504, 54] on span "Next" at bounding box center [1504, 58] width 24 height 17
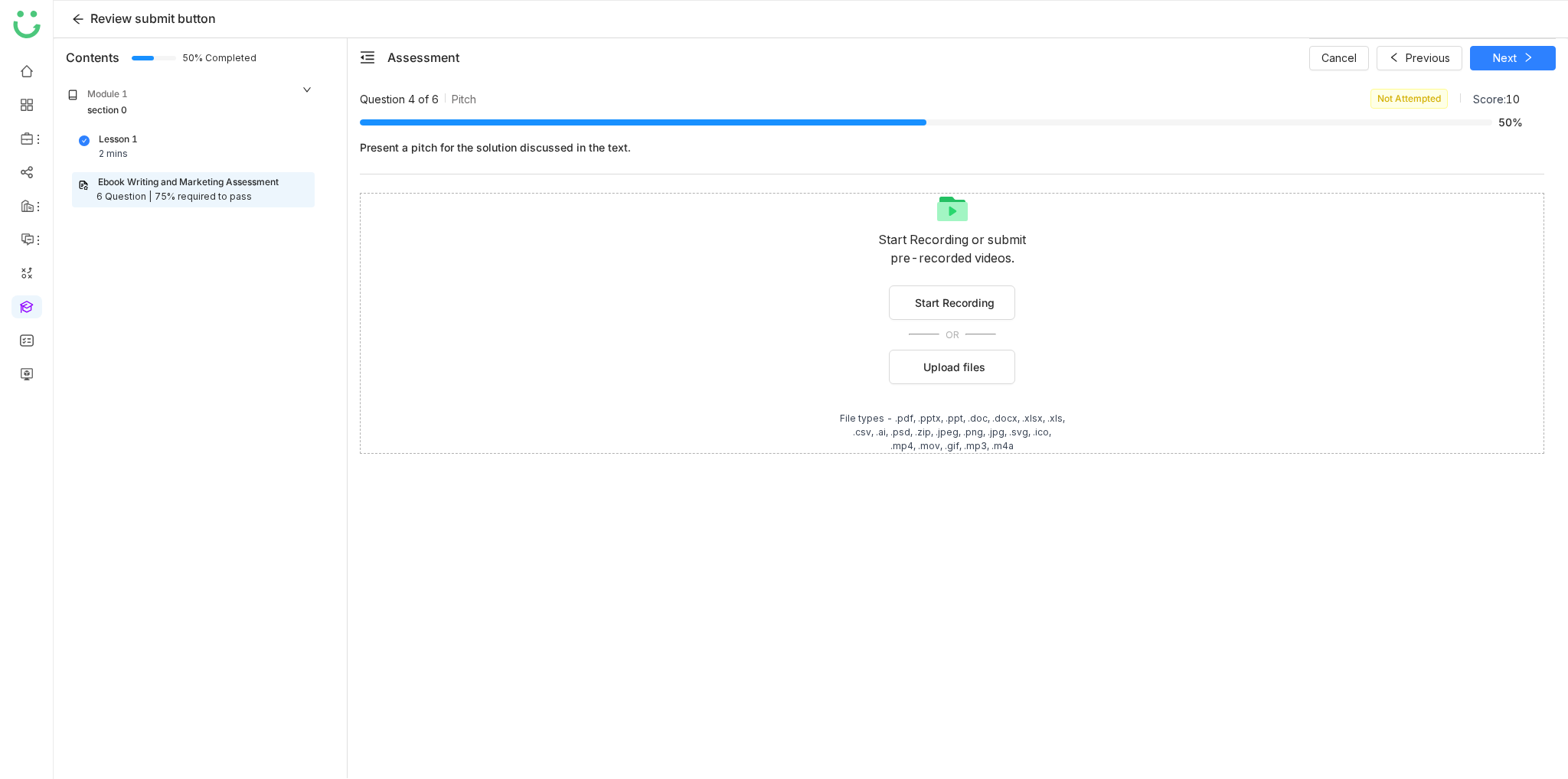
click at [972, 343] on div "Start Recording or submit pre-recorded videos. Start Recording OR Upload files …" at bounding box center [953, 323] width 1185 height 261
click at [971, 364] on span "Upload files" at bounding box center [954, 367] width 62 height 16
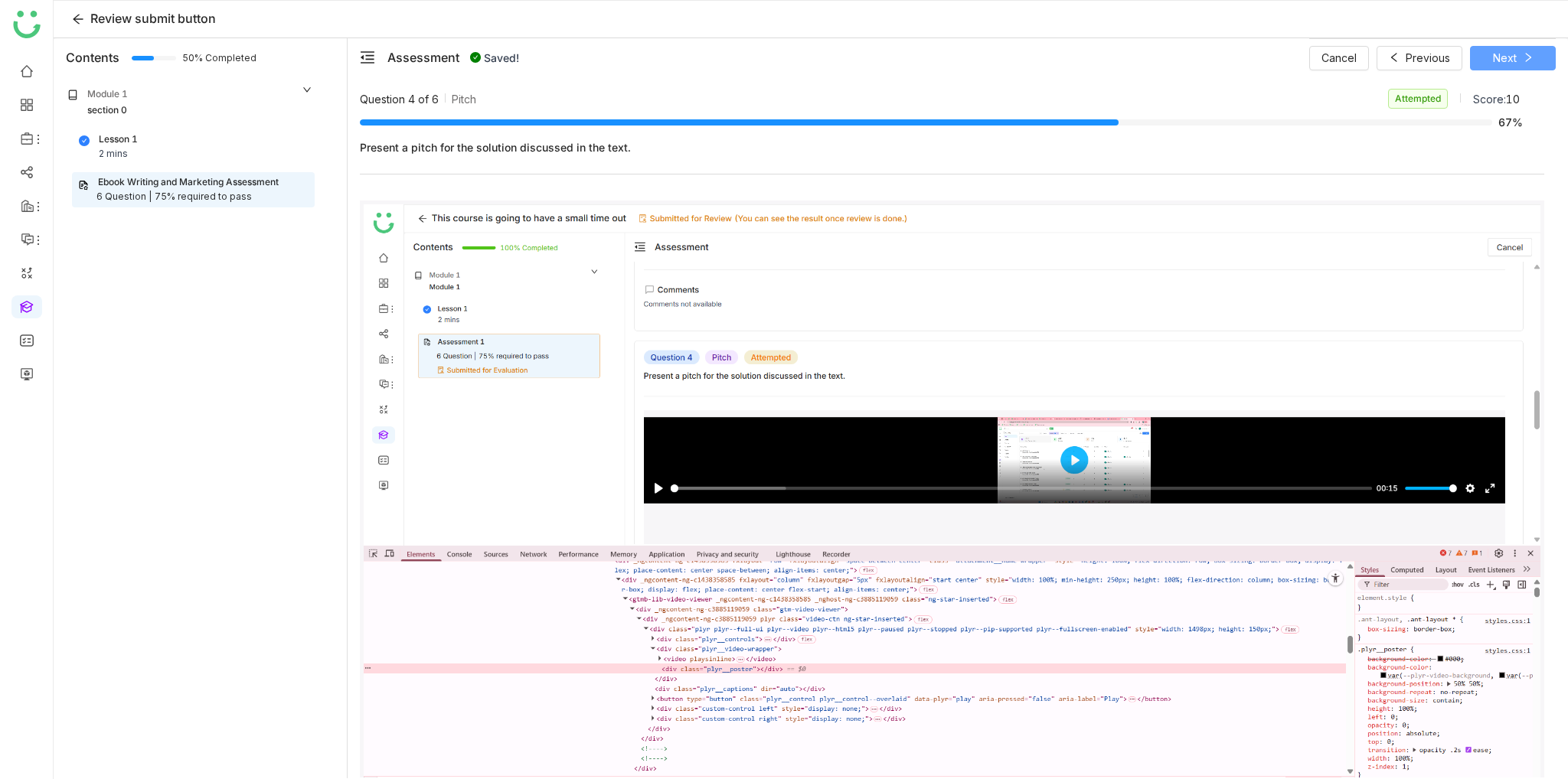
click at [1515, 59] on span "Next" at bounding box center [1504, 58] width 24 height 17
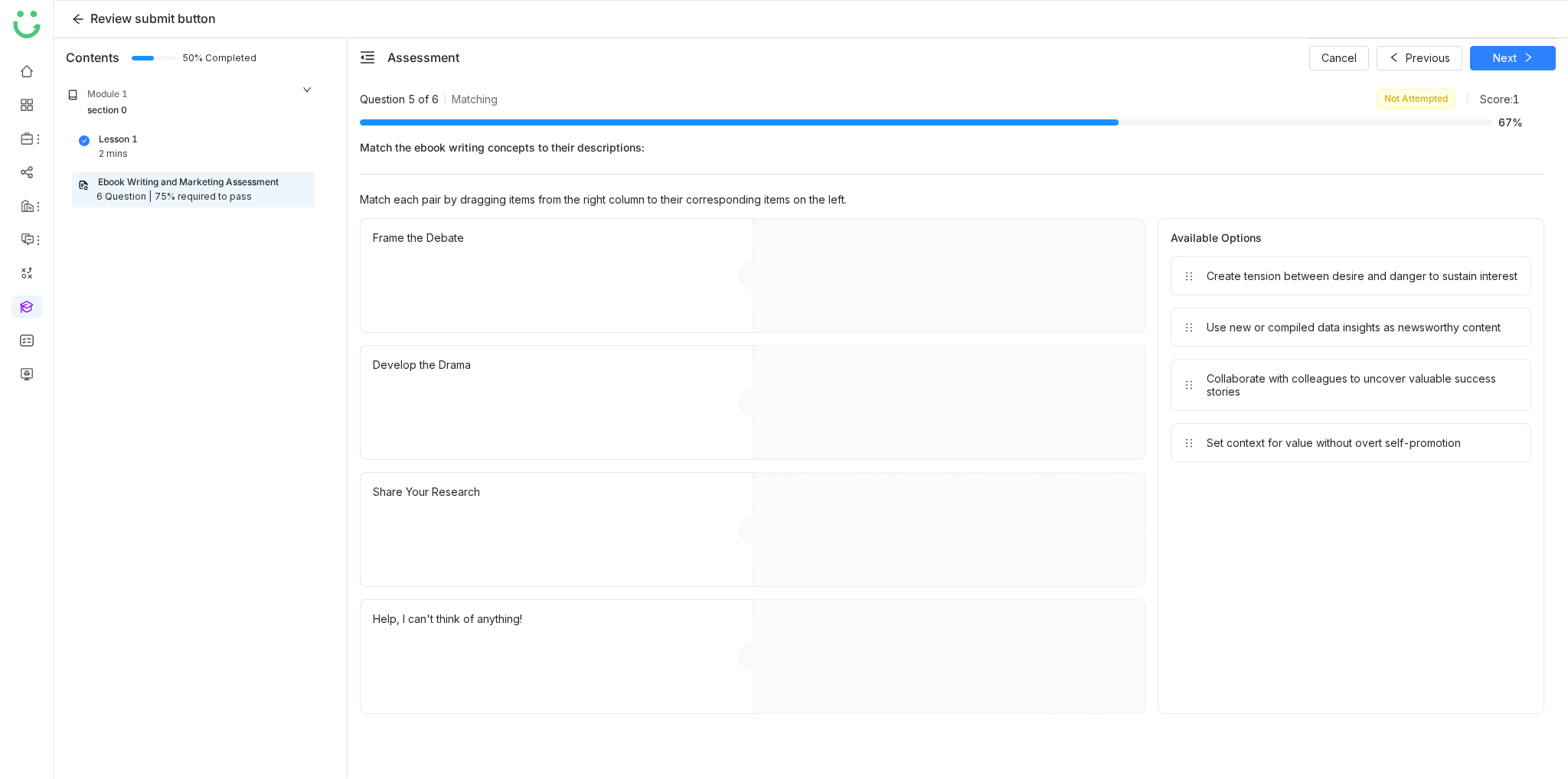
drag, startPoint x: 1461, startPoint y: 289, endPoint x: 913, endPoint y: 274, distance: 548.2
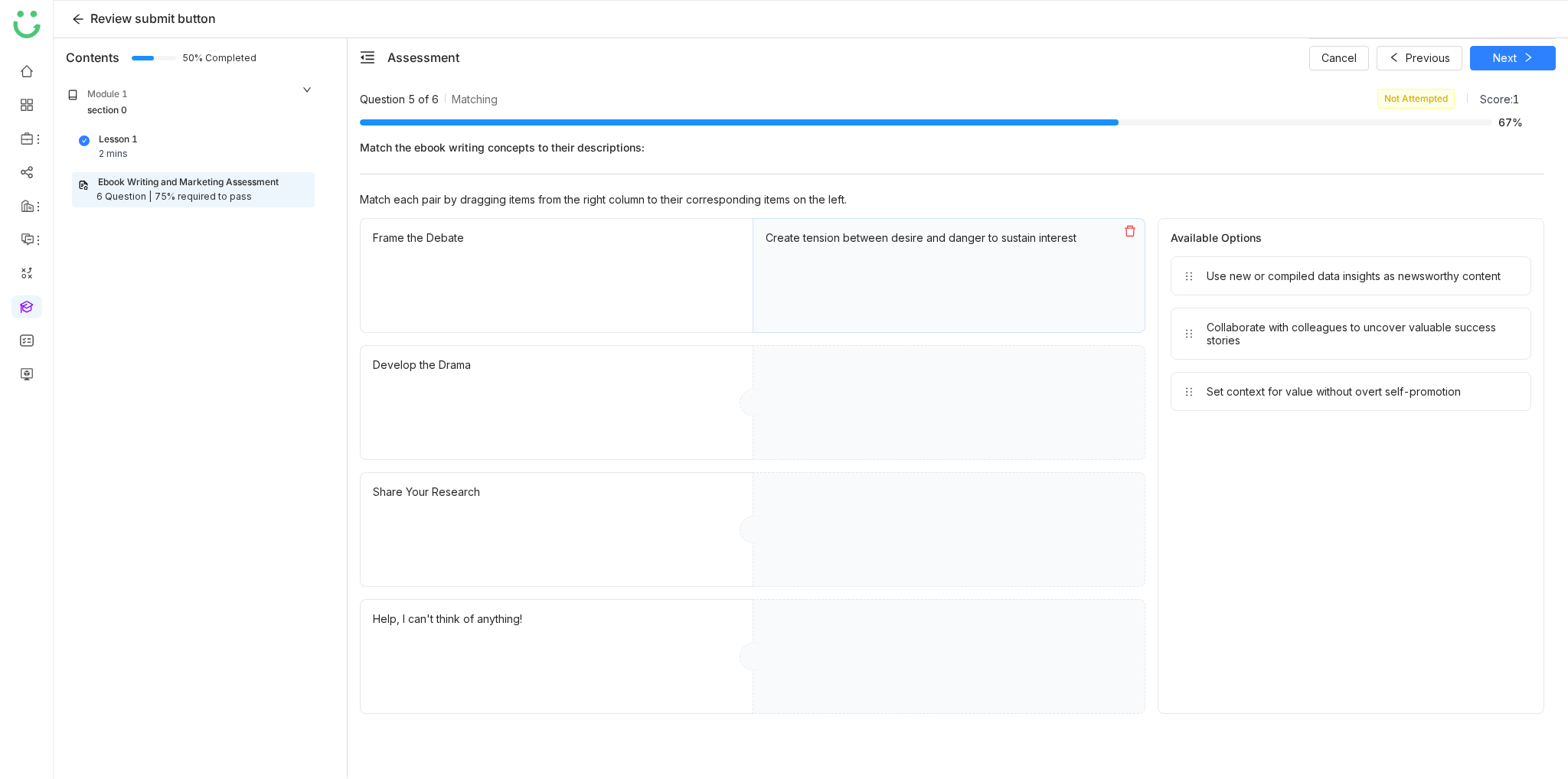
drag, startPoint x: 1289, startPoint y: 306, endPoint x: 910, endPoint y: 373, distance: 384.9
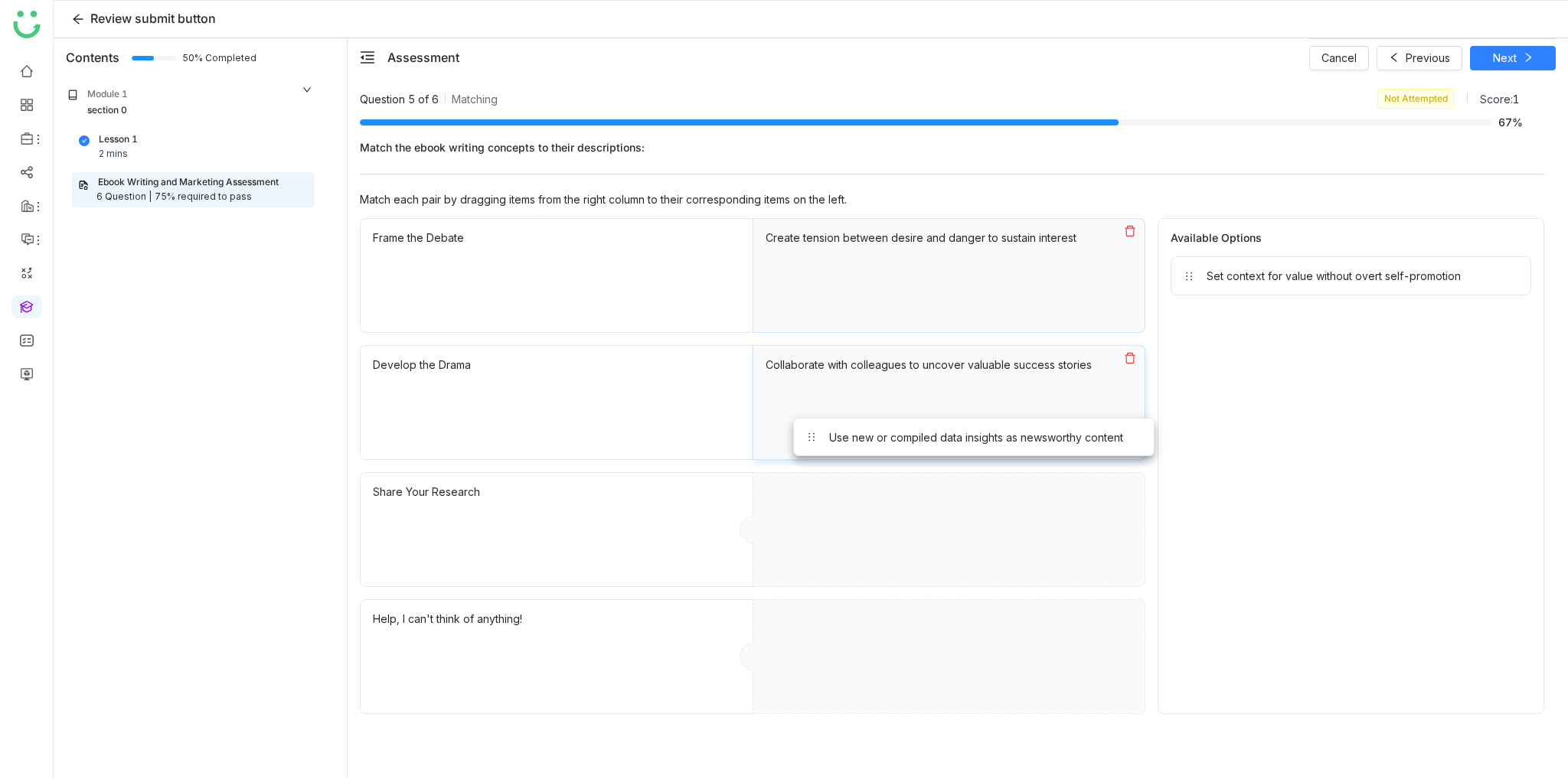
drag, startPoint x: 1343, startPoint y: 268, endPoint x: 931, endPoint y: 490, distance: 468.0
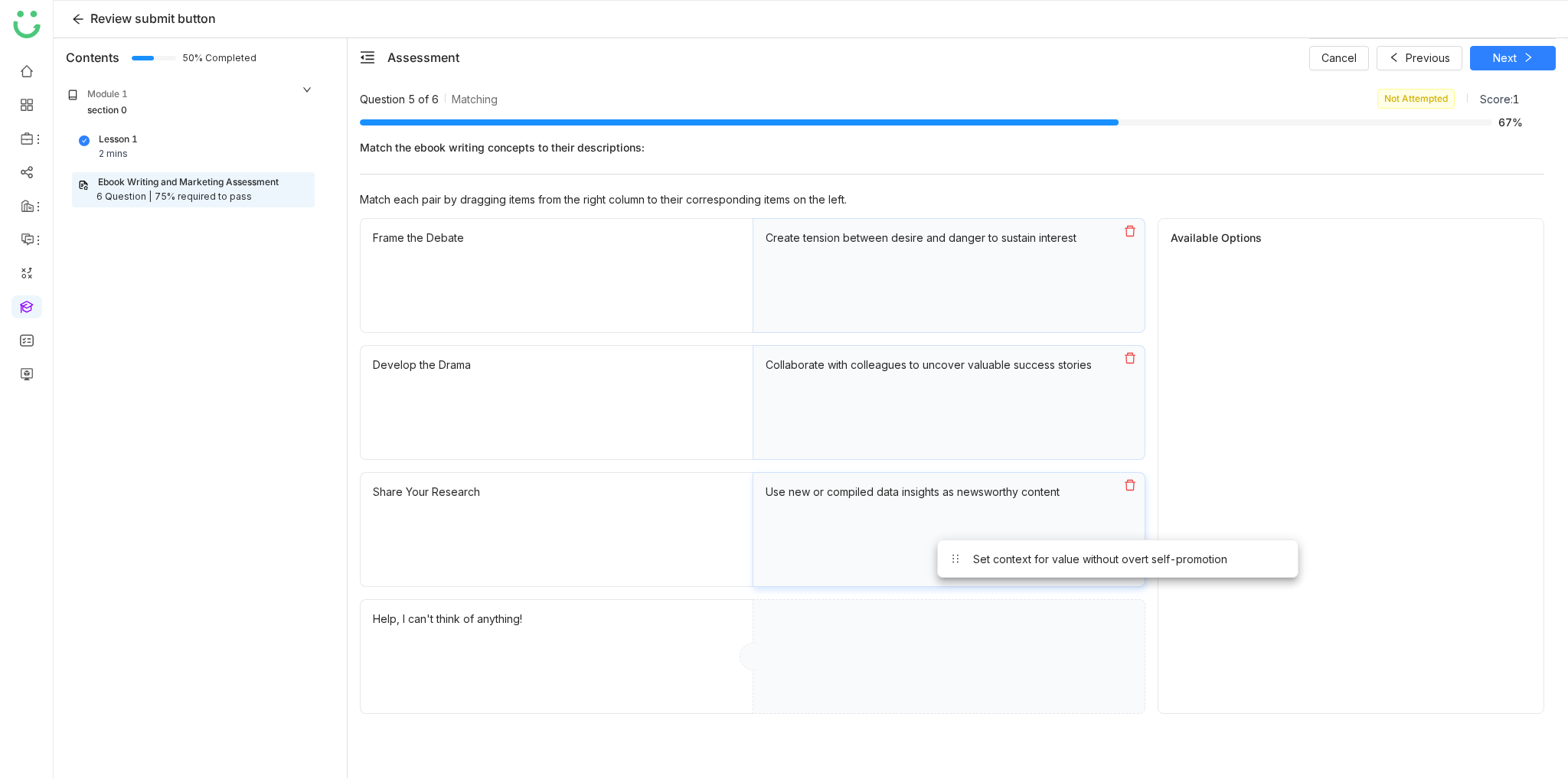
drag, startPoint x: 1366, startPoint y: 273, endPoint x: 1023, endPoint y: 687, distance: 537.6
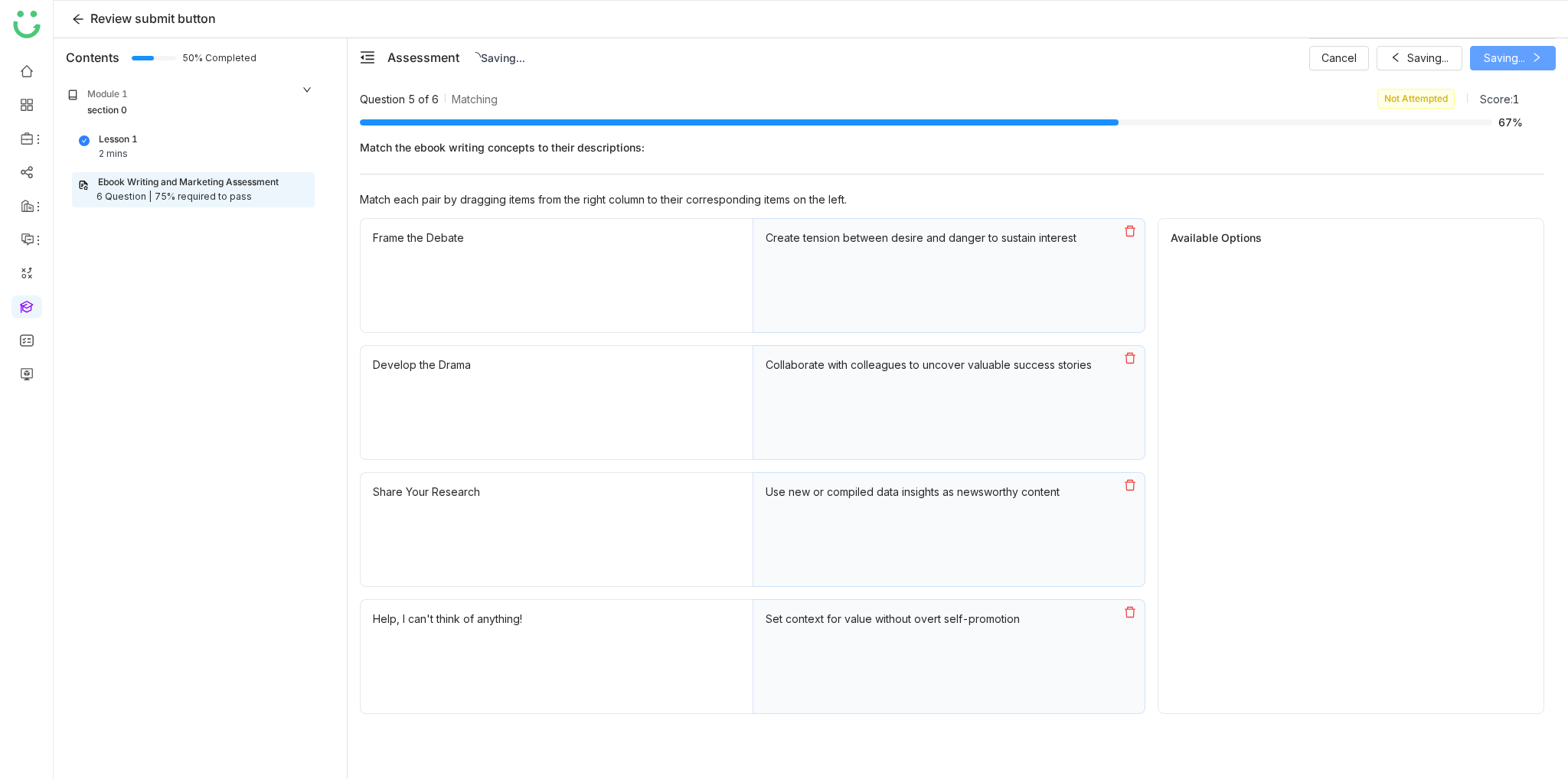
click at [1531, 62] on span at bounding box center [1537, 58] width 11 height 12
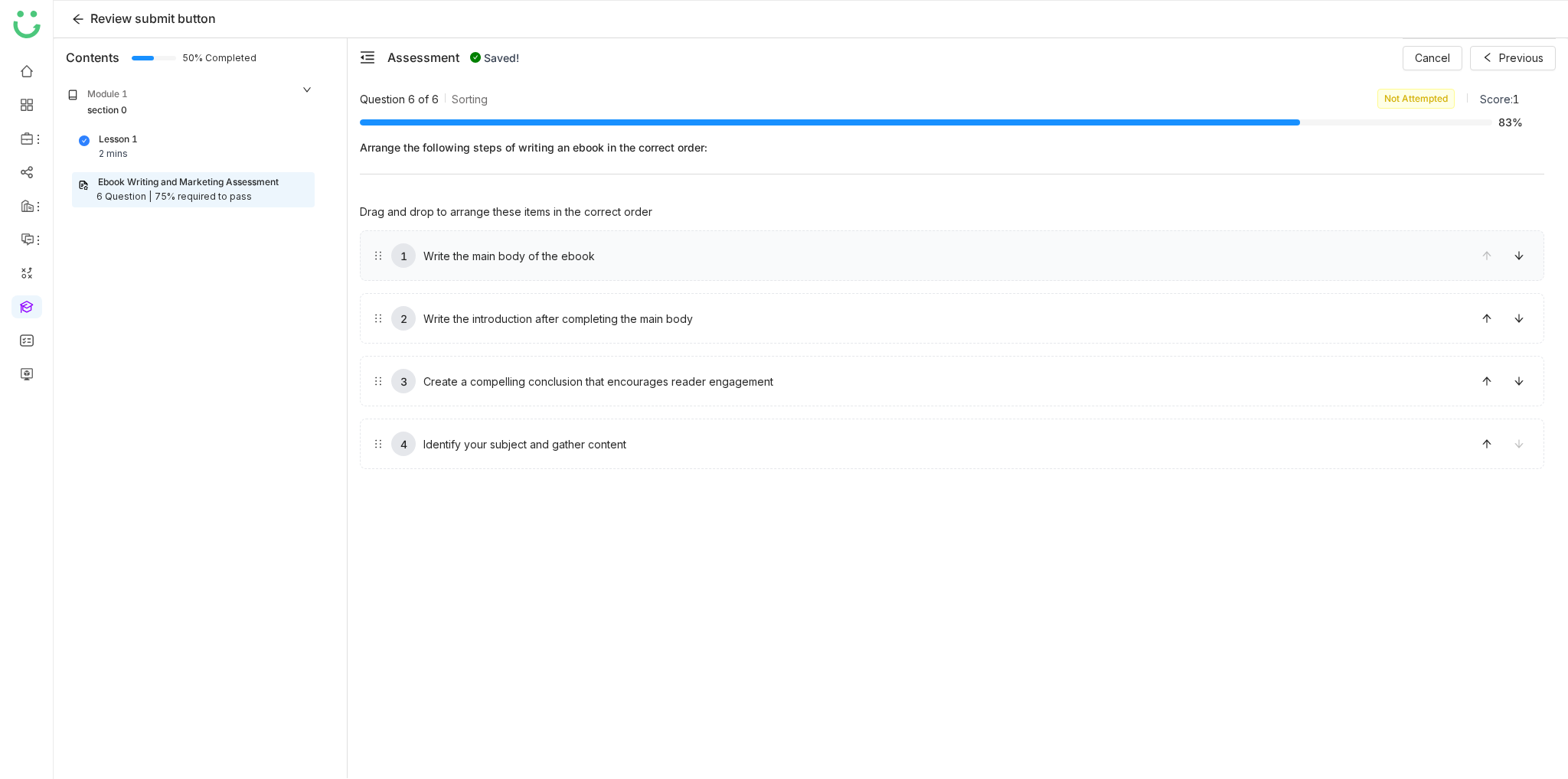
click at [492, 267] on div "1 Write the main body of the ebook" at bounding box center [953, 256] width 1185 height 51
click at [1491, 320] on icon at bounding box center [1487, 319] width 11 height 11
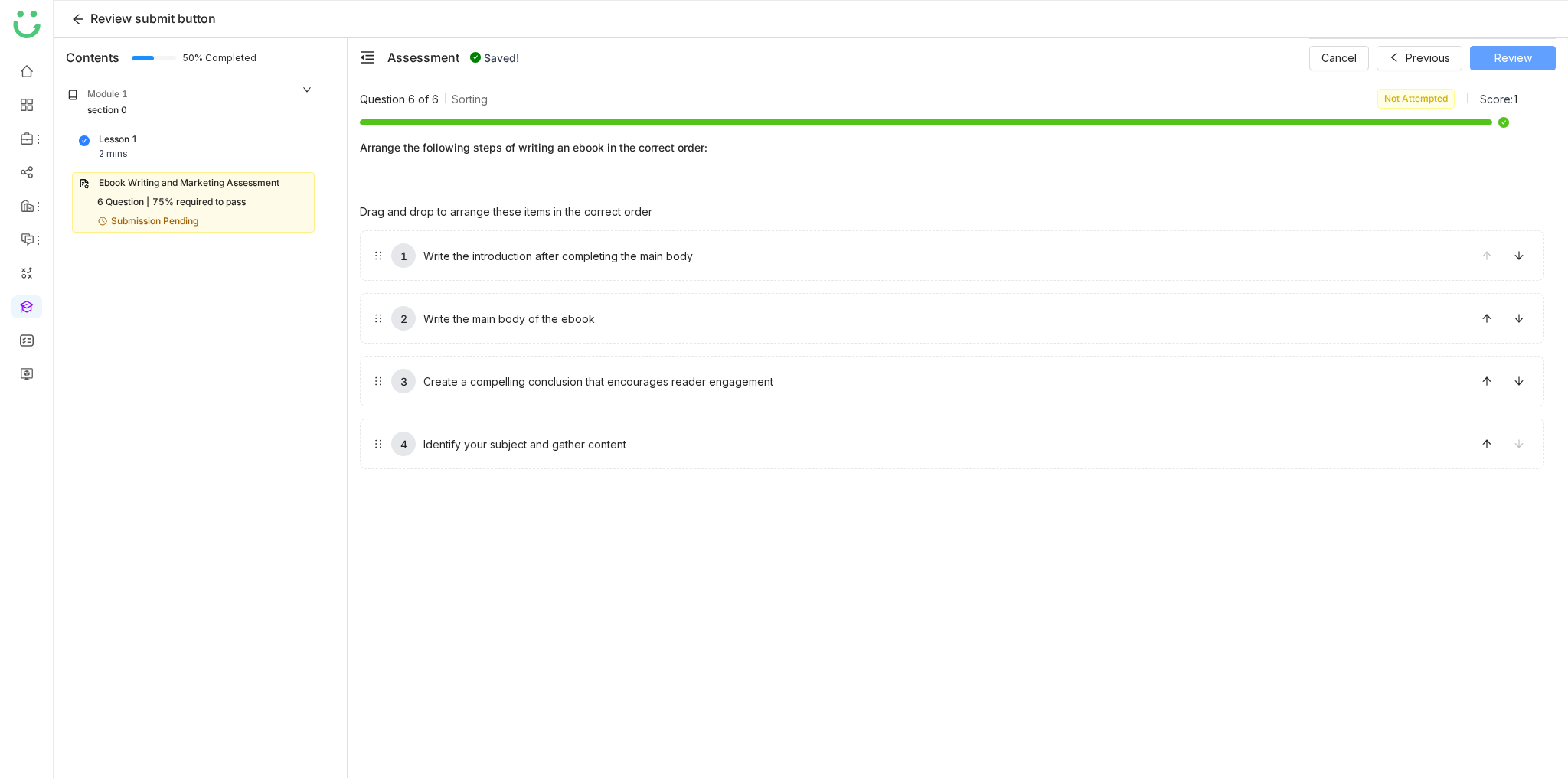
click at [1531, 62] on button "Review" at bounding box center [1513, 58] width 86 height 25
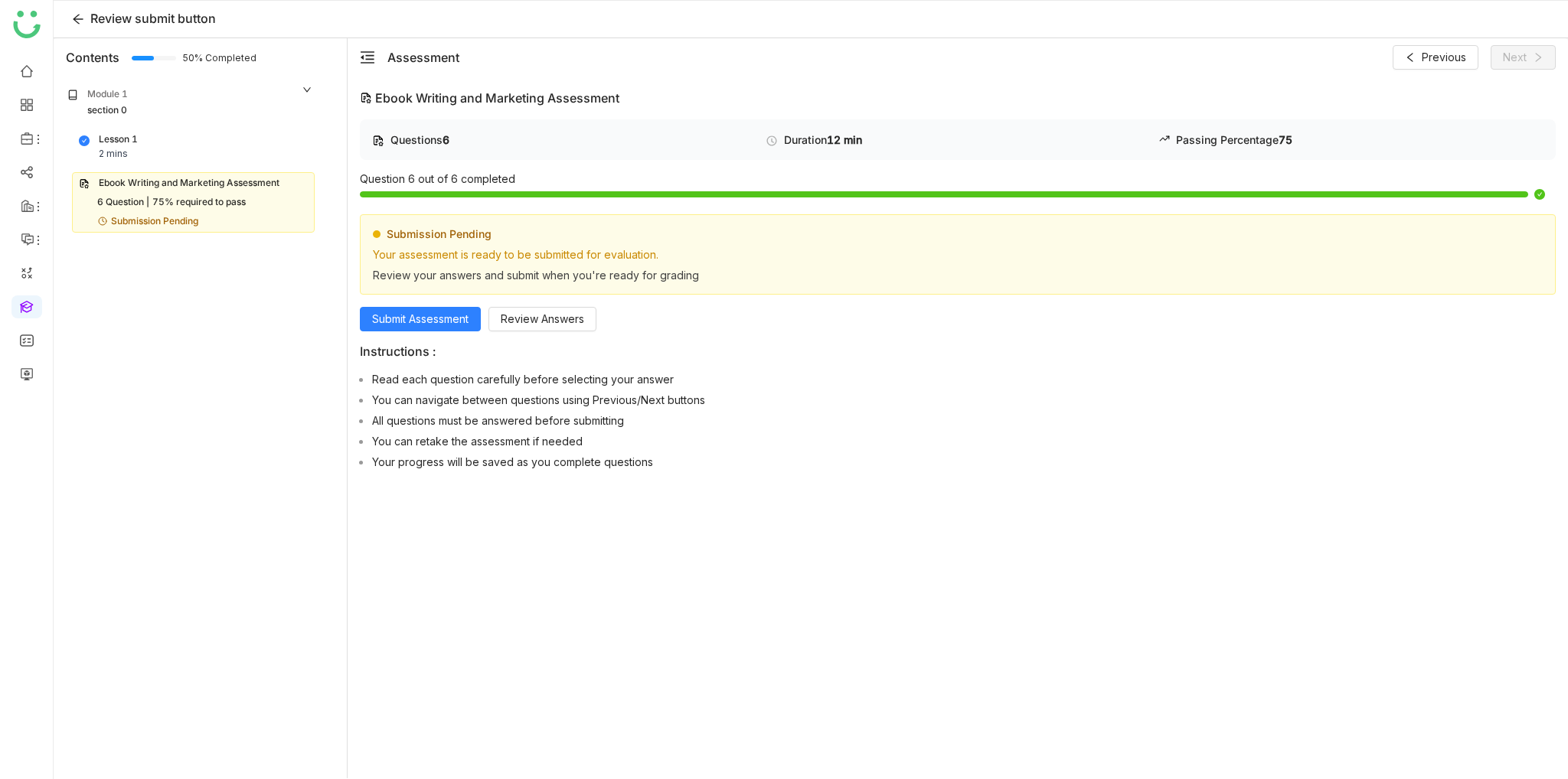
click at [415, 330] on div "Questions 6 Duration 12 min Passing Percentage 75 Question 6 out of 6 completed…" at bounding box center [958, 298] width 1196 height 357
click at [425, 326] on span "Submit Assessment" at bounding box center [421, 319] width 97 height 17
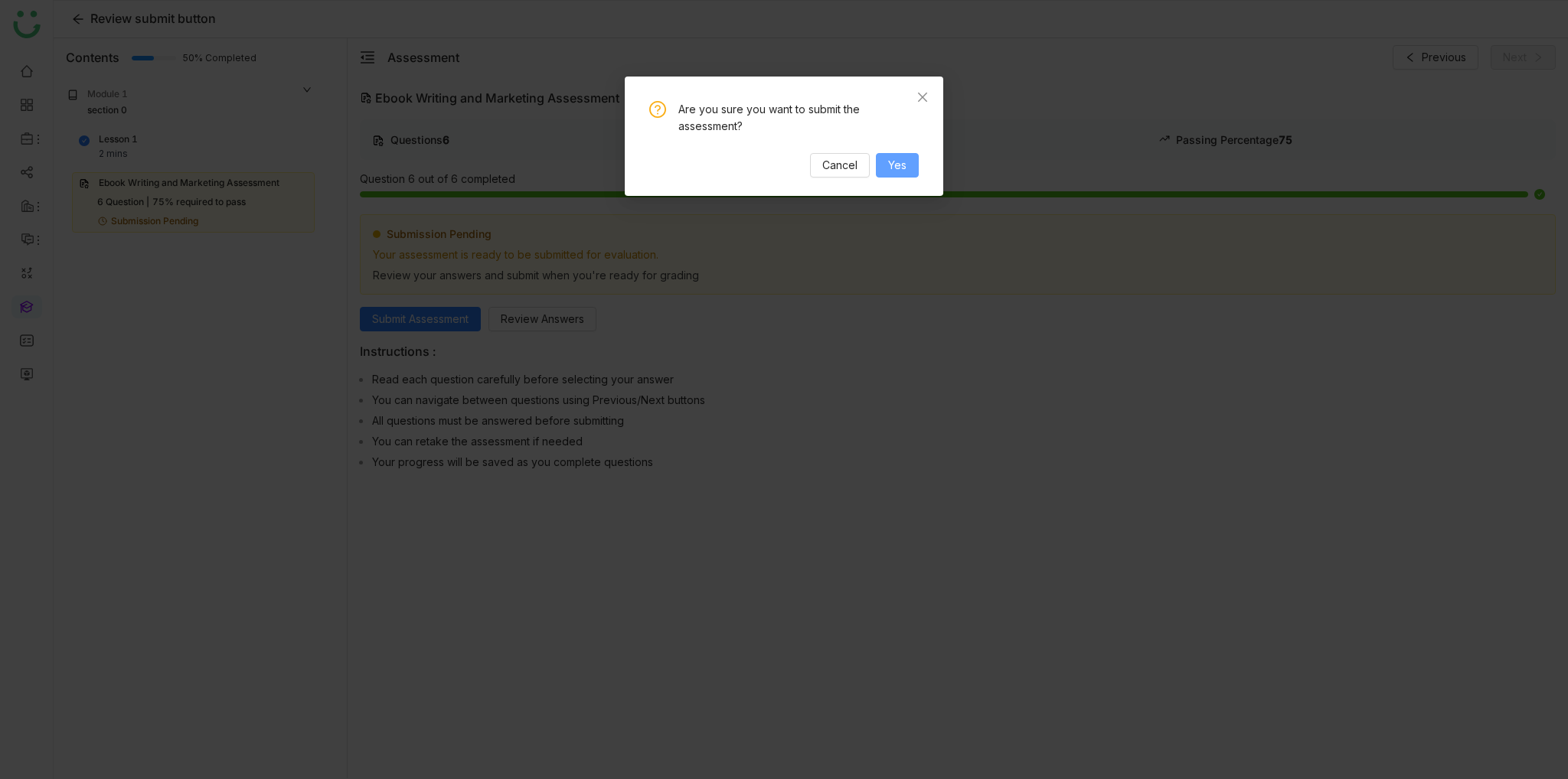
click at [906, 169] on span "Yes" at bounding box center [897, 165] width 18 height 17
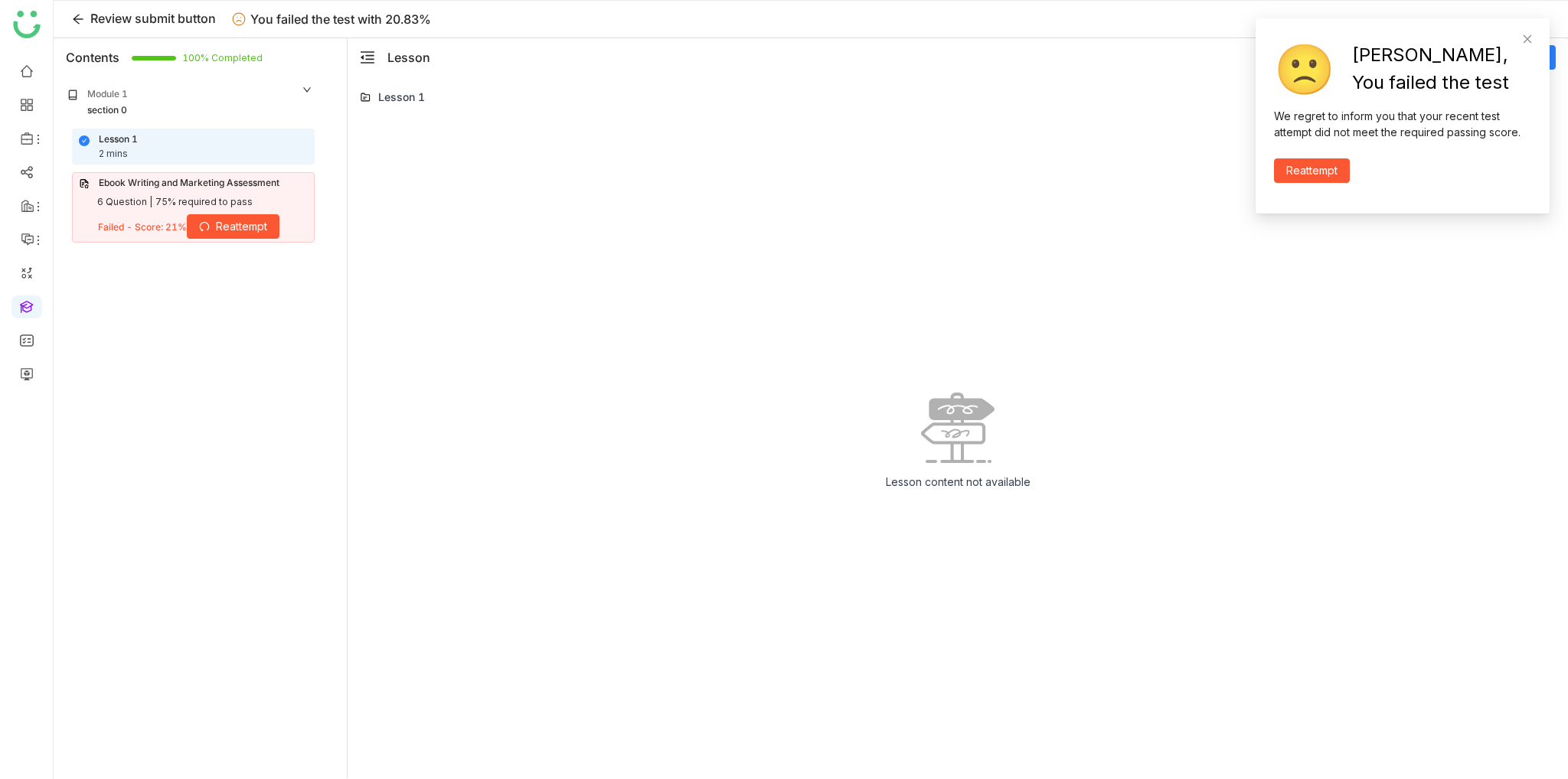
click at [233, 234] on span "Reattempt" at bounding box center [241, 227] width 51 height 17
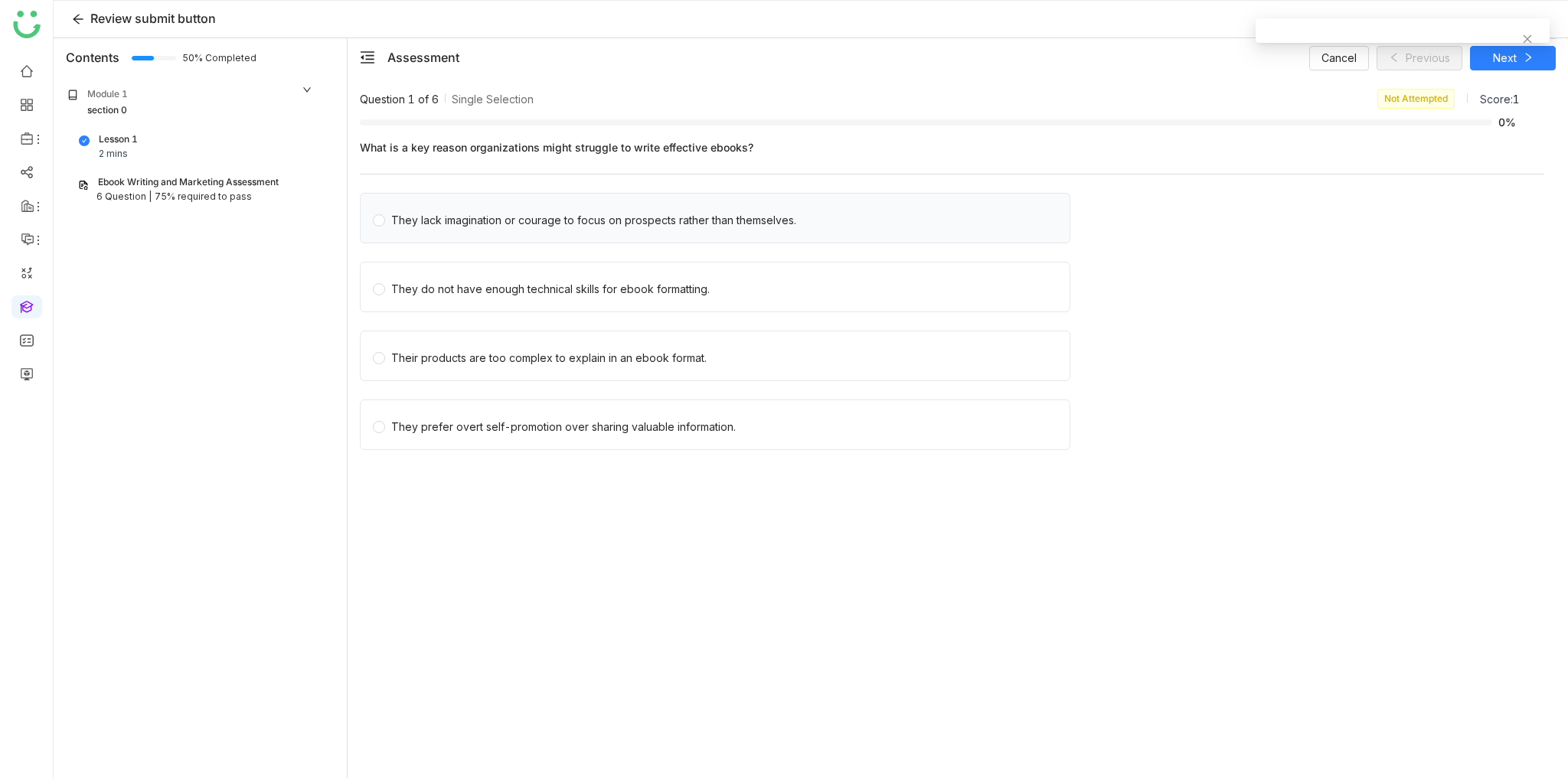
click at [615, 227] on div "They lack imagination or courage to focus on prospects rather than themselves." at bounding box center [594, 221] width 405 height 17
click at [1500, 64] on span "Next" at bounding box center [1504, 58] width 24 height 17
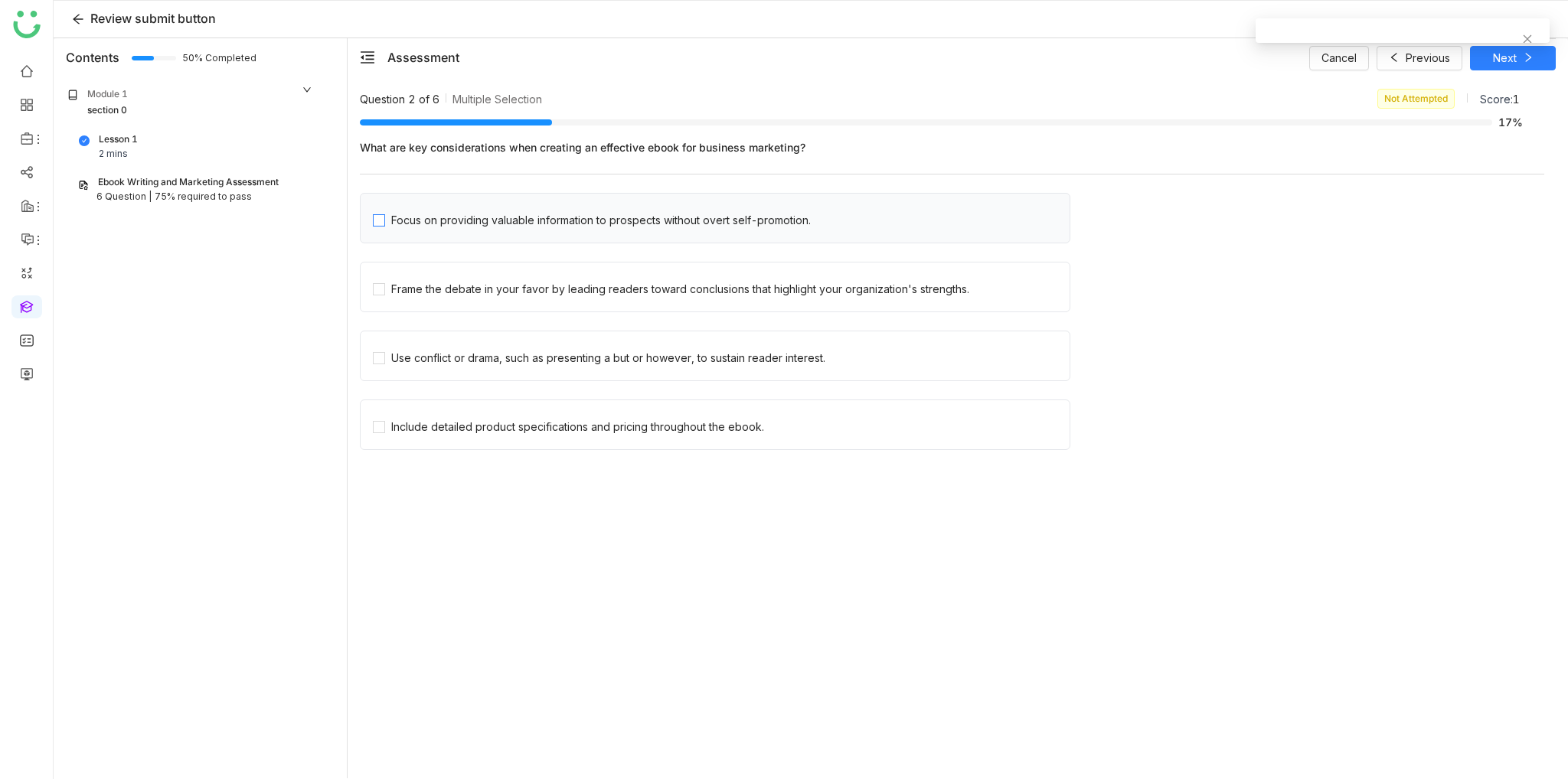
click at [410, 222] on div "Focus on providing valuable information to prospects without overt self-promoti…" at bounding box center [602, 221] width 420 height 17
click at [1514, 56] on span "Next" at bounding box center [1504, 58] width 24 height 17
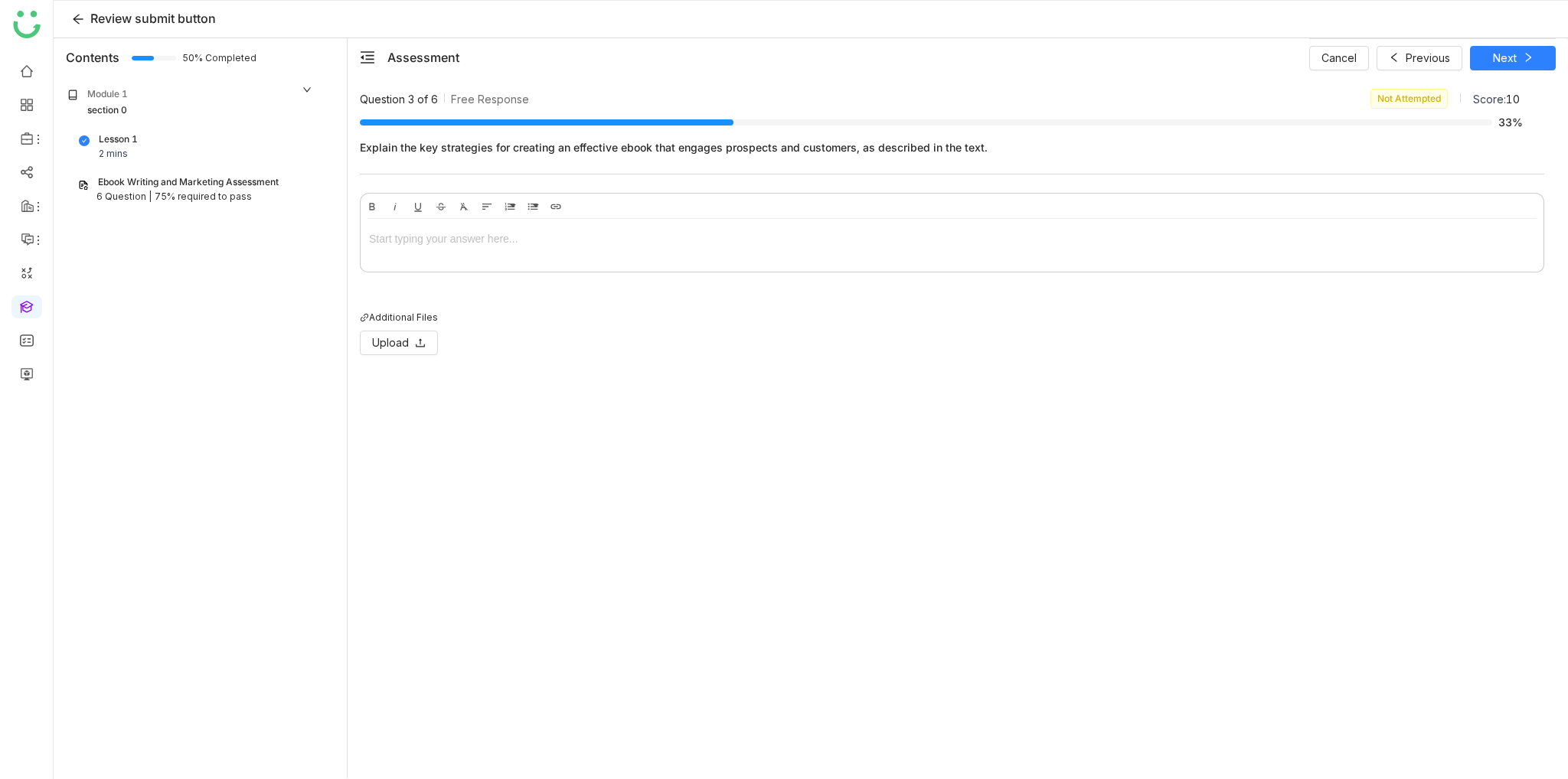
click at [485, 263] on div at bounding box center [953, 242] width 1183 height 46
click at [1529, 57] on icon at bounding box center [1528, 57] width 11 height 11
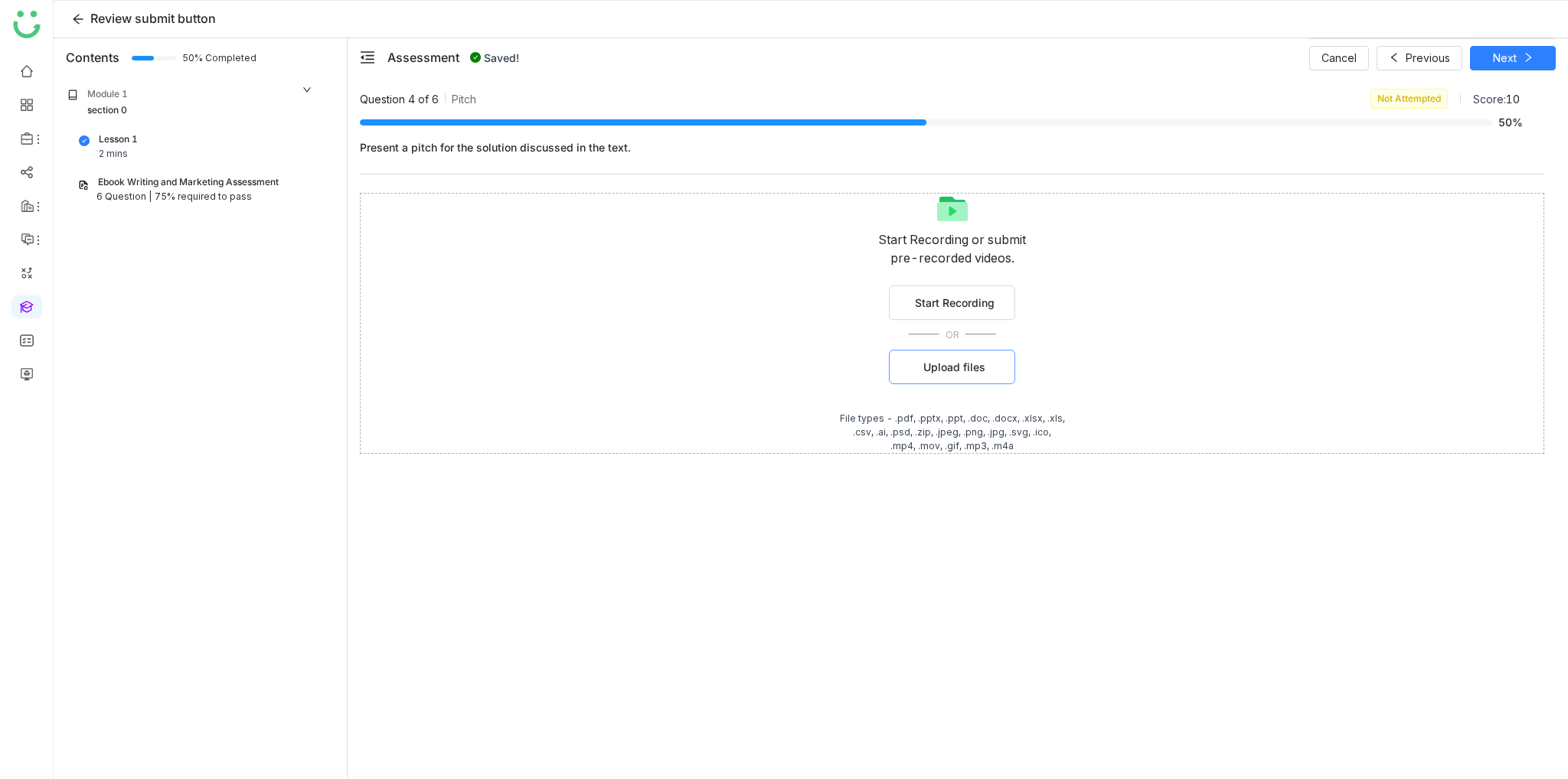
click at [989, 375] on button "Upload files" at bounding box center [952, 367] width 126 height 34
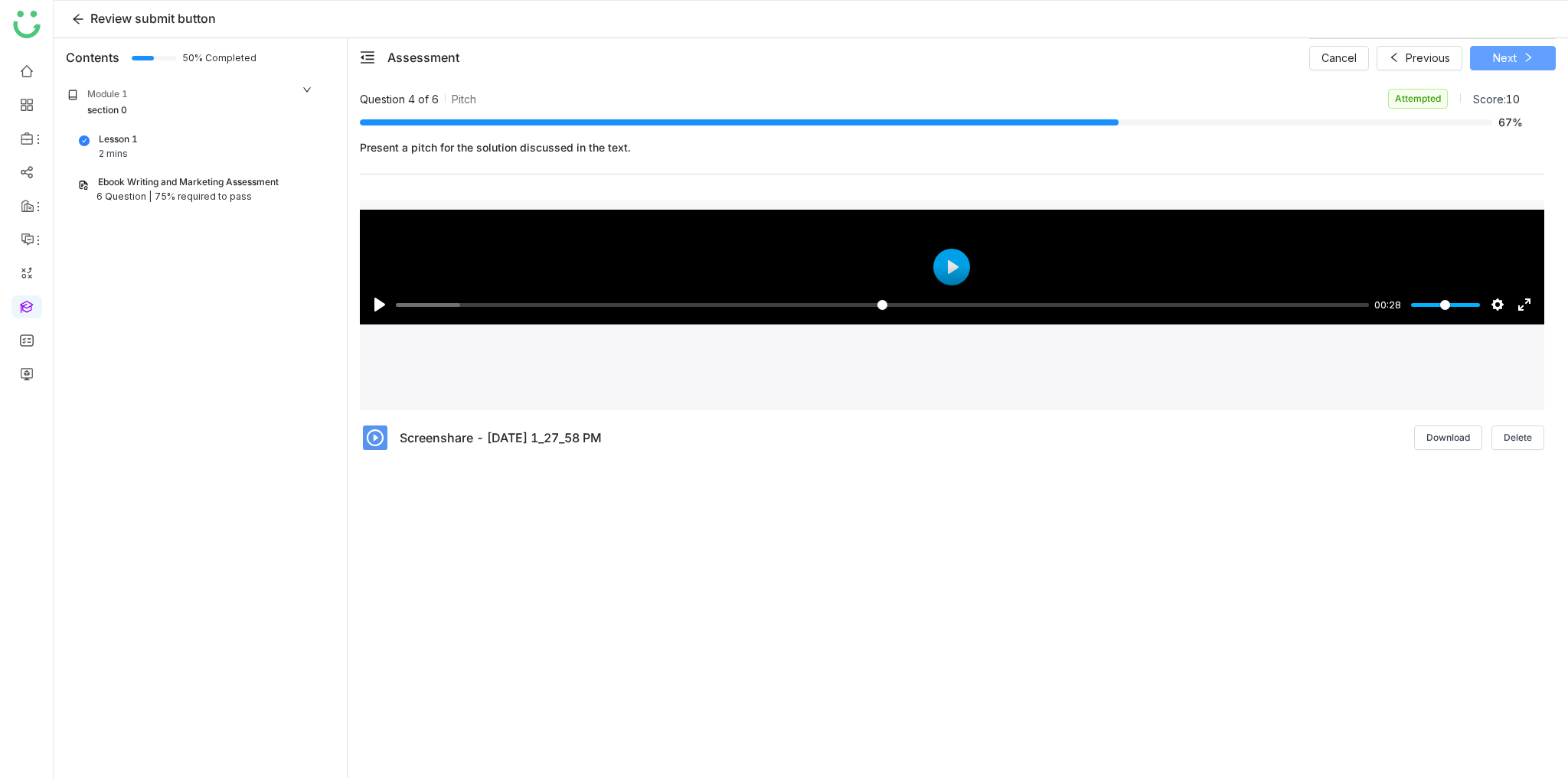
click at [1513, 67] on button "Next" at bounding box center [1513, 58] width 86 height 25
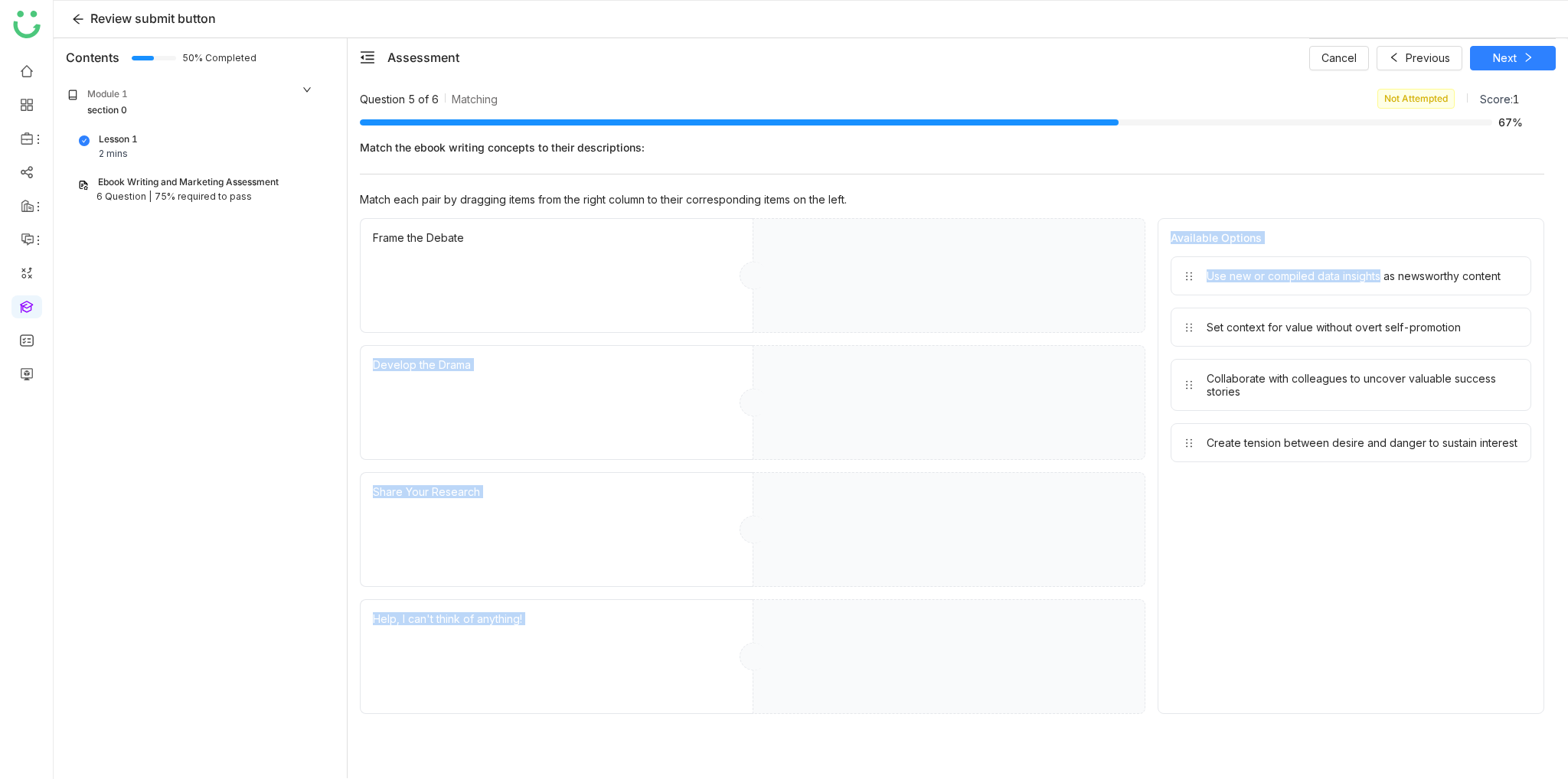
drag, startPoint x: 1373, startPoint y: 294, endPoint x: 938, endPoint y: 301, distance: 435.1
click at [938, 301] on div "Frame the Debate Develop the Drama Share Your Research Help, I can't think of a…" at bounding box center [953, 466] width 1185 height 496
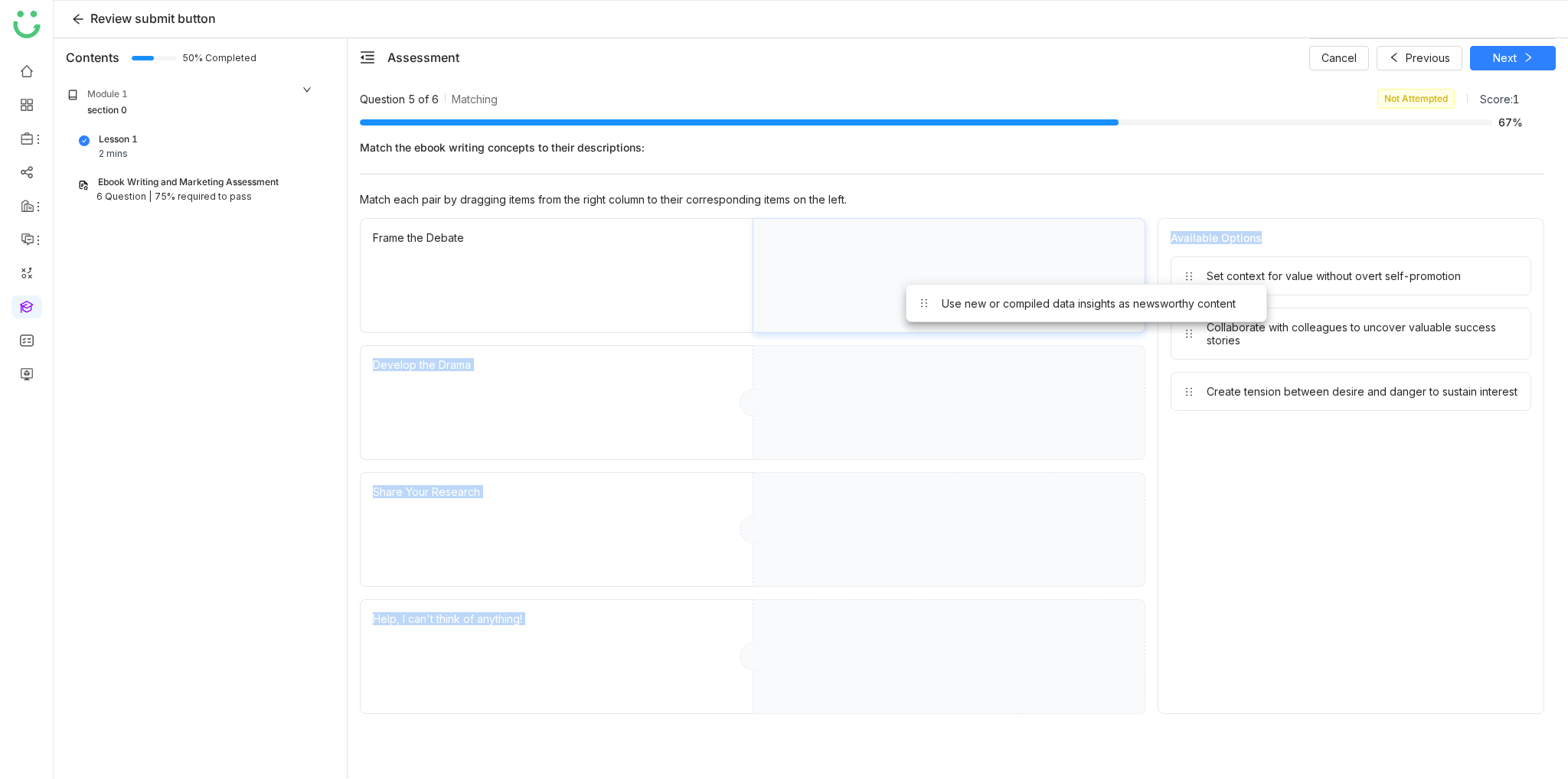
click at [919, 307] on div "Use new or compiled data insights as newsworthy content" at bounding box center [949, 276] width 393 height 115
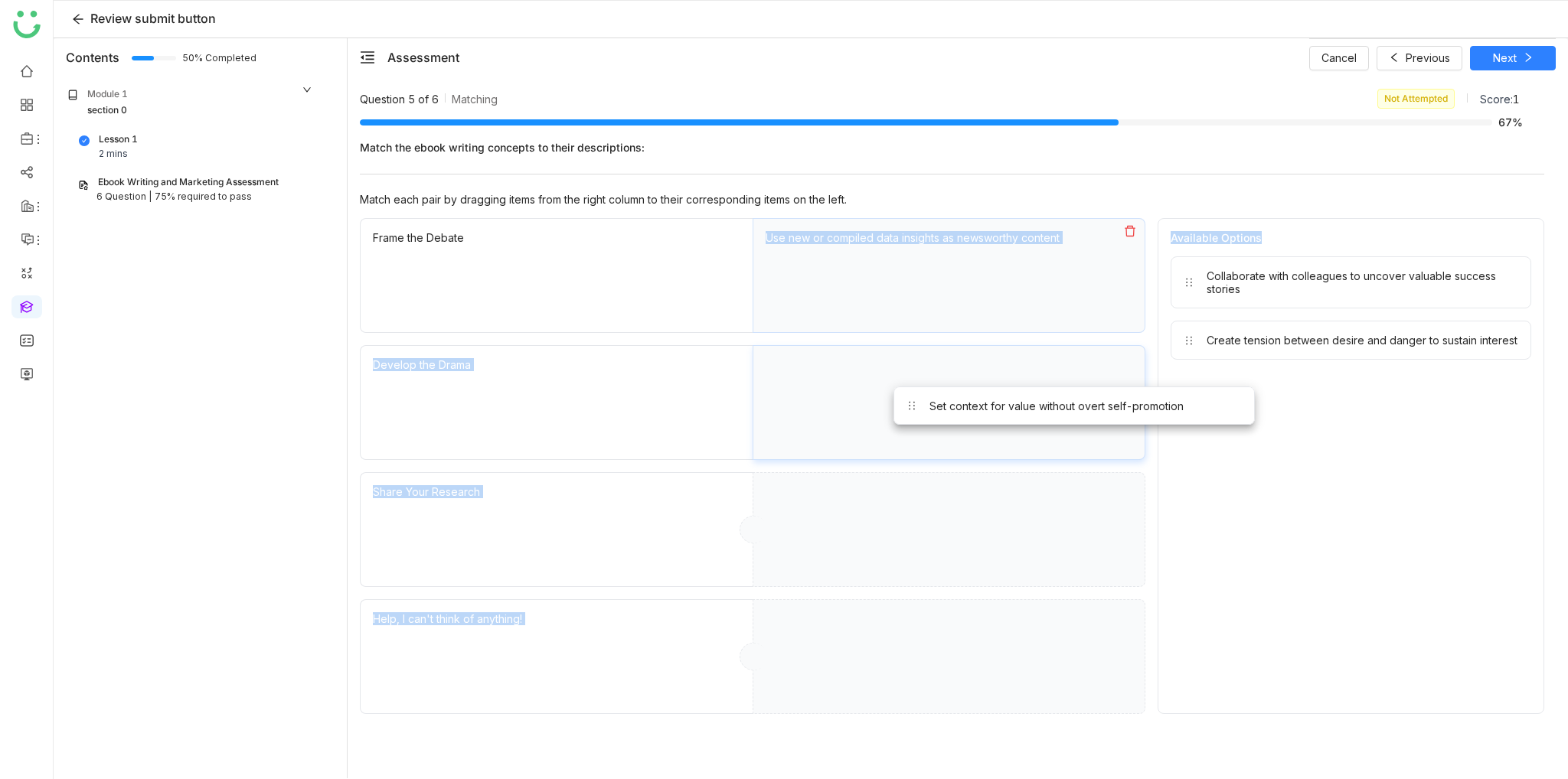
click at [984, 421] on div "Set context for value without overt self-promotion" at bounding box center [949, 403] width 393 height 115
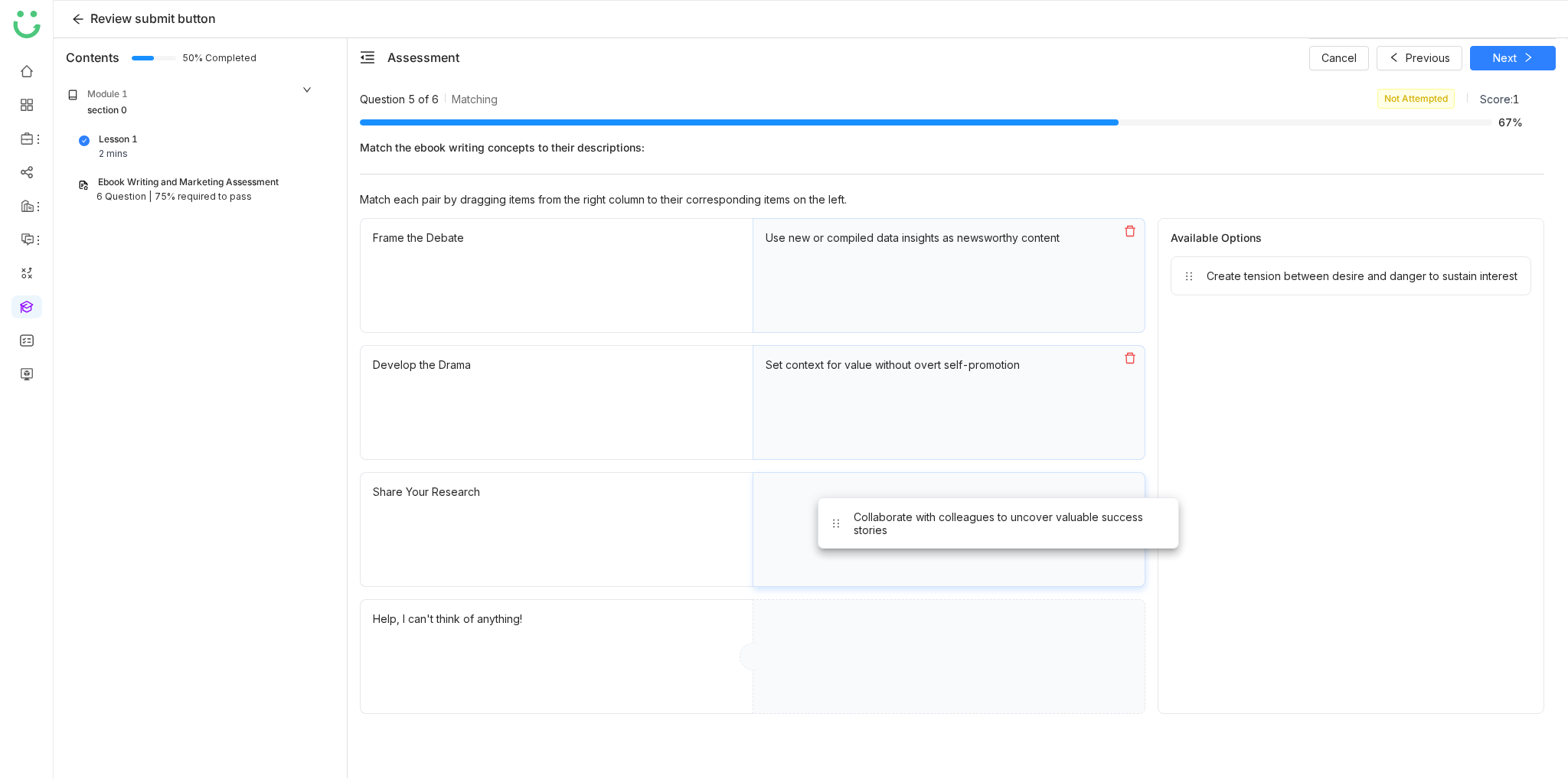
drag, startPoint x: 1278, startPoint y: 285, endPoint x: 894, endPoint y: 533, distance: 457.1
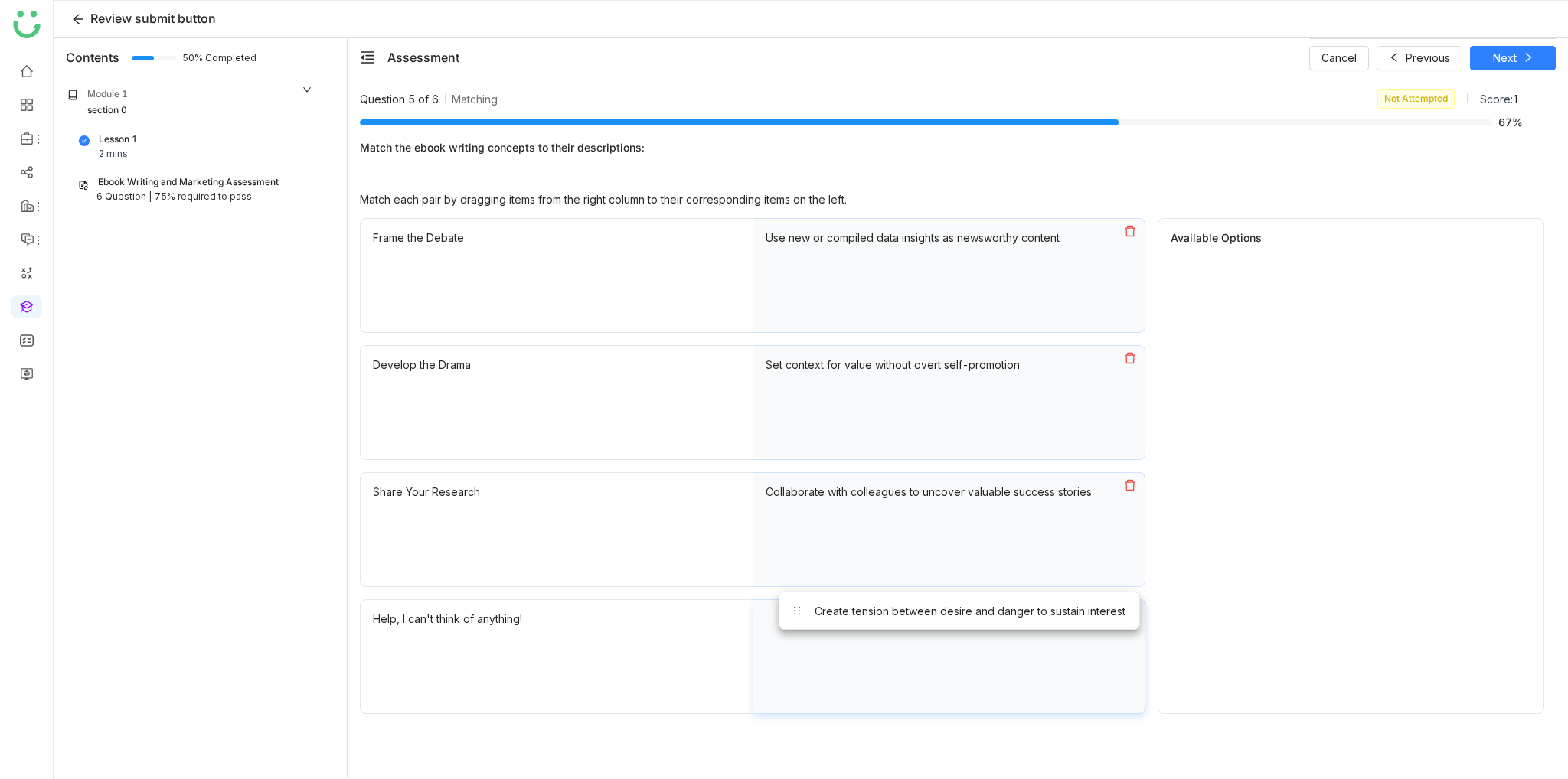
drag, startPoint x: 1317, startPoint y: 275, endPoint x: 927, endPoint y: 611, distance: 514.8
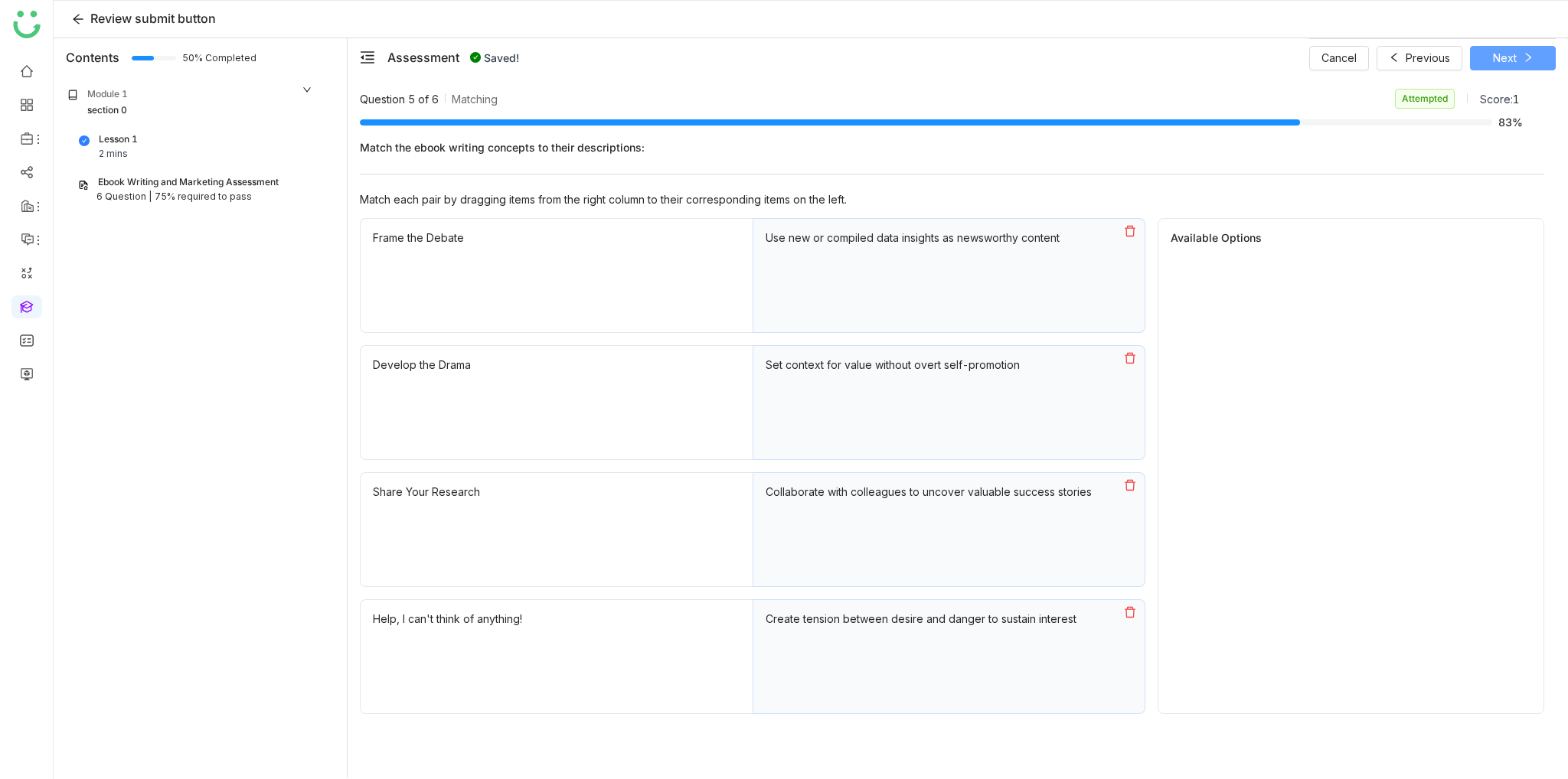
click at [1511, 51] on span "Next" at bounding box center [1504, 58] width 24 height 17
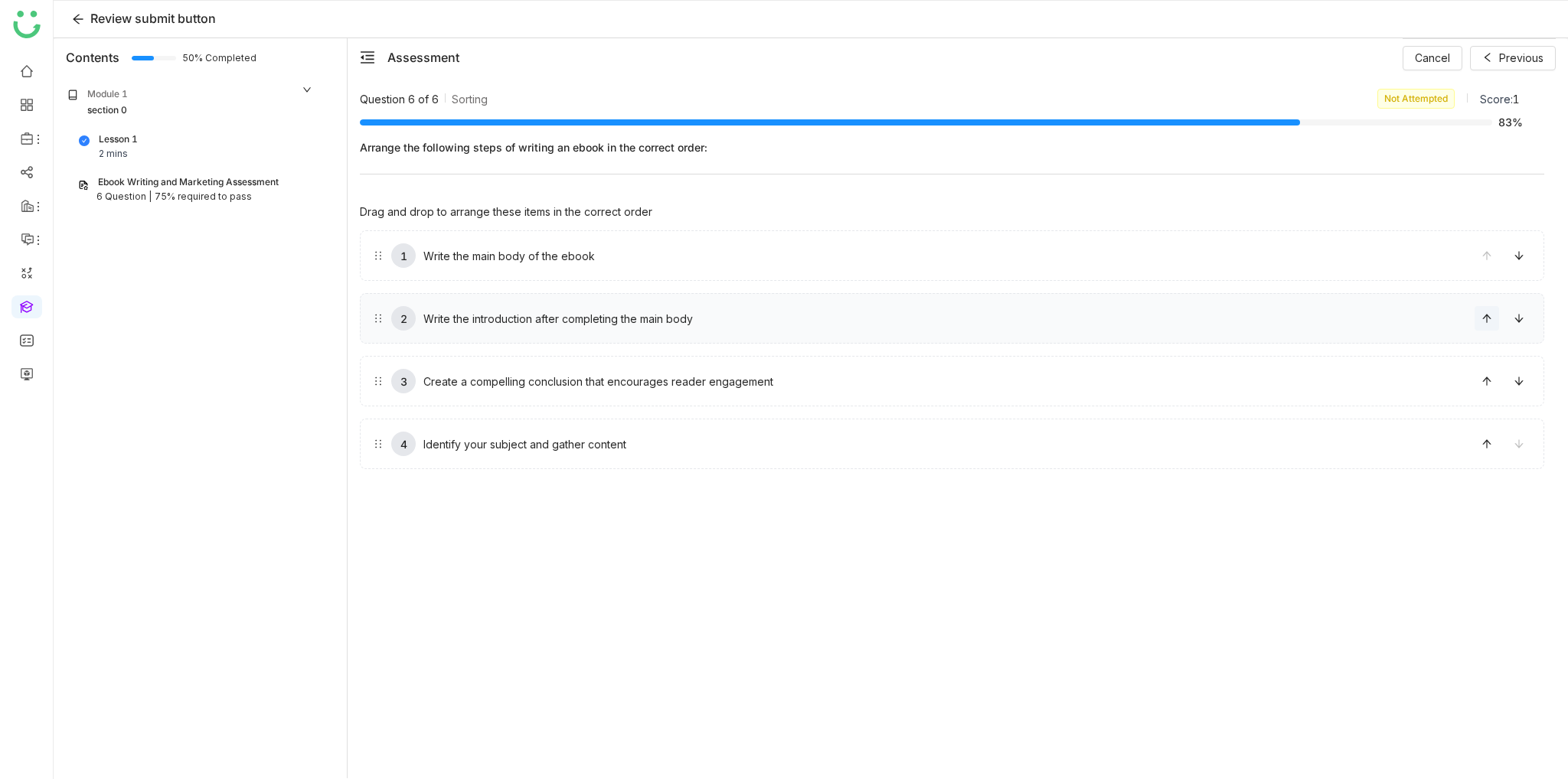
click at [1491, 315] on icon at bounding box center [1487, 319] width 11 height 11
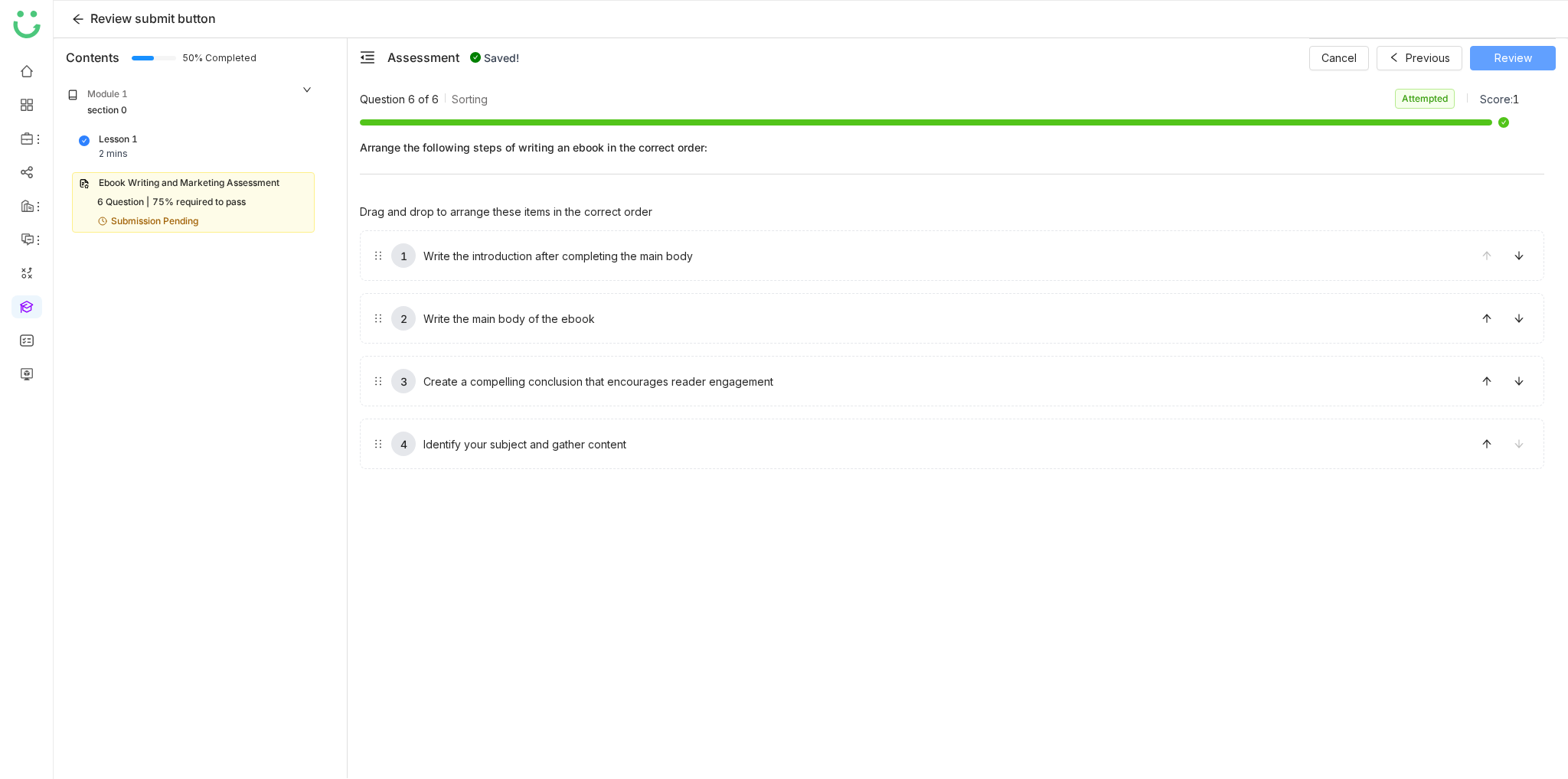
click at [1518, 65] on span "Review" at bounding box center [1513, 58] width 38 height 17
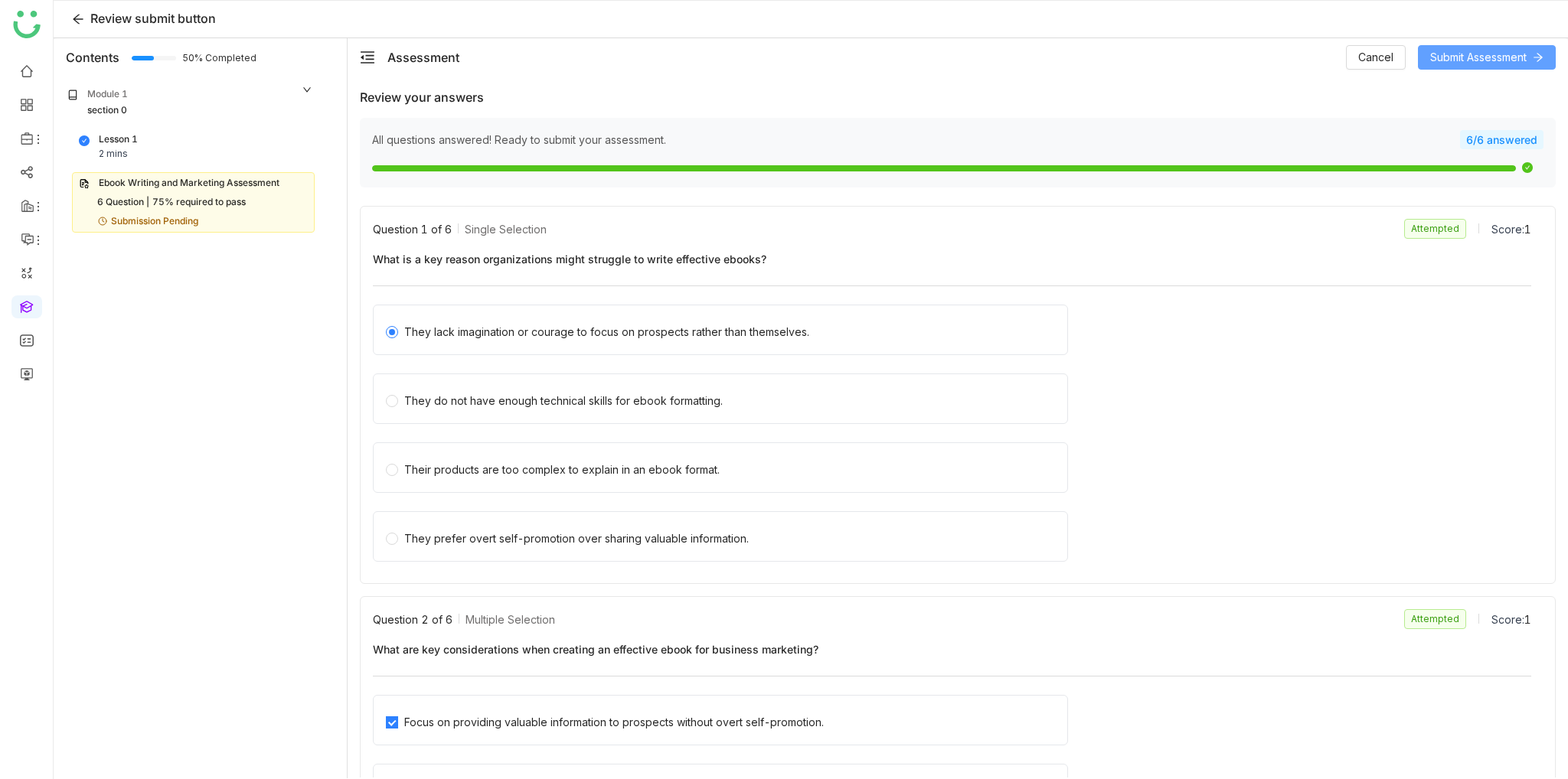
click at [1464, 57] on span "Submit Assessment" at bounding box center [1478, 57] width 97 height 17
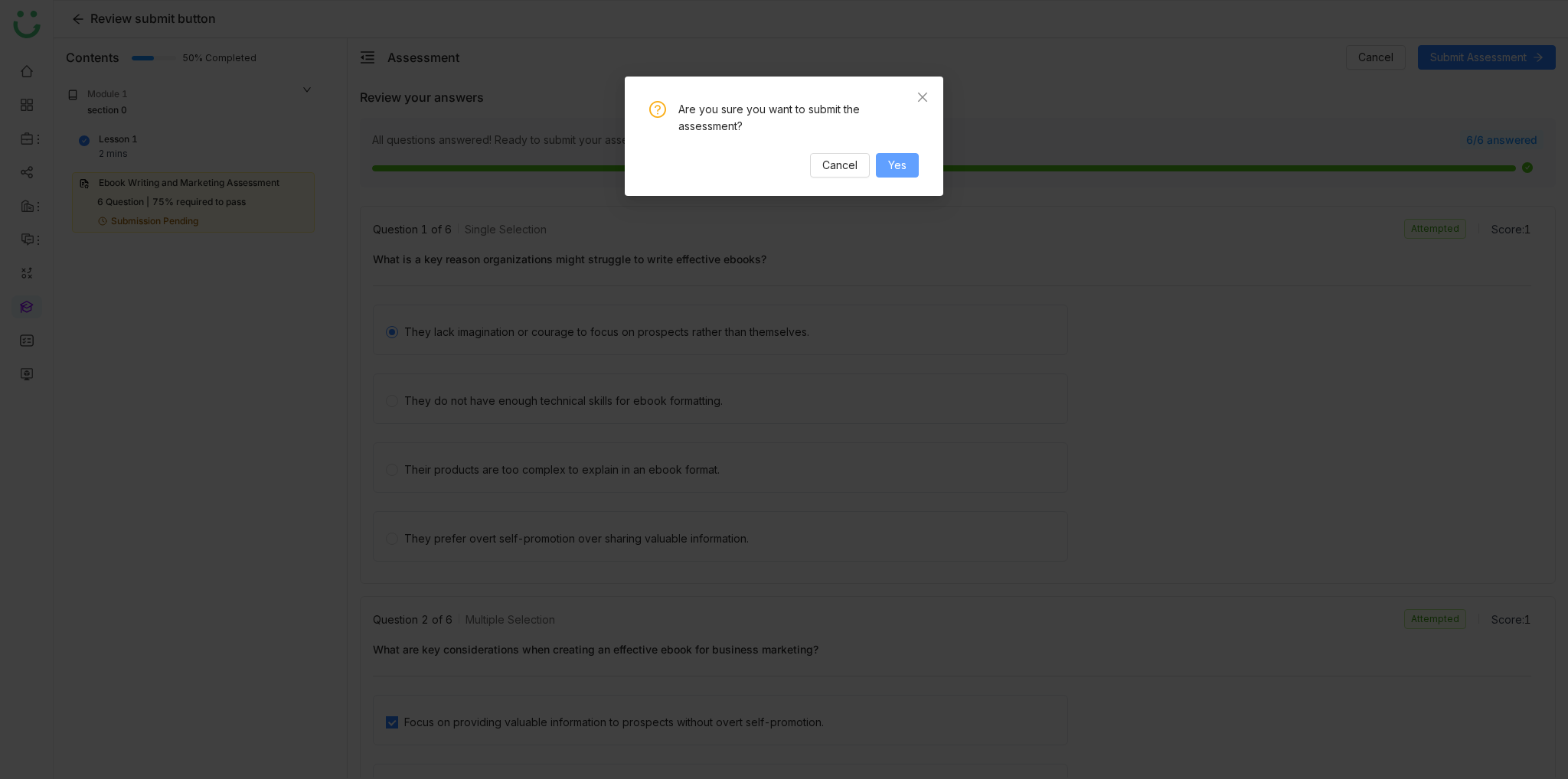
click at [905, 160] on span "Yes" at bounding box center [897, 165] width 18 height 17
